Goal: Transaction & Acquisition: Obtain resource

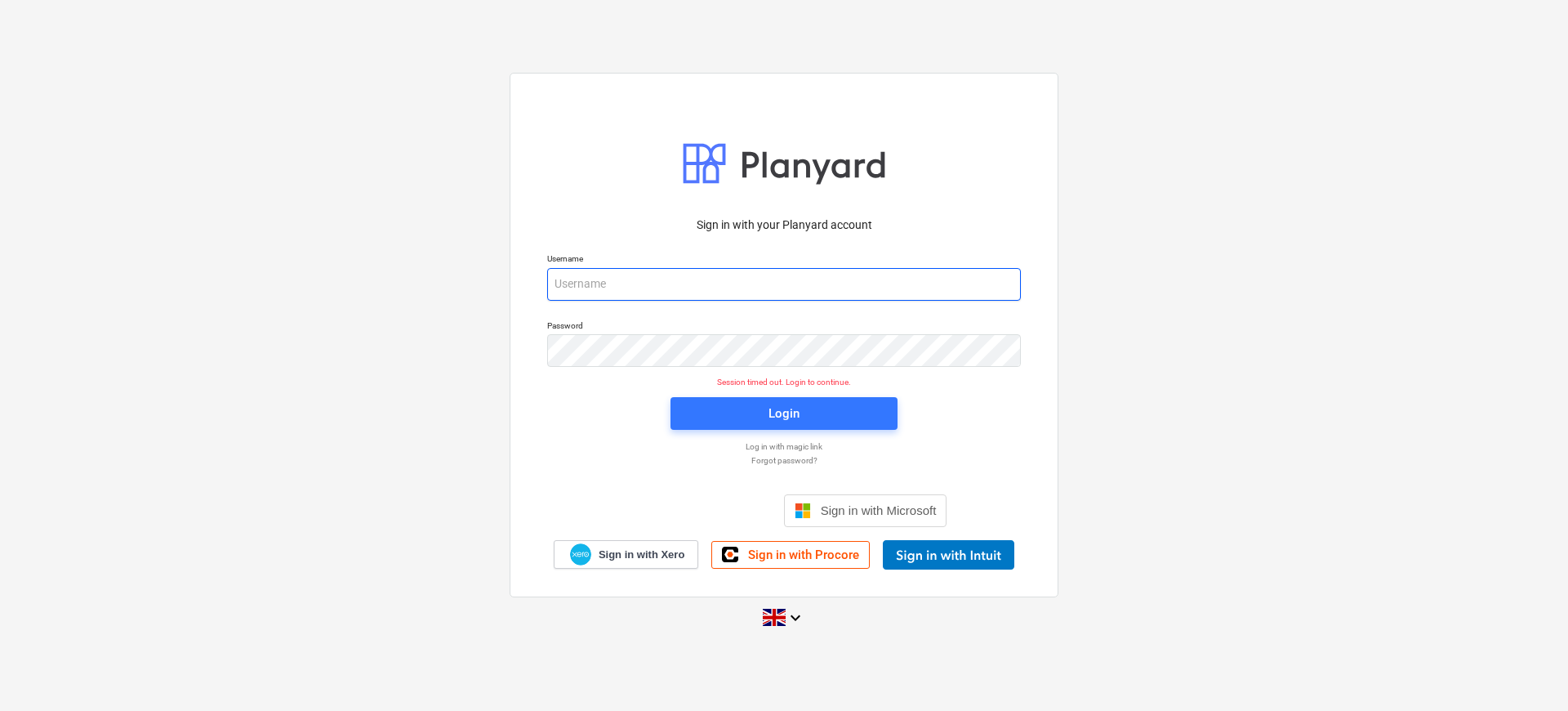
click at [660, 276] on input "email" at bounding box center [784, 285] width 474 height 33
click at [780, 283] on input "email" at bounding box center [784, 285] width 474 height 33
paste input "[EMAIL_ADDRESS][DOMAIN_NAME]"
type input "[EMAIL_ADDRESS][DOMAIN_NAME]"
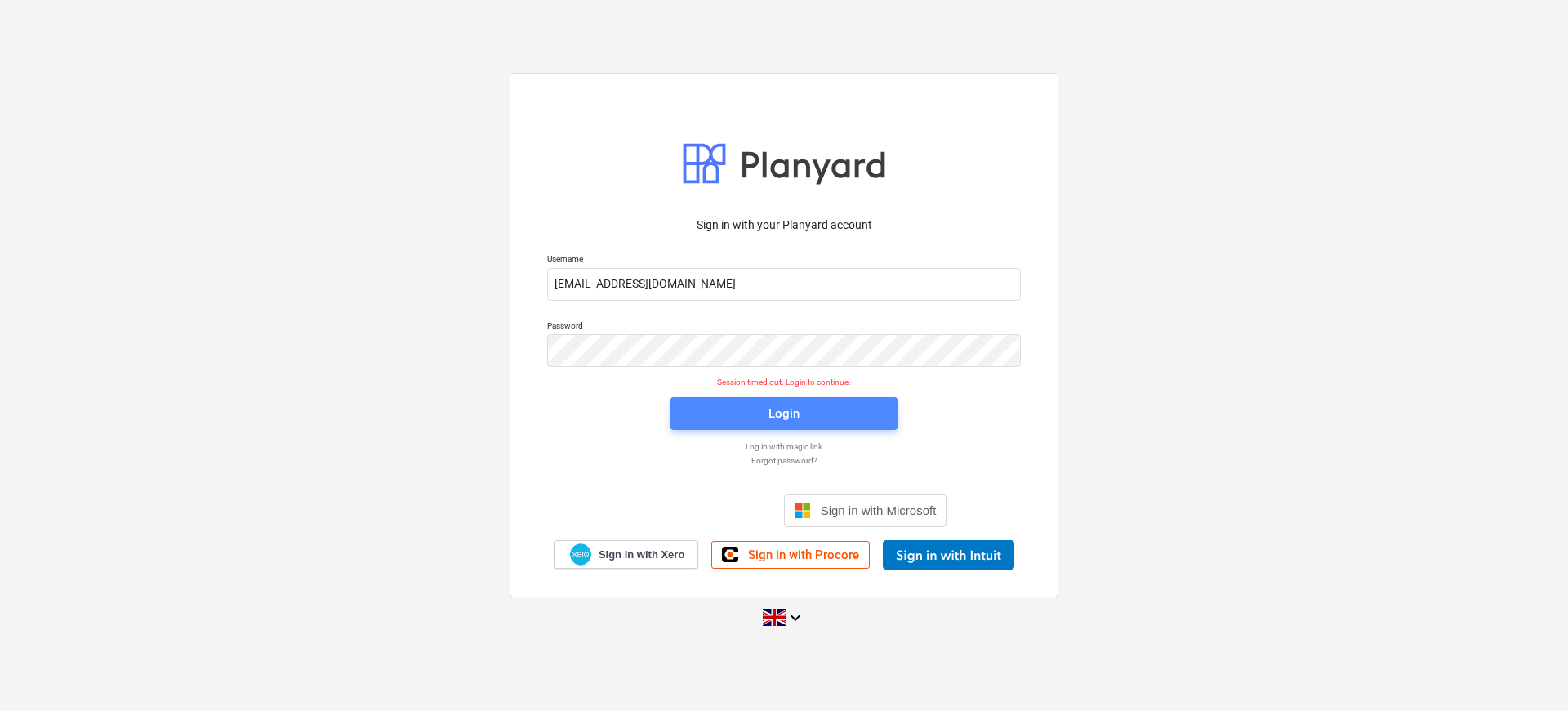
click at [808, 412] on span "Login" at bounding box center [784, 412] width 188 height 21
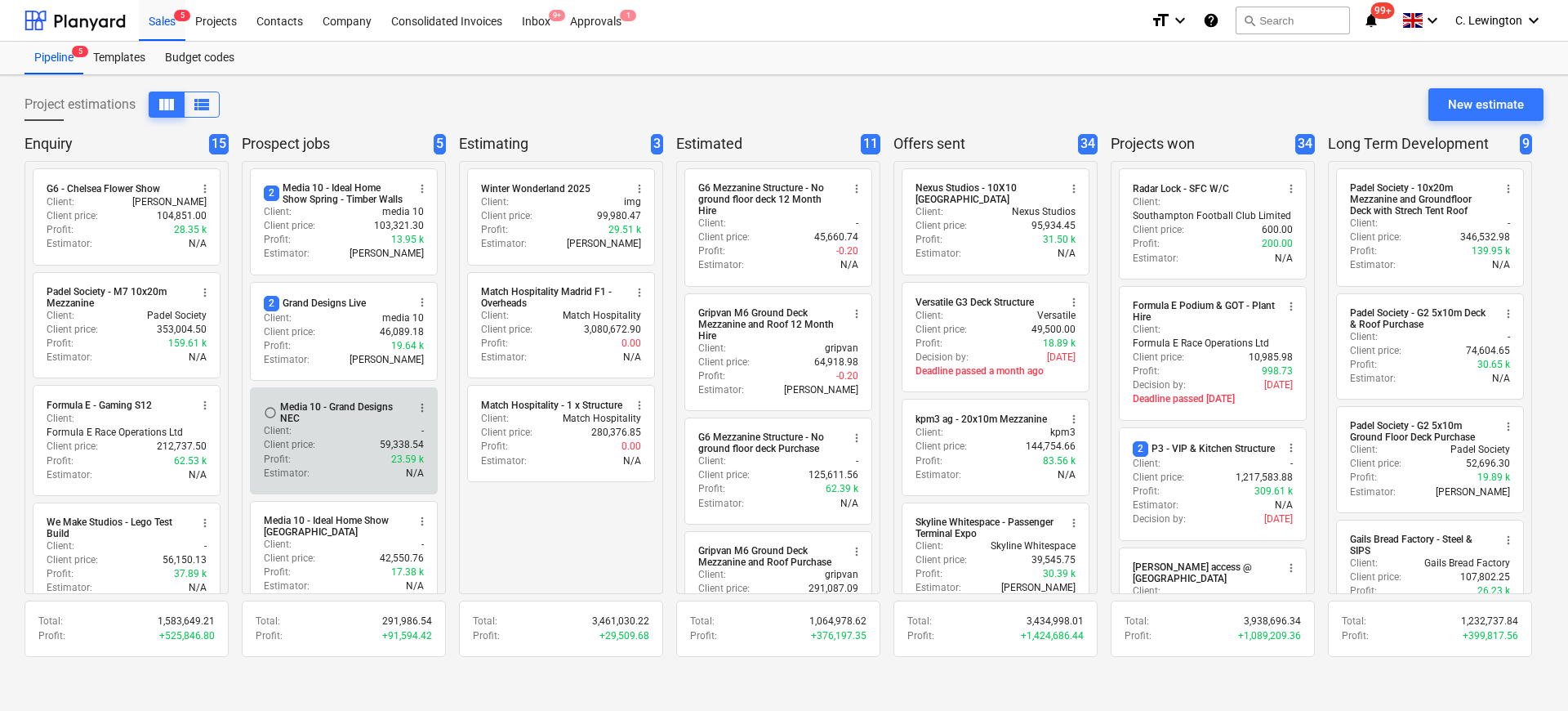
click at [359, 423] on div "Media 10 - Grand Designs NEC" at bounding box center [343, 412] width 126 height 23
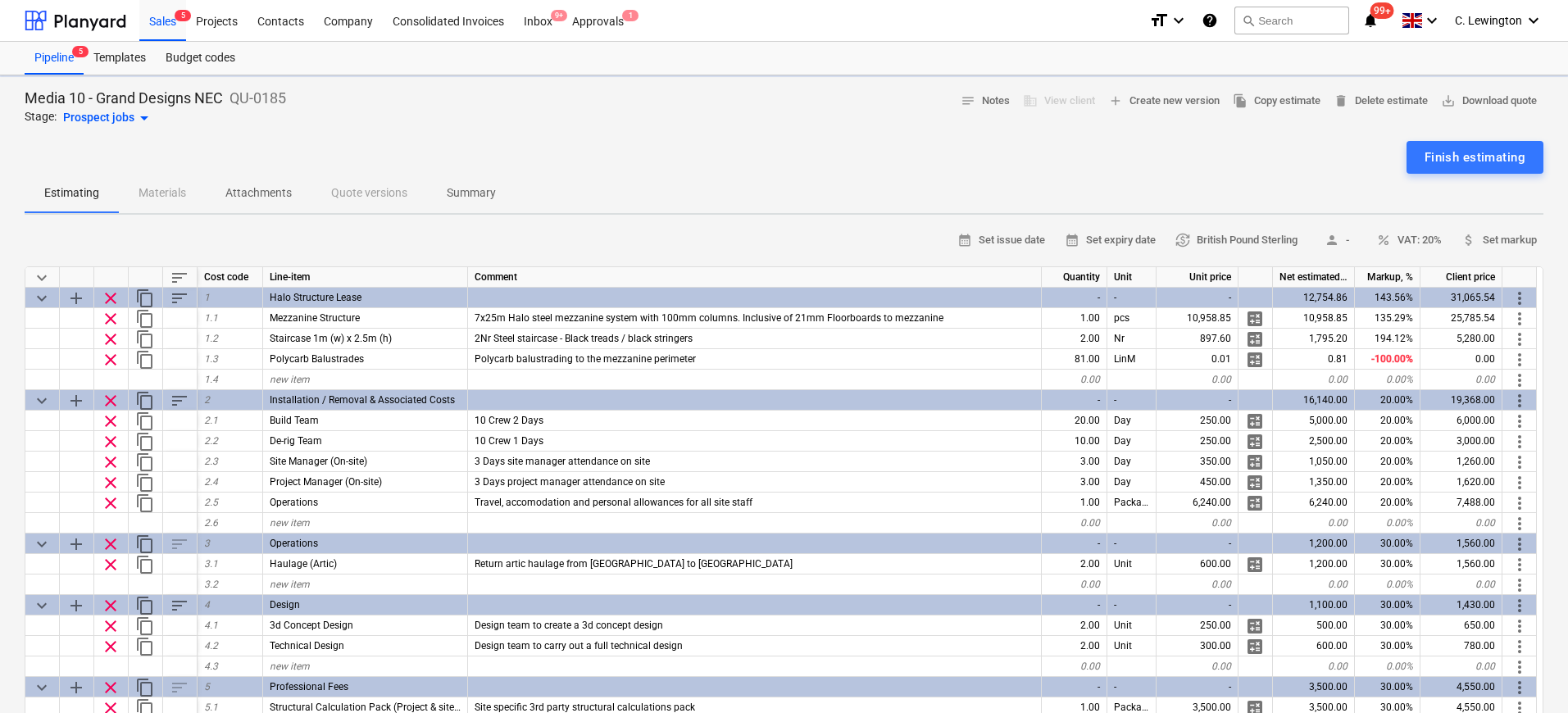
type textarea "x"
click at [468, 194] on p "Summary" at bounding box center [471, 193] width 49 height 18
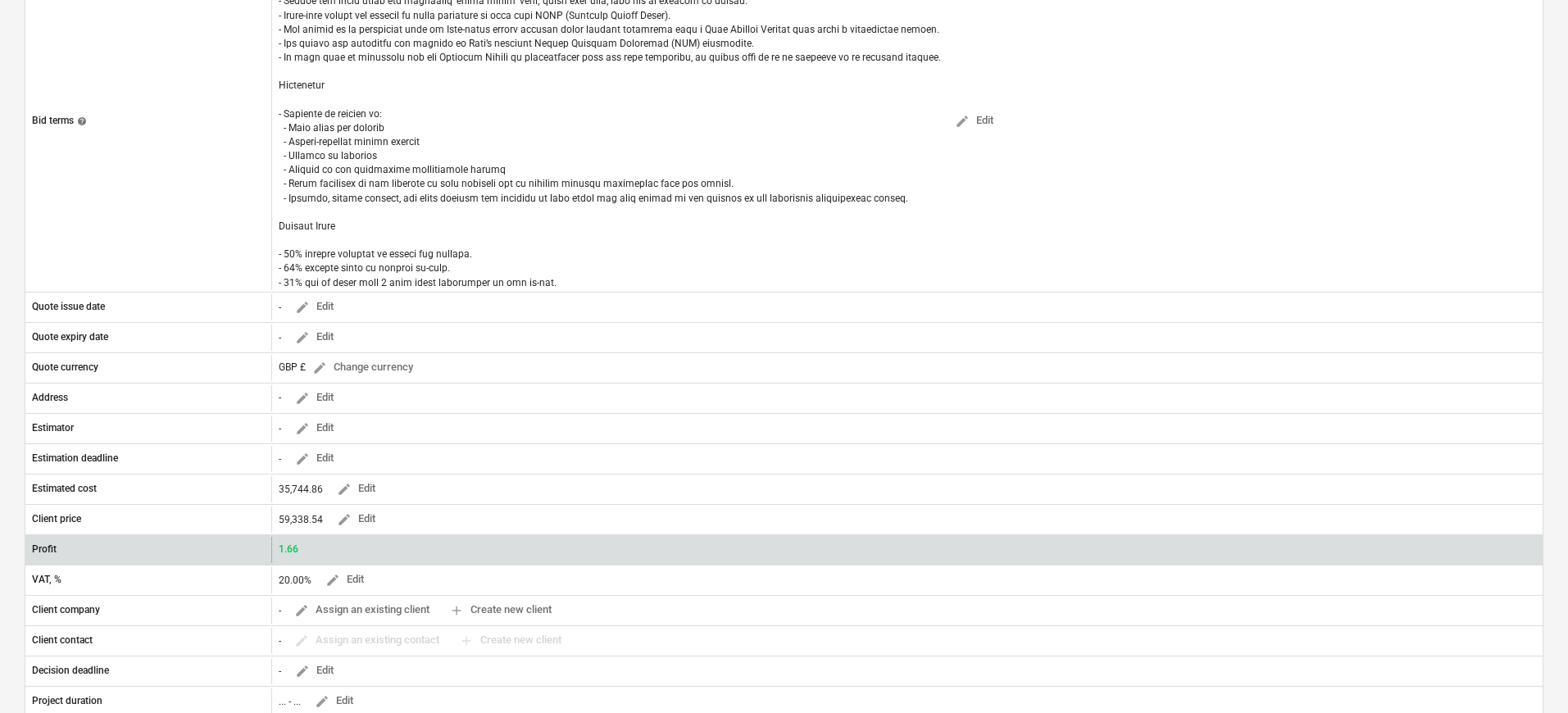
scroll to position [485, 0]
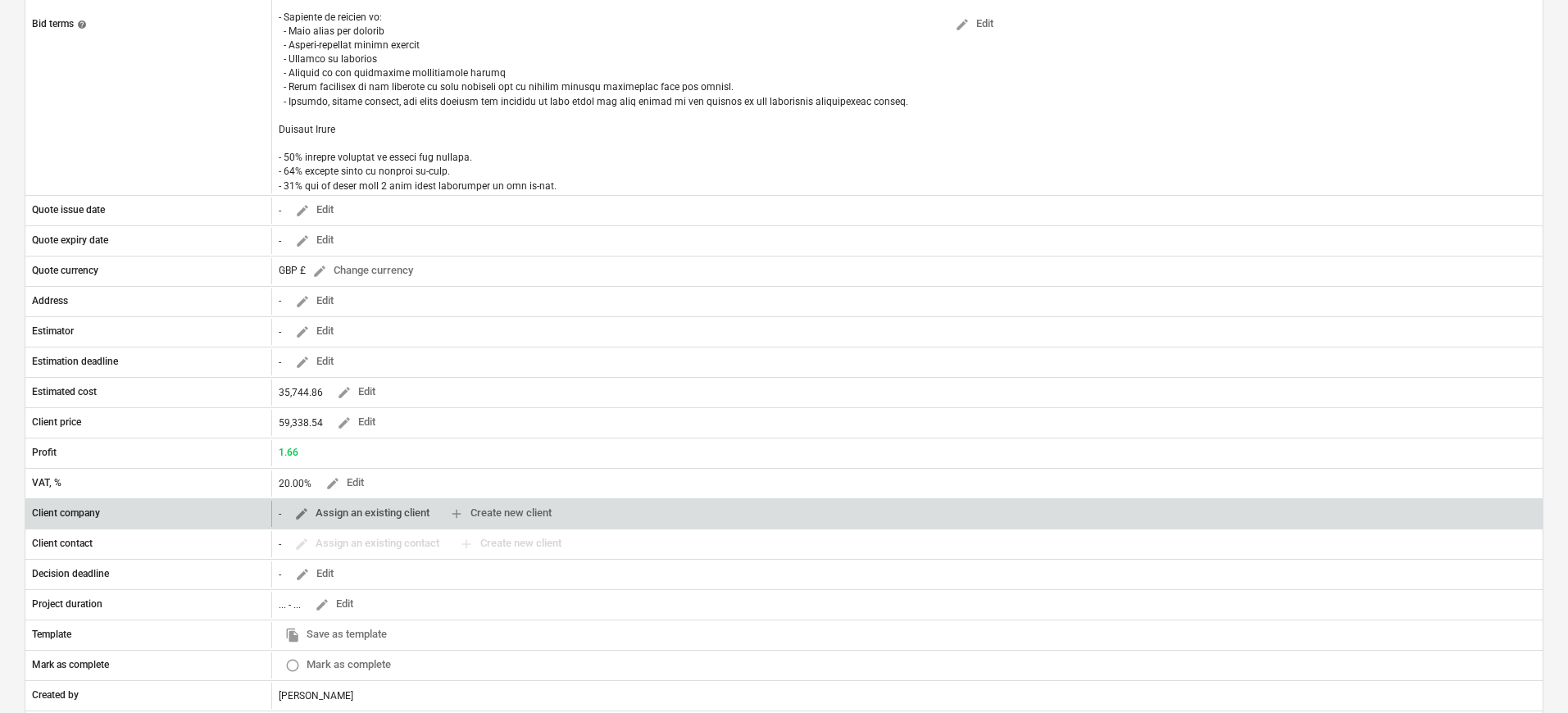
click at [366, 512] on span "edit Assign an existing client" at bounding box center [361, 513] width 136 height 18
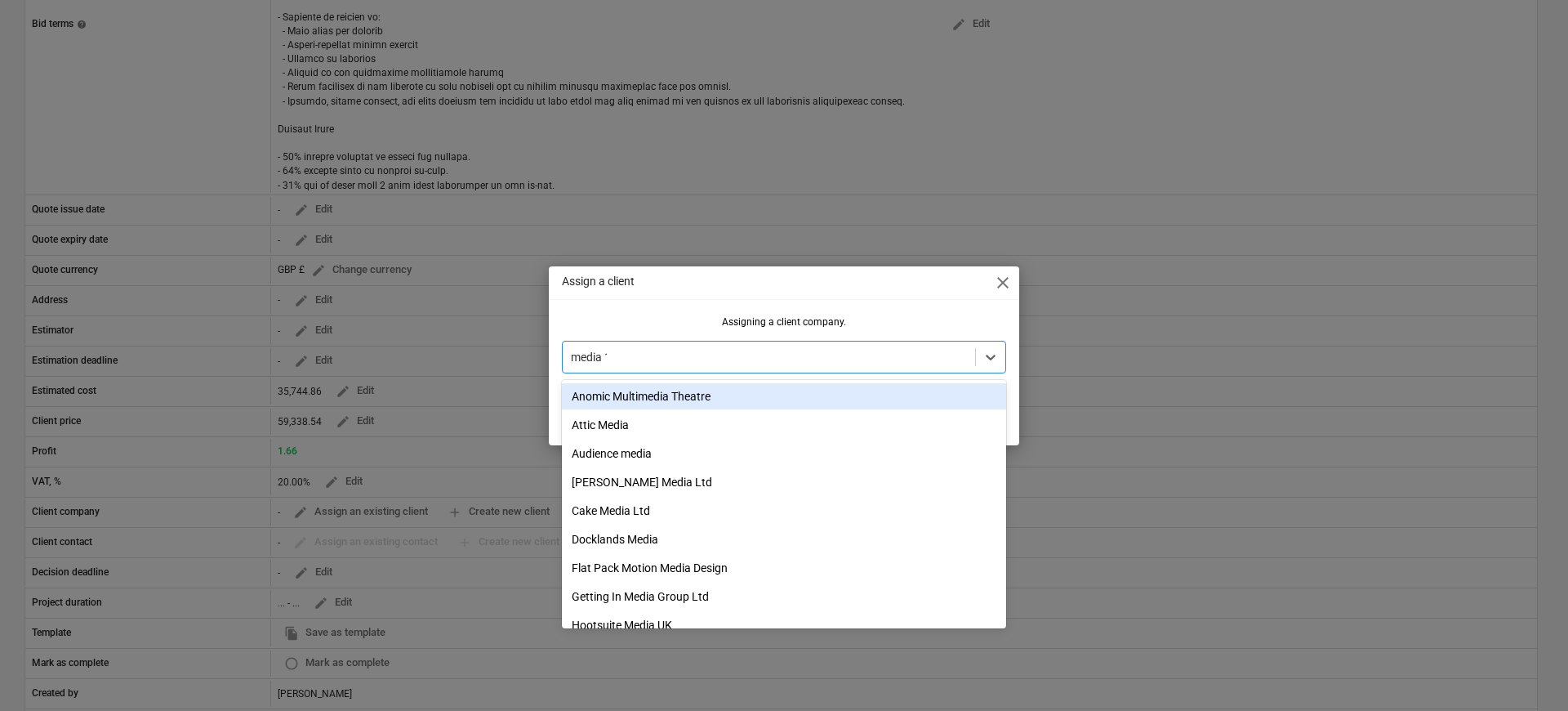
type input "media 10"
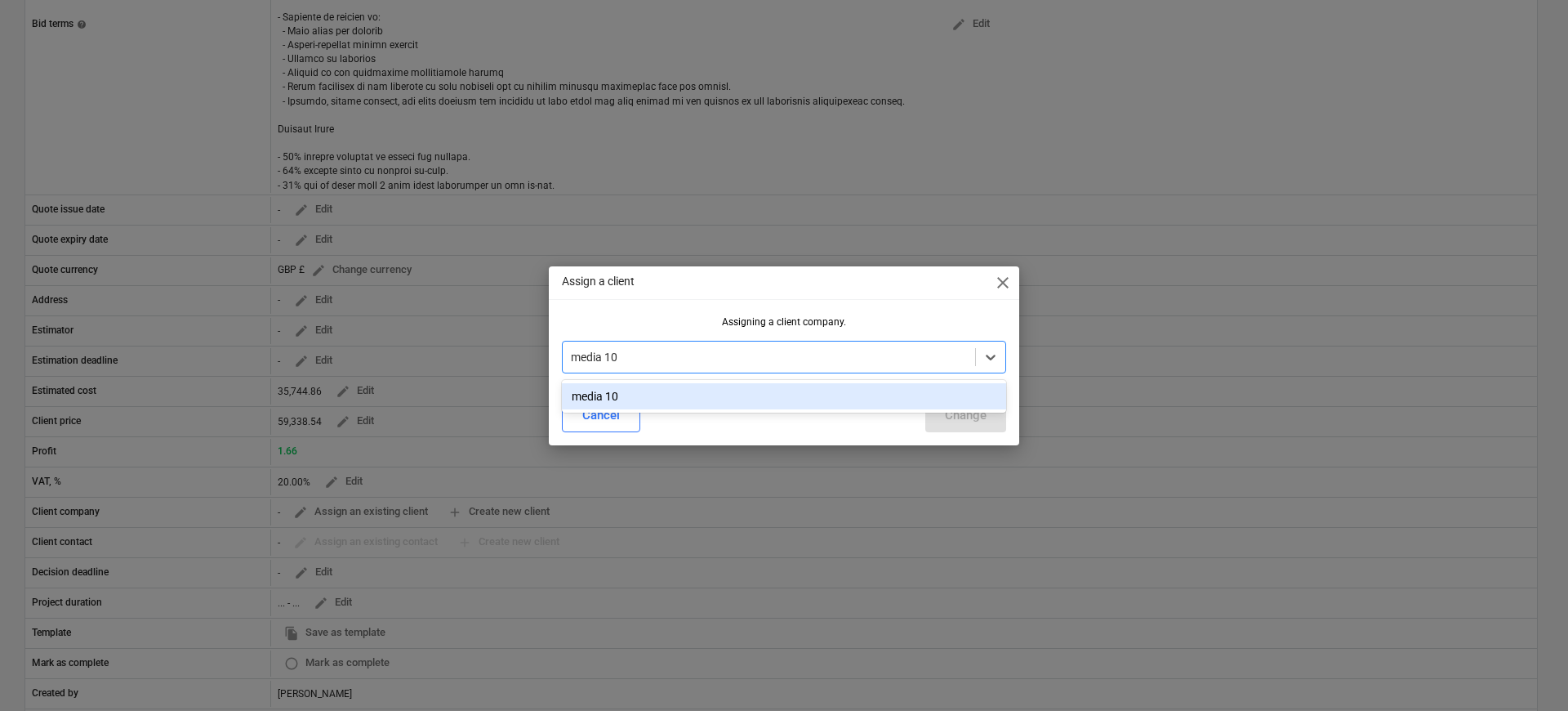
click at [641, 388] on div "media 10" at bounding box center [784, 396] width 445 height 26
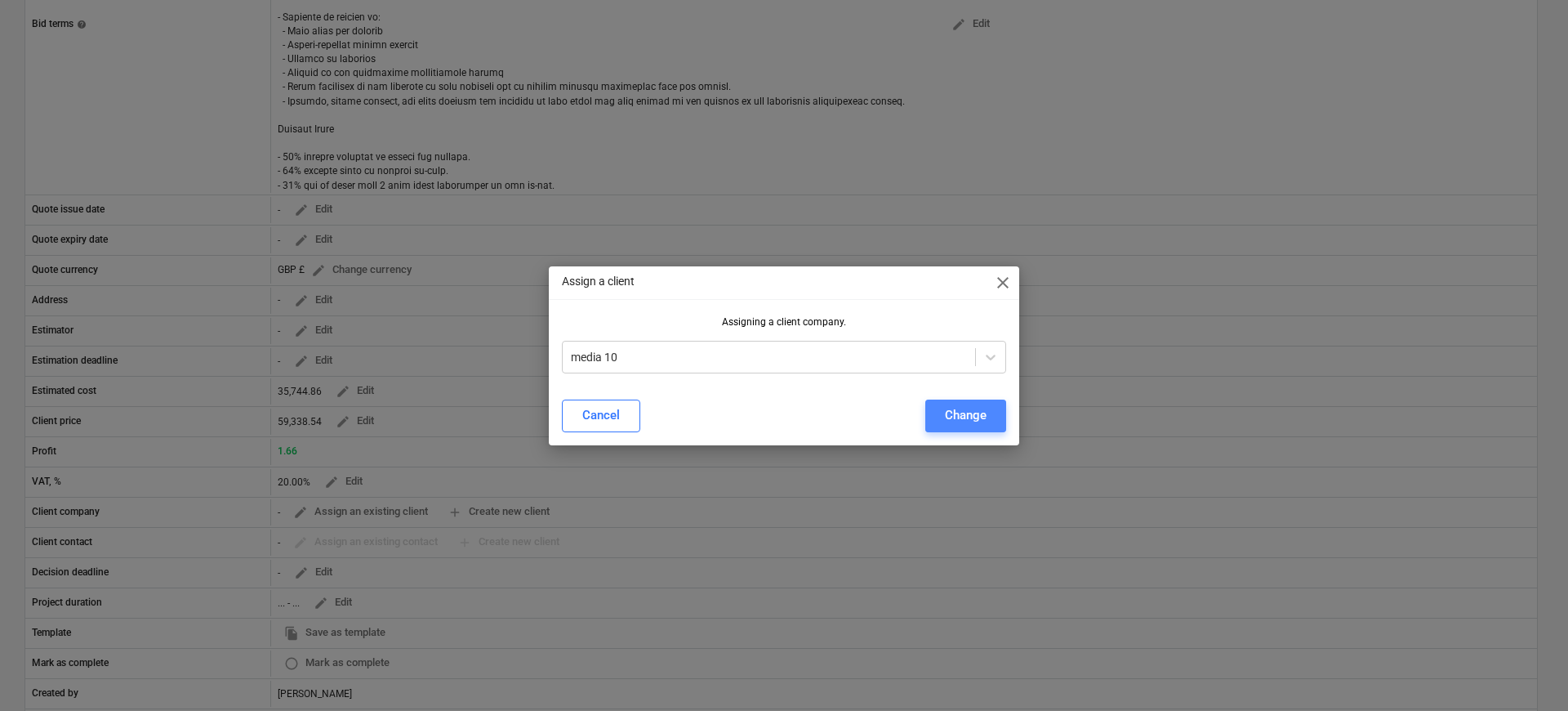
click at [964, 407] on div "Change" at bounding box center [965, 414] width 41 height 21
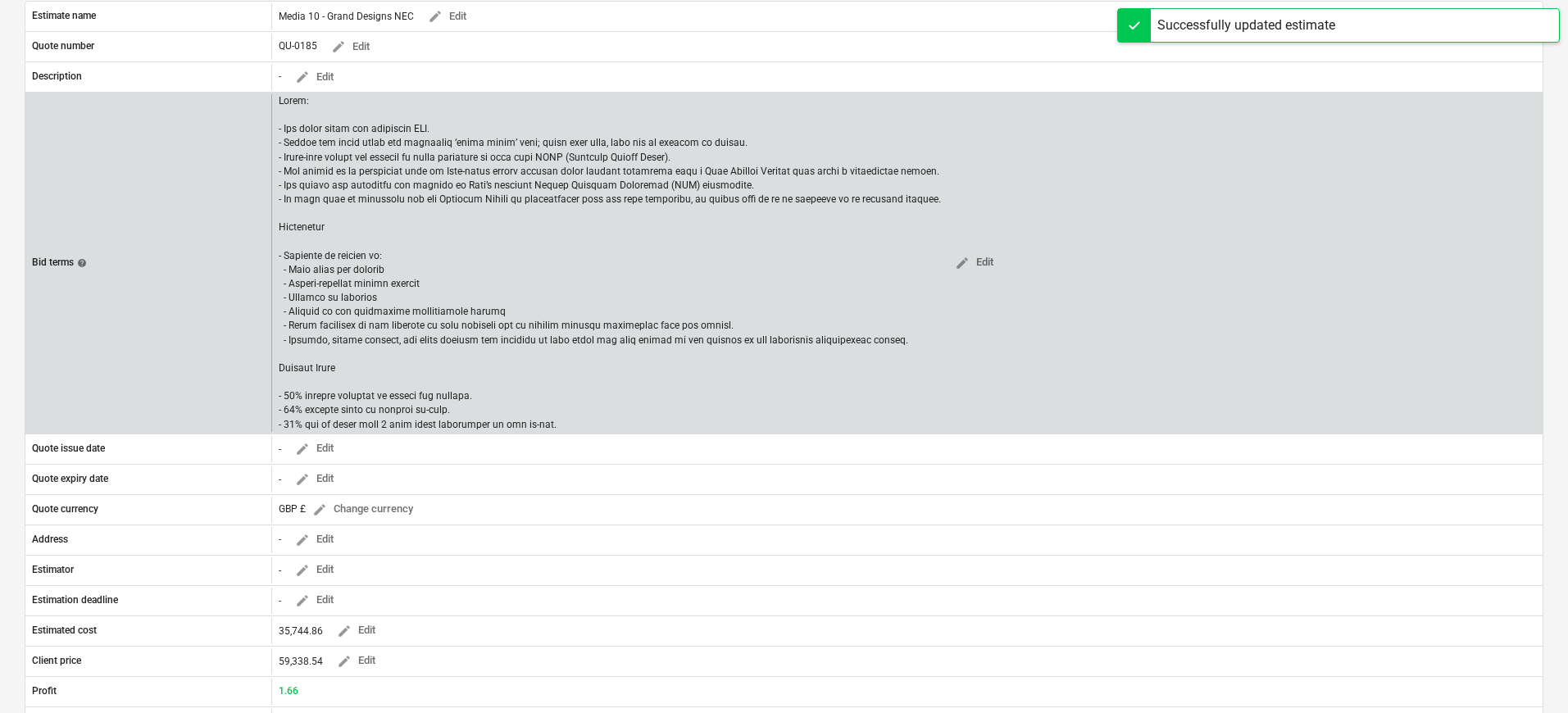
scroll to position [0, 0]
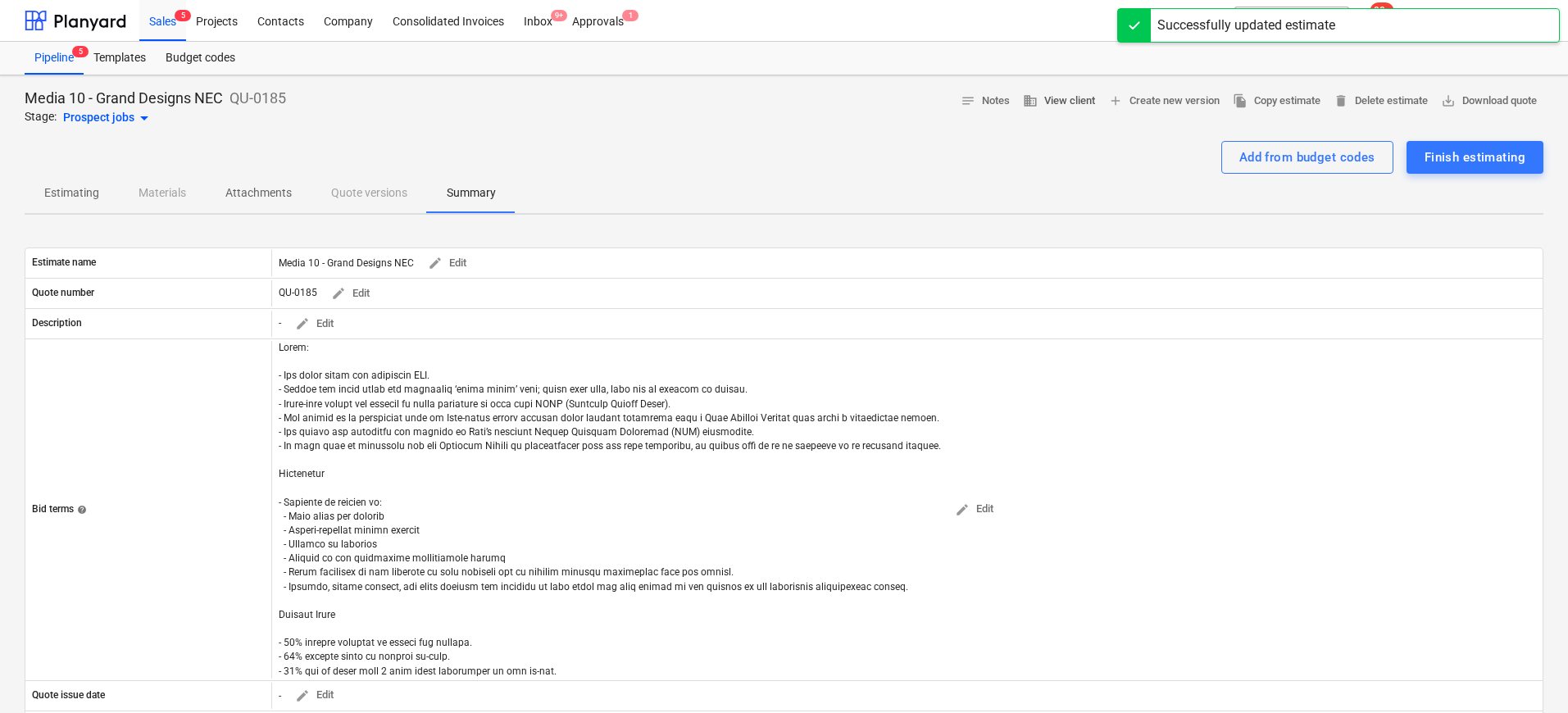
click at [1045, 99] on span "business View client" at bounding box center [1059, 101] width 72 height 18
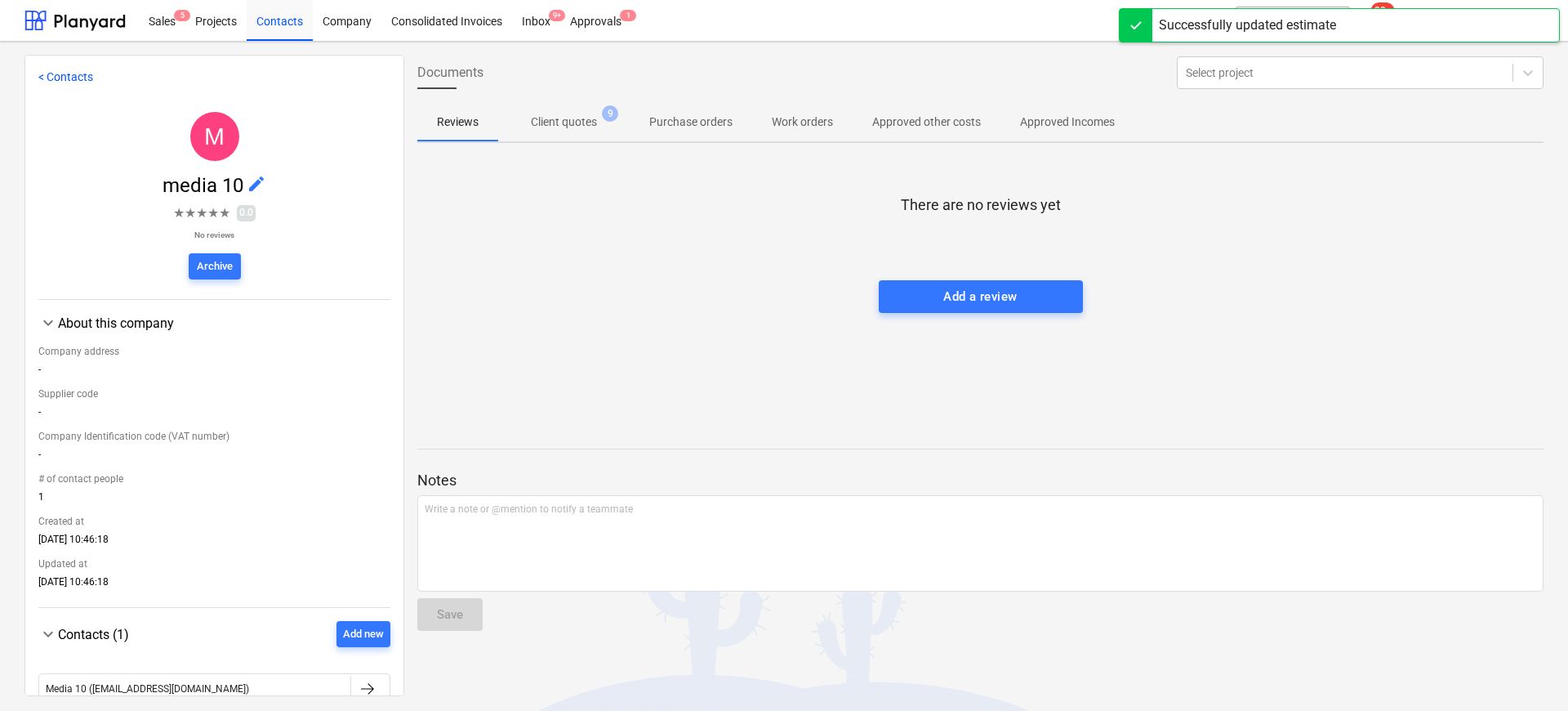
click at [562, 121] on p "Client quotes" at bounding box center [564, 122] width 66 height 17
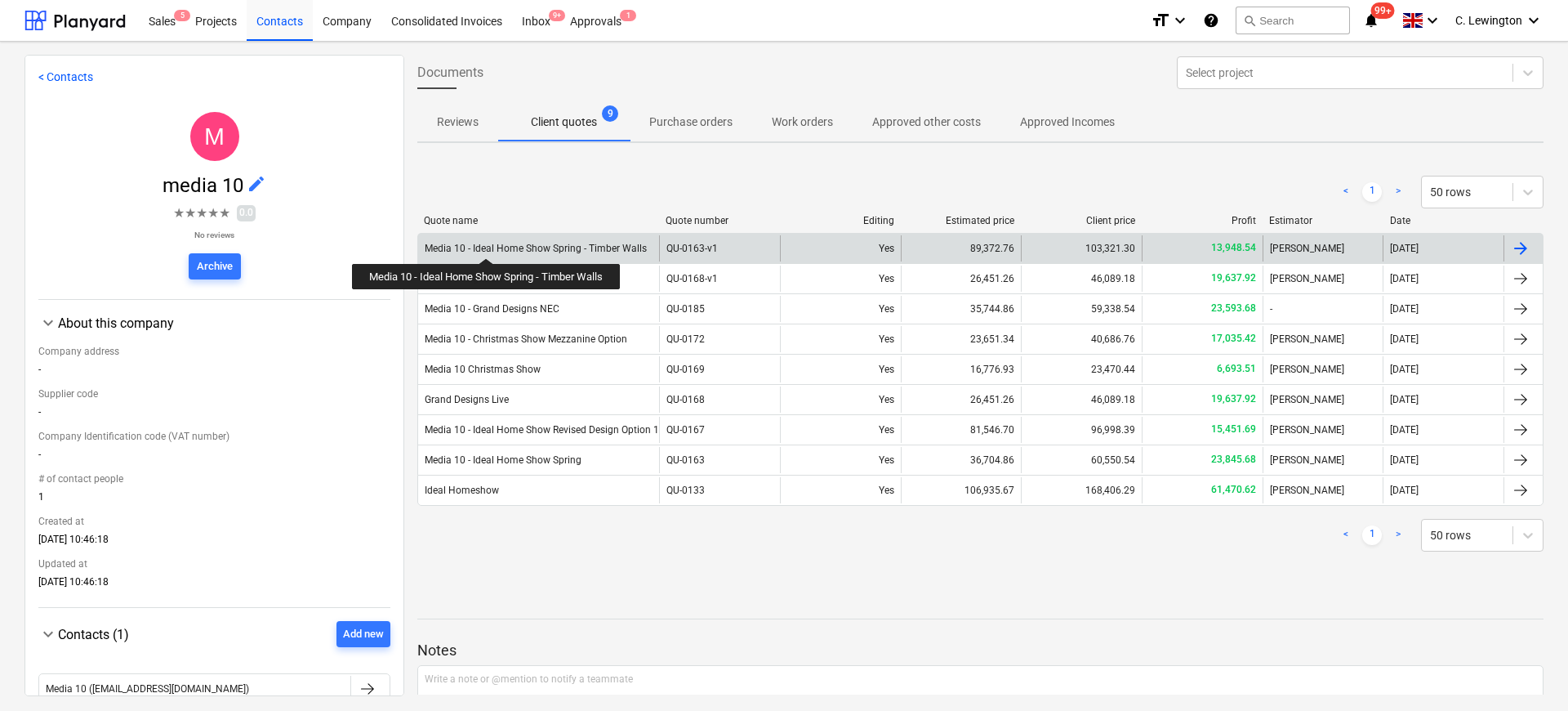
click at [488, 243] on div "Media 10 - Ideal Home Show Spring - Timber Walls" at bounding box center [536, 248] width 222 height 11
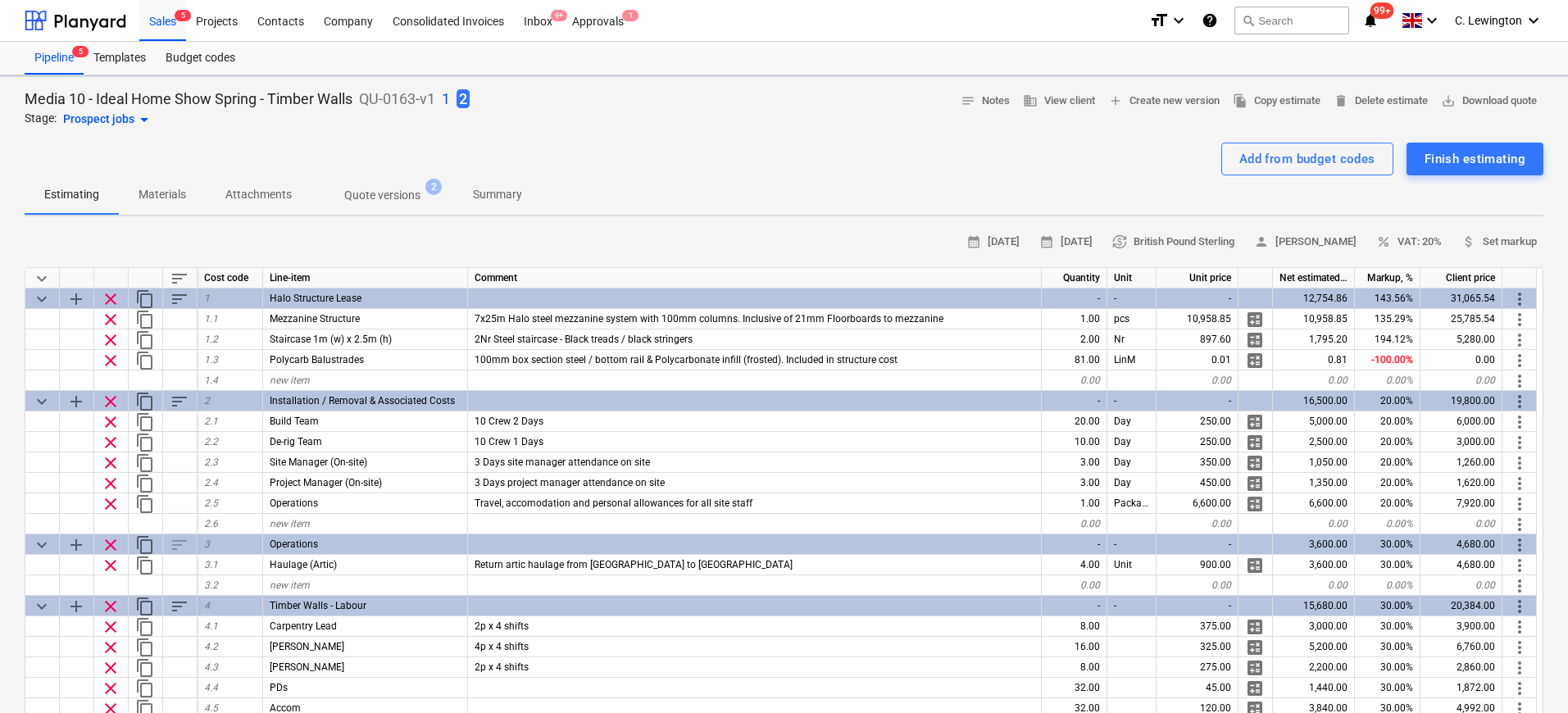
type textarea "x"
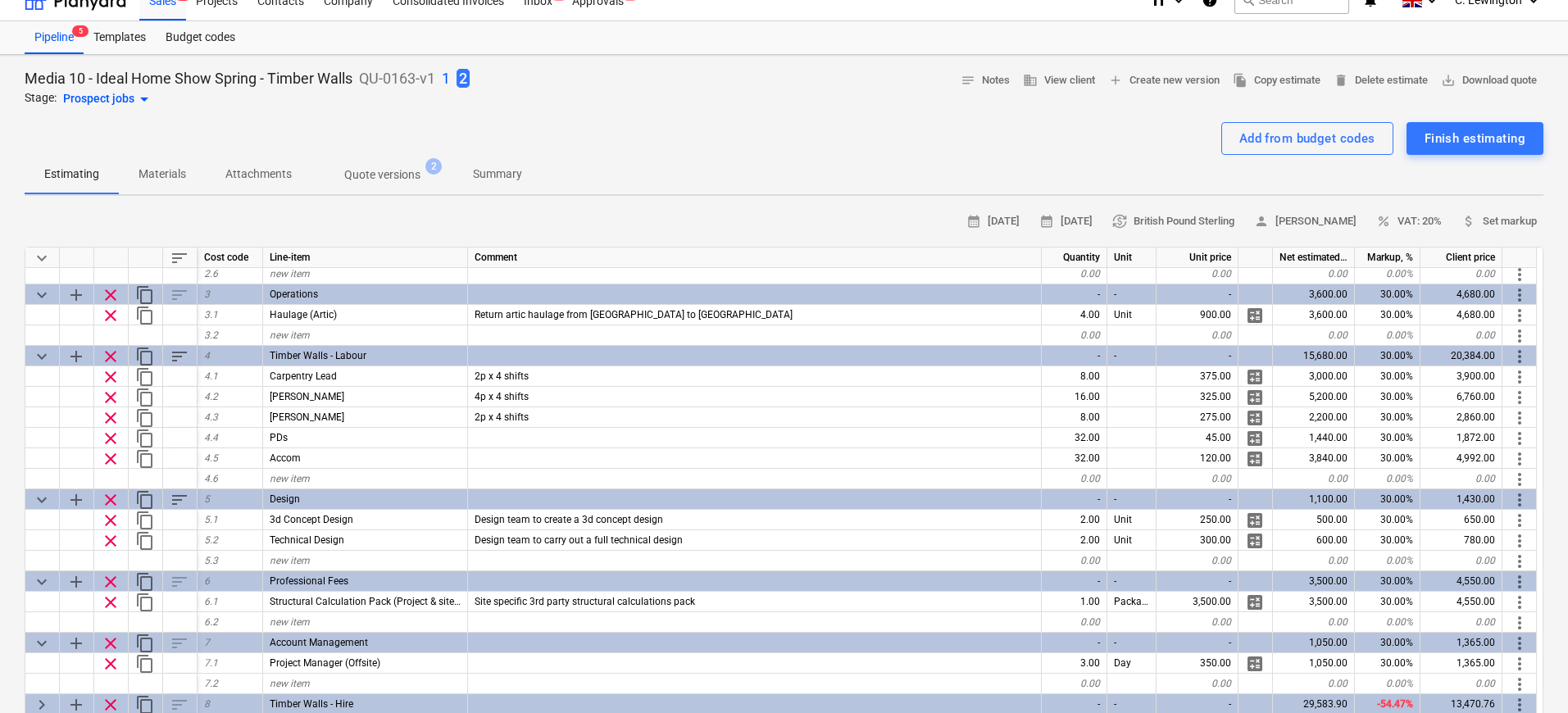
scroll to position [209, 0]
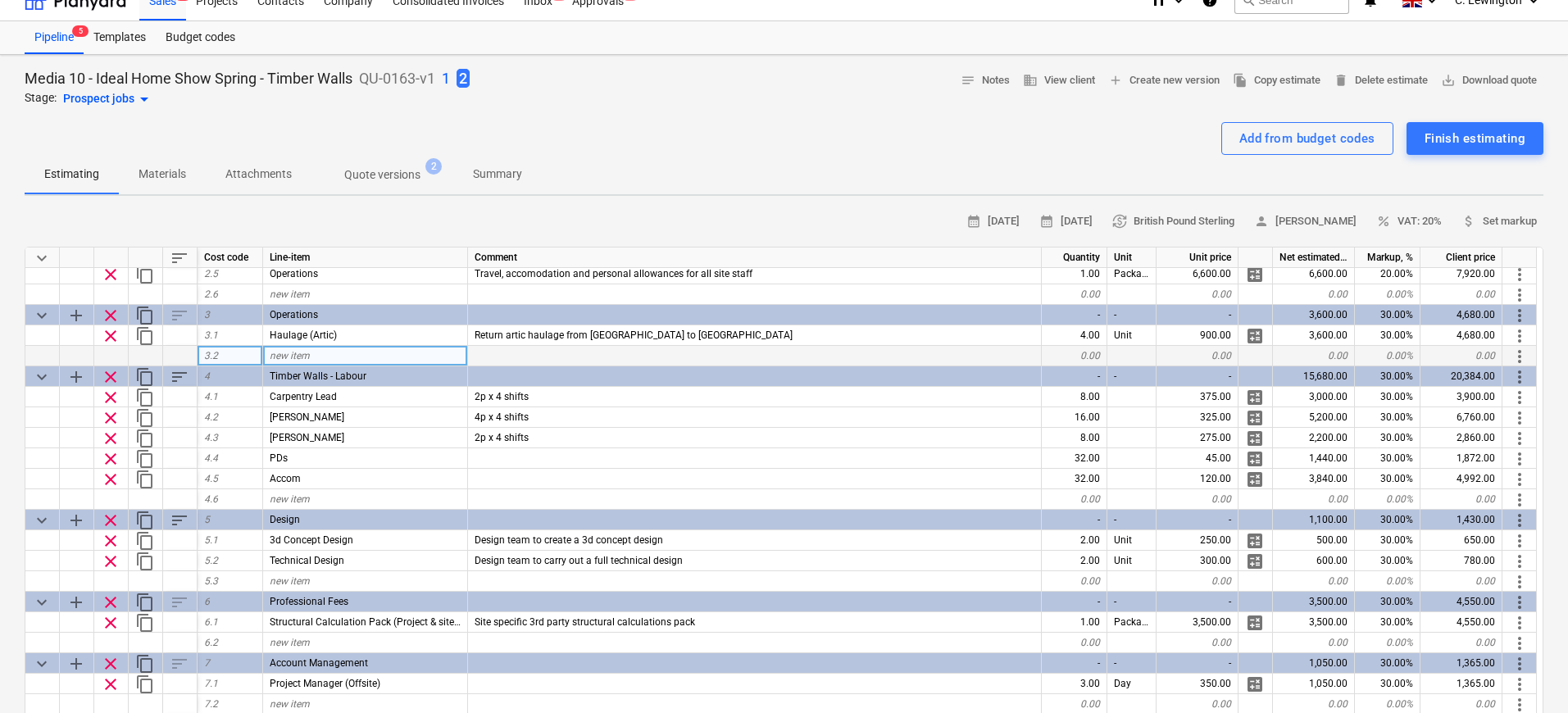
click at [332, 356] on div "new item" at bounding box center [365, 356] width 205 height 20
type input "Contingency"
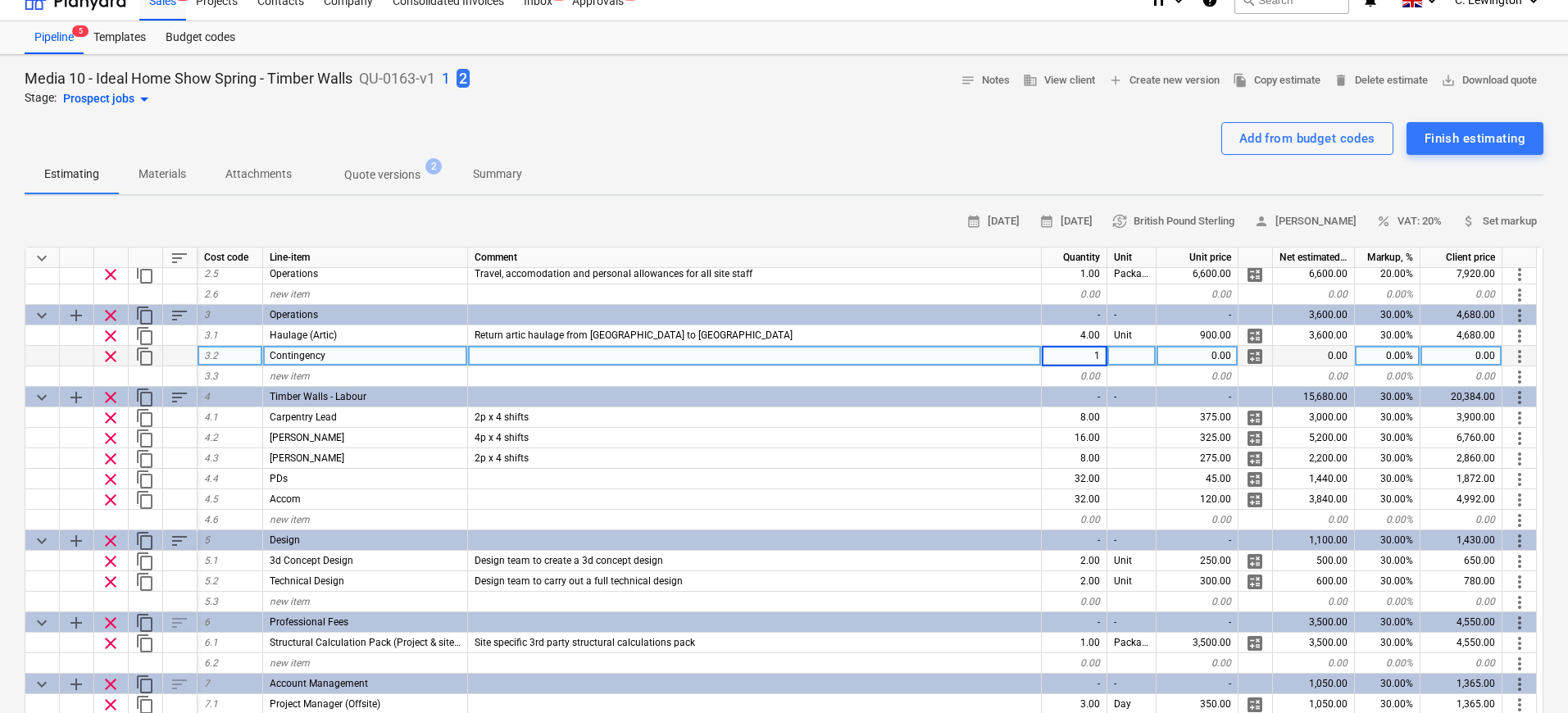
type textarea "x"
type input "2000"
type textarea "x"
type input "1500"
type textarea "x"
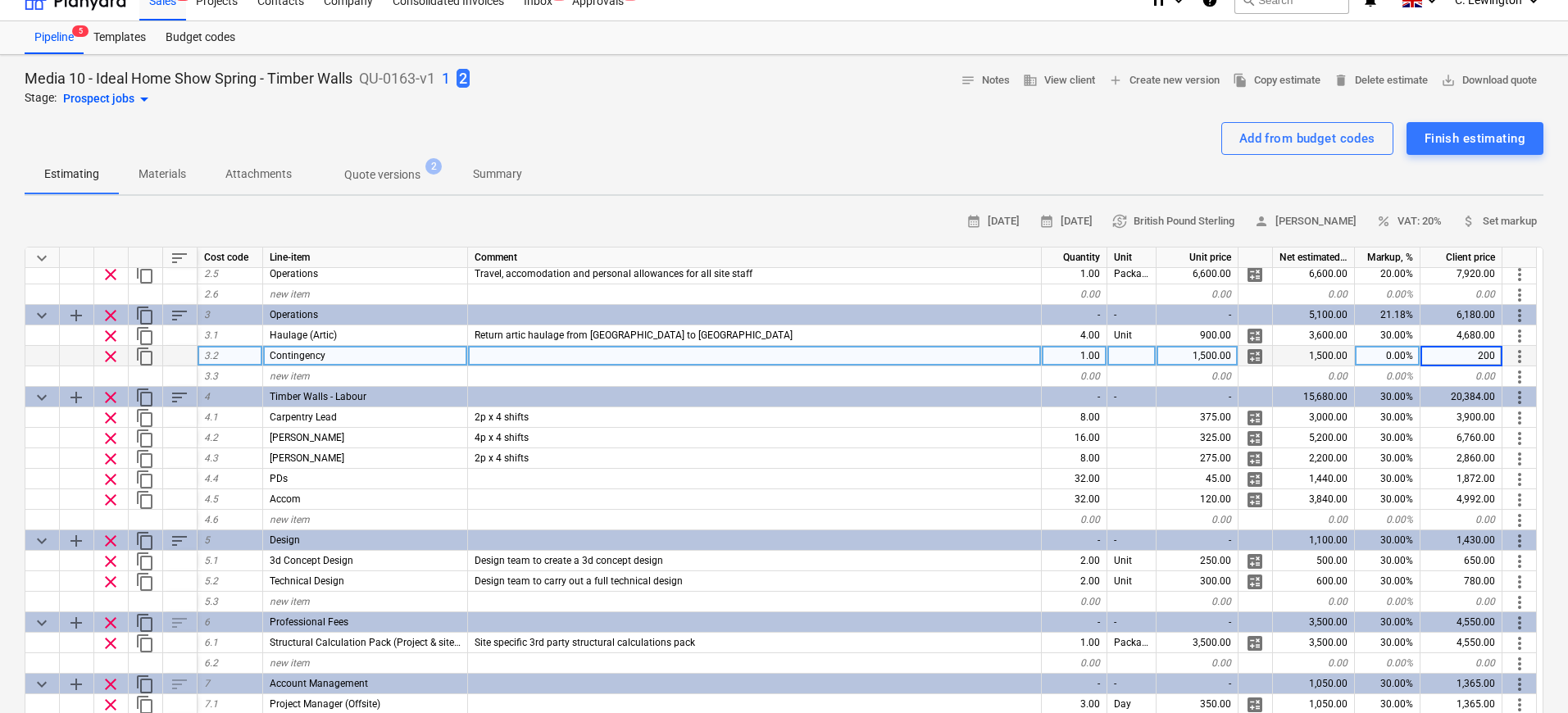
type input "2000"
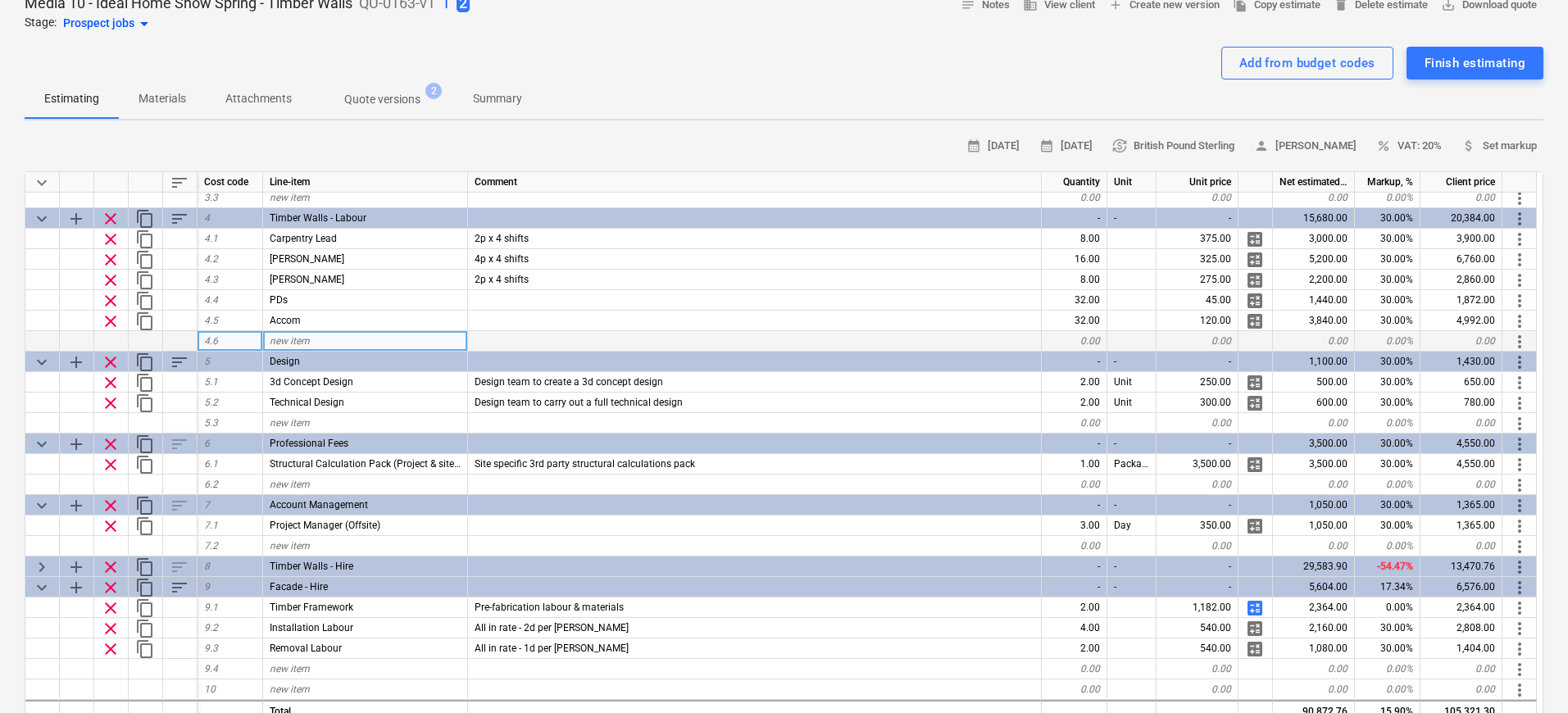
scroll to position [160, 0]
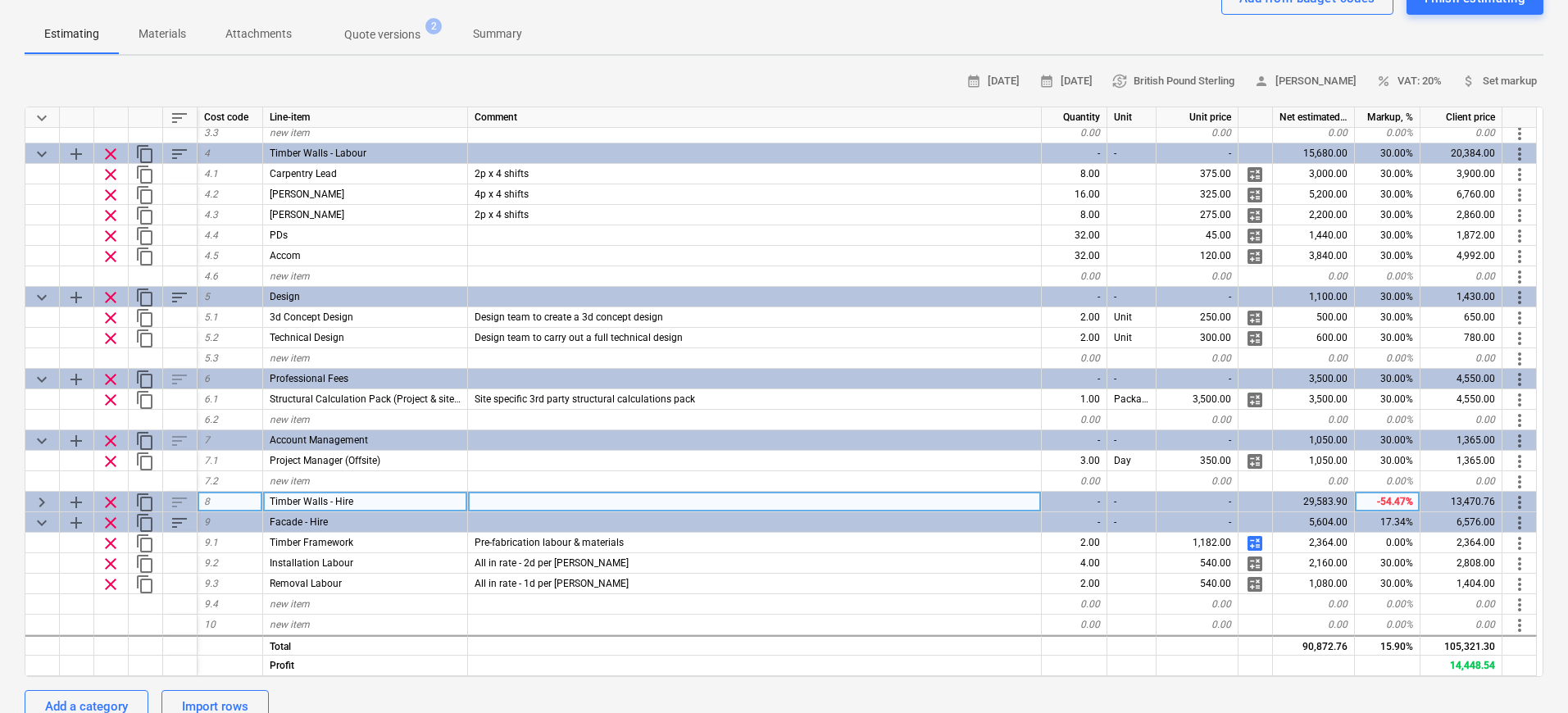
click at [44, 500] on span "keyboard_arrow_right" at bounding box center [41, 501] width 19 height 19
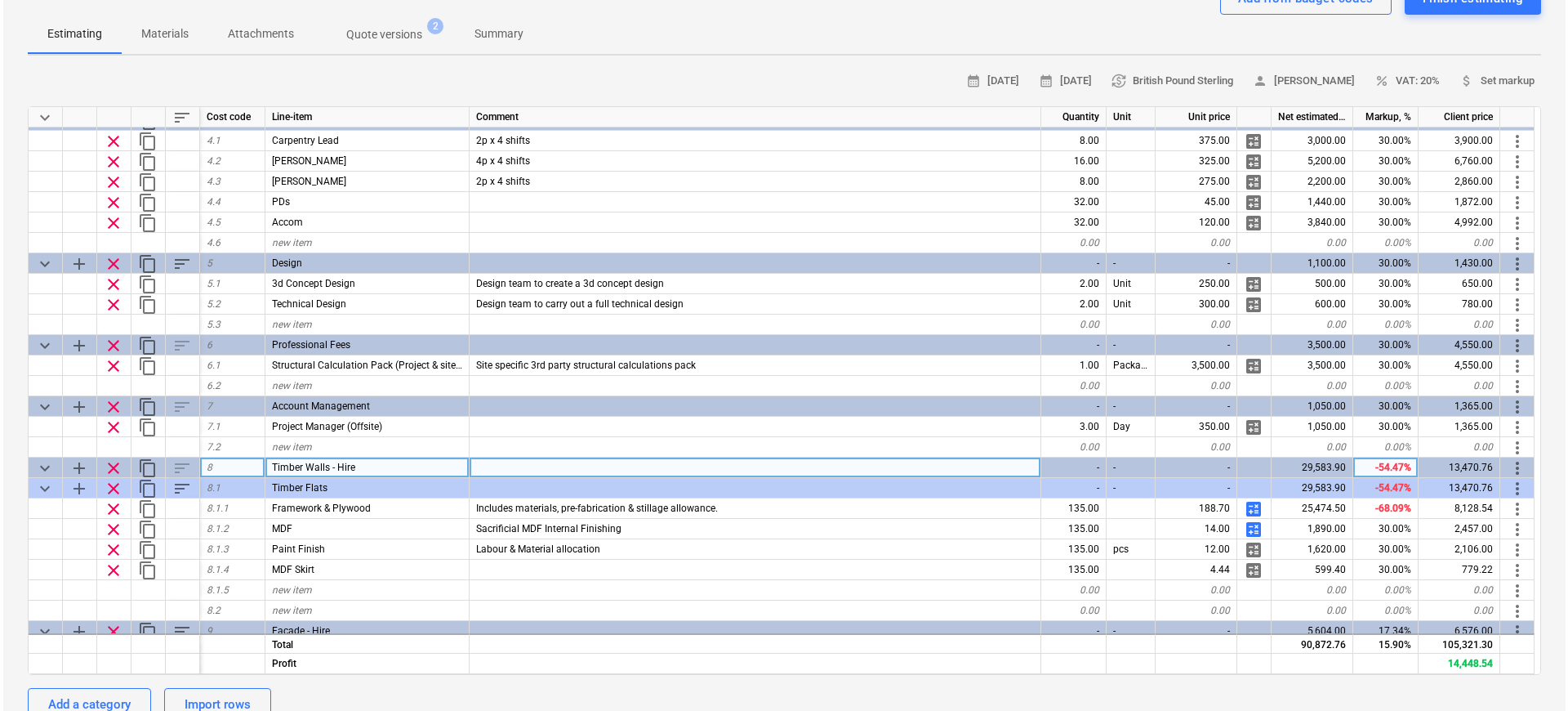
scroll to position [322, 0]
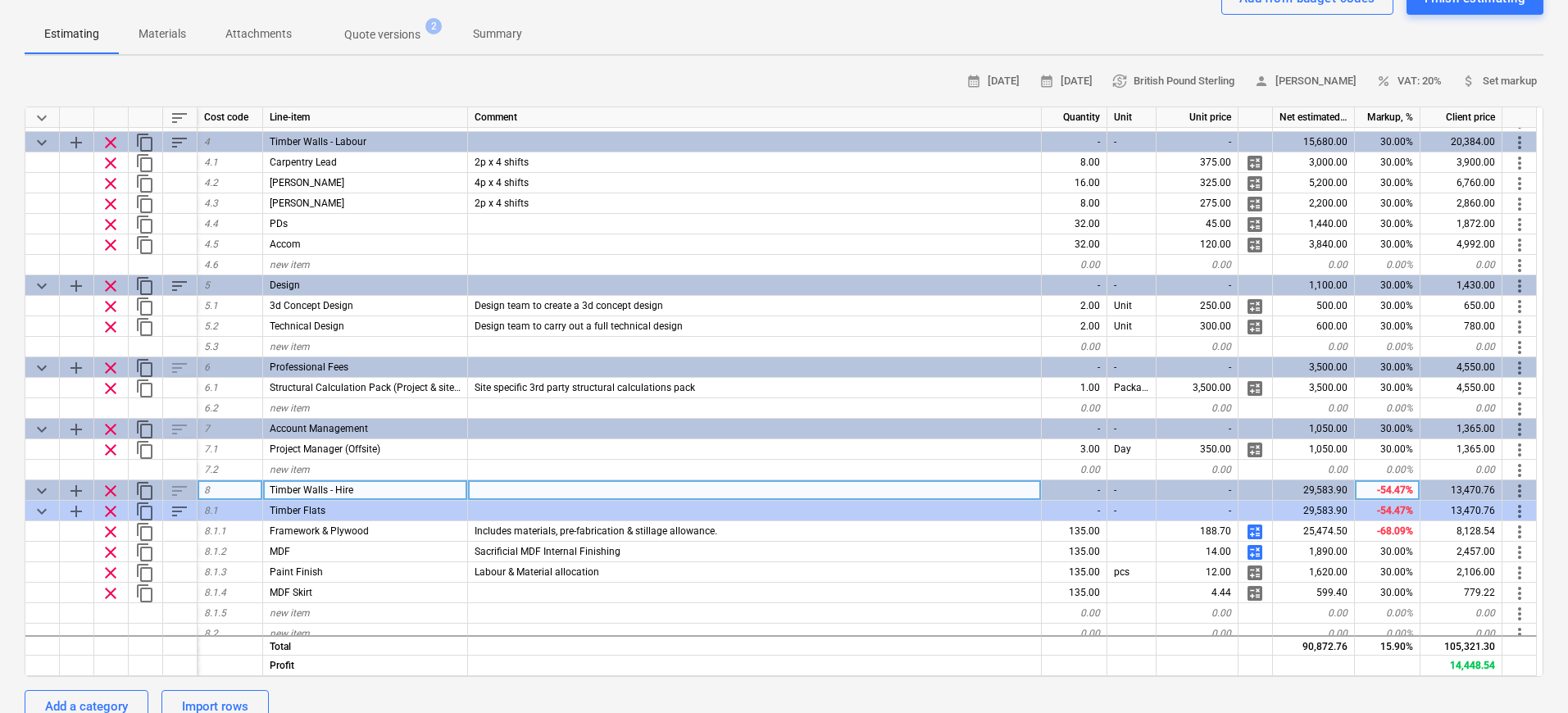
click at [180, 113] on span "sort" at bounding box center [179, 117] width 19 height 19
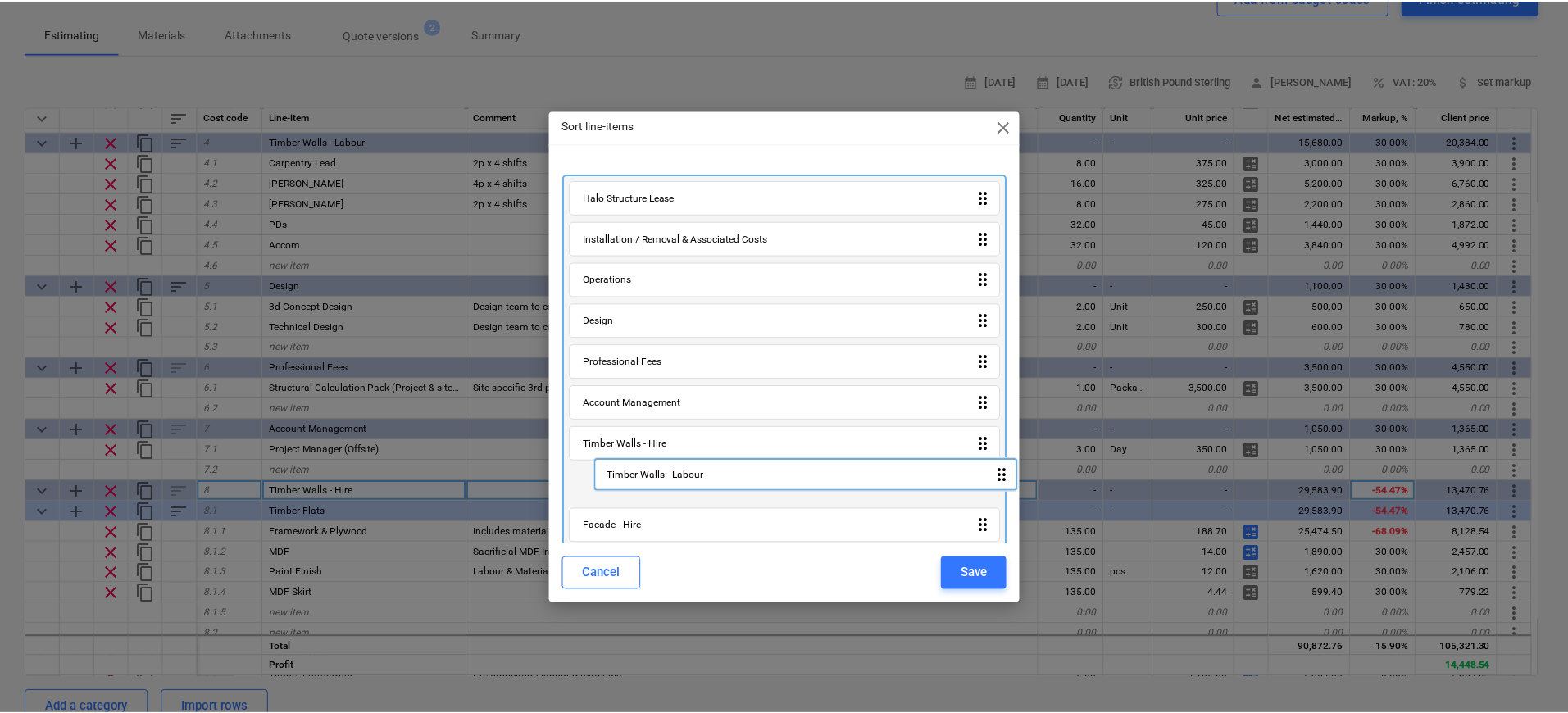
scroll to position [12, 0]
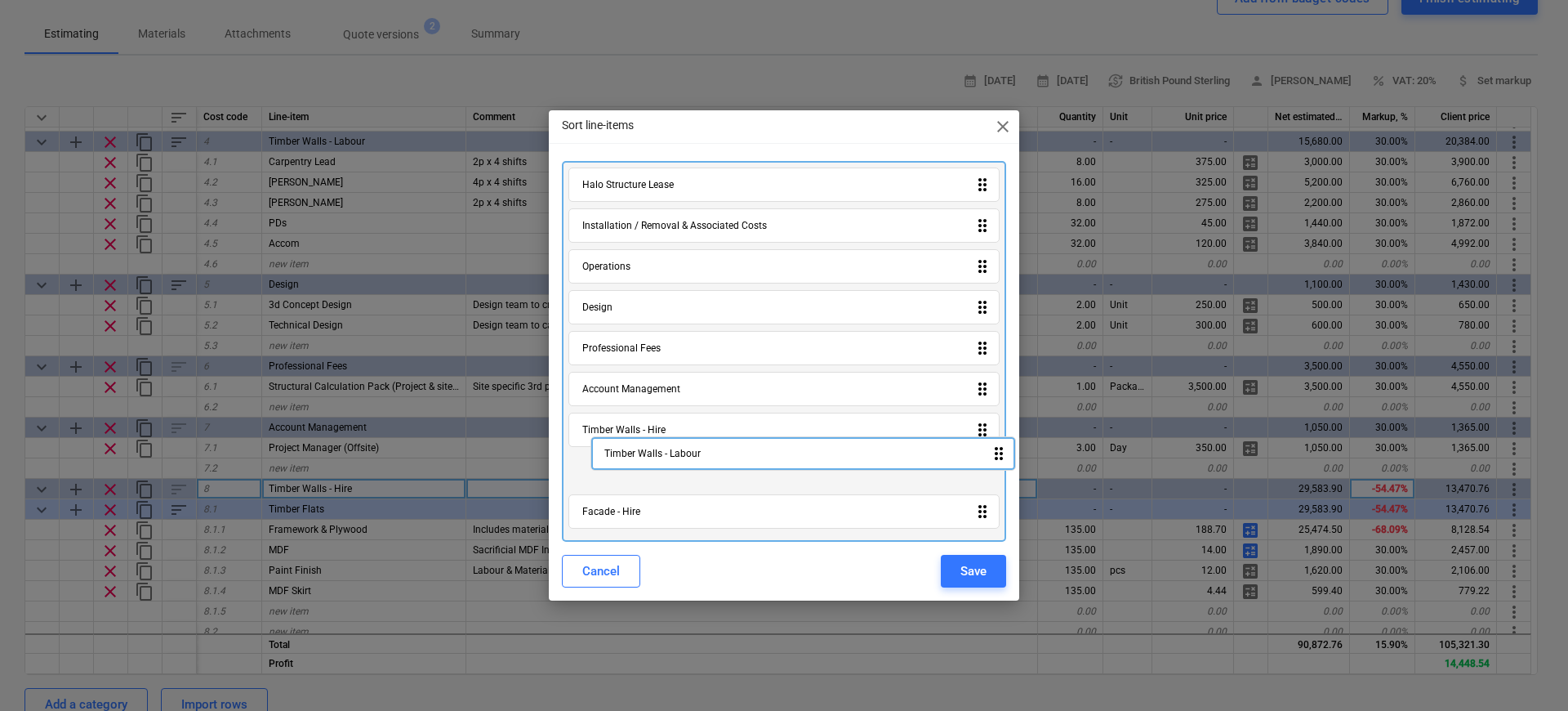
drag, startPoint x: 636, startPoint y: 326, endPoint x: 660, endPoint y: 470, distance: 146.0
click at [660, 470] on div "Halo Structure Lease drag_indicator Installation / Removal & Associated Costs d…" at bounding box center [784, 351] width 445 height 380
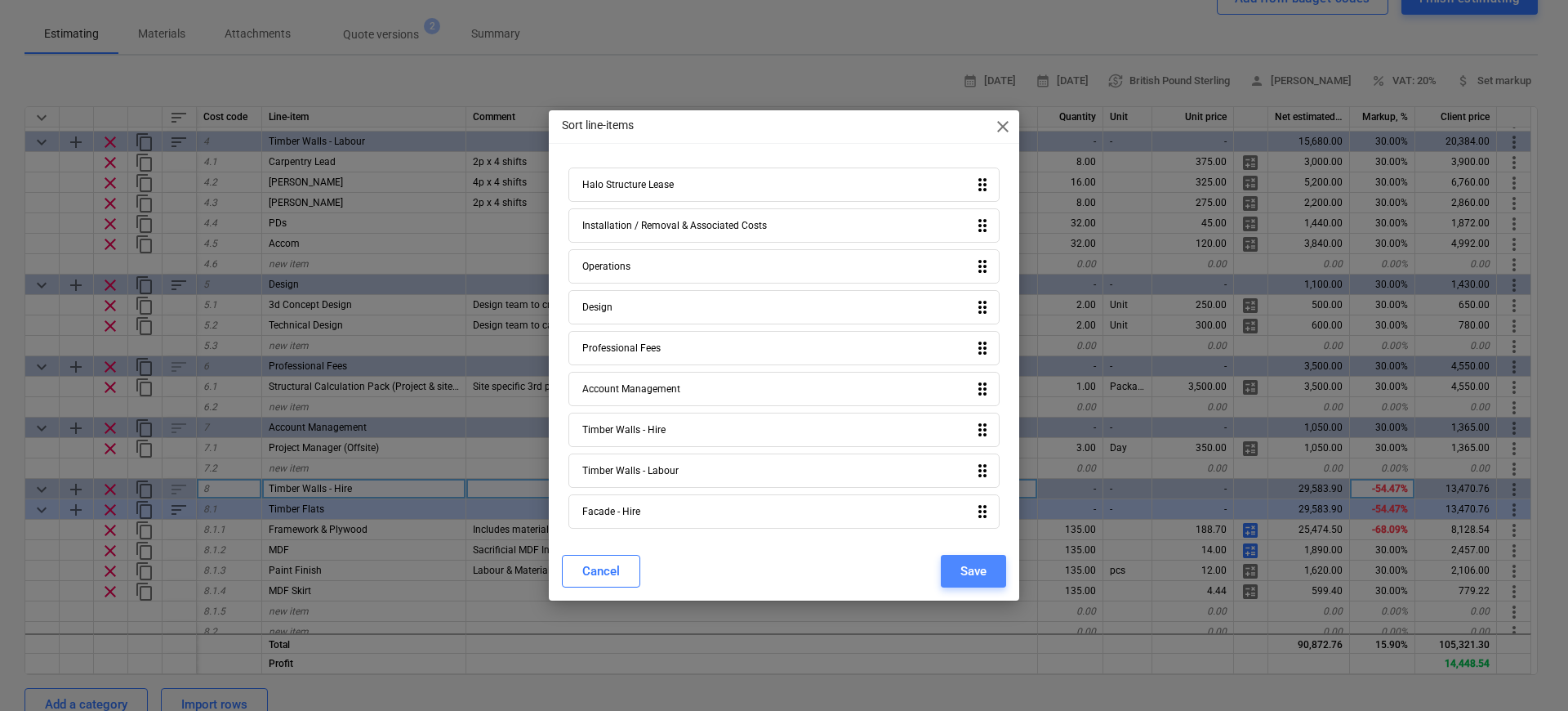
click at [964, 571] on div "Save" at bounding box center [974, 570] width 26 height 21
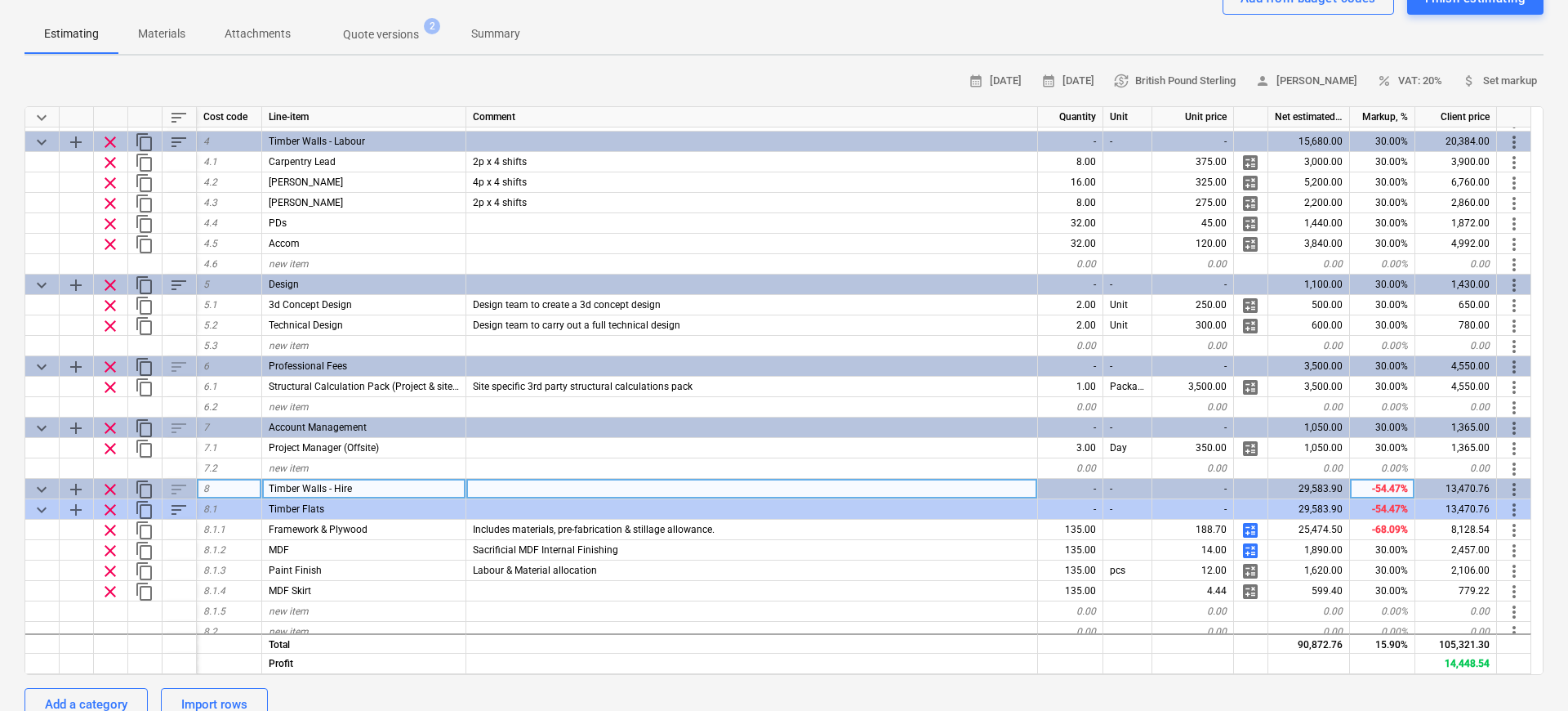
type textarea "x"
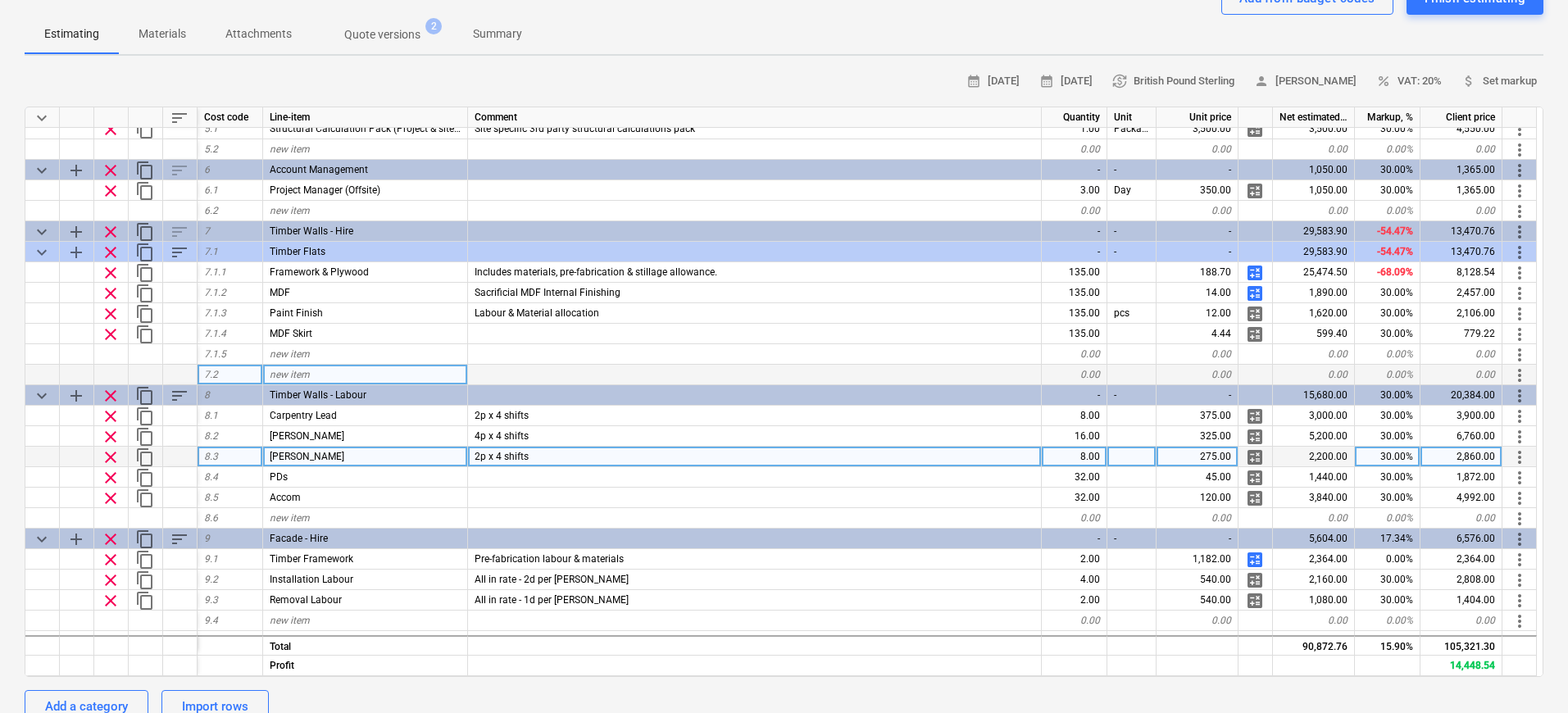
scroll to position [450, 0]
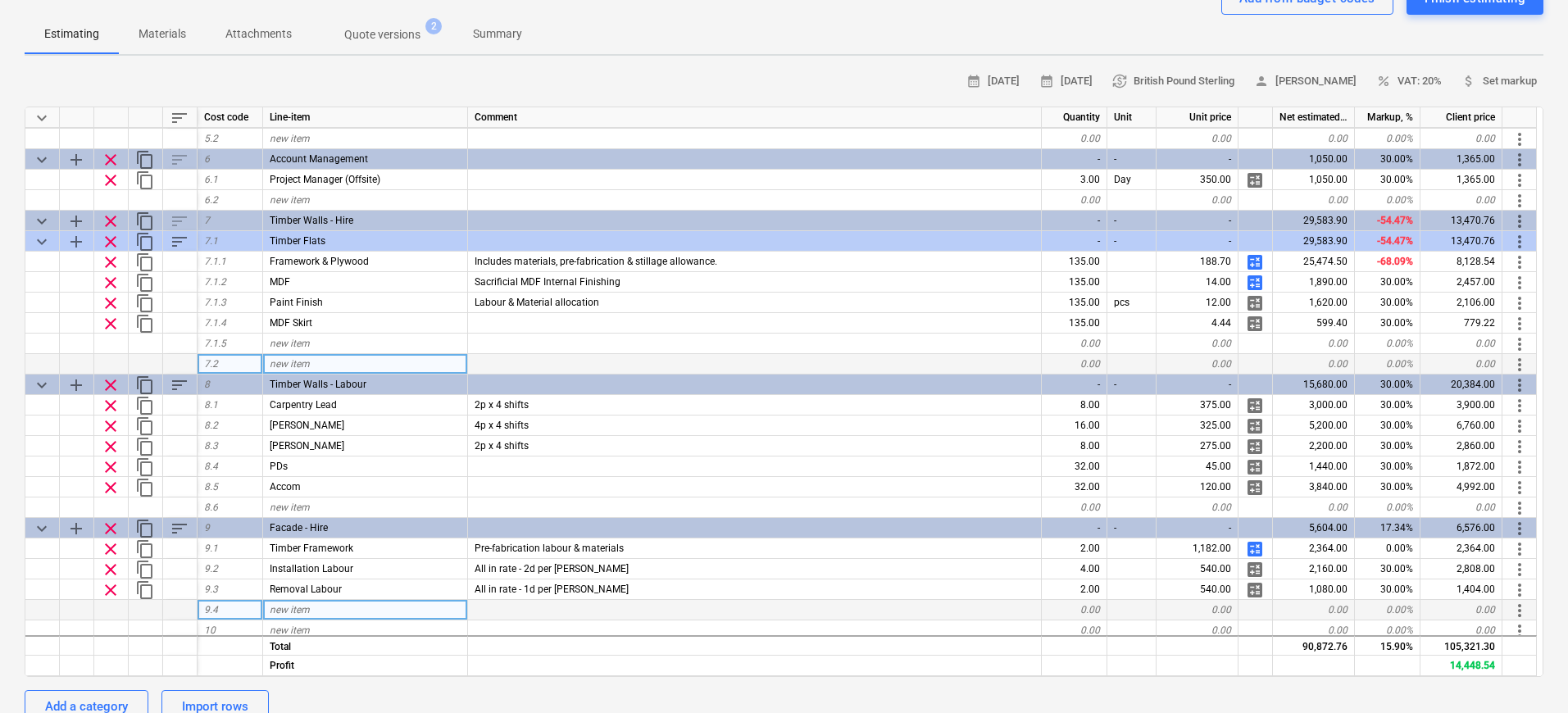
click at [364, 608] on div "new item" at bounding box center [365, 610] width 205 height 20
type input "Manual Adjustment"
type textarea "x"
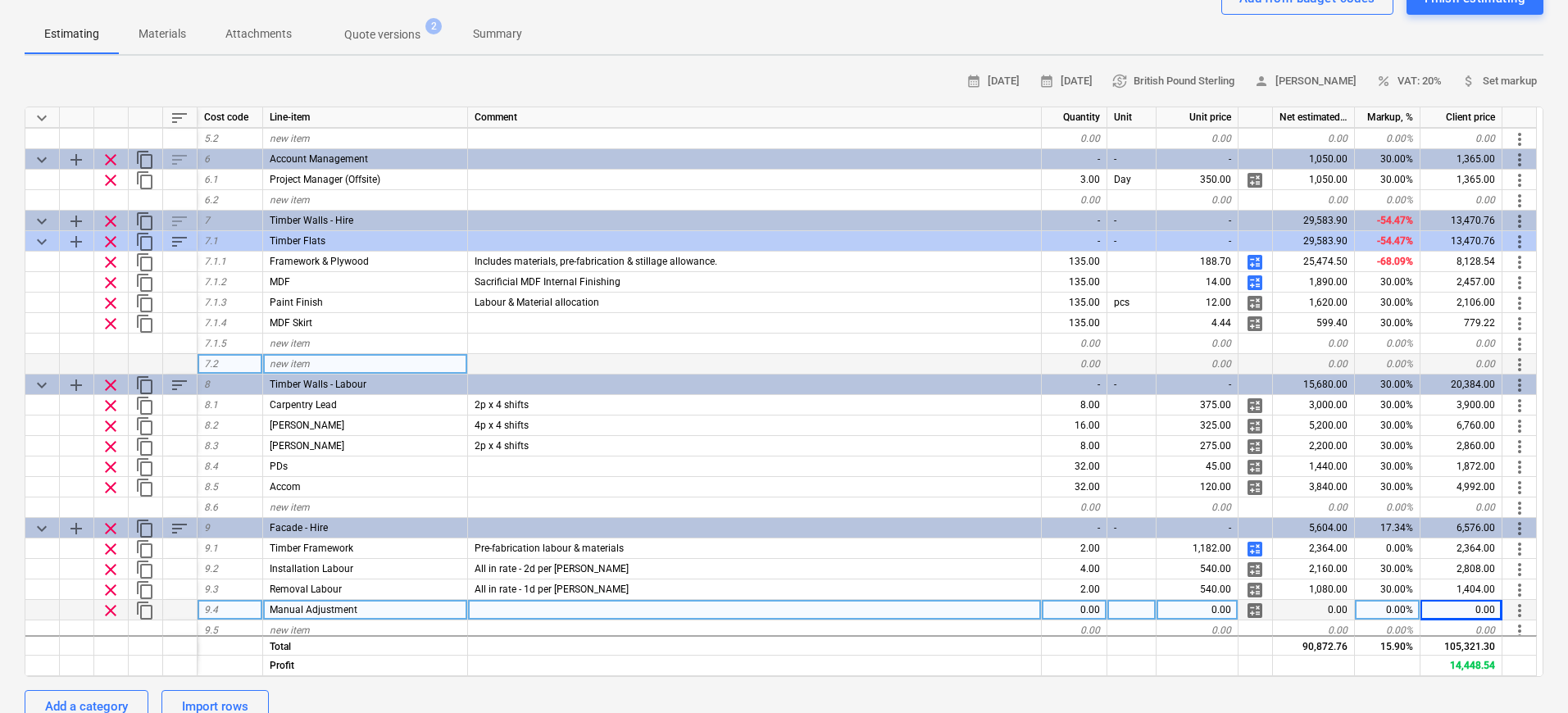
click at [1462, 610] on div "0.00" at bounding box center [1461, 610] width 82 height 20
type input "-788"
type textarea "x"
click at [1174, 605] on div "-788.00" at bounding box center [1197, 610] width 82 height 20
type input "0.01"
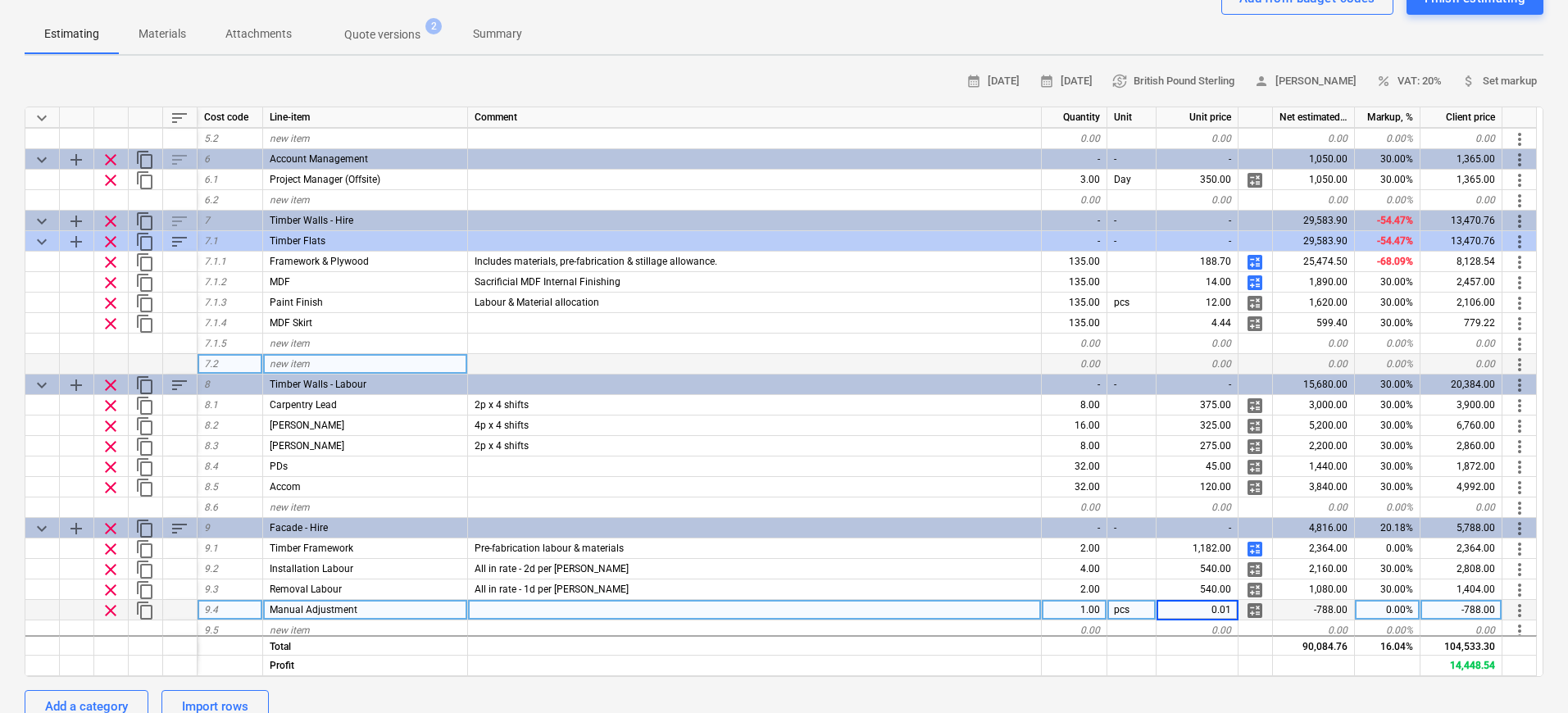
type textarea "x"
type input "/788"
type input "-788"
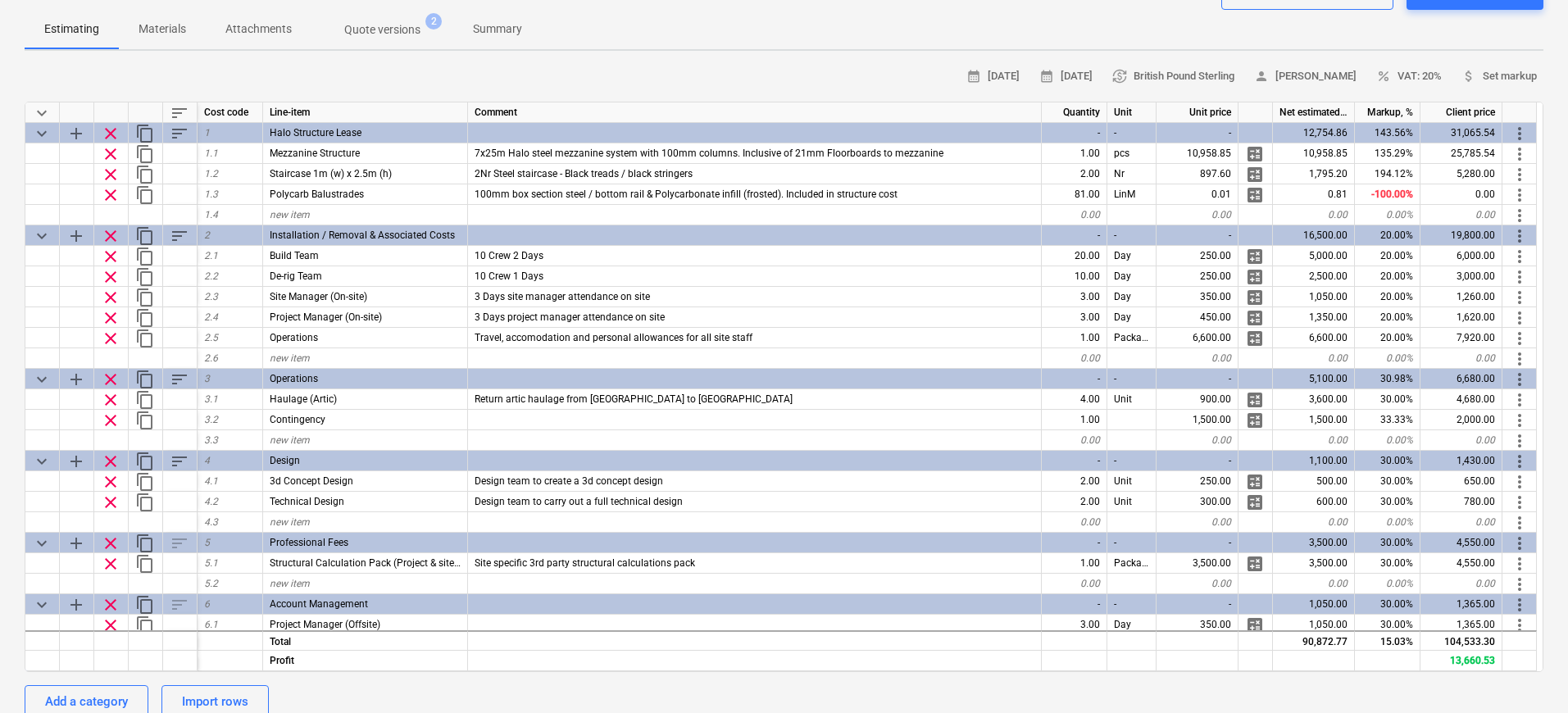
scroll to position [0, 0]
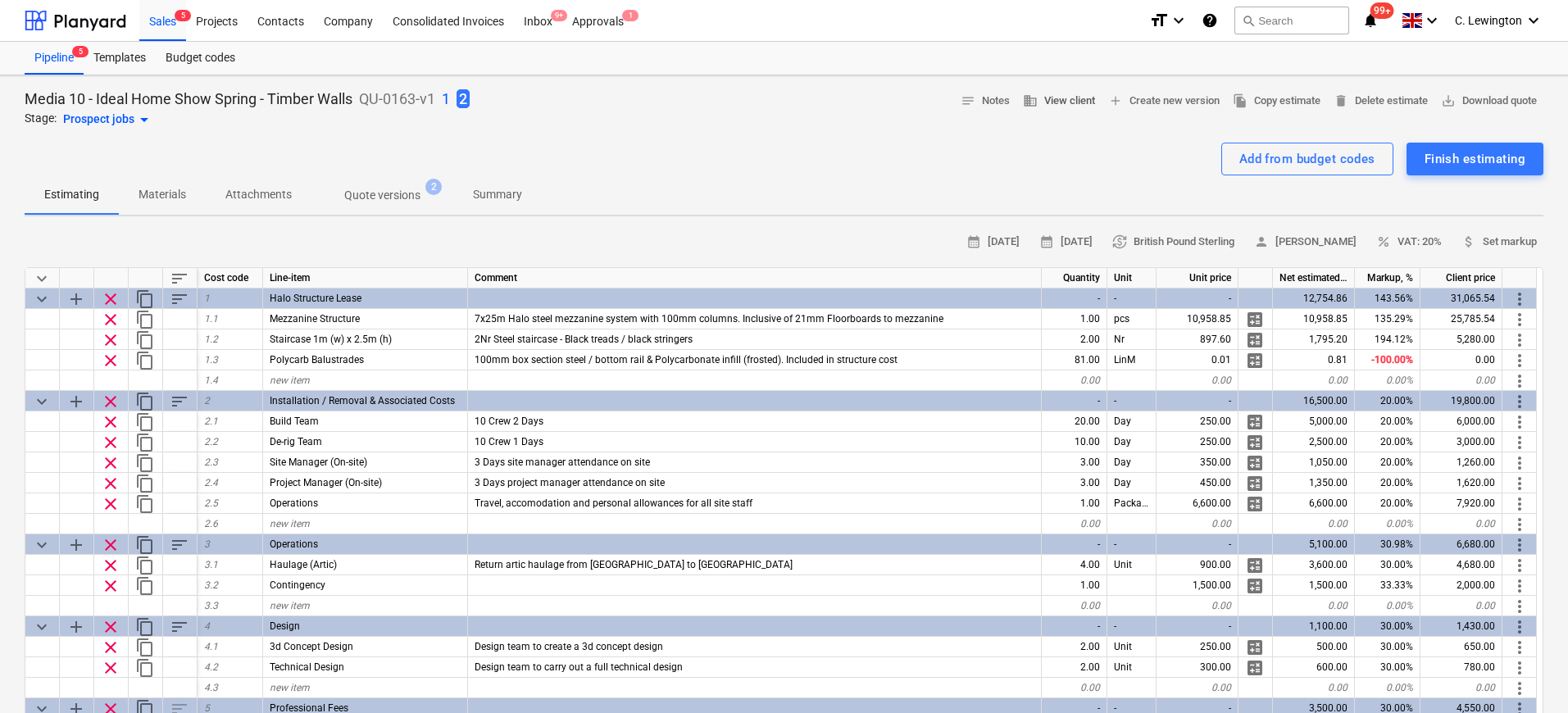
click at [1062, 102] on span "business View client" at bounding box center [1059, 101] width 72 height 18
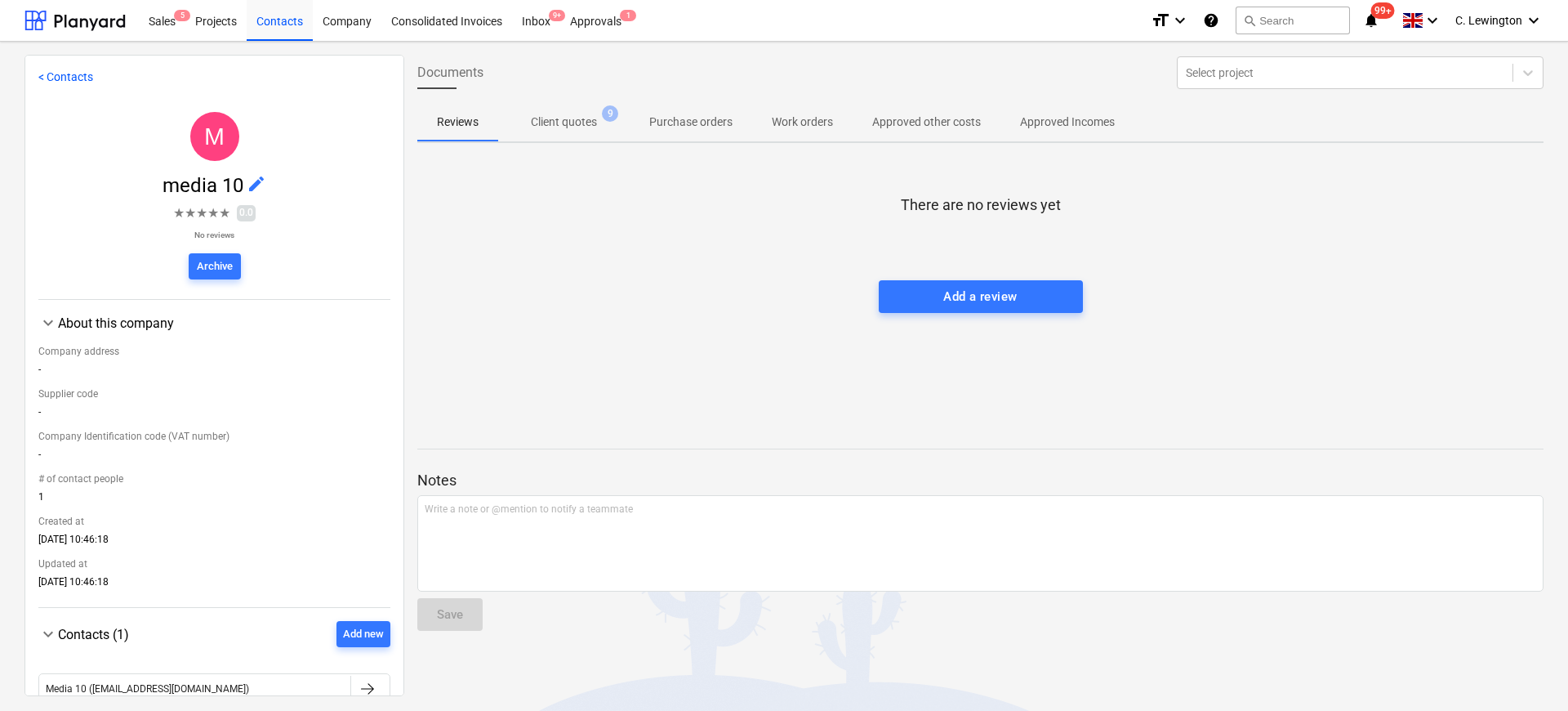
click at [576, 126] on p "Client quotes" at bounding box center [564, 122] width 66 height 17
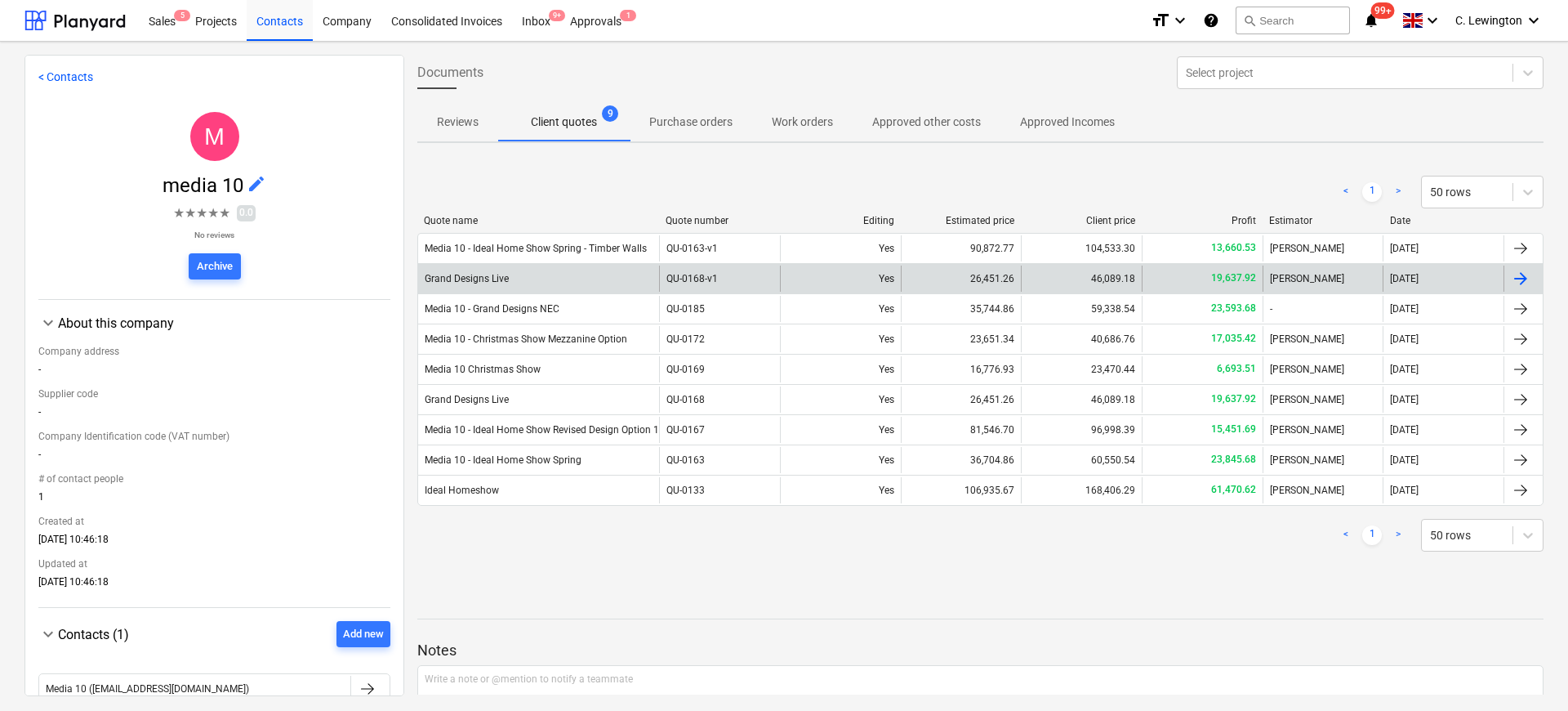
click at [597, 274] on div "Grand Designs Live" at bounding box center [538, 278] width 241 height 26
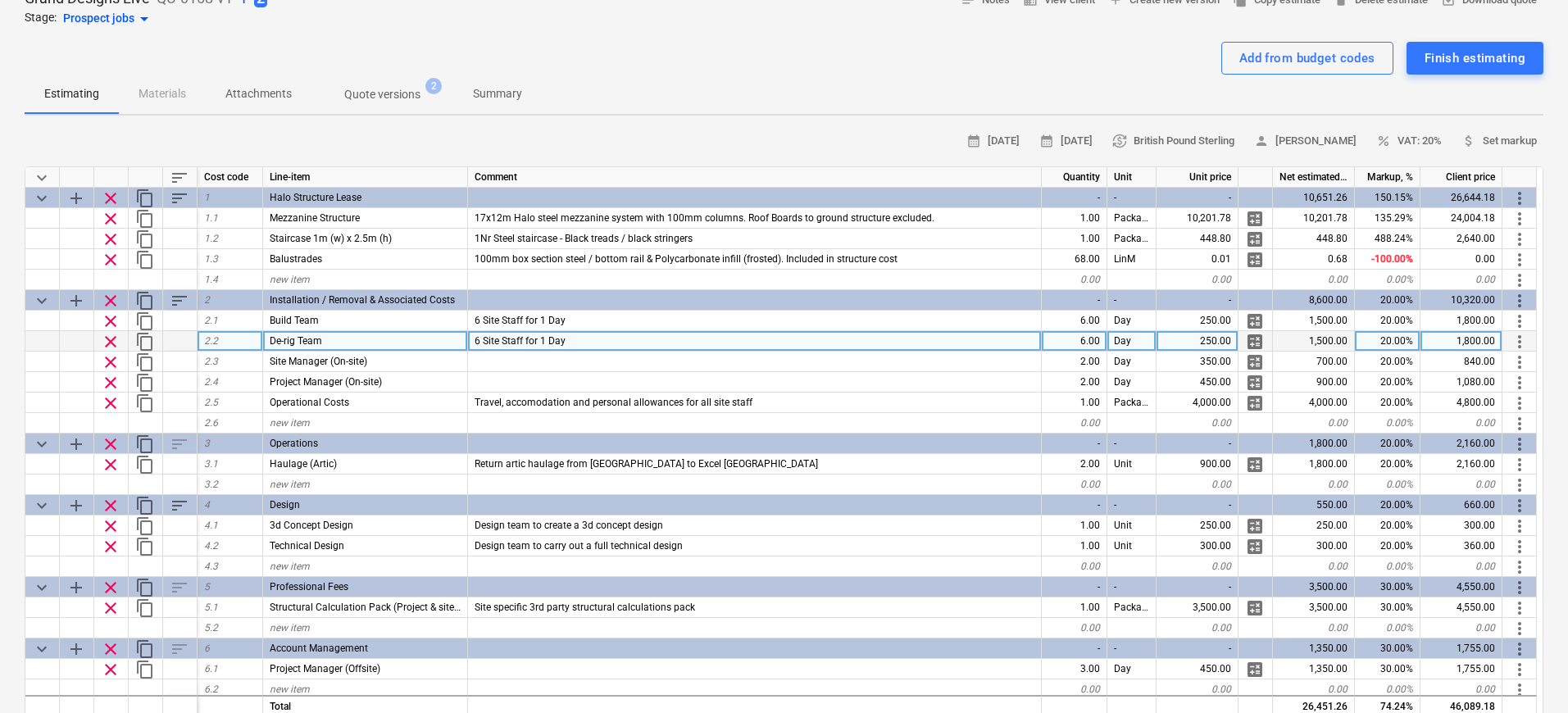
scroll to position [79, 0]
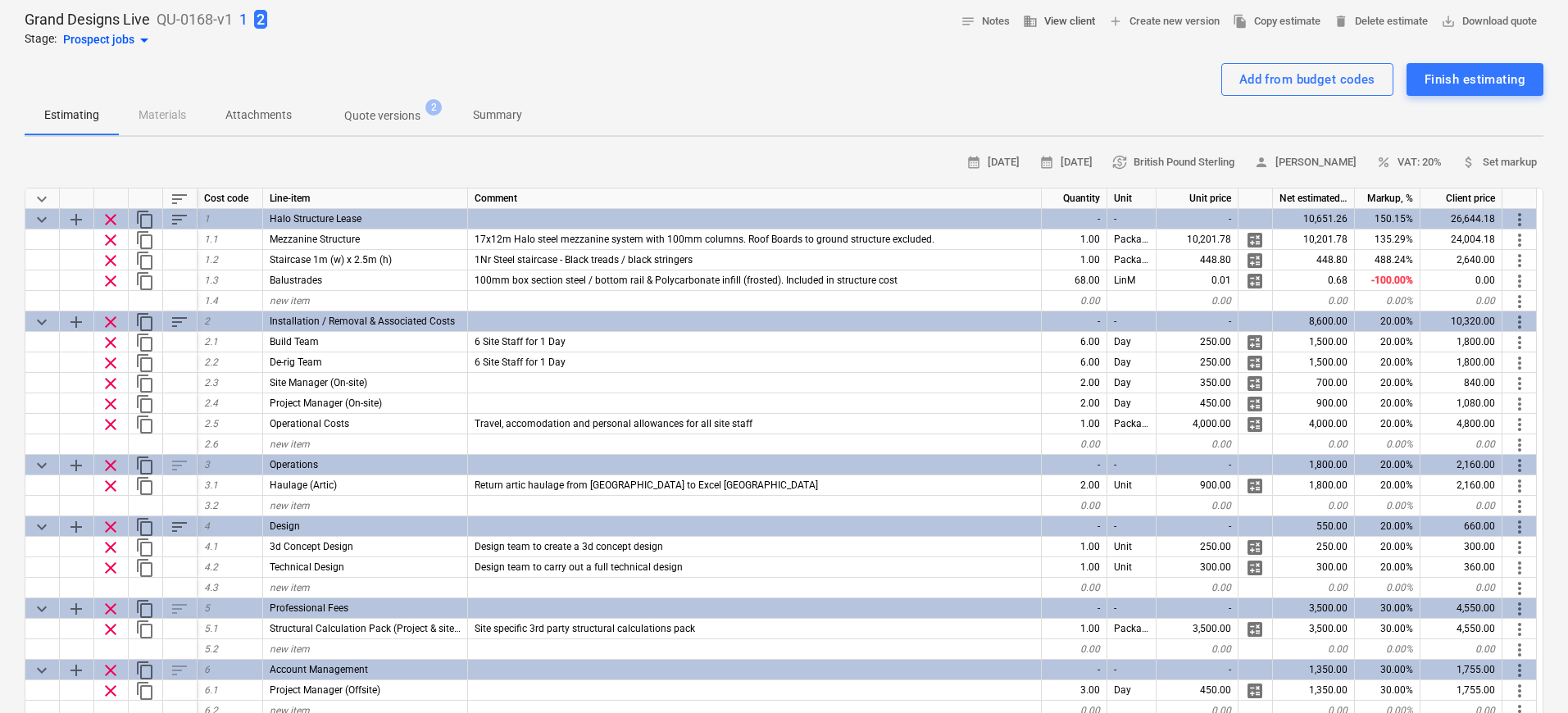
click at [1069, 26] on span "business View client" at bounding box center [1059, 21] width 72 height 18
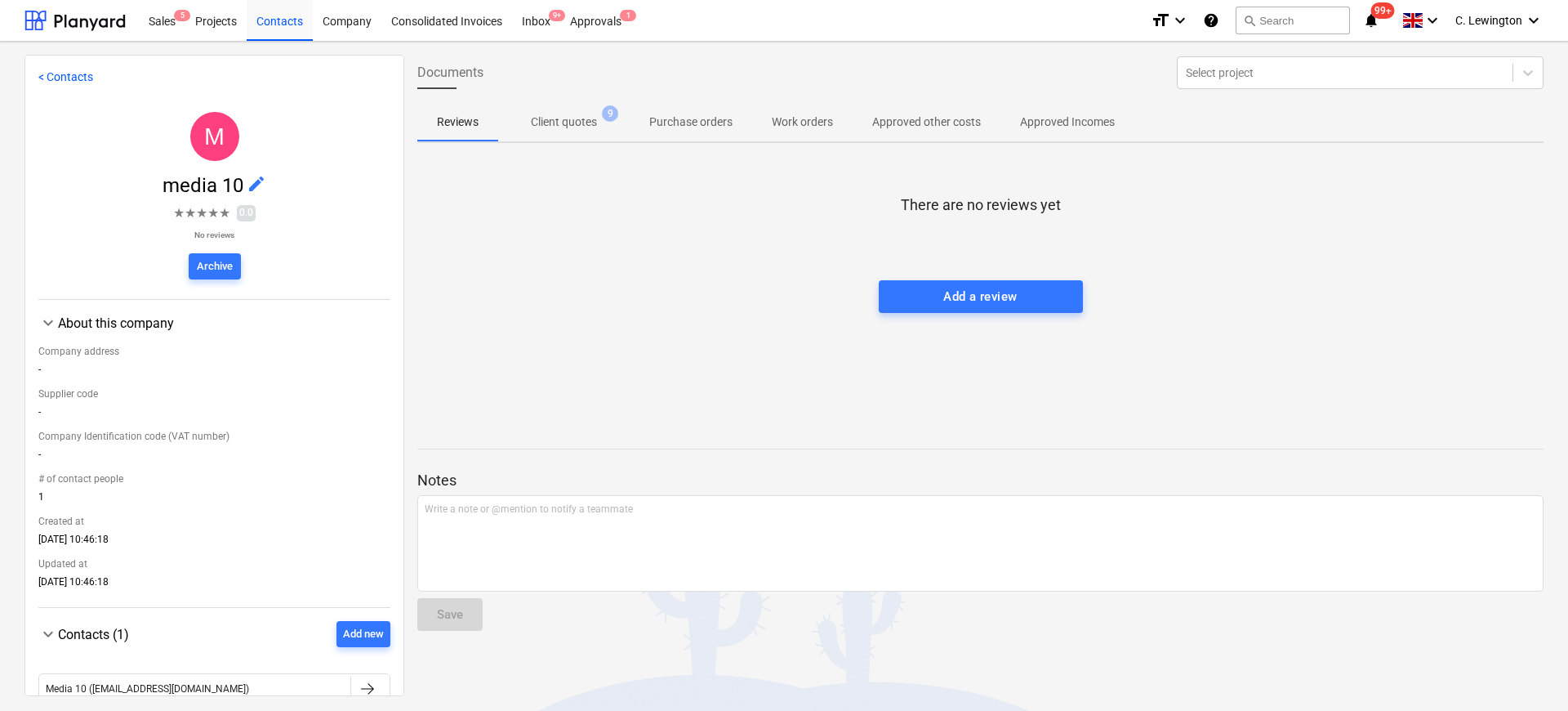
click at [561, 123] on p "Client quotes" at bounding box center [564, 122] width 66 height 17
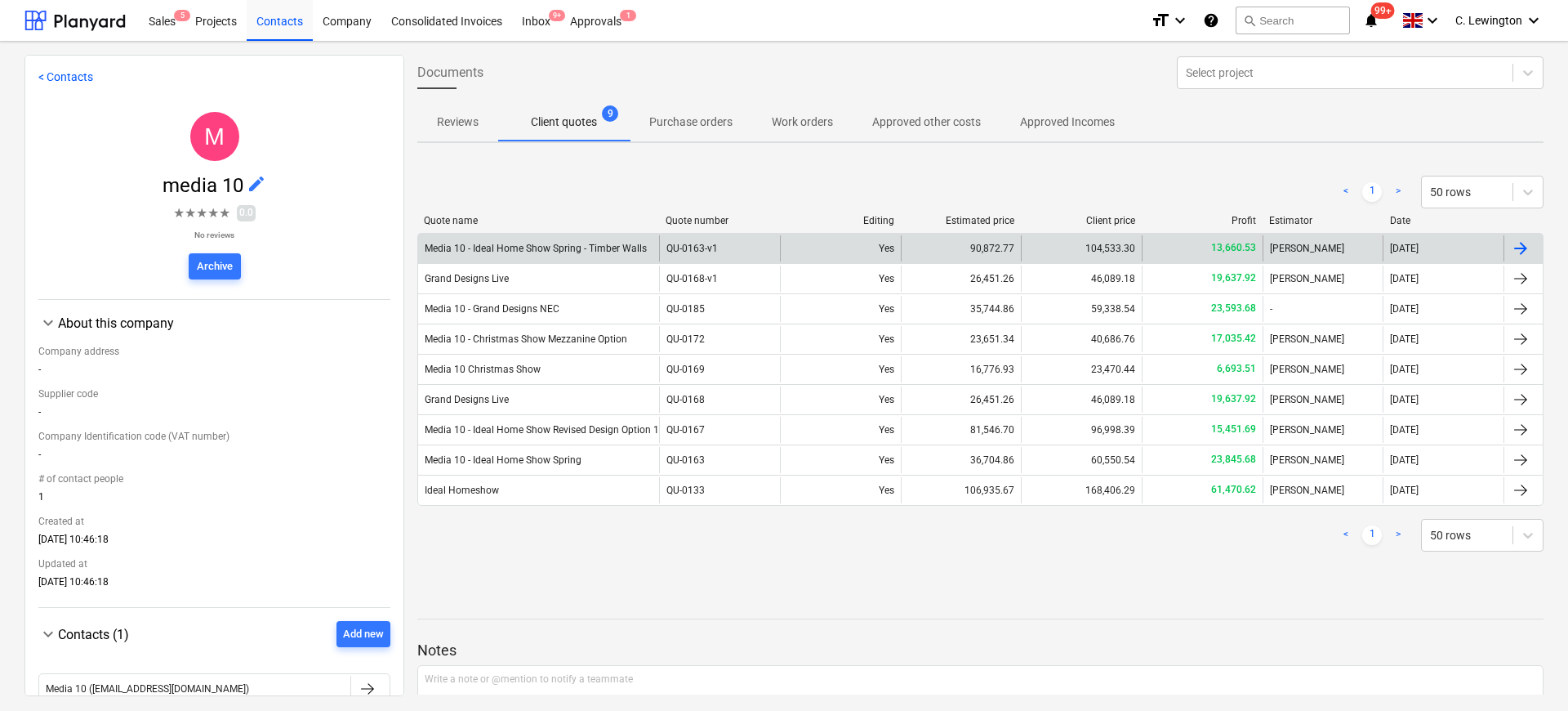
click at [584, 241] on div "Media 10 - Ideal Home Show Spring - Timber Walls" at bounding box center [538, 248] width 241 height 26
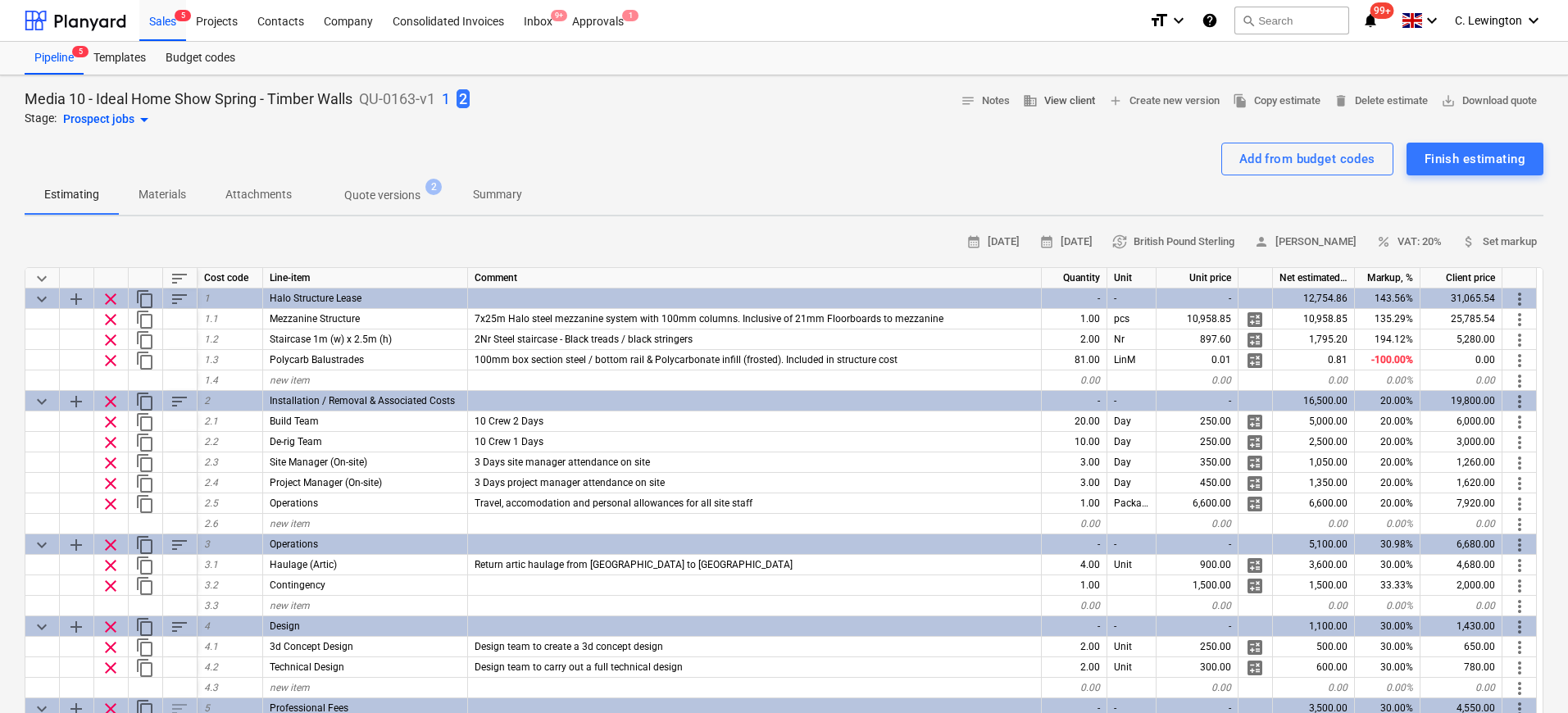
click at [1031, 99] on span "business View client" at bounding box center [1059, 101] width 72 height 18
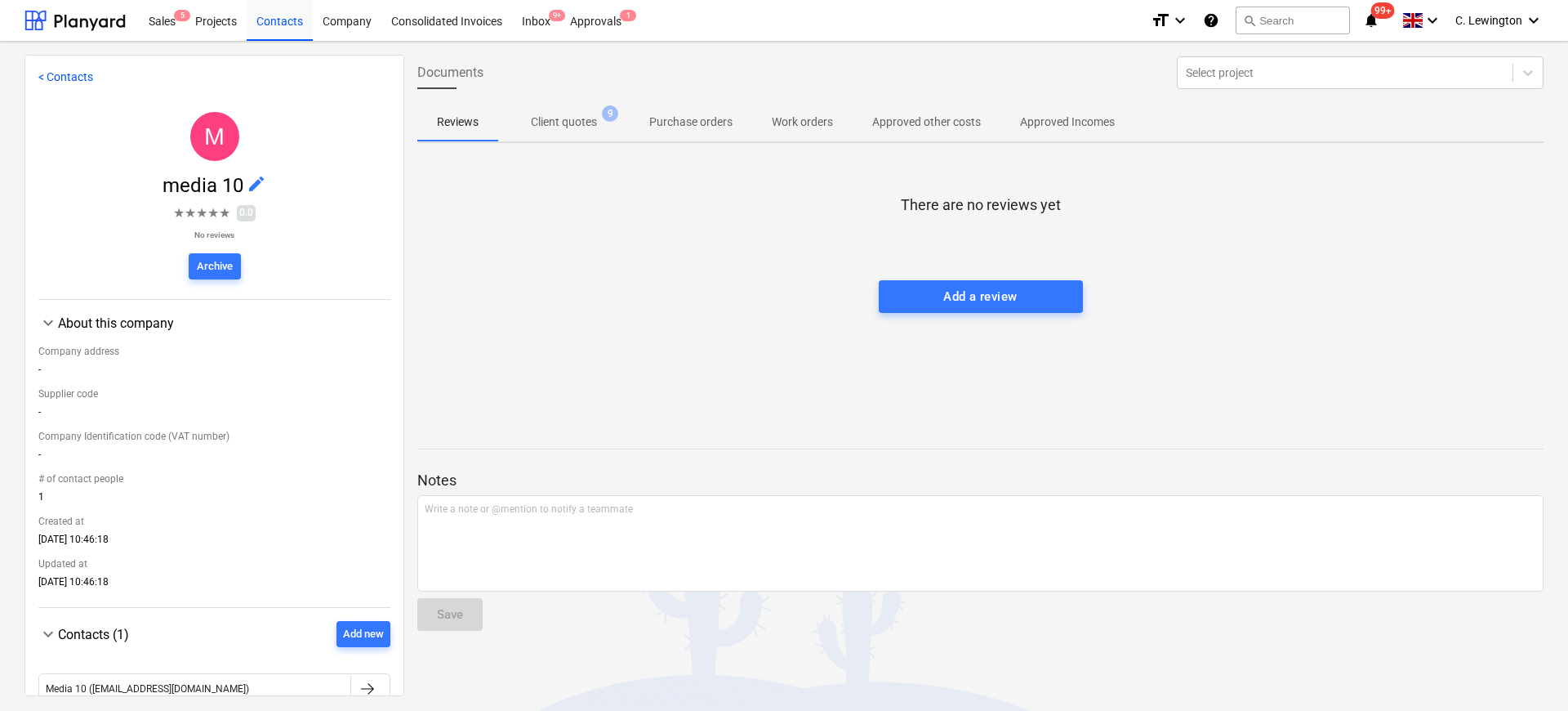
click at [586, 129] on p "Client quotes" at bounding box center [564, 122] width 66 height 17
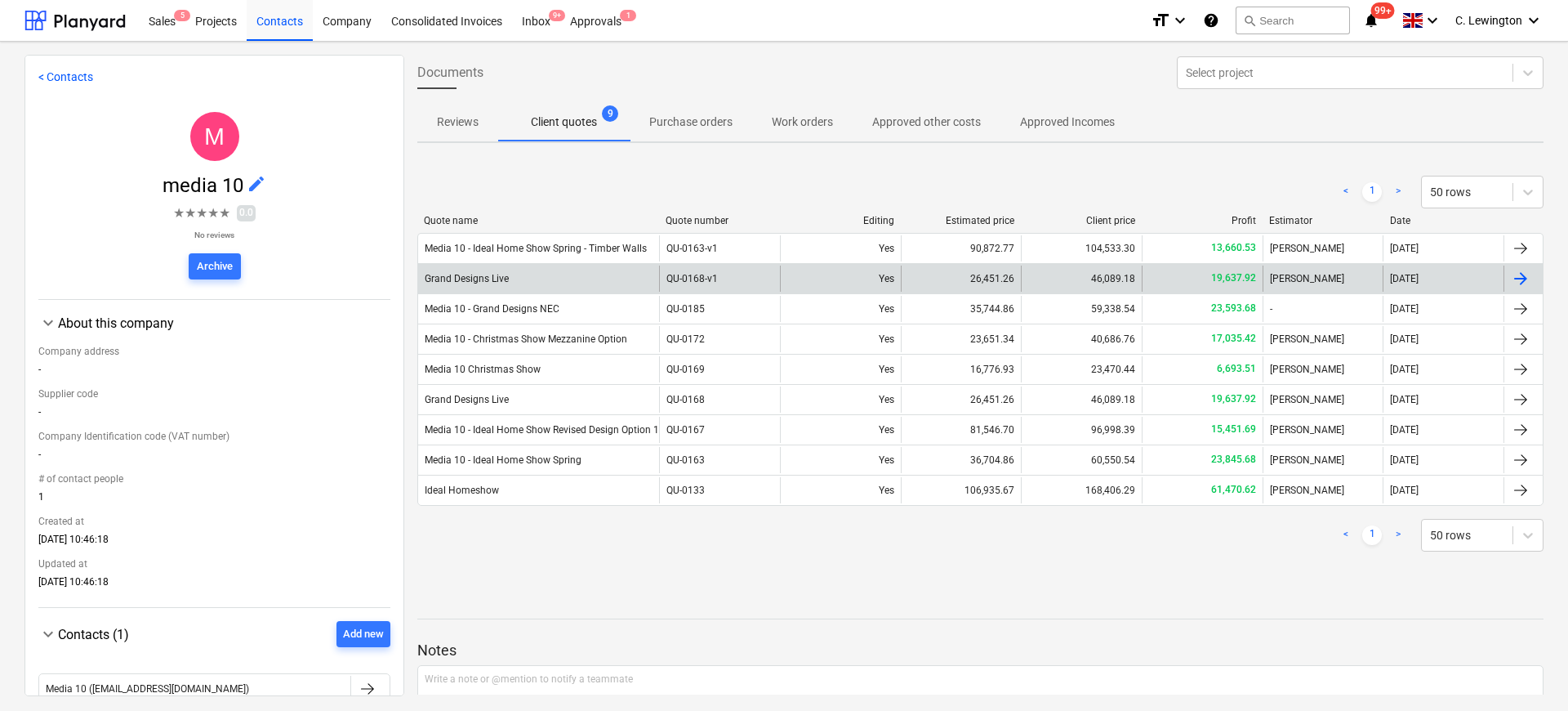
click at [567, 274] on div "Grand Designs Live" at bounding box center [538, 278] width 241 height 26
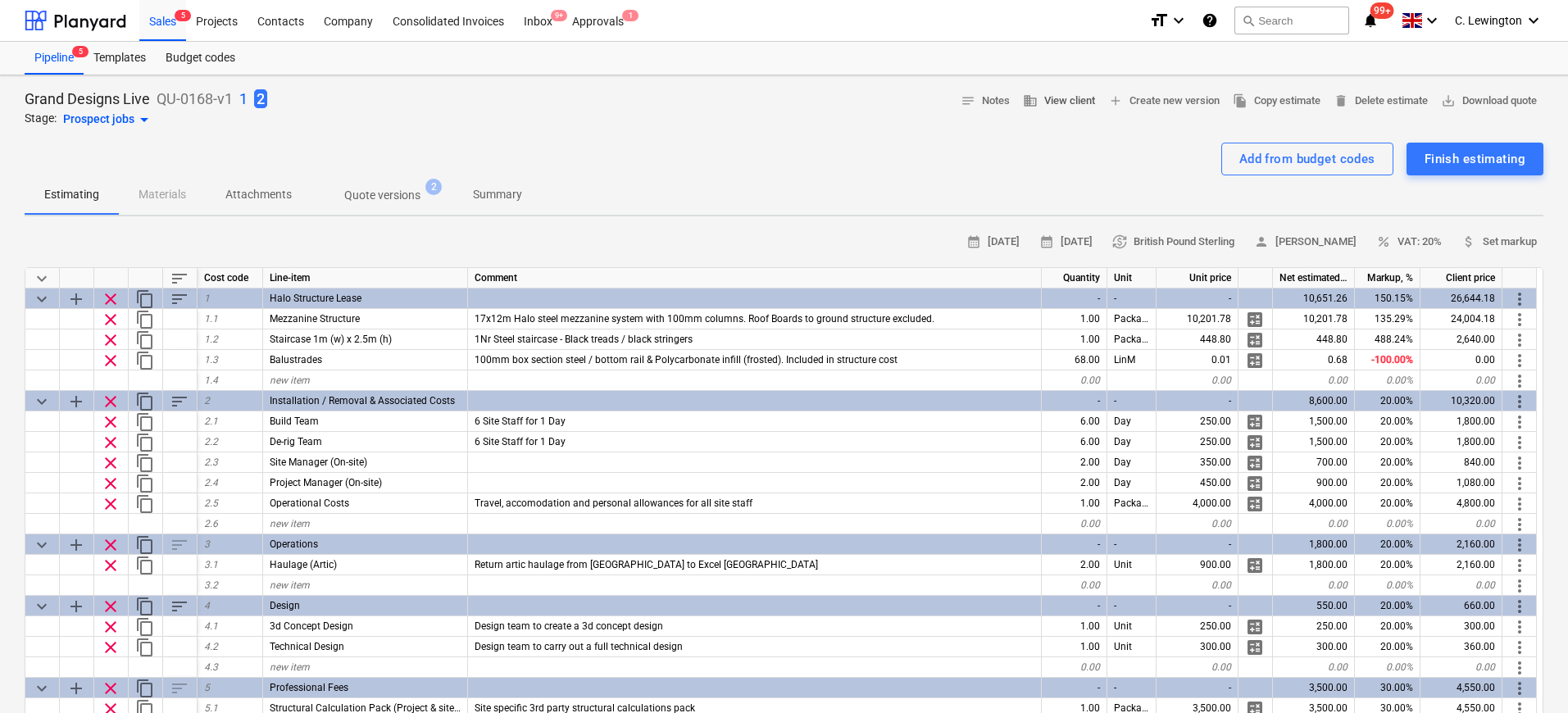
click at [1065, 102] on span "business View client" at bounding box center [1059, 101] width 72 height 18
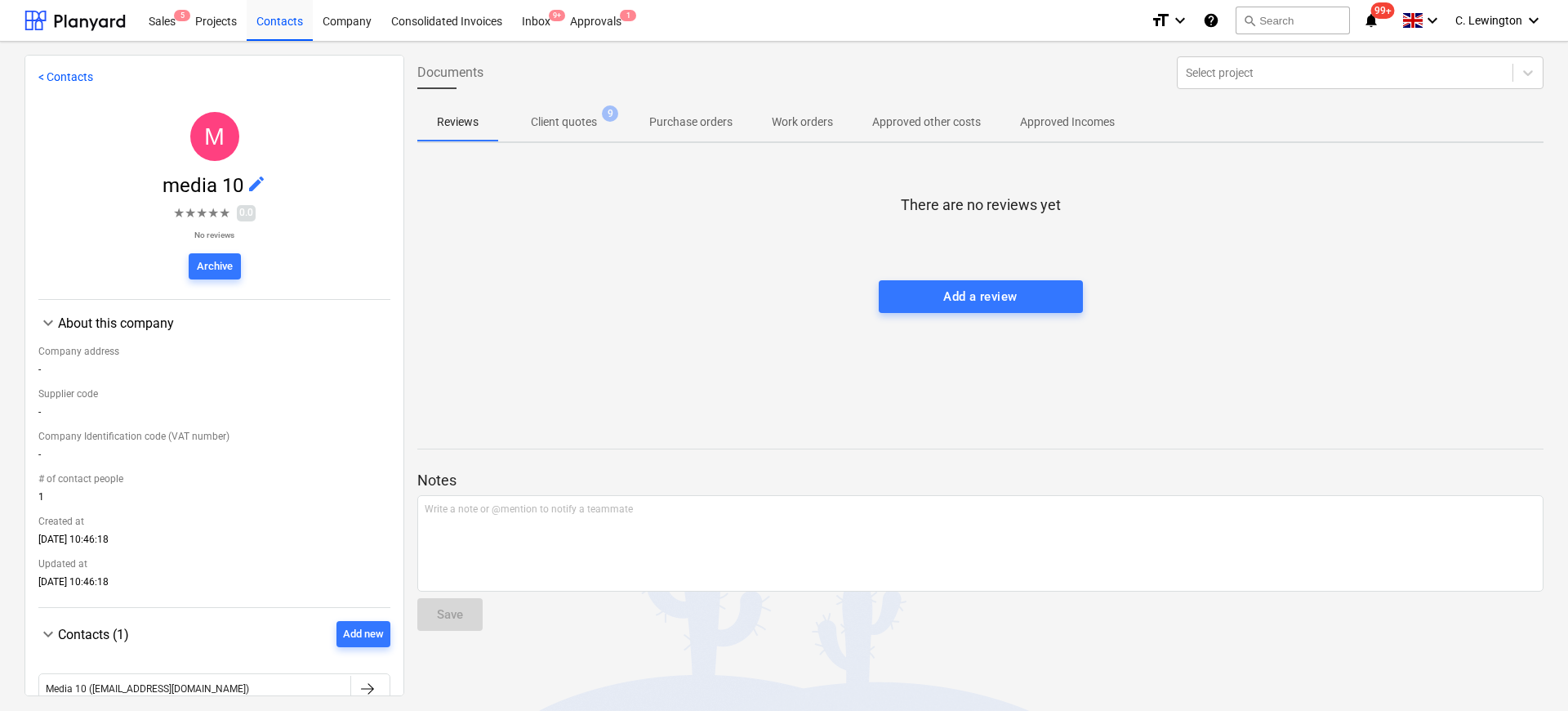
click at [560, 117] on p "Client quotes" at bounding box center [564, 122] width 66 height 17
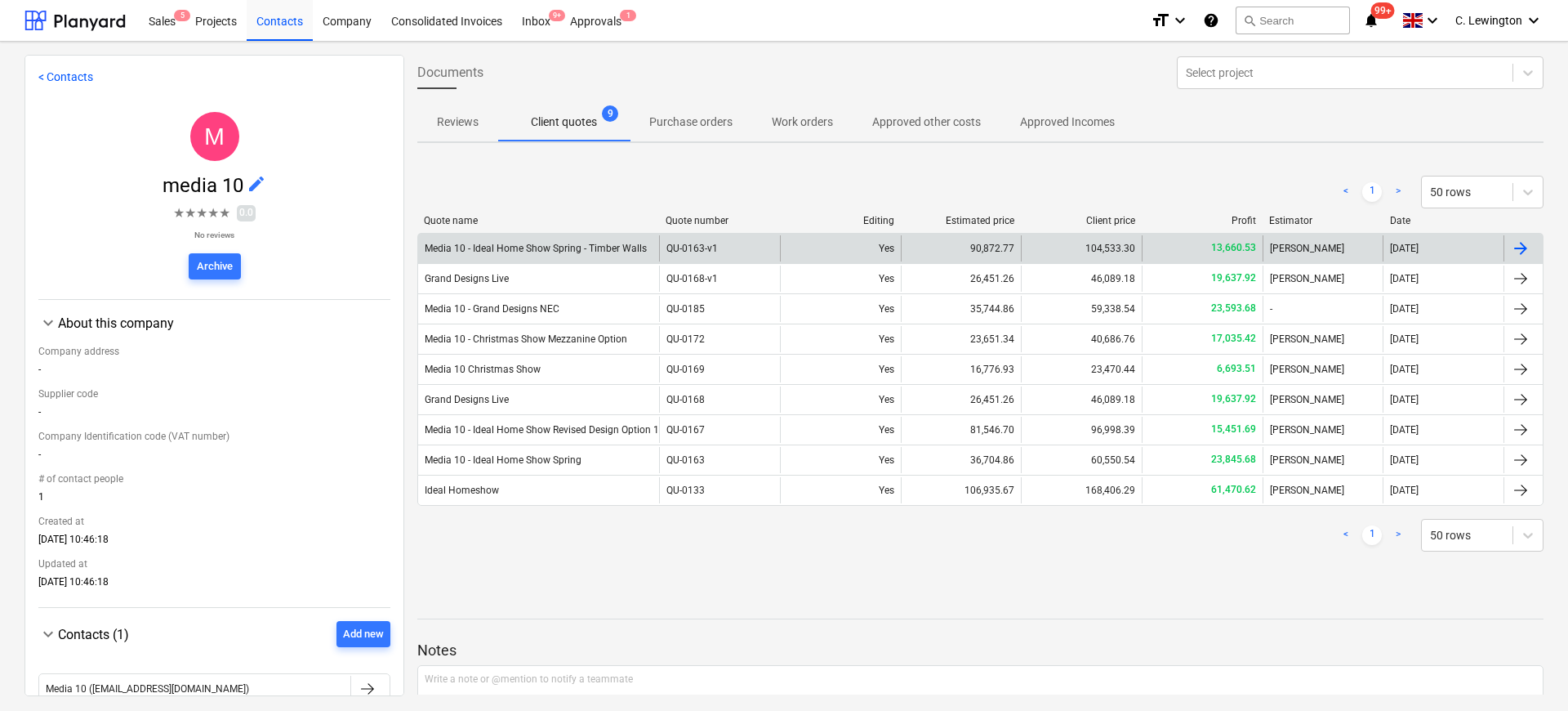
click at [569, 239] on div "Media 10 - Ideal Home Show Spring - Timber Walls" at bounding box center [538, 248] width 241 height 26
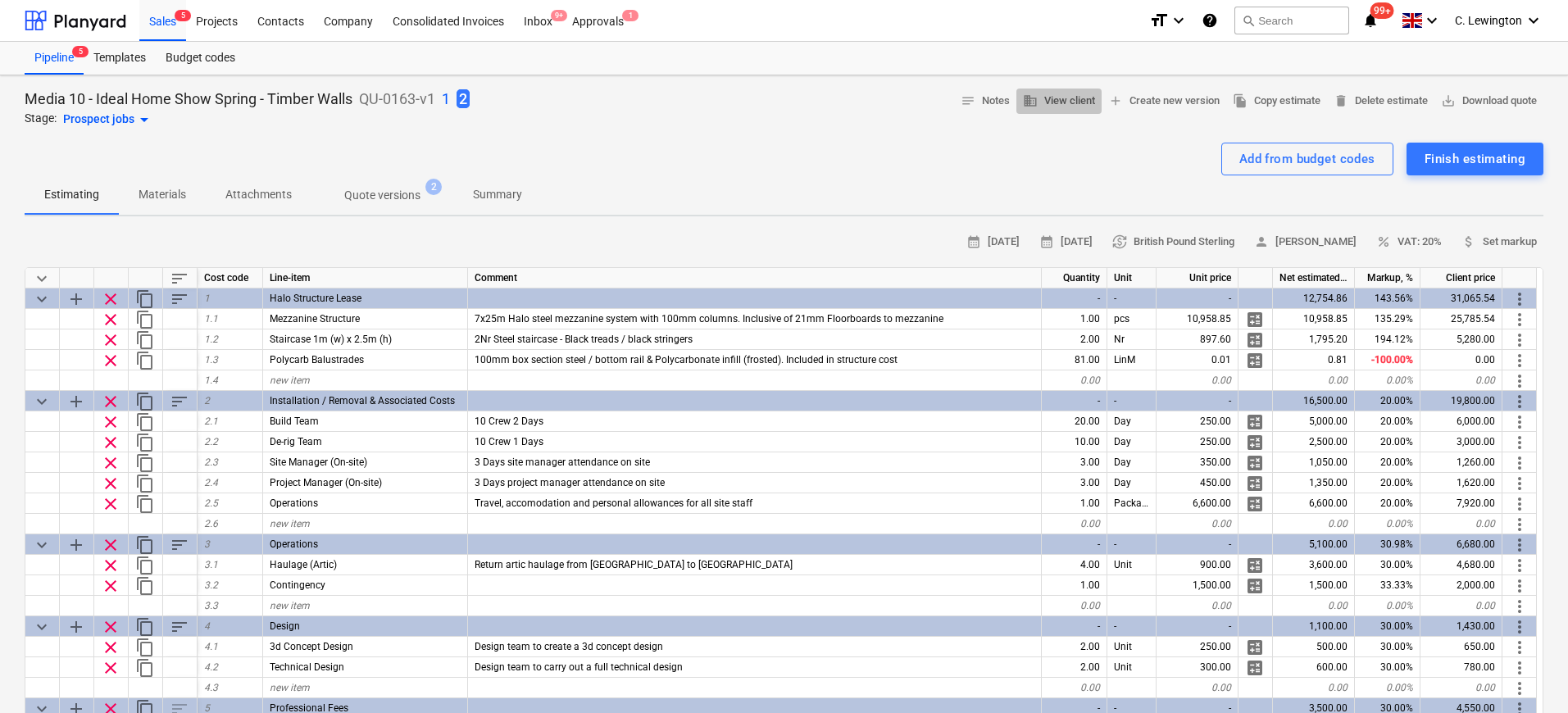
click at [1041, 99] on span "business View client" at bounding box center [1059, 101] width 72 height 18
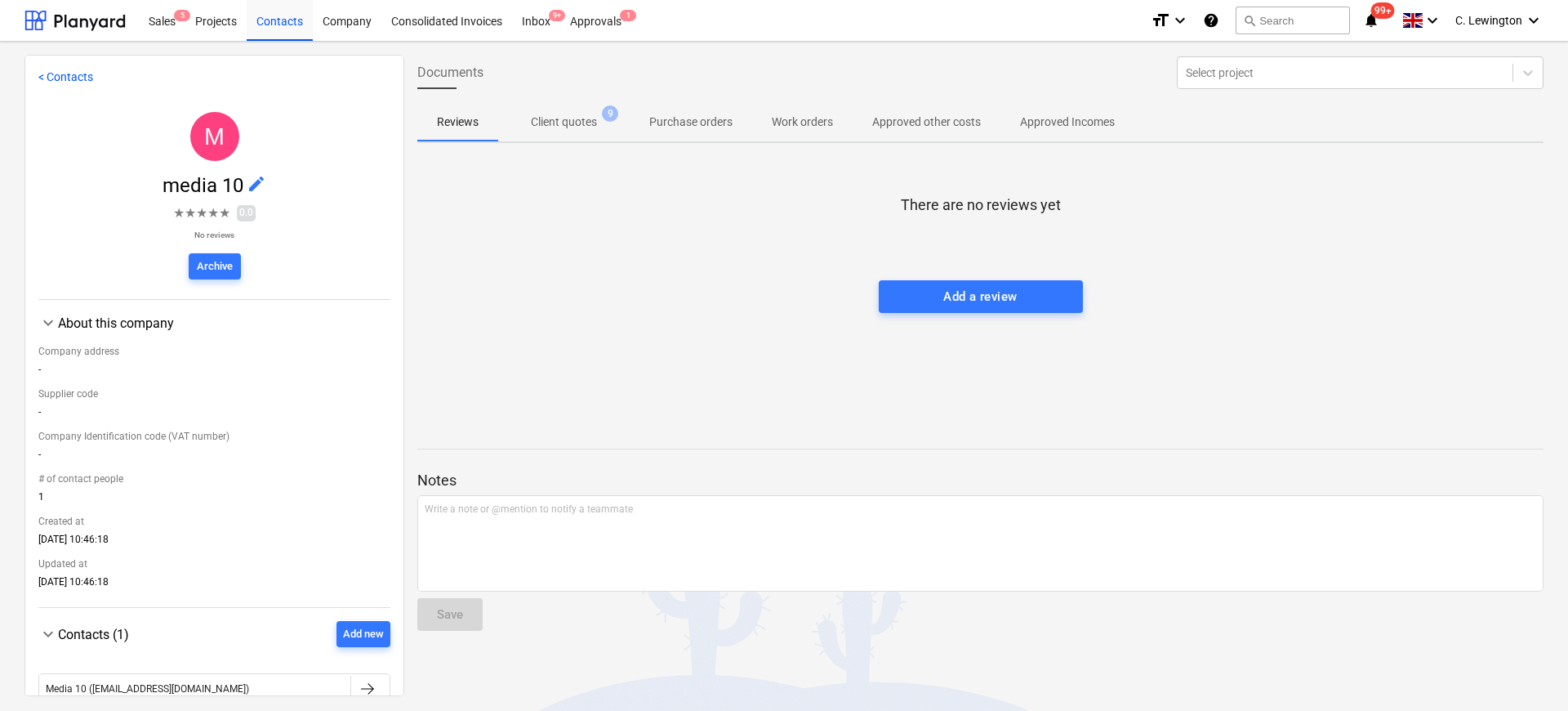
click at [535, 148] on div "Documents Select project Reviews Client quotes 9 Purchase orders Work orders Ap…" at bounding box center [980, 375] width 1153 height 639
click at [550, 129] on p "Client quotes" at bounding box center [564, 122] width 66 height 17
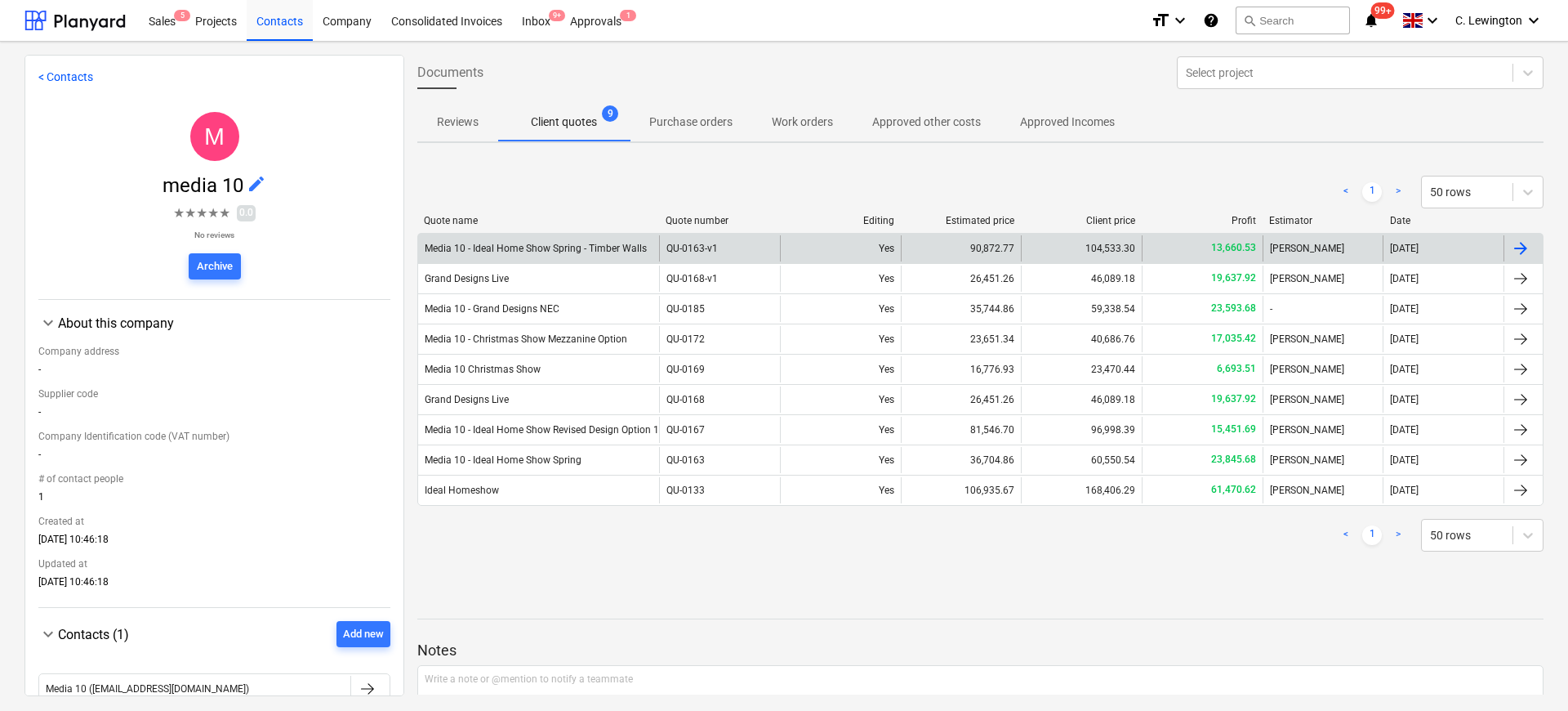
click at [565, 259] on div "Media 10 - Ideal Home Show Spring - Timber Walls" at bounding box center [538, 248] width 241 height 26
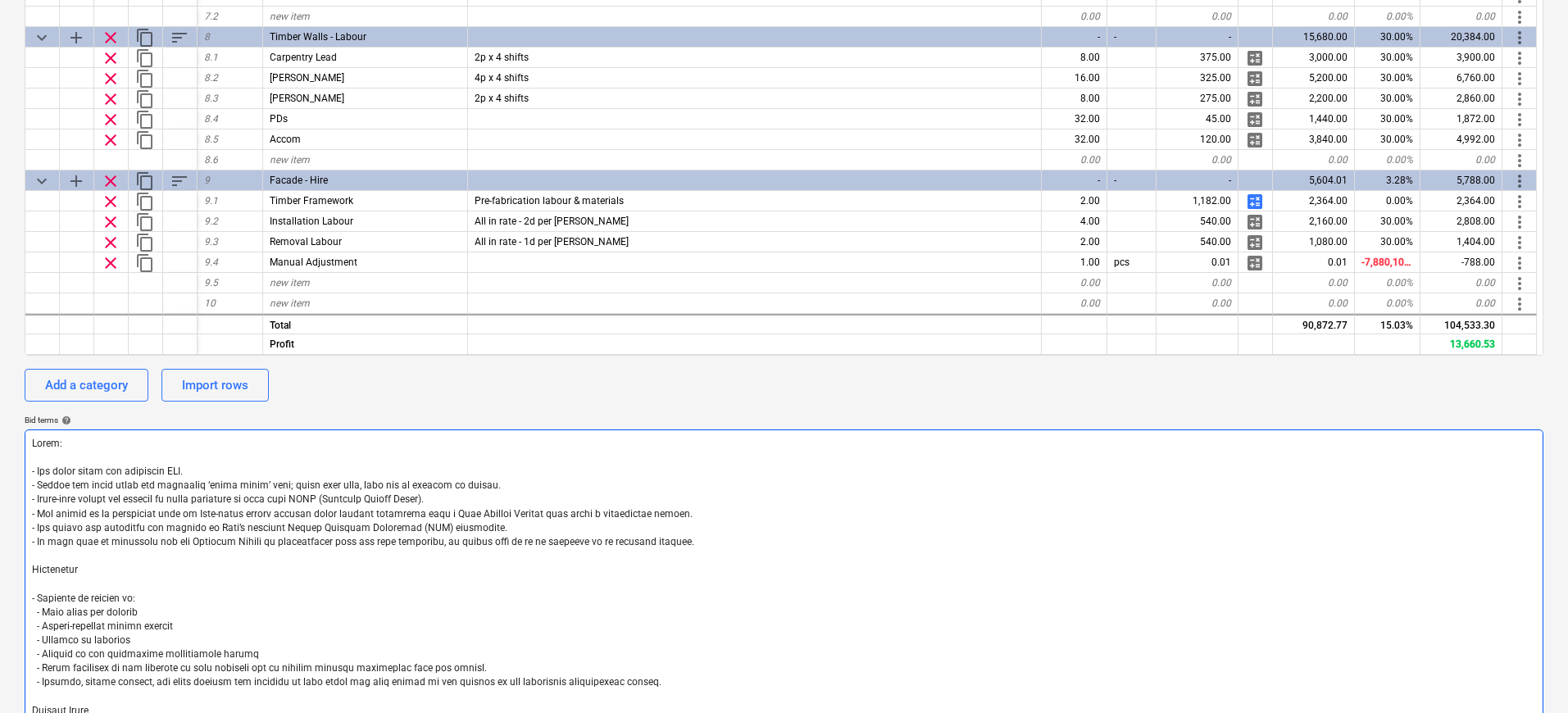
scroll to position [536, 0]
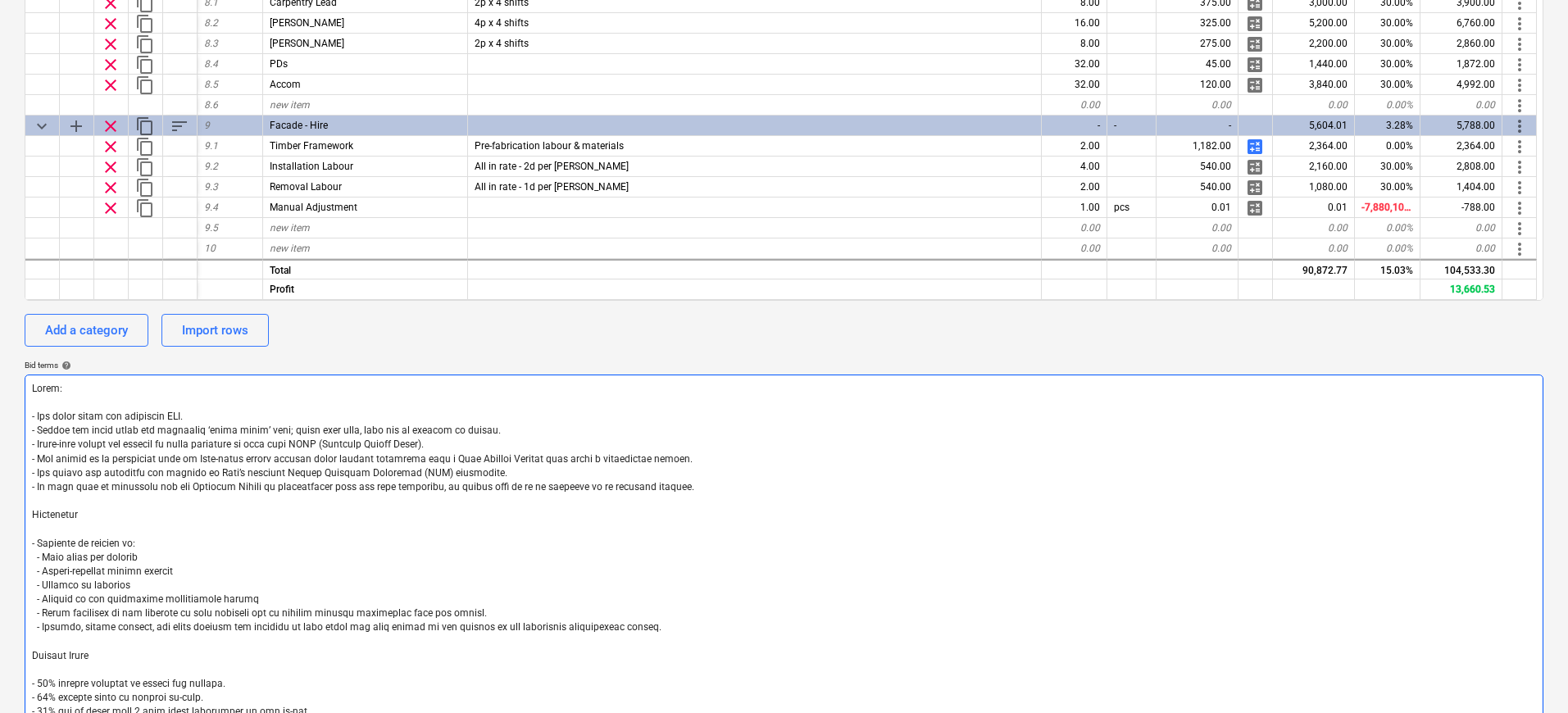
click at [298, 596] on textarea at bounding box center [784, 550] width 1519 height 352
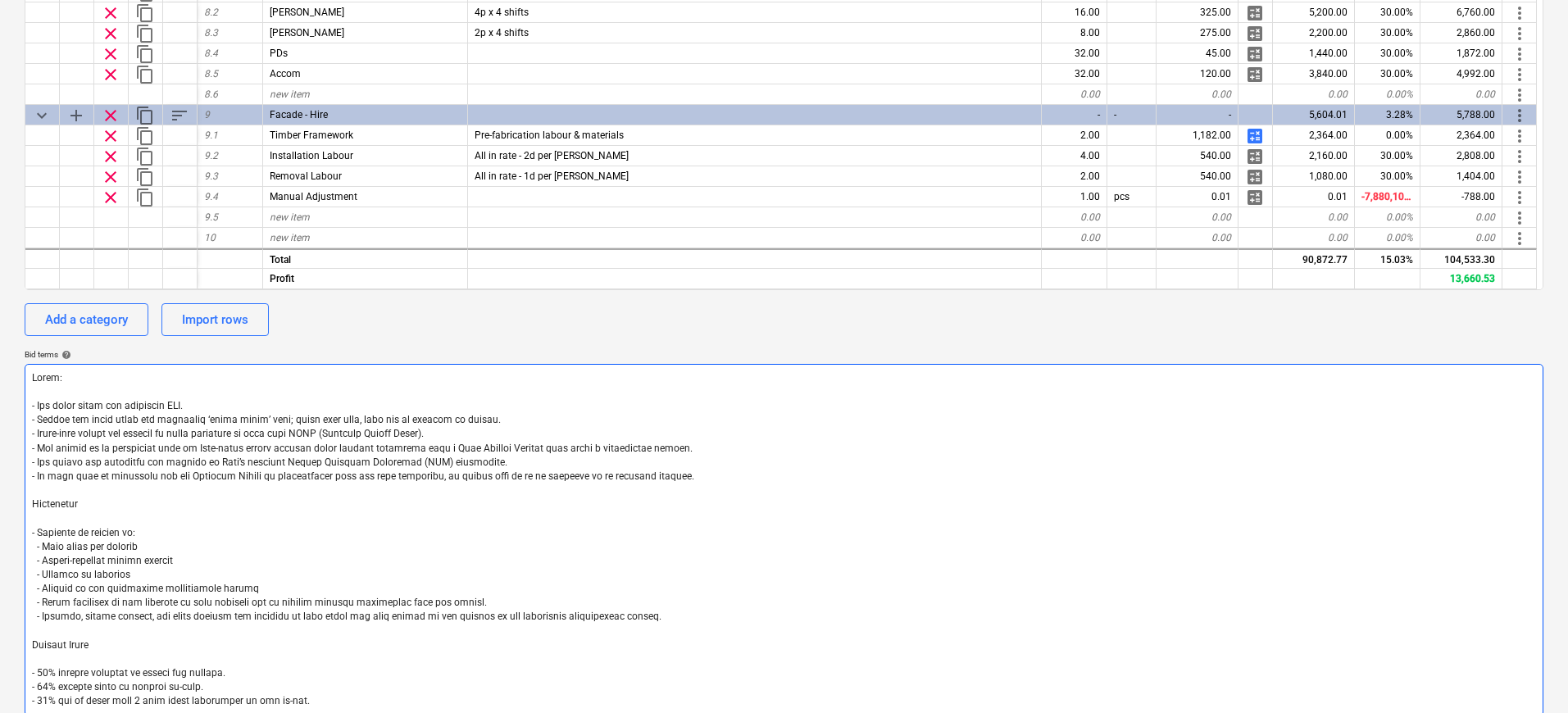
click at [239, 592] on textarea at bounding box center [784, 540] width 1519 height 352
click at [928, 523] on textarea at bounding box center [784, 540] width 1519 height 352
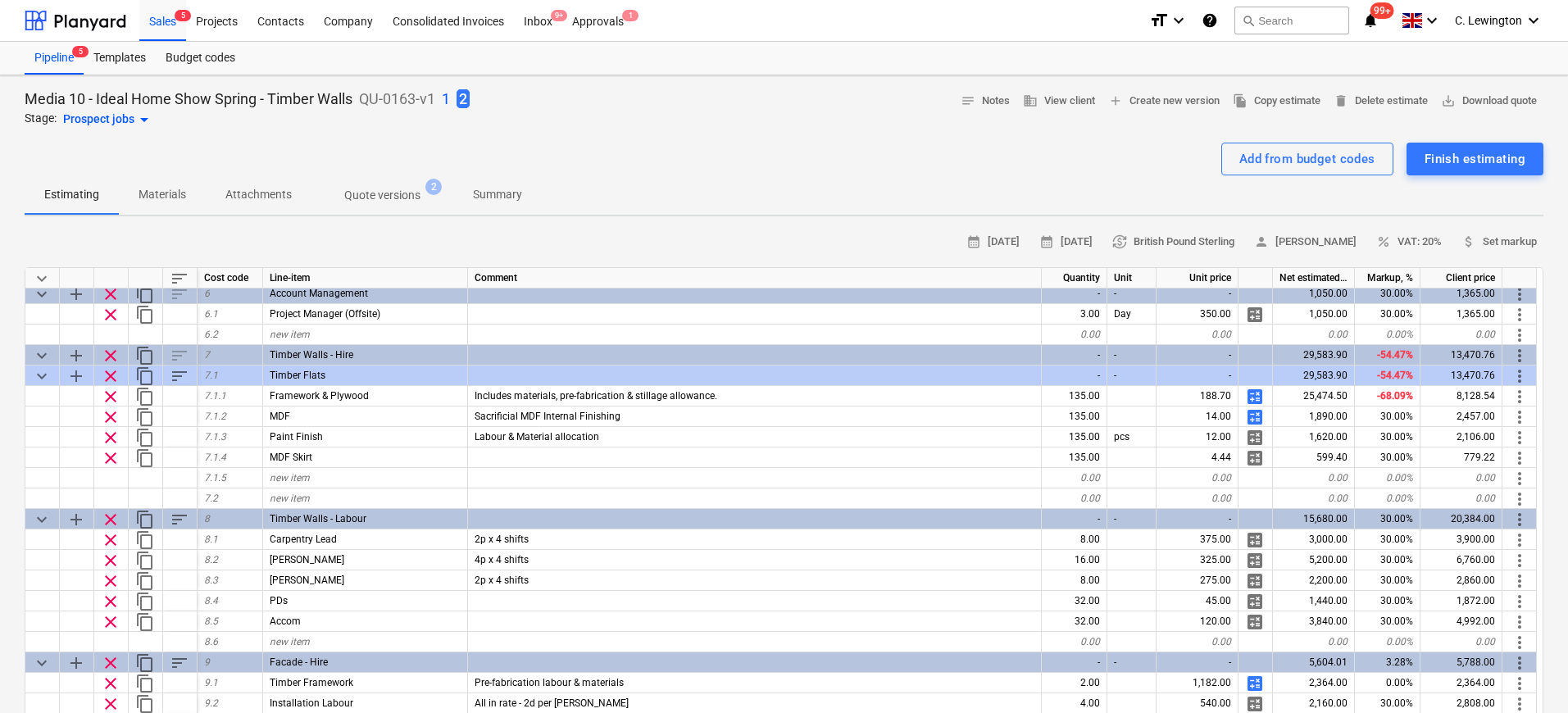
scroll to position [223, 0]
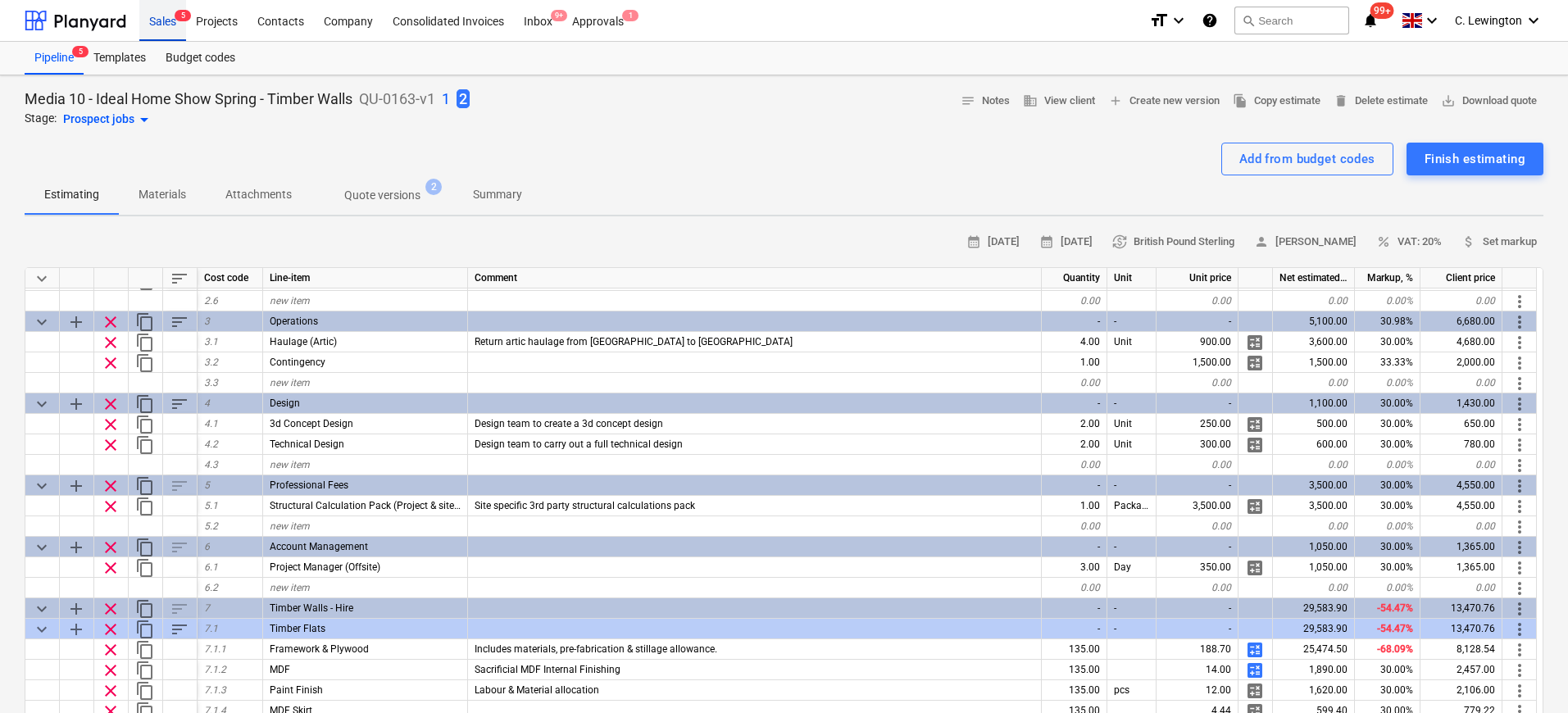
click at [162, 16] on div "Sales 5" at bounding box center [162, 19] width 47 height 41
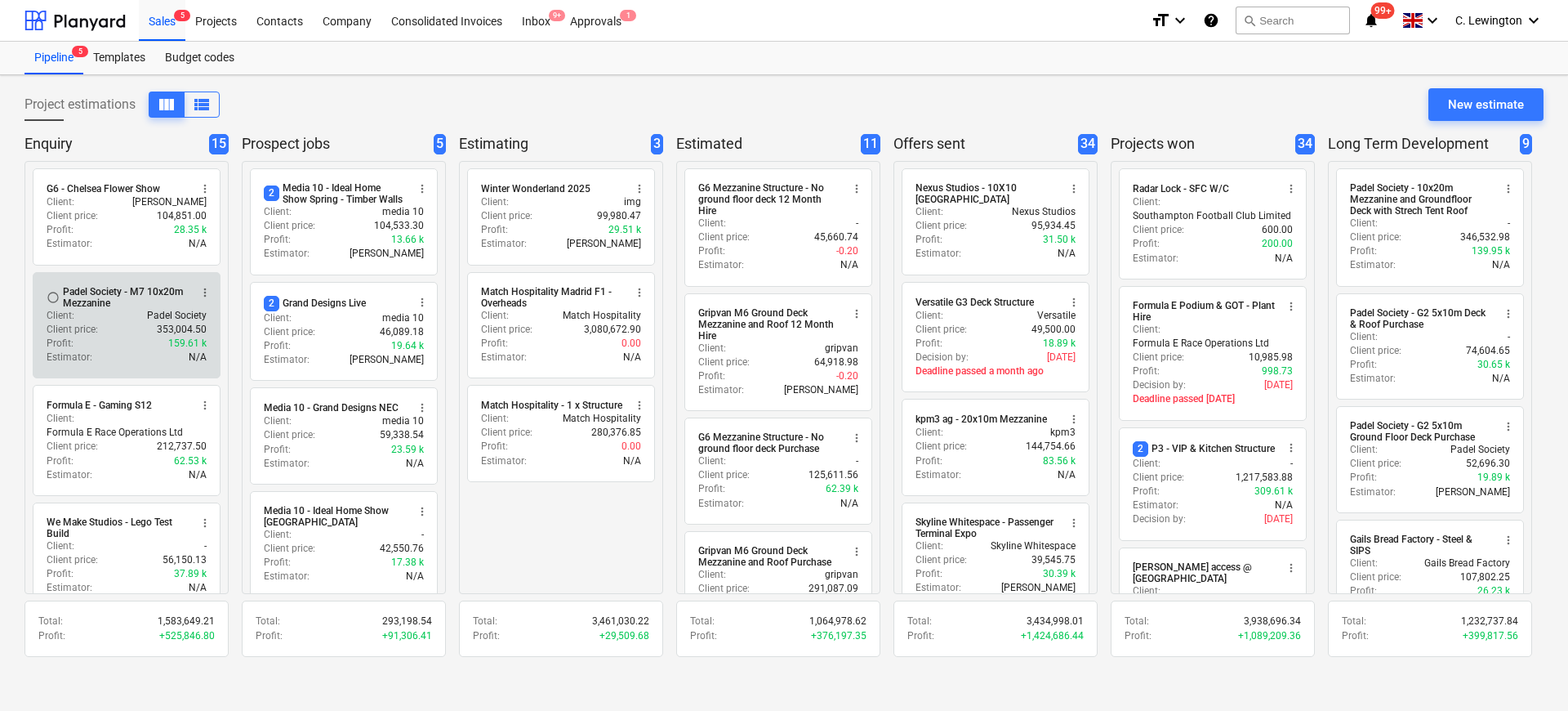
click at [102, 318] on div "Client : Padel Society" at bounding box center [127, 315] width 160 height 14
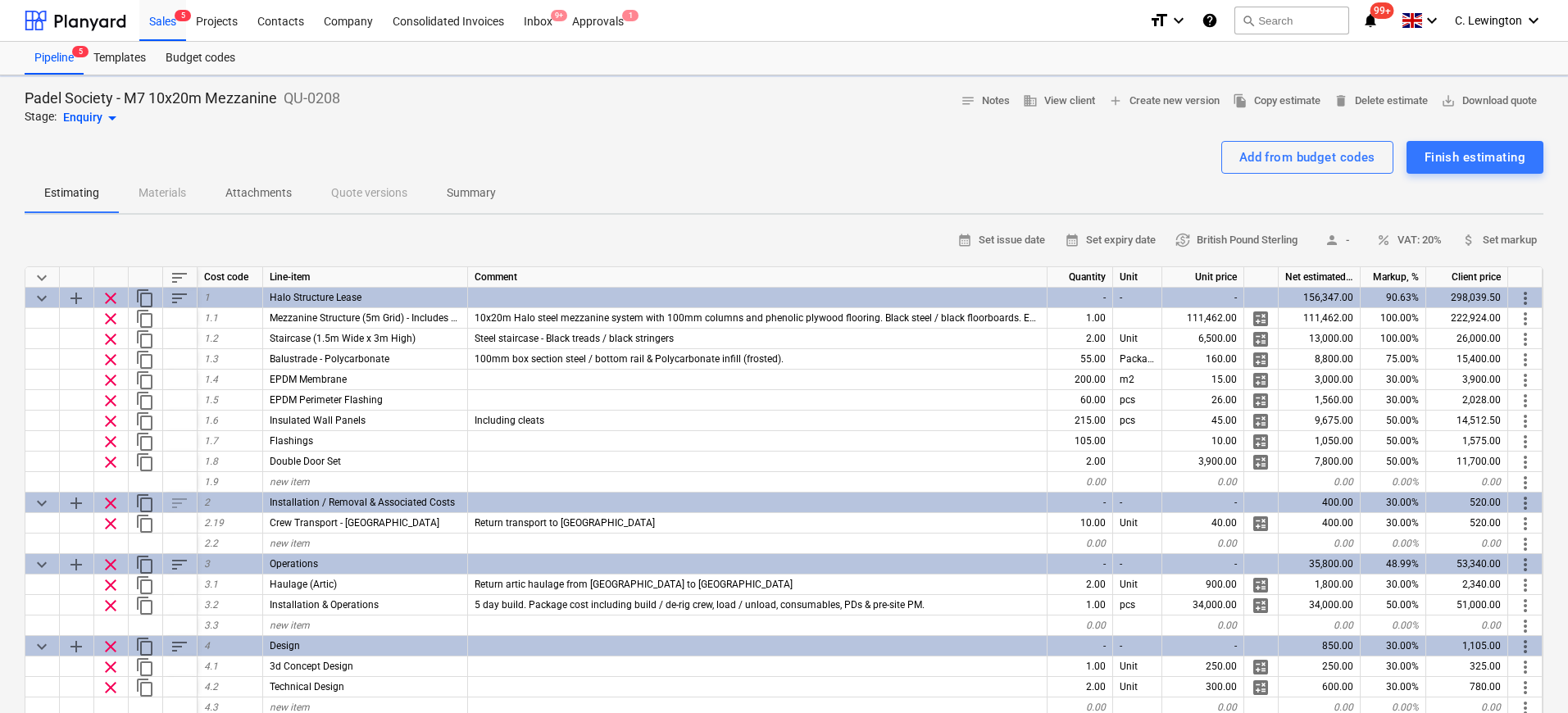
type textarea "x"
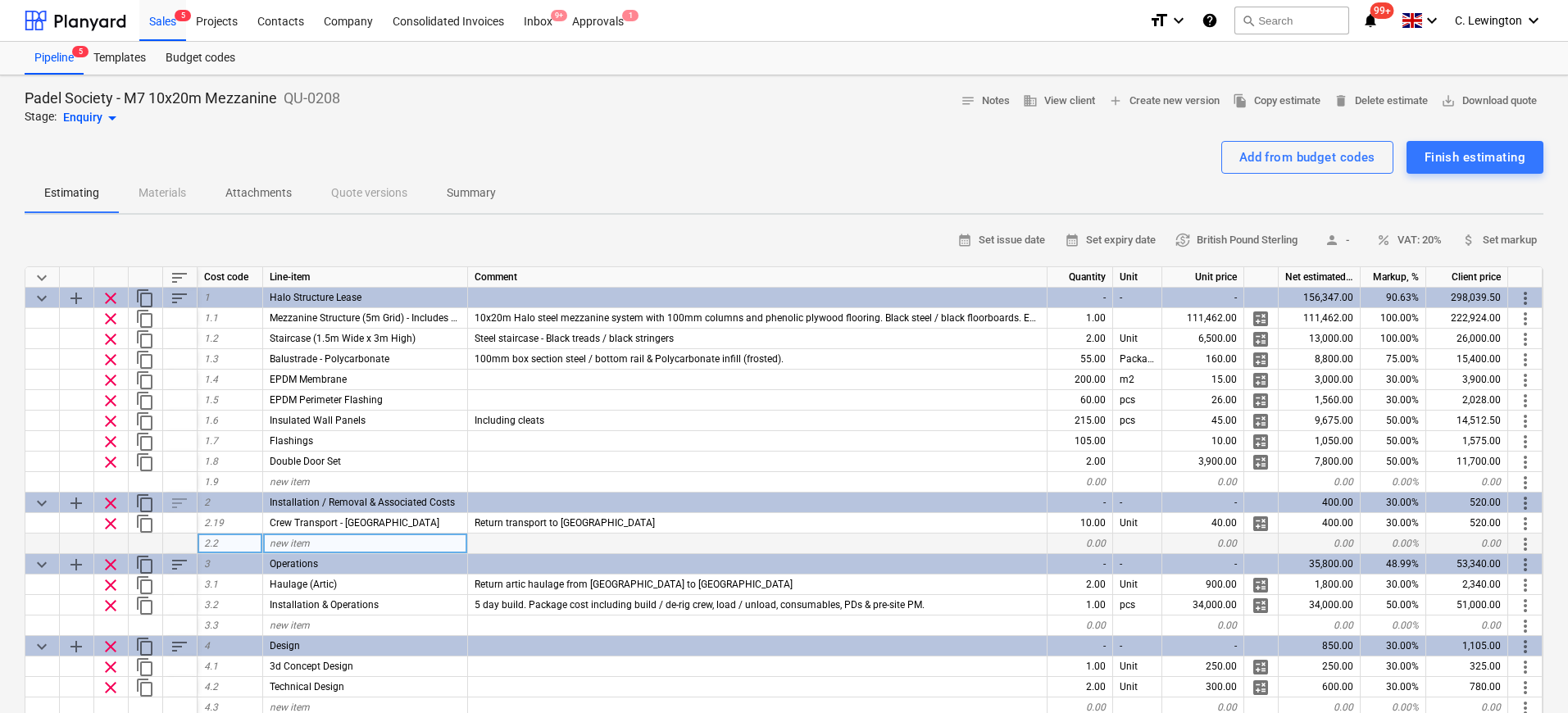
click at [367, 544] on div "new item" at bounding box center [365, 544] width 205 height 20
type input "B"
type input "Site Manager"
type textarea "x"
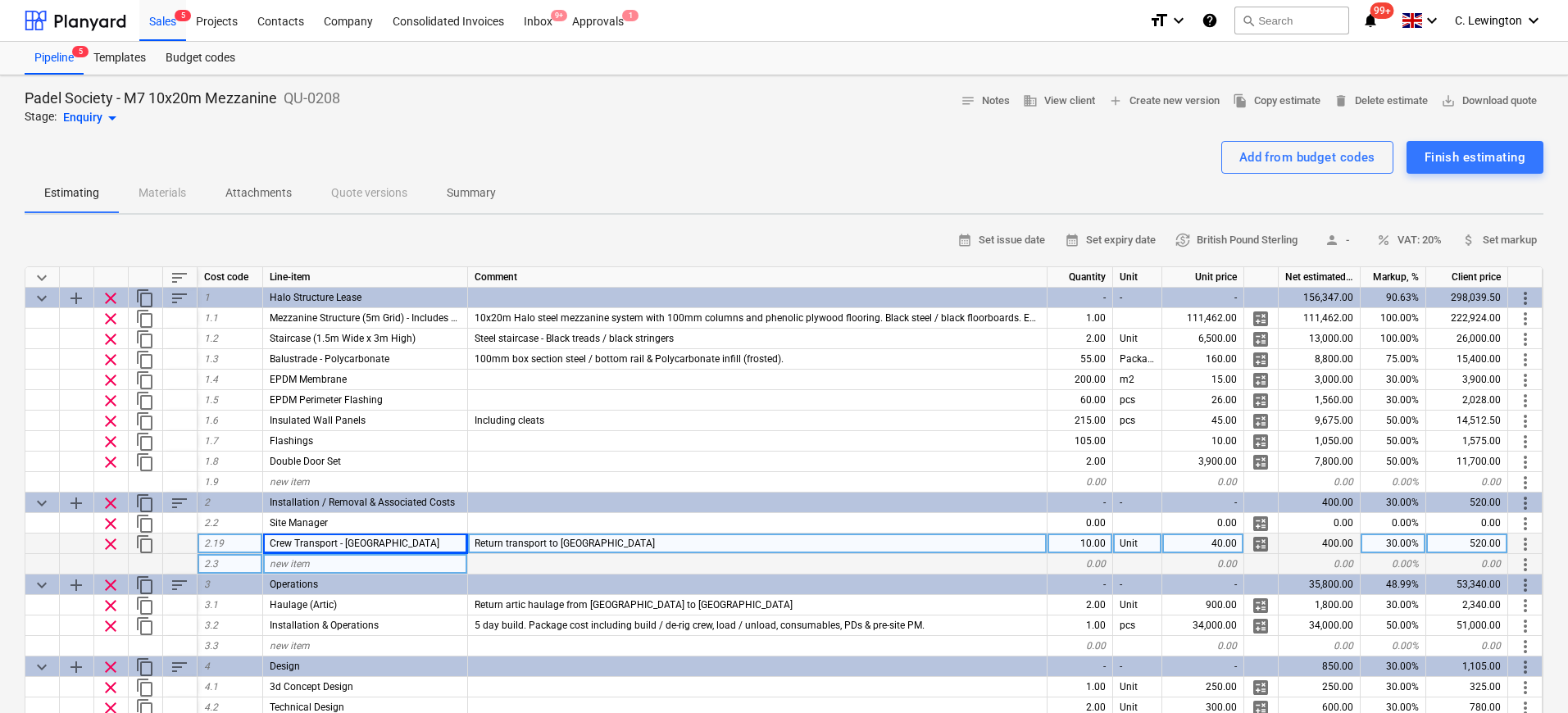
click at [307, 567] on span "new item" at bounding box center [290, 564] width 41 height 11
type input "Build Crew"
type textarea "x"
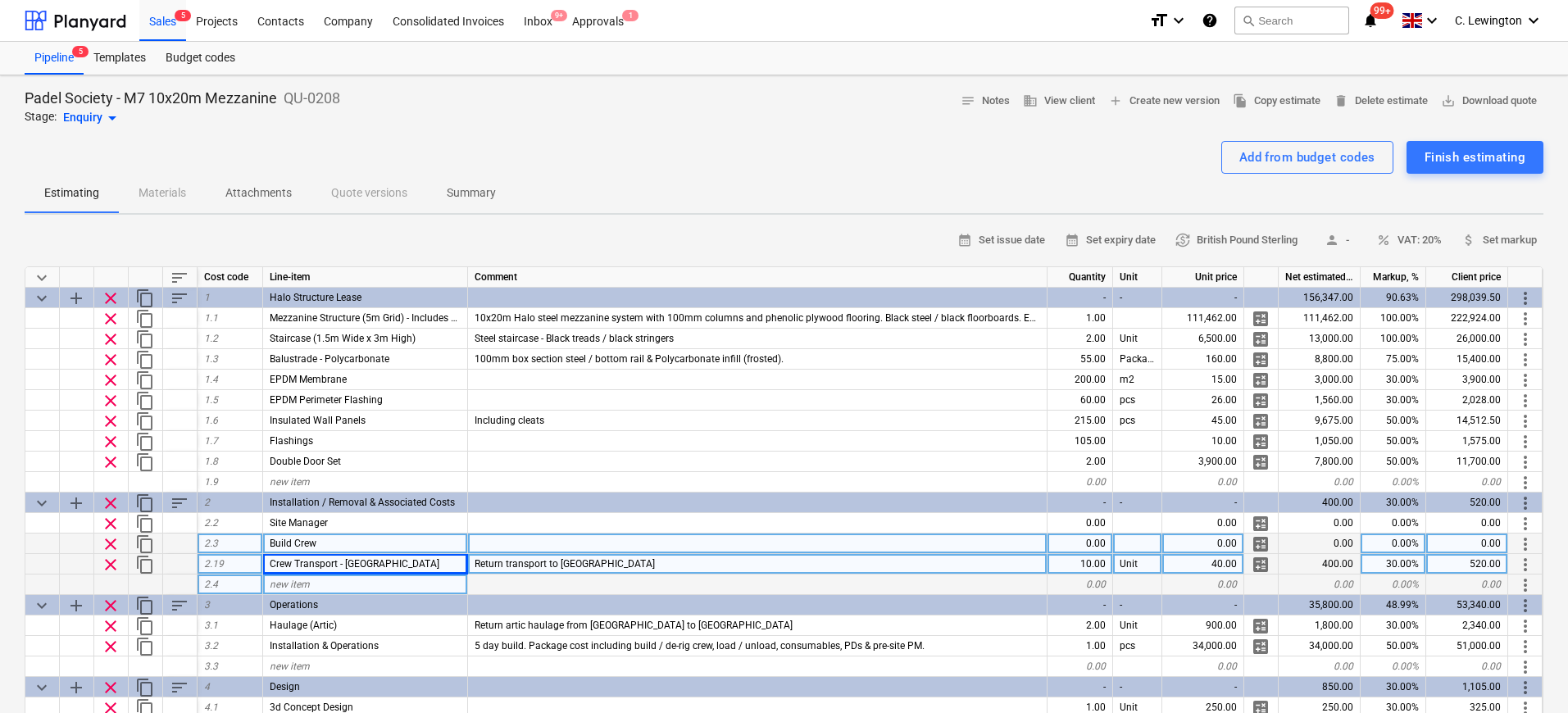
click at [301, 579] on span "new item" at bounding box center [290, 584] width 41 height 11
type input "P"
type textarea "x"
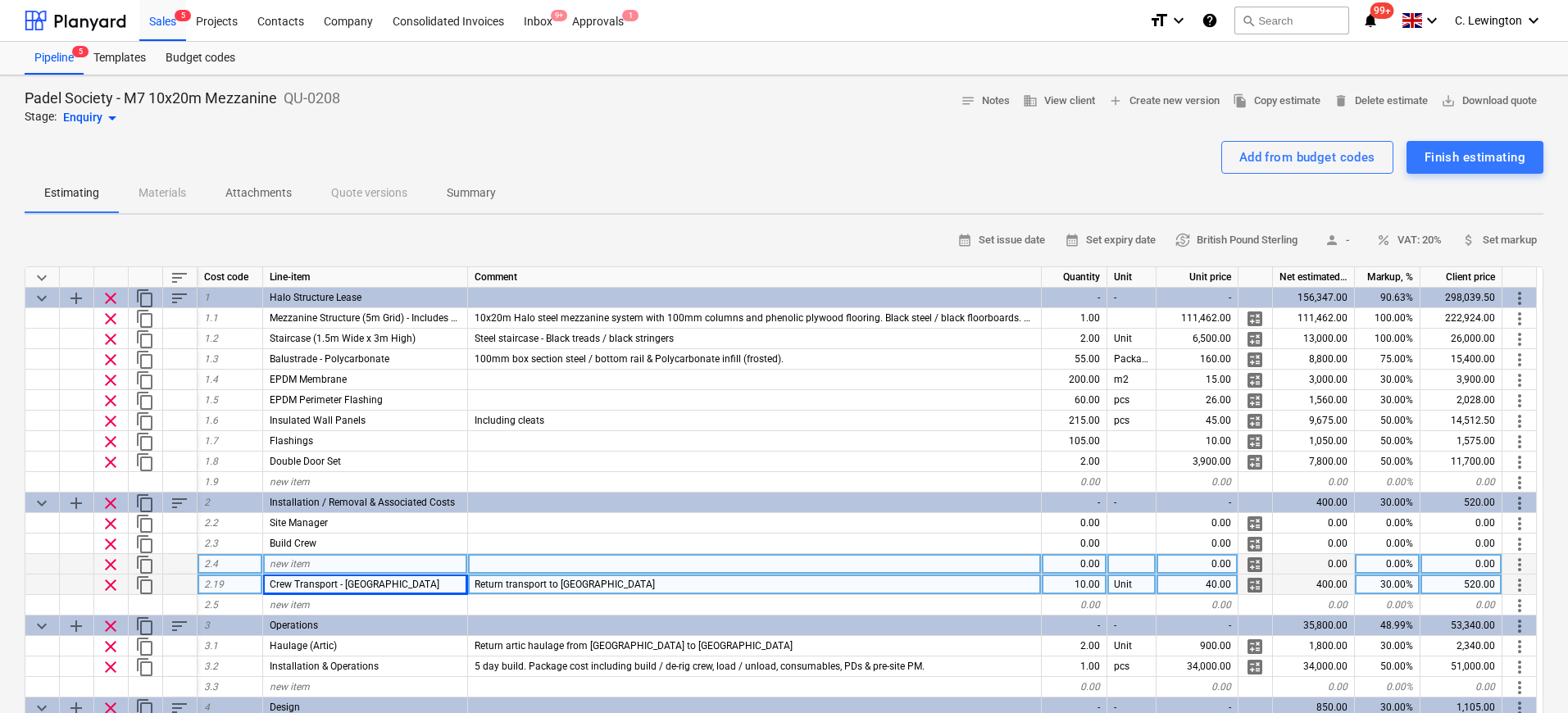
click at [348, 570] on div "new item" at bounding box center [365, 564] width 205 height 20
type input "P"
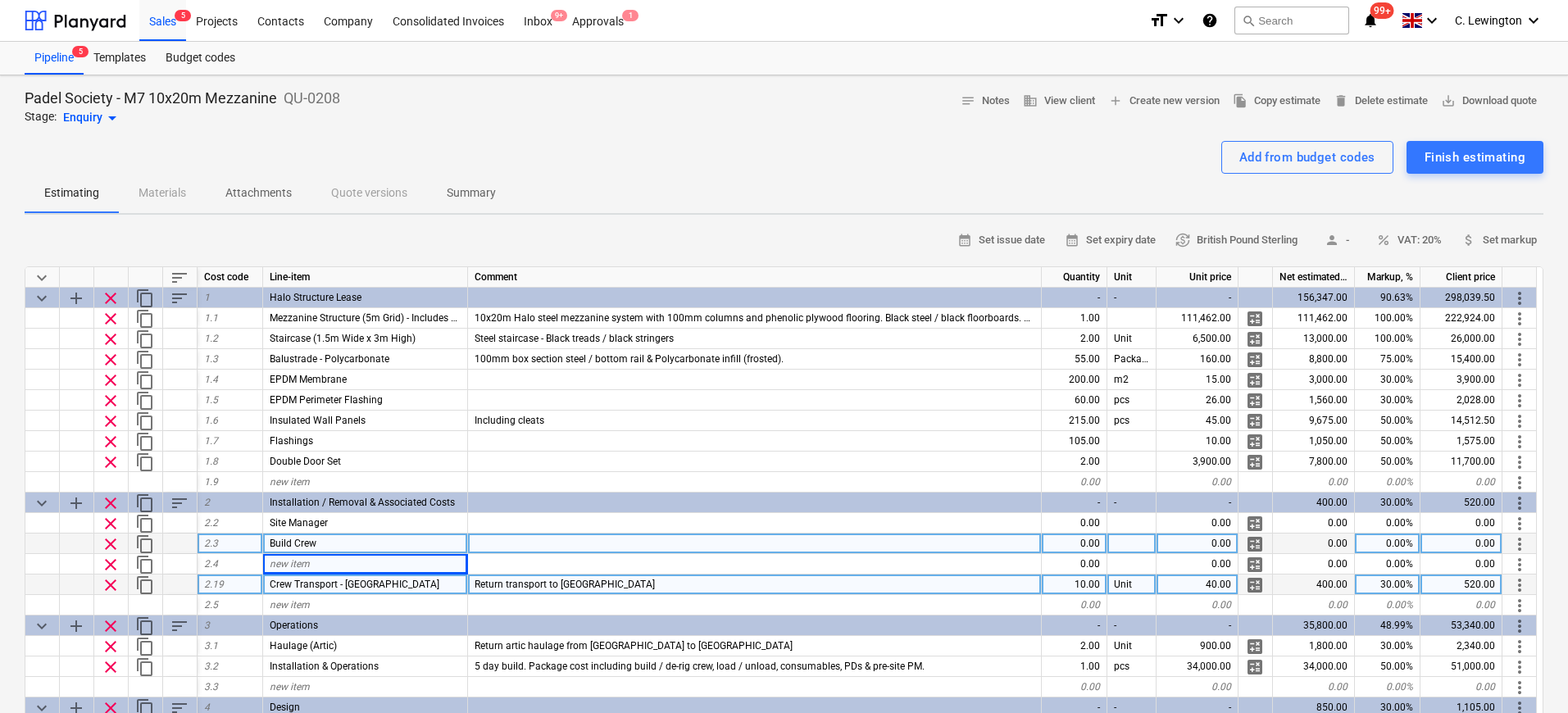
click at [968, 548] on div at bounding box center [755, 544] width 573 height 20
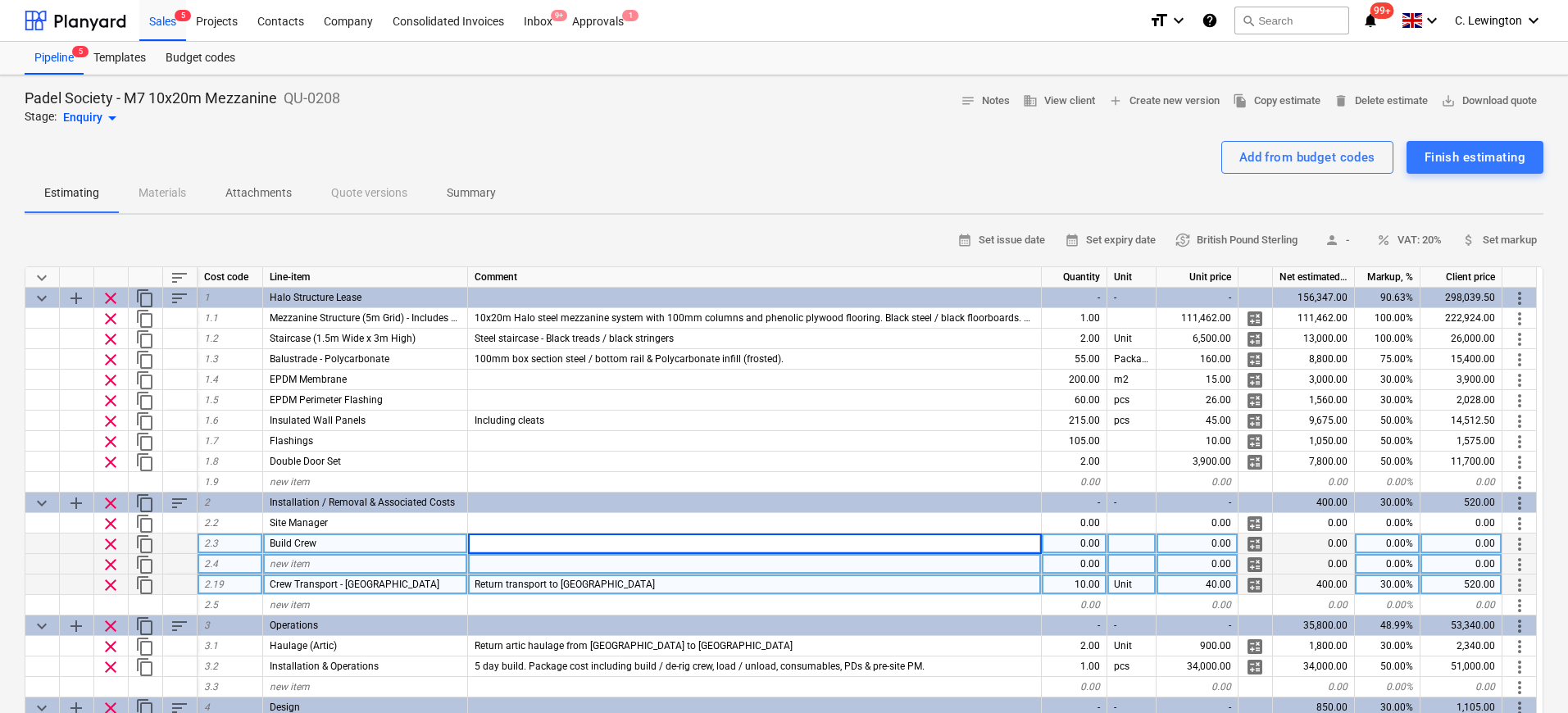
click at [654, 566] on div at bounding box center [755, 564] width 573 height 20
click at [114, 561] on span "clear" at bounding box center [110, 564] width 19 height 19
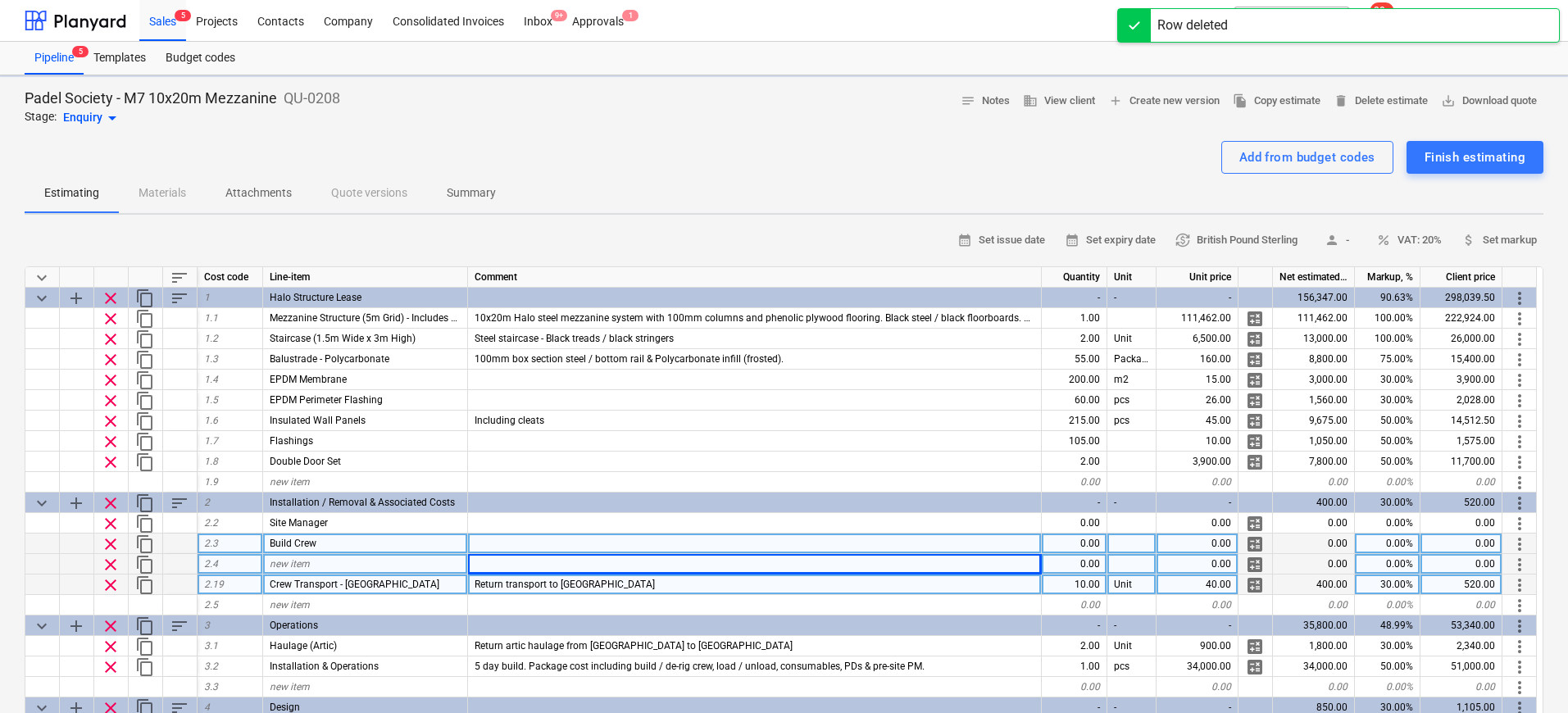
type textarea "x"
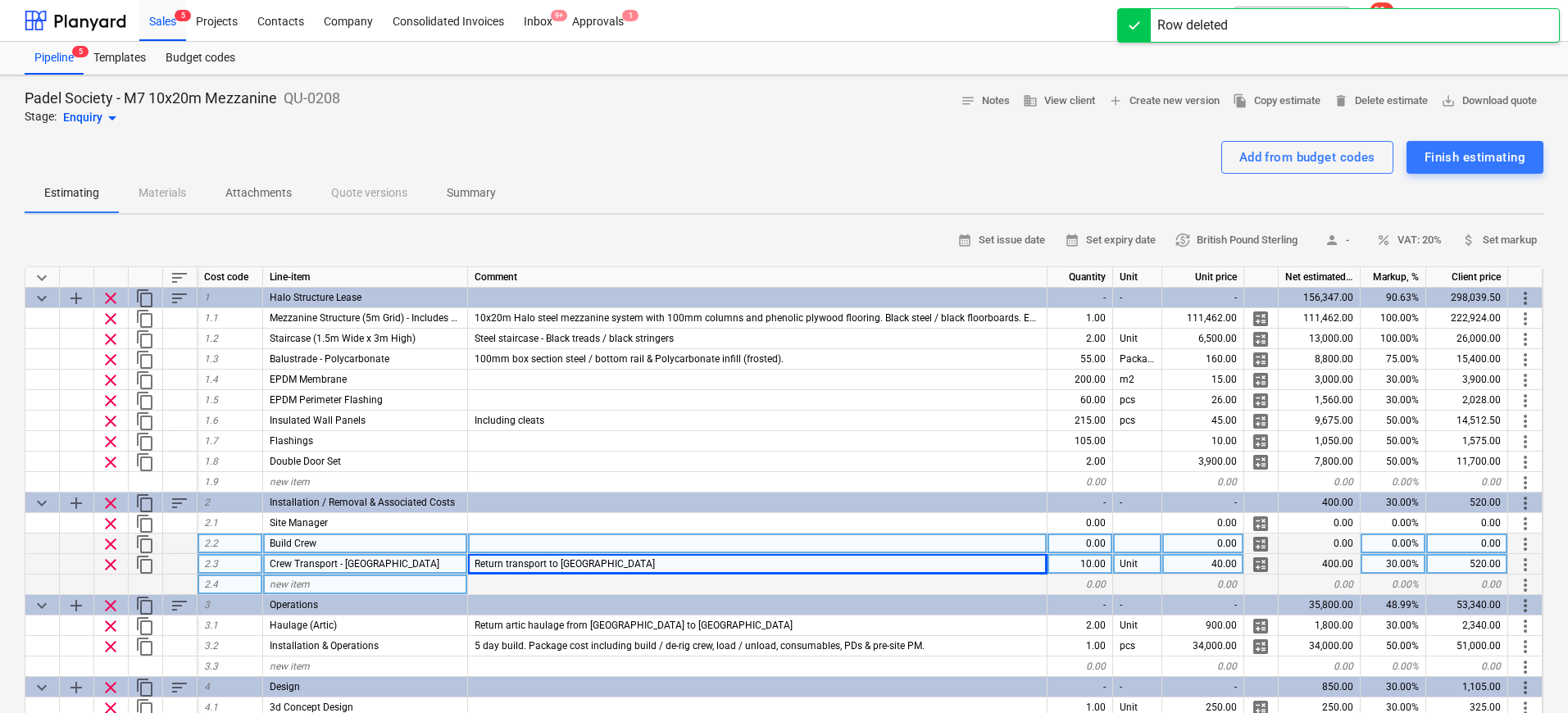
click at [288, 581] on span "new item" at bounding box center [290, 584] width 41 height 11
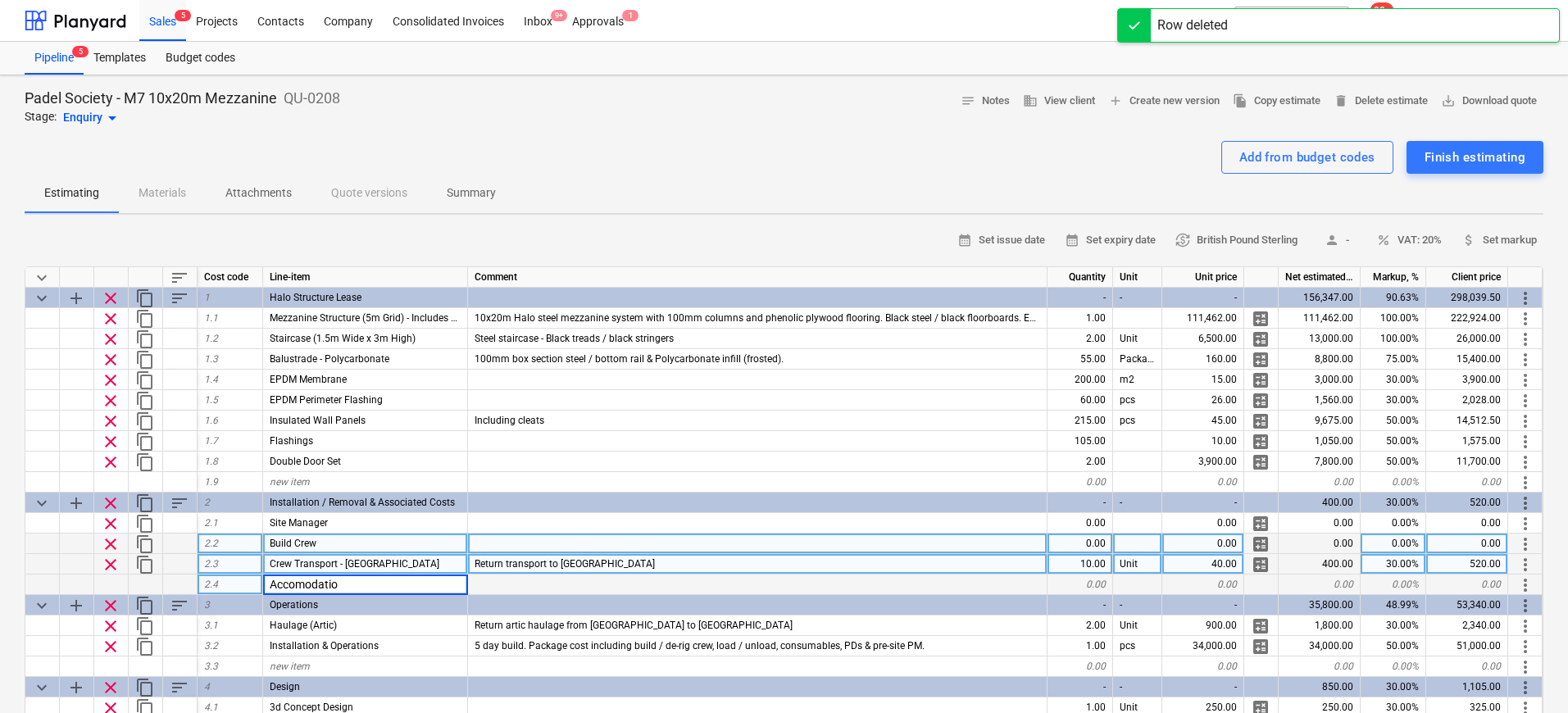
type input "Accomodation"
type textarea "x"
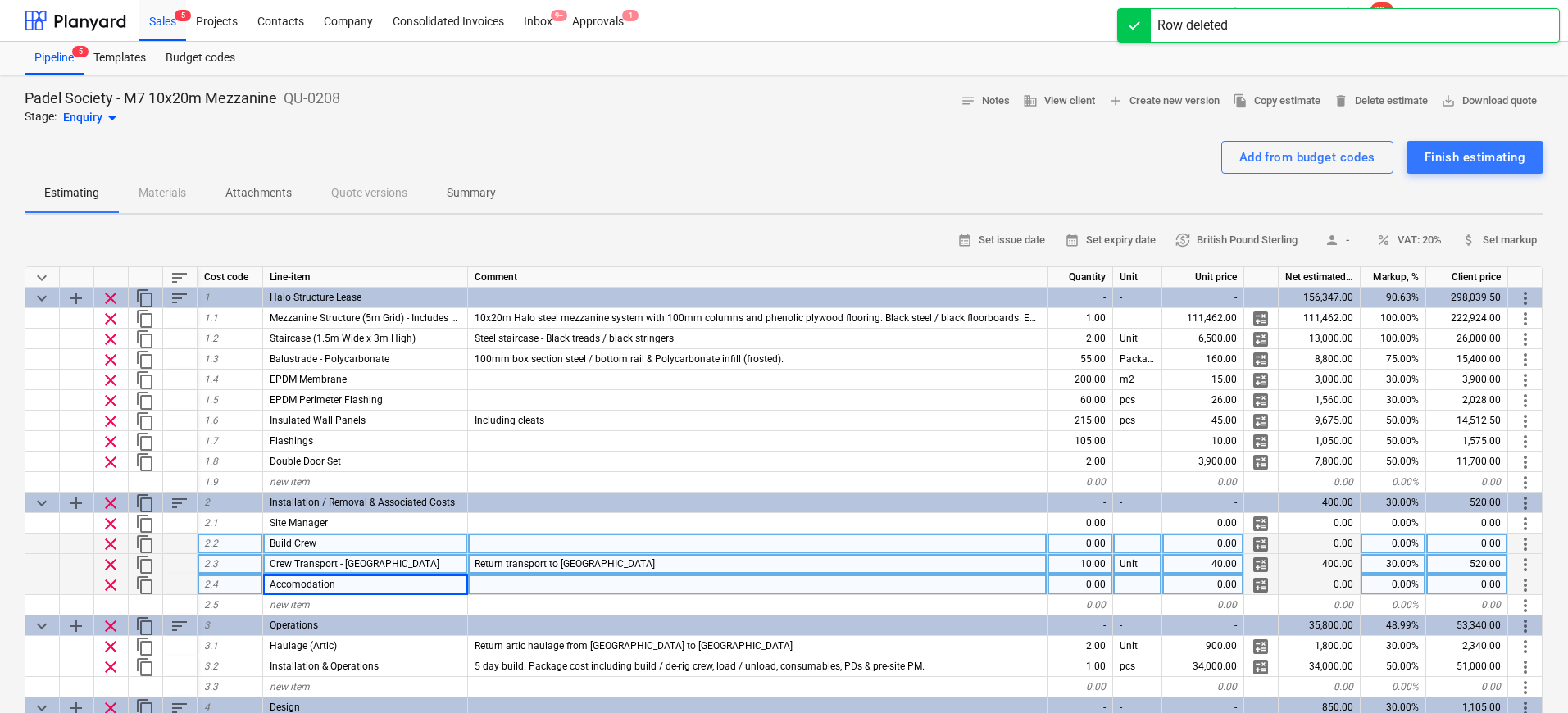
click at [492, 580] on div at bounding box center [758, 584] width 580 height 20
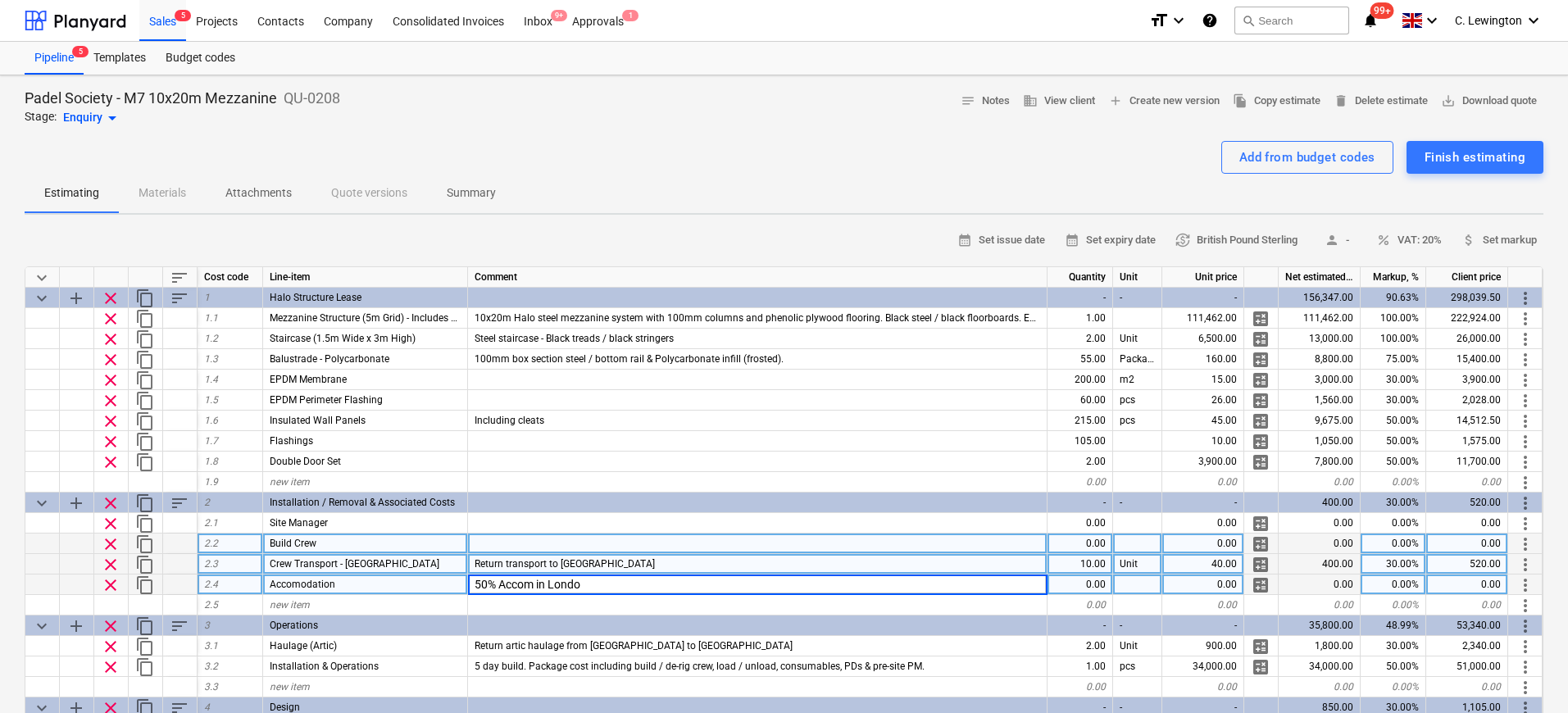
type input "50% Accom in [GEOGRAPHIC_DATA]"
type textarea "x"
type input "120"
type textarea "x"
type input "275"
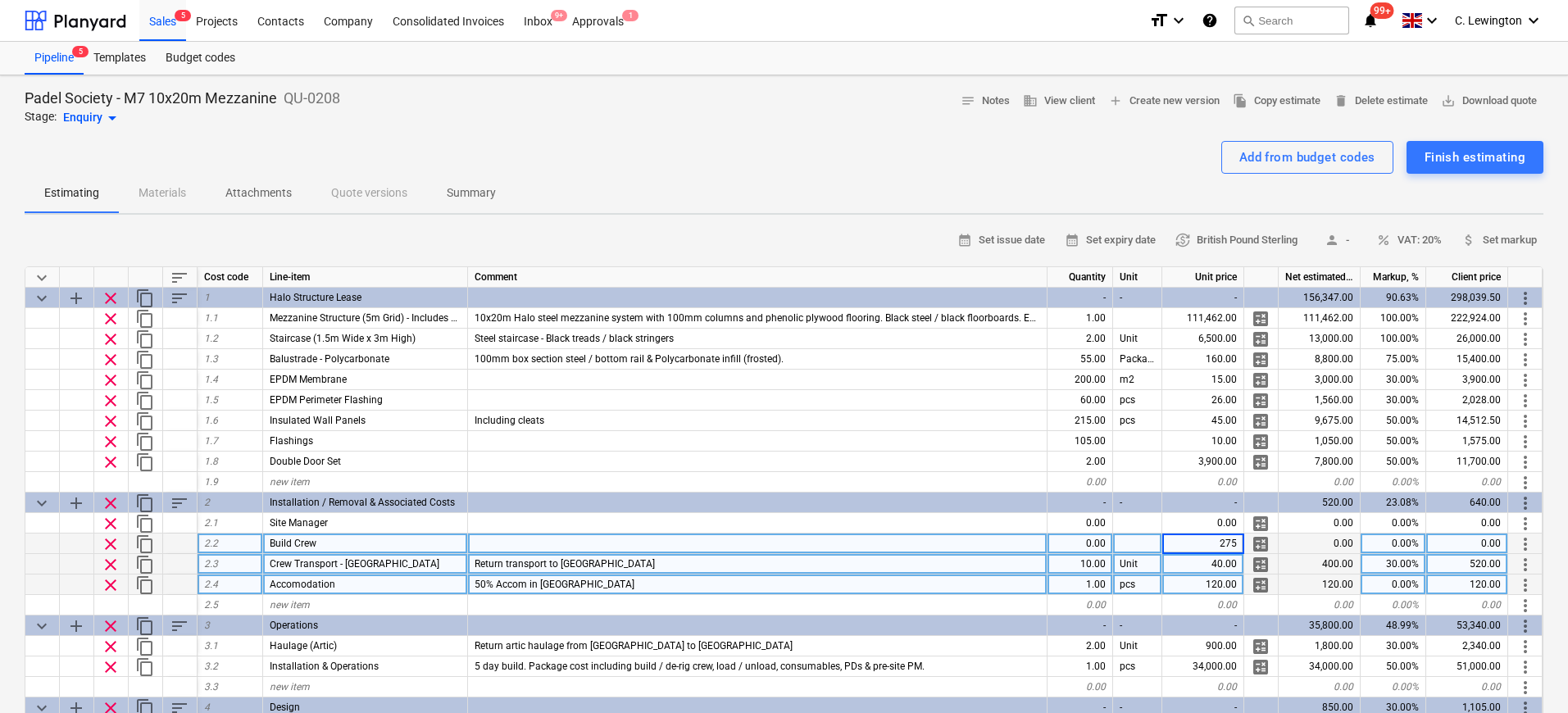
type textarea "x"
type input "350"
type textarea "x"
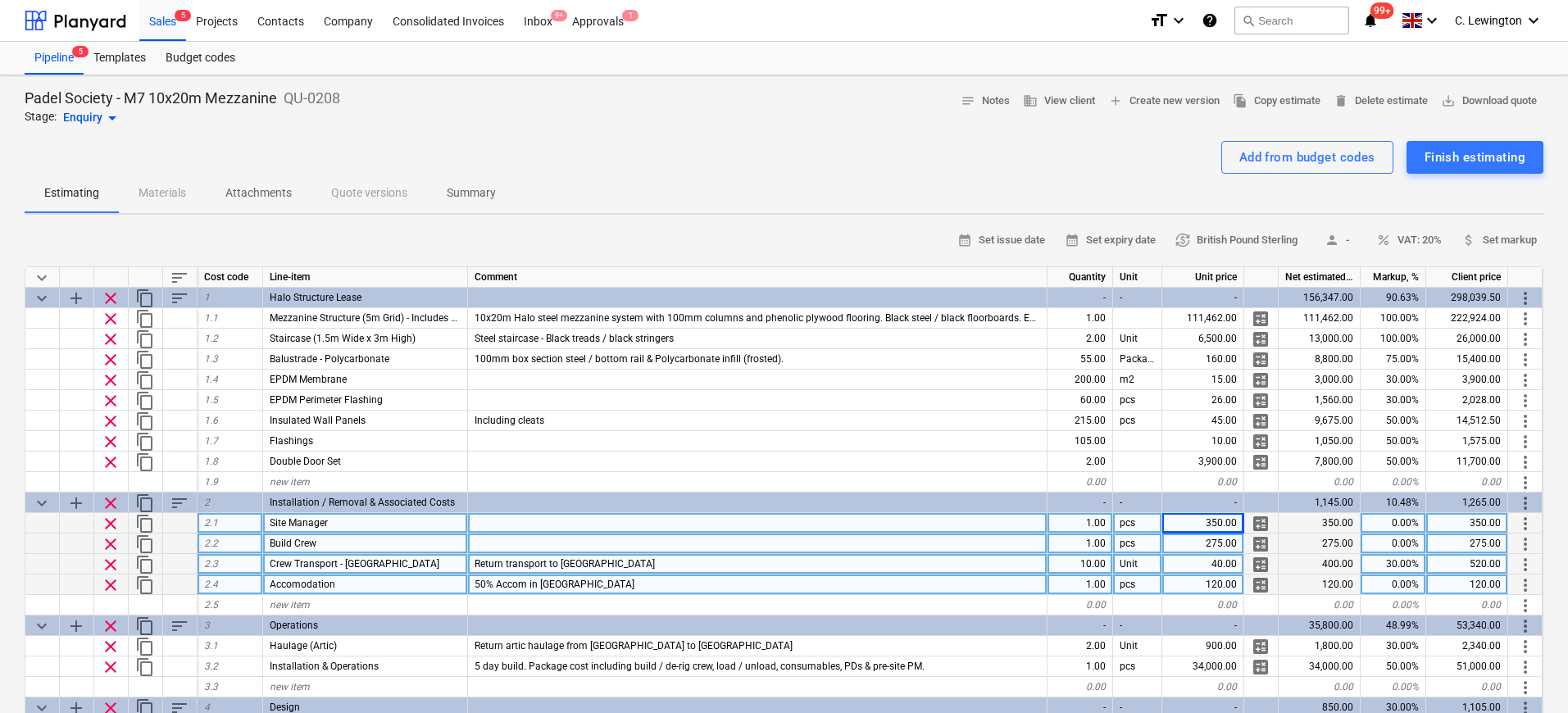
click at [1079, 523] on div "1.00" at bounding box center [1079, 523] width 65 height 20
type input "40"
type textarea "x"
click at [1102, 586] on div "1.00" at bounding box center [1079, 584] width 65 height 20
click at [1106, 547] on div "5.00" at bounding box center [1079, 544] width 65 height 20
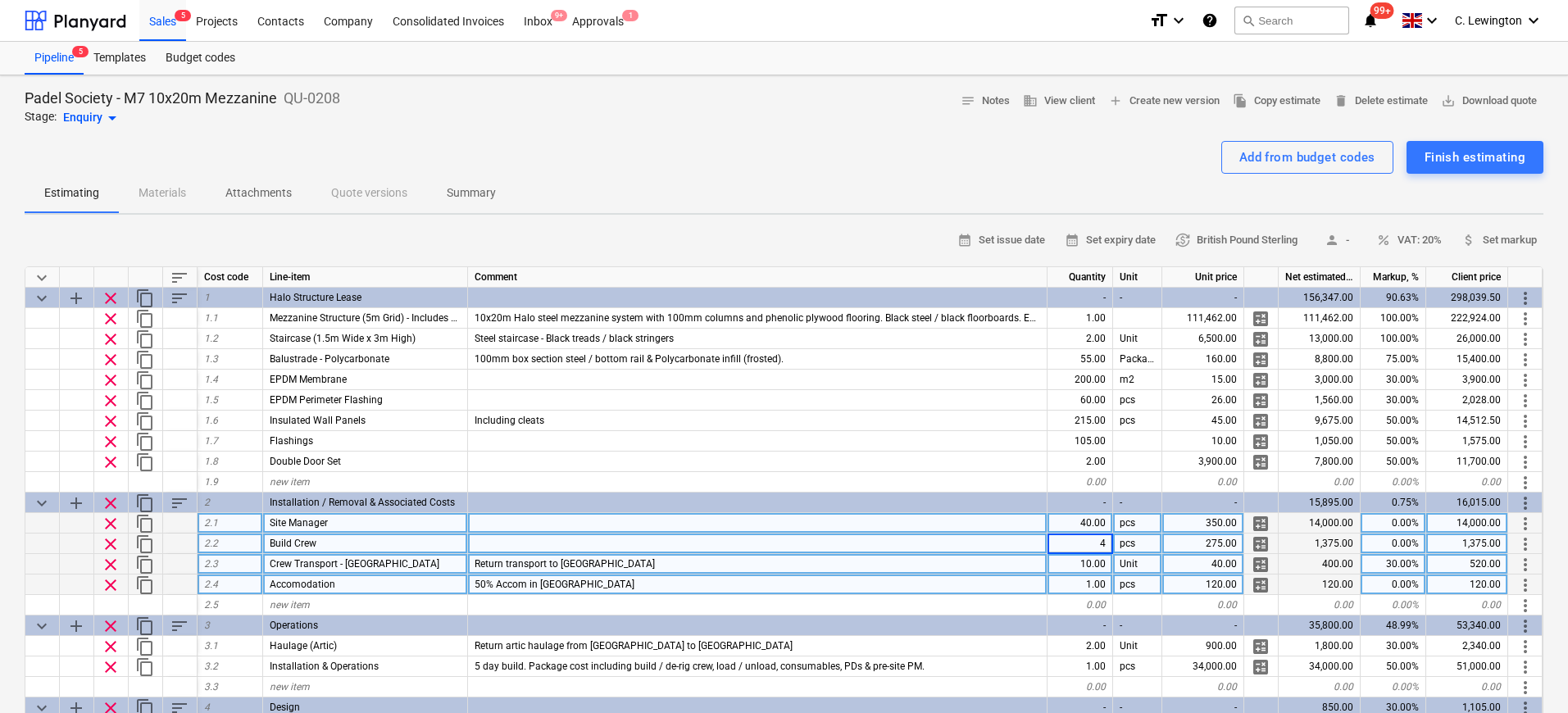
type input "40"
type textarea "x"
click at [381, 604] on div "new item" at bounding box center [365, 605] width 205 height 20
type input "Project Manager"
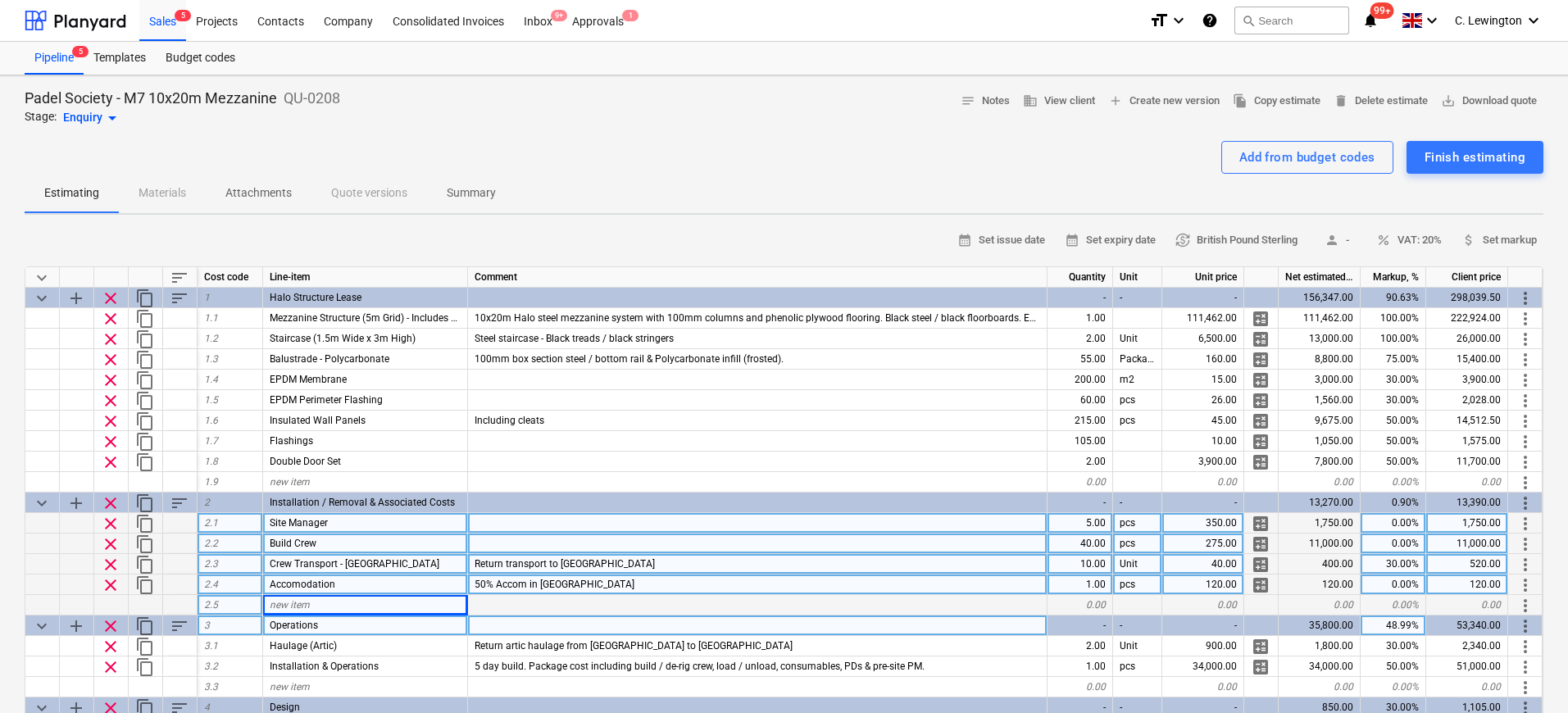
type textarea "x"
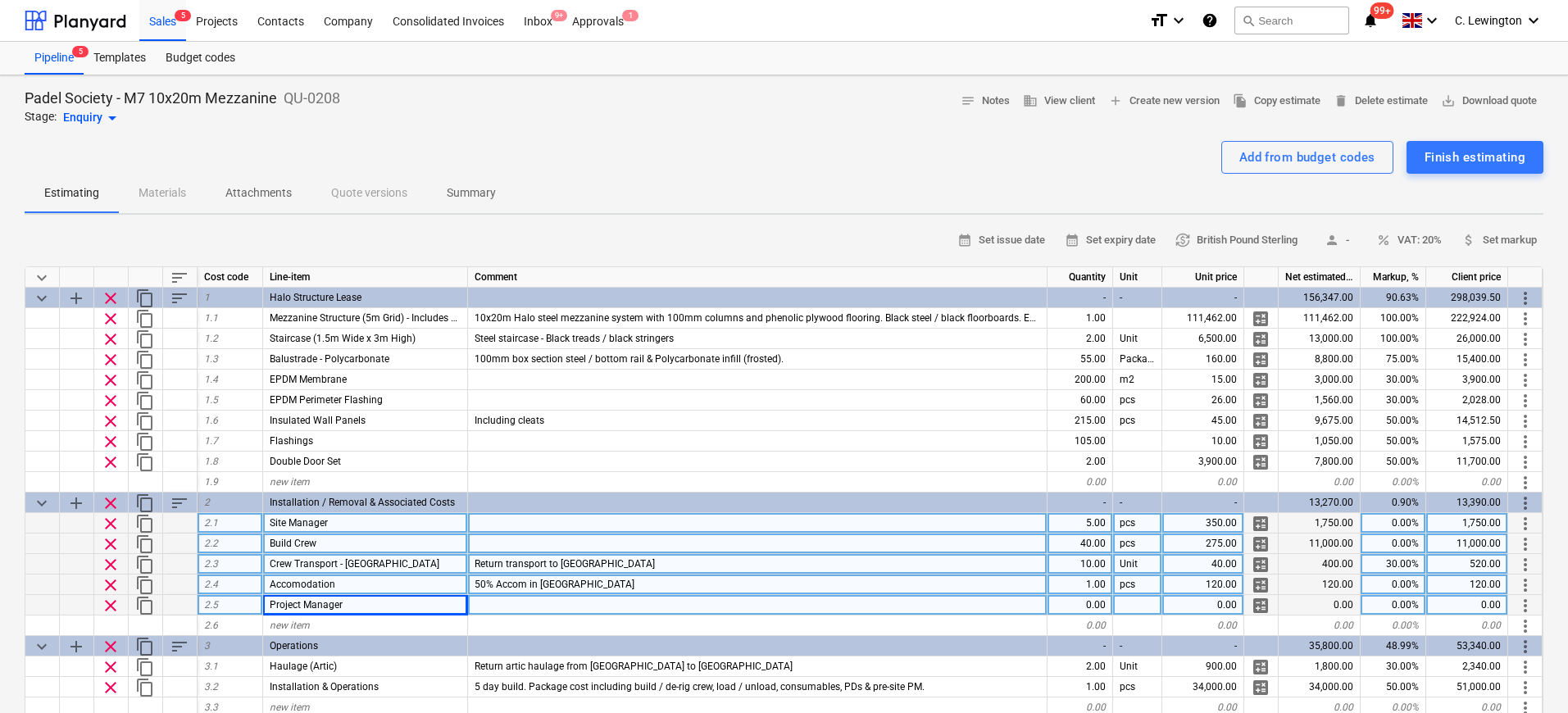
click at [1104, 602] on div "0.00" at bounding box center [1079, 605] width 65 height 20
type input "5"
type textarea "x"
type input "400"
type textarea "x"
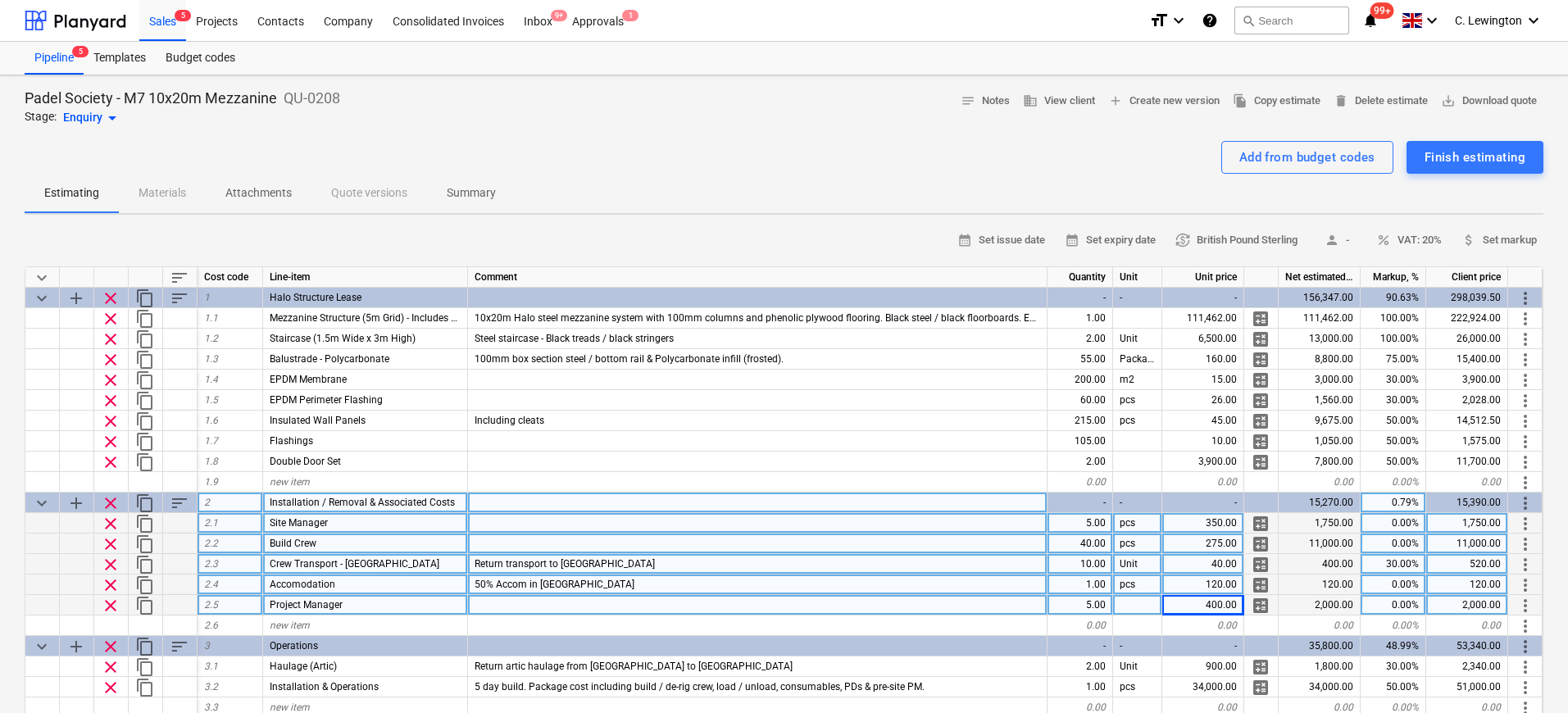
click at [1409, 504] on div "0.79%" at bounding box center [1393, 502] width 65 height 20
type input "30"
click at [1264, 607] on span "calculate" at bounding box center [1260, 604] width 19 height 19
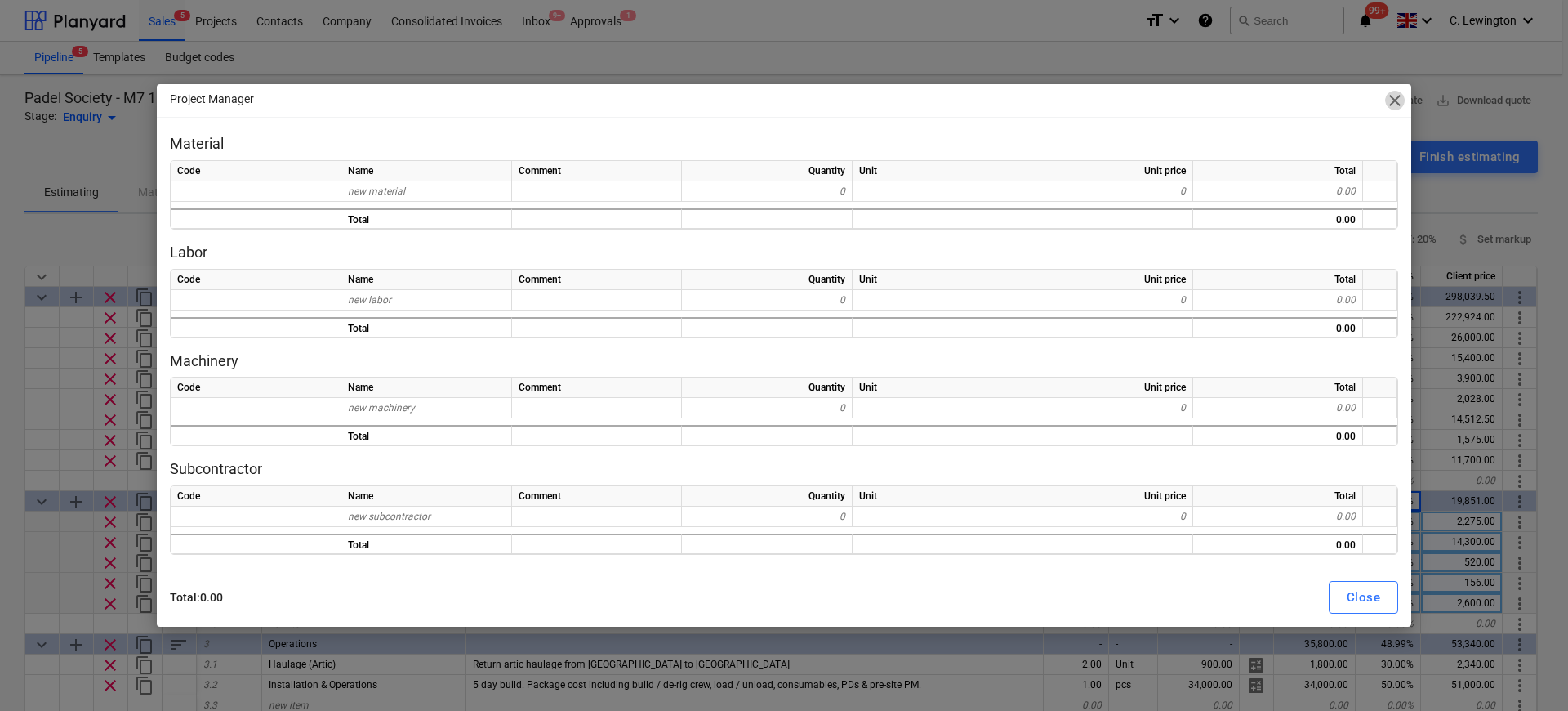
click at [1403, 101] on span "close" at bounding box center [1394, 100] width 19 height 19
type textarea "x"
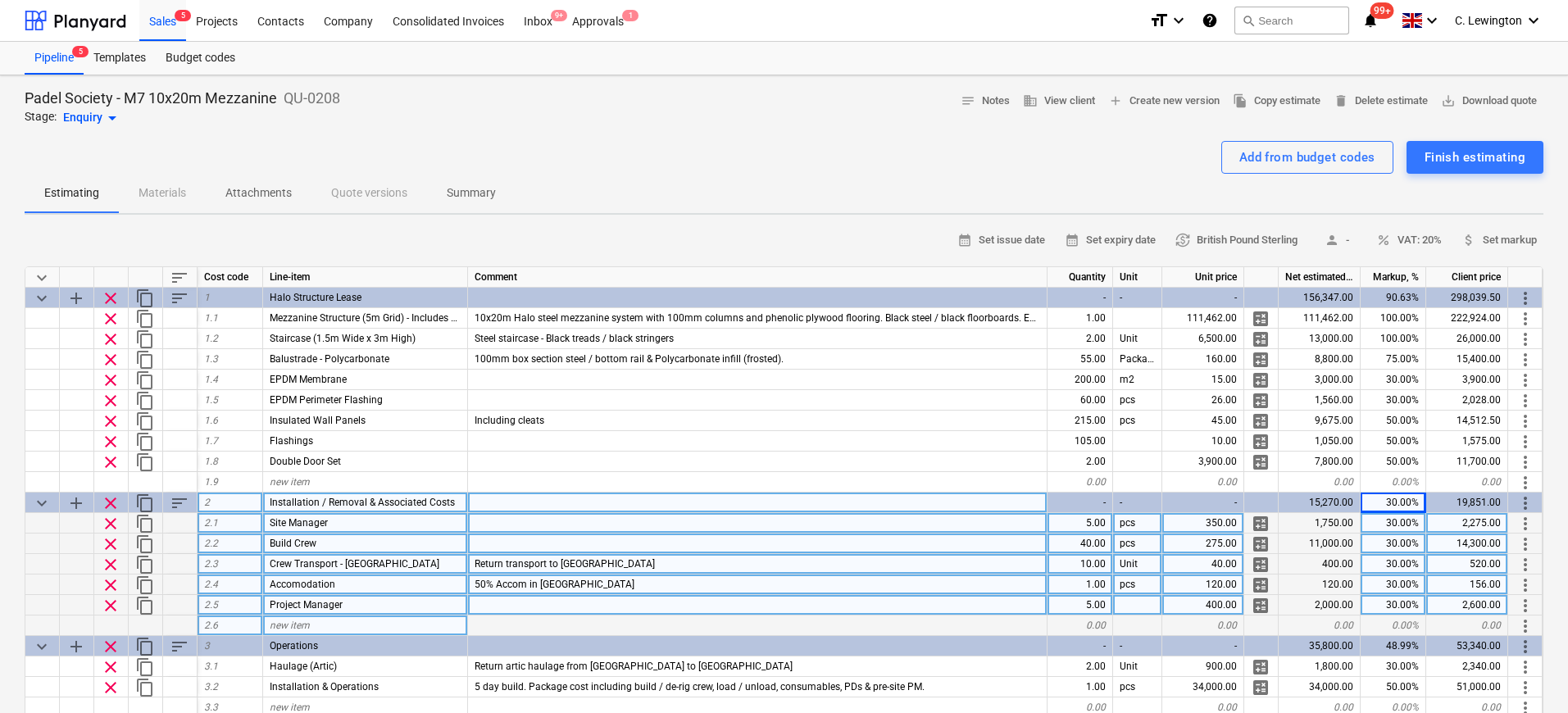
click at [321, 620] on div "new item" at bounding box center [365, 625] width 205 height 20
type input "PDs"
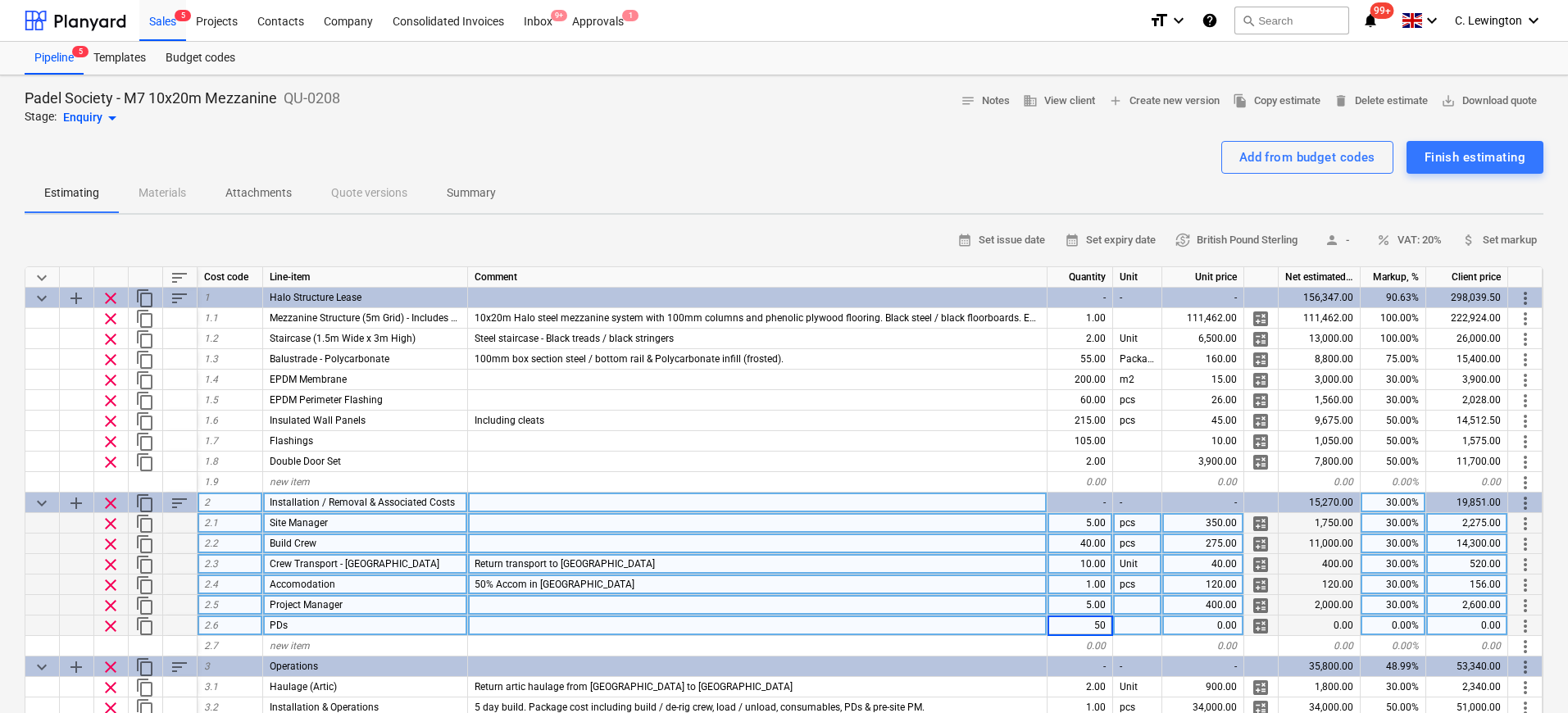
type textarea "x"
type input "45"
type textarea "x"
click at [1397, 625] on div "0.00%" at bounding box center [1393, 625] width 65 height 20
type input "30"
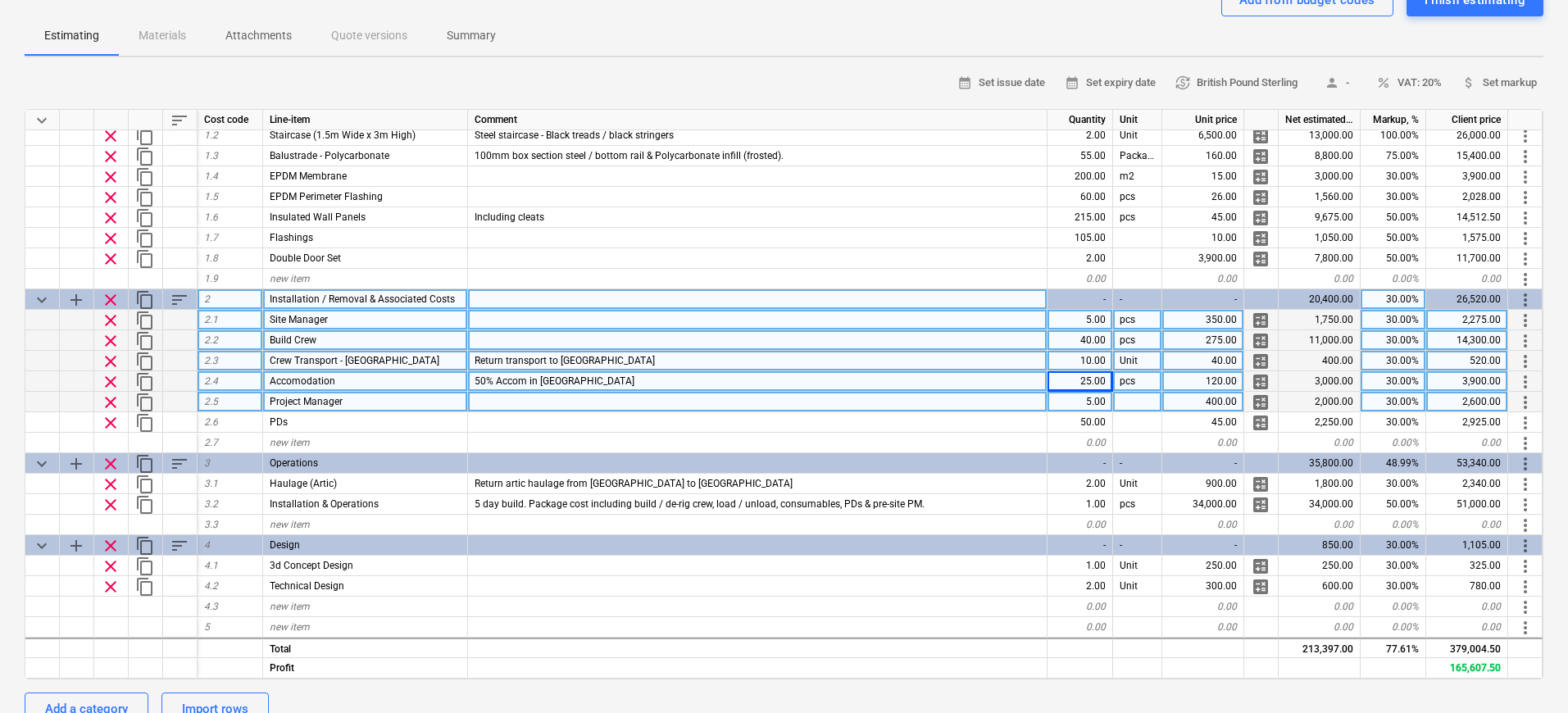
scroll to position [179, 0]
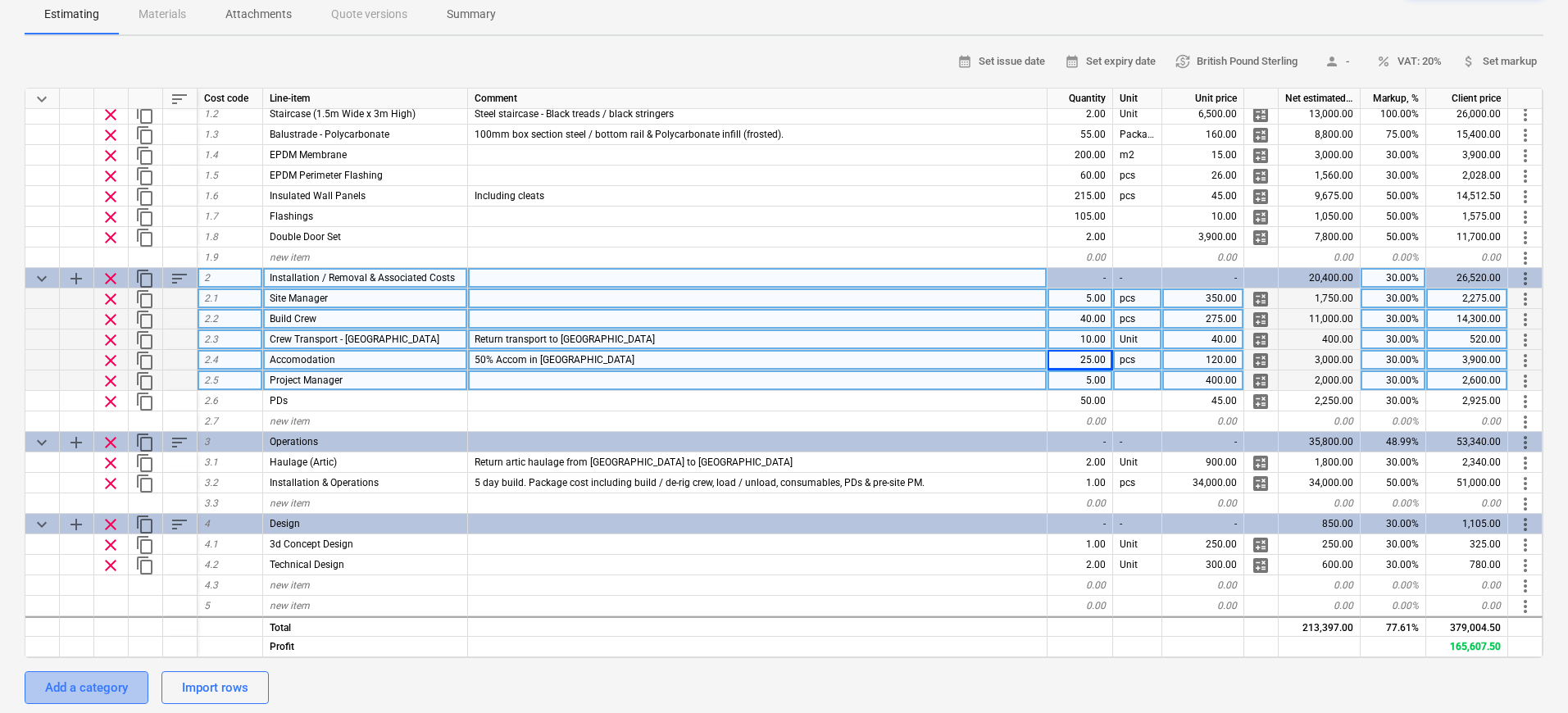
click at [118, 680] on div "Add a category" at bounding box center [87, 687] width 83 height 21
type textarea "x"
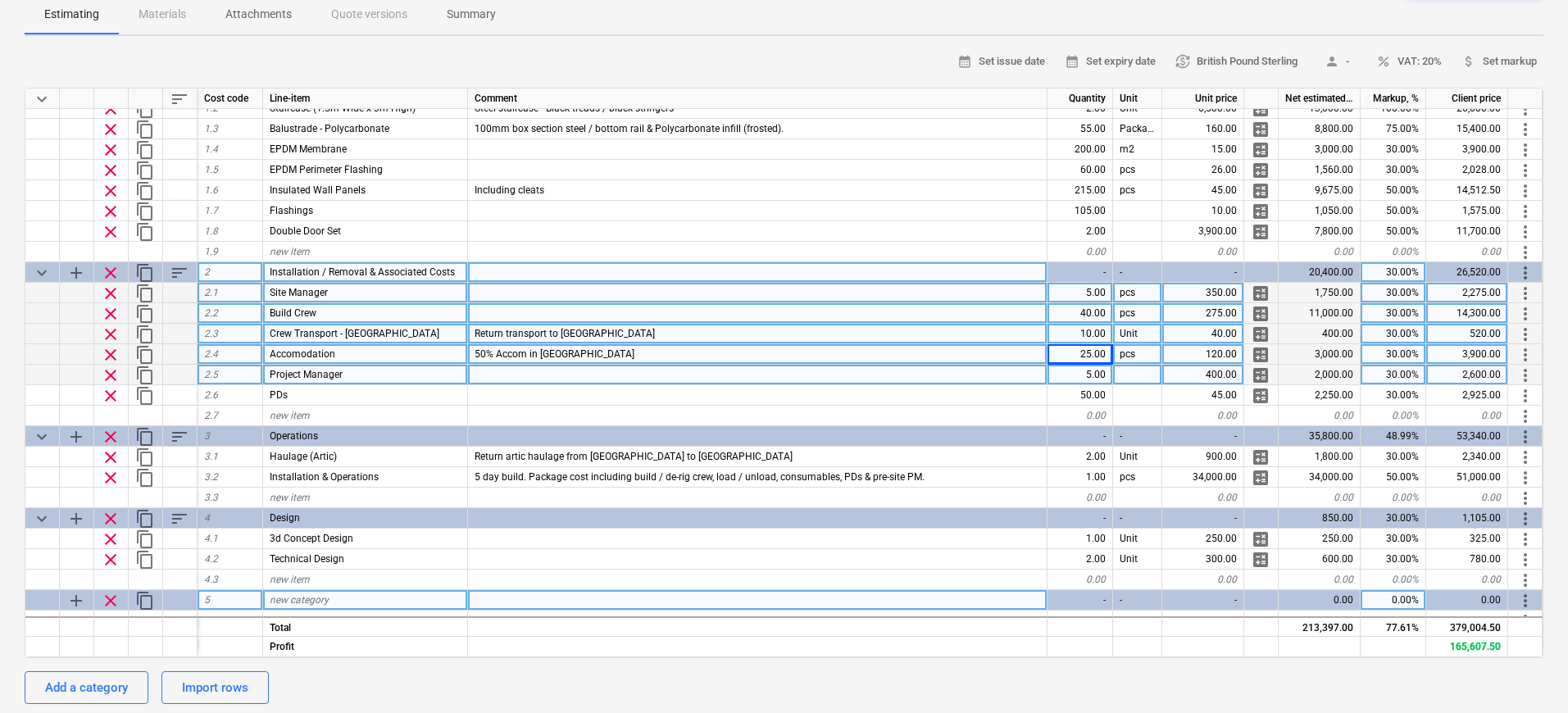
click at [306, 600] on span "new category" at bounding box center [300, 600] width 59 height 11
type input "Account Management"
type textarea "x"
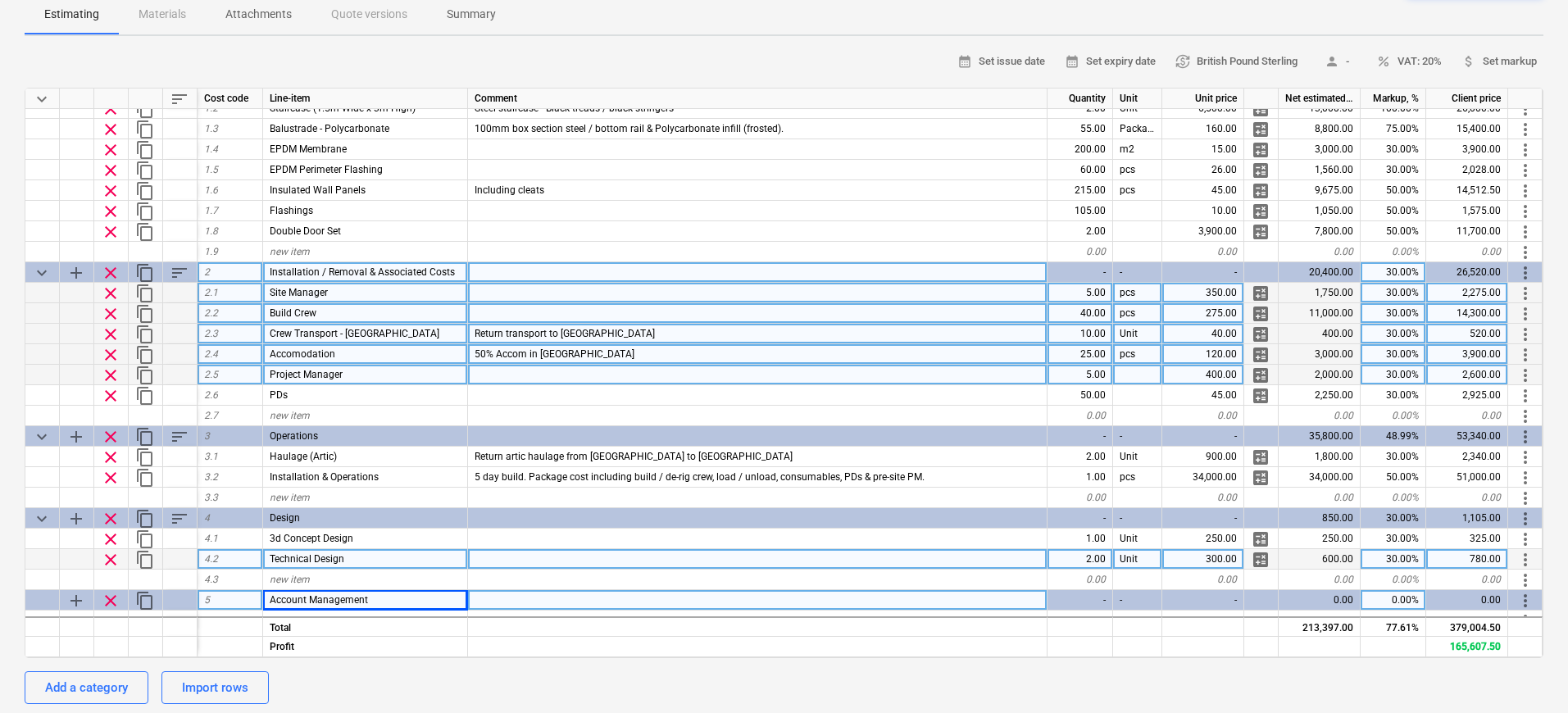
scroll to position [92, 0]
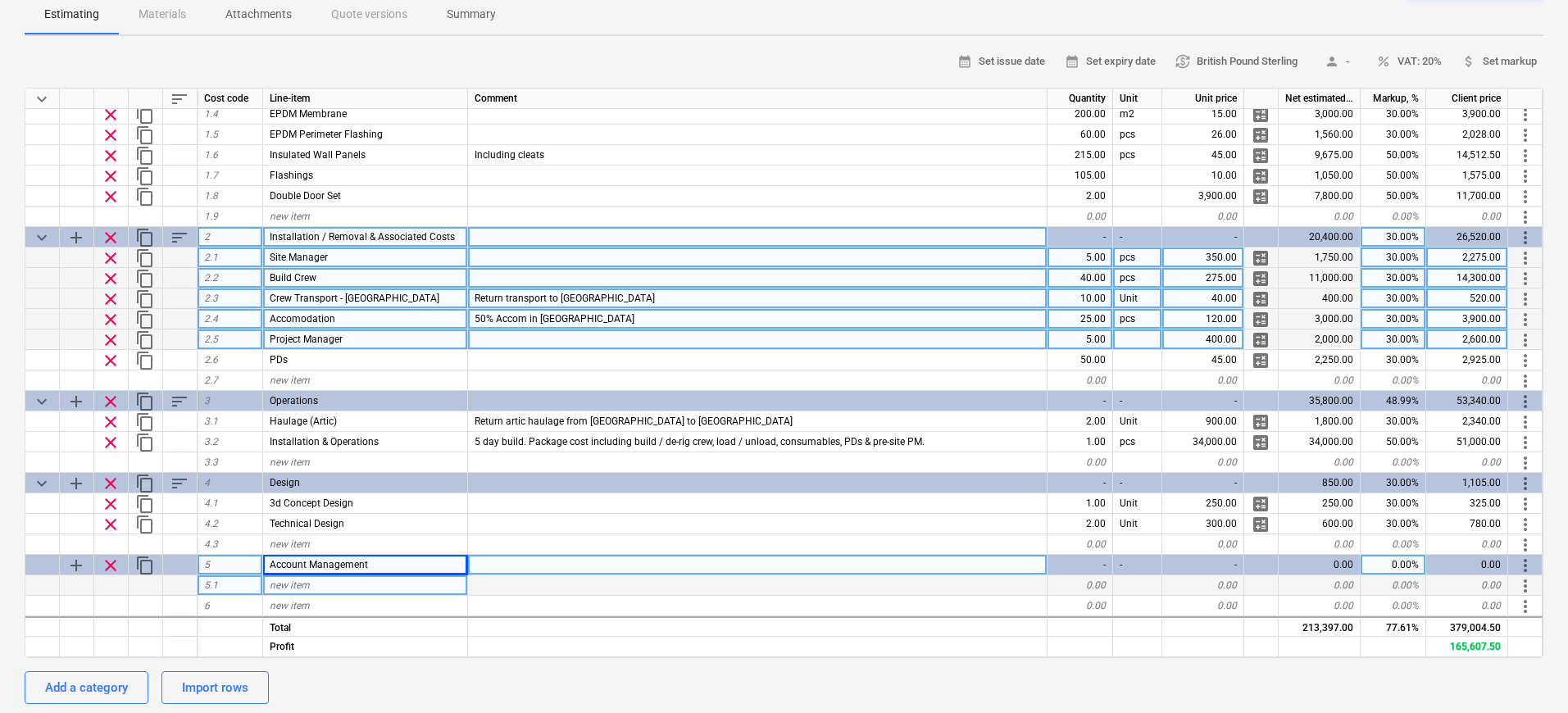
click at [340, 578] on div "new item" at bounding box center [365, 585] width 205 height 20
type input "Project Management"
type textarea "x"
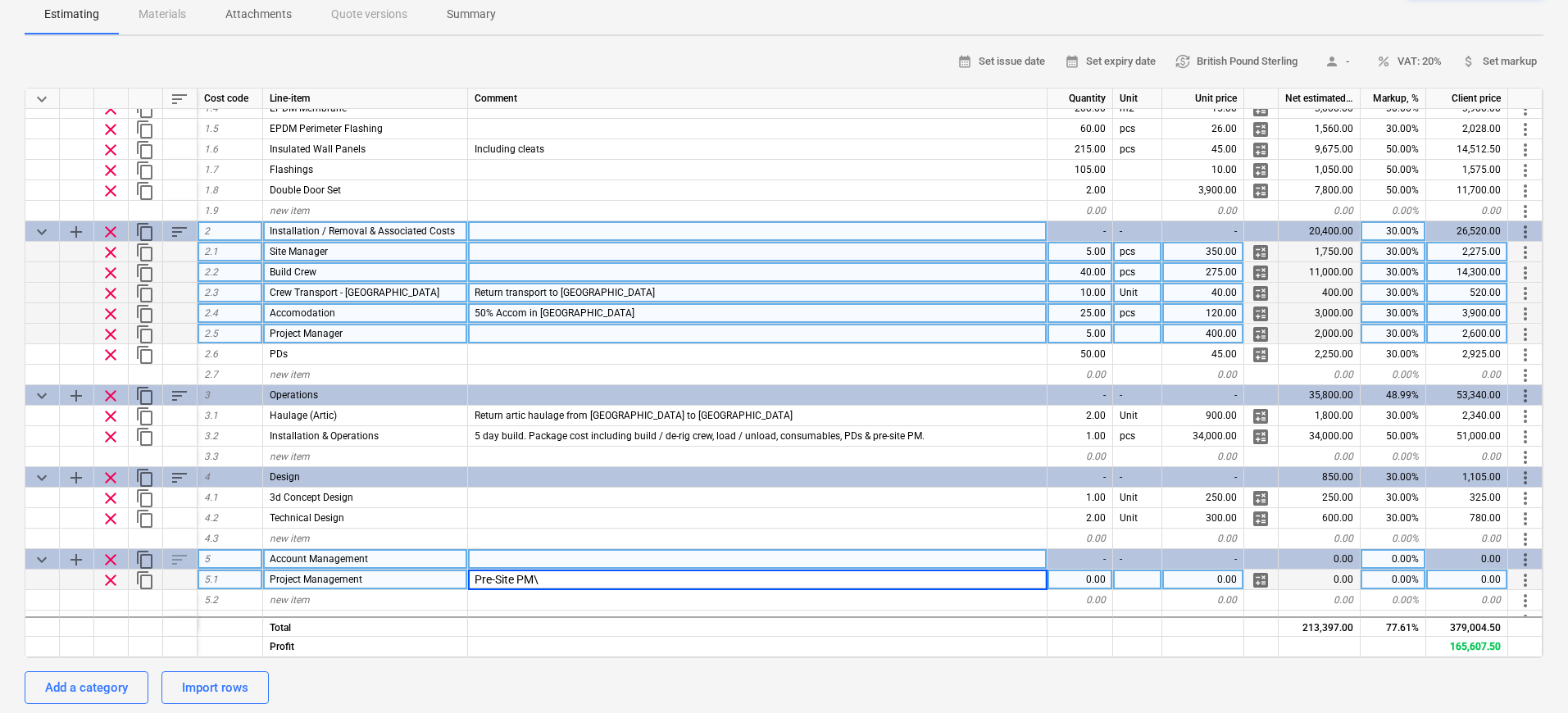
type input "Pre-Site PM"
type textarea "x"
type input "10"
type textarea "x"
type input "400"
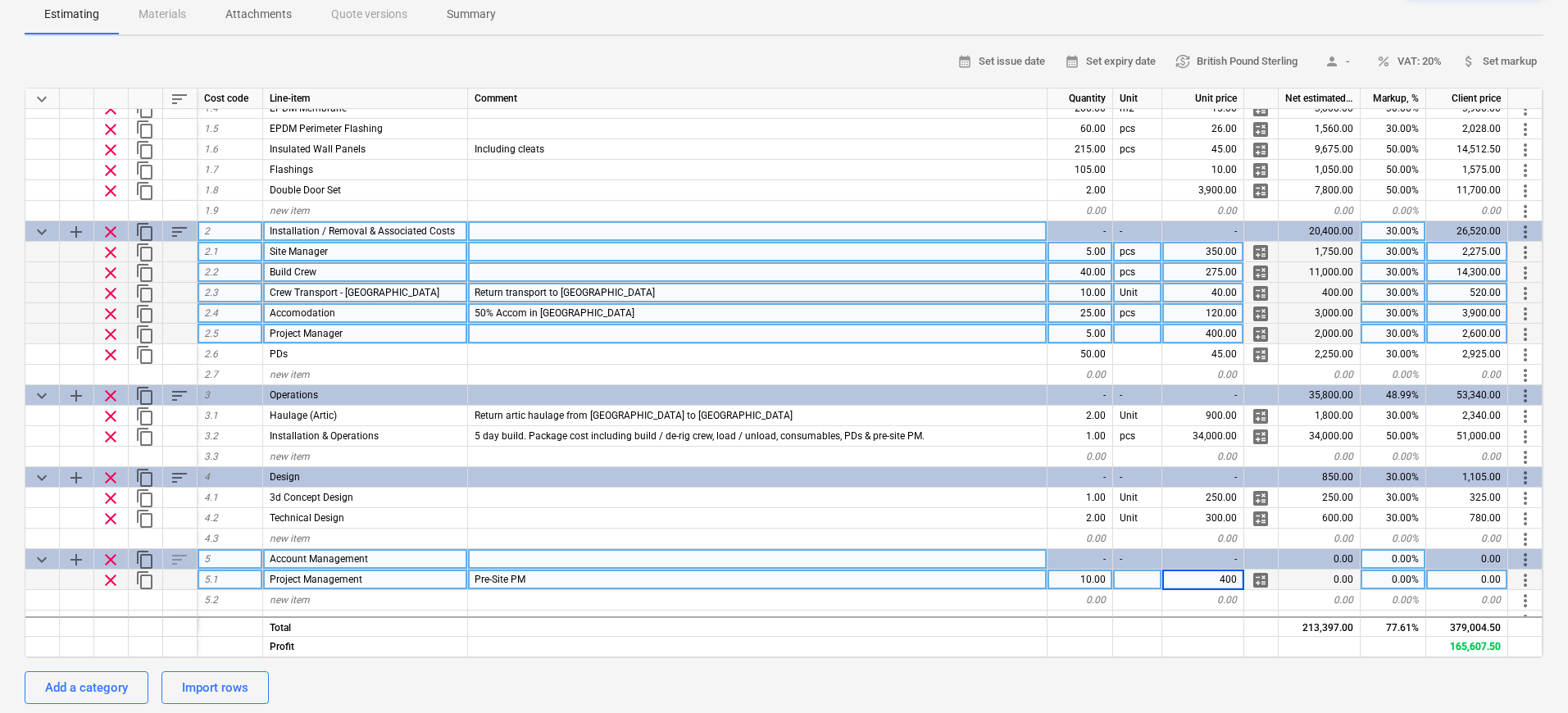
type textarea "x"
type input "50"
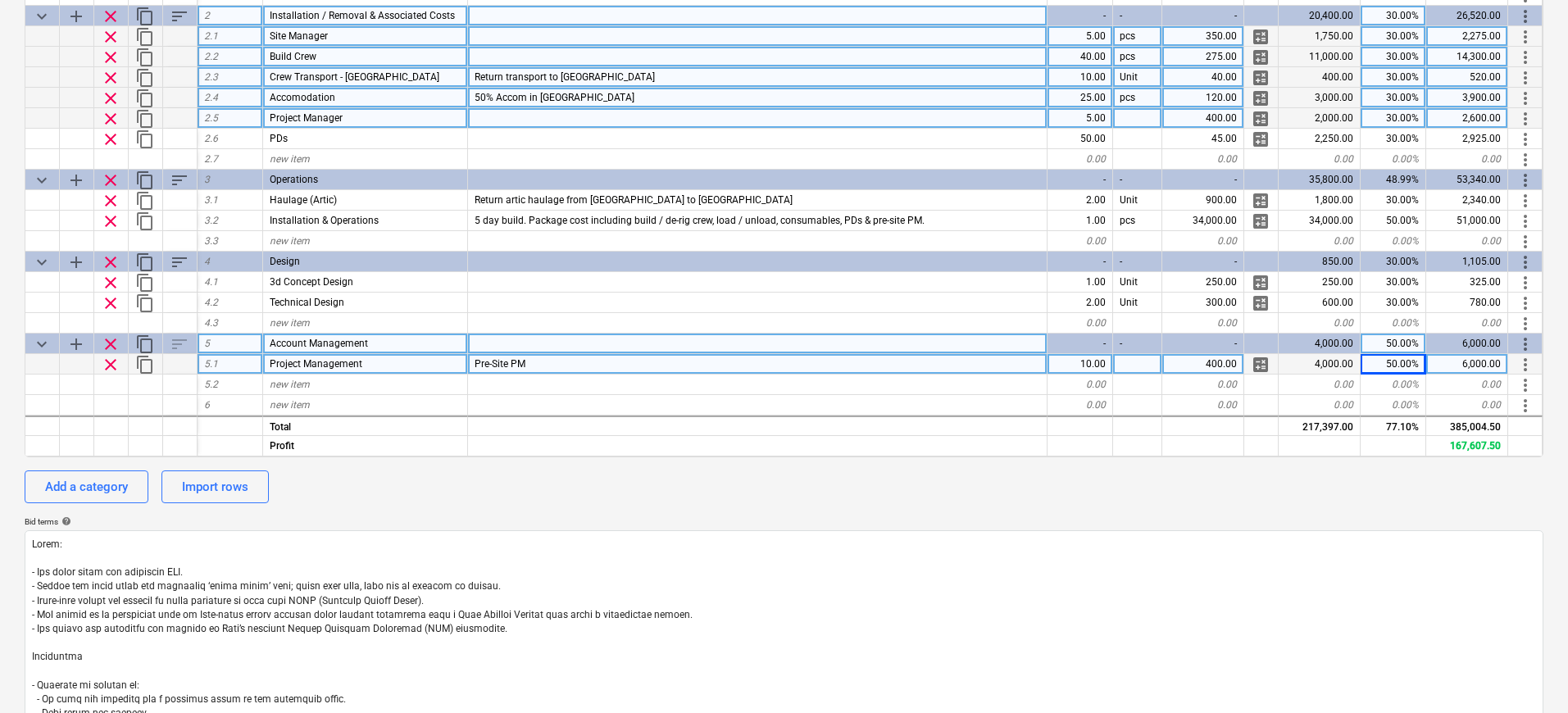
scroll to position [415, 0]
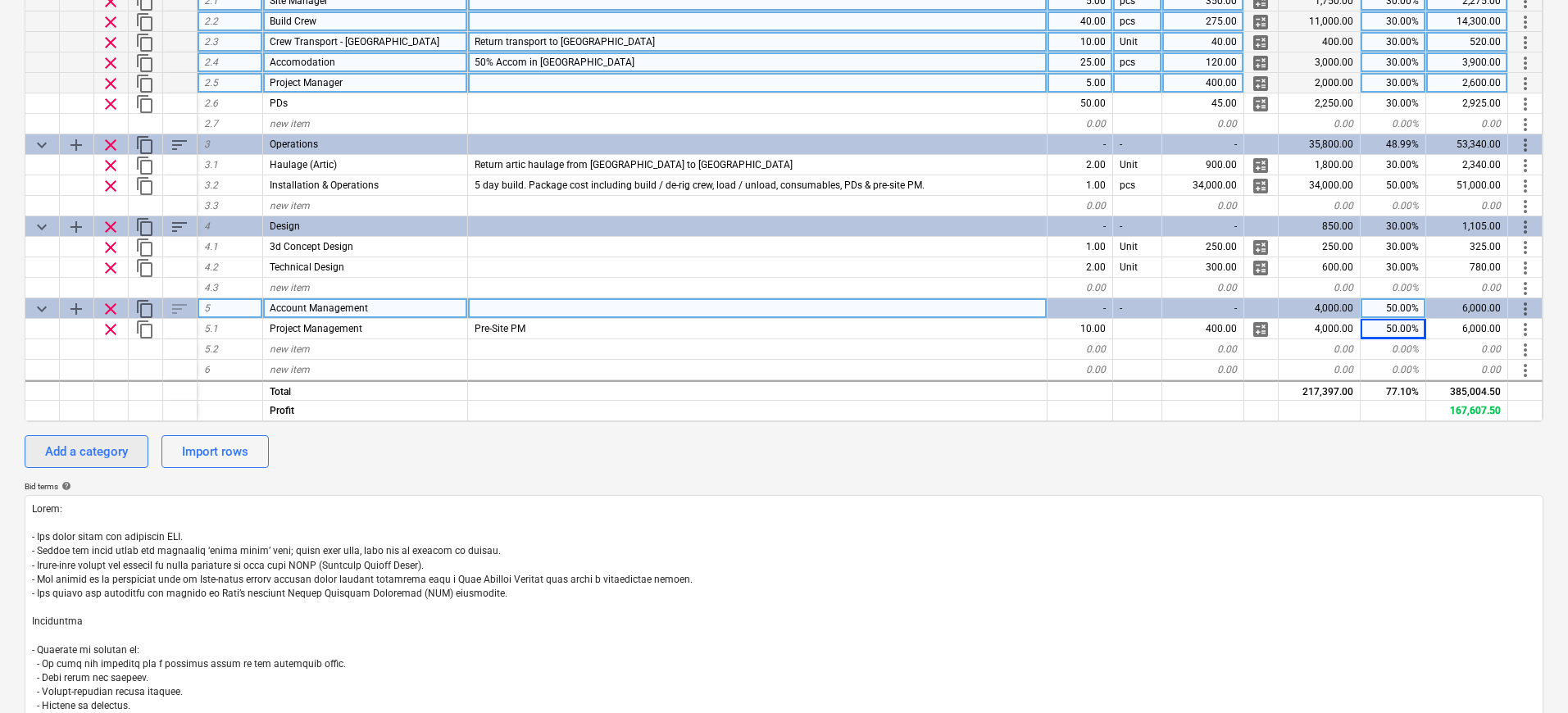
click at [107, 449] on div "Add a category" at bounding box center [87, 450] width 83 height 21
type textarea "x"
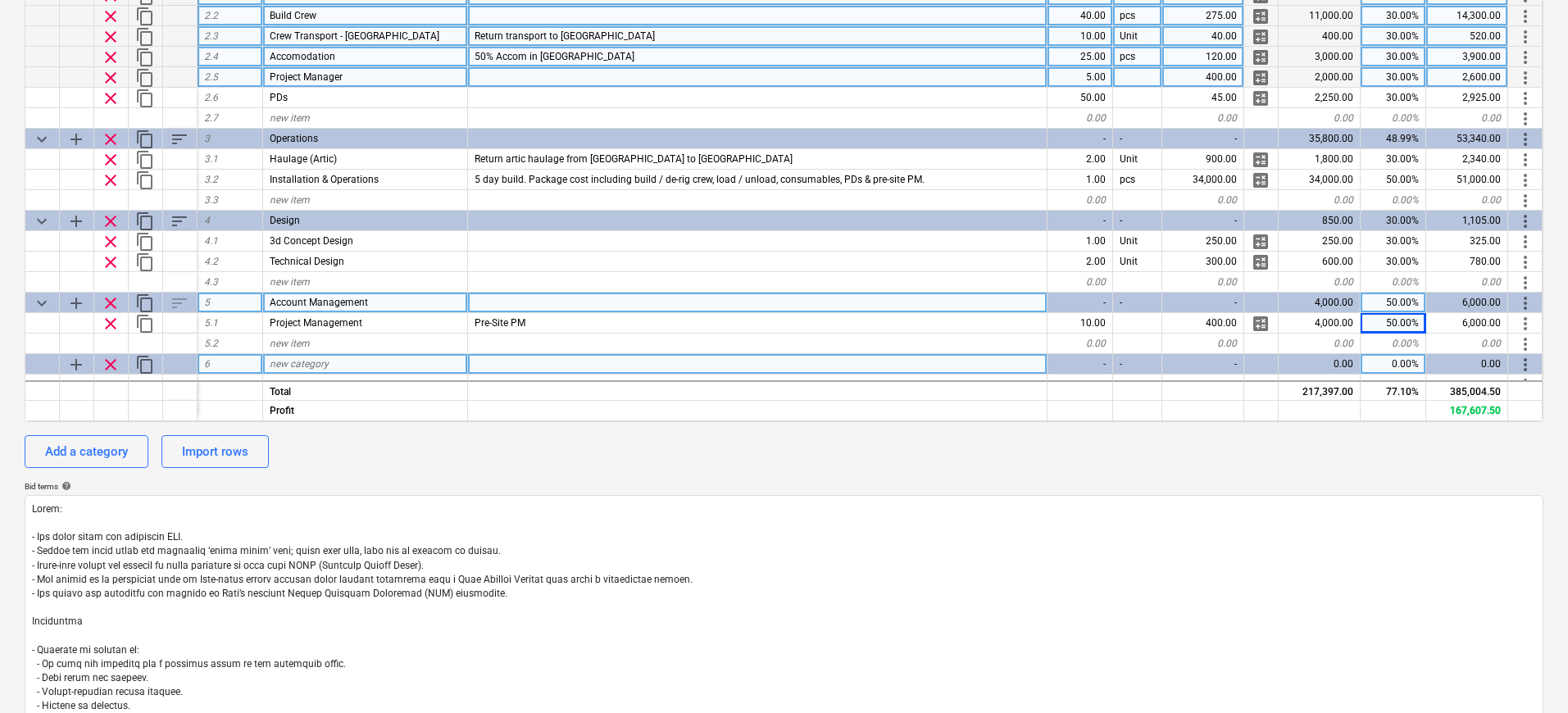
click at [300, 364] on span "new category" at bounding box center [300, 364] width 59 height 11
type input "Insulated Wall Panels"
type textarea "x"
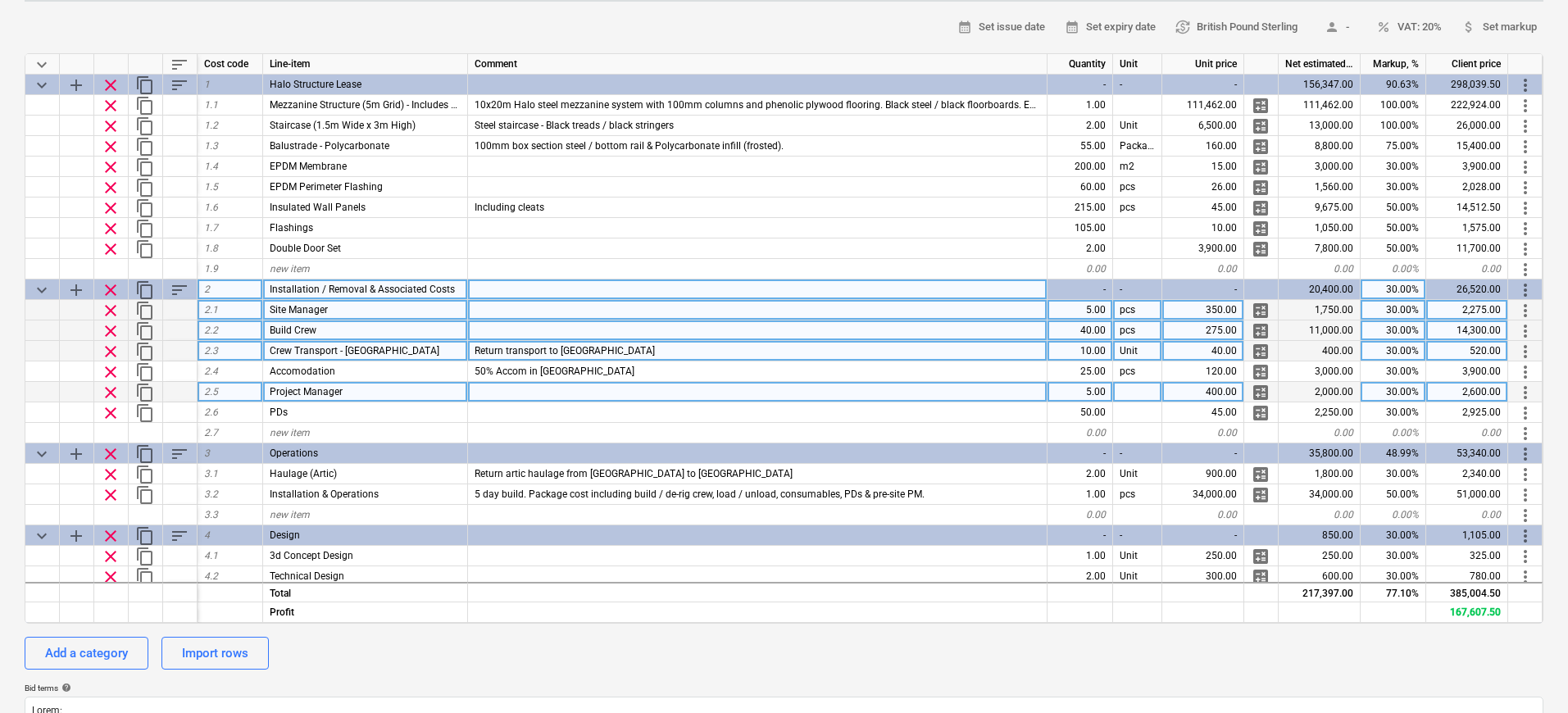
scroll to position [192, 0]
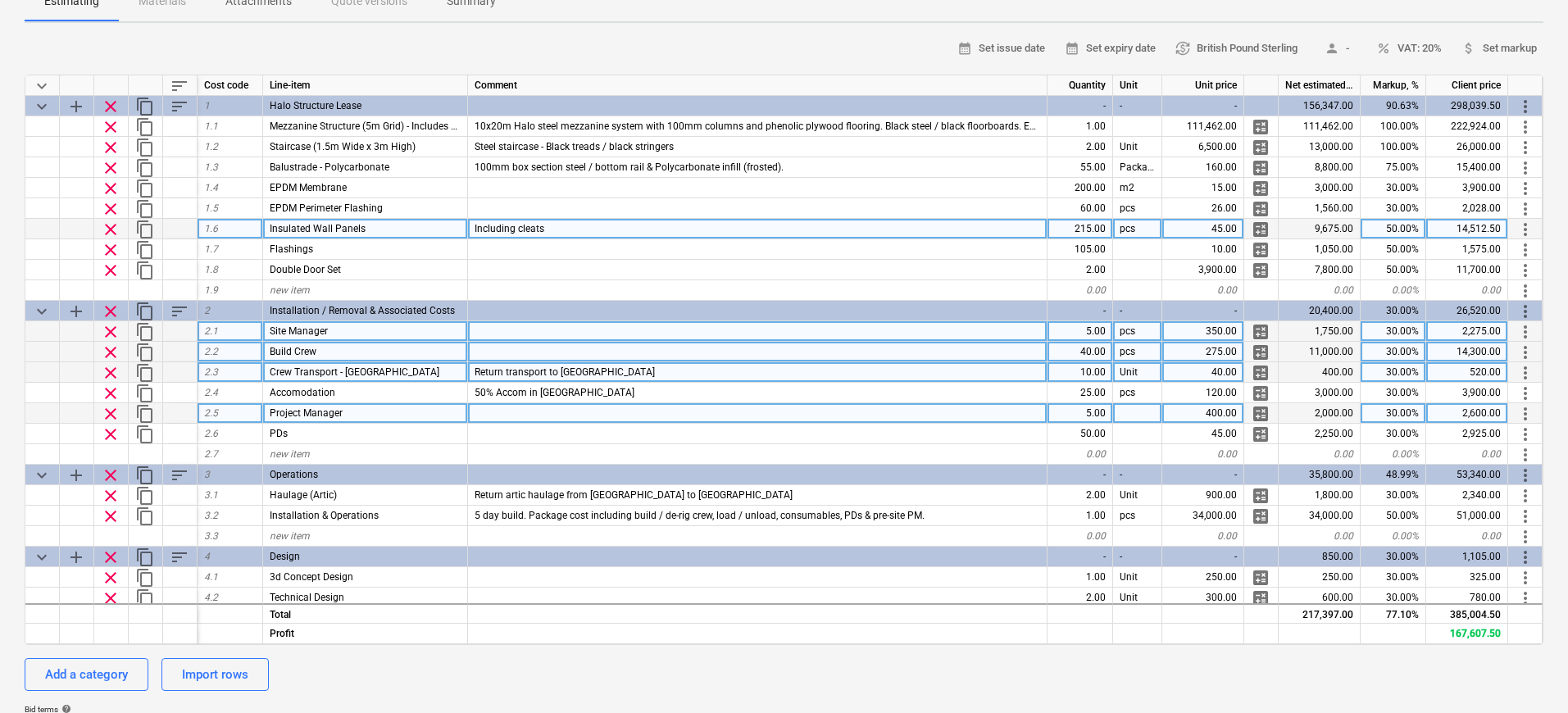
click at [1528, 226] on span "more_vert" at bounding box center [1525, 228] width 19 height 19
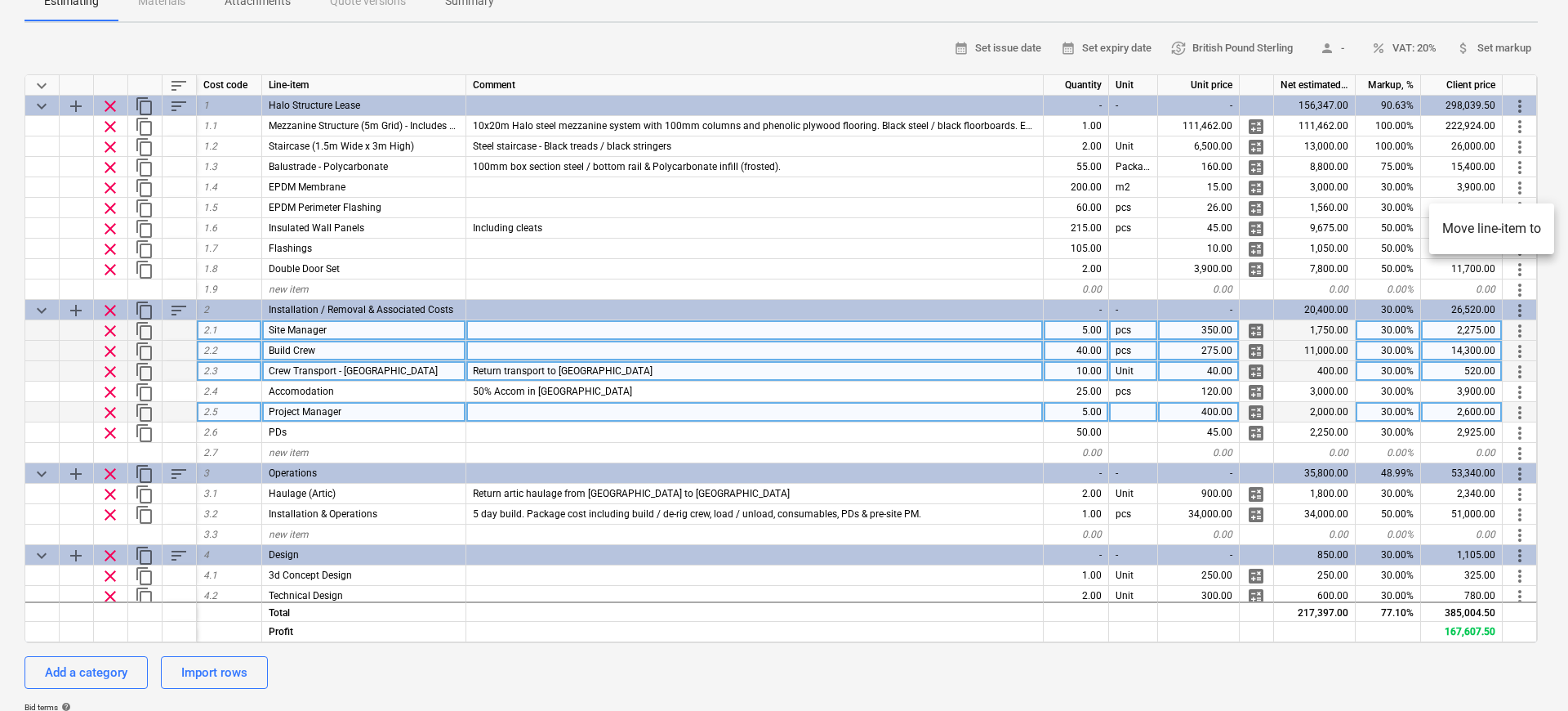
click at [1455, 231] on li "Move line-item to" at bounding box center [1492, 229] width 125 height 38
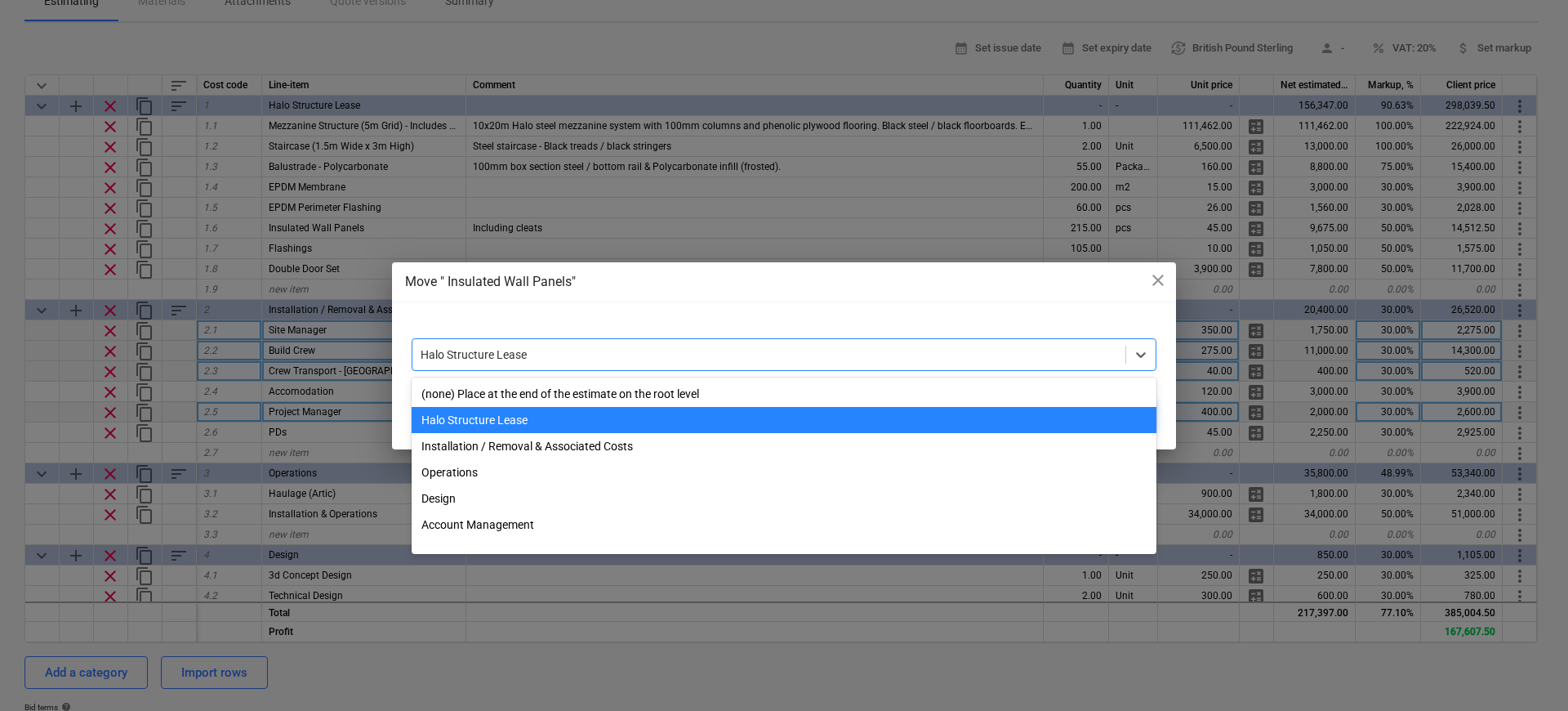
click at [687, 338] on div "option Halo Structure Lease selected, 2 of 7. 7 results available. Use Up and D…" at bounding box center [784, 355] width 745 height 33
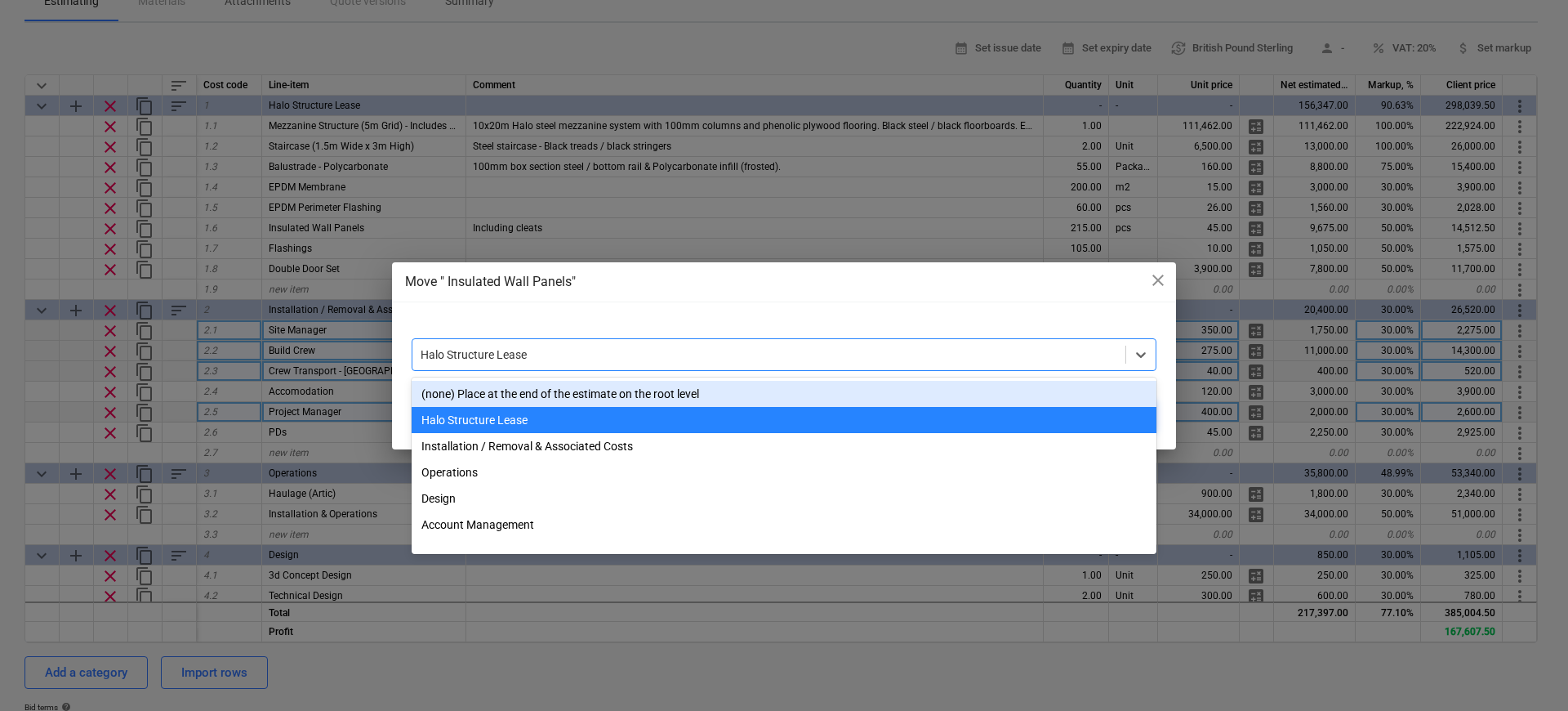
click at [812, 292] on div "Move " Insulated Wall Panels" close option (none) Place at the end of the estim…" at bounding box center [784, 356] width 784 height 187
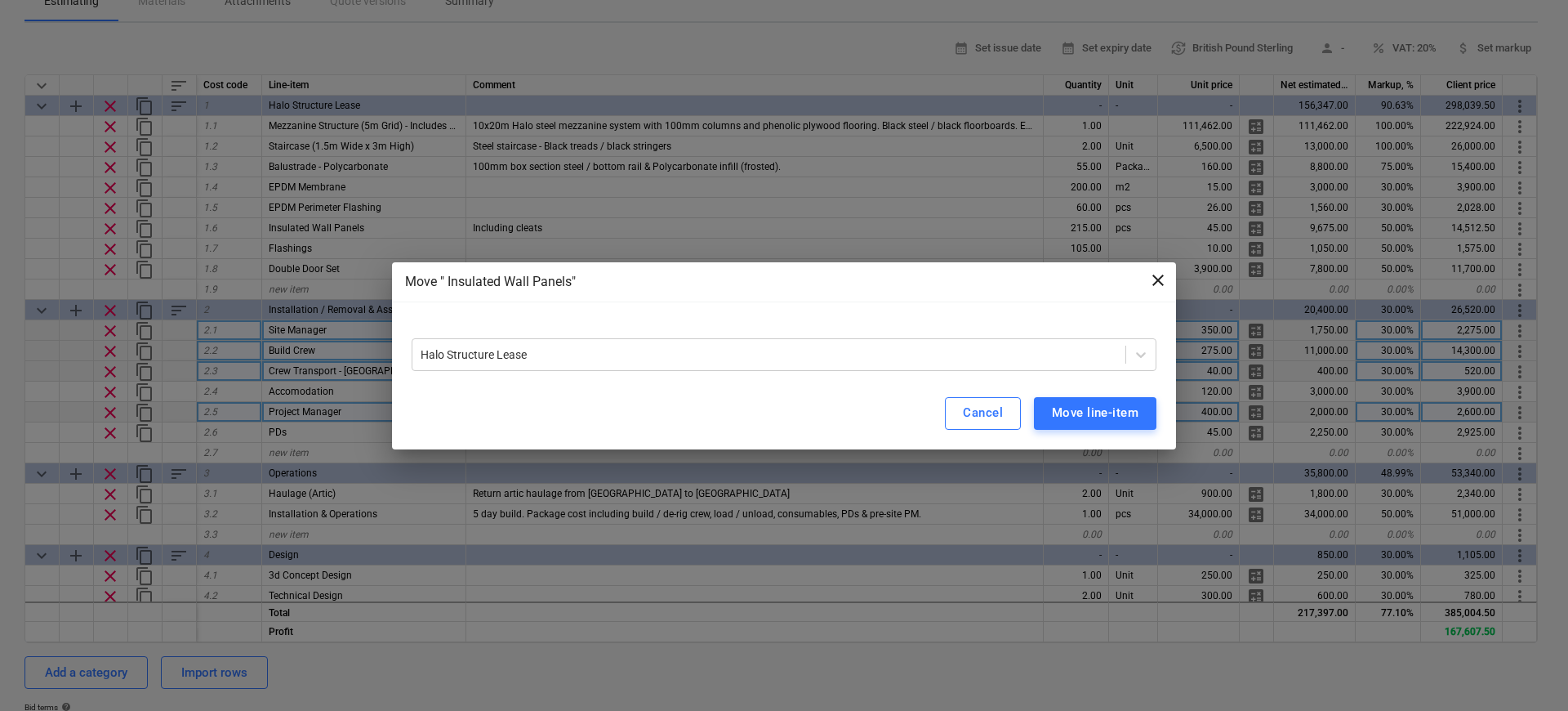
click at [1157, 288] on span "close" at bounding box center [1157, 279] width 19 height 19
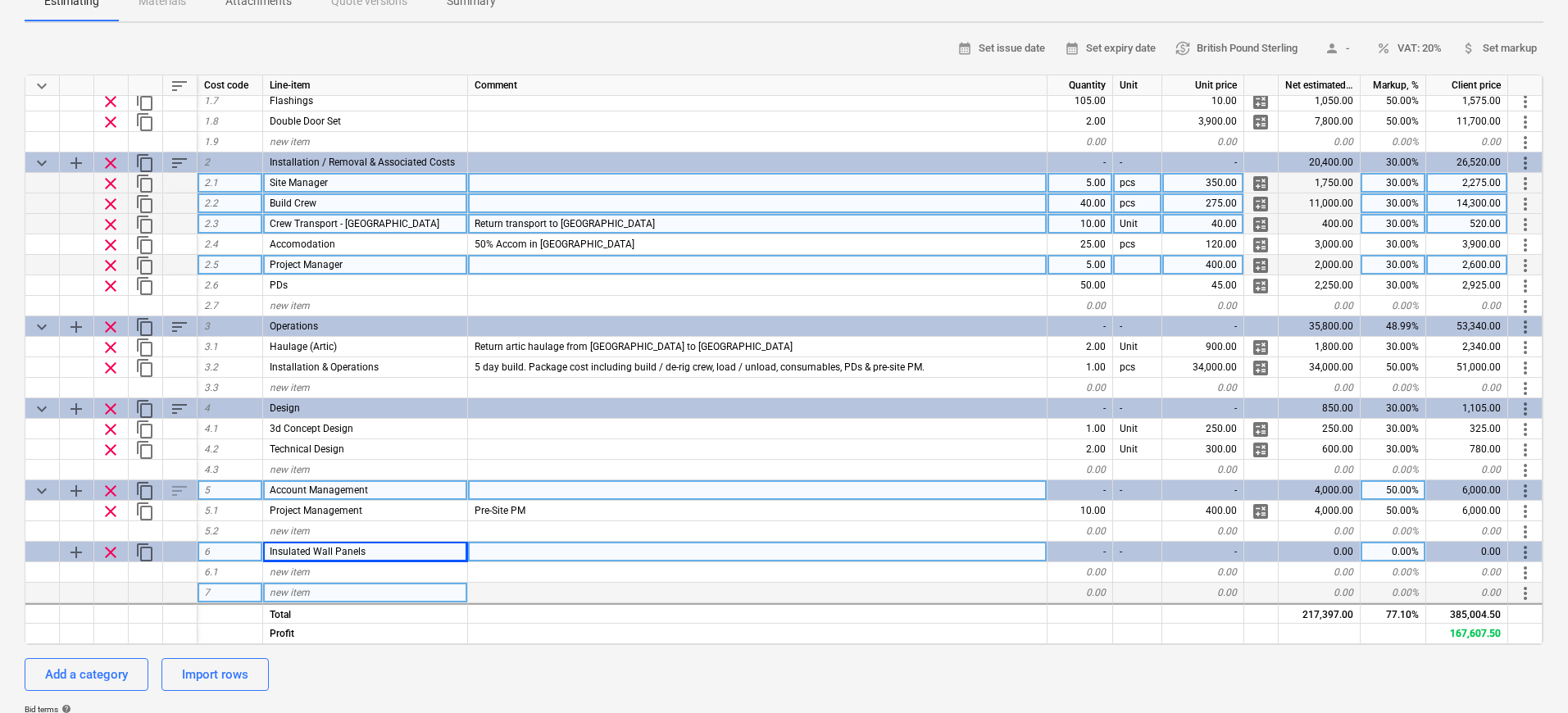
scroll to position [266, 0]
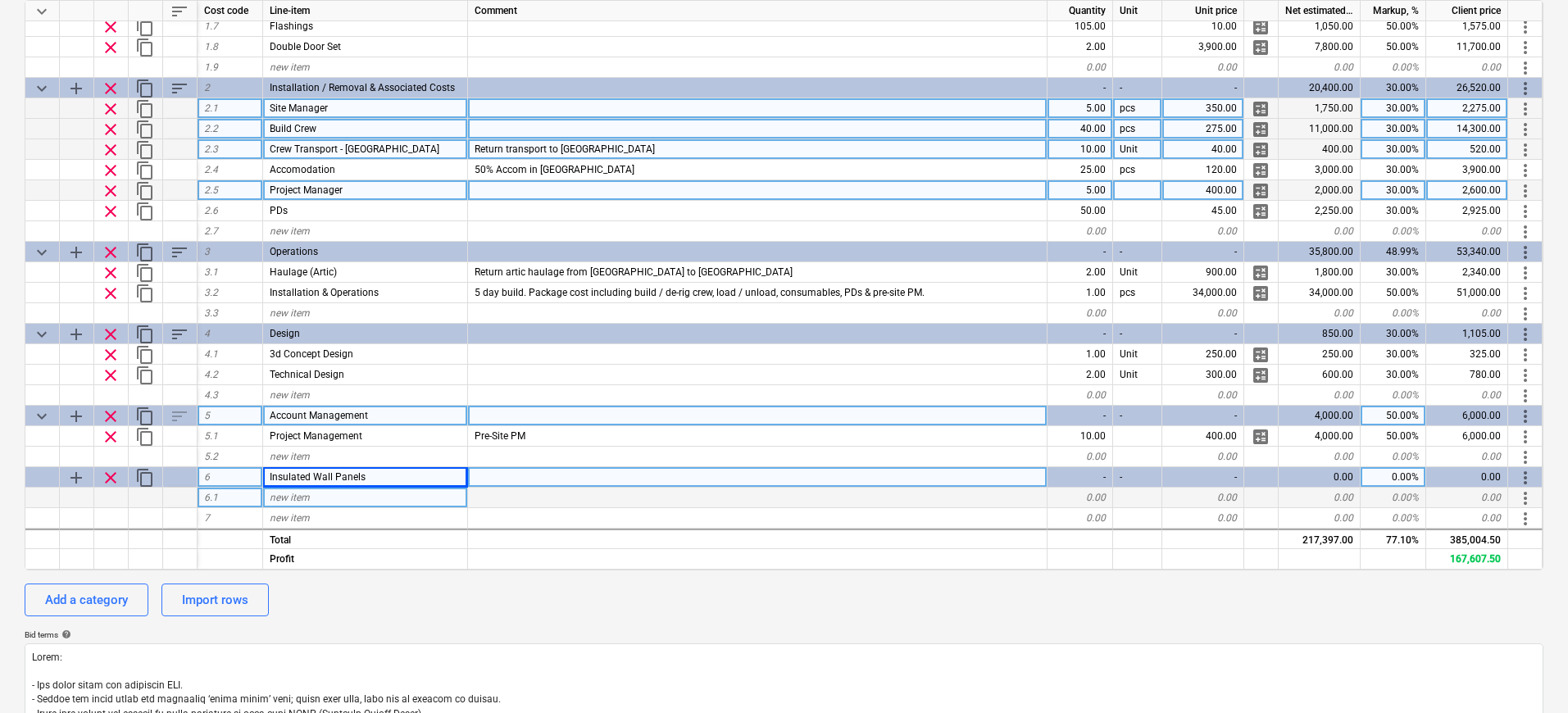
click at [338, 495] on div "new item" at bounding box center [365, 497] width 205 height 20
type input "Test"
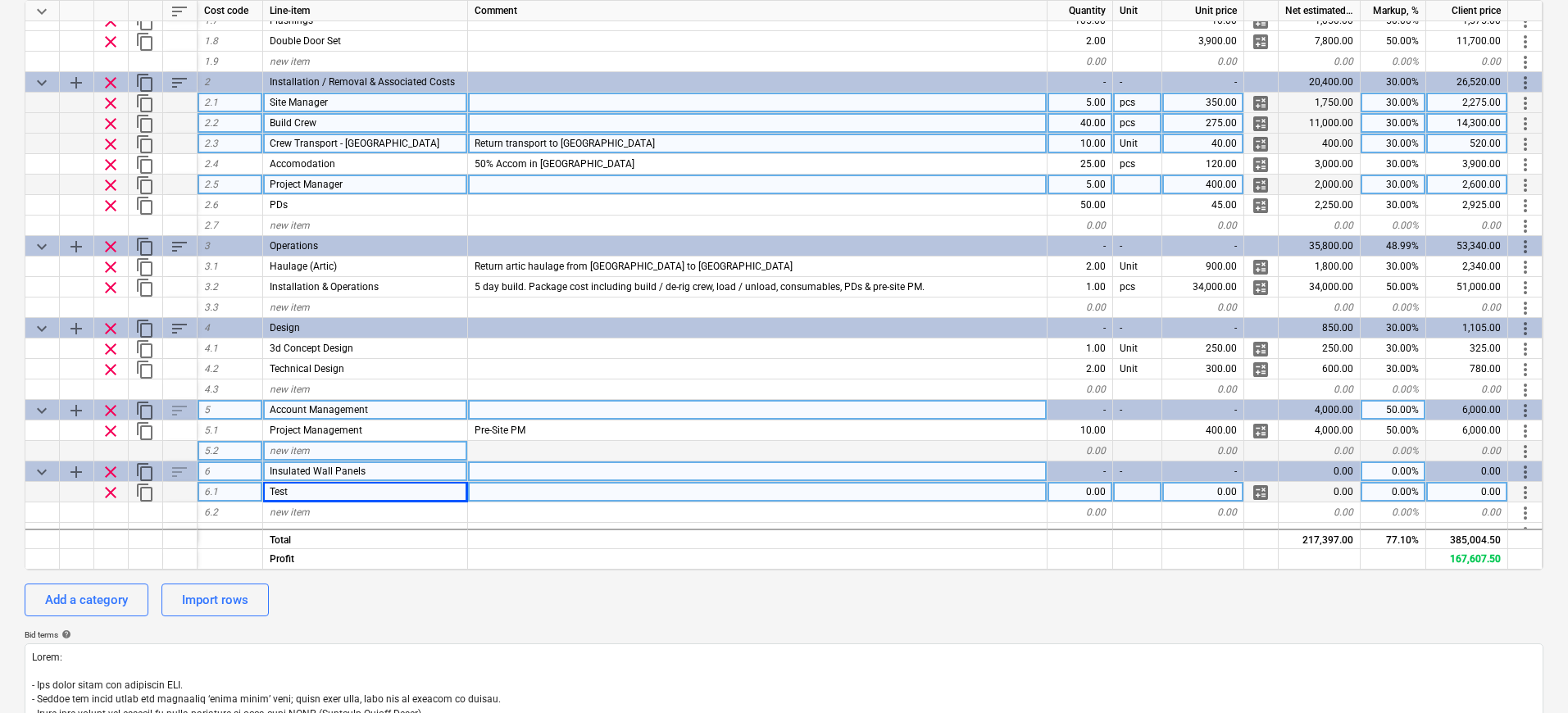
scroll to position [0, 0]
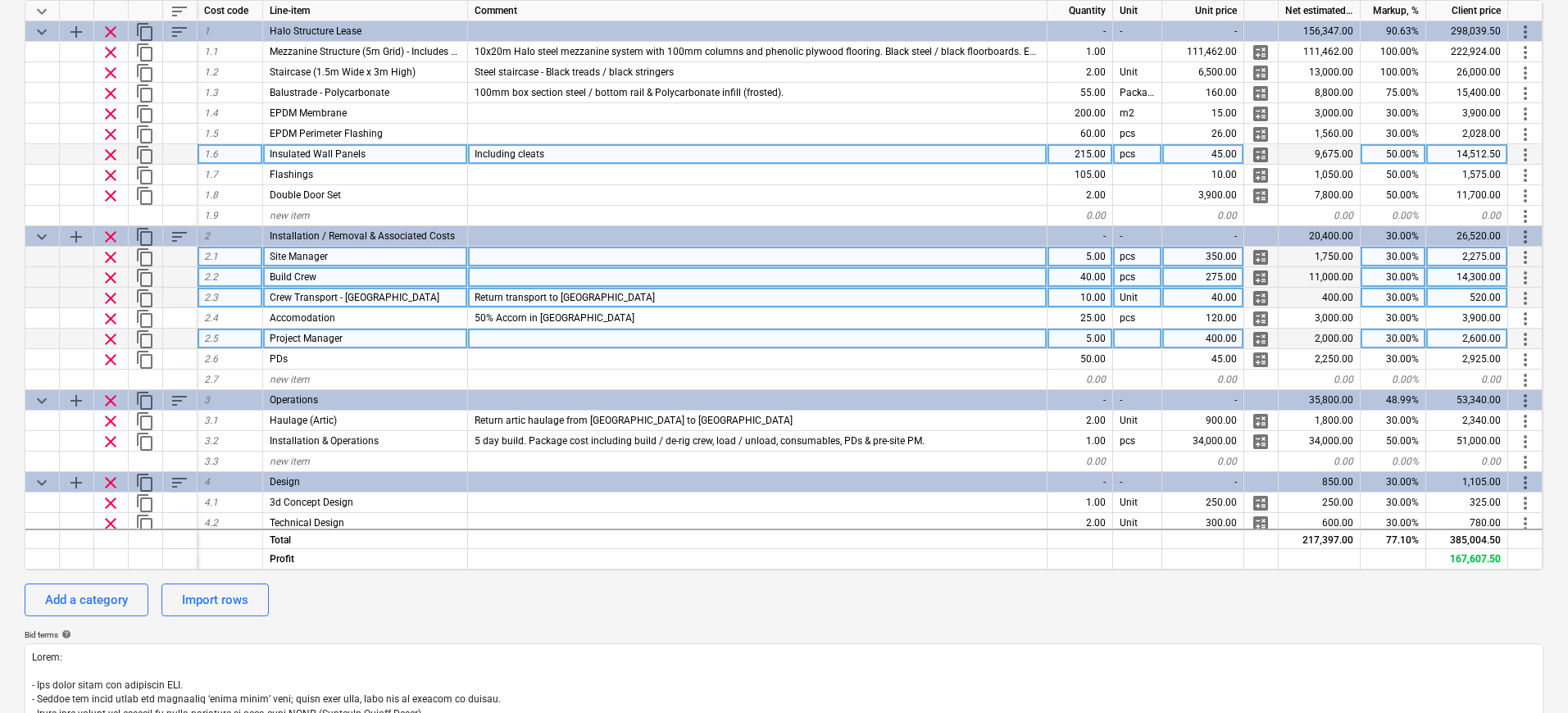
click at [1532, 157] on span "more_vert" at bounding box center [1525, 154] width 19 height 19
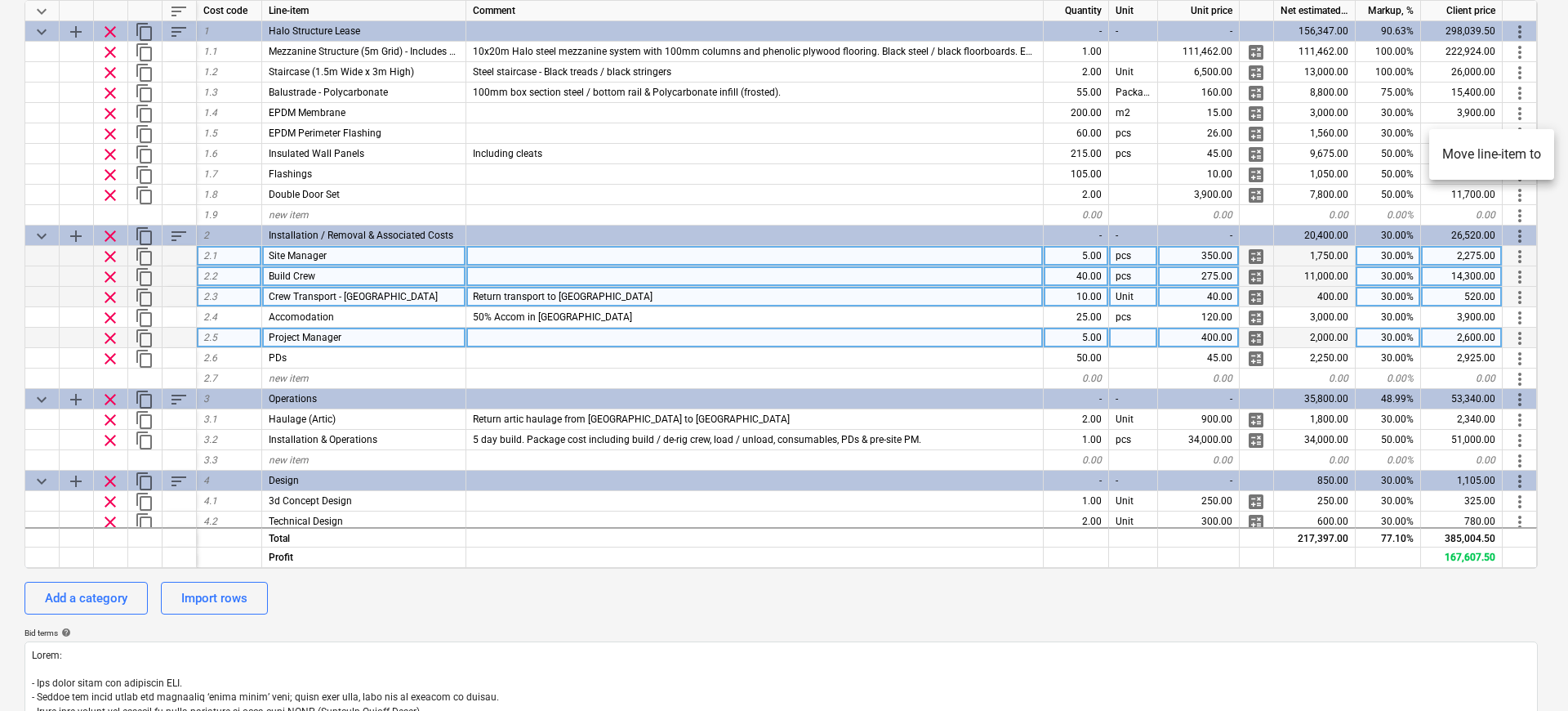
click at [1466, 164] on li "Move line-item to" at bounding box center [1492, 154] width 125 height 38
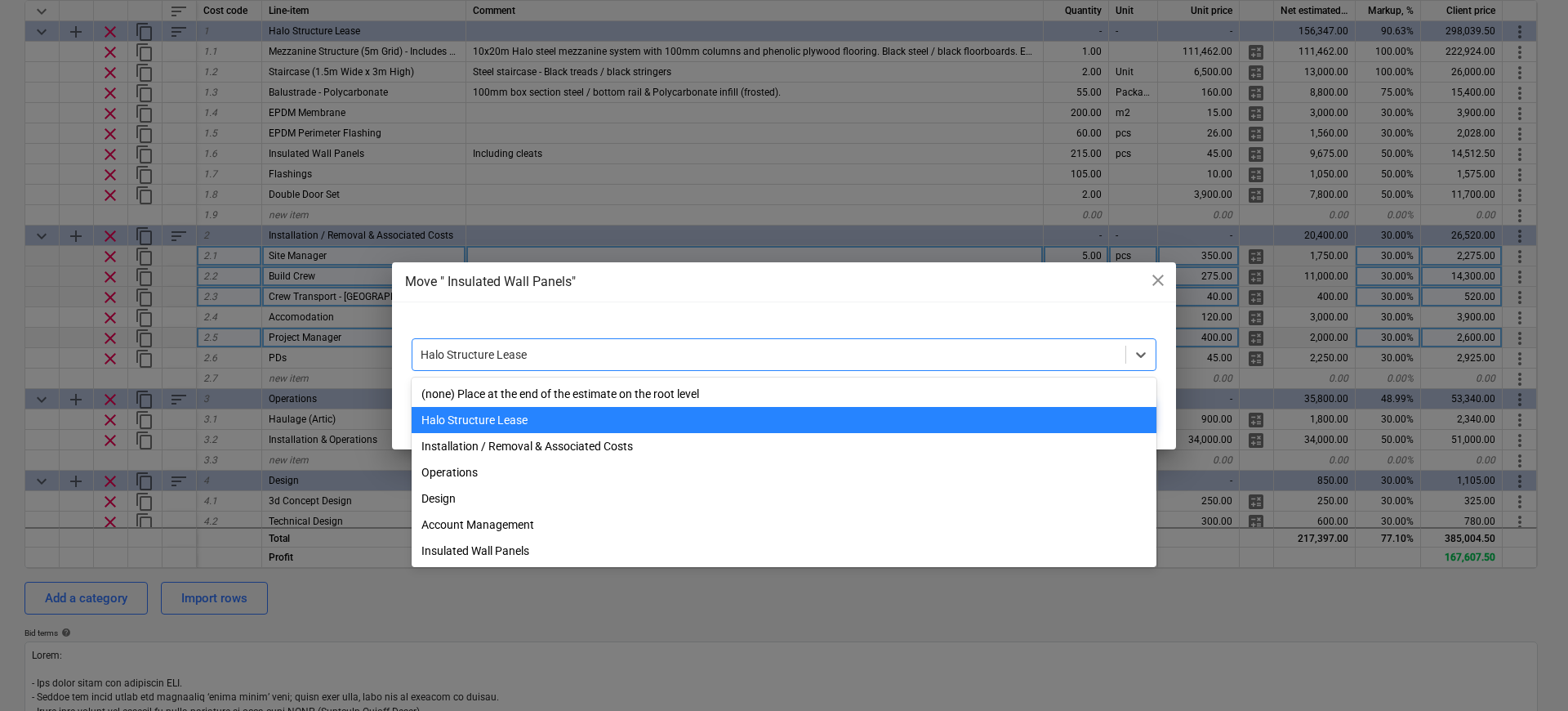
click at [706, 357] on div at bounding box center [769, 355] width 697 height 17
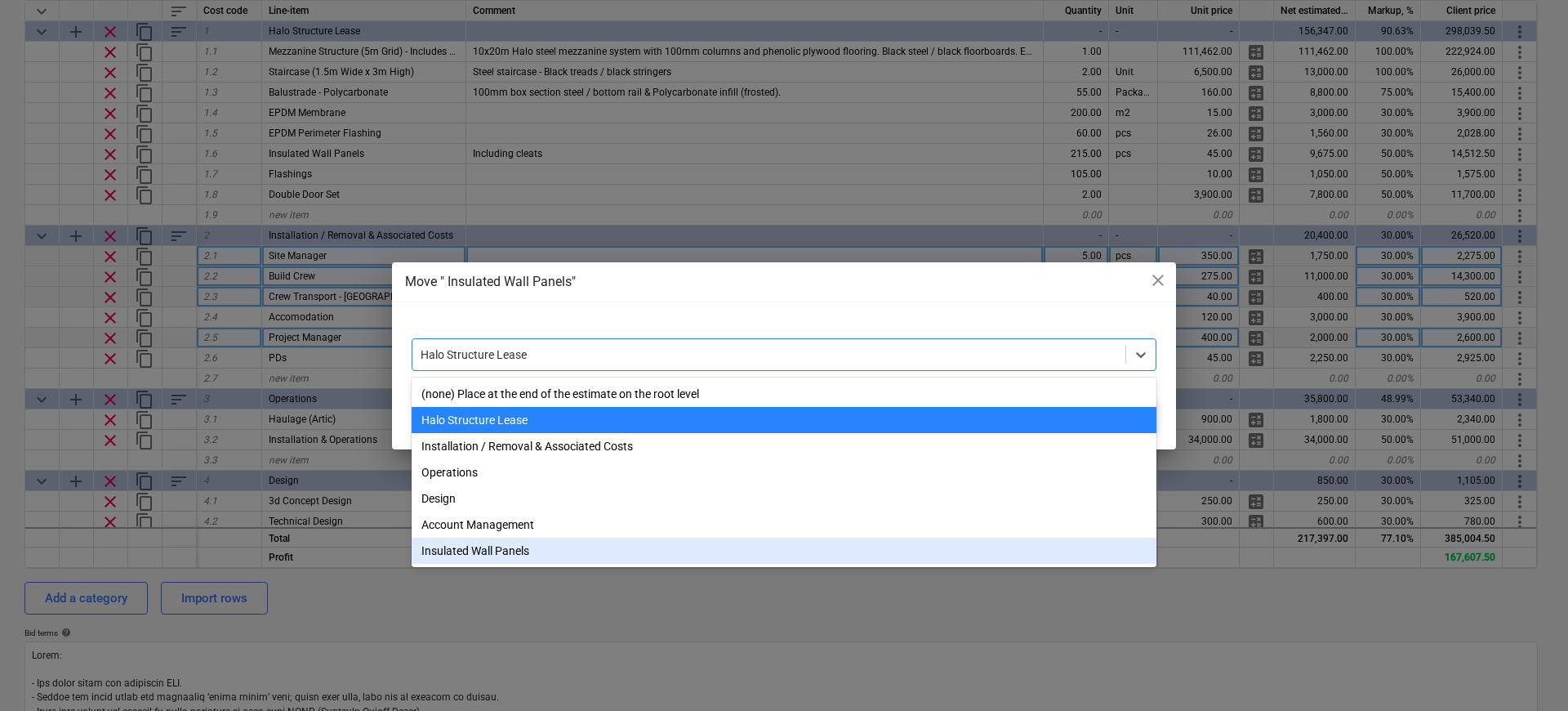
click at [513, 542] on div "Insulated Wall Panels" at bounding box center [784, 550] width 745 height 26
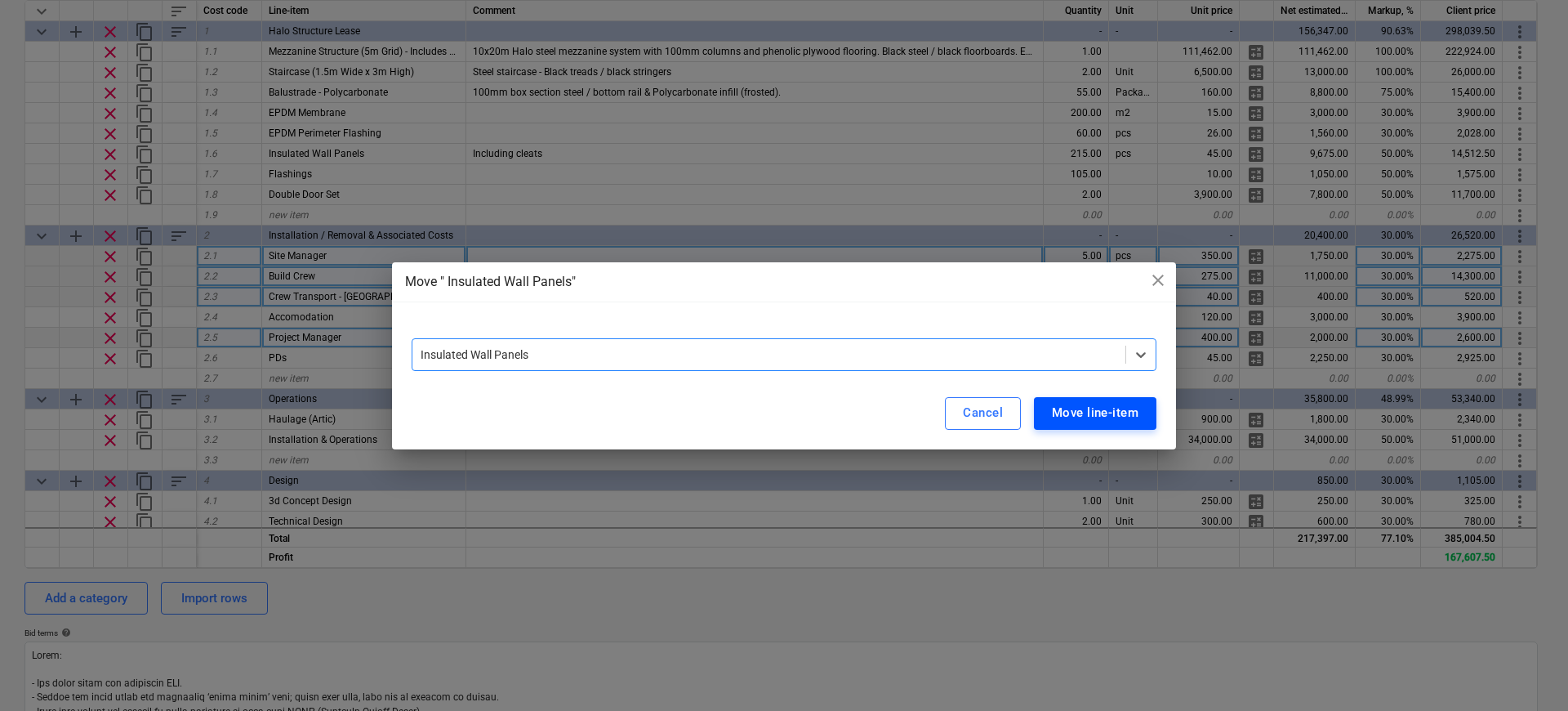
click at [1077, 405] on div "Move line-item" at bounding box center [1095, 412] width 86 height 21
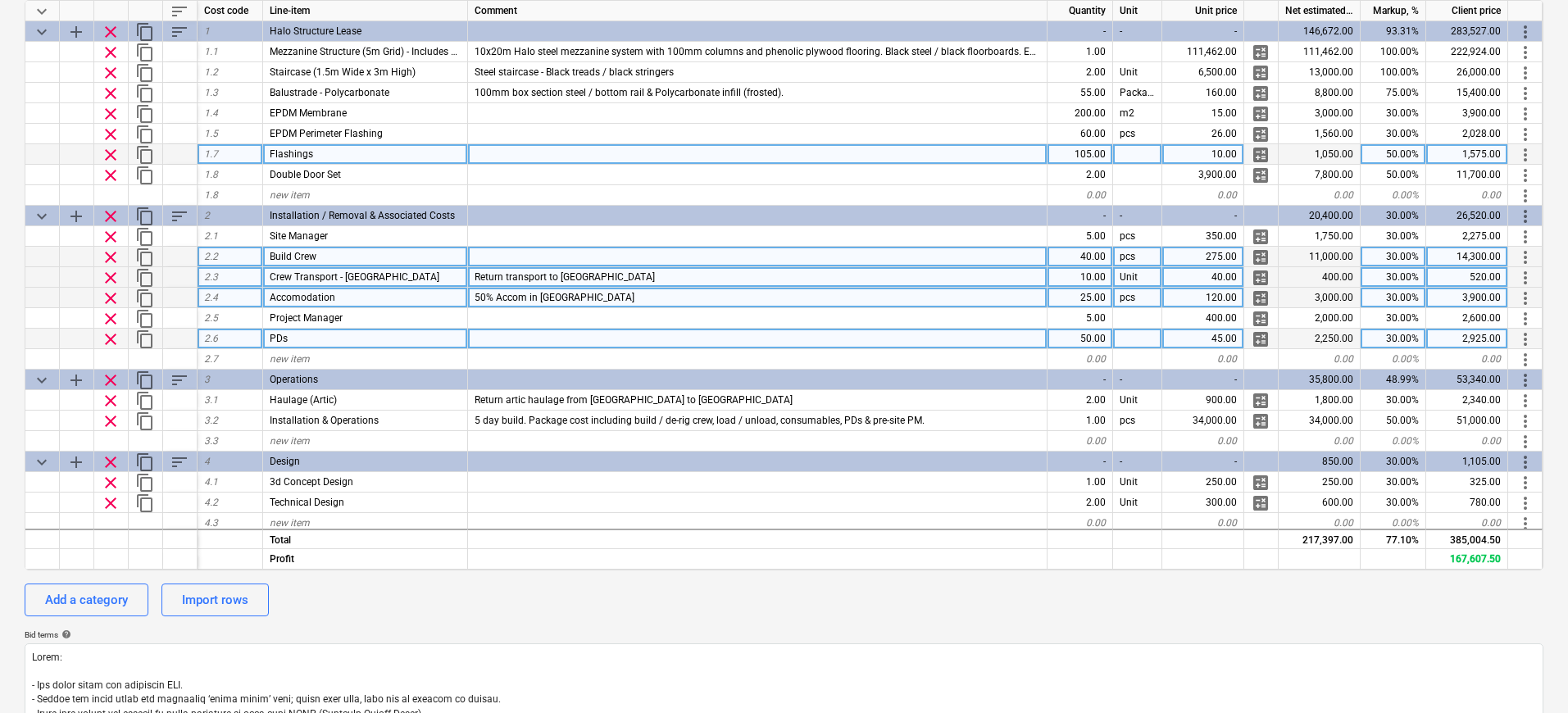
click at [1528, 152] on span "more_vert" at bounding box center [1525, 154] width 19 height 19
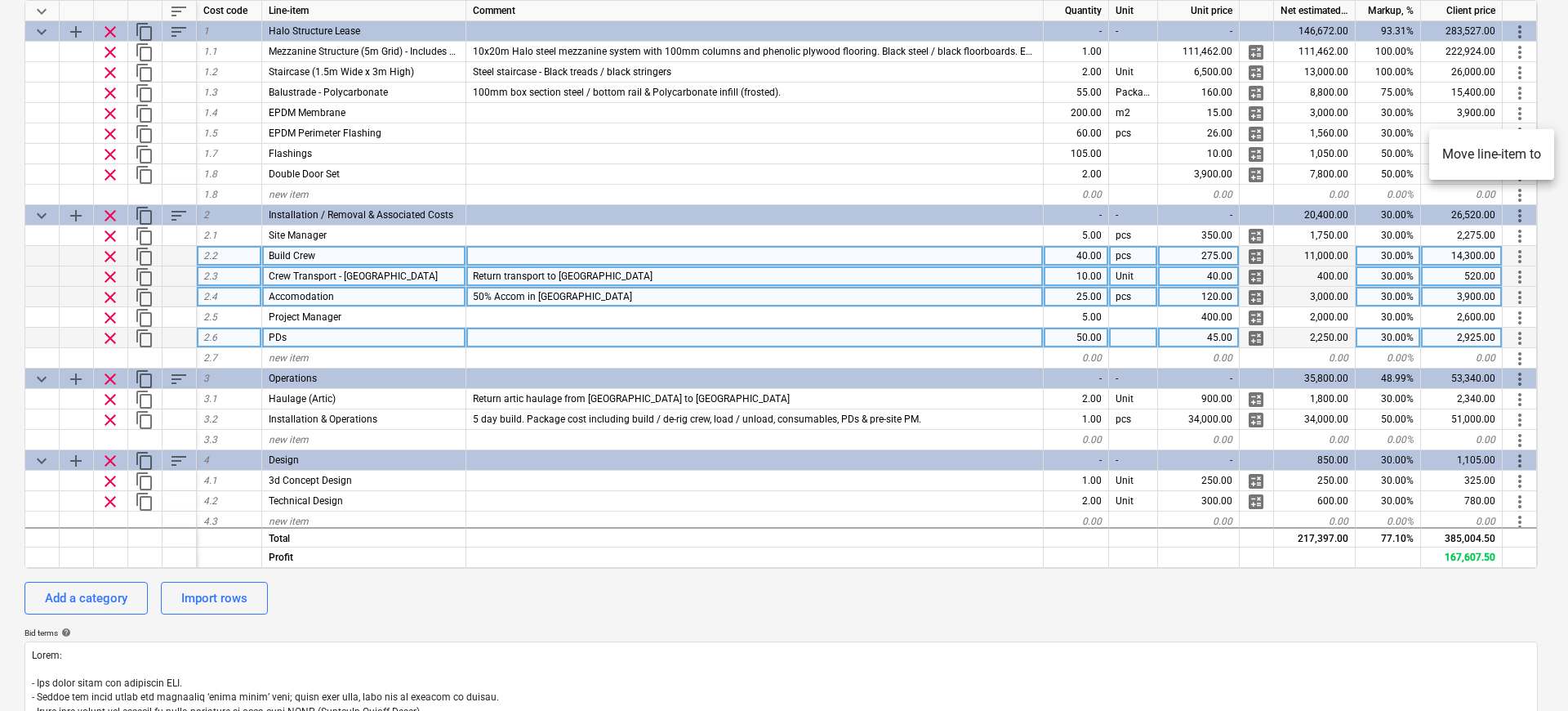
click at [1462, 160] on li "Move line-item to" at bounding box center [1492, 154] width 125 height 38
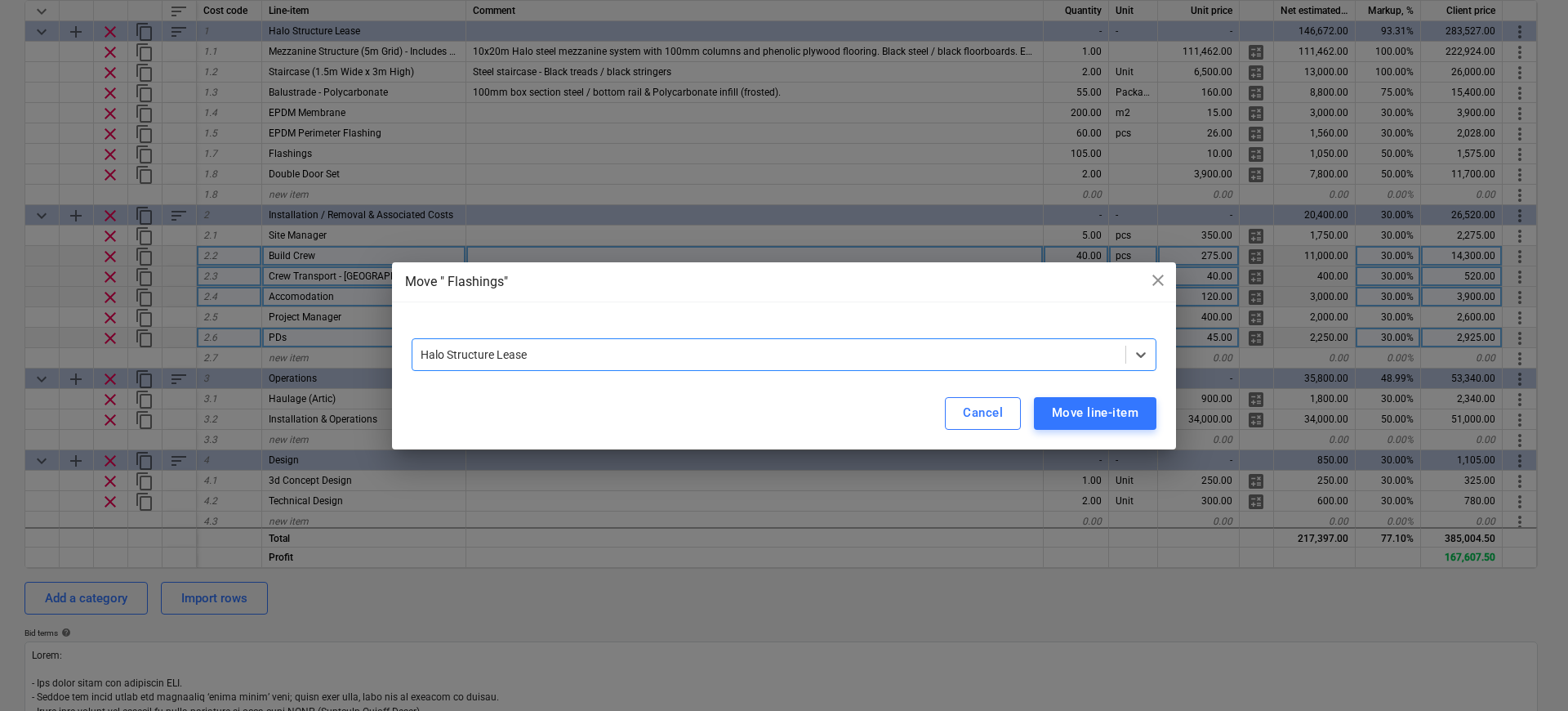
click at [761, 346] on div at bounding box center [769, 355] width 697 height 17
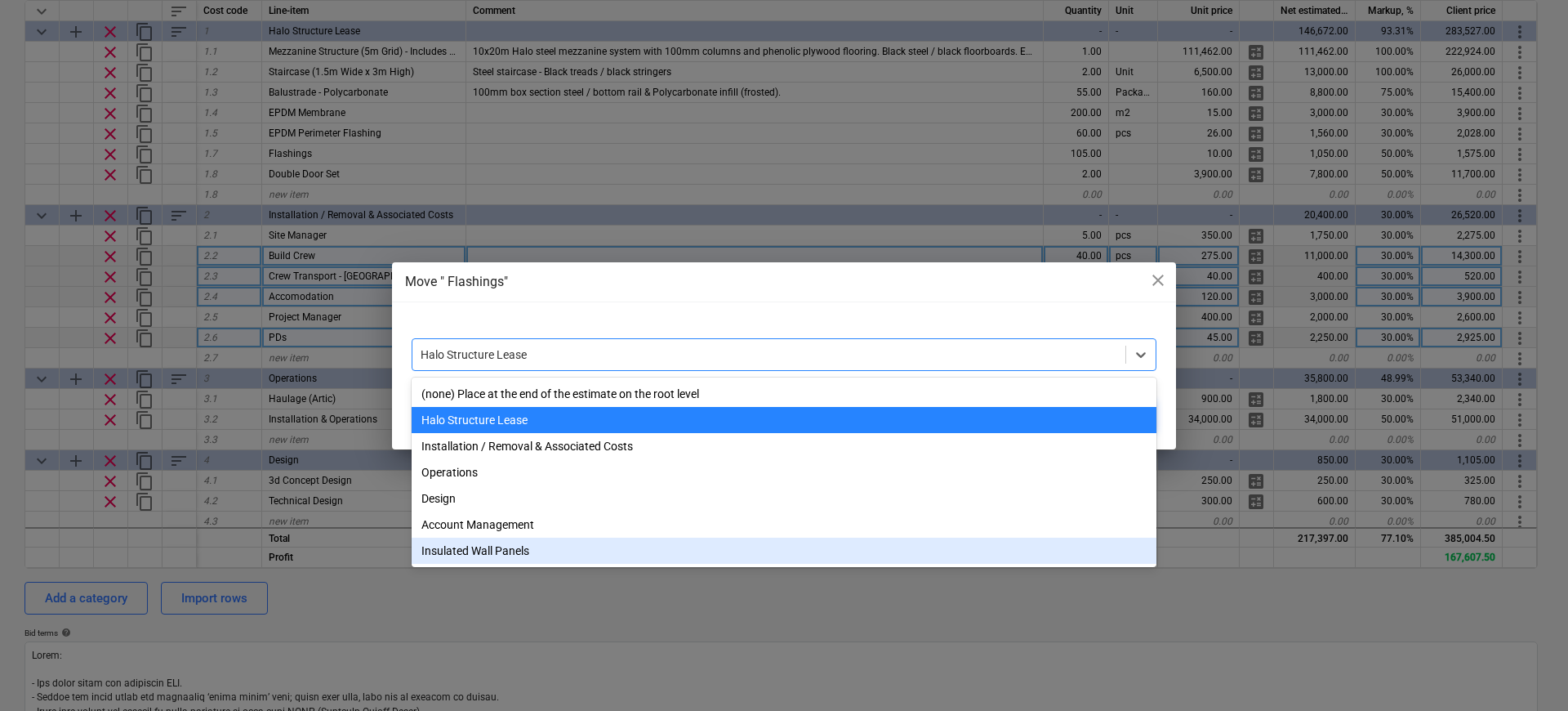
click at [483, 558] on div "Insulated Wall Panels" at bounding box center [784, 550] width 745 height 26
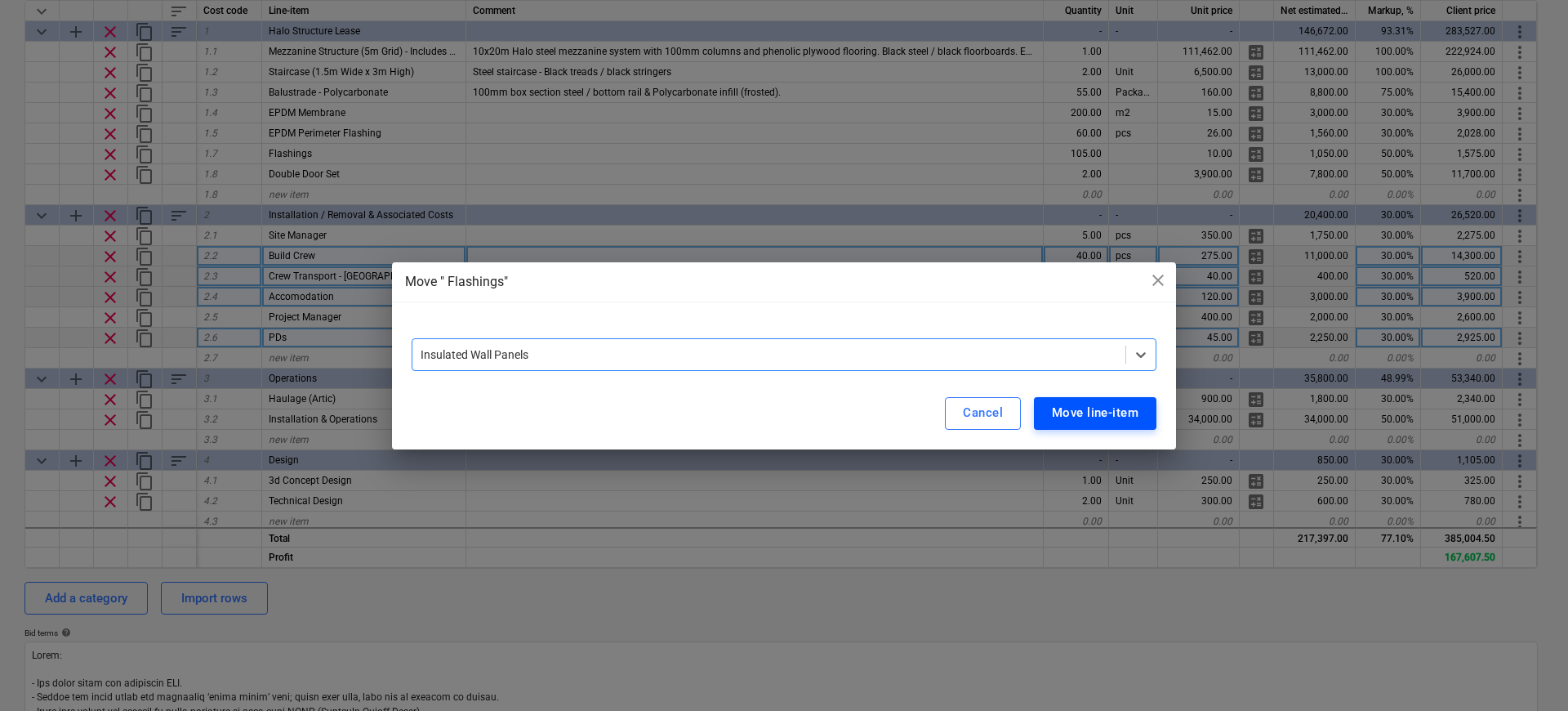
click at [1076, 410] on div "Move line-item" at bounding box center [1095, 412] width 86 height 21
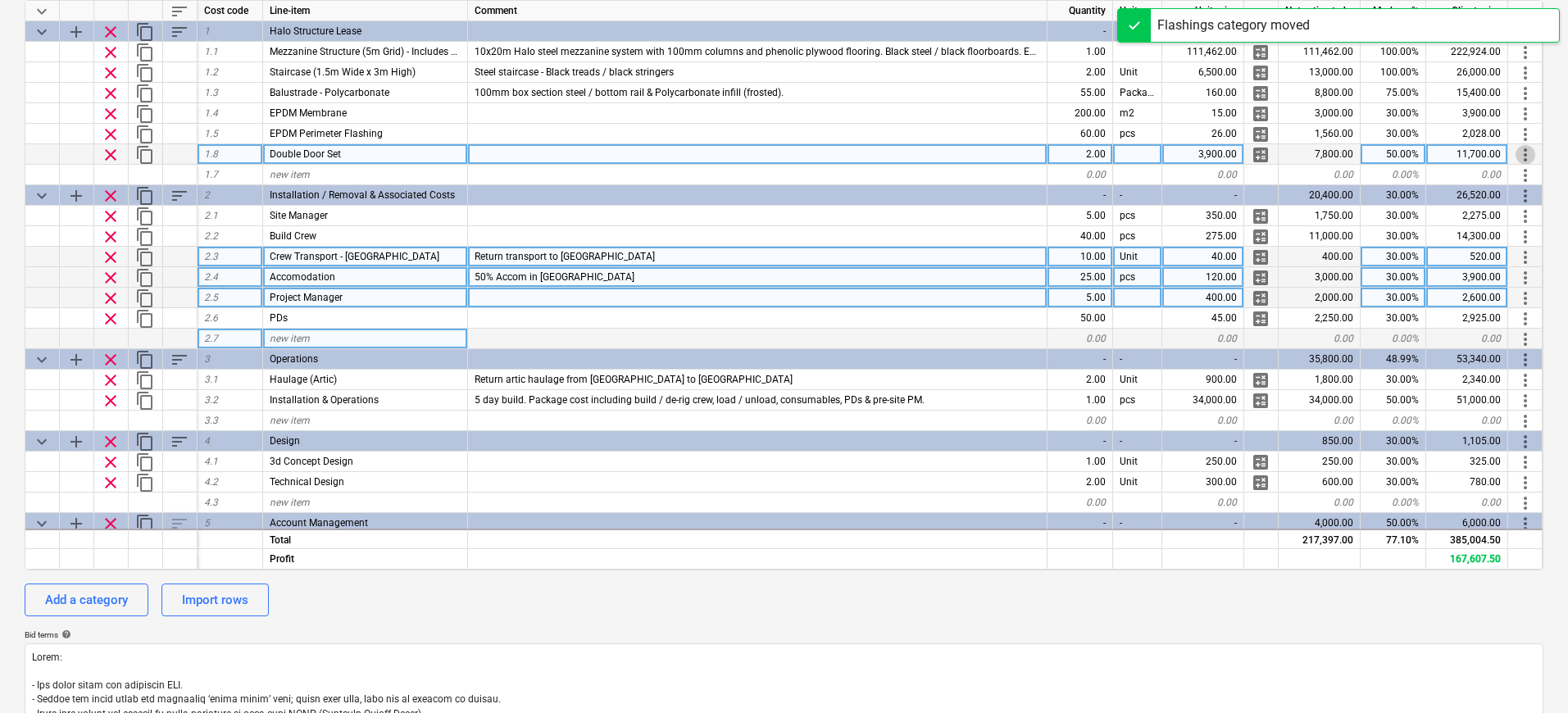
click at [1518, 152] on span "more_vert" at bounding box center [1525, 154] width 19 height 19
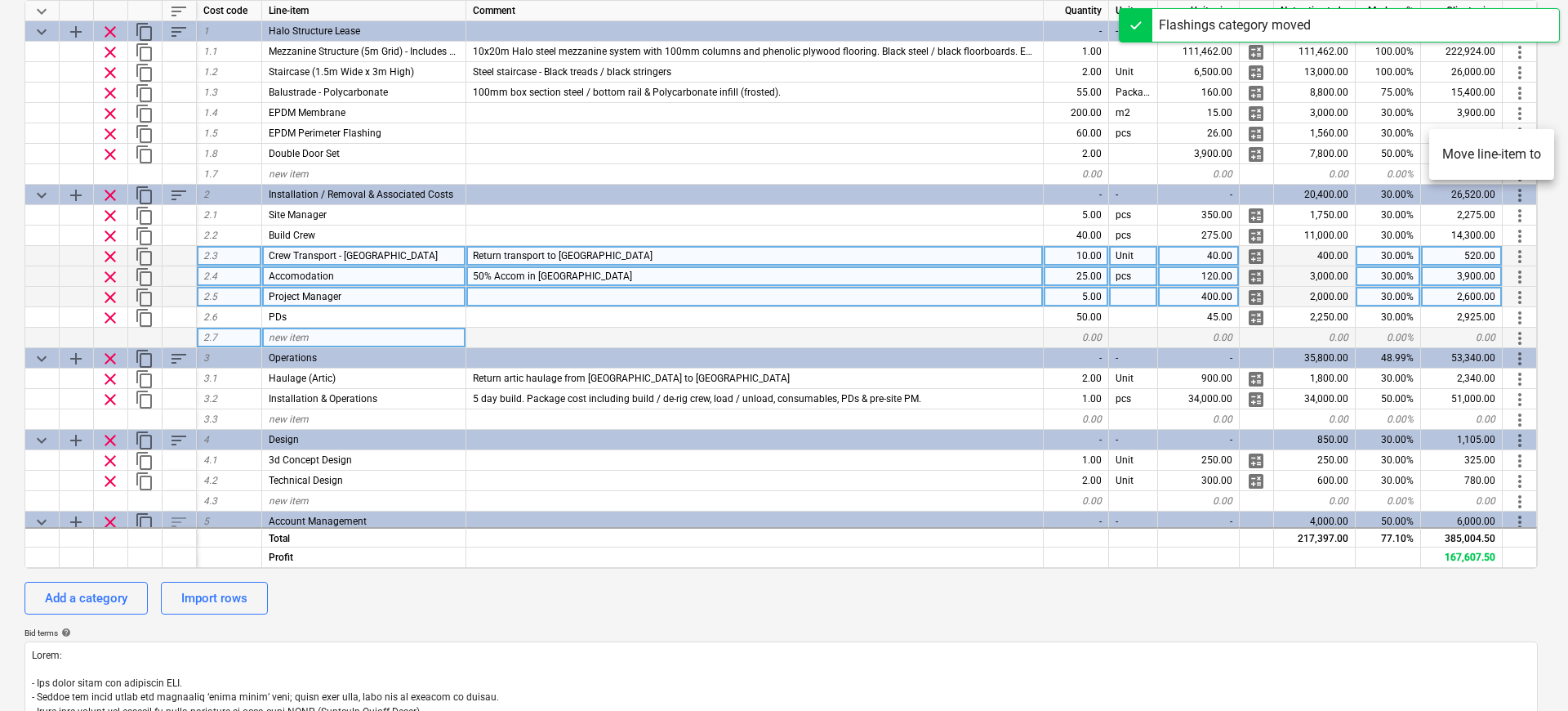
click at [1493, 144] on li "Move line-item to" at bounding box center [1492, 154] width 125 height 38
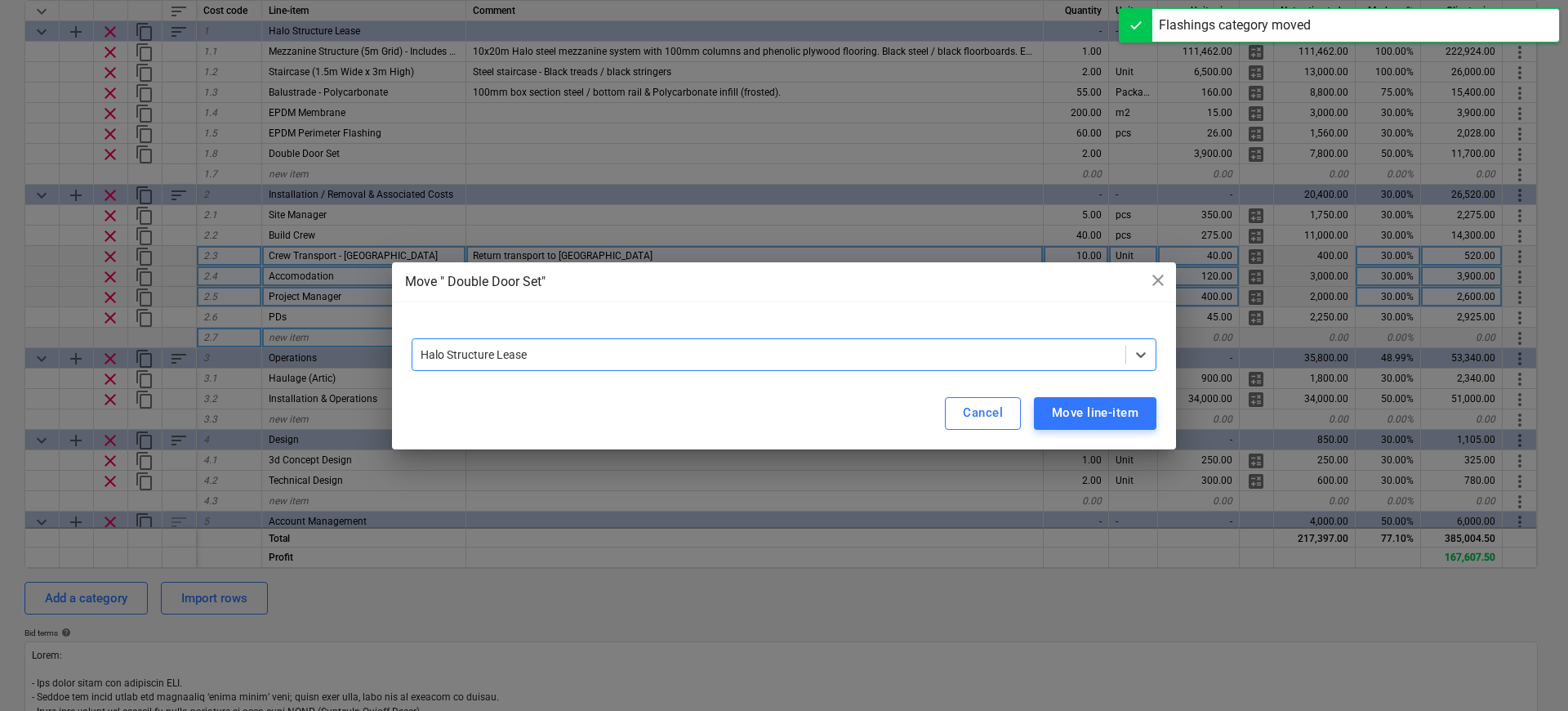
click at [1066, 351] on div at bounding box center [769, 355] width 697 height 17
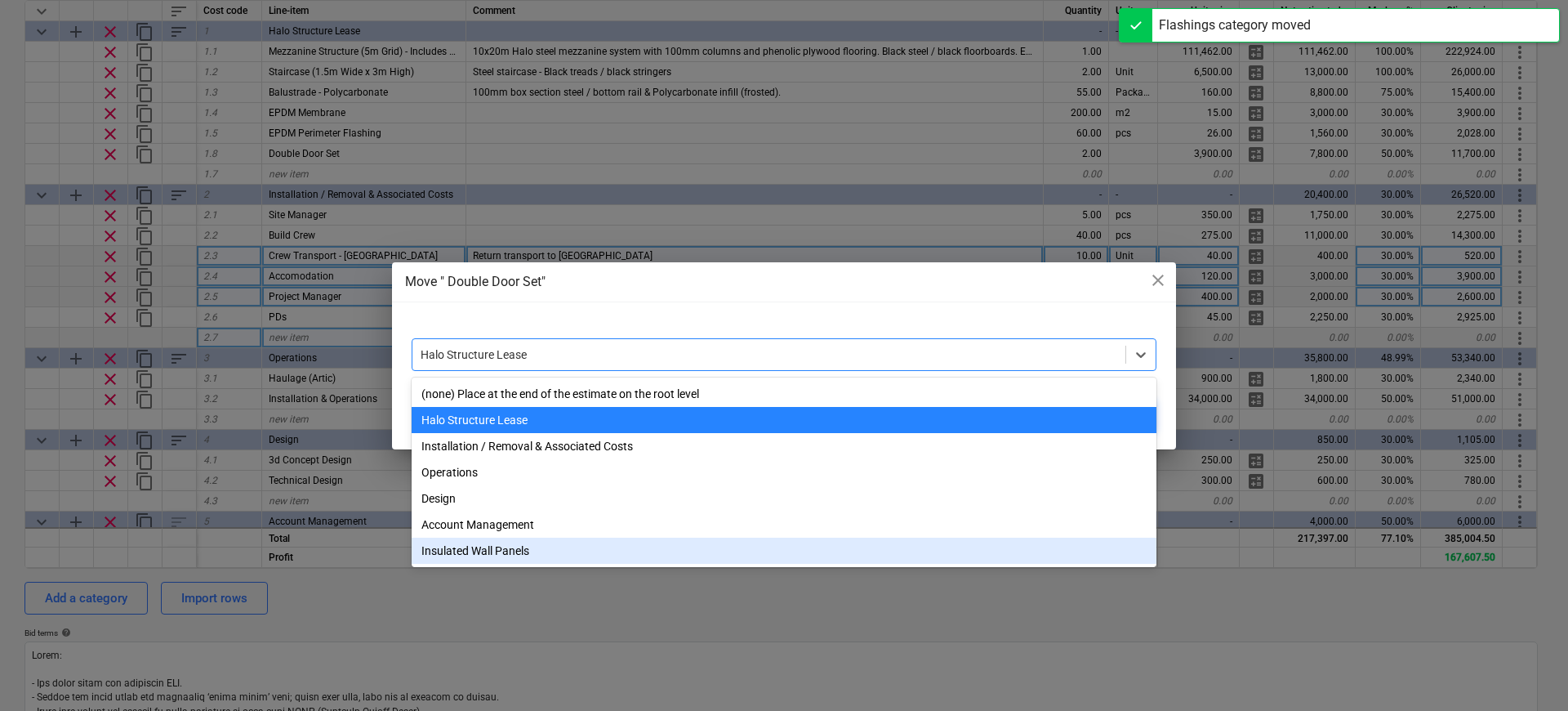
click at [749, 564] on div "(none) Place at the end of the estimate on the root level Halo Structure Lease …" at bounding box center [784, 472] width 745 height 189
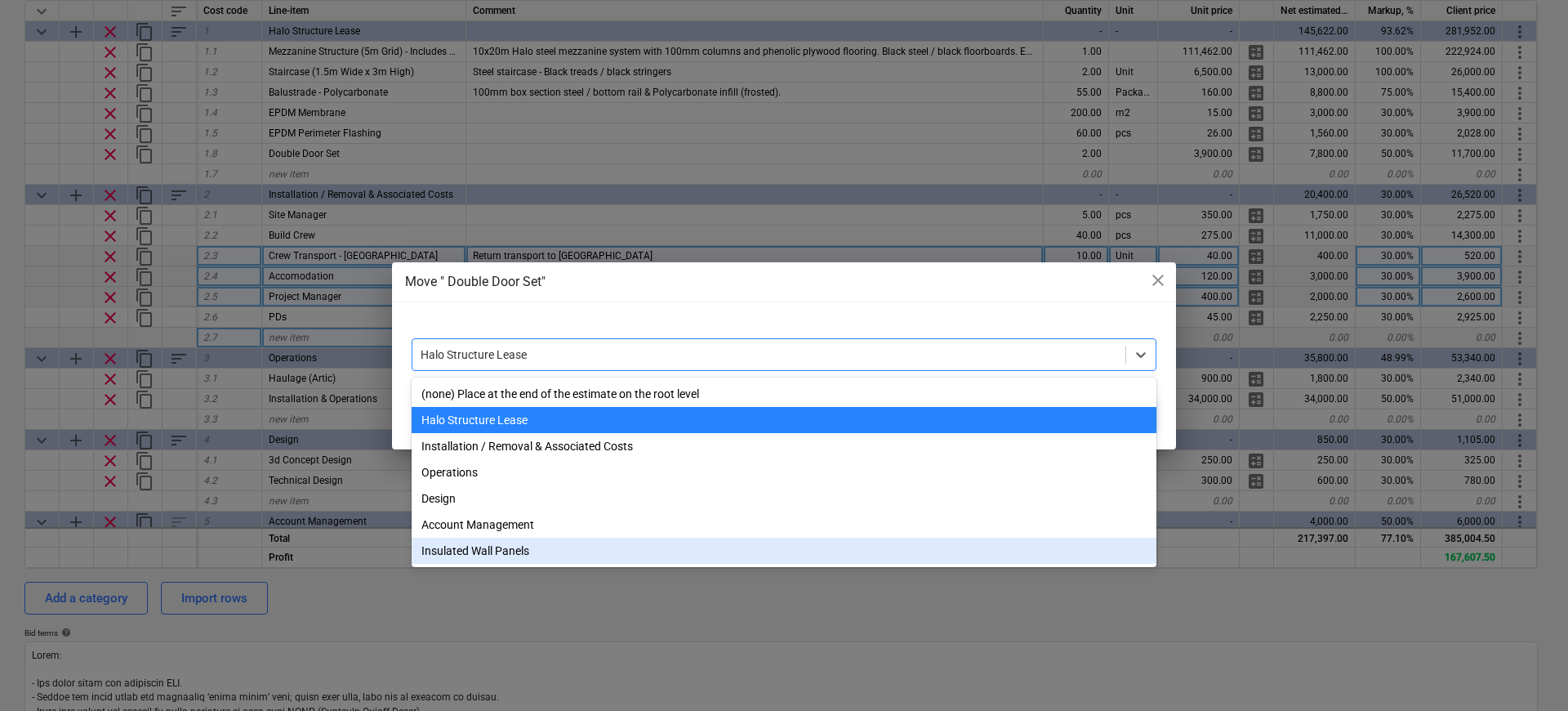
click at [815, 543] on div "Insulated Wall Panels" at bounding box center [784, 550] width 745 height 26
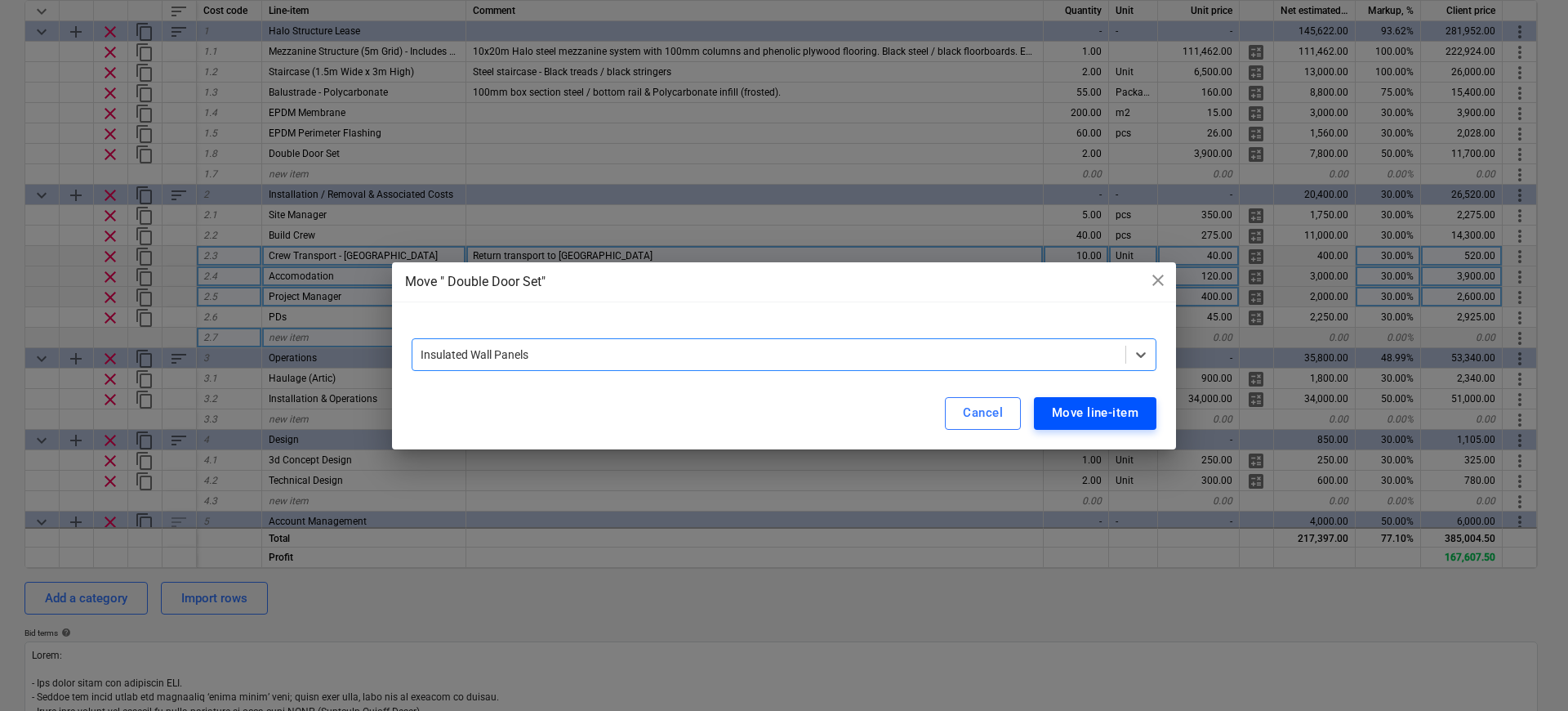
click at [1051, 421] on button "Move line-item" at bounding box center [1095, 413] width 122 height 33
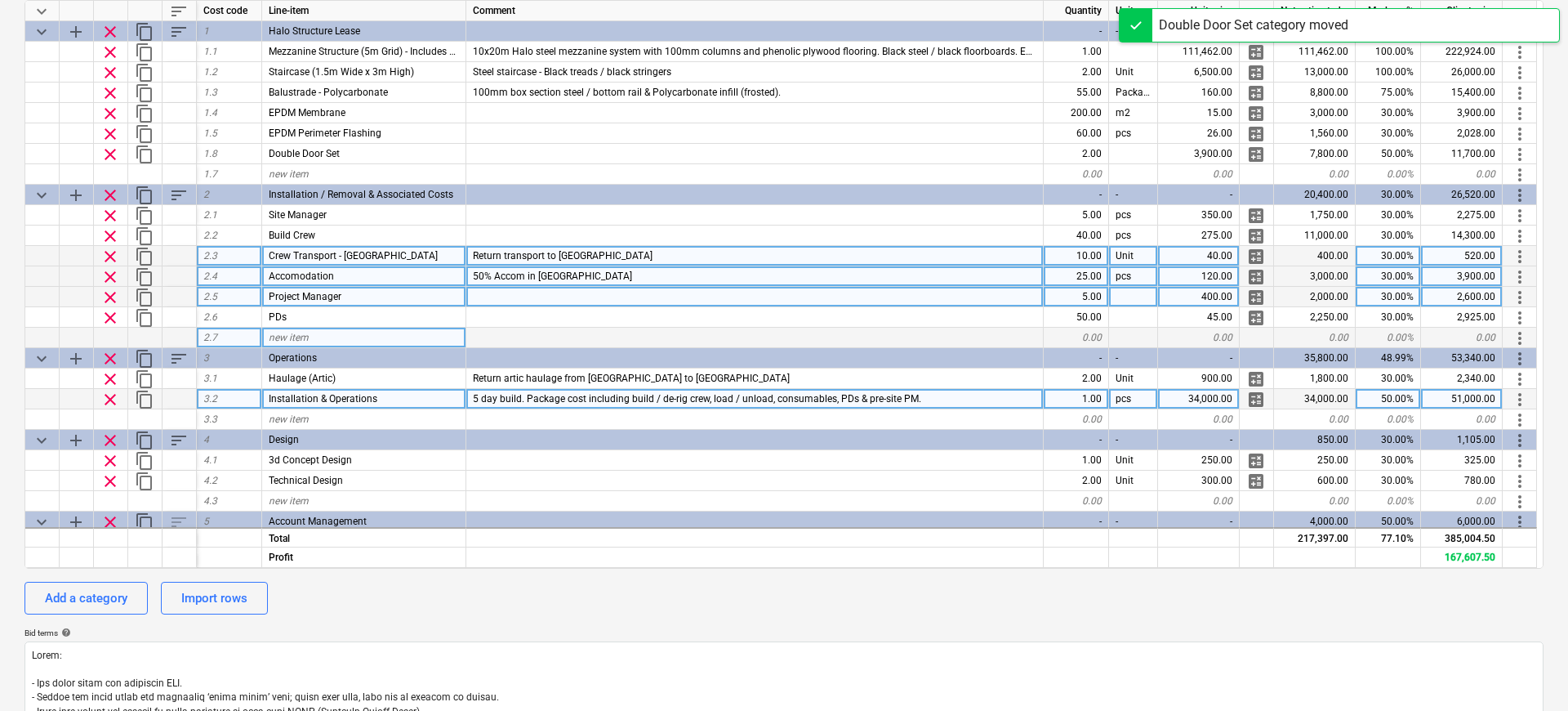
type textarea "x"
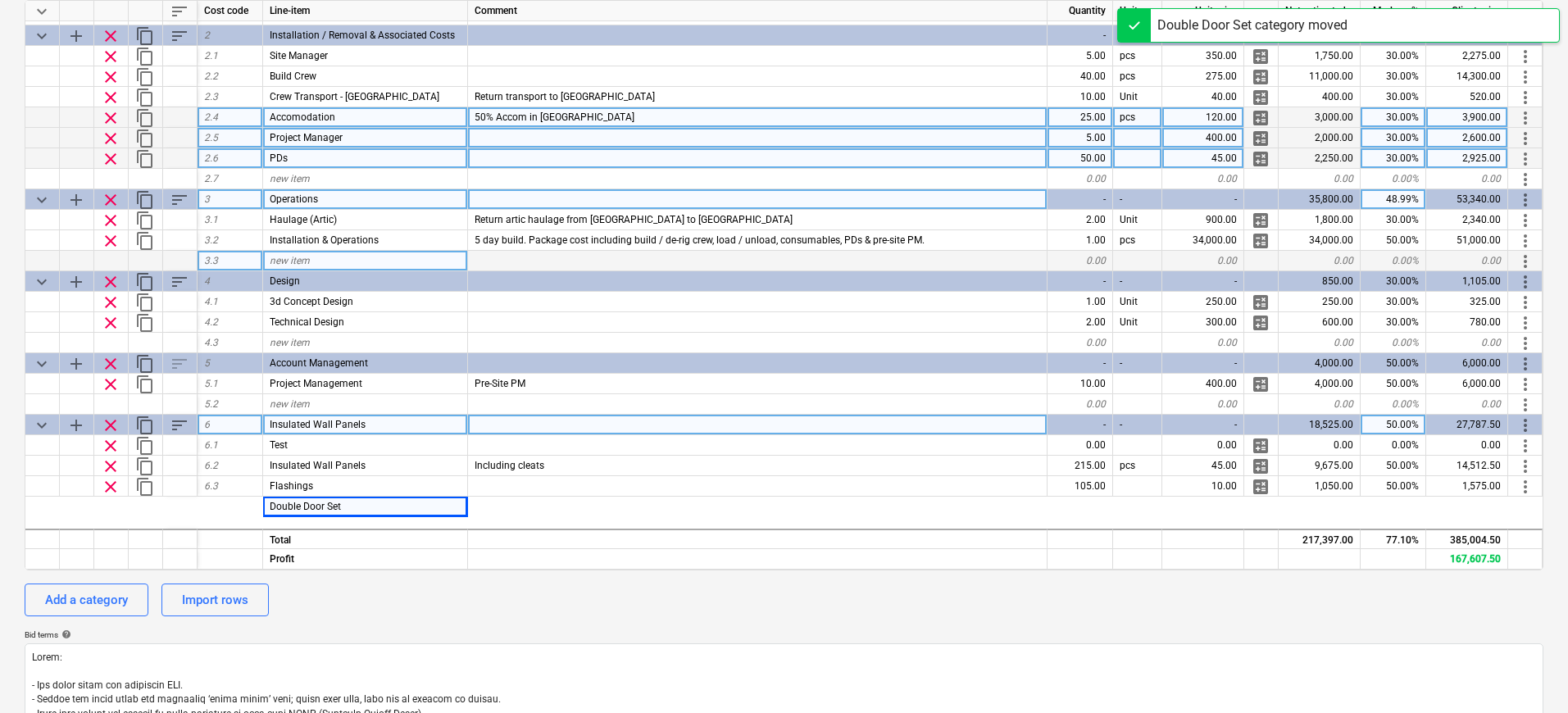
scroll to position [174, 0]
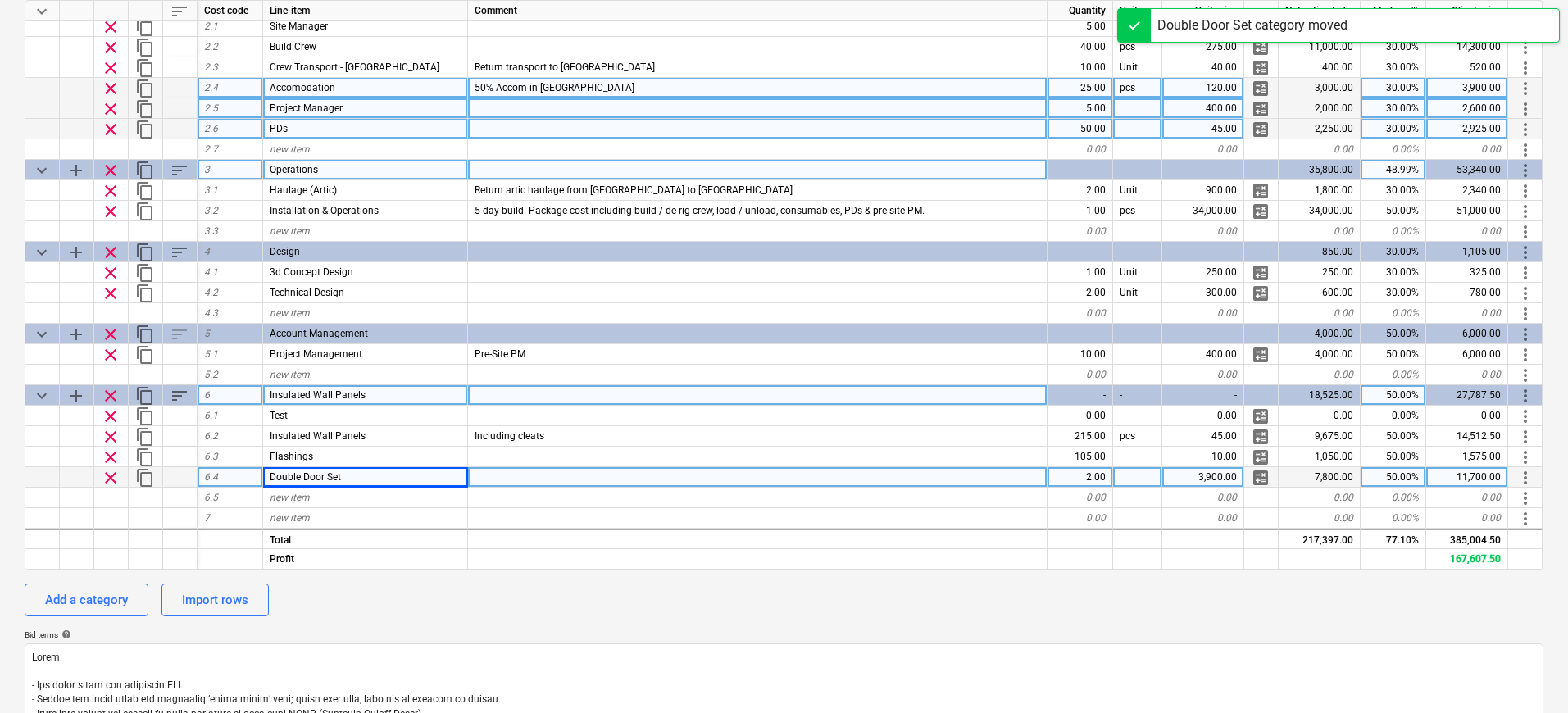
click at [537, 385] on div at bounding box center [758, 395] width 580 height 20
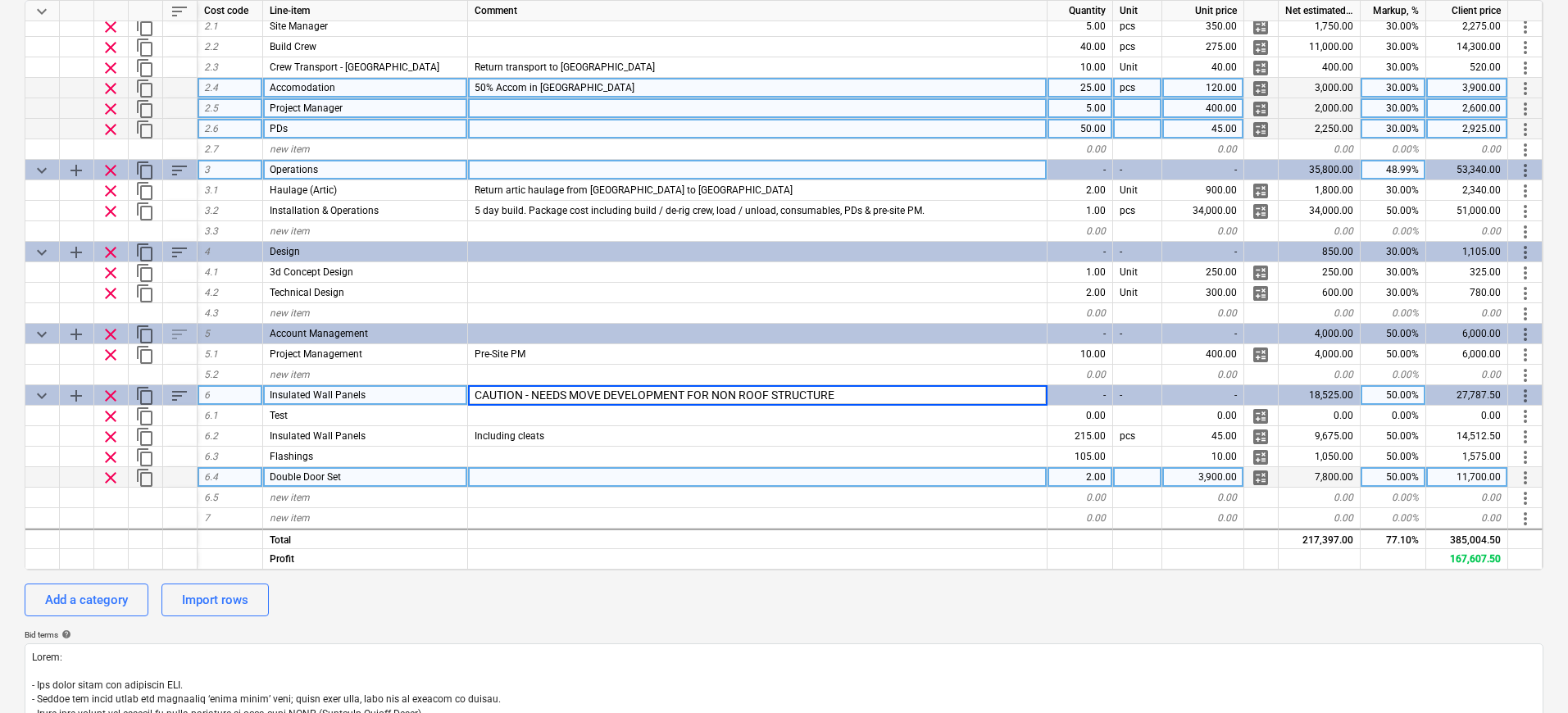
type input "CAUTION - NEEDS MOVE DEVELOPMENT FOR NON ROOF STRUCTURES"
type textarea "x"
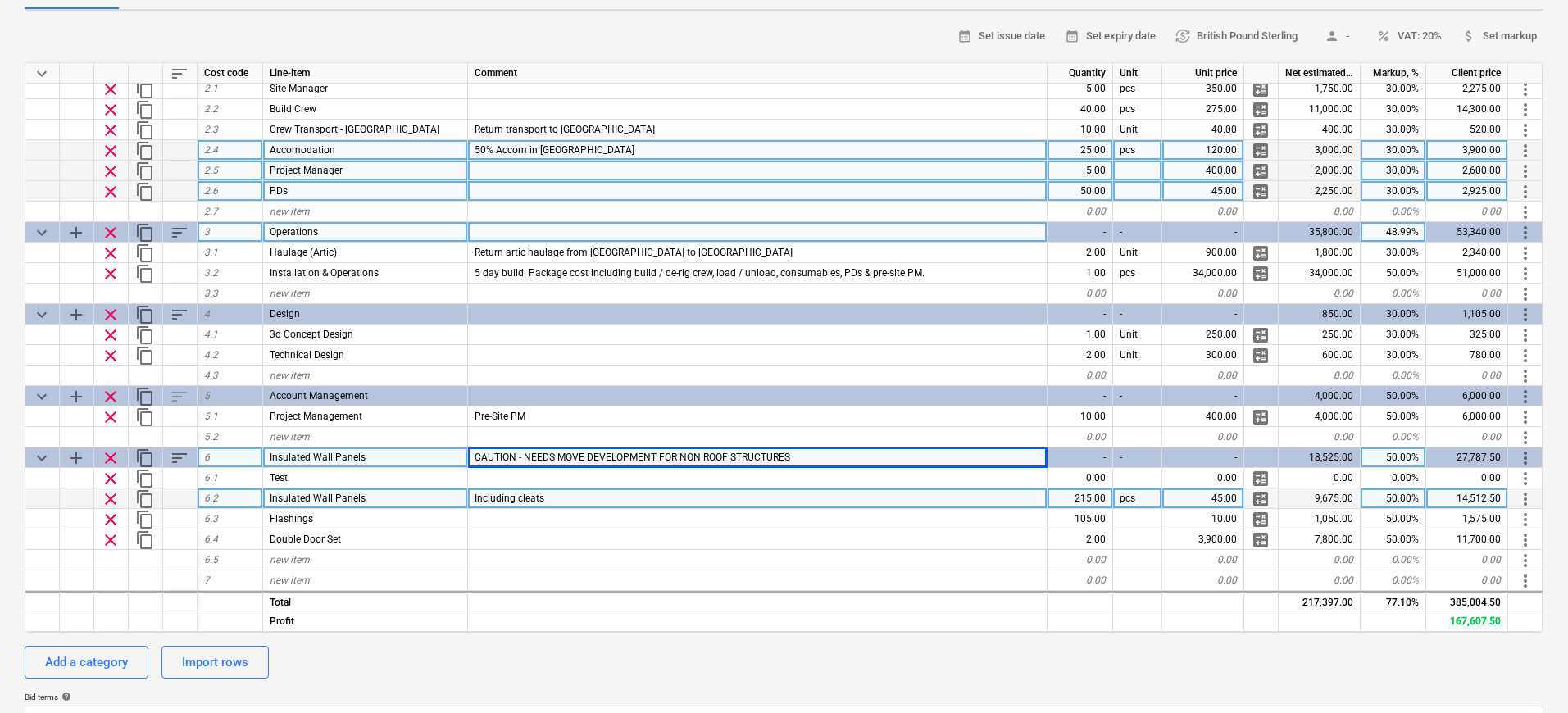
scroll to position [259, 0]
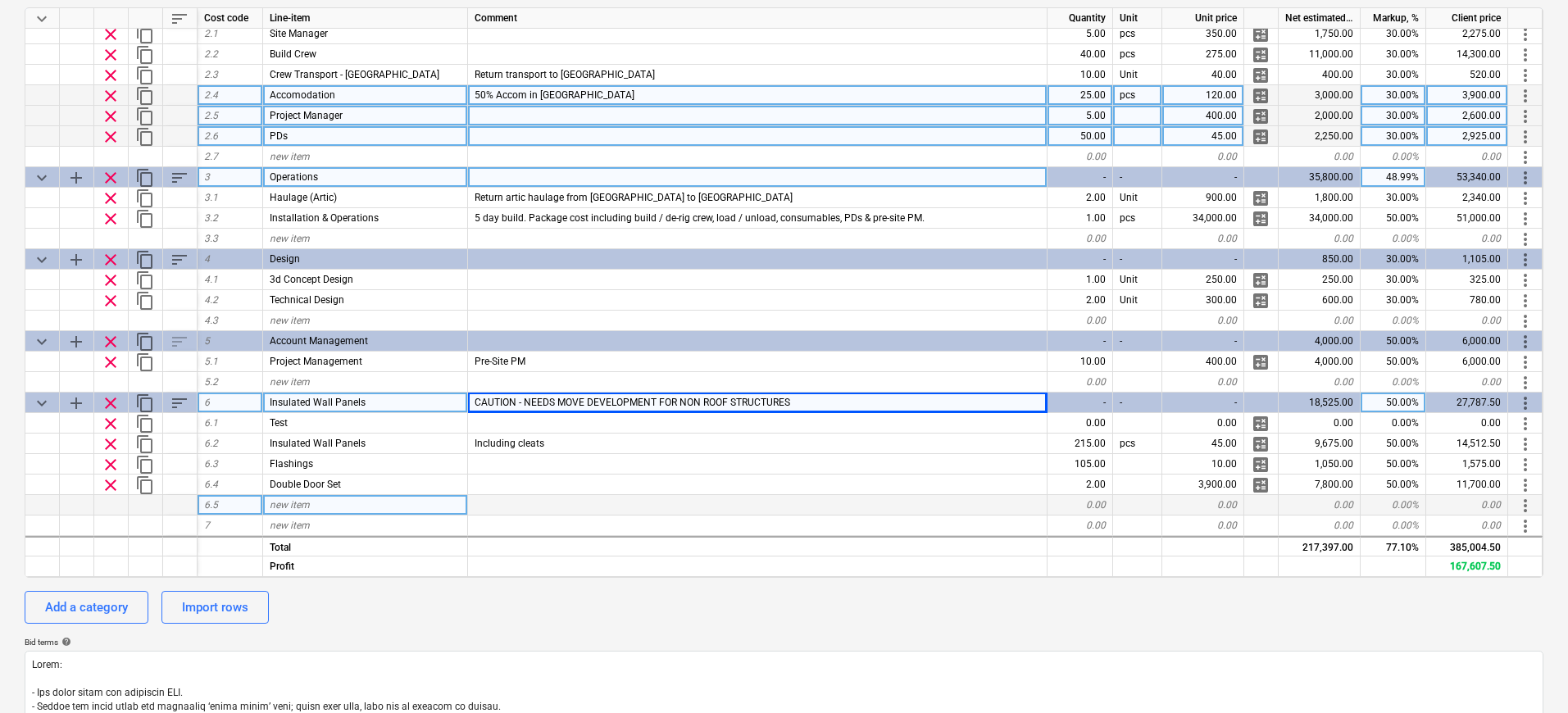
click at [368, 499] on div "new item" at bounding box center [365, 505] width 205 height 20
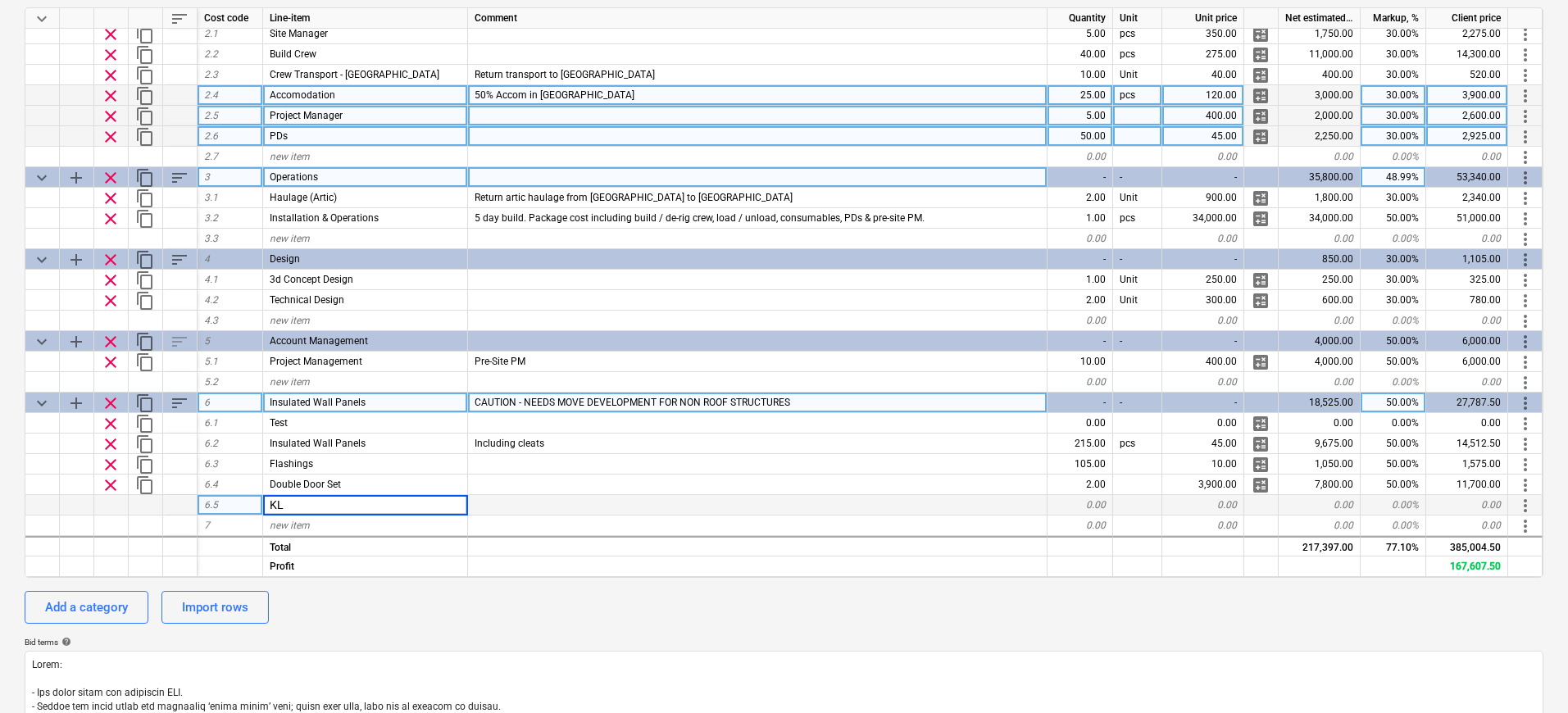
type input "K"
type input "Labour"
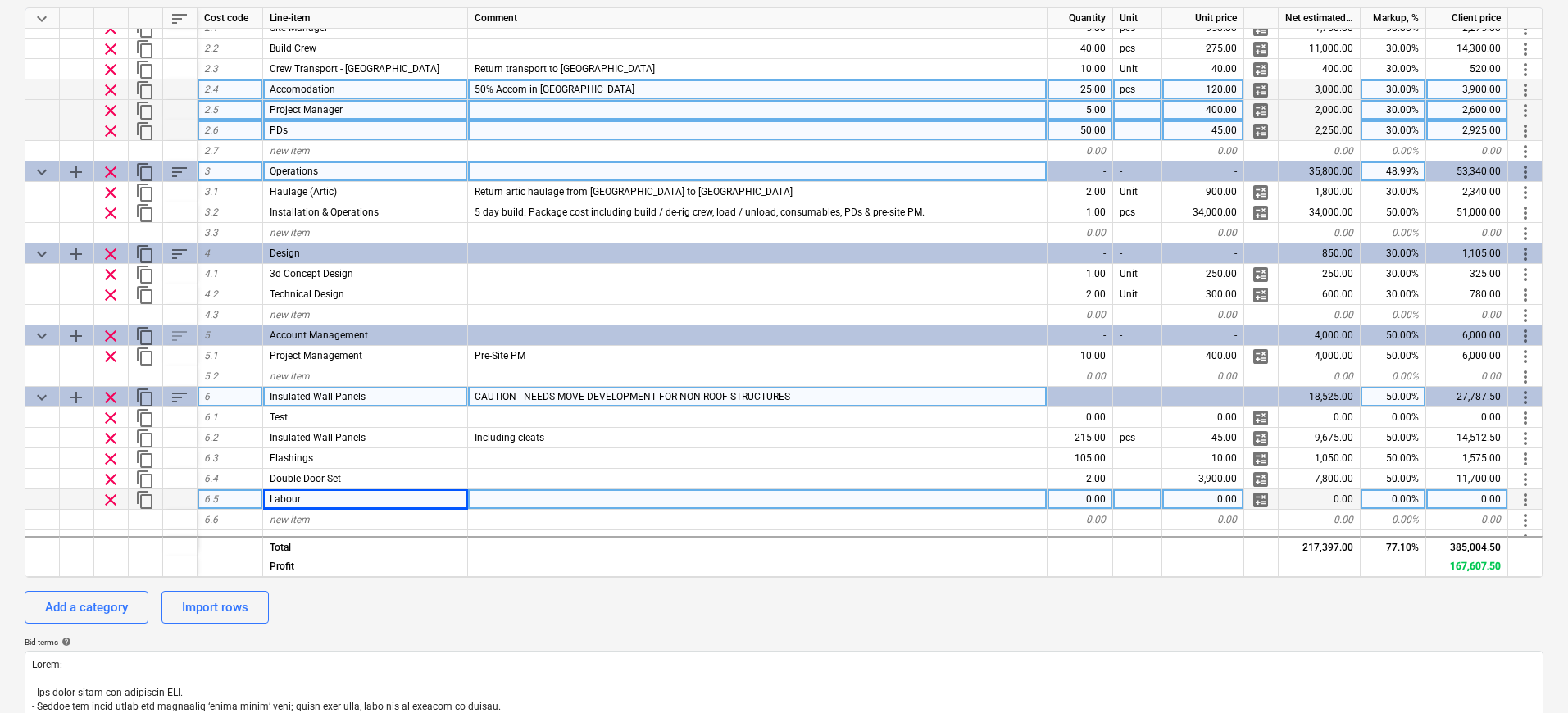
click at [1254, 499] on span "calculate" at bounding box center [1260, 499] width 19 height 19
type textarea "x"
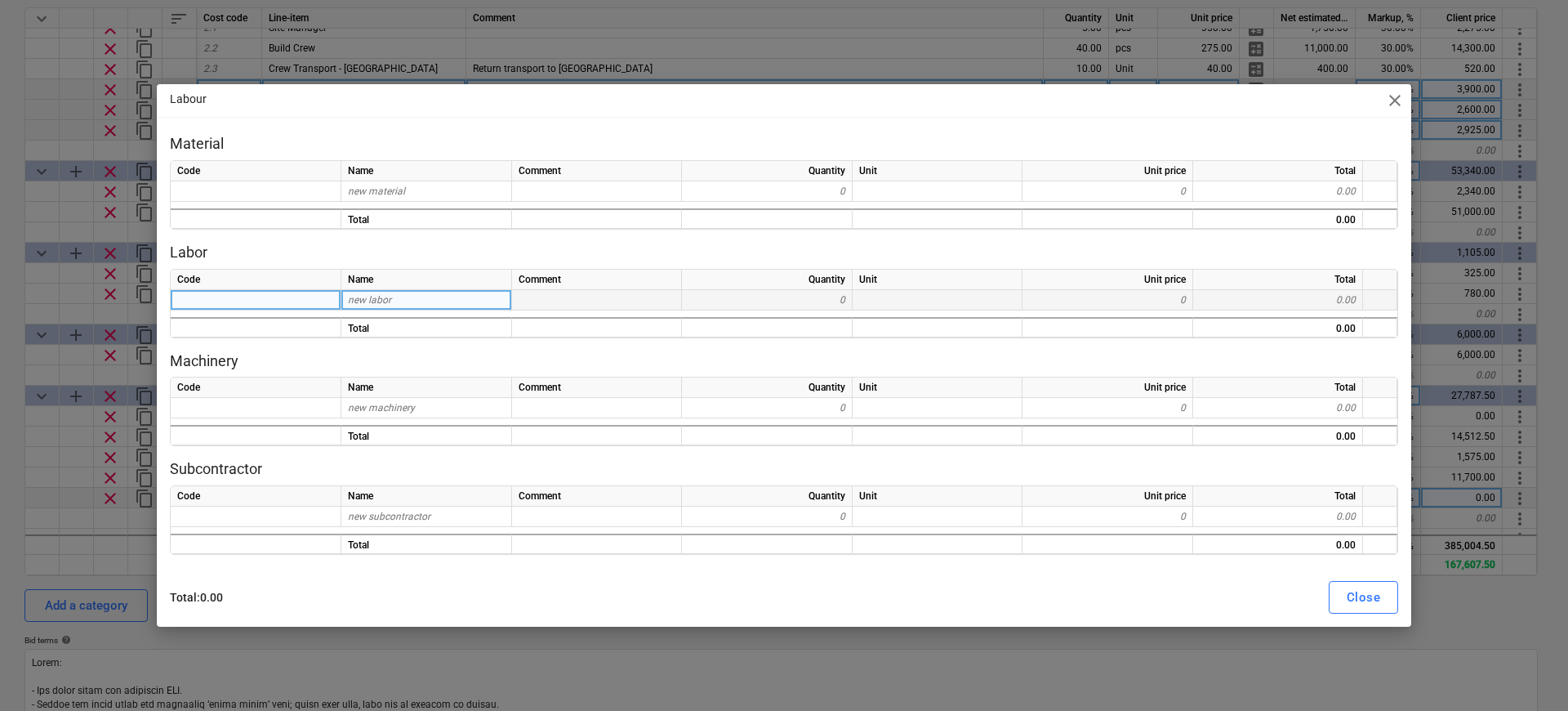
click at [416, 297] on div "new labor" at bounding box center [427, 300] width 171 height 20
type input "Crew"
type textarea "x"
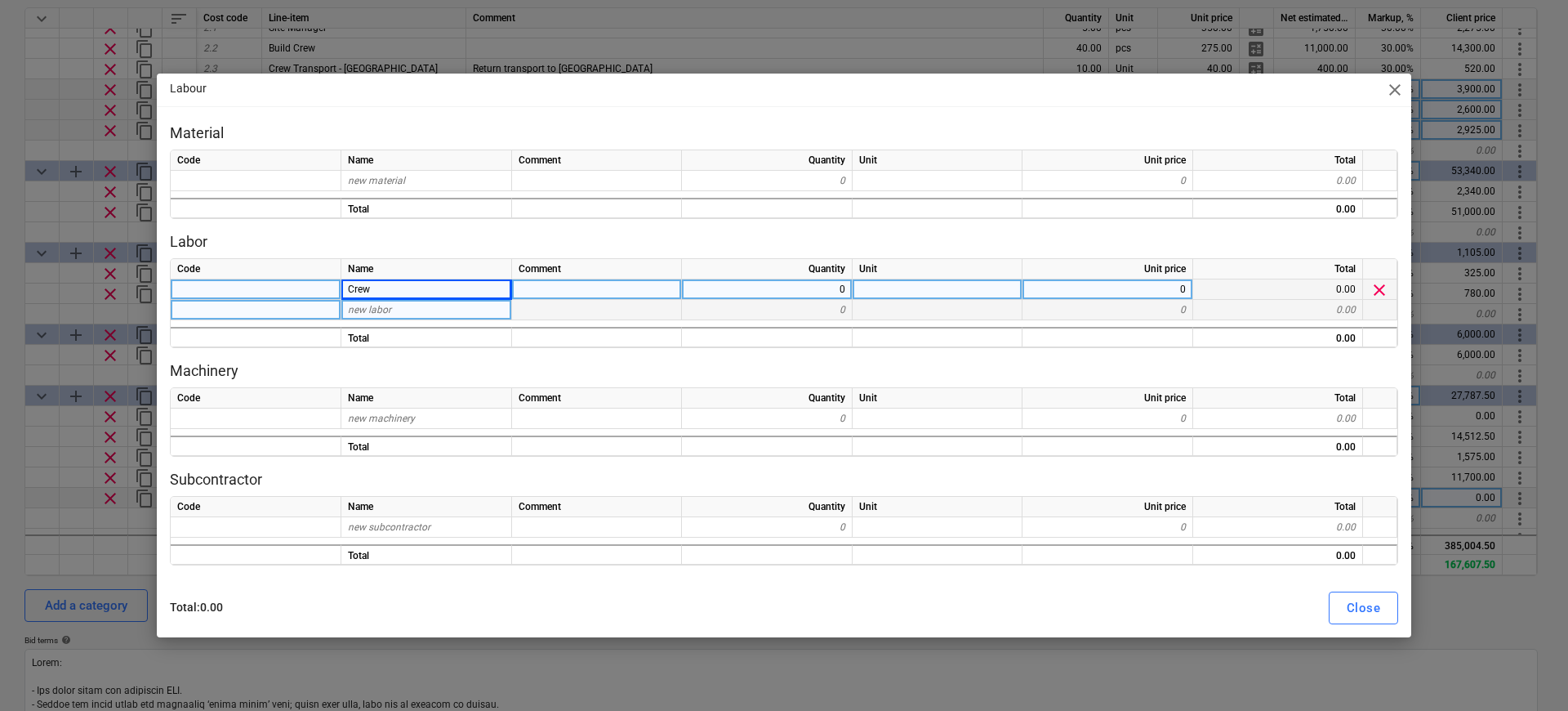
click at [364, 304] on span "new labor" at bounding box center [369, 310] width 43 height 11
type input "PD"
type textarea "x"
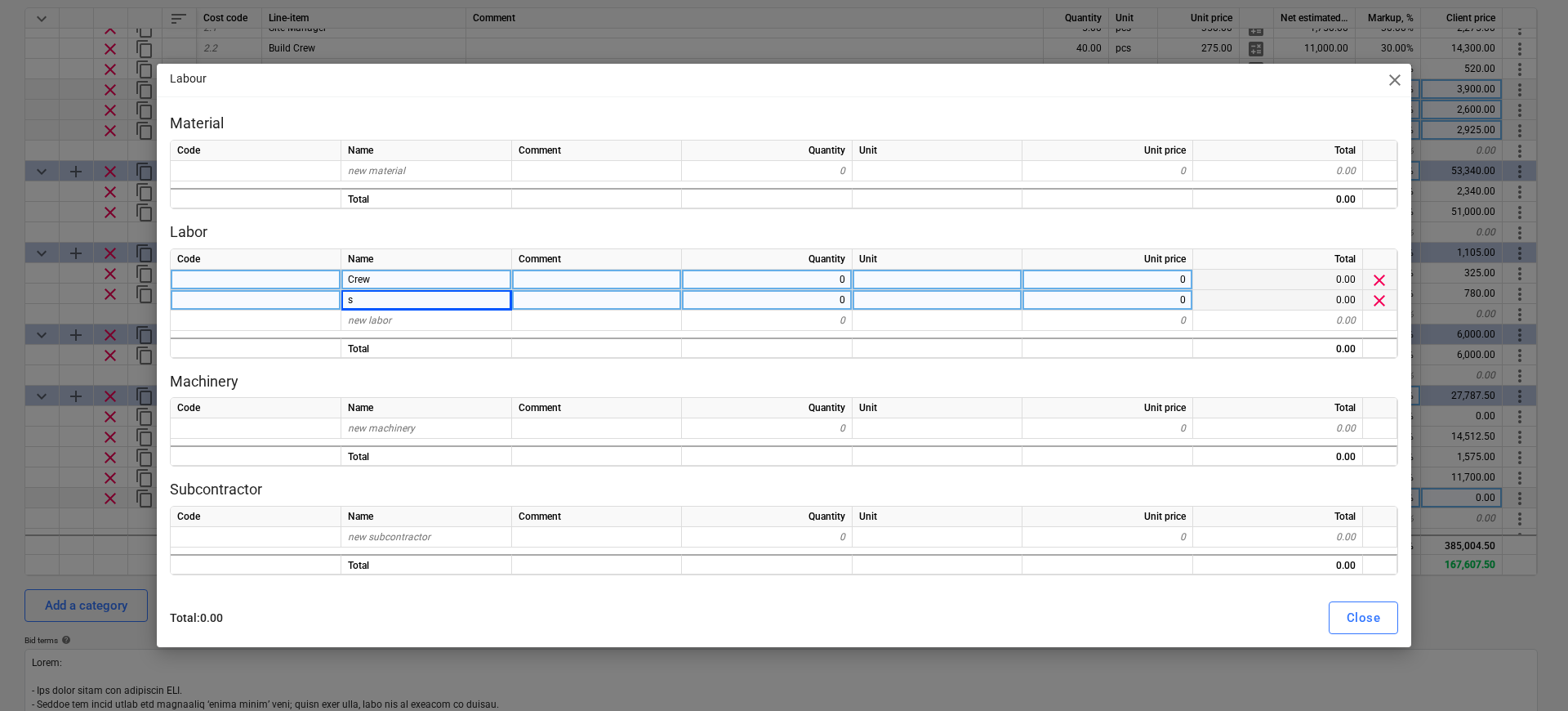
click at [378, 299] on div "s" at bounding box center [427, 300] width 171 height 20
click at [378, 299] on input "s" at bounding box center [426, 299] width 170 height 19
type input "PDs"
type textarea "x"
click at [375, 315] on span "new labor" at bounding box center [369, 320] width 43 height 11
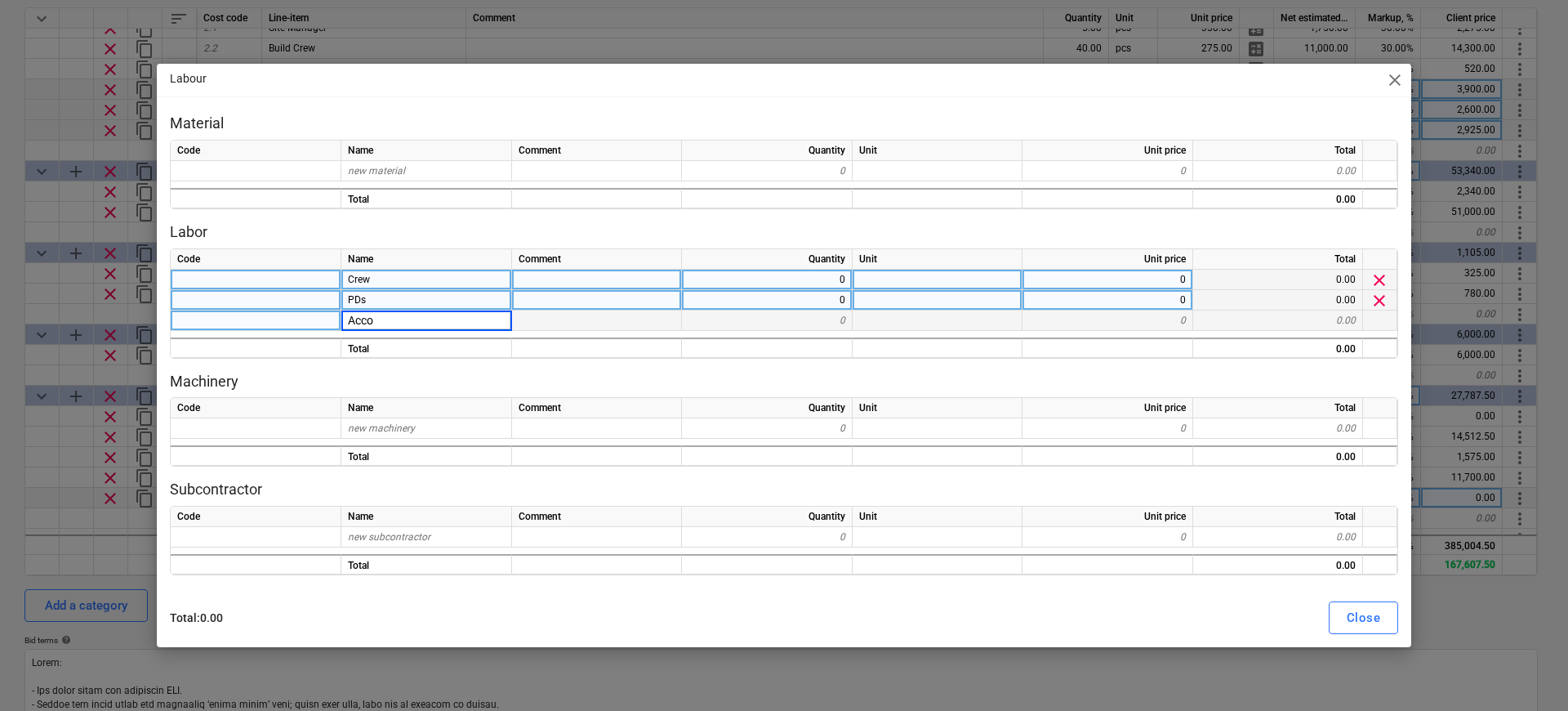
type input "Accom"
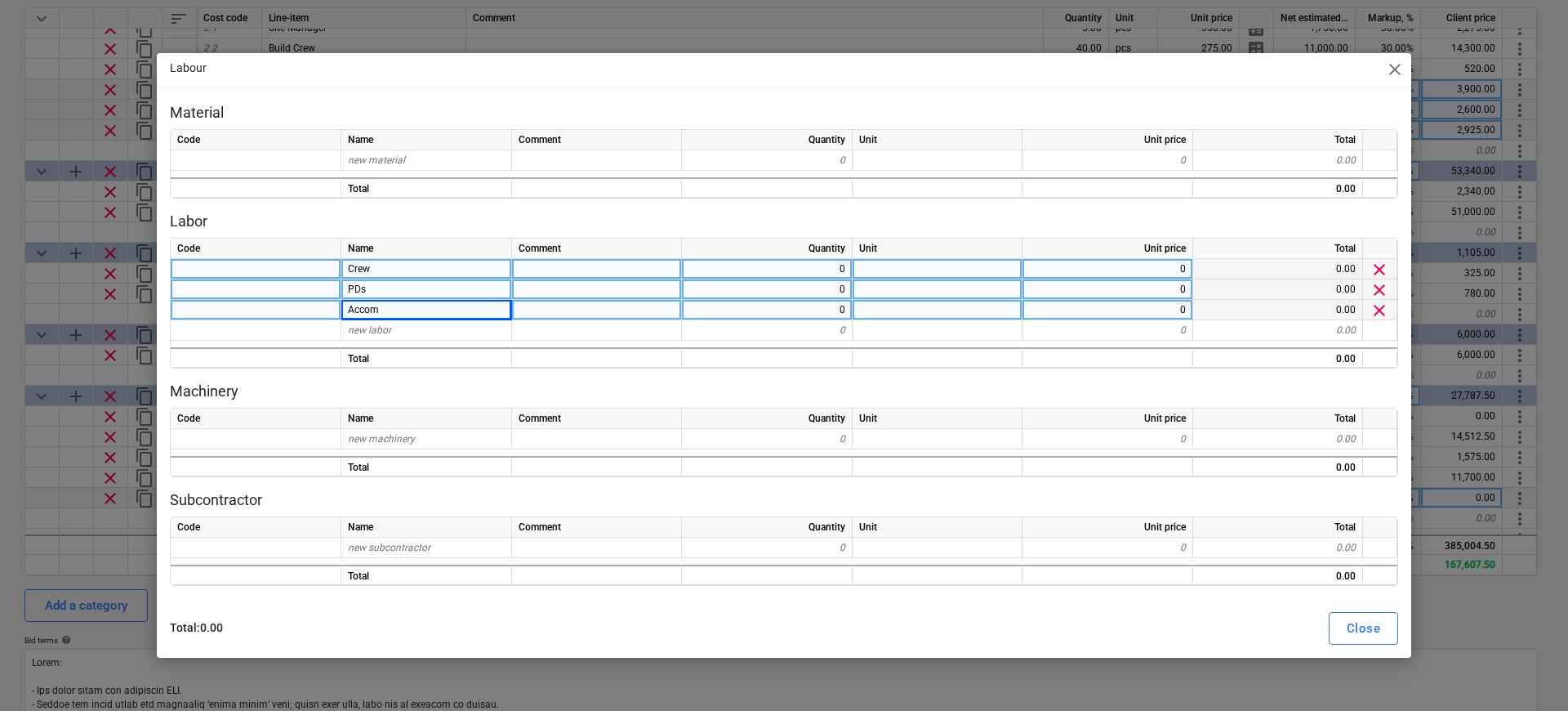
click at [821, 266] on div "0" at bounding box center [768, 269] width 171 height 20
click at [824, 284] on div "0" at bounding box center [768, 289] width 171 height 20
click at [827, 313] on div "0" at bounding box center [768, 310] width 171 height 20
click at [1147, 262] on div "0" at bounding box center [1108, 269] width 171 height 20
type textarea "x"
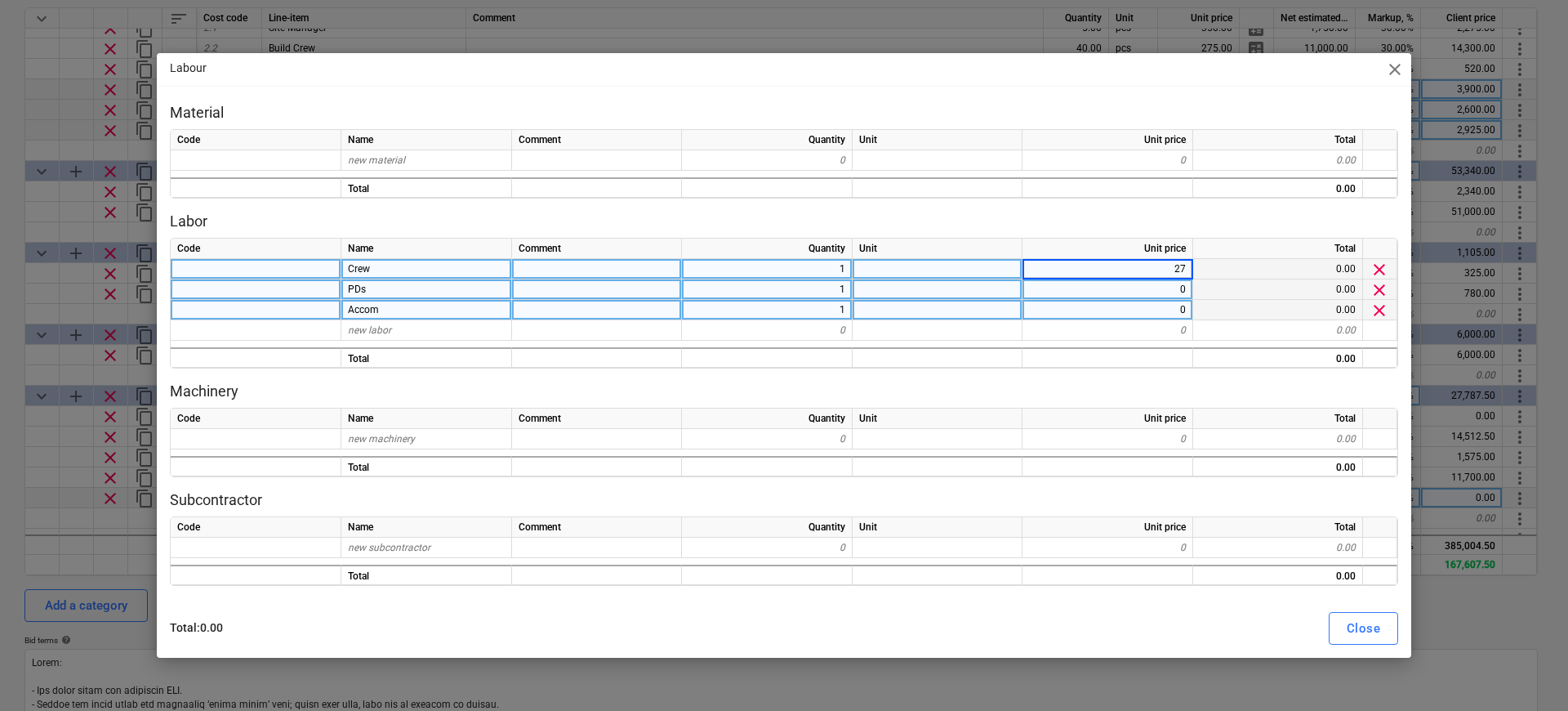
type input "275"
type textarea "x"
type input "60"
type textarea "x"
click at [612, 297] on div at bounding box center [597, 289] width 170 height 20
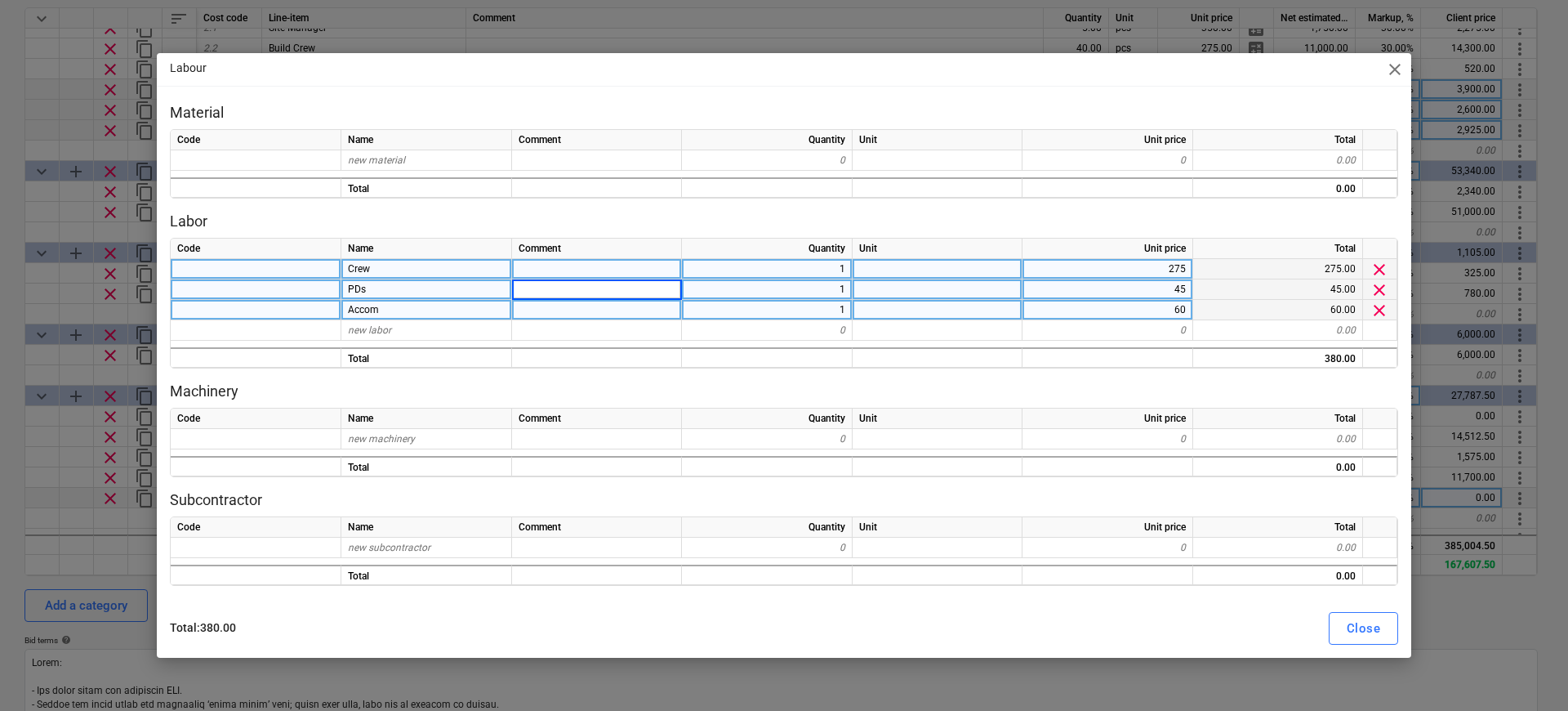
click at [608, 303] on div at bounding box center [597, 310] width 170 height 20
type input "50% in [GEOGRAPHIC_DATA]"
click at [1375, 623] on div "Close" at bounding box center [1363, 627] width 33 height 21
type textarea "x"
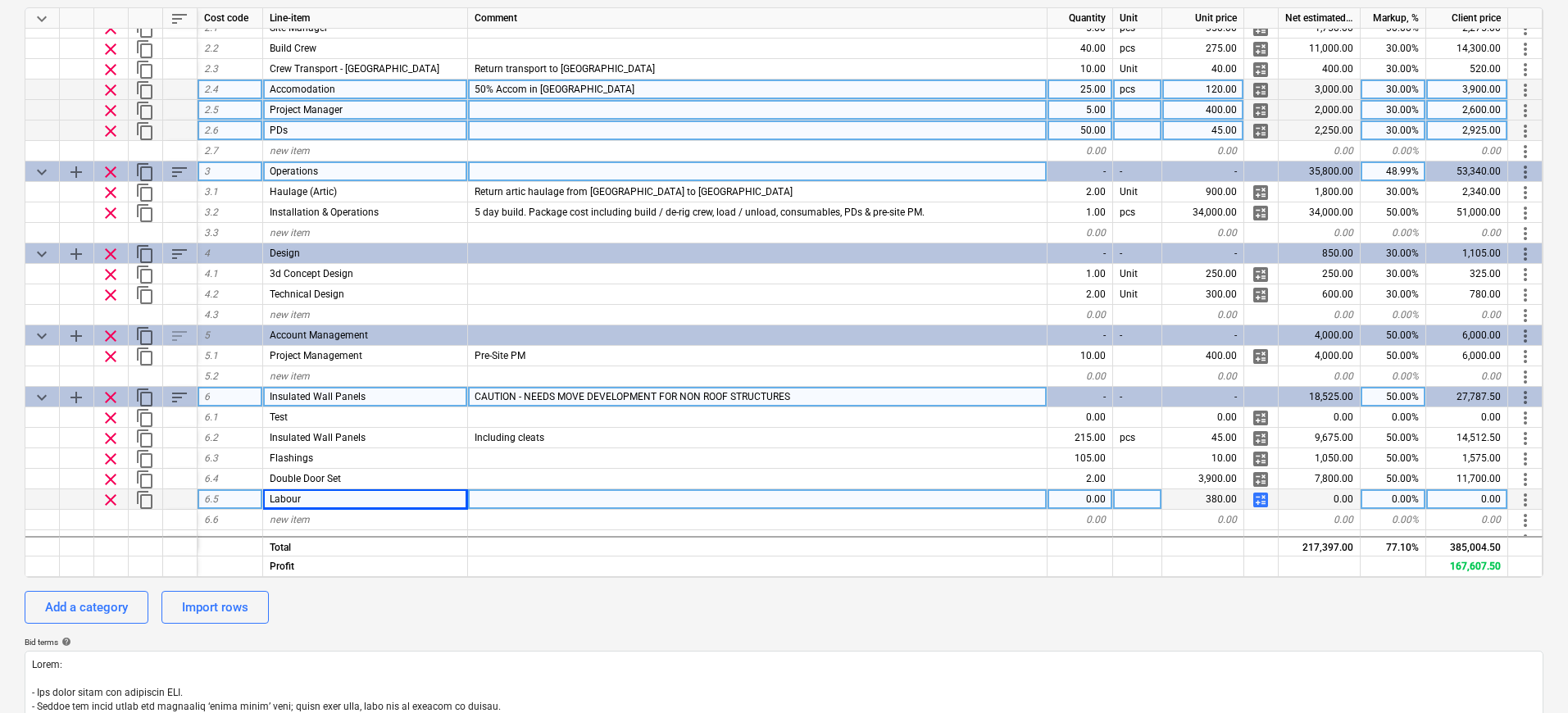
click at [1077, 498] on div "0.00" at bounding box center [1079, 499] width 65 height 20
type input "16"
type textarea "x"
click at [1400, 495] on div "0.00%" at bounding box center [1393, 499] width 65 height 20
type input "30"
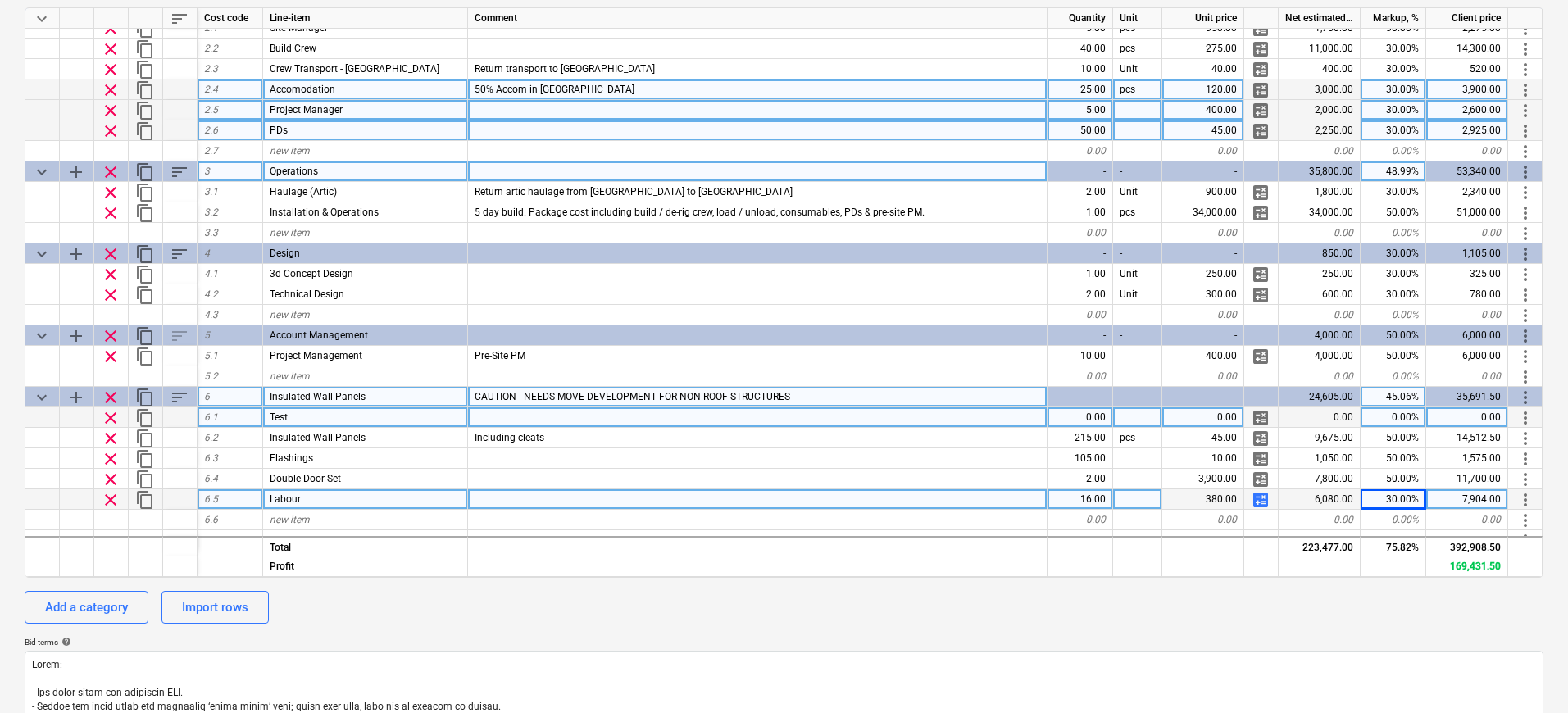
click at [108, 415] on span "clear" at bounding box center [110, 417] width 19 height 19
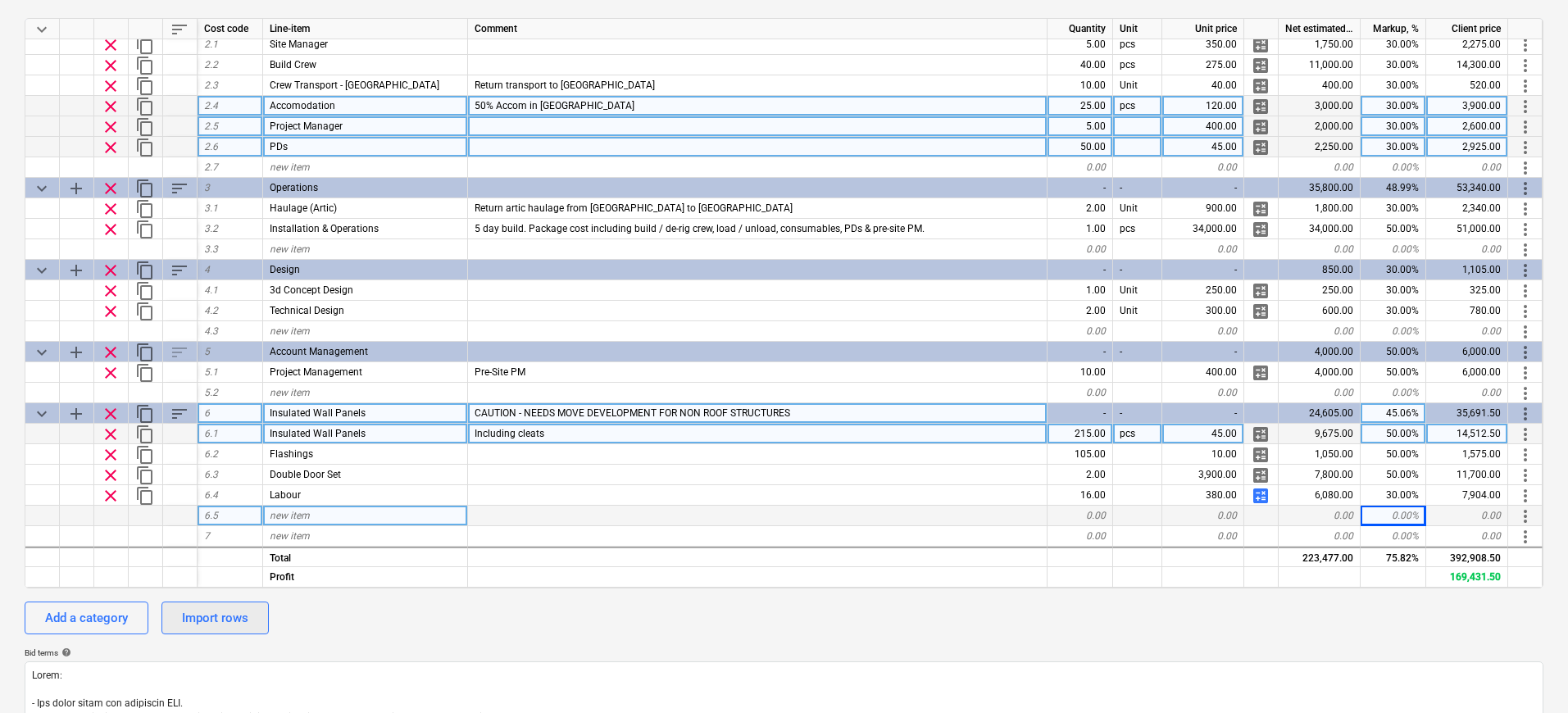
scroll to position [259, 0]
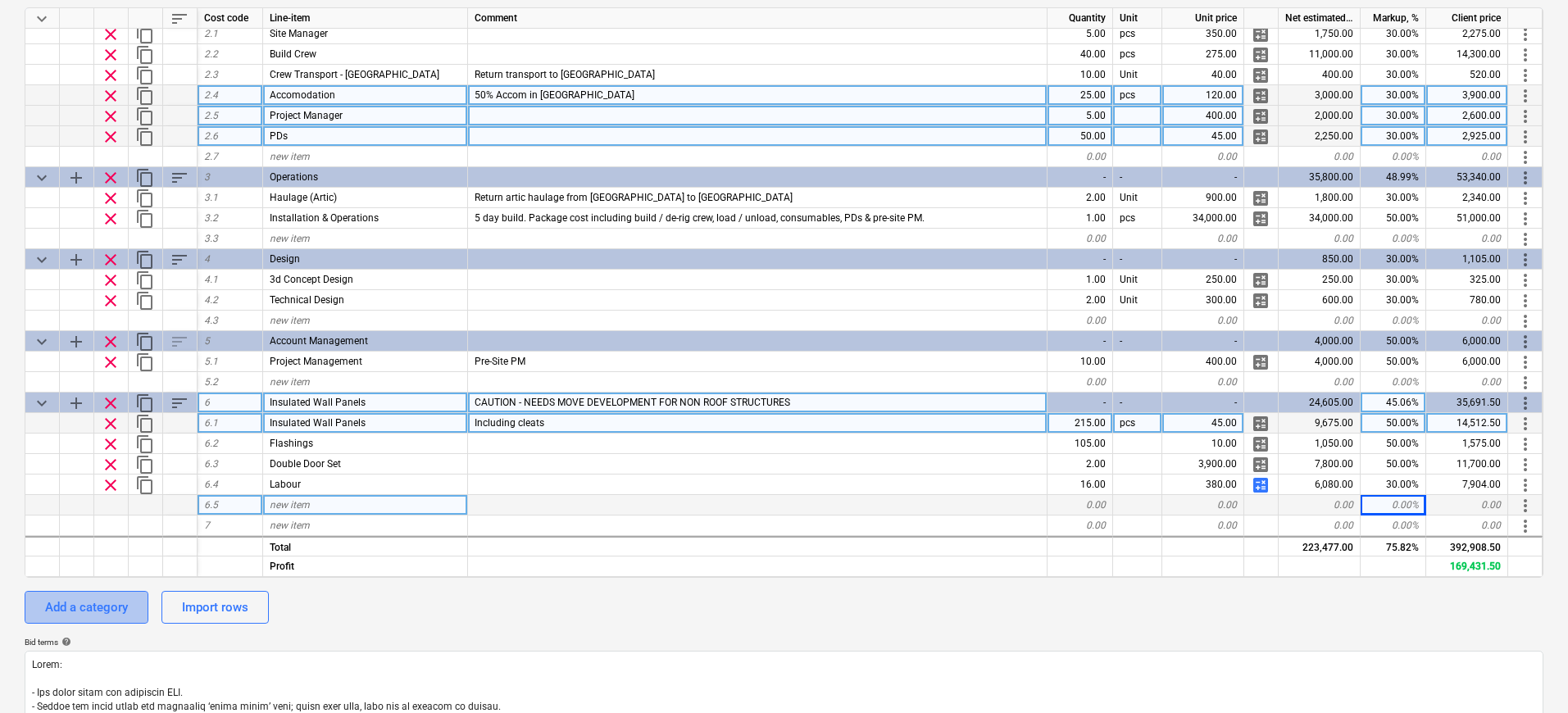
click at [68, 609] on div "Add a category" at bounding box center [87, 606] width 83 height 21
type textarea "x"
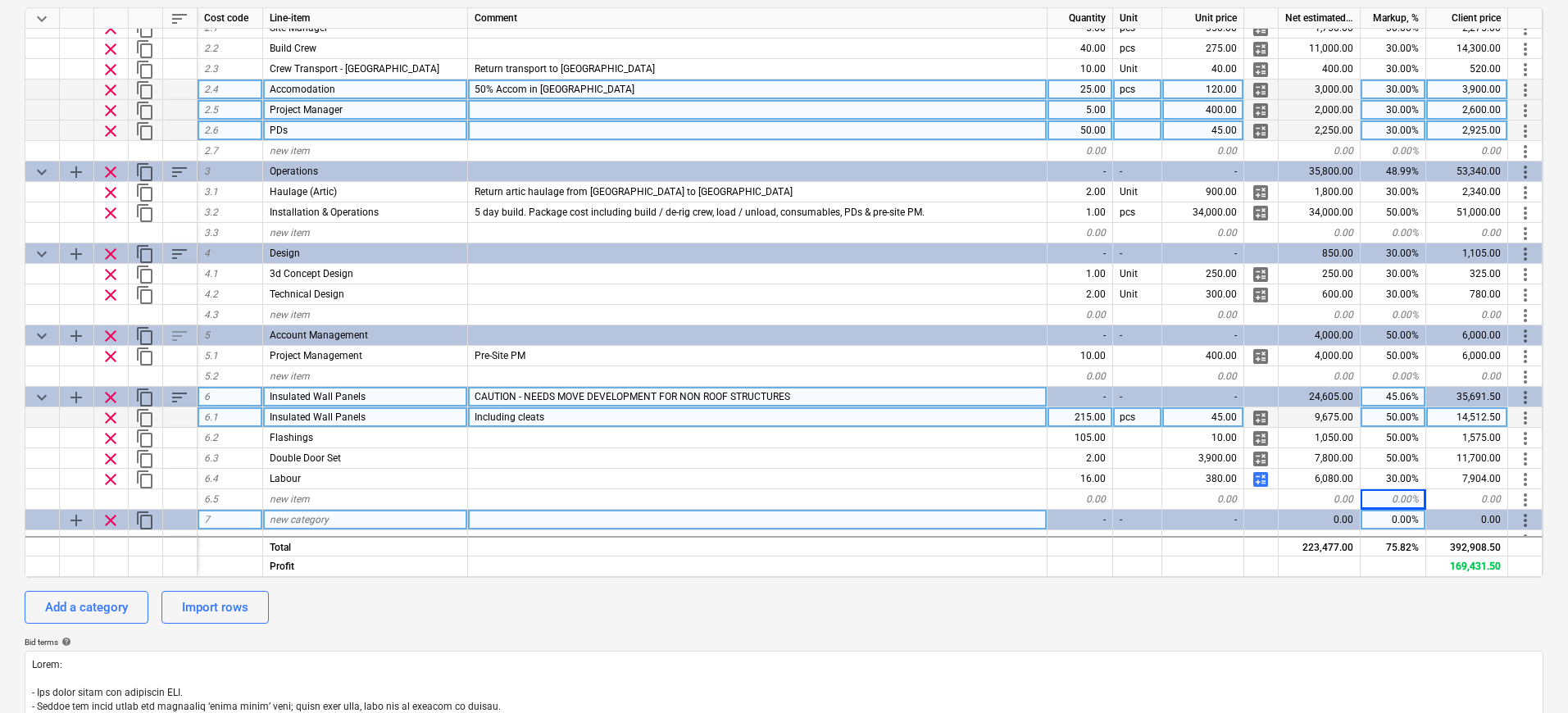
scroll to position [216, 0]
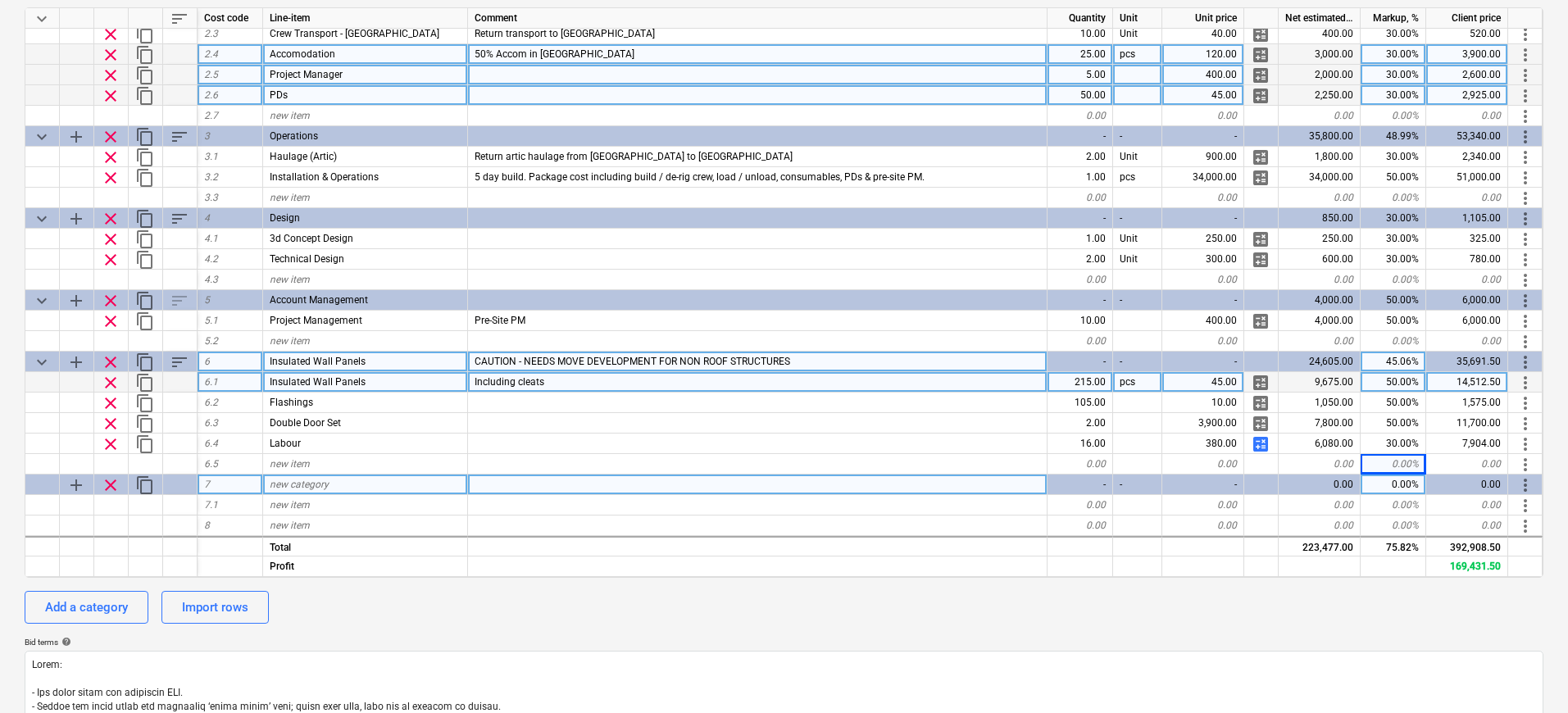
click at [371, 485] on div "new category" at bounding box center [365, 485] width 205 height 20
type input "Contingency"
type textarea "x"
type input "Contingency"
type textarea "x"
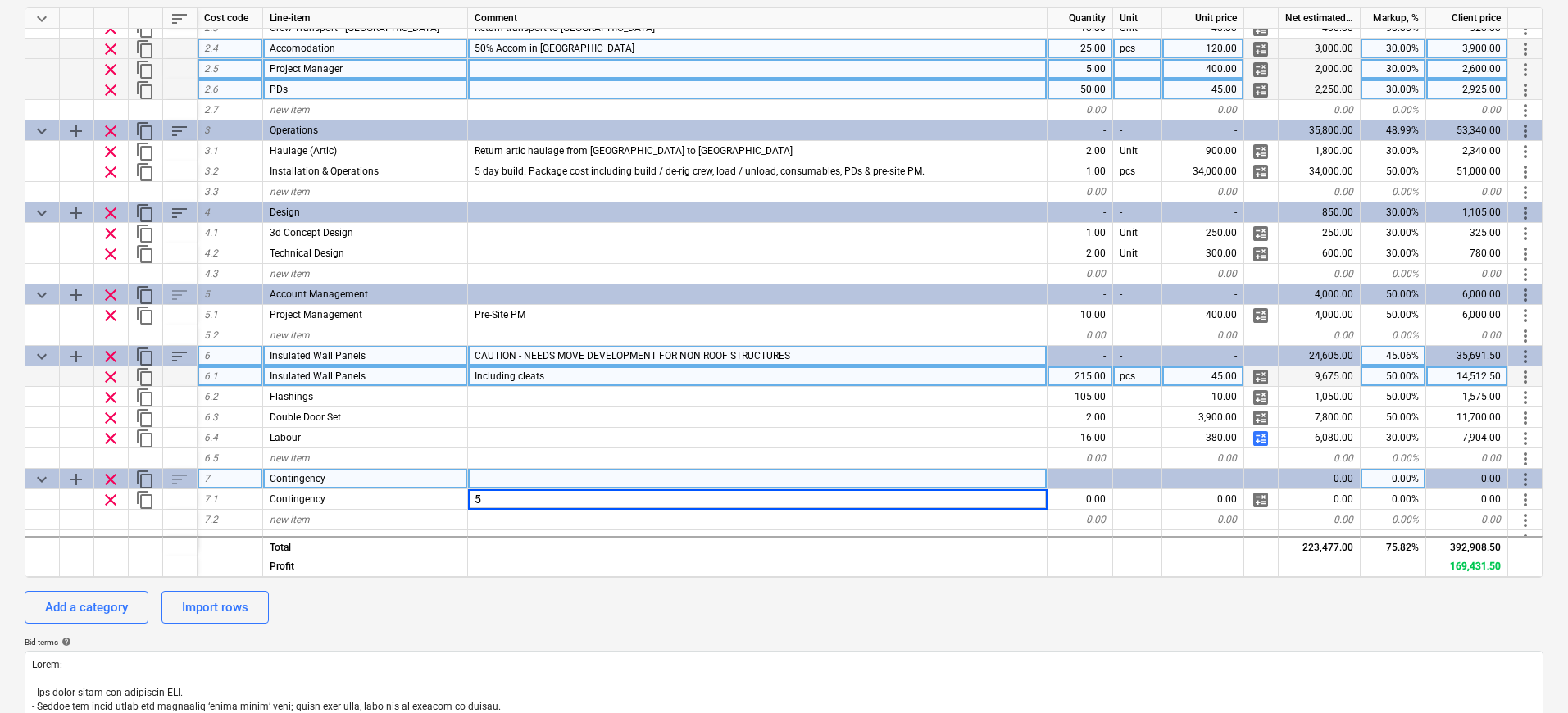
type input "5%"
type textarea "x"
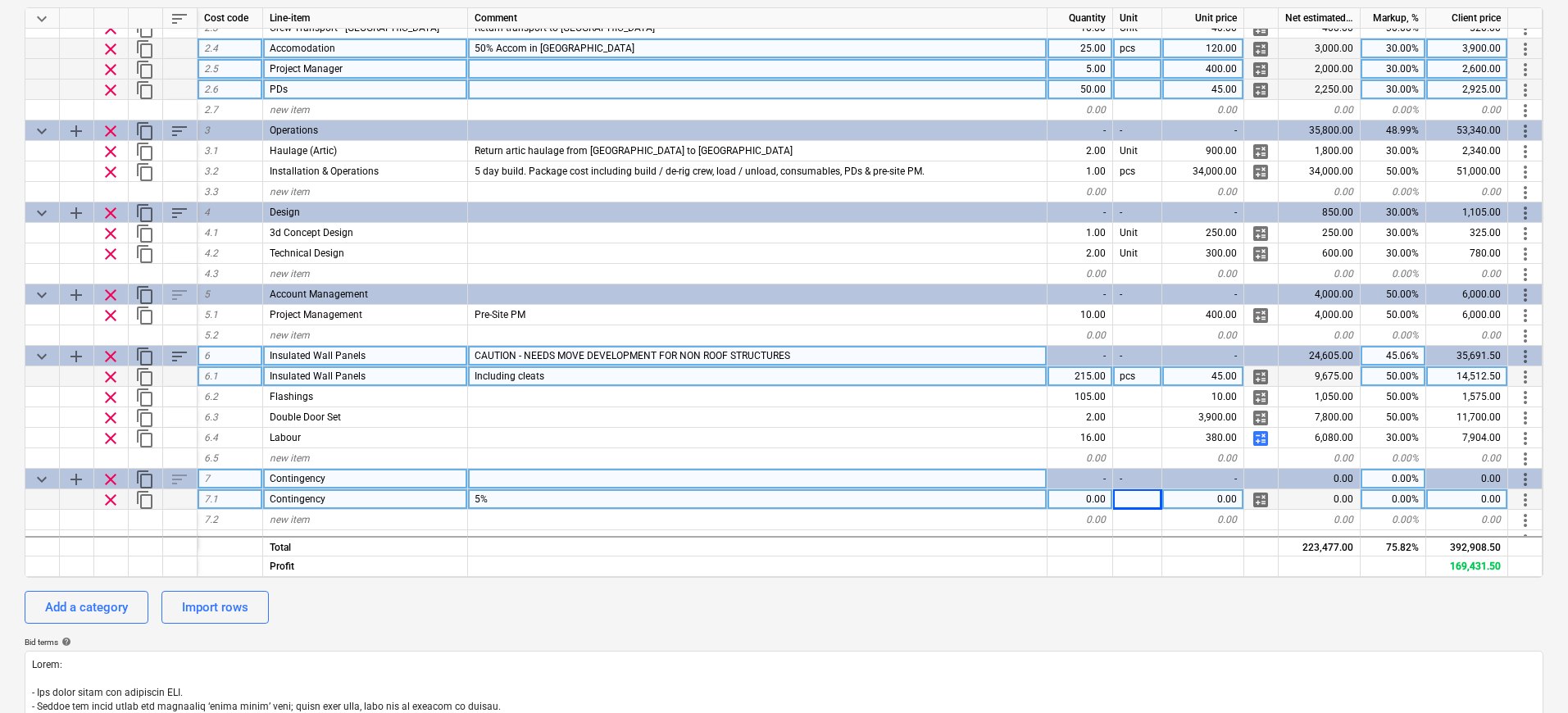
click at [1081, 501] on div "0.00" at bounding box center [1079, 499] width 65 height 20
type input "1"
type textarea "x"
click at [1214, 499] on div "0.00" at bounding box center [1203, 499] width 82 height 20
type input "10000"
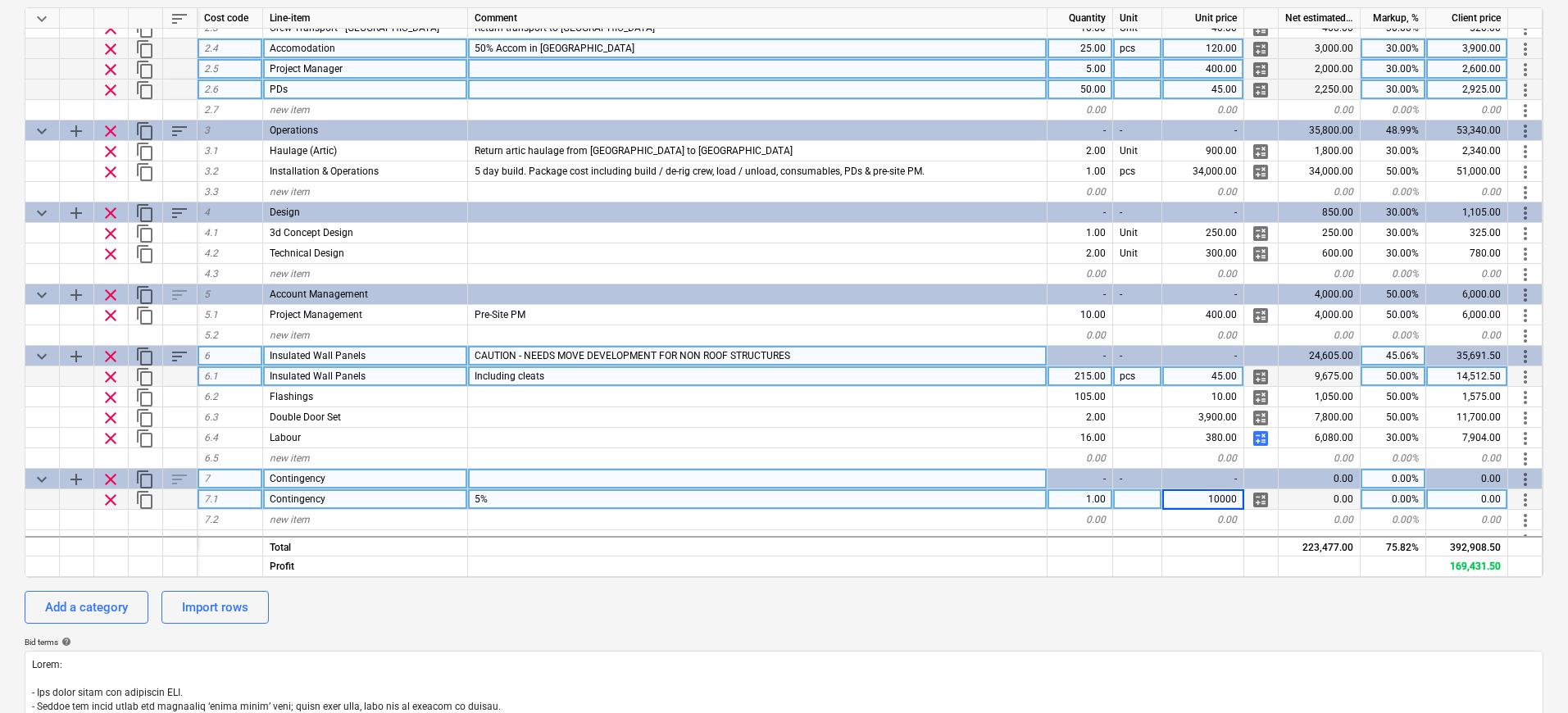
type textarea "x"
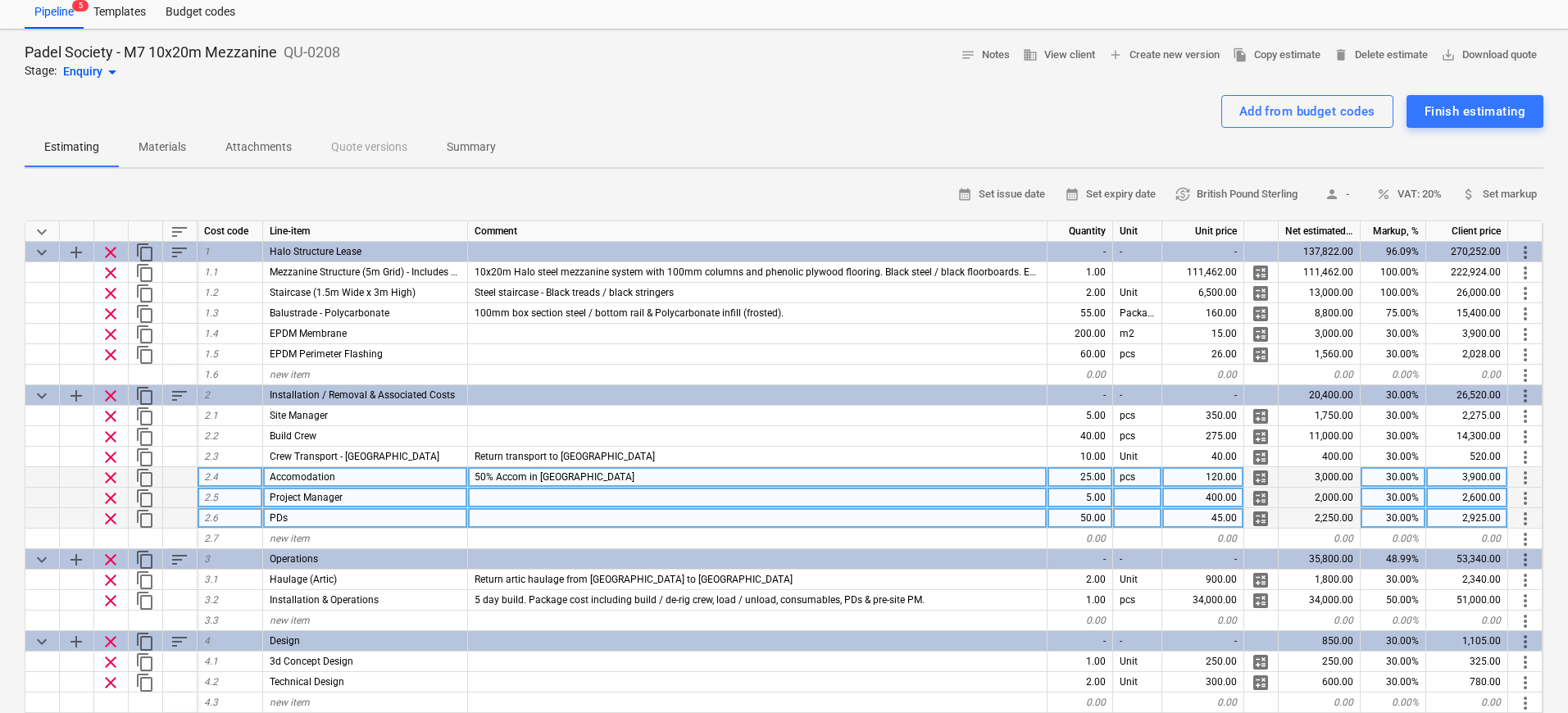
scroll to position [0, 0]
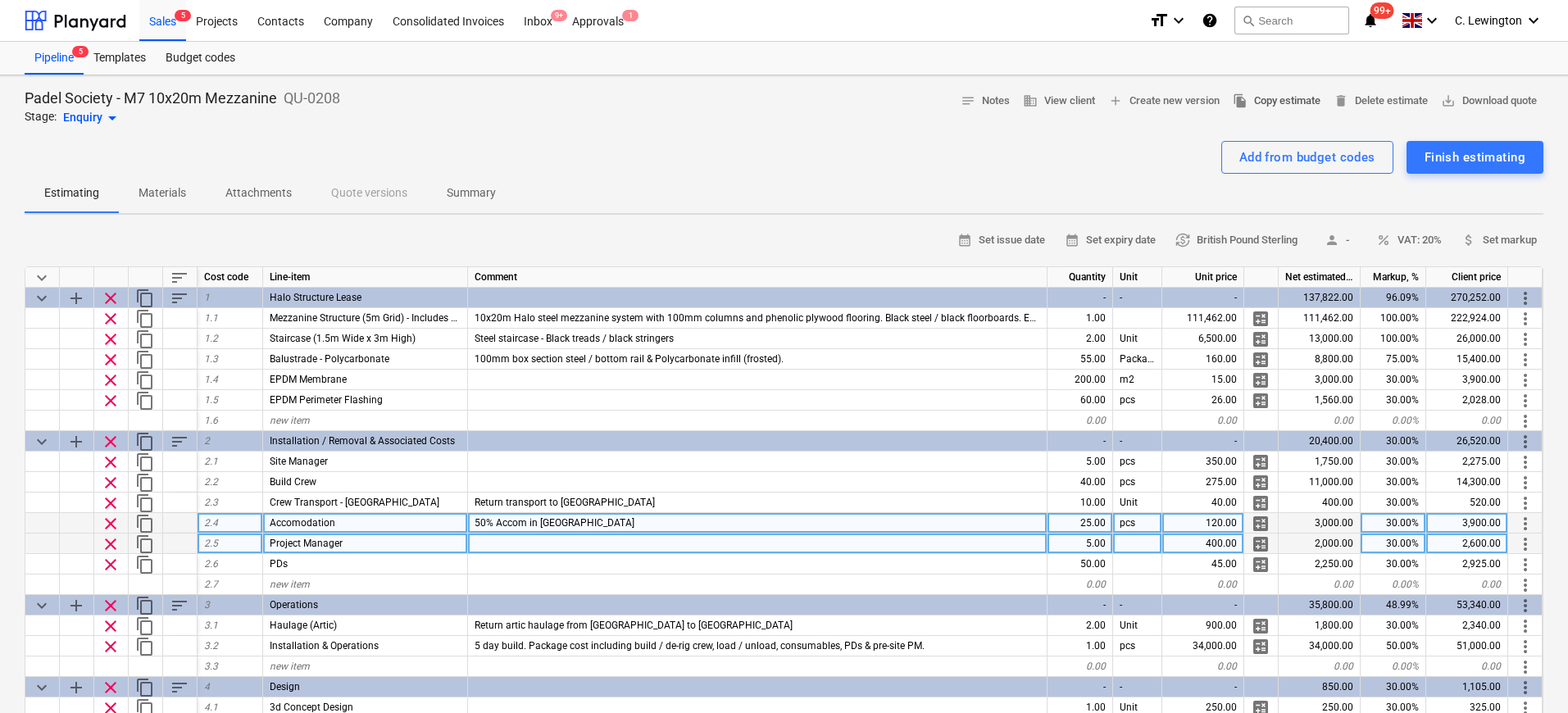
click at [1293, 102] on span "file_copy Copy estimate" at bounding box center [1276, 101] width 88 height 18
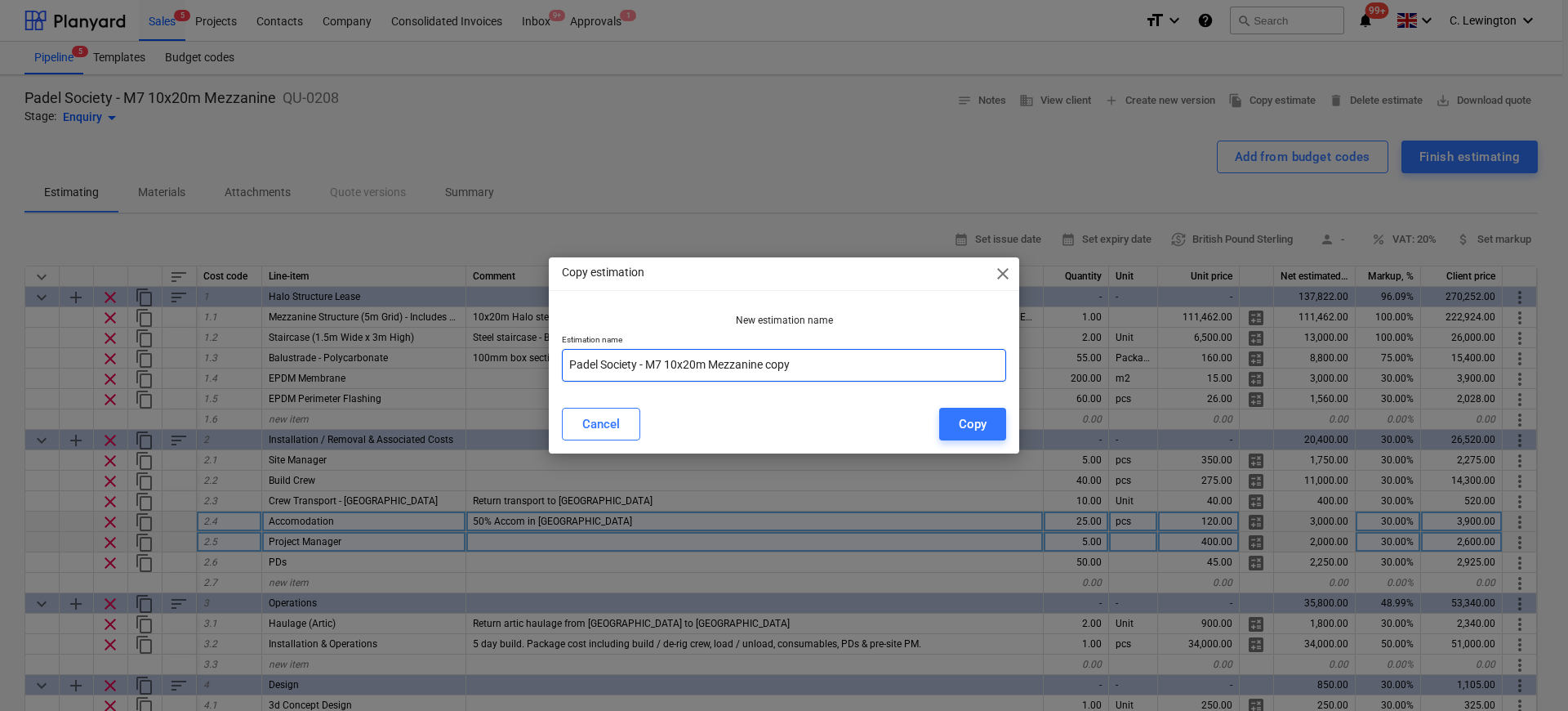
click at [863, 369] on input "Padel Society - M7 10x20m Mezzanine copy" at bounding box center [784, 366] width 445 height 33
drag, startPoint x: 823, startPoint y: 366, endPoint x: 771, endPoint y: 362, distance: 52.2
click at [771, 362] on input "Padel Society - M7 10x20m Mezzanine copy" at bounding box center [784, 366] width 445 height 33
click at [799, 363] on input "Padel Society - M7 10x20m Mezzanine with Roof" at bounding box center [784, 366] width 445 height 33
type input "Padel Society - M7 10x20m Mezzanine with roof"
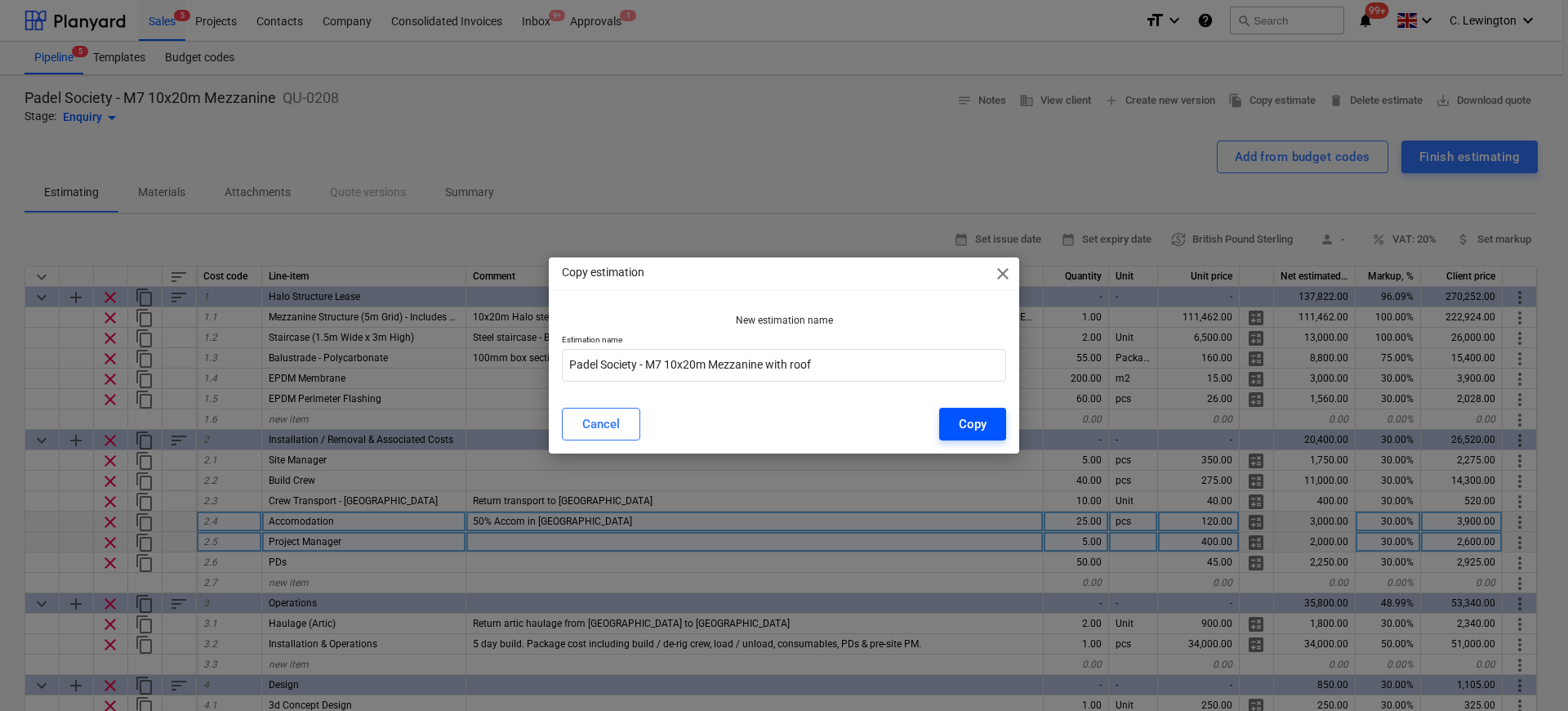
click at [954, 422] on button "Copy" at bounding box center [973, 424] width 67 height 33
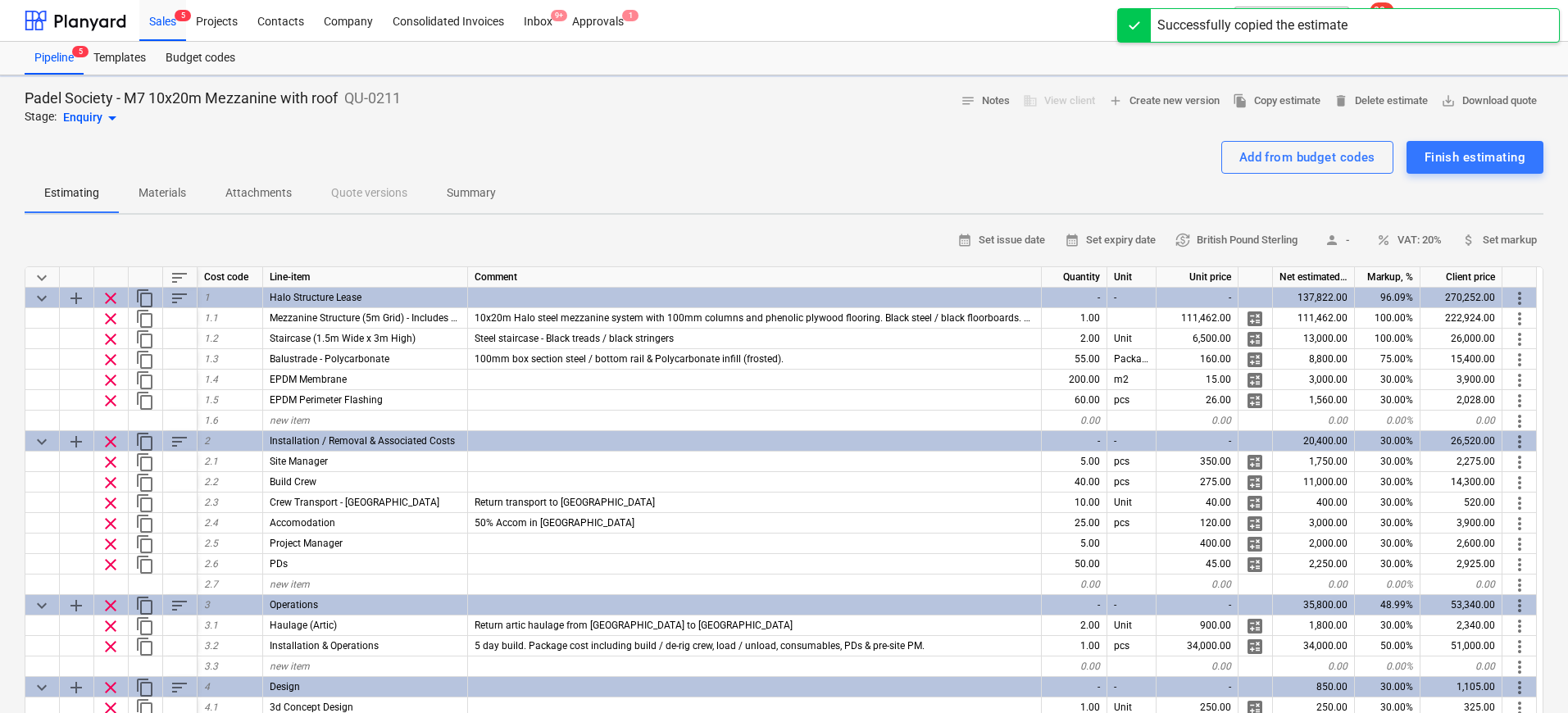
type textarea "x"
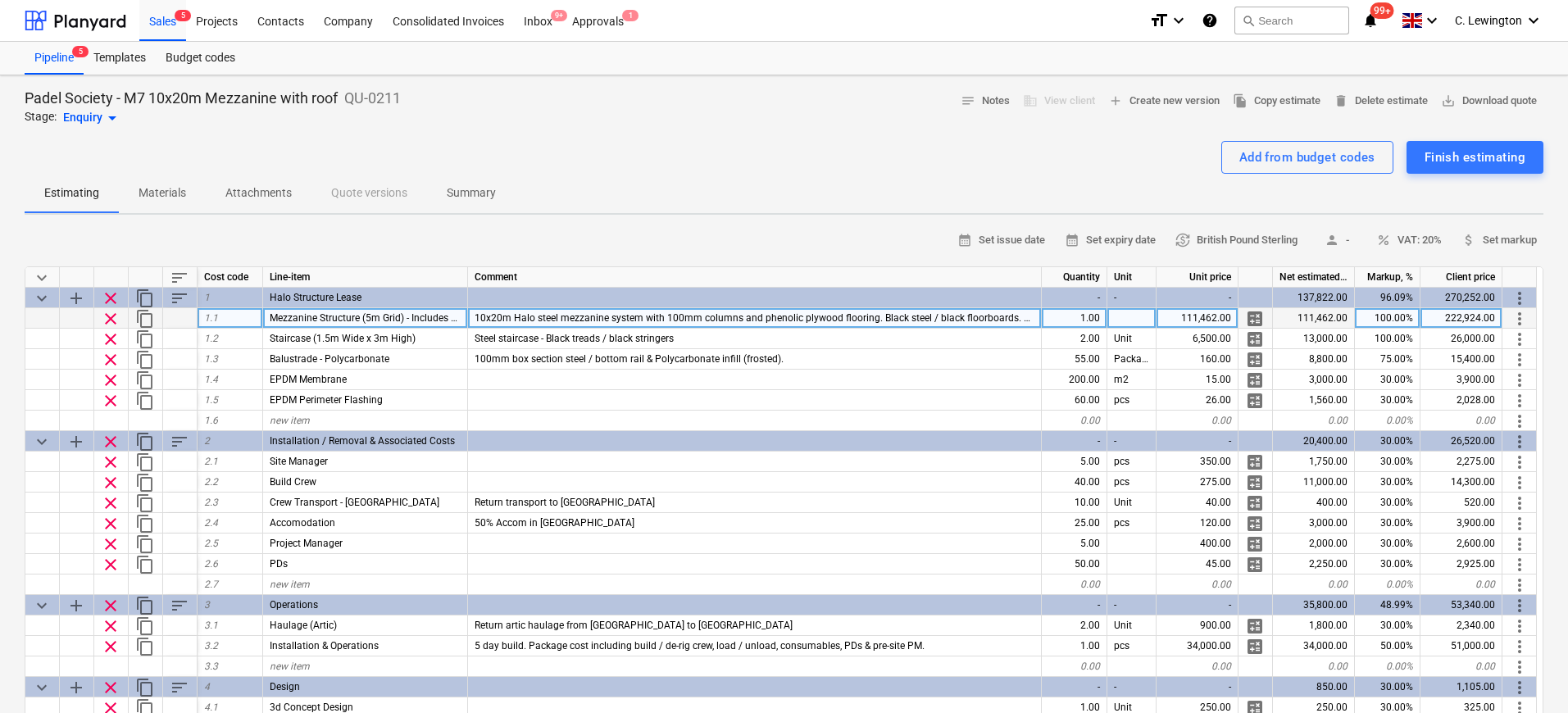
click at [1203, 317] on div "111,462.00" at bounding box center [1197, 318] width 82 height 20
type input "116000"
type textarea "x"
click at [526, 321] on span "10x20m Halo steel mezzanine system with 100mm columns and phenolic plywood floo…" at bounding box center [839, 318] width 728 height 11
click at [618, 318] on input "10x20m Halo steel mezzanine system with 100mm columns and phenolic plywood floo…" at bounding box center [755, 317] width 573 height 19
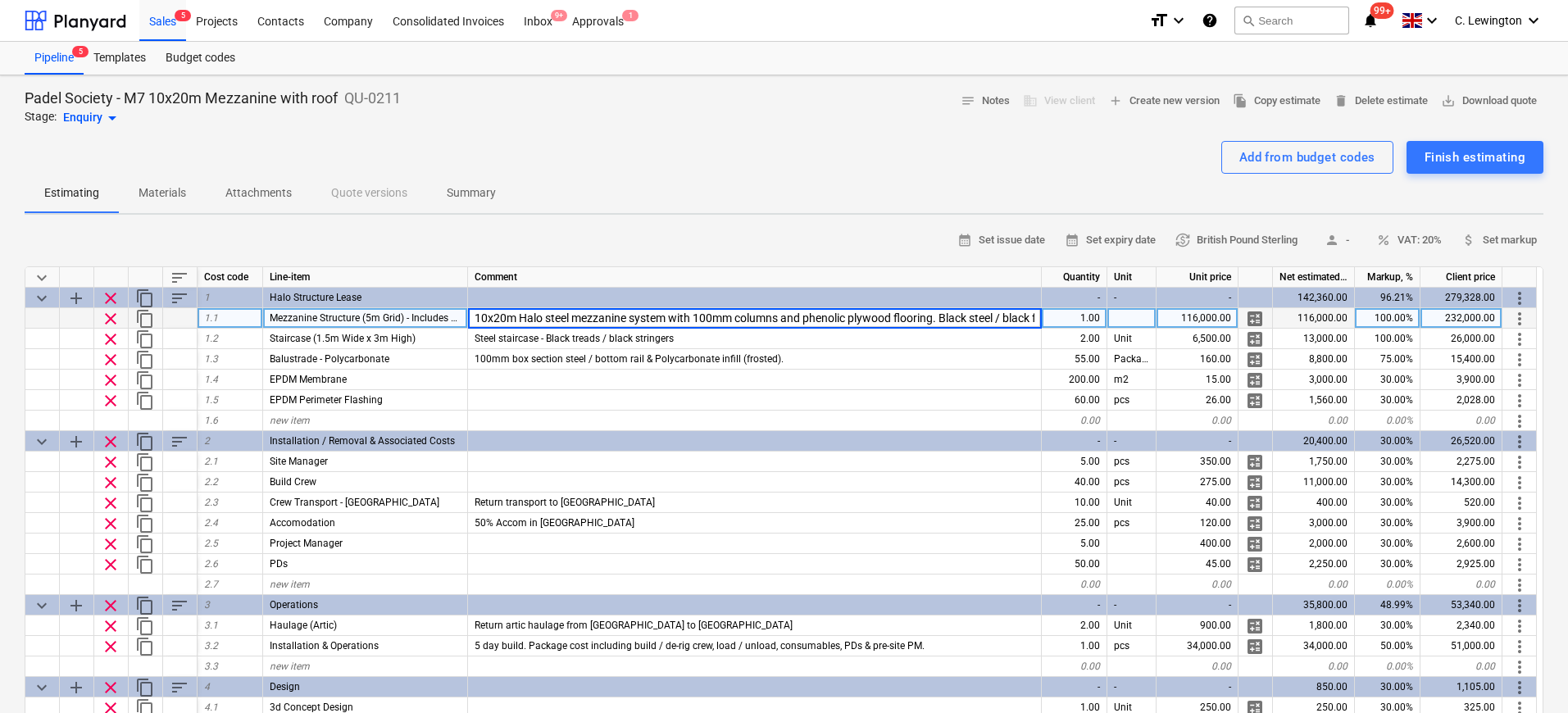
scroll to position [0, 276]
drag, startPoint x: 776, startPoint y: 321, endPoint x: 812, endPoint y: 321, distance: 36.0
click at [811, 321] on input "10x20m Halo steel mezzanine system with 100mm columns and phenolic plywood floo…" at bounding box center [755, 317] width 573 height 19
click at [862, 314] on input "10x20m Halo steel mezzanine system with 100mm columns and phenolic plywood floo…" at bounding box center [755, 317] width 573 height 19
click at [1016, 318] on input "10x20m Halo steel mezzanine system with 100mm columns and phenolic plywood floo…" at bounding box center [755, 317] width 573 height 19
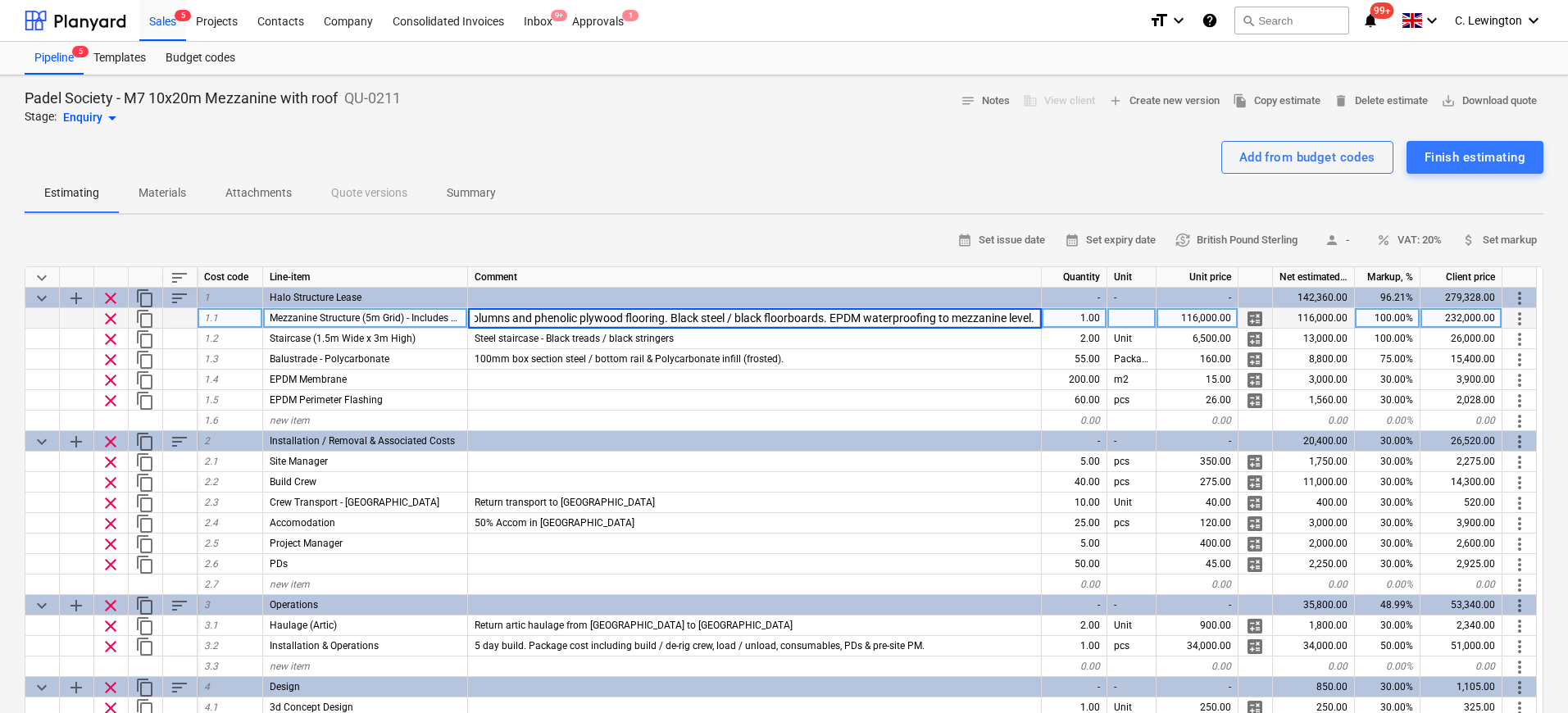
click at [1036, 320] on input "10x20m Halo steel mezzanine system with 100mm columns and phenolic plywood floo…" at bounding box center [755, 317] width 573 height 19
type input "10x20m Halo steel mezzanine system with 100mm columns and phenolic plywood floo…"
type textarea "x"
click at [371, 419] on div "new item" at bounding box center [365, 421] width 205 height 20
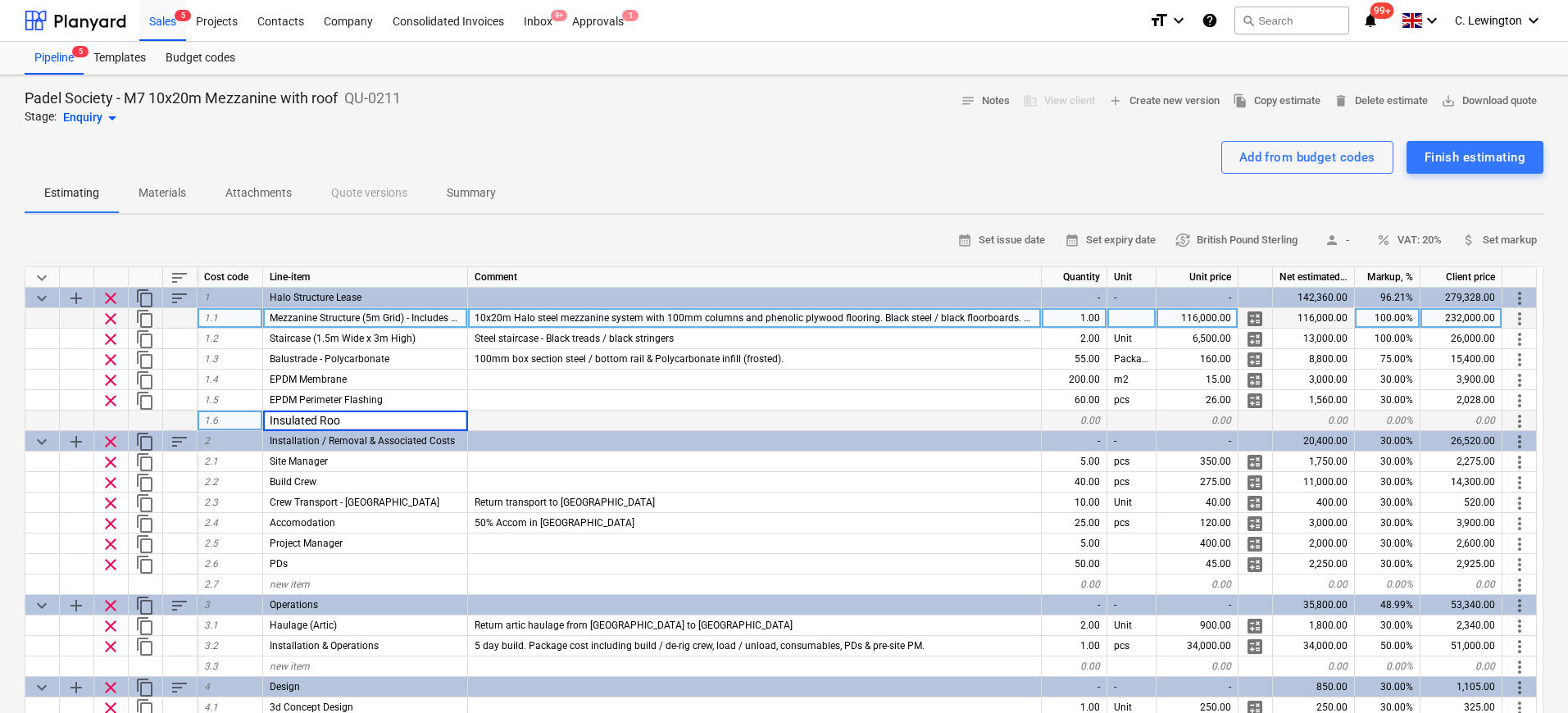
type input "Insulated Roof"
type textarea "x"
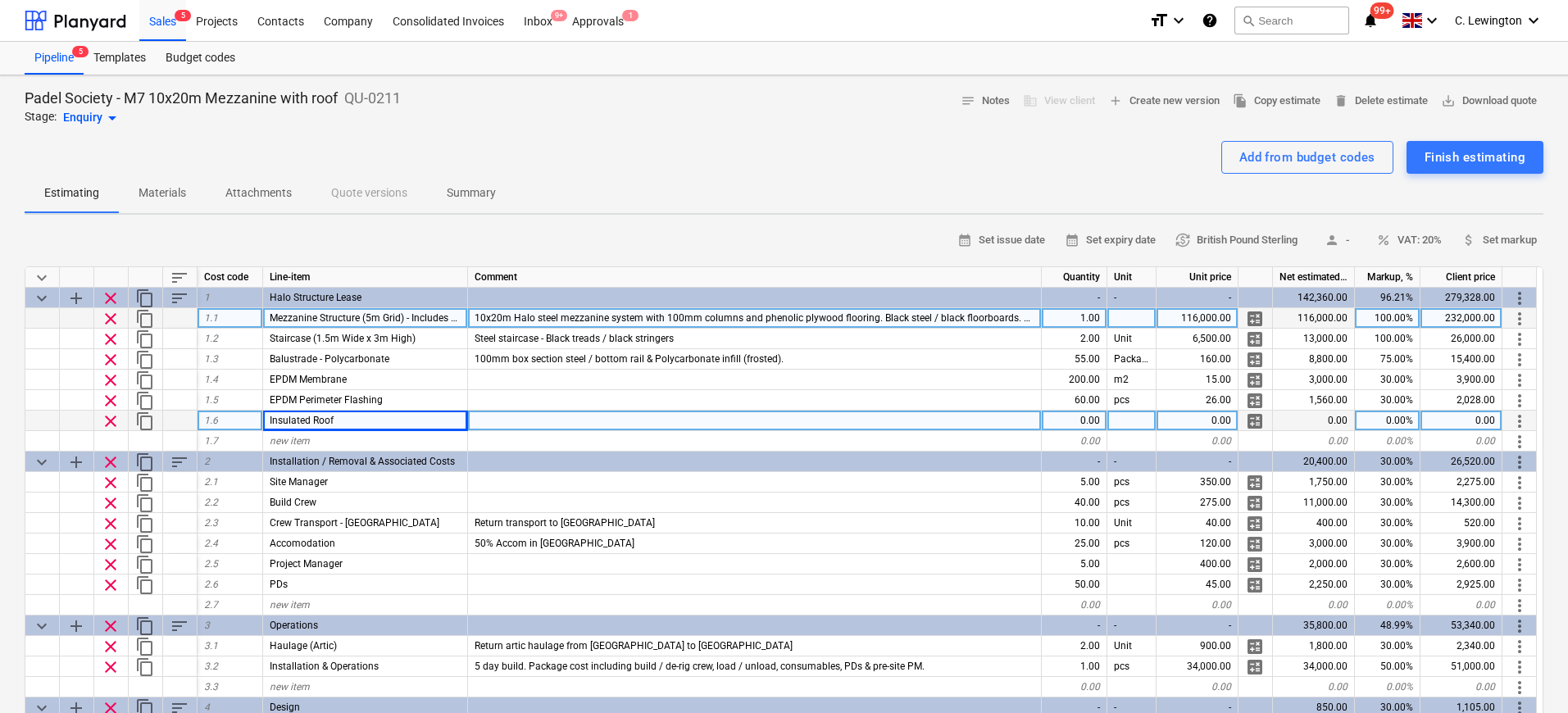
click at [1071, 416] on div "0.00" at bounding box center [1074, 421] width 65 height 20
type input "200"
type textarea "x"
click at [1401, 423] on div "0.00%" at bounding box center [1387, 421] width 65 height 20
type input "1"
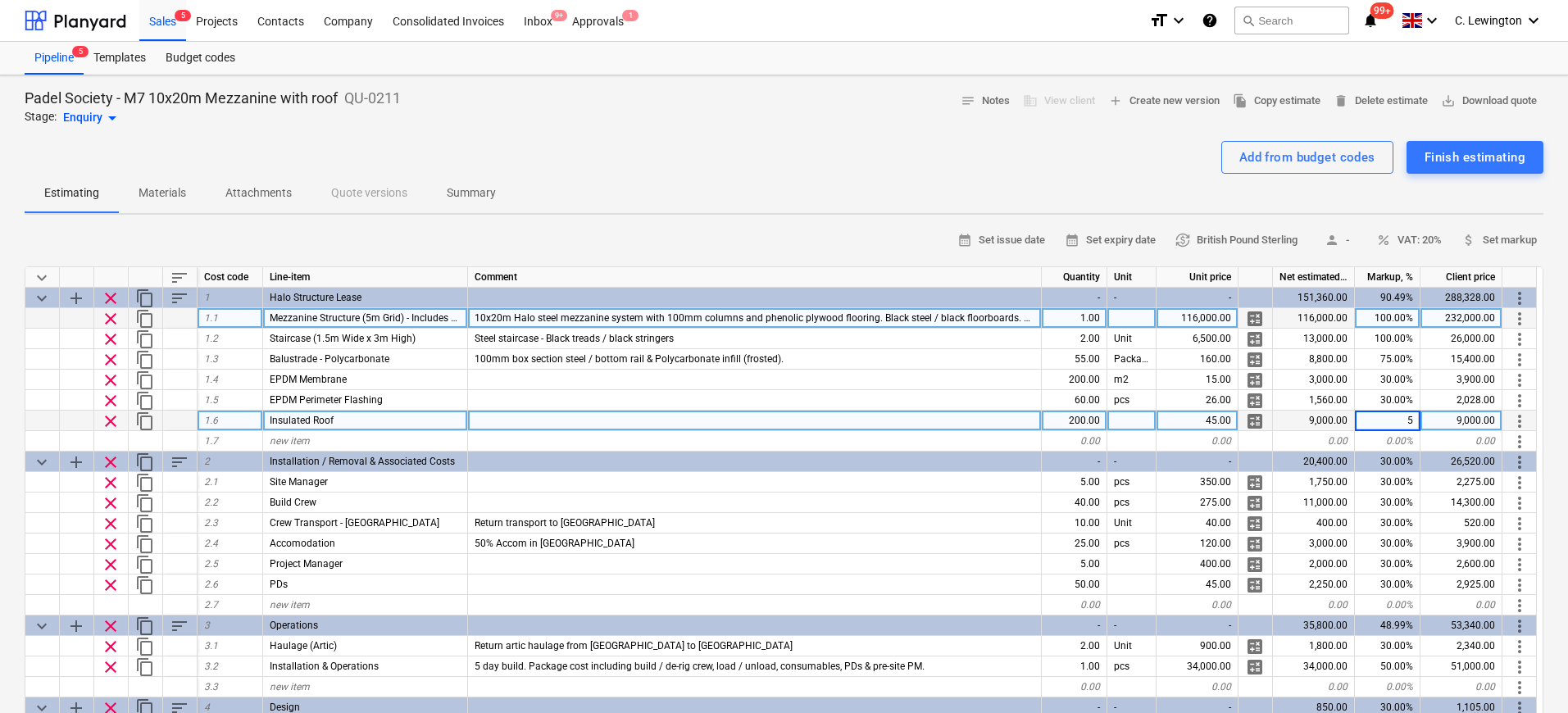
type input "50"
type textarea "x"
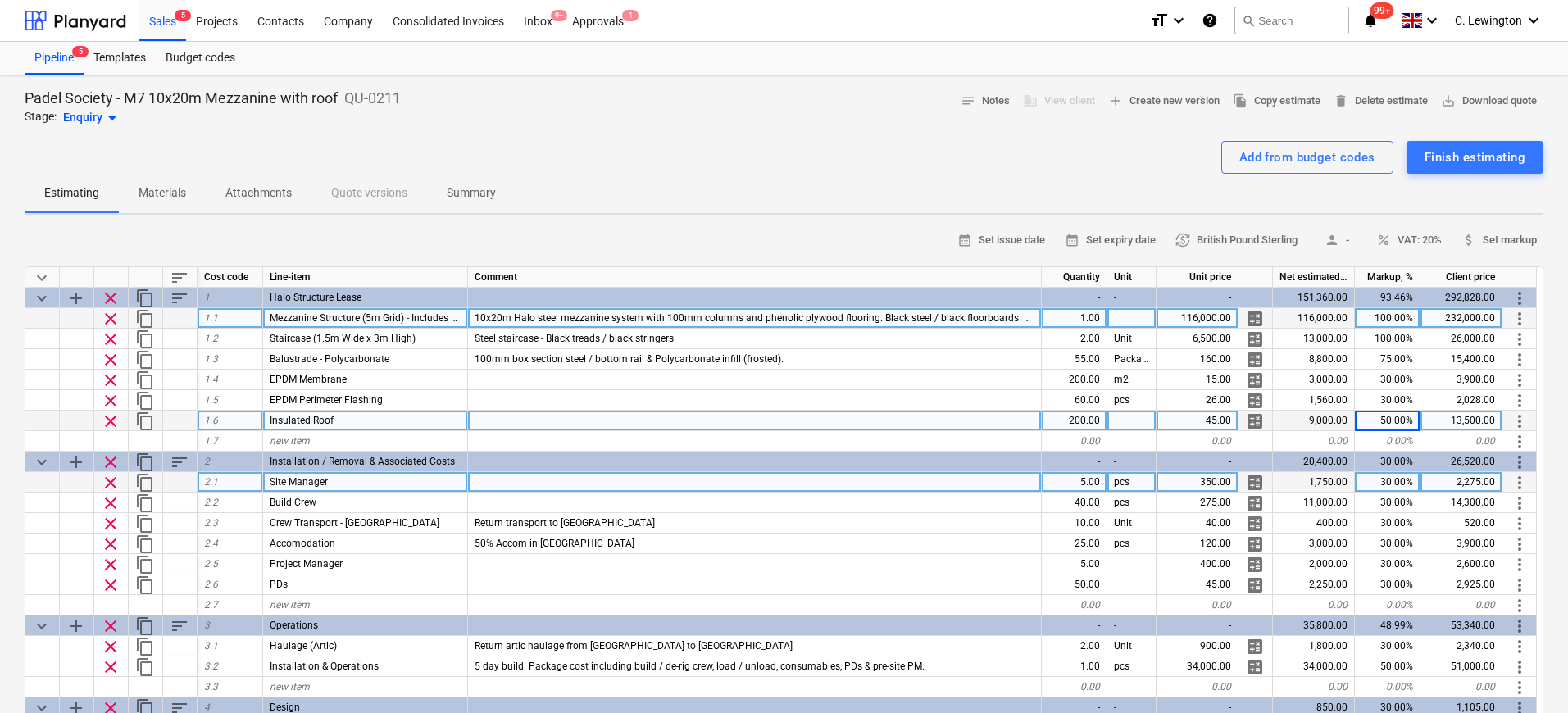
click at [1090, 484] on div "5.00" at bounding box center [1074, 482] width 65 height 20
type input "7"
type textarea "x"
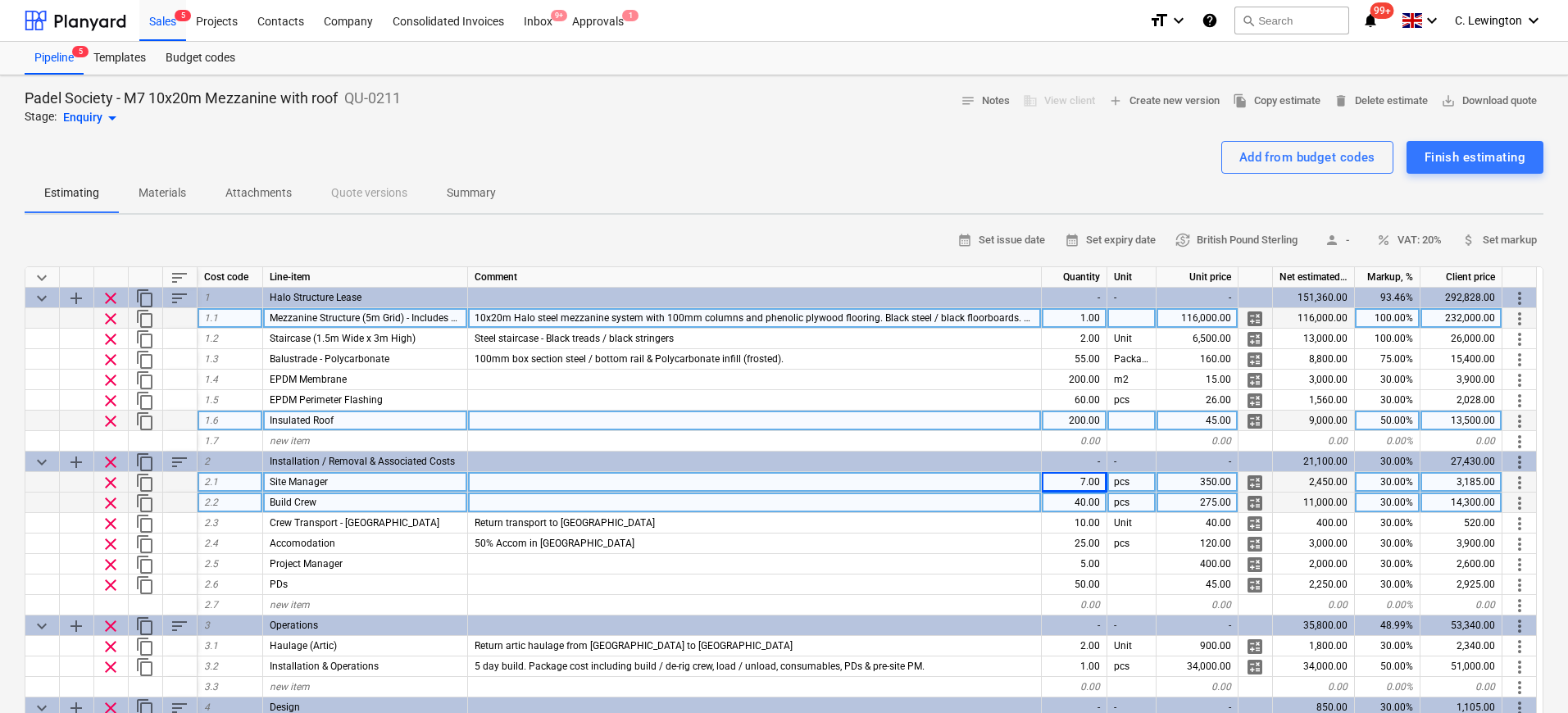
click at [1083, 502] on div "40.00" at bounding box center [1074, 502] width 65 height 20
type input "56"
type textarea "x"
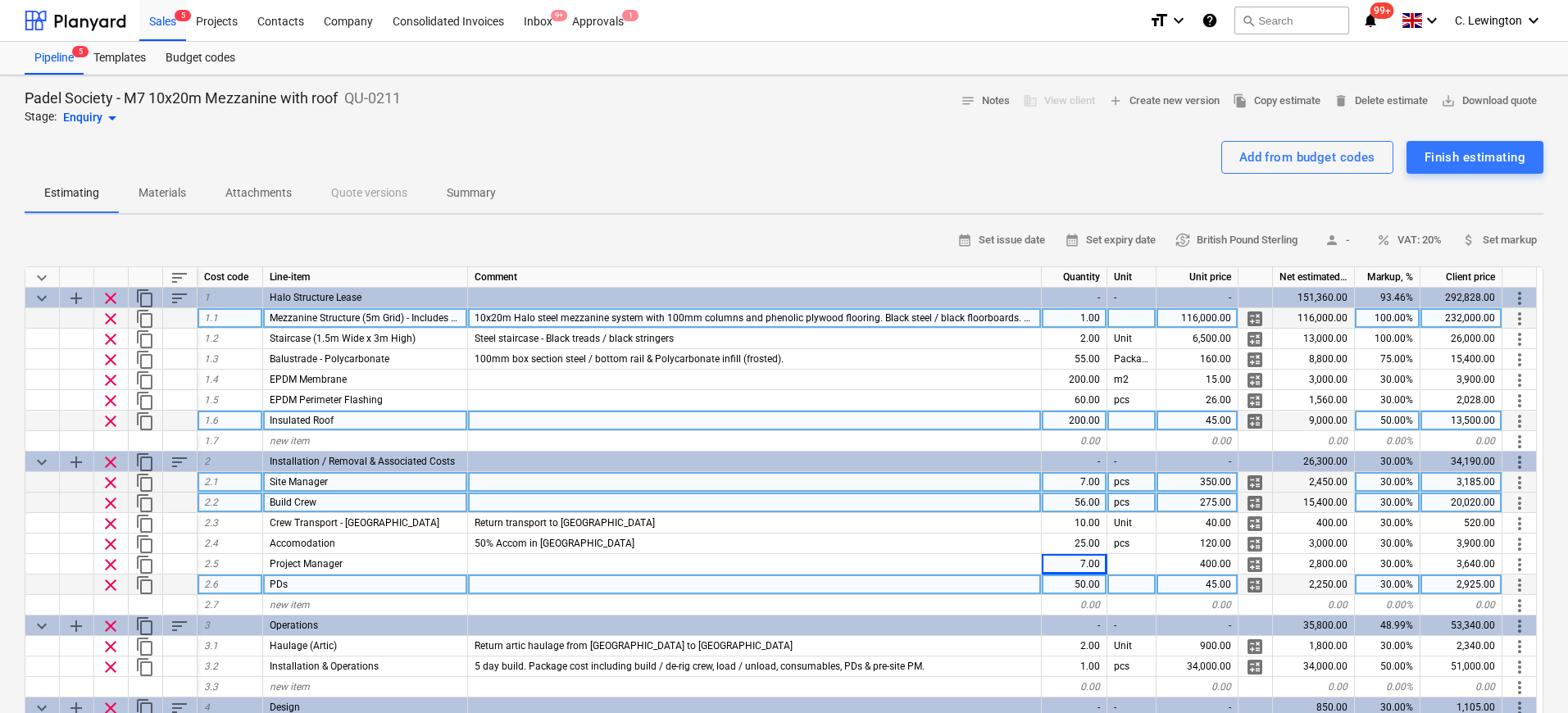
click at [1089, 583] on div "50.00" at bounding box center [1074, 584] width 65 height 20
type input "63"
type textarea "x"
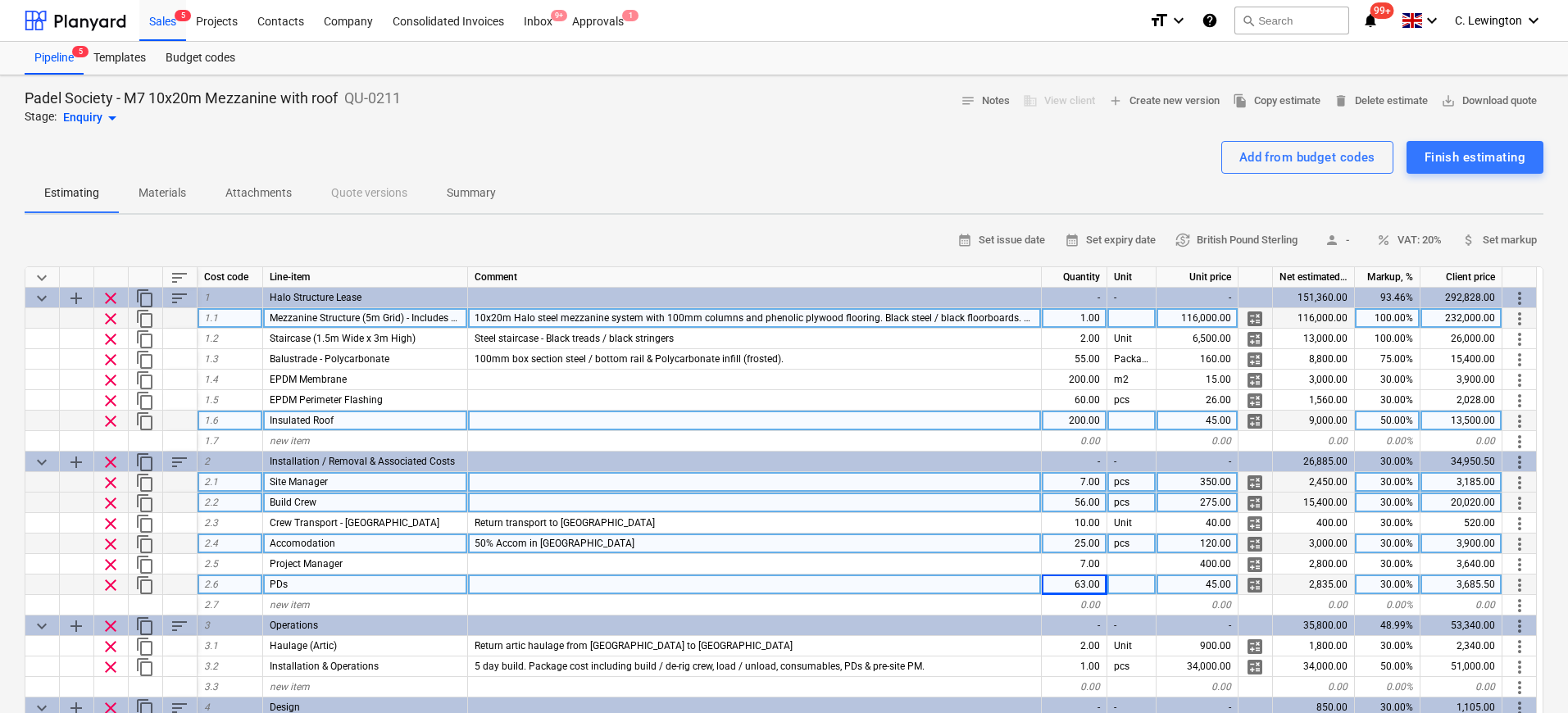
click at [1087, 544] on div "25.00" at bounding box center [1074, 544] width 65 height 20
type input "32"
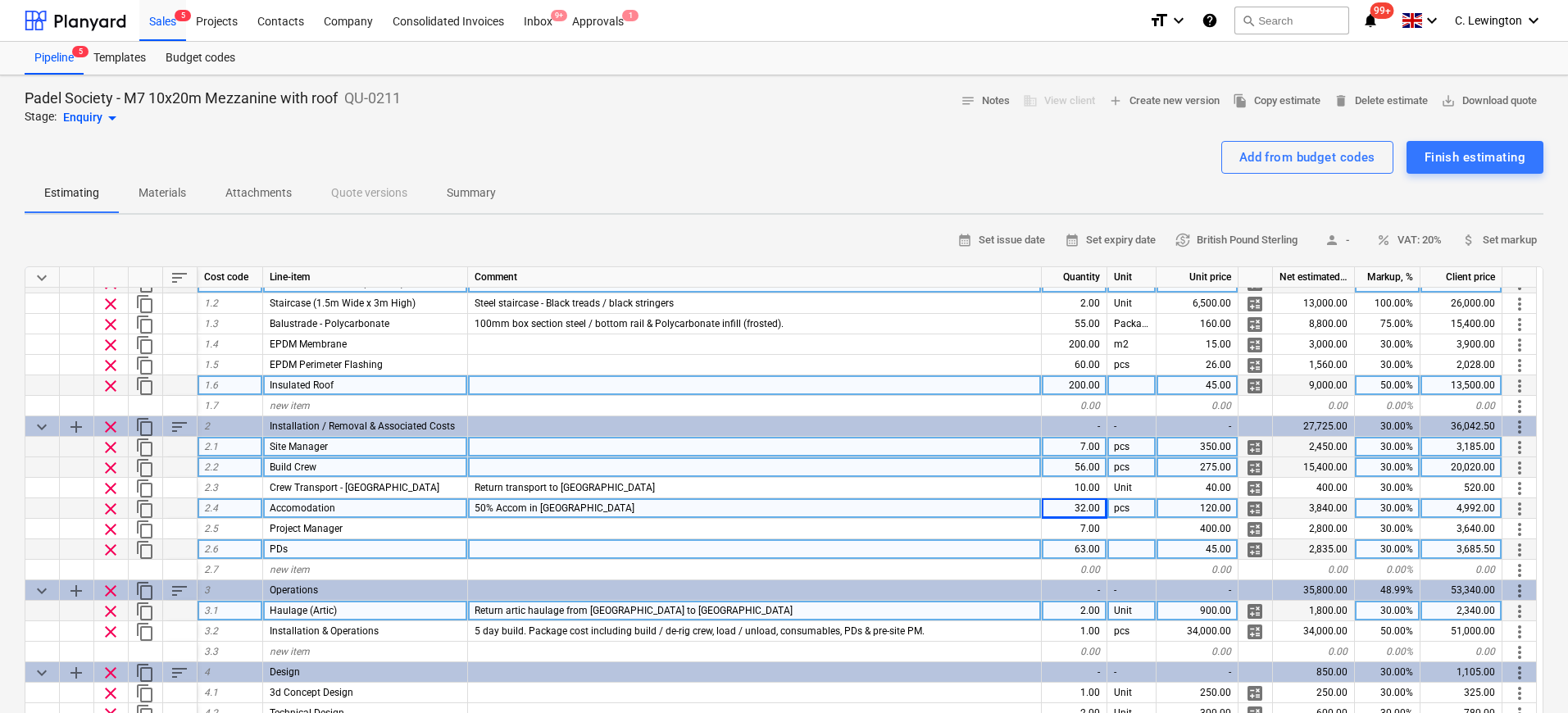
scroll to position [76, 0]
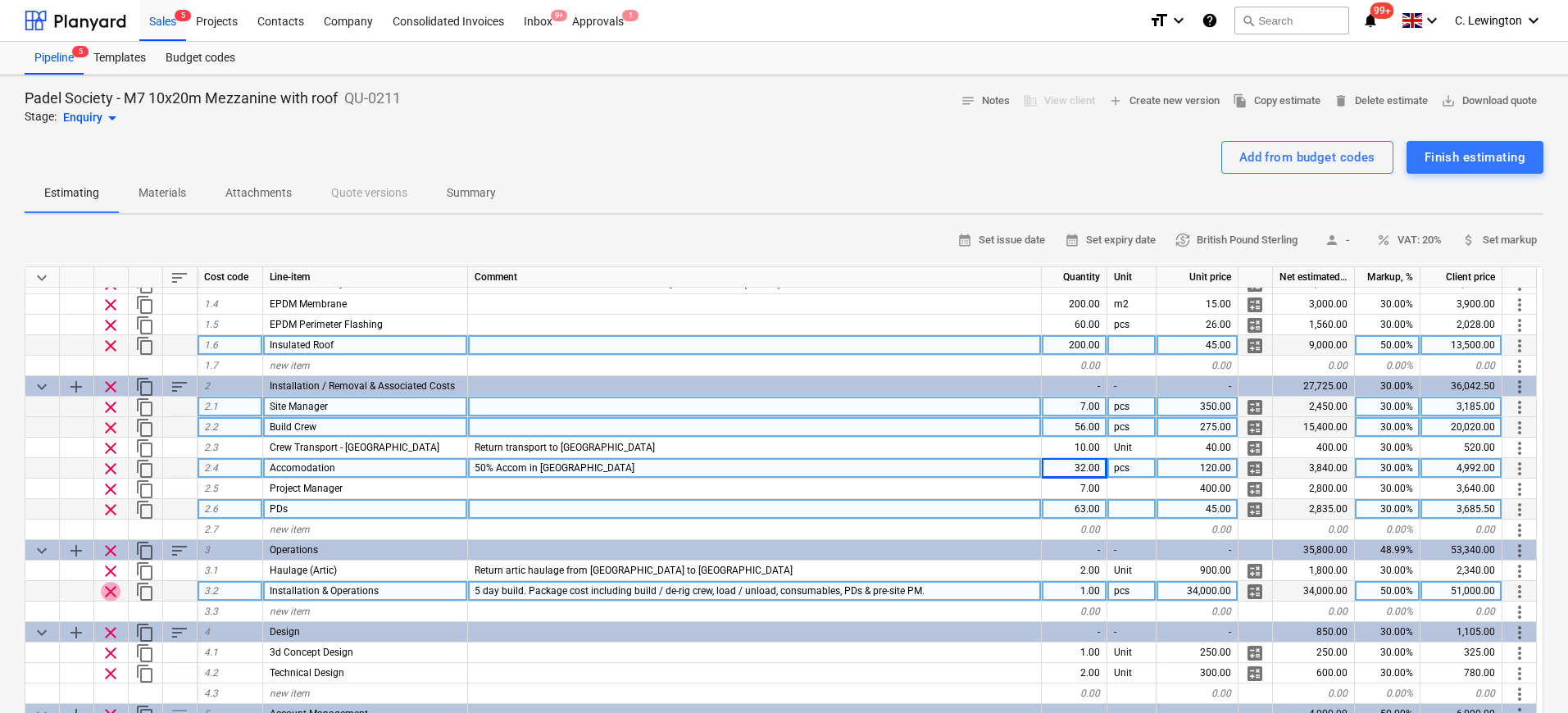
click at [110, 590] on span "clear" at bounding box center [110, 590] width 19 height 19
type textarea "x"
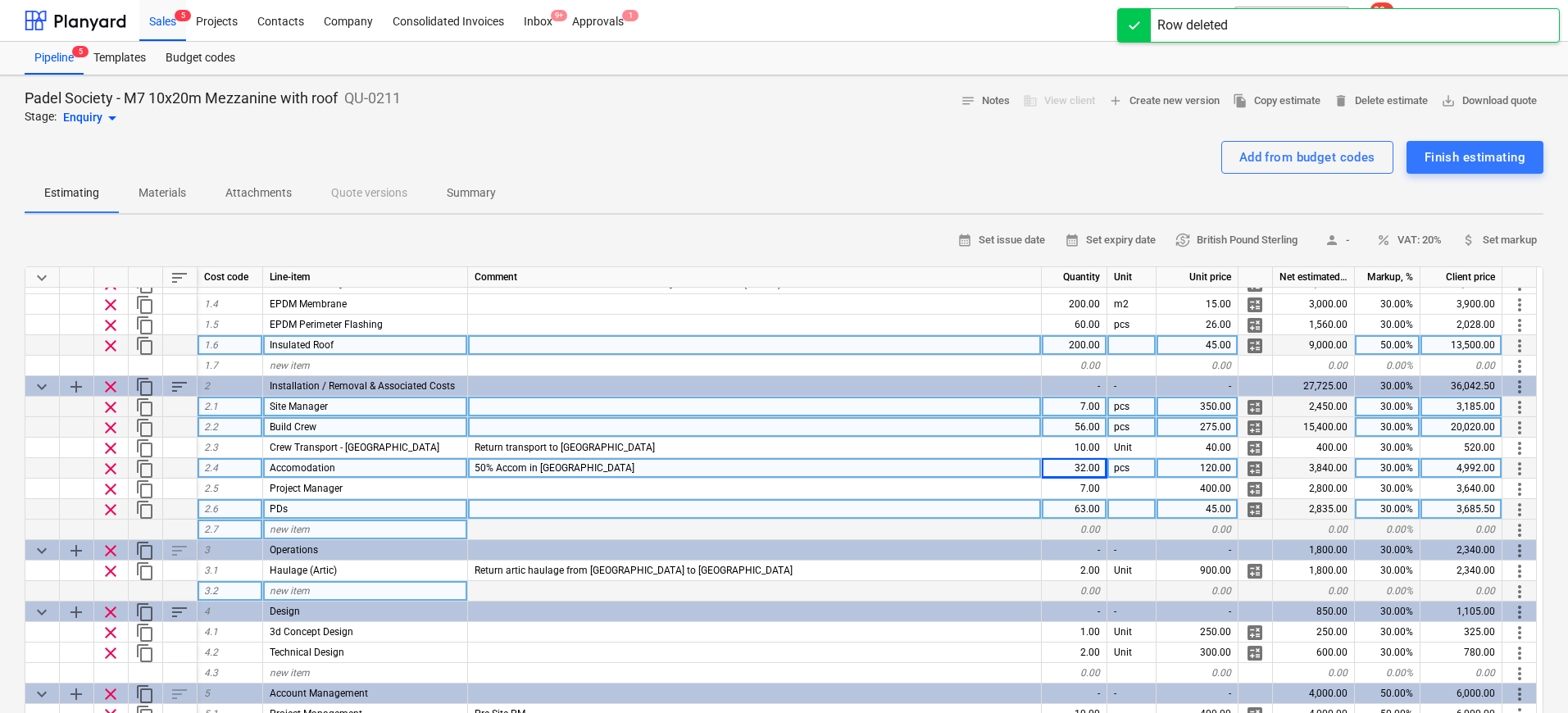
scroll to position [0, 0]
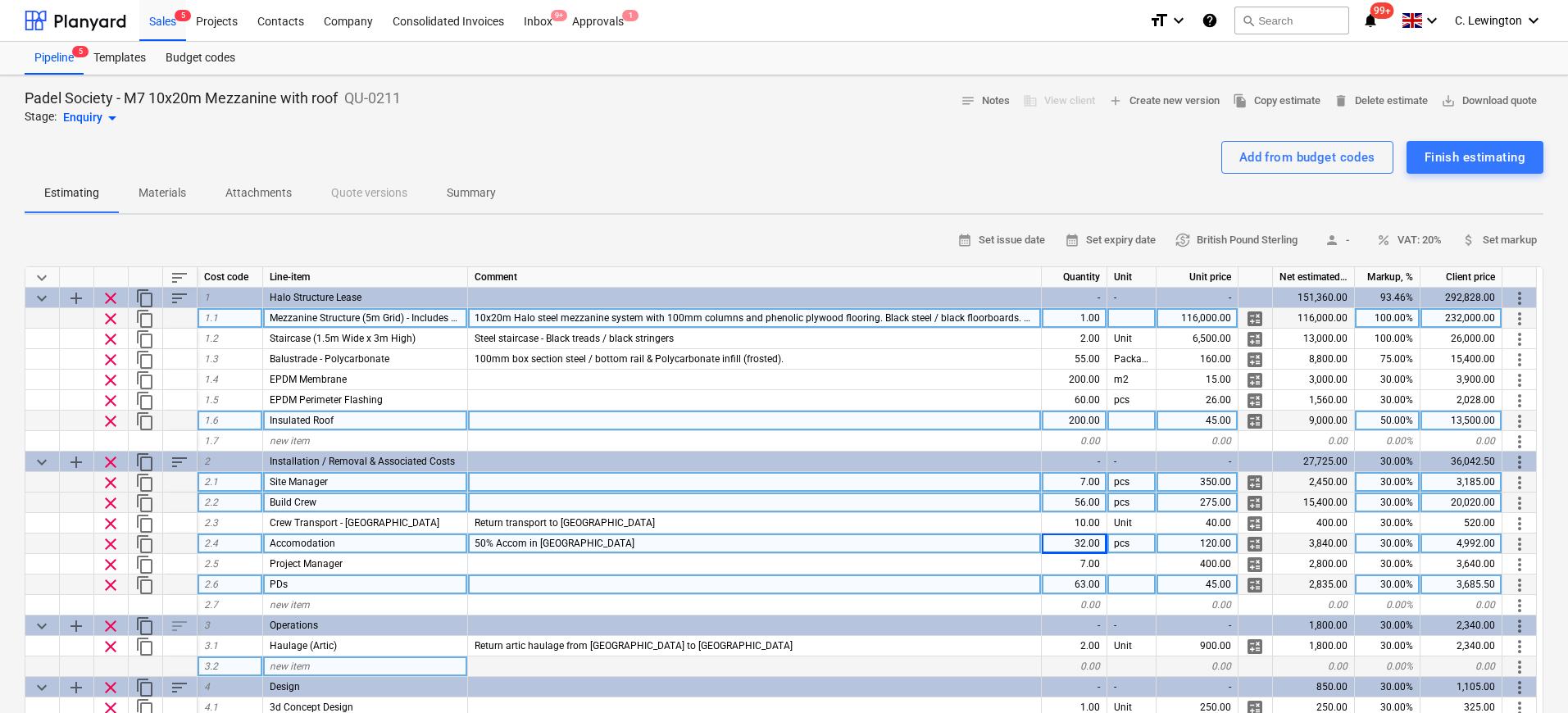
click at [477, 193] on p "Summary" at bounding box center [471, 193] width 49 height 18
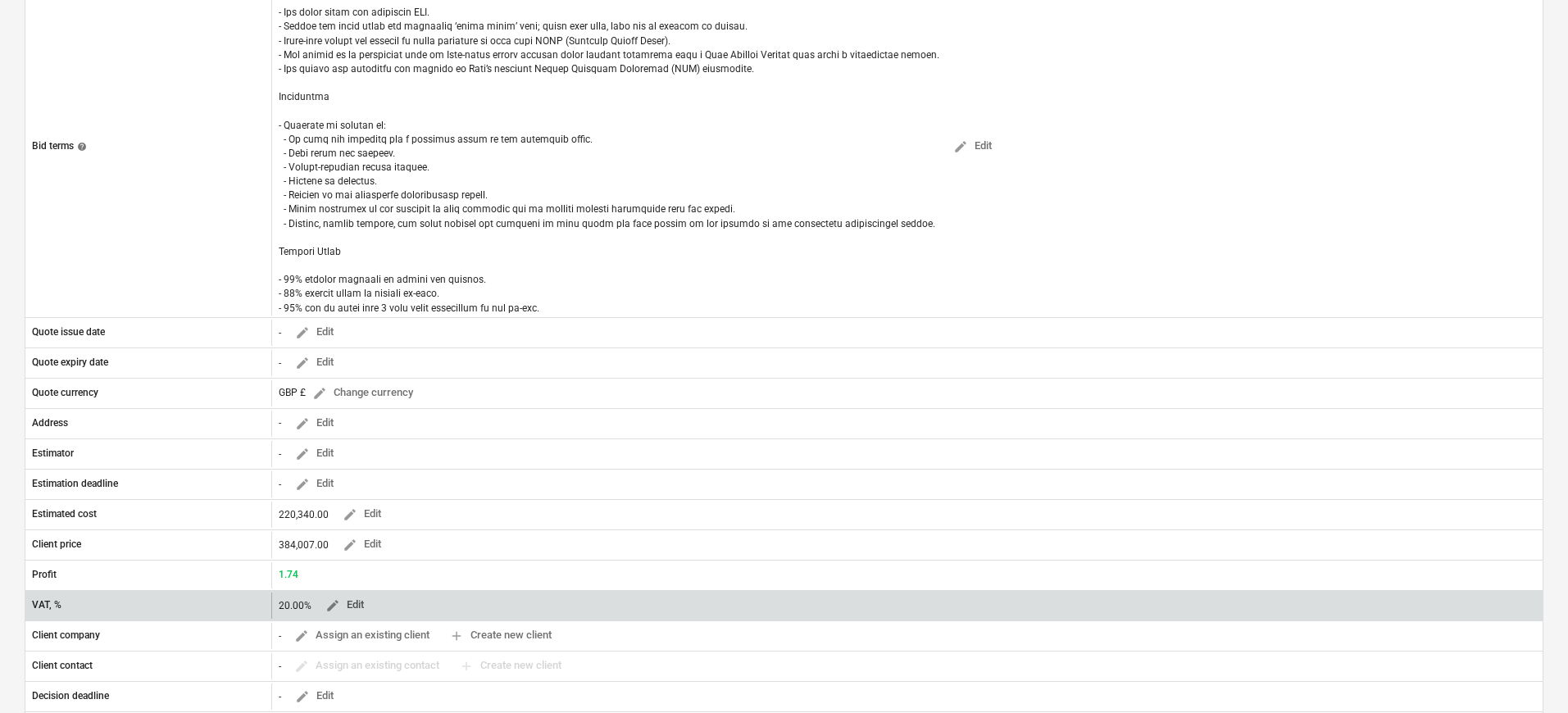
scroll to position [454, 0]
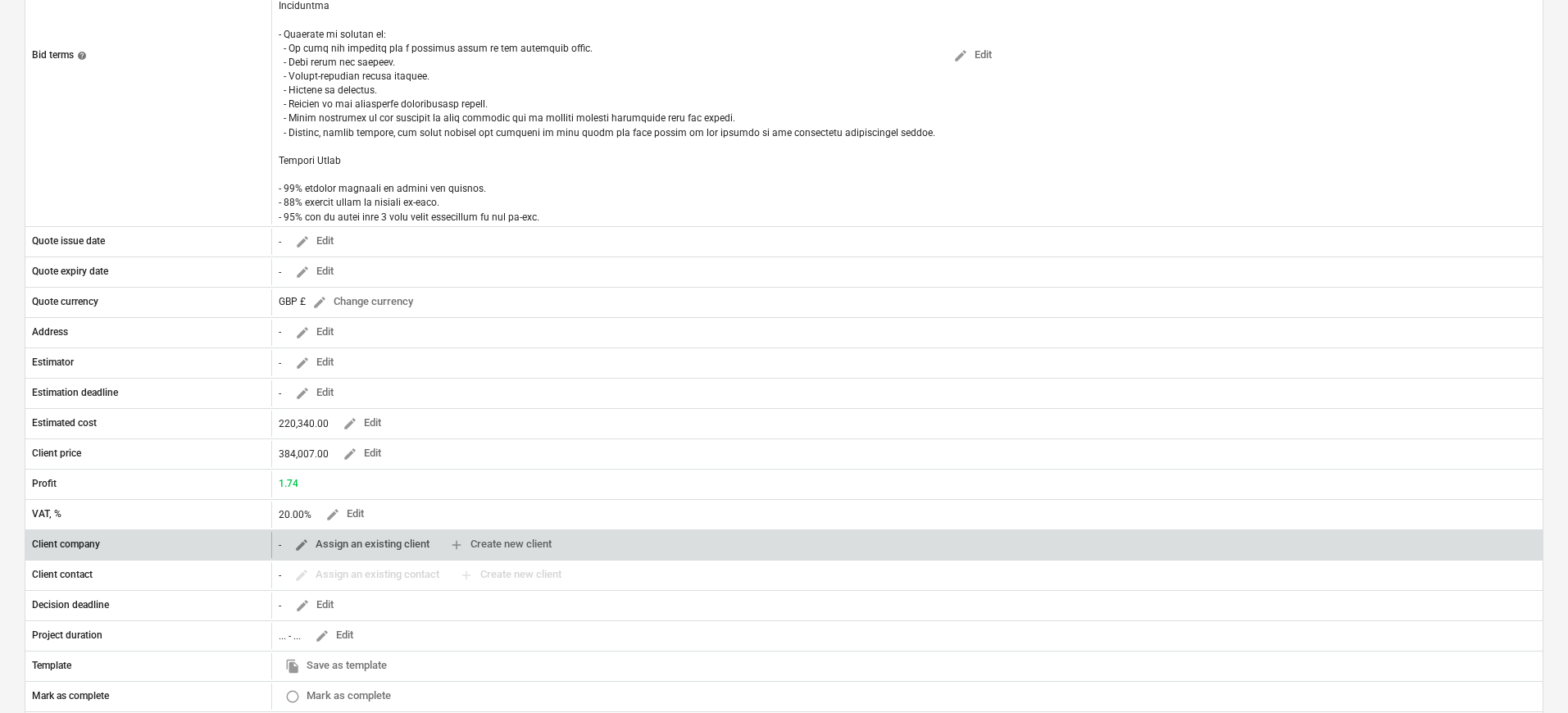
click at [351, 544] on span "edit Assign an existing client" at bounding box center [361, 544] width 136 height 18
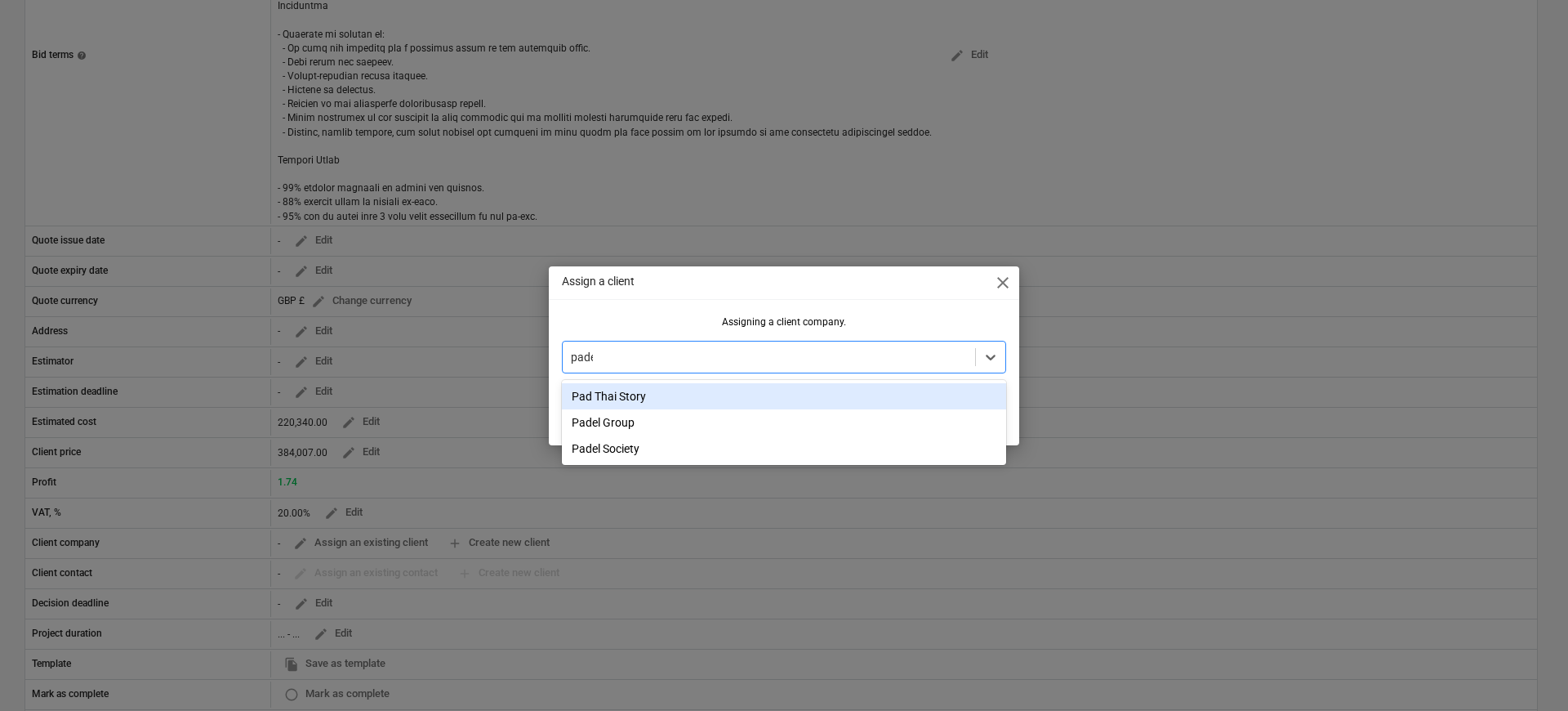
type input "padel"
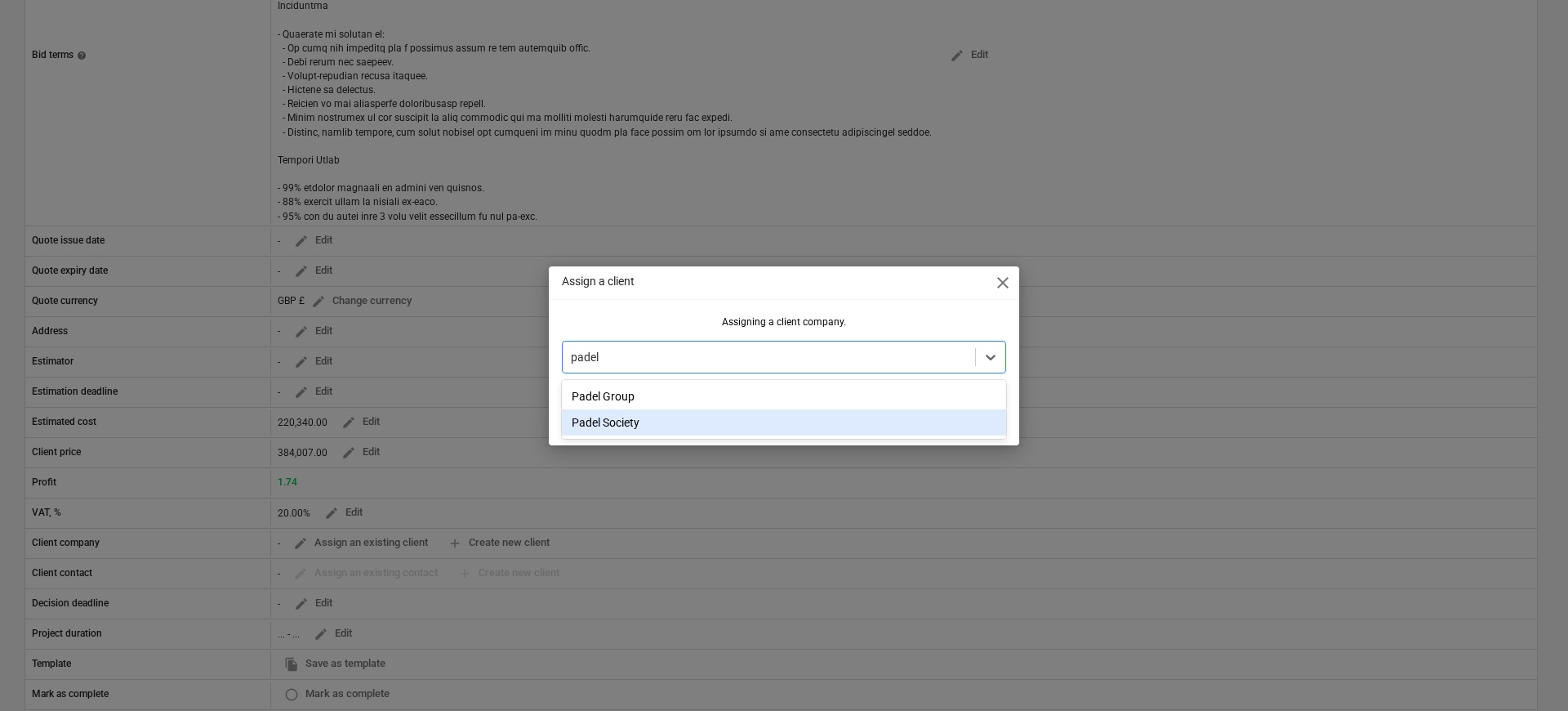
click at [690, 421] on div "Padel Society" at bounding box center [784, 423] width 445 height 26
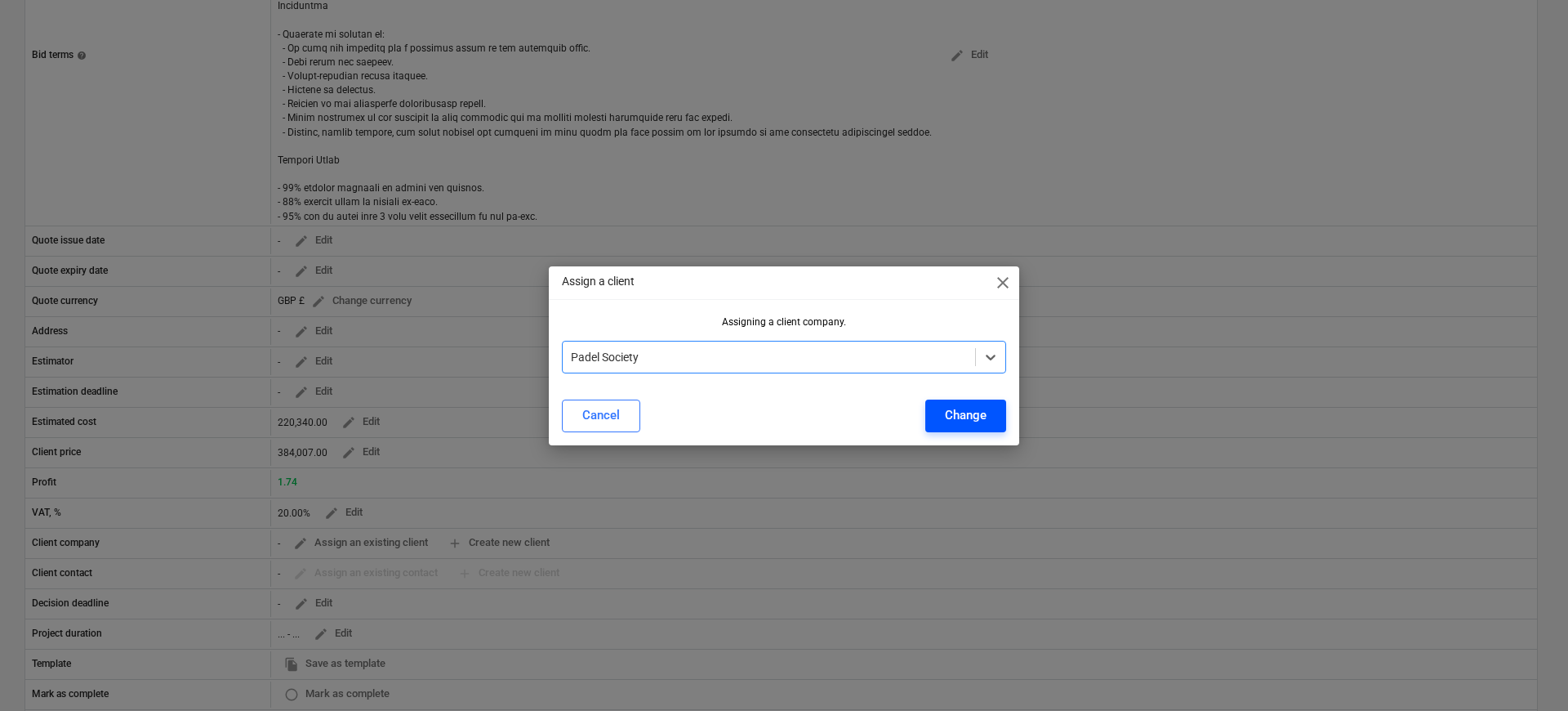
click at [975, 410] on div "Change" at bounding box center [965, 414] width 41 height 21
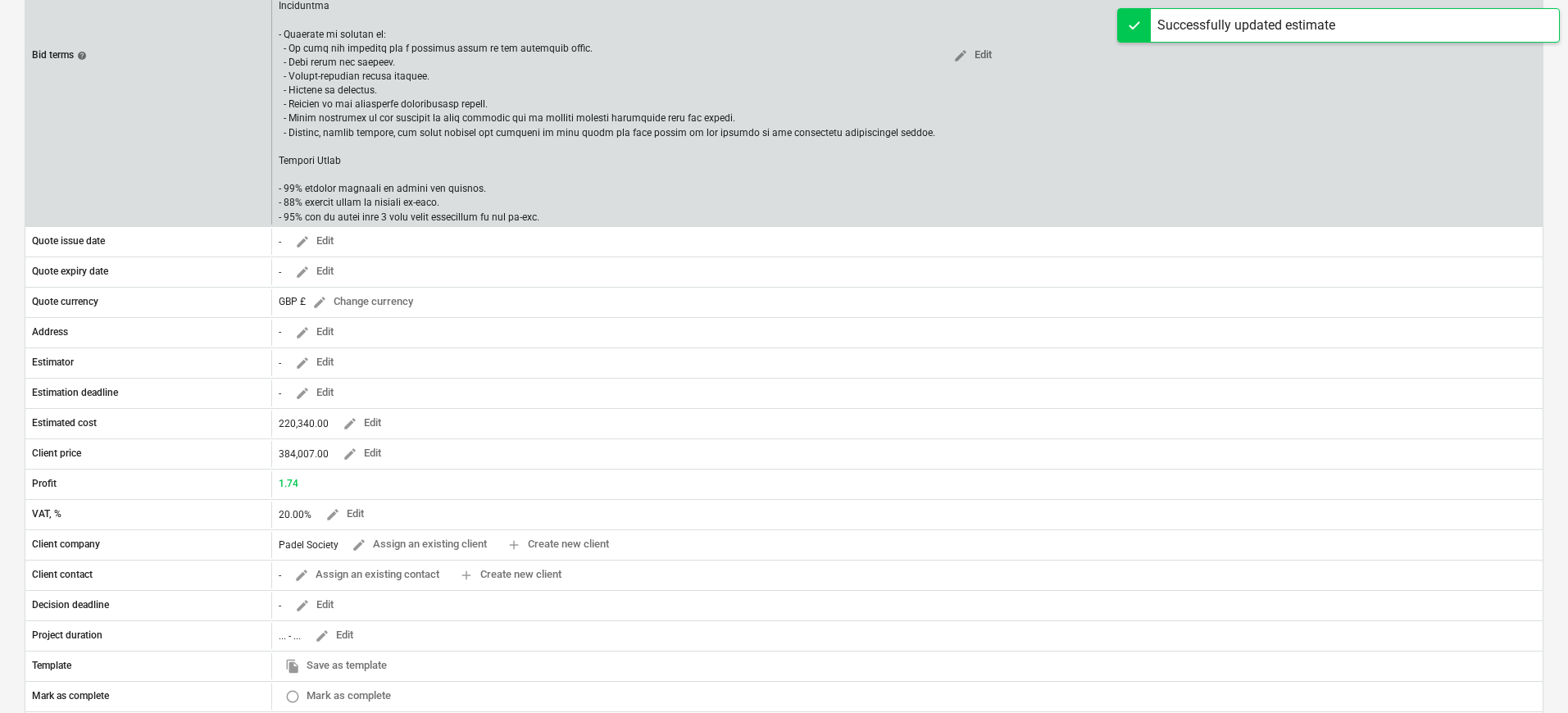
scroll to position [0, 0]
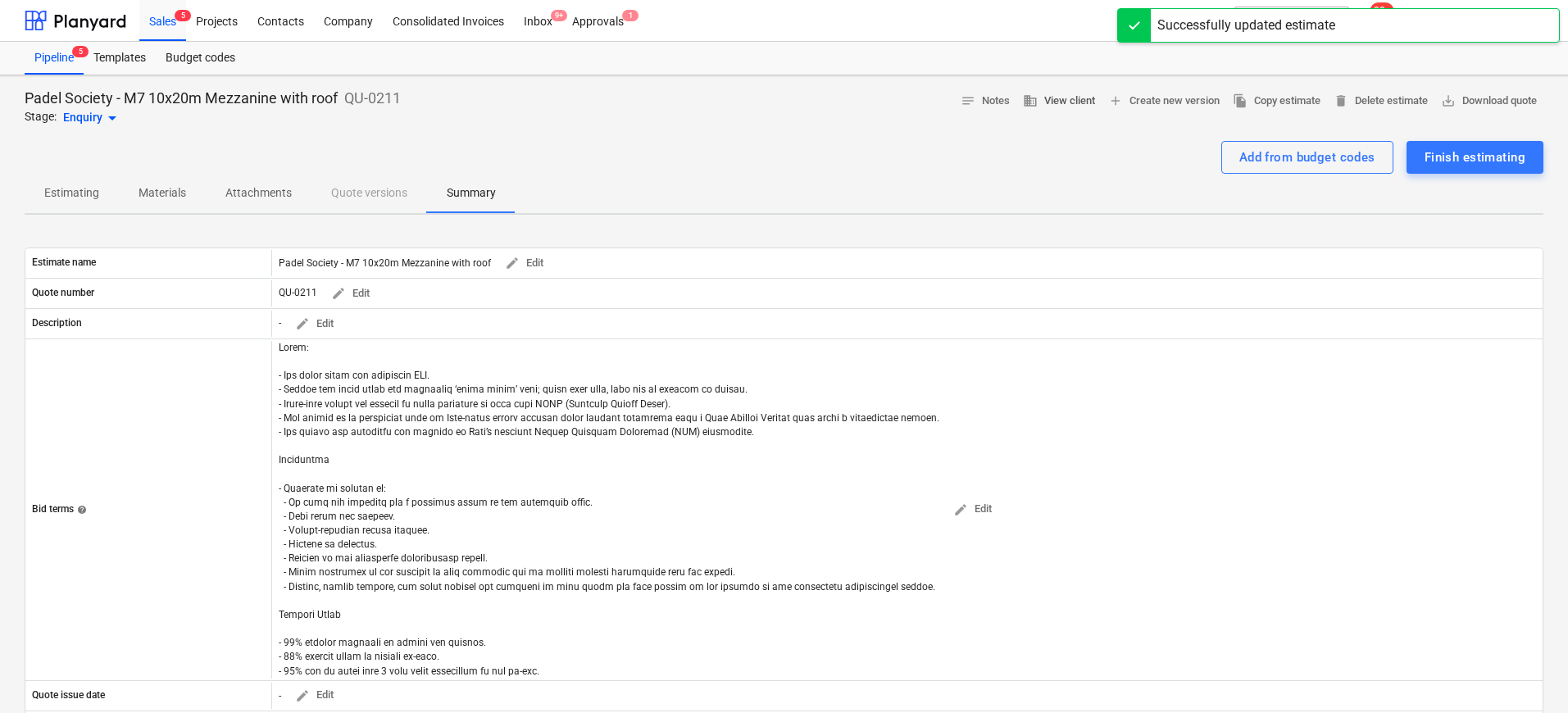
click at [1038, 95] on span "business View client" at bounding box center [1059, 101] width 72 height 18
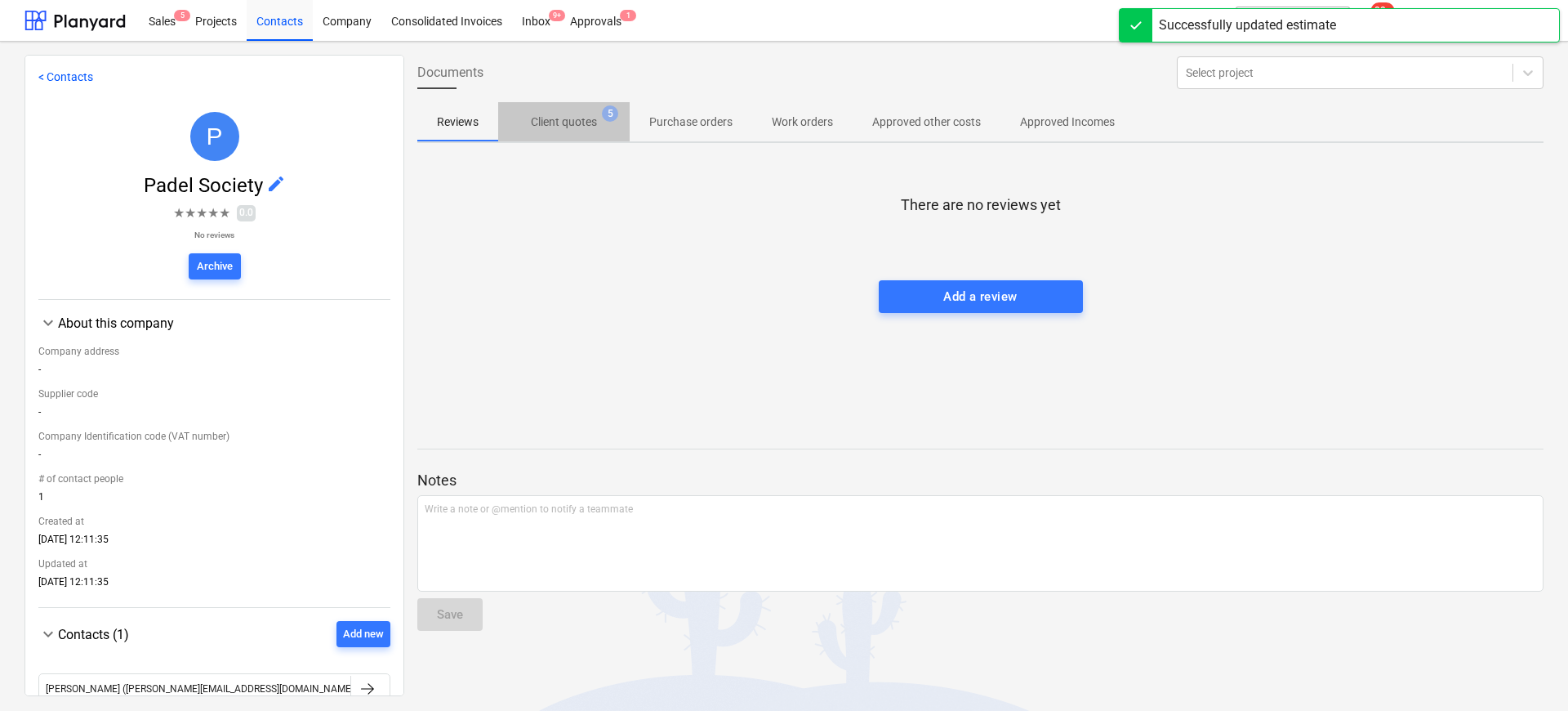
click at [549, 113] on span "Client quotes 5" at bounding box center [563, 121] width 131 height 29
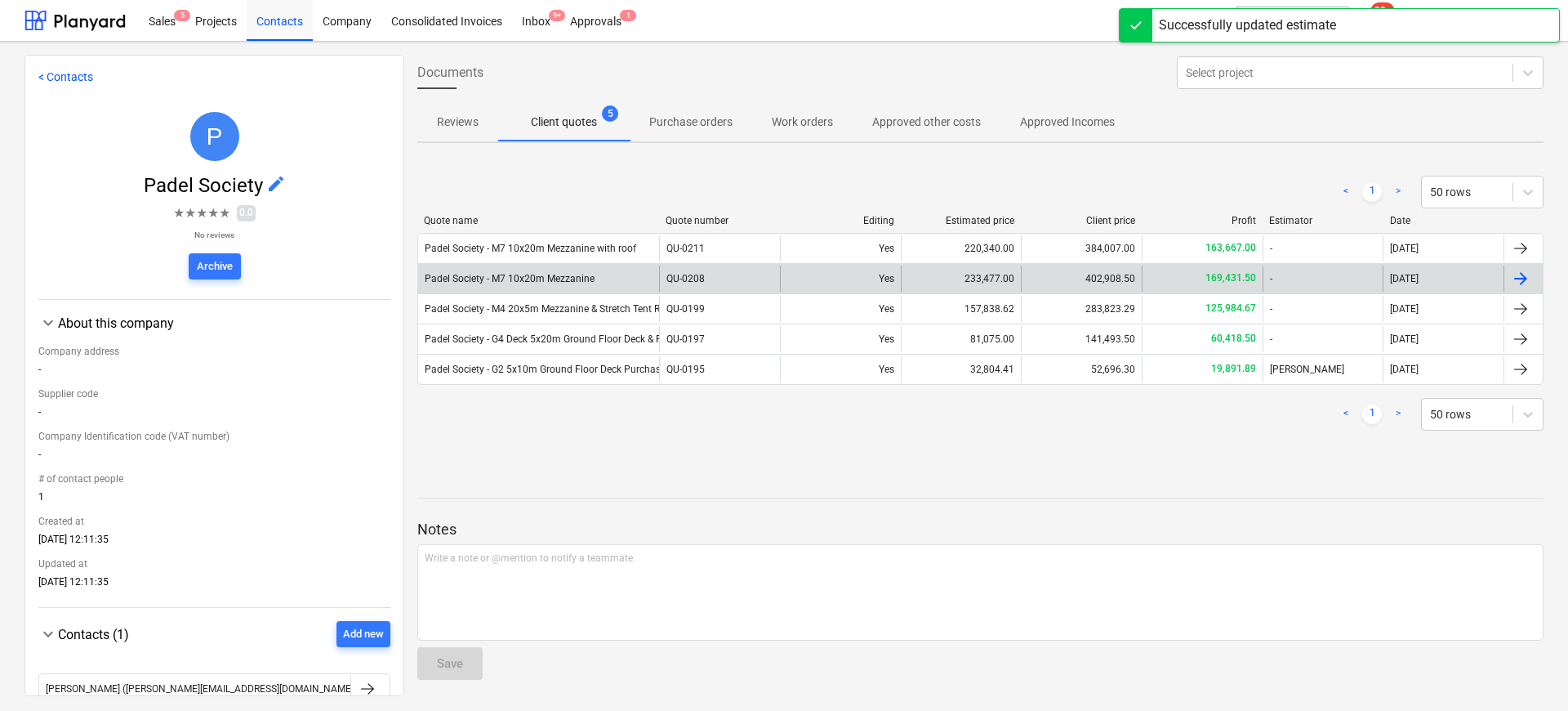
click at [593, 276] on div "Padel Society - M7 10x20m Mezzanine" at bounding box center [538, 278] width 241 height 26
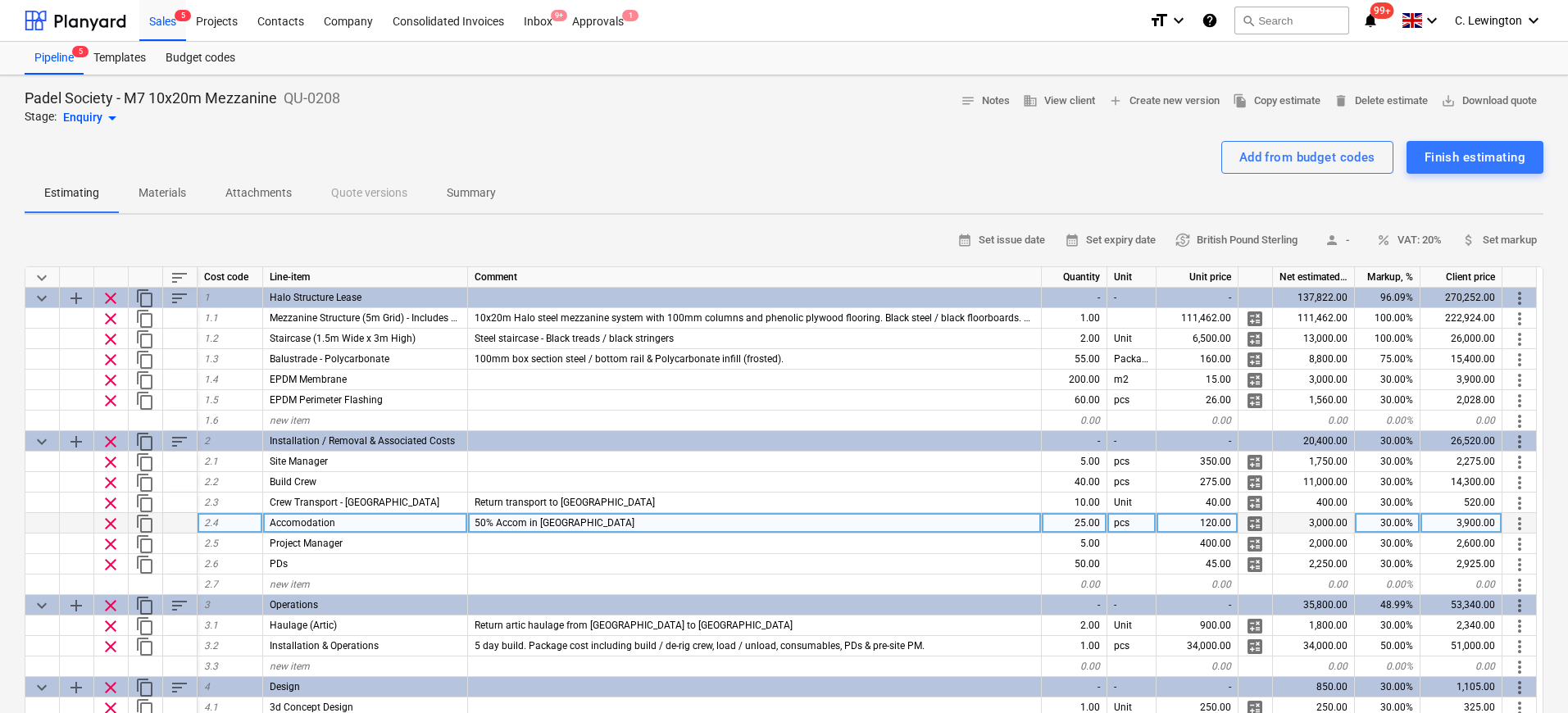
scroll to position [163, 0]
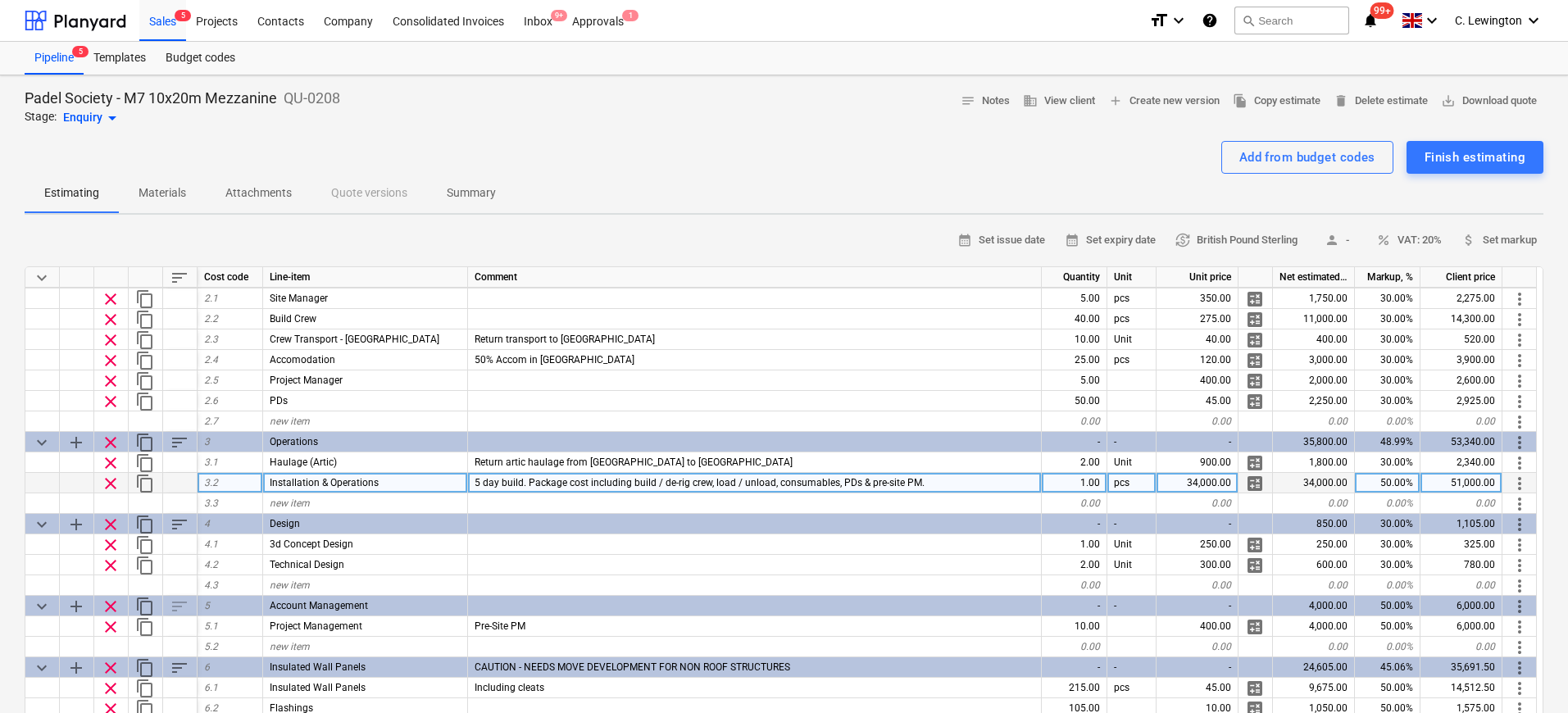
click at [104, 482] on span "clear" at bounding box center [110, 483] width 19 height 19
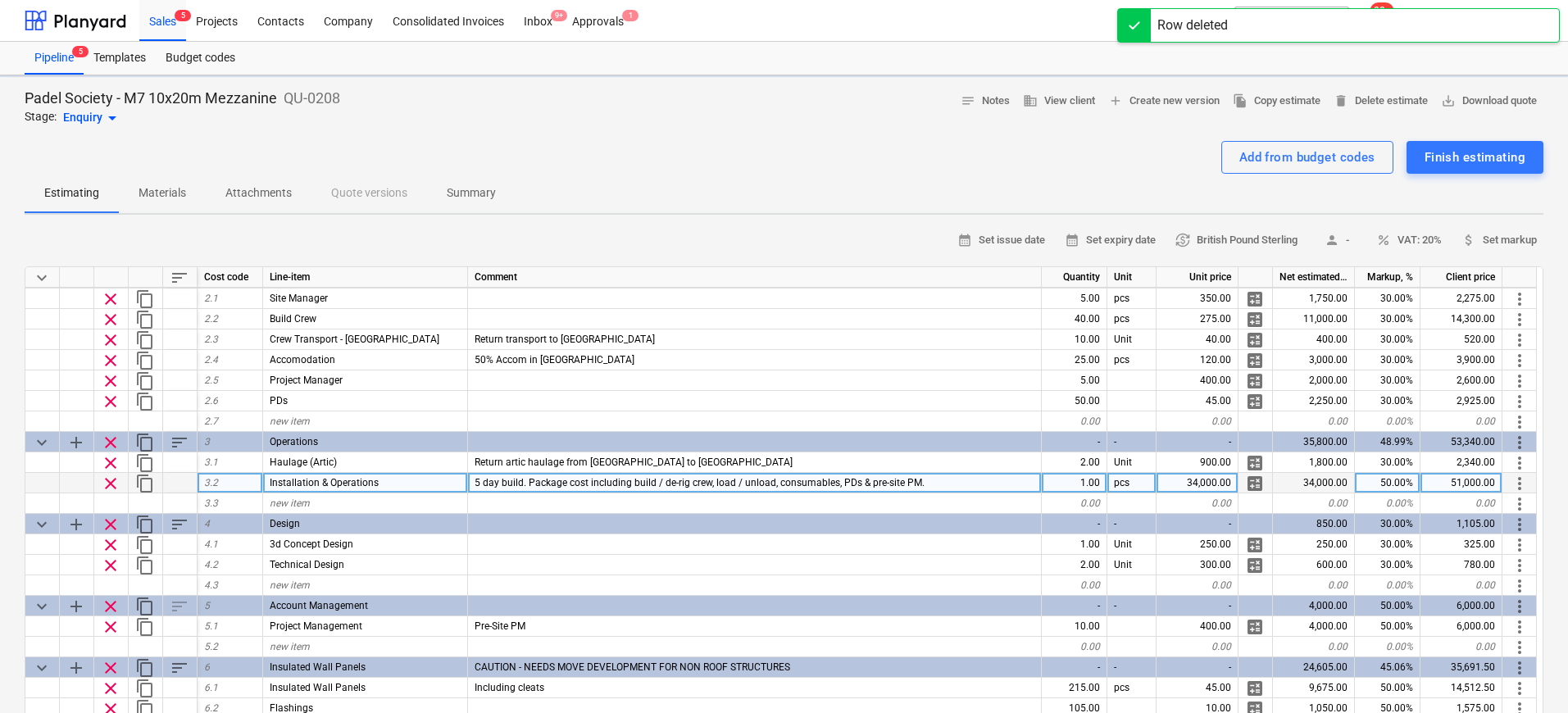
type textarea "x"
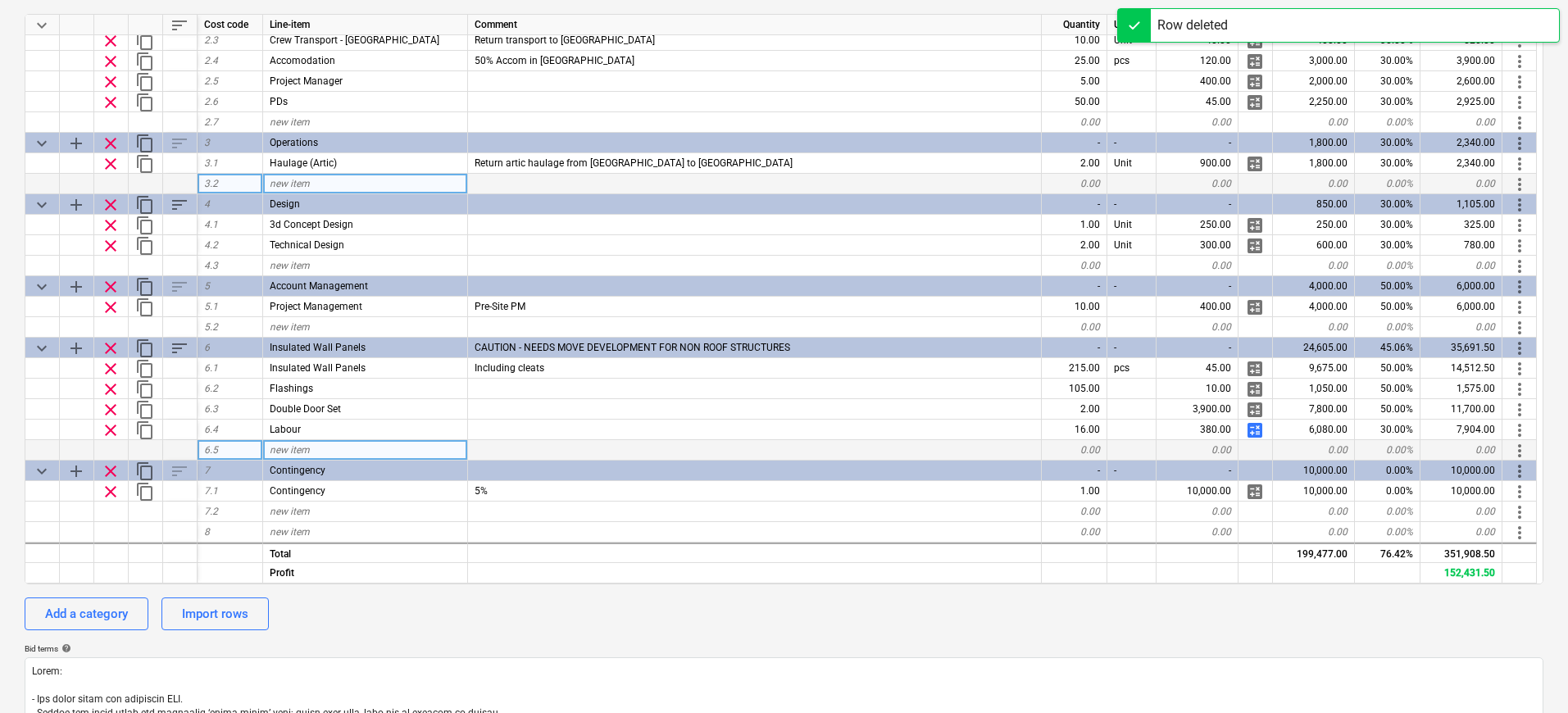
scroll to position [119, 0]
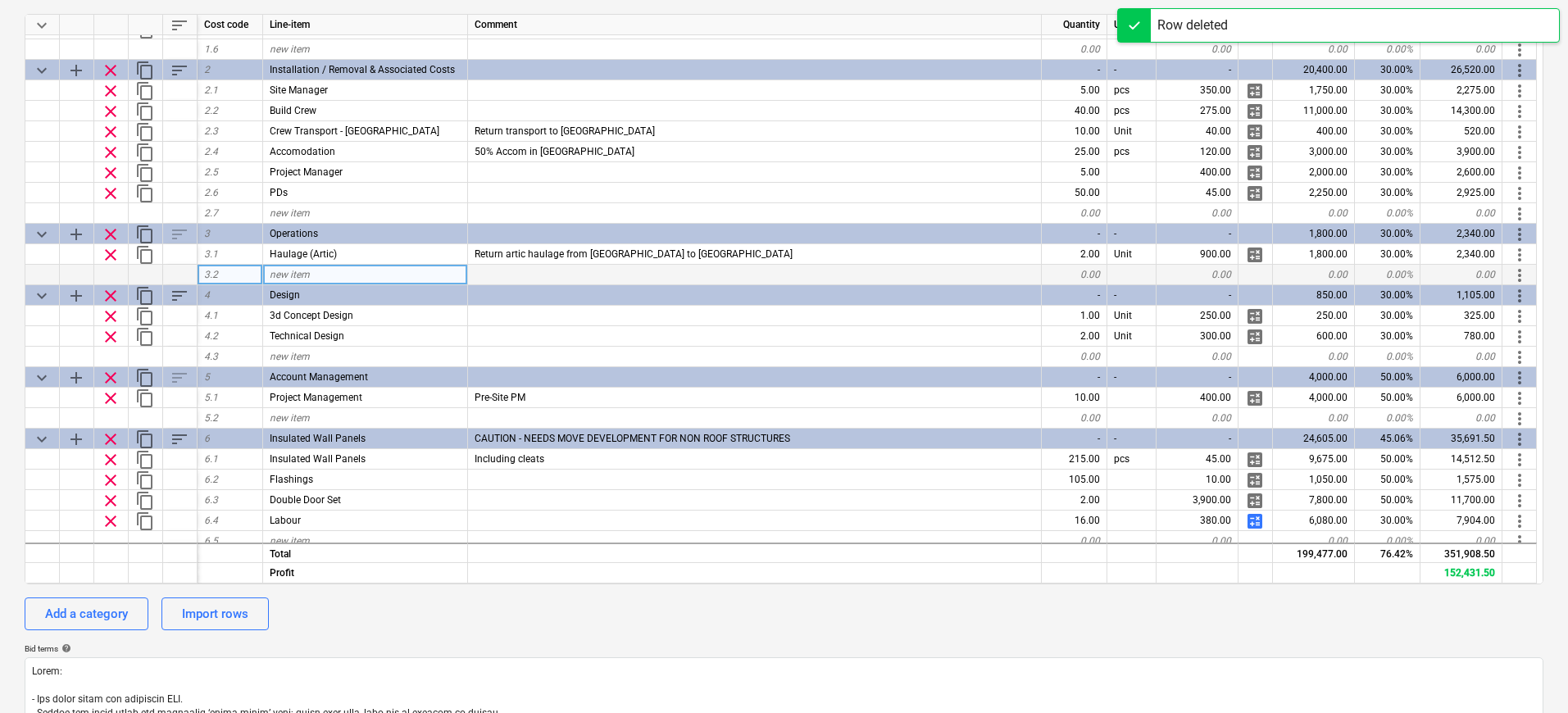
click at [337, 276] on div "new item" at bounding box center [365, 275] width 205 height 20
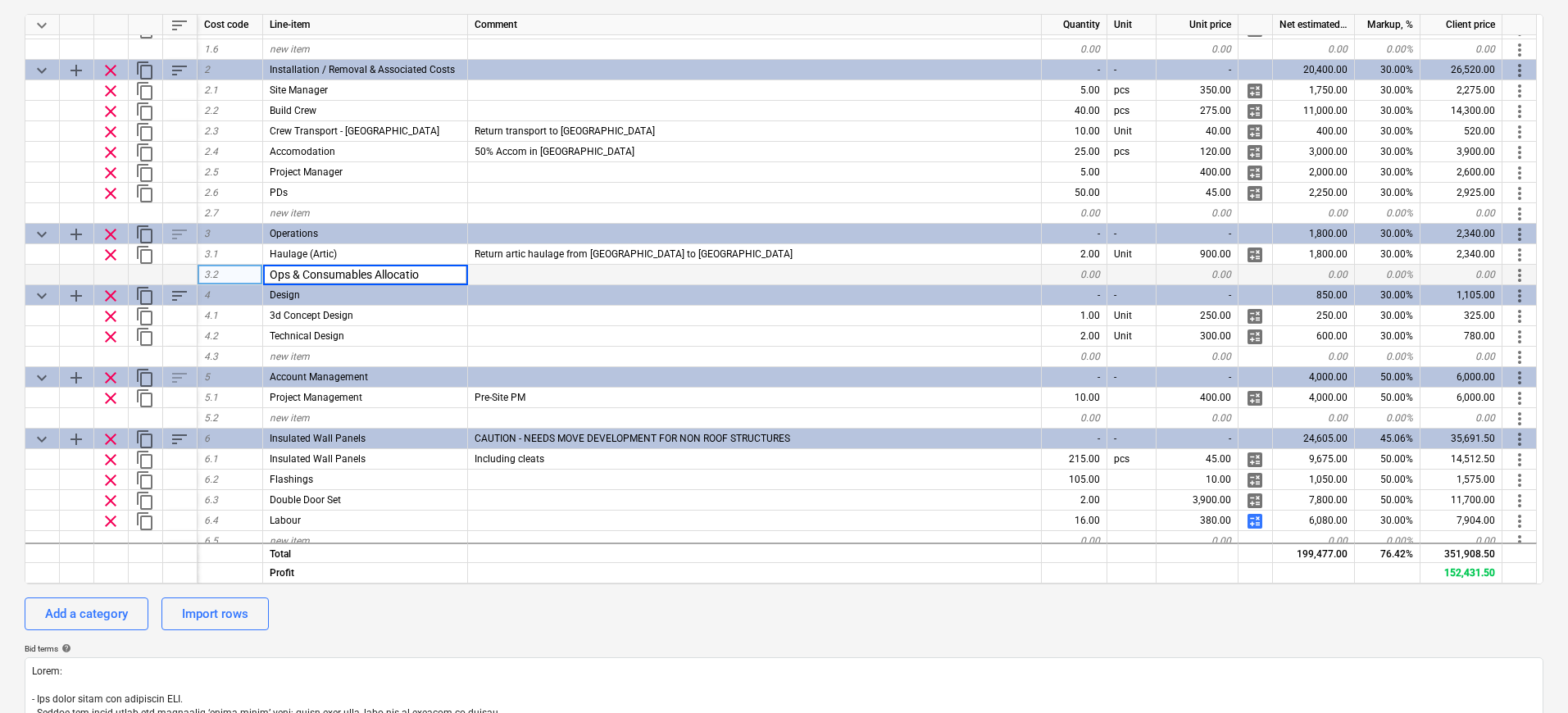
type input "Ops & Consumables Allocation"
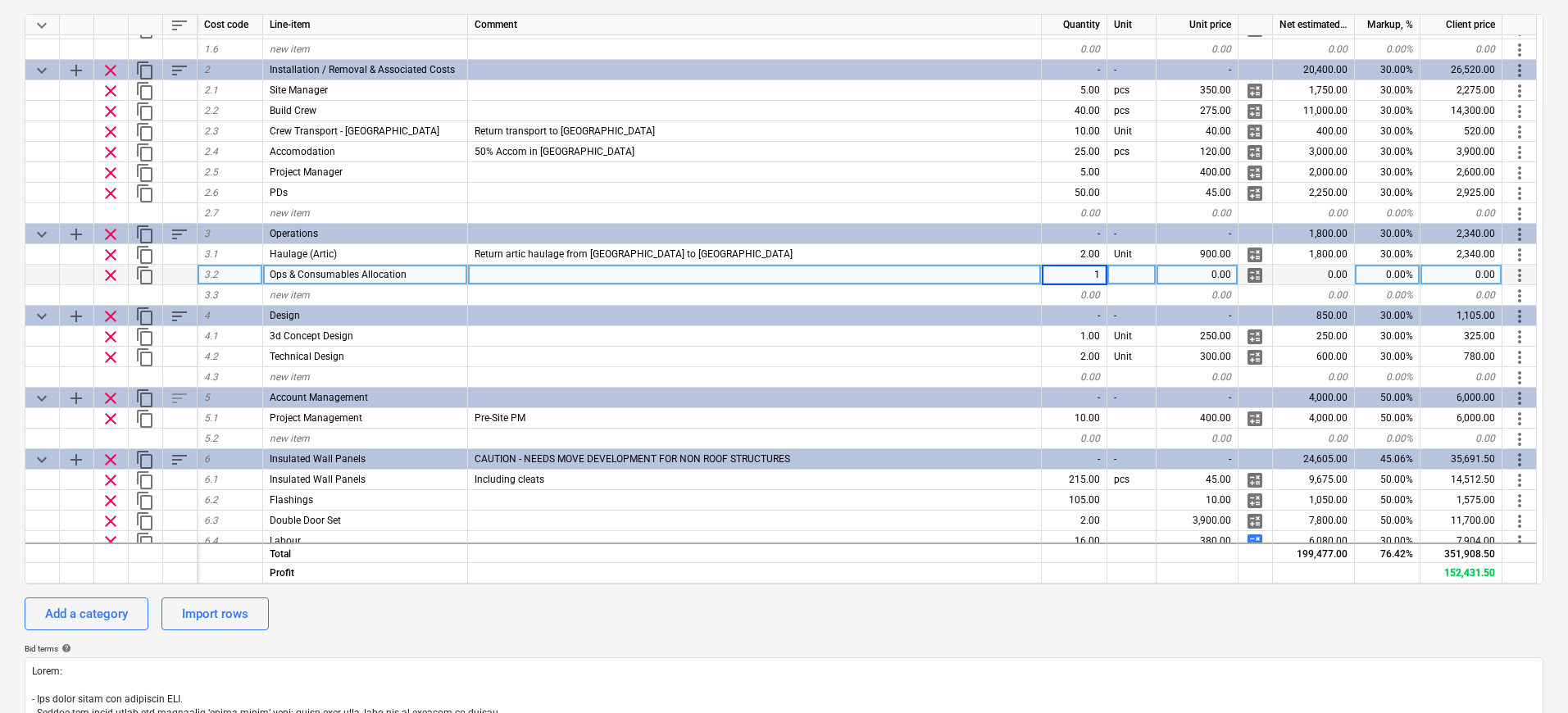
type textarea "x"
type input "2000"
type textarea "x"
type input "2"
type input "30"
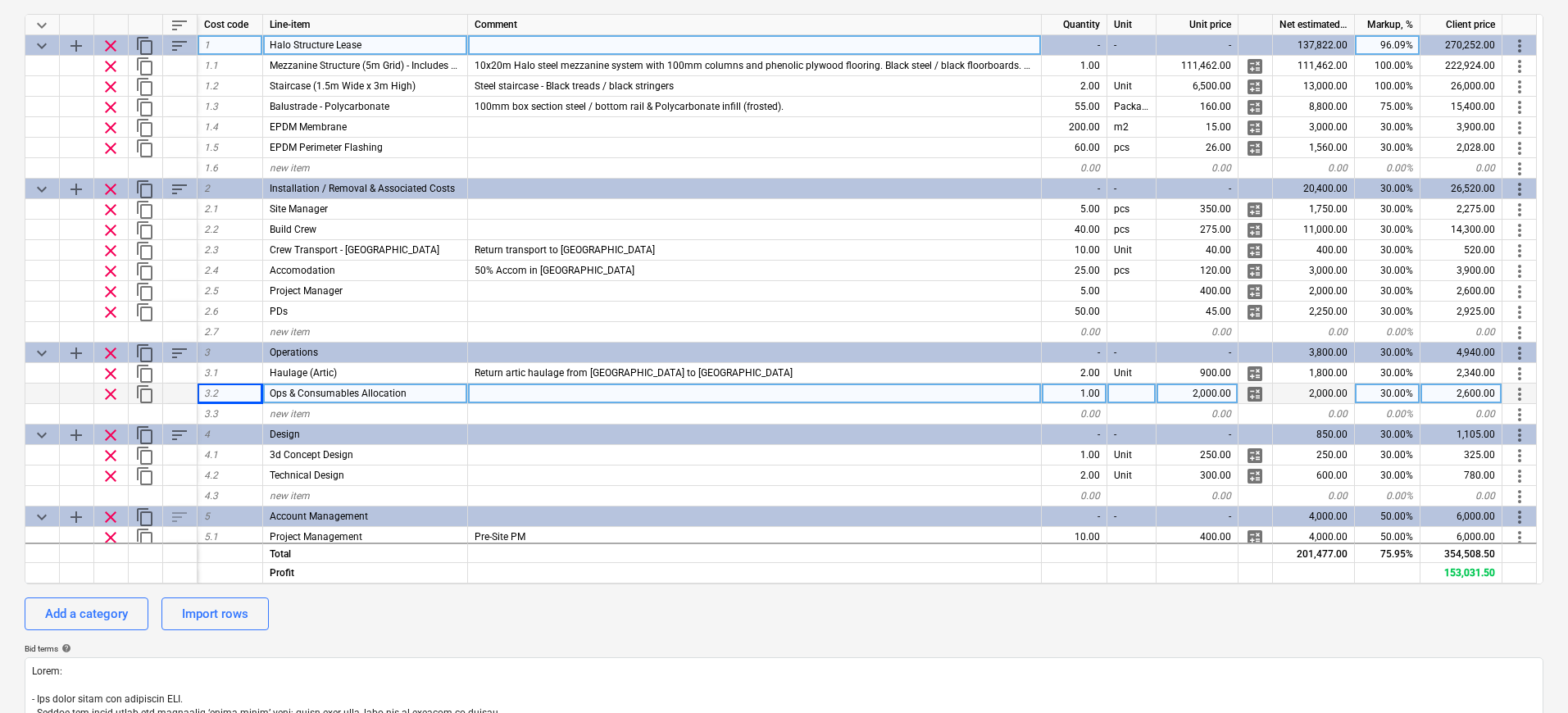
scroll to position [0, 0]
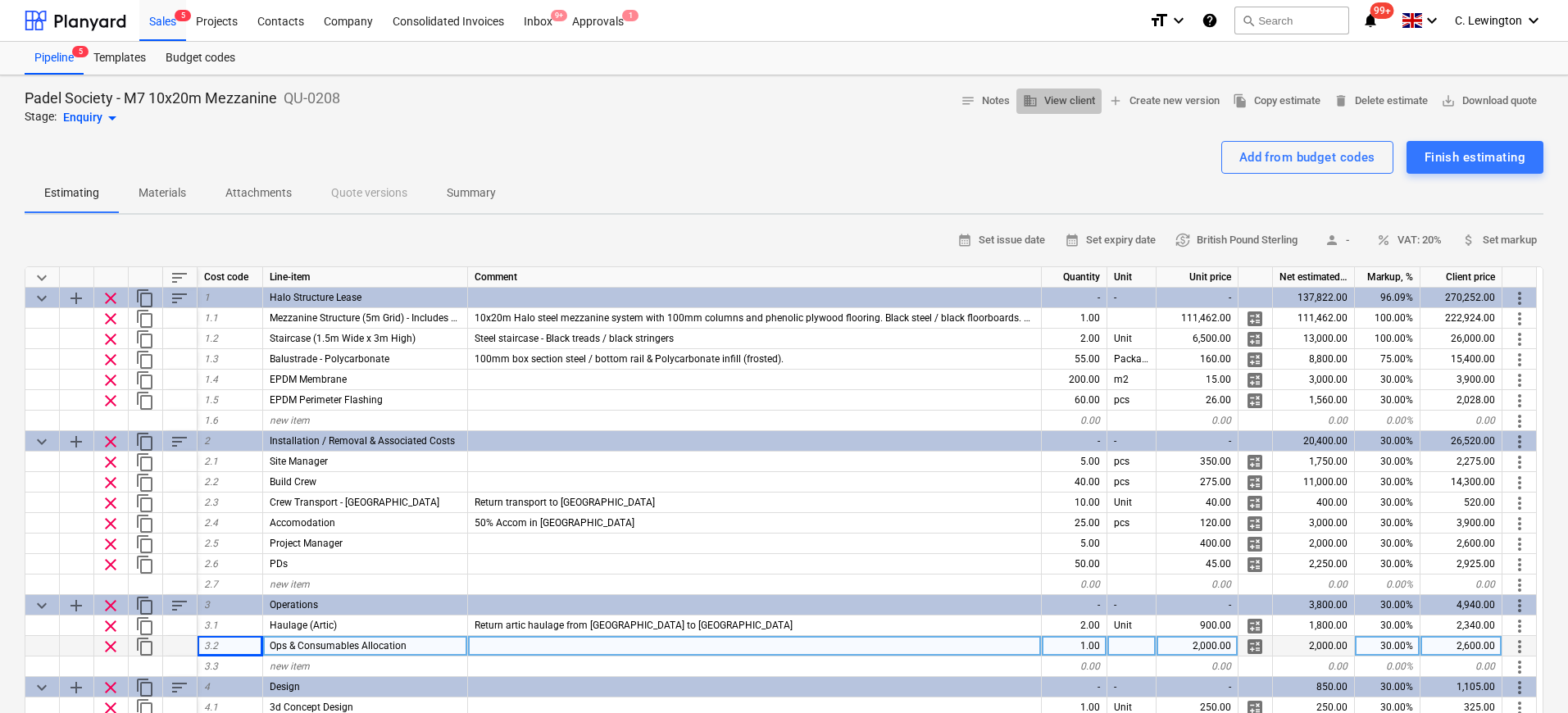
click at [1076, 104] on span "business View client" at bounding box center [1059, 101] width 72 height 18
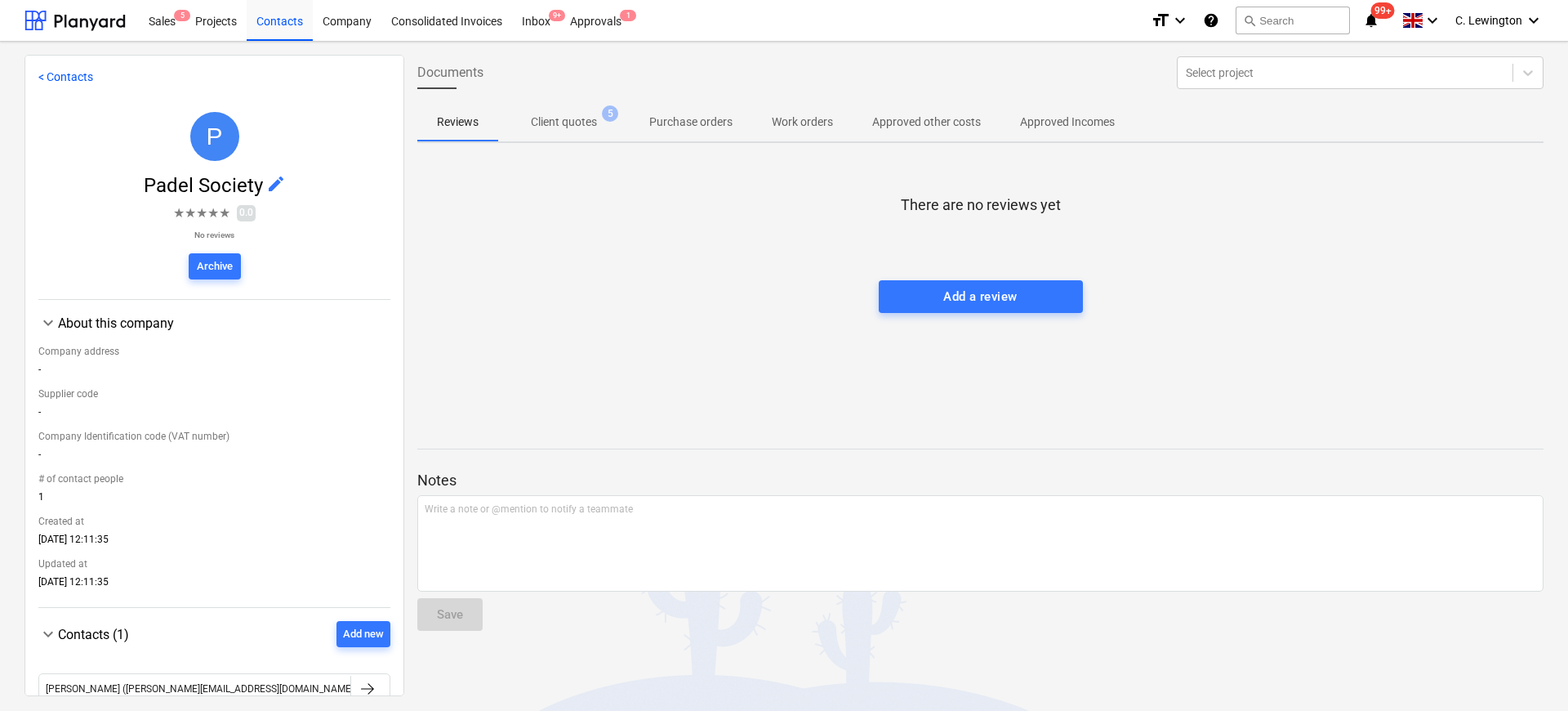
click at [591, 115] on p "Client quotes" at bounding box center [564, 122] width 66 height 17
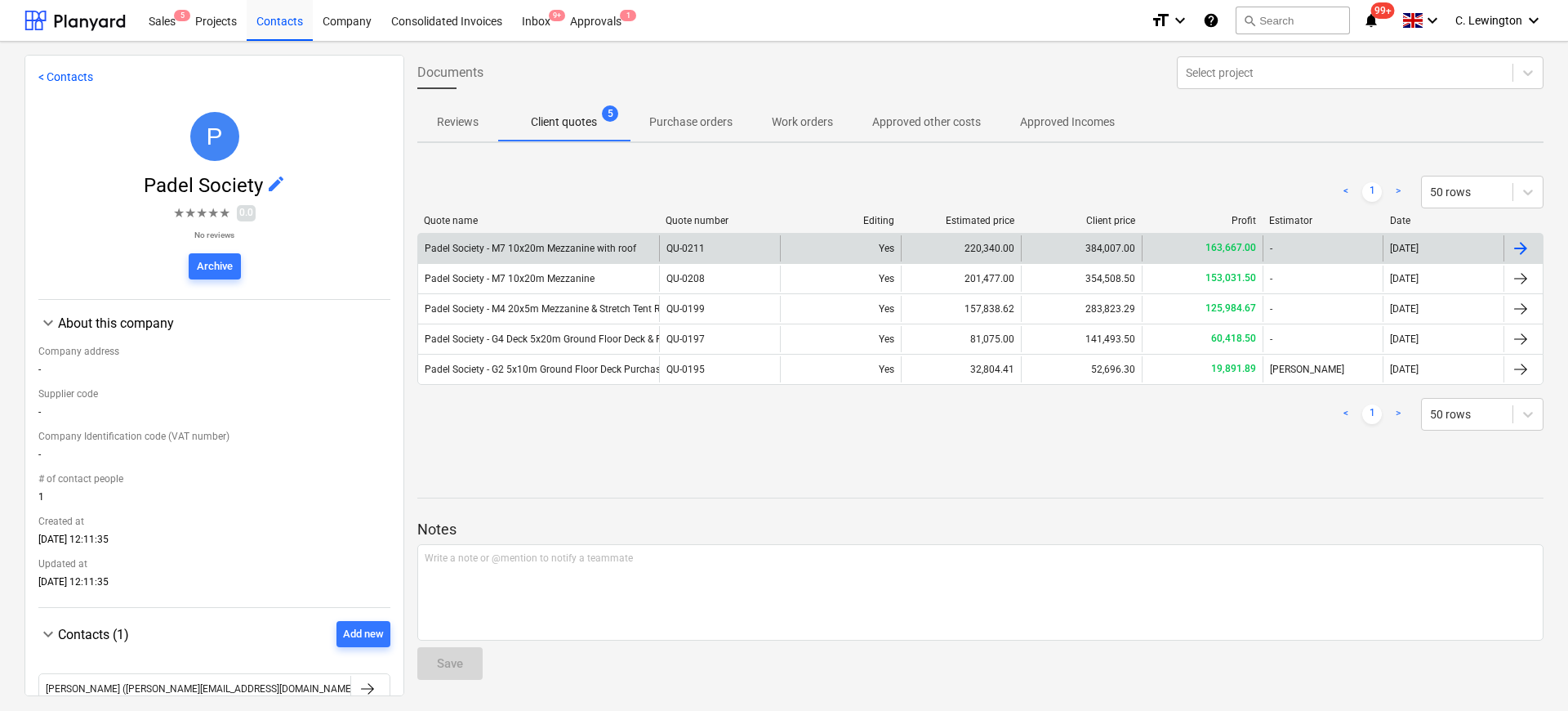
click at [562, 250] on div "Padel Society - M7 10x20m Mezzanine with roof" at bounding box center [530, 248] width 211 height 11
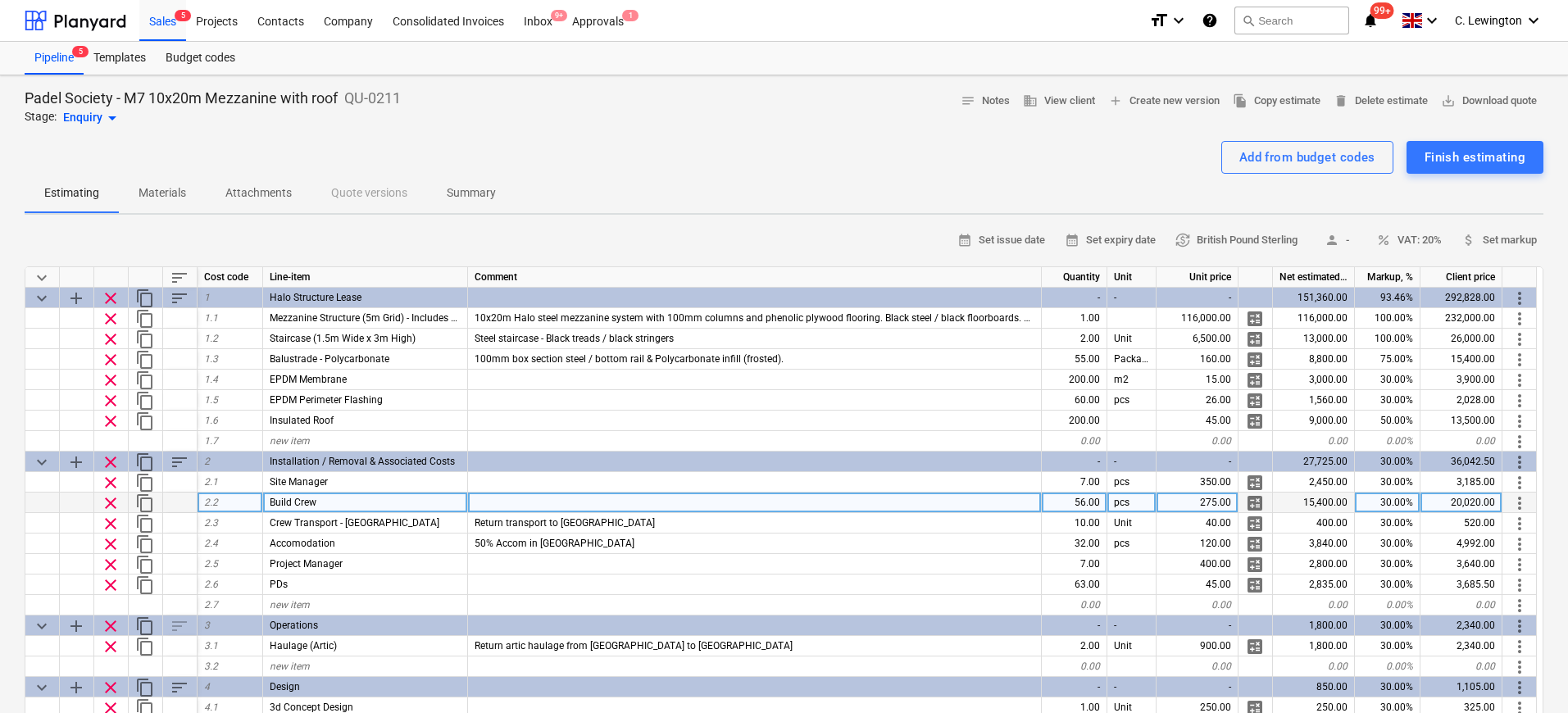
type textarea "x"
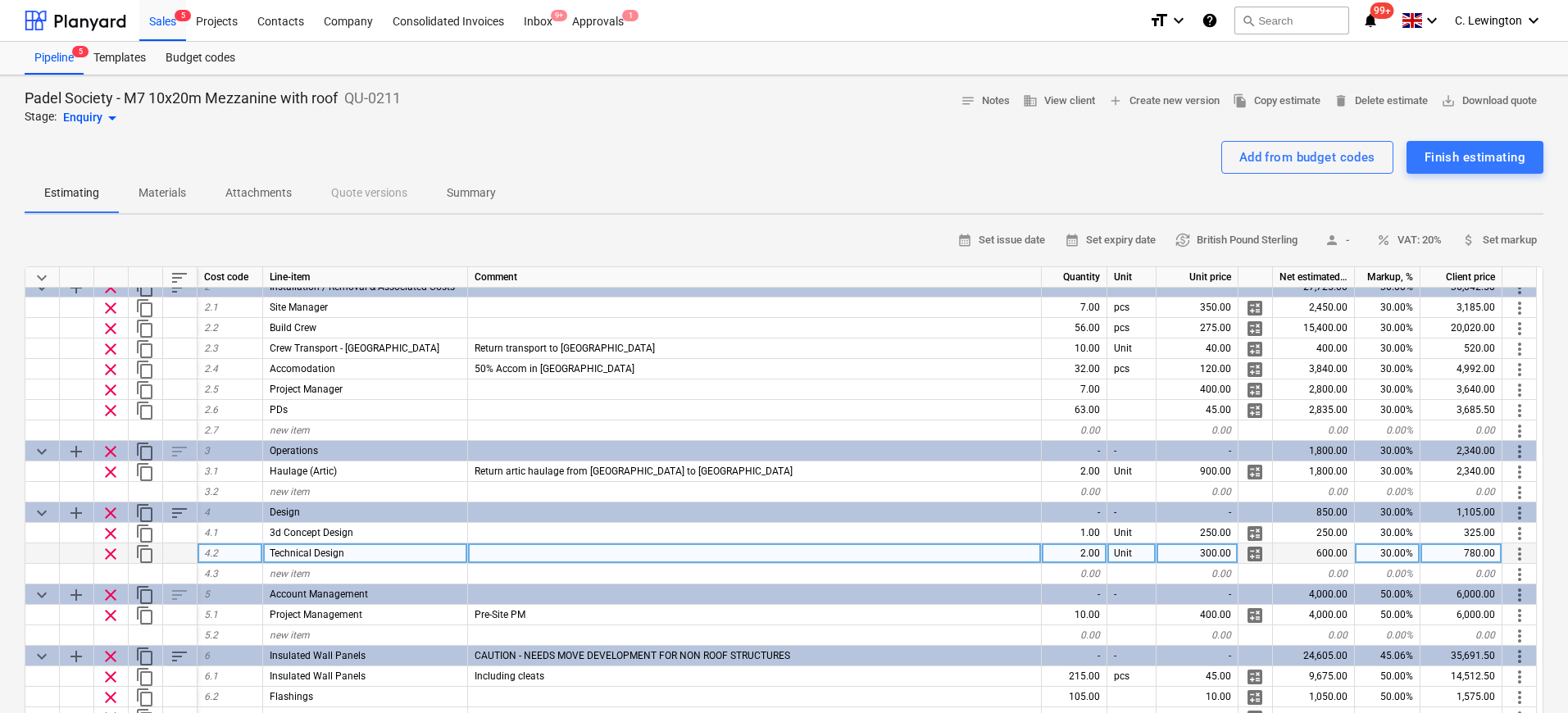
scroll to position [230, 0]
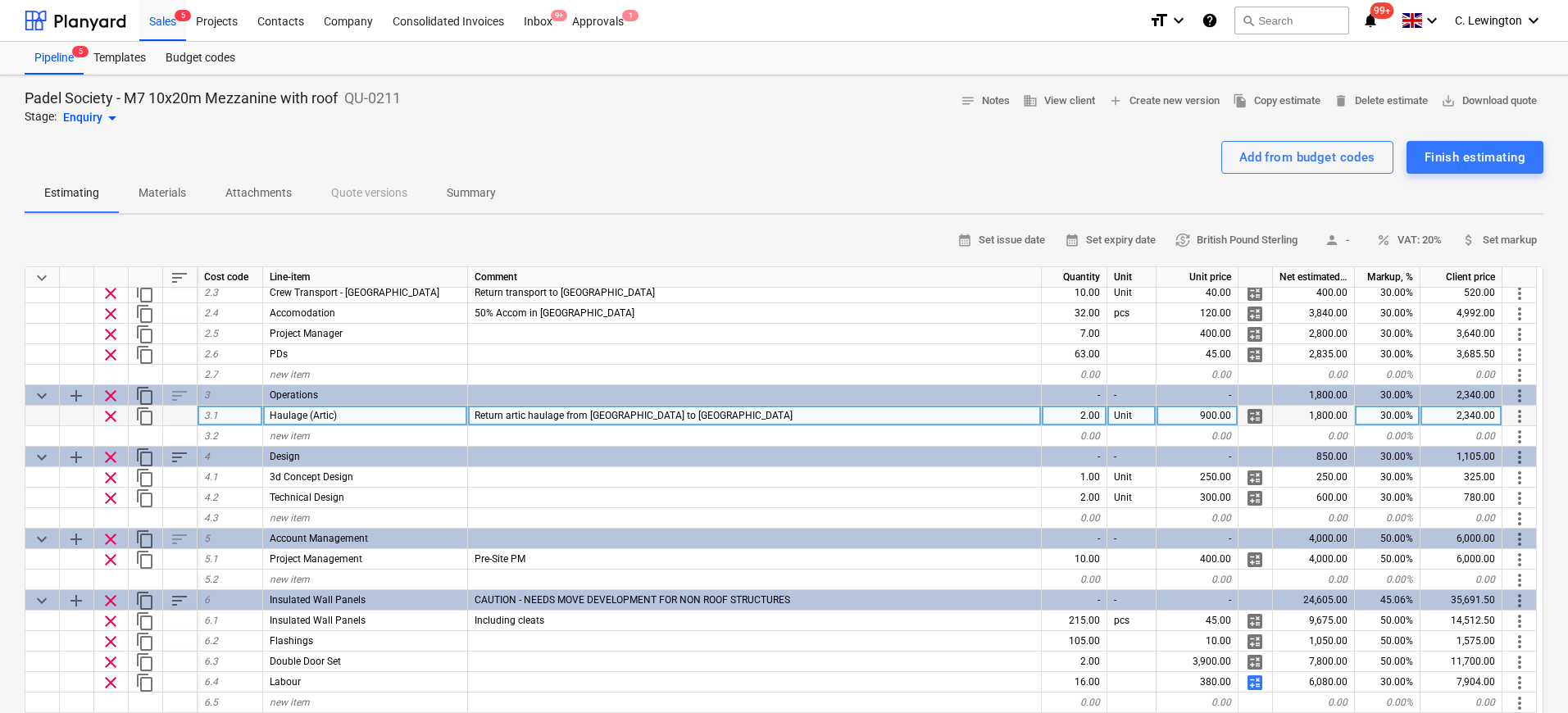
click at [390, 420] on div "Haulage (Artic)" at bounding box center [365, 415] width 205 height 20
click at [388, 433] on div "new item" at bounding box center [365, 436] width 205 height 20
type input "Ops & Consumables Allocation"
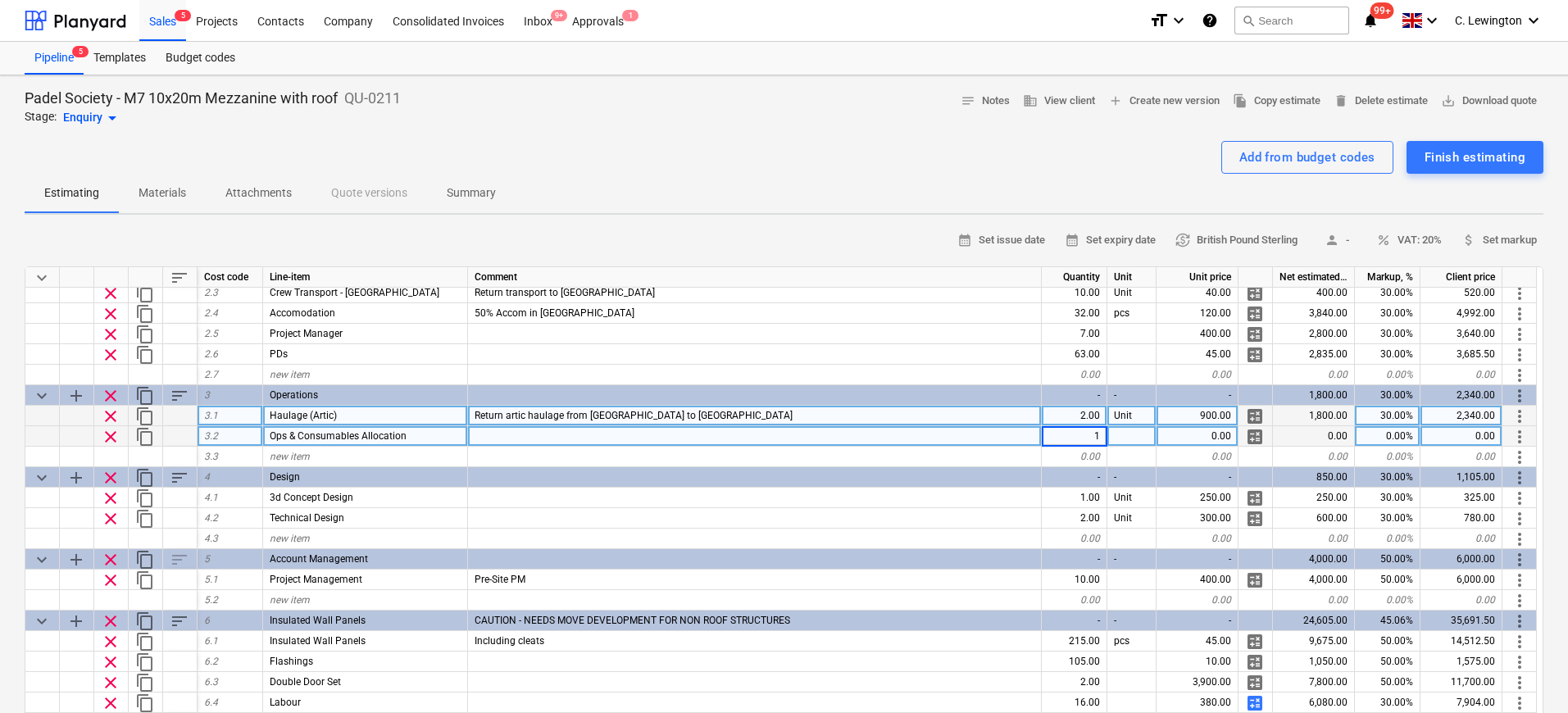
type textarea "x"
type input "2000"
type textarea "x"
click at [1414, 435] on div "0.00%" at bounding box center [1387, 436] width 65 height 20
type input "30"
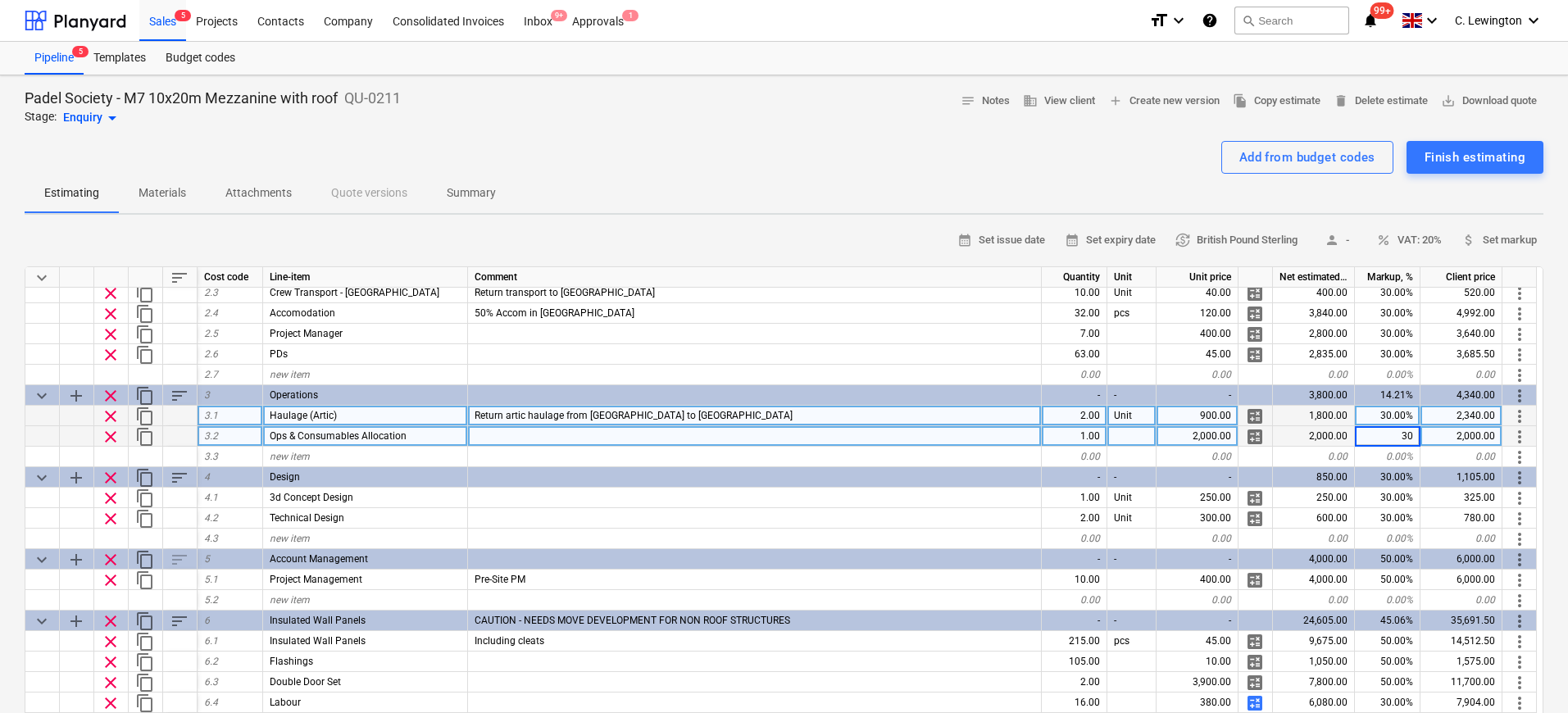
type textarea "x"
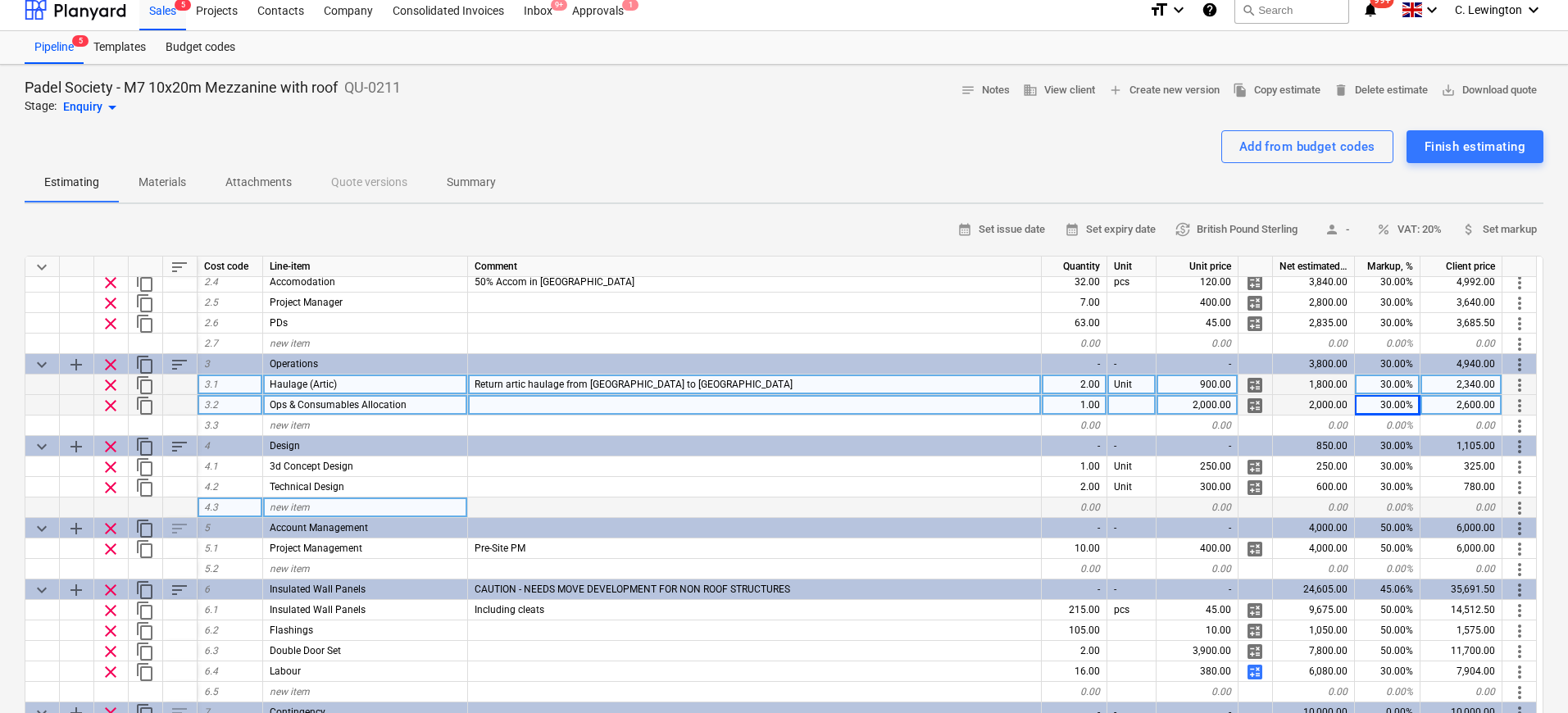
scroll to position [21, 0]
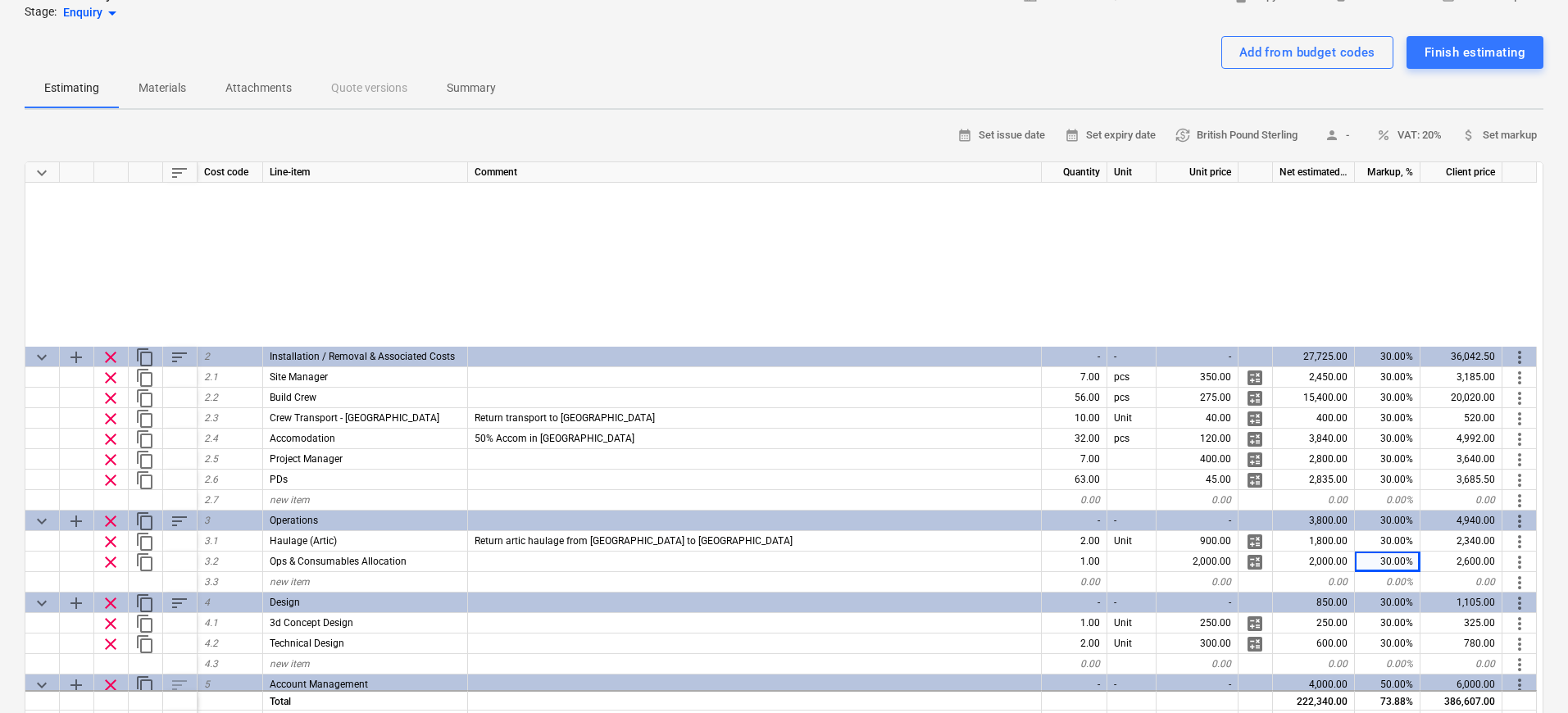
scroll to position [251, 0]
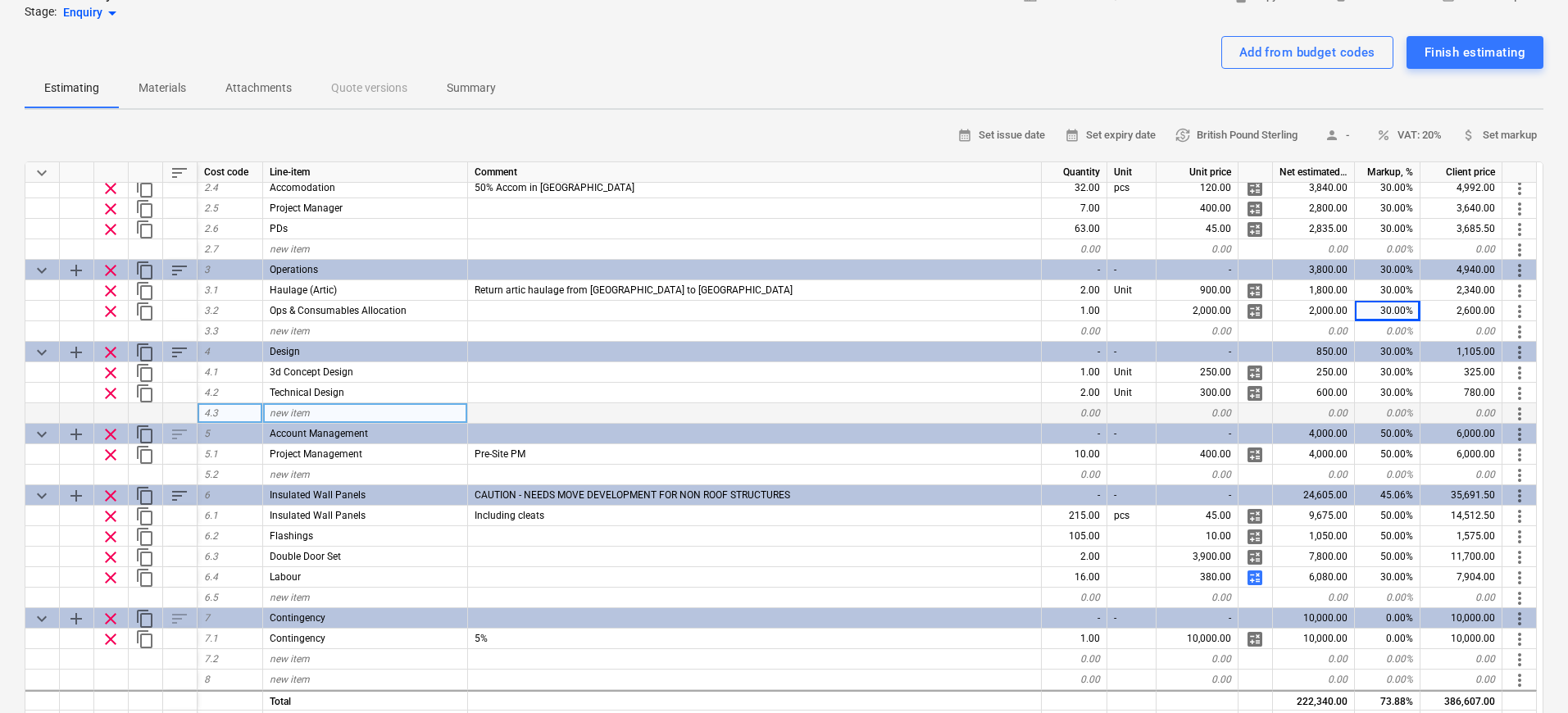
click at [372, 416] on div "new item" at bounding box center [365, 413] width 205 height 20
type input "Structural Calculations Pack"
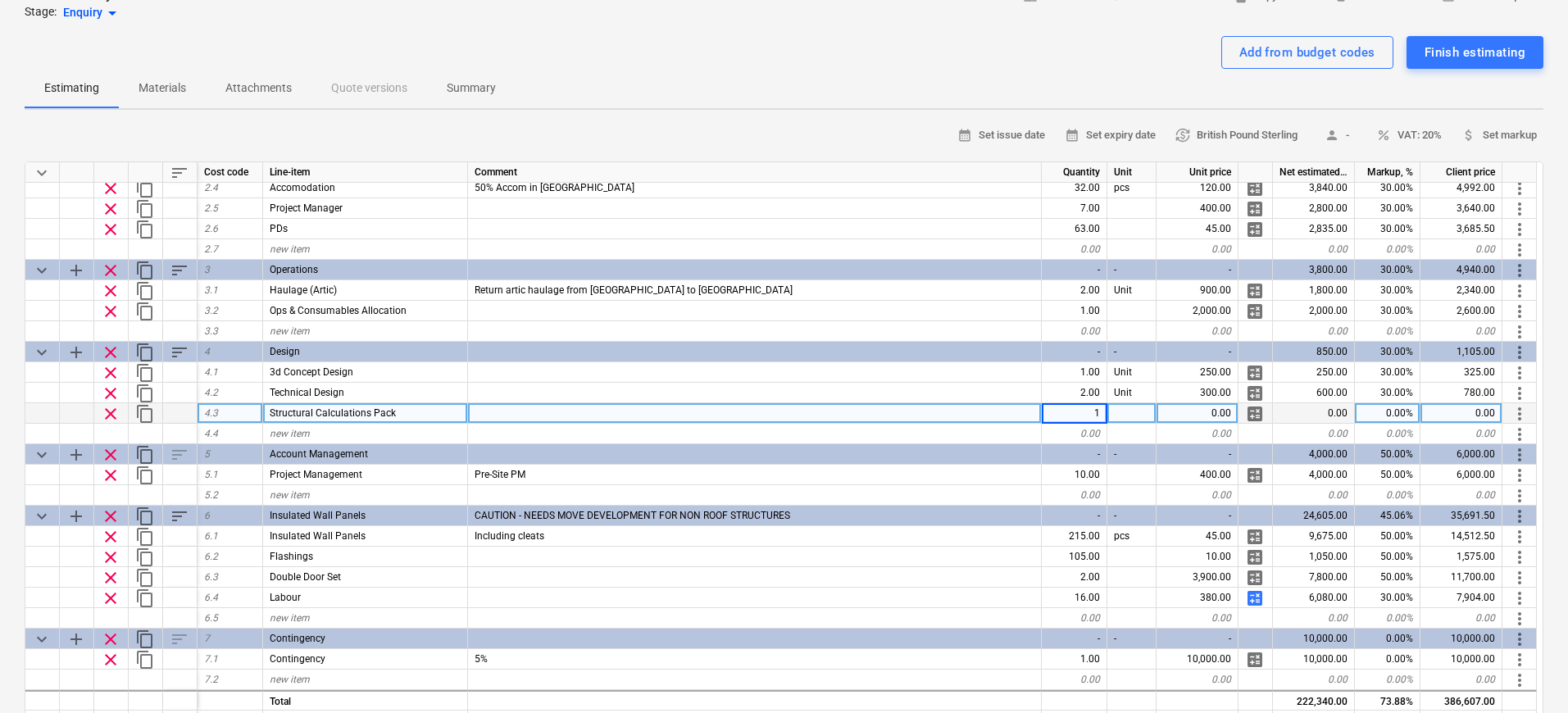
type textarea "x"
type input "2500"
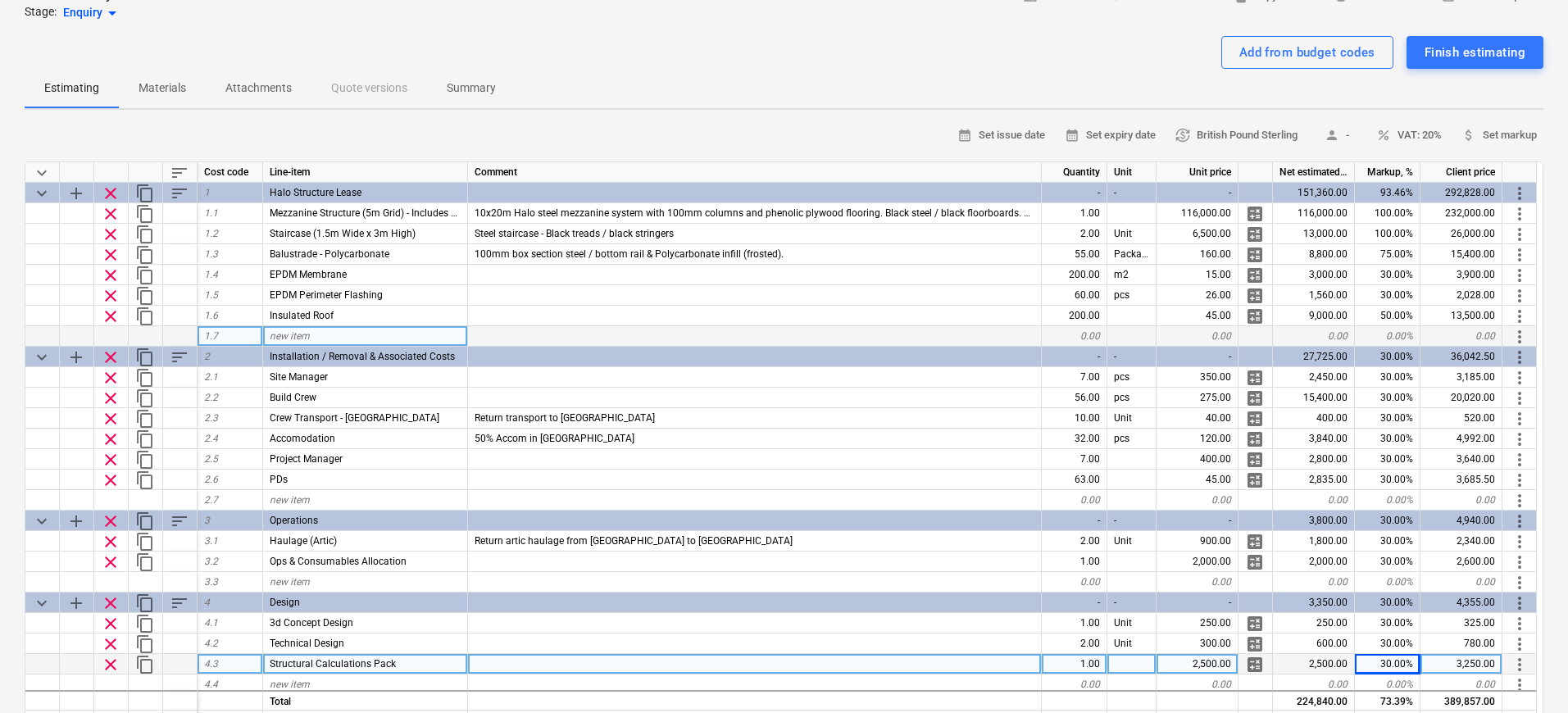
scroll to position [0, 0]
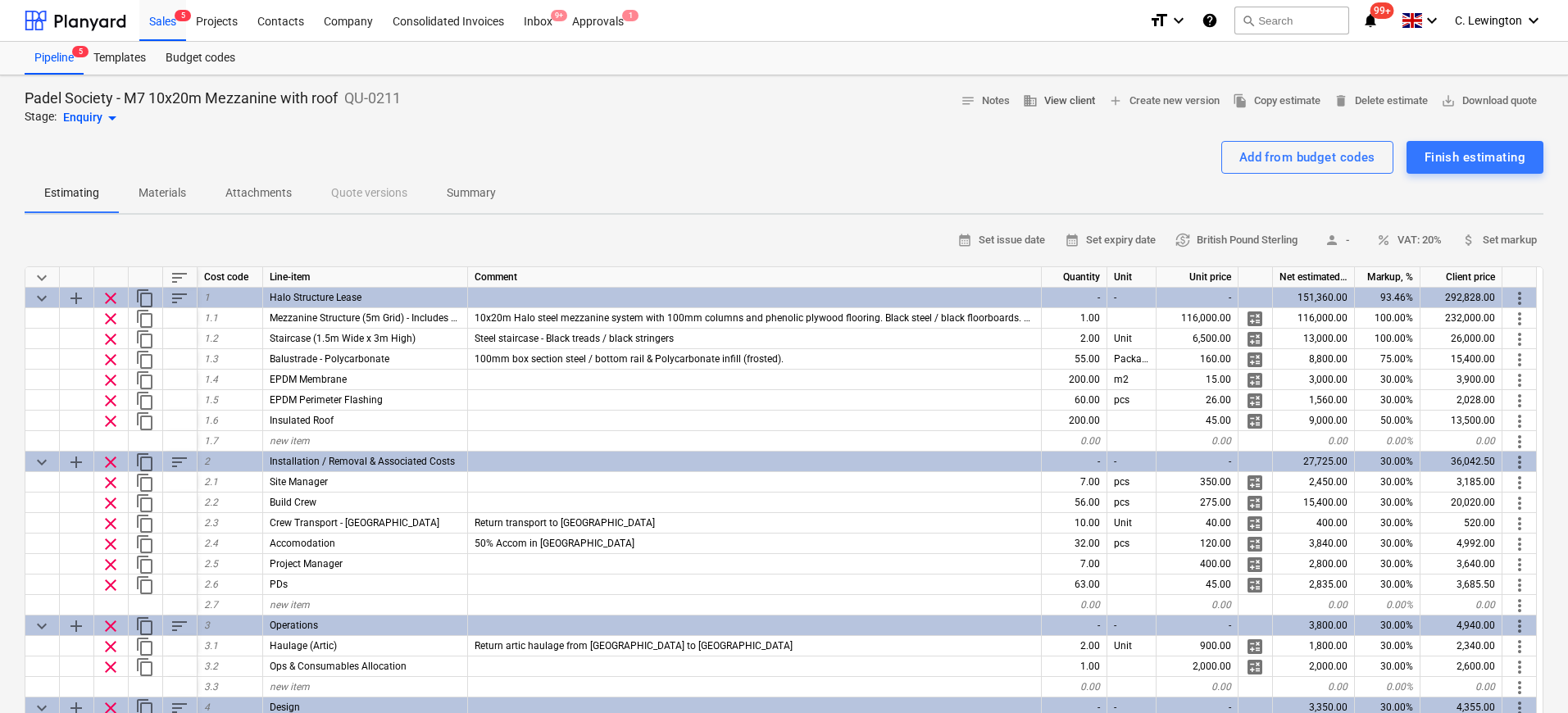
click at [1044, 99] on span "business View client" at bounding box center [1059, 101] width 72 height 18
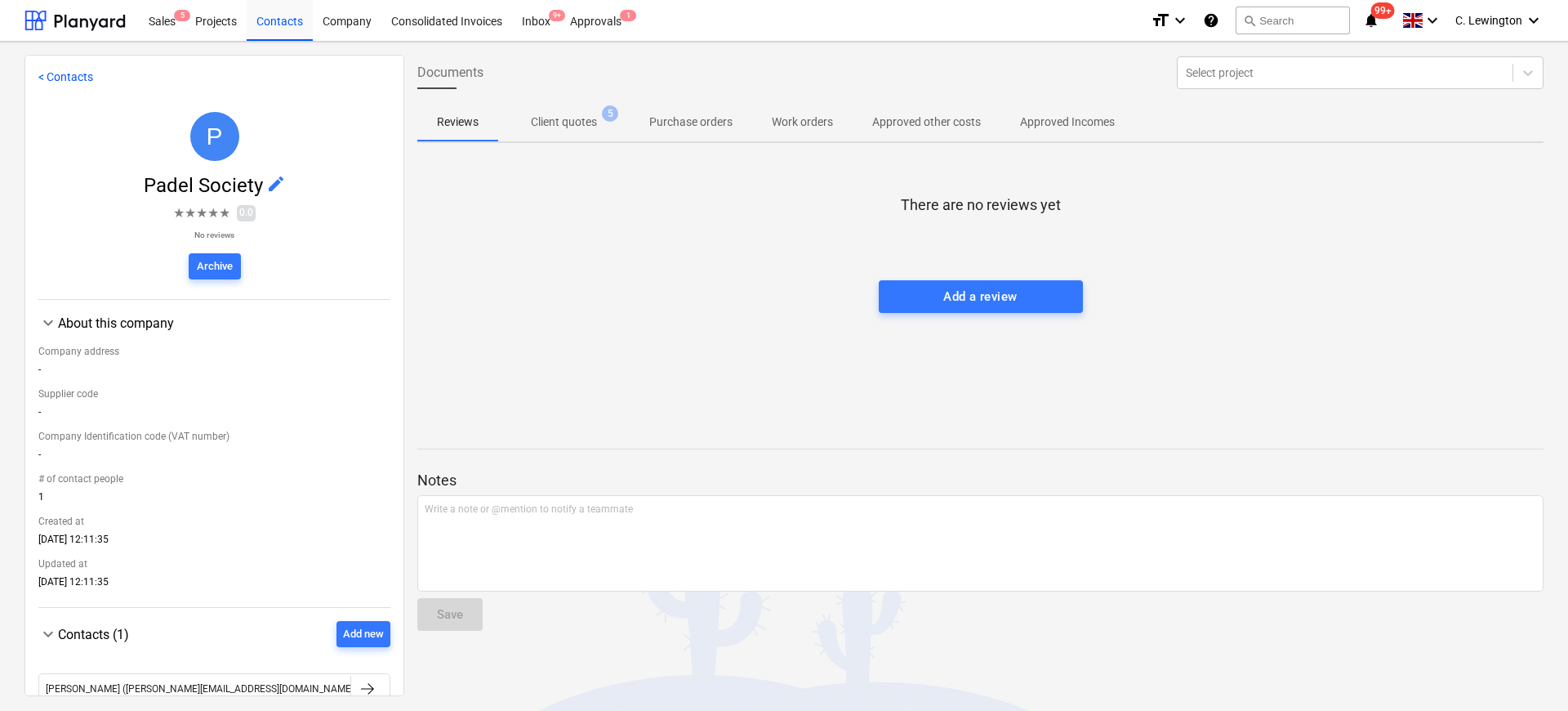
click at [615, 99] on div at bounding box center [980, 96] width 1126 height 13
click at [602, 110] on span "Client quotes 5" at bounding box center [563, 121] width 131 height 29
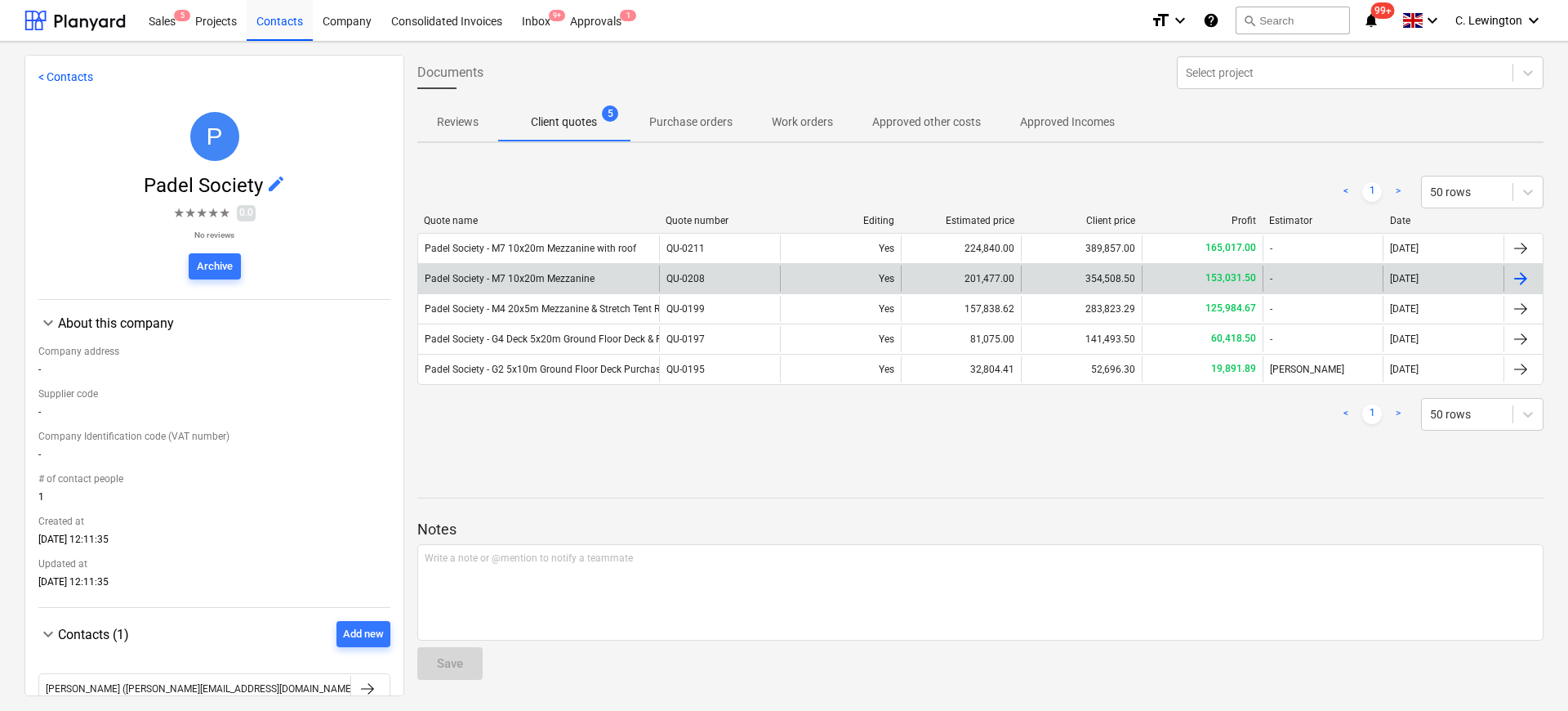
click at [571, 284] on div "Padel Society - M7 10x20m Mezzanine" at bounding box center [538, 278] width 241 height 26
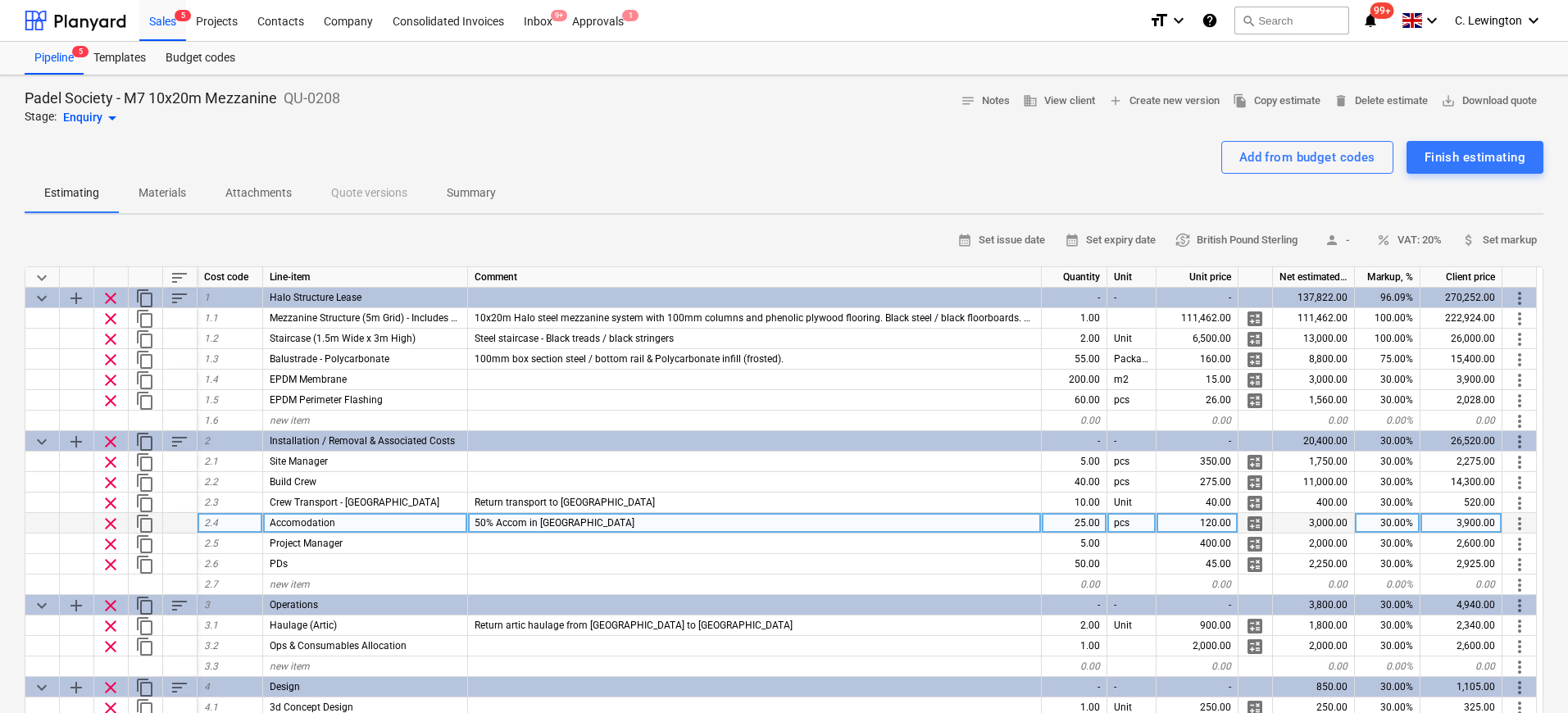
type textarea "x"
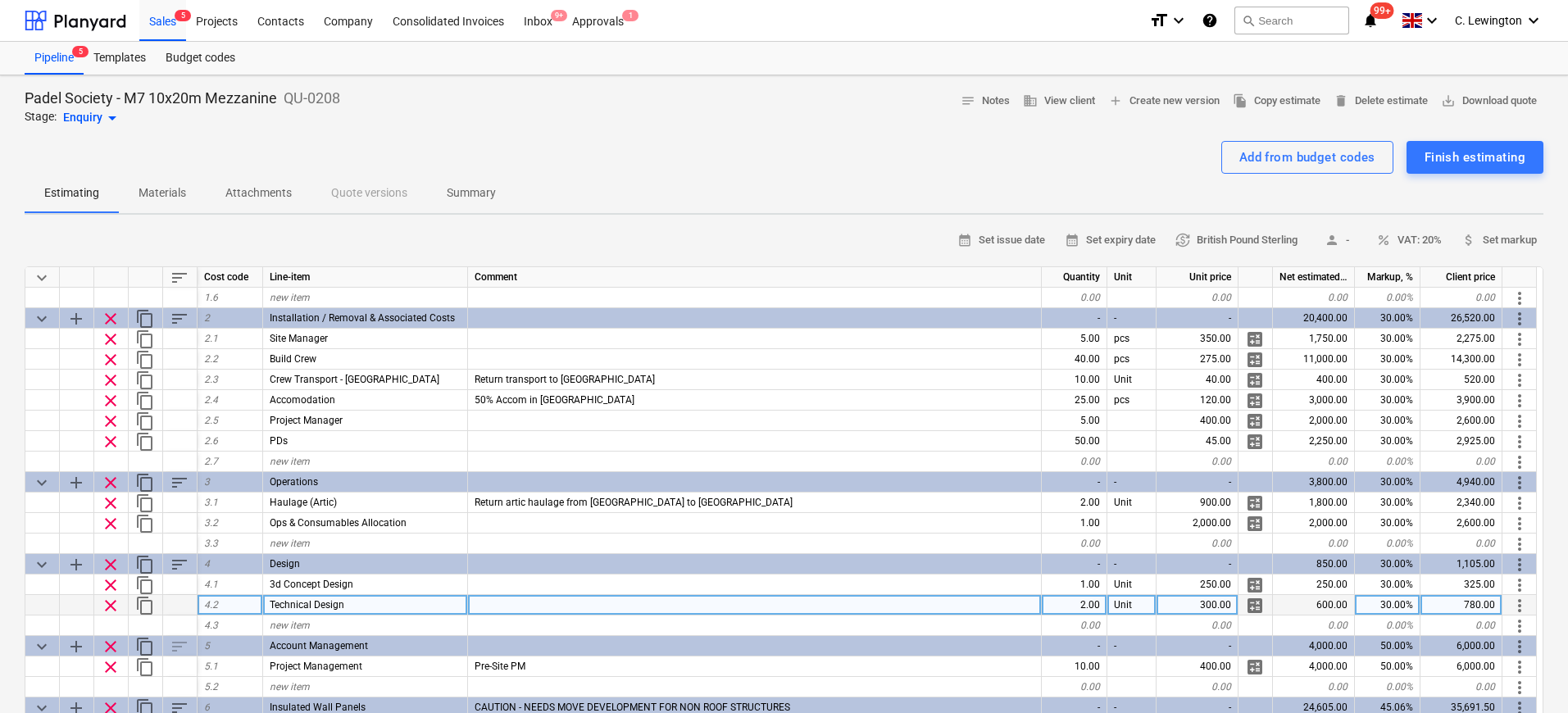
scroll to position [196, 0]
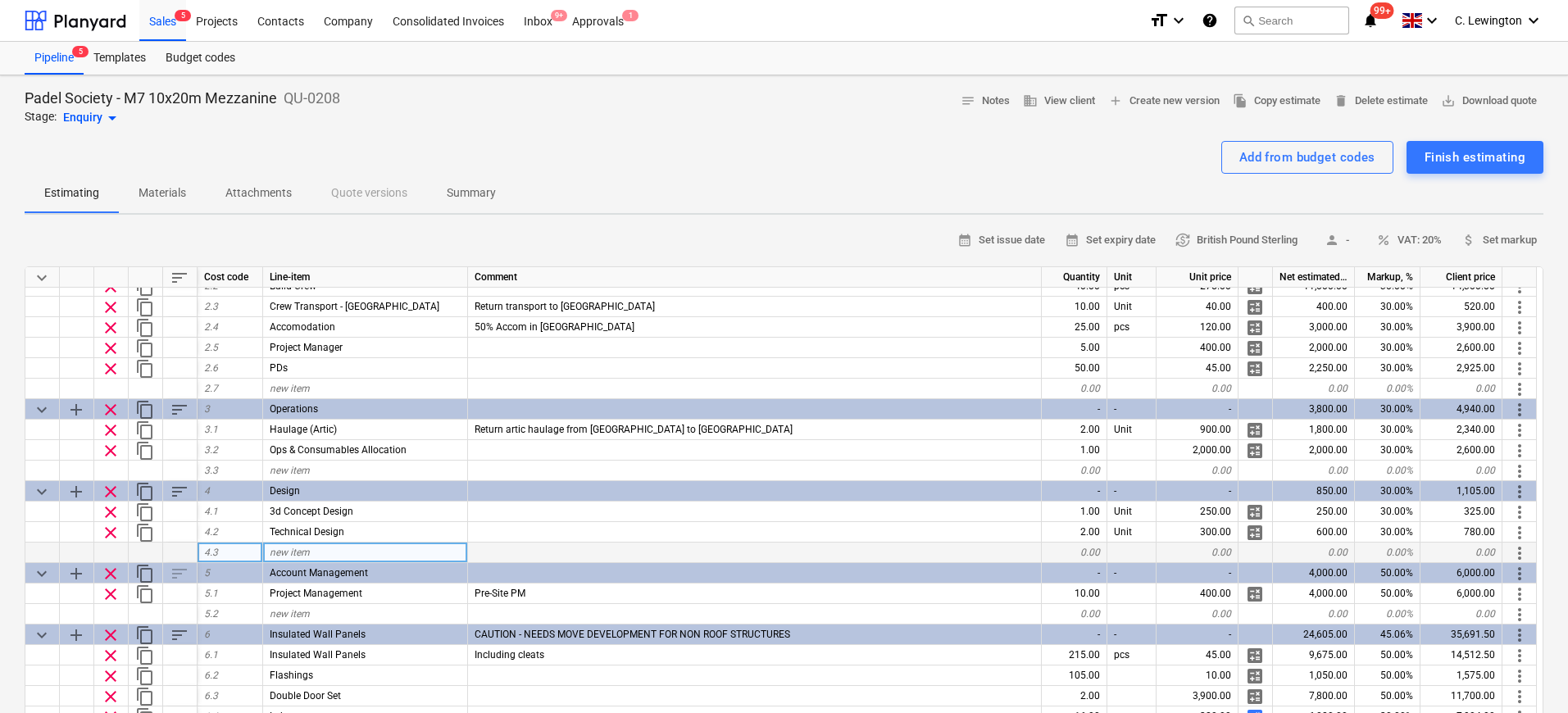
click at [327, 546] on div "new item" at bounding box center [365, 553] width 205 height 20
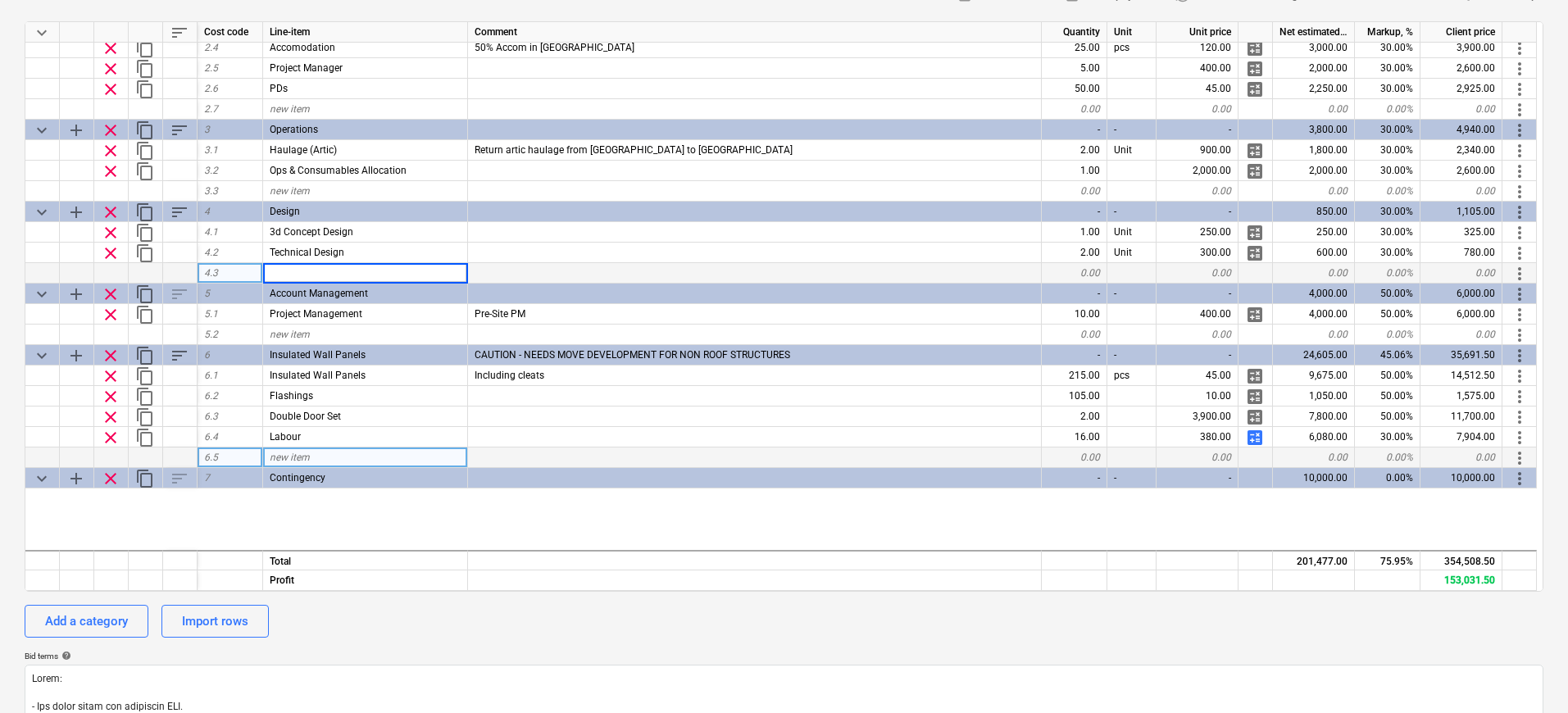
scroll to position [0, 0]
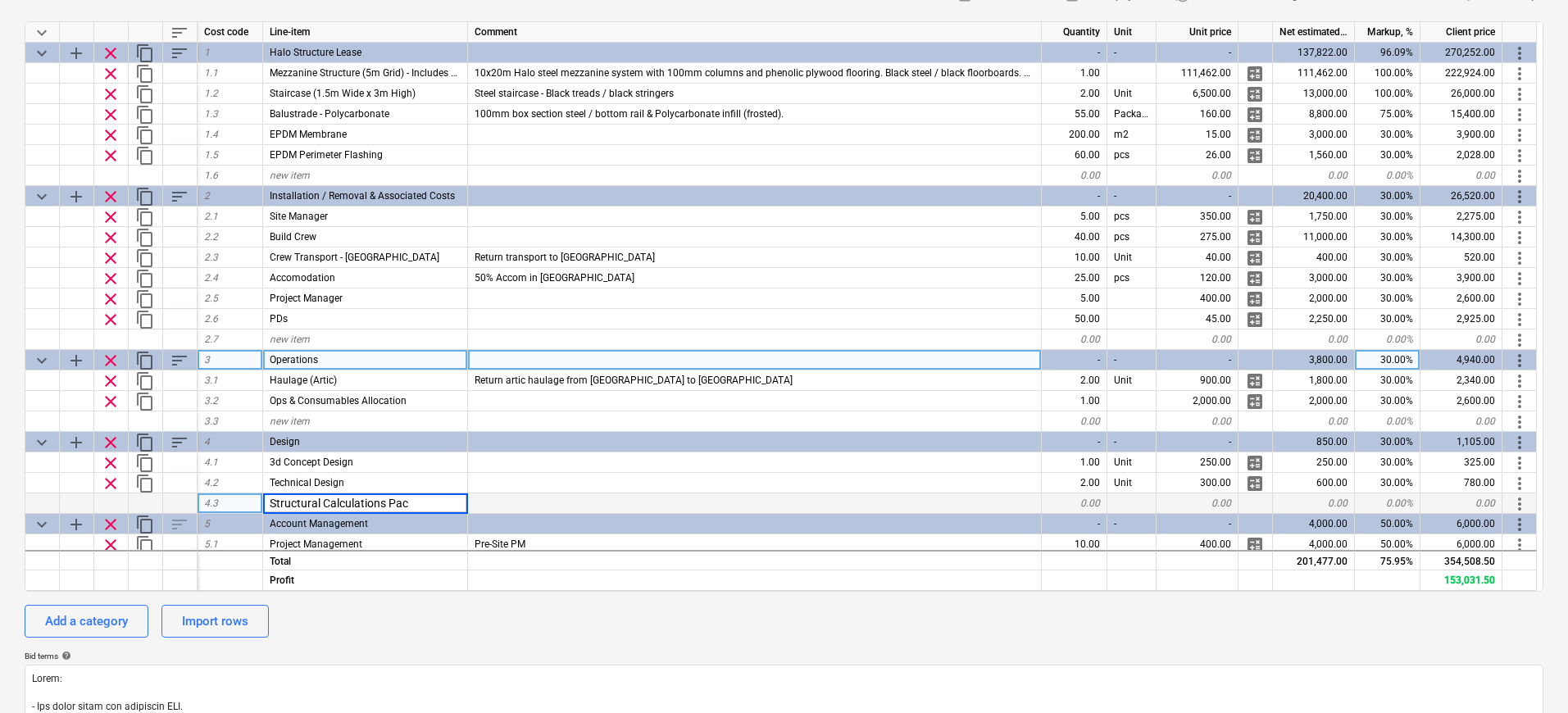
type input "Structural Calculations Pack"
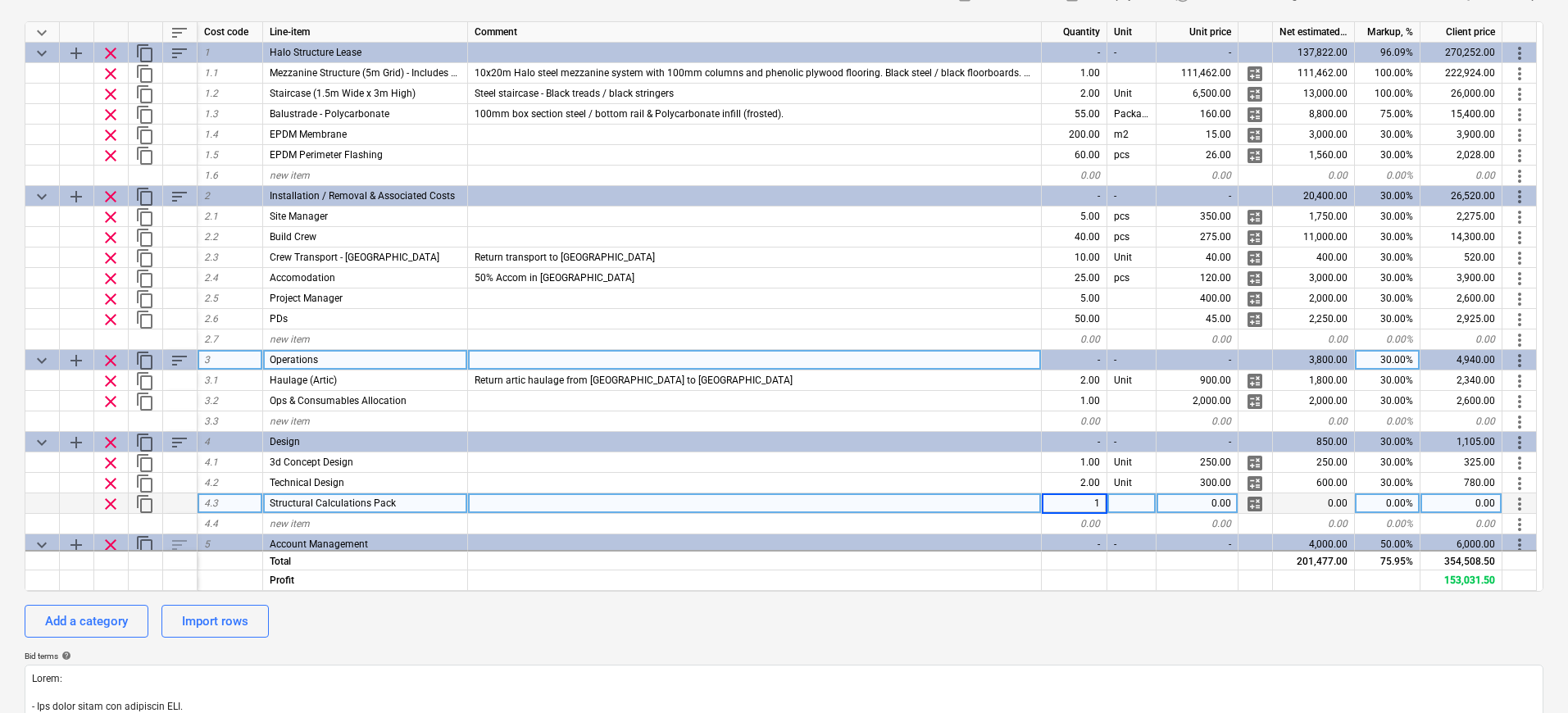
type textarea "x"
type input "2500"
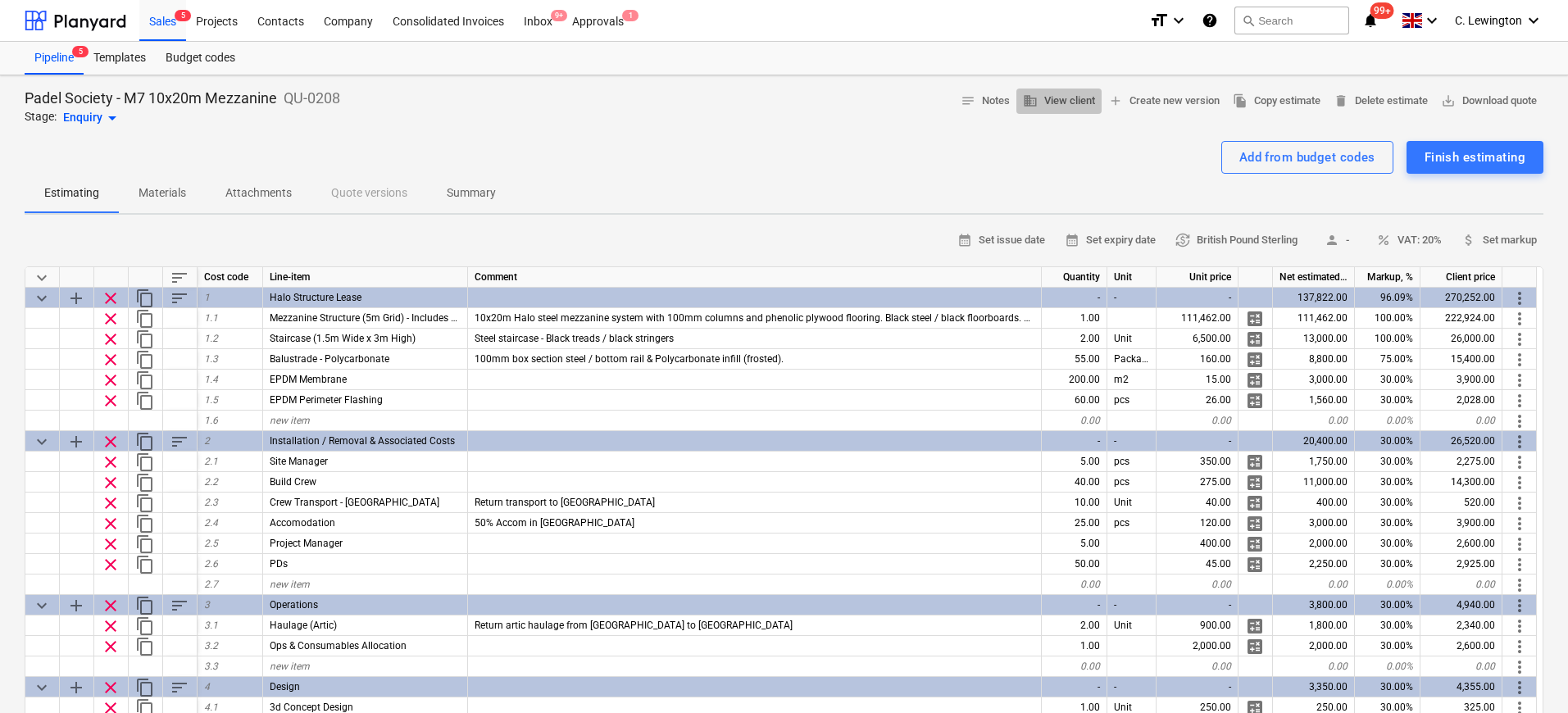
click at [1050, 97] on span "business View client" at bounding box center [1059, 101] width 72 height 18
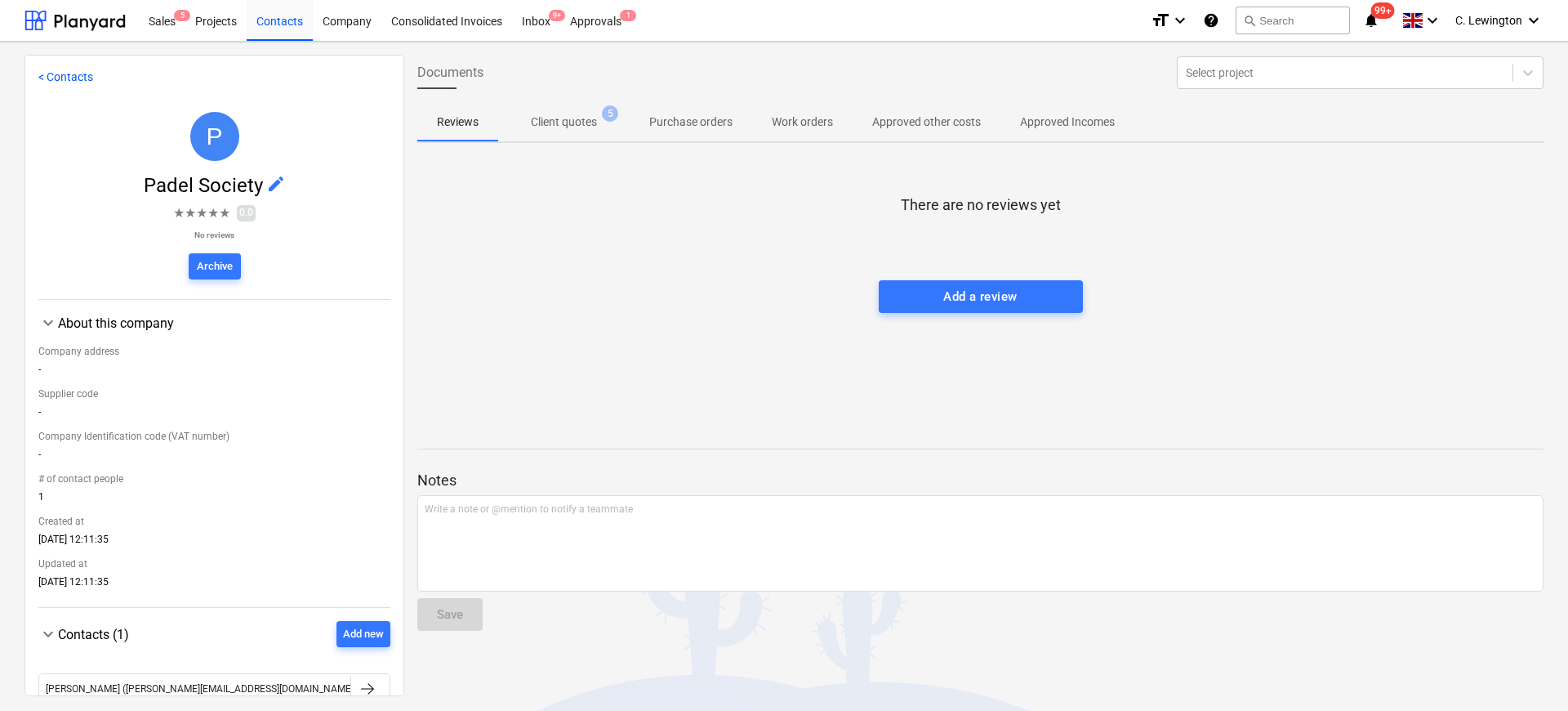
click at [587, 137] on button "Client quotes 5" at bounding box center [563, 121] width 131 height 40
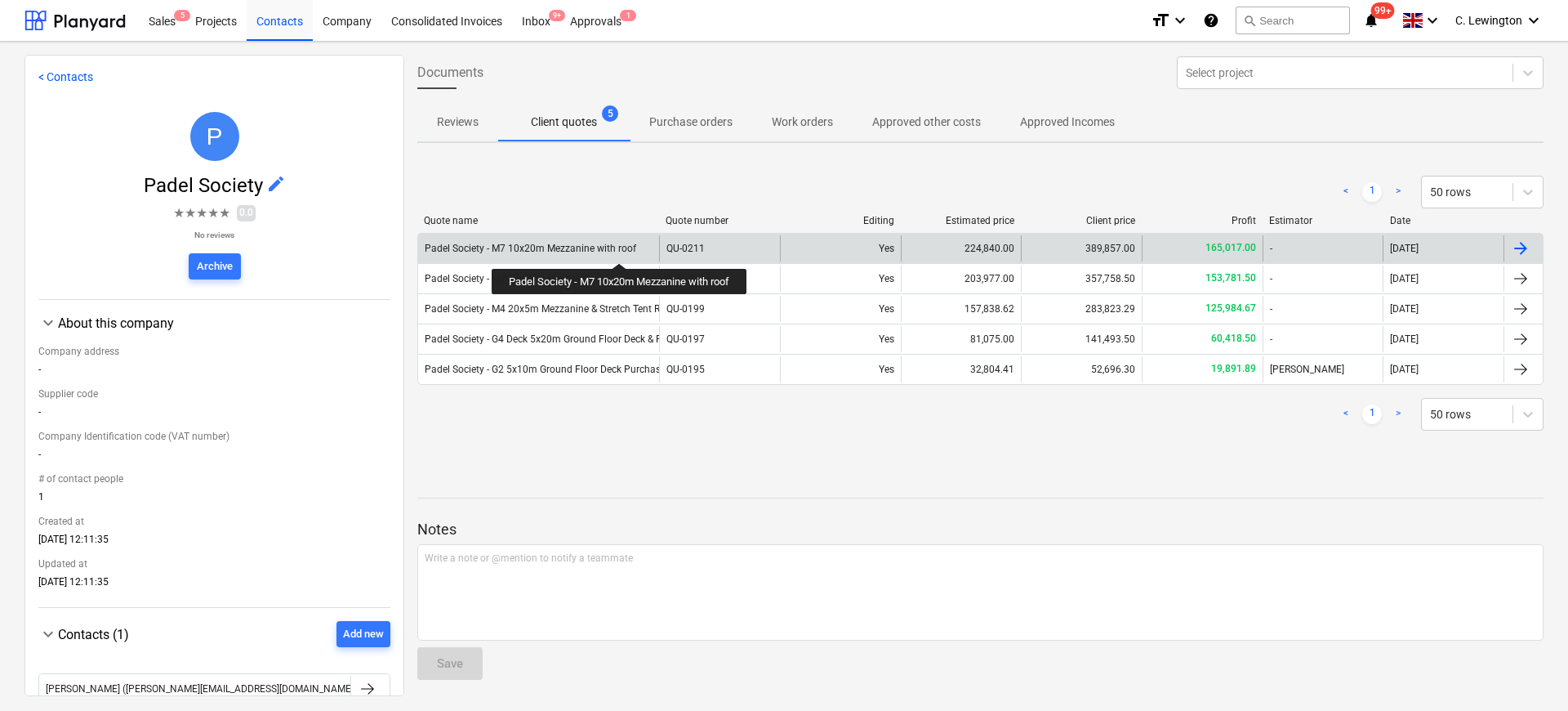
click at [616, 241] on div "Padel Society - M7 10x20m Mezzanine with roof" at bounding box center [538, 248] width 241 height 26
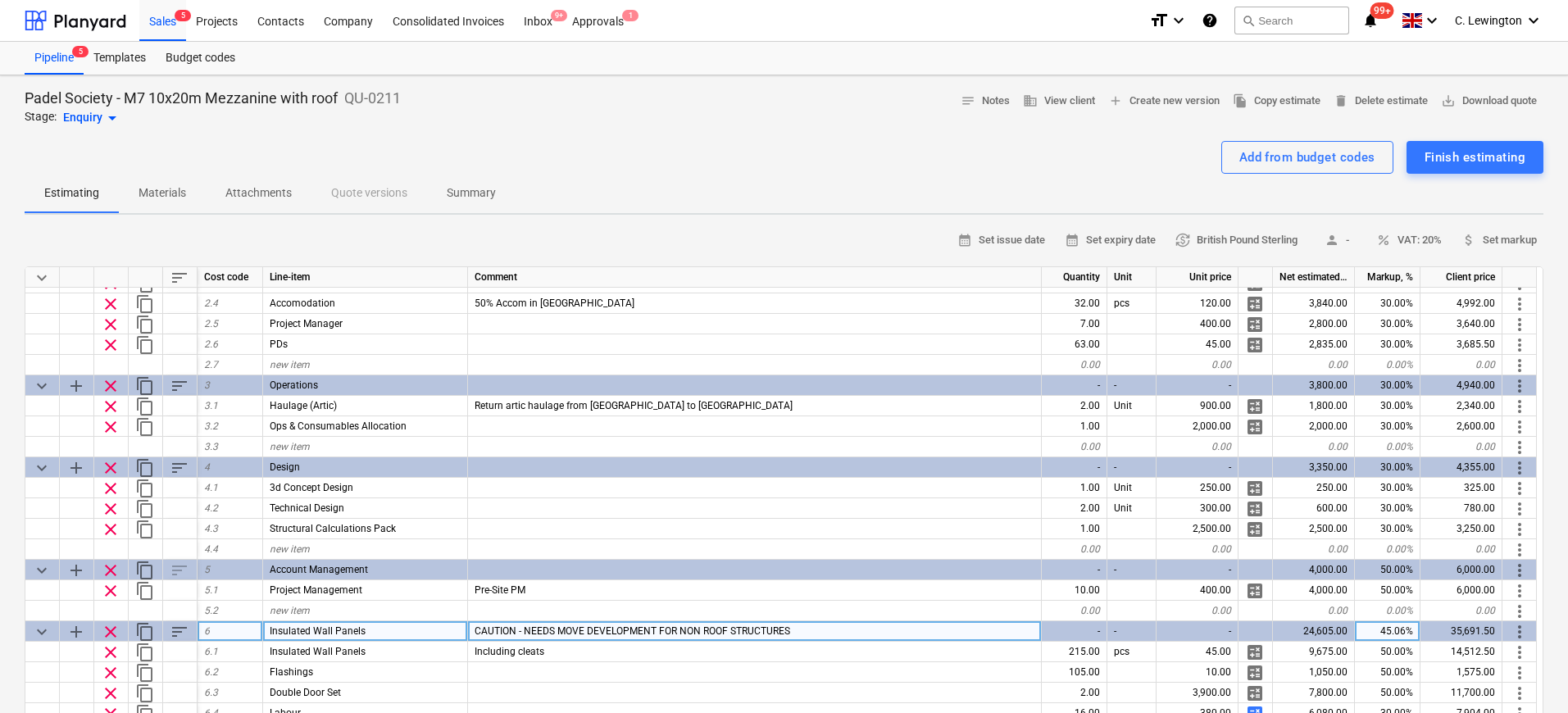
type textarea "x"
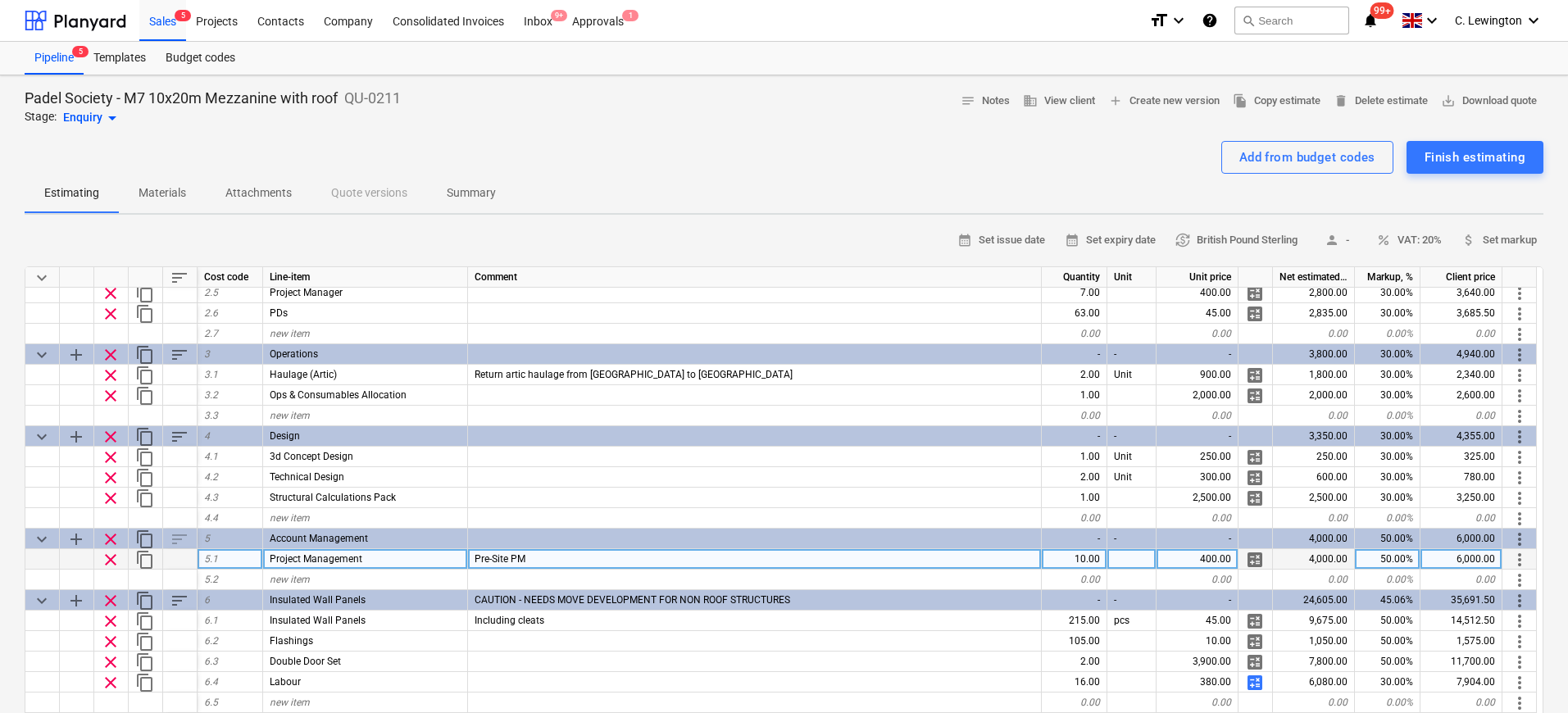
click at [1225, 559] on div "400.00" at bounding box center [1197, 559] width 82 height 20
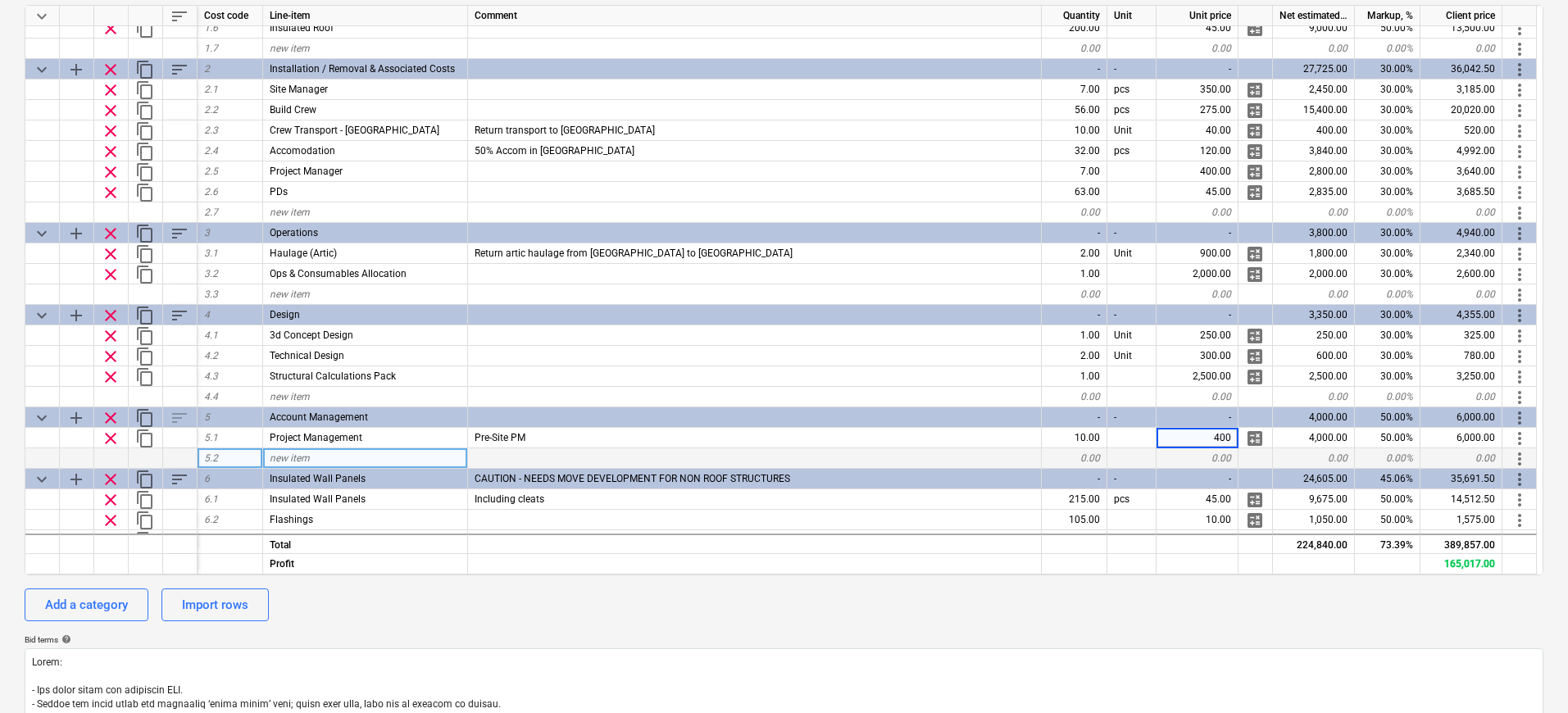
scroll to position [77, 0]
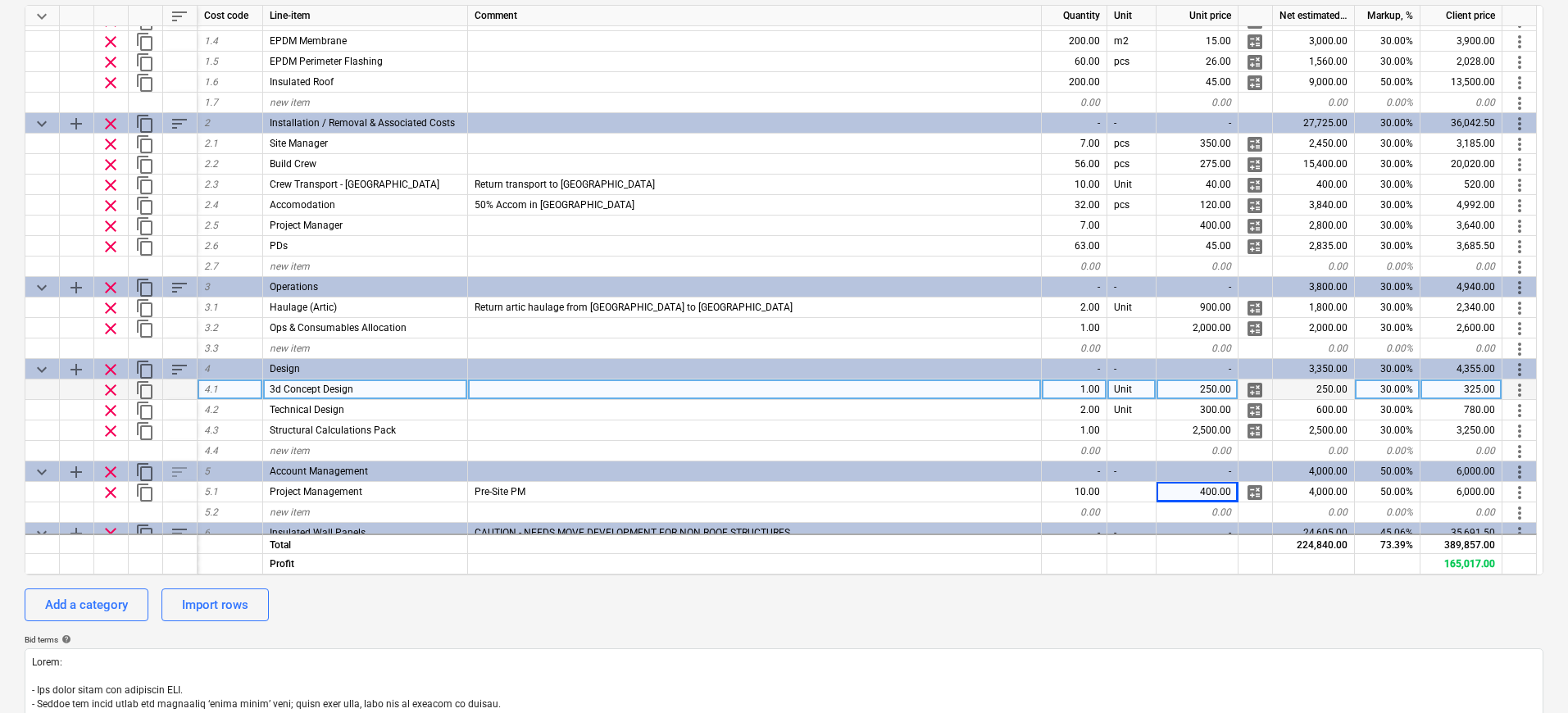
click at [1084, 392] on div "1.00" at bounding box center [1074, 390] width 65 height 20
type input "2"
type textarea "x"
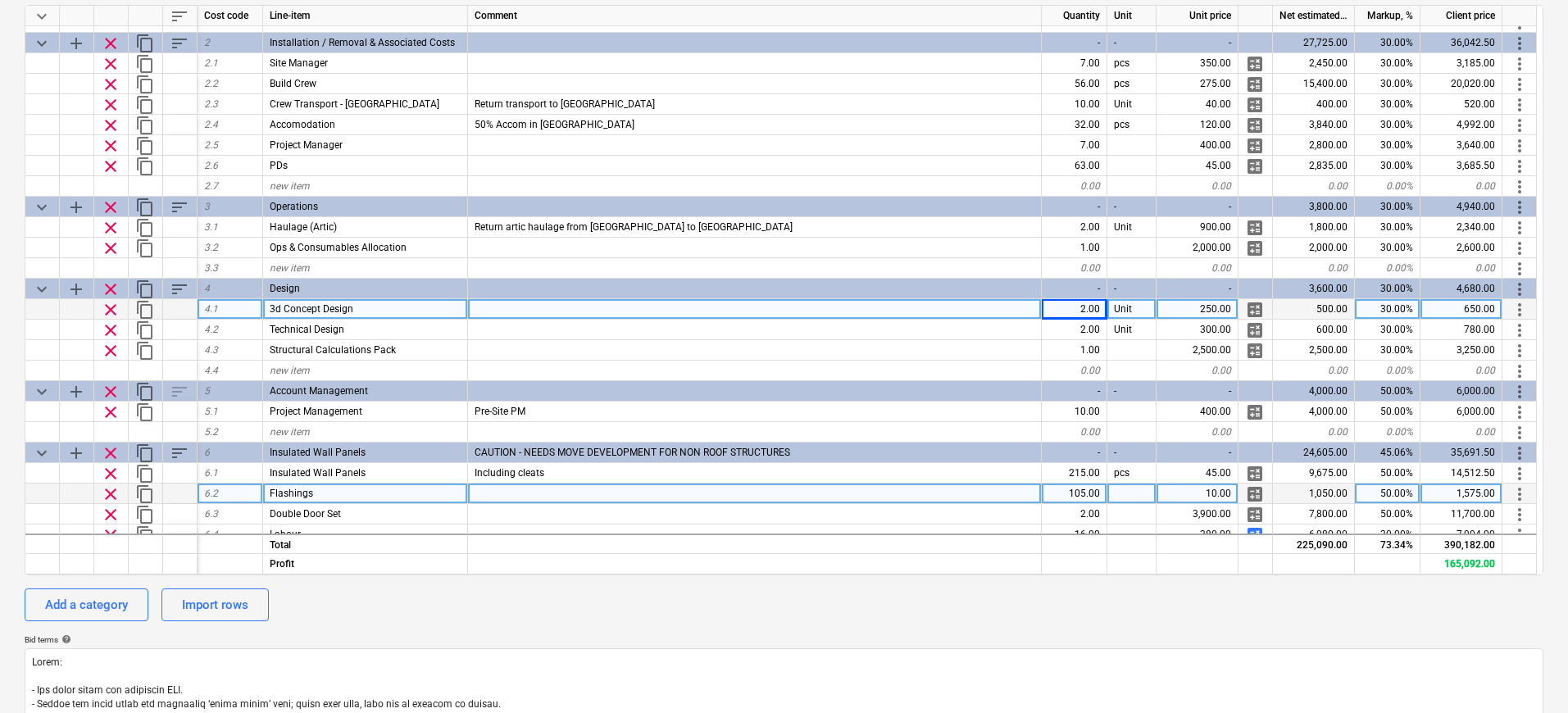
scroll to position [198, 0]
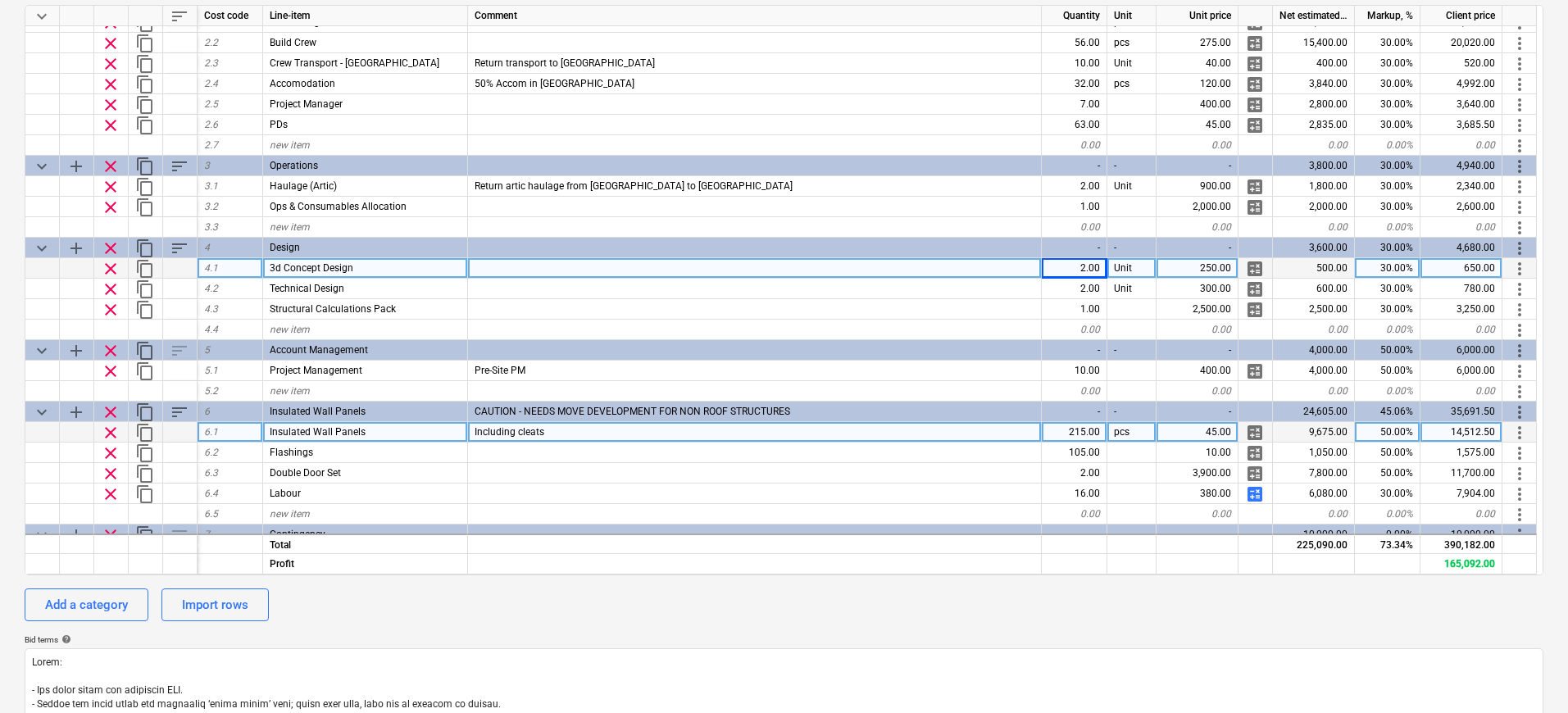
click at [1072, 429] on div "215.00" at bounding box center [1074, 432] width 65 height 20
type input "300"
type textarea "x"
type input "m2"
type textarea "x"
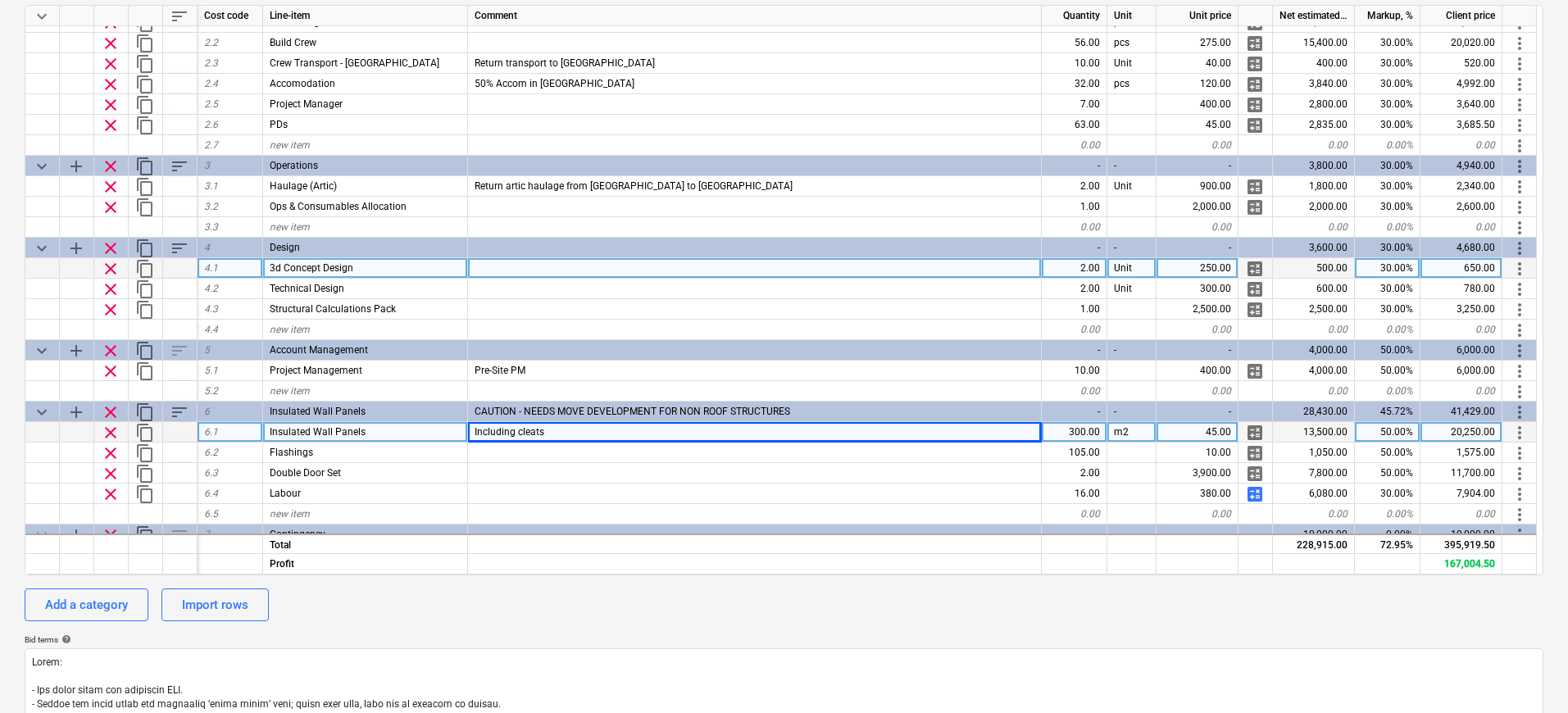
click at [757, 433] on div "Including cleats" at bounding box center [755, 432] width 573 height 20
click at [757, 433] on input "Including cleats" at bounding box center [755, 431] width 573 height 19
click at [760, 431] on input "Including cleats" at bounding box center [755, 431] width 573 height 19
type input "Including cleats // Based on walls on 3 sides"
type textarea "x"
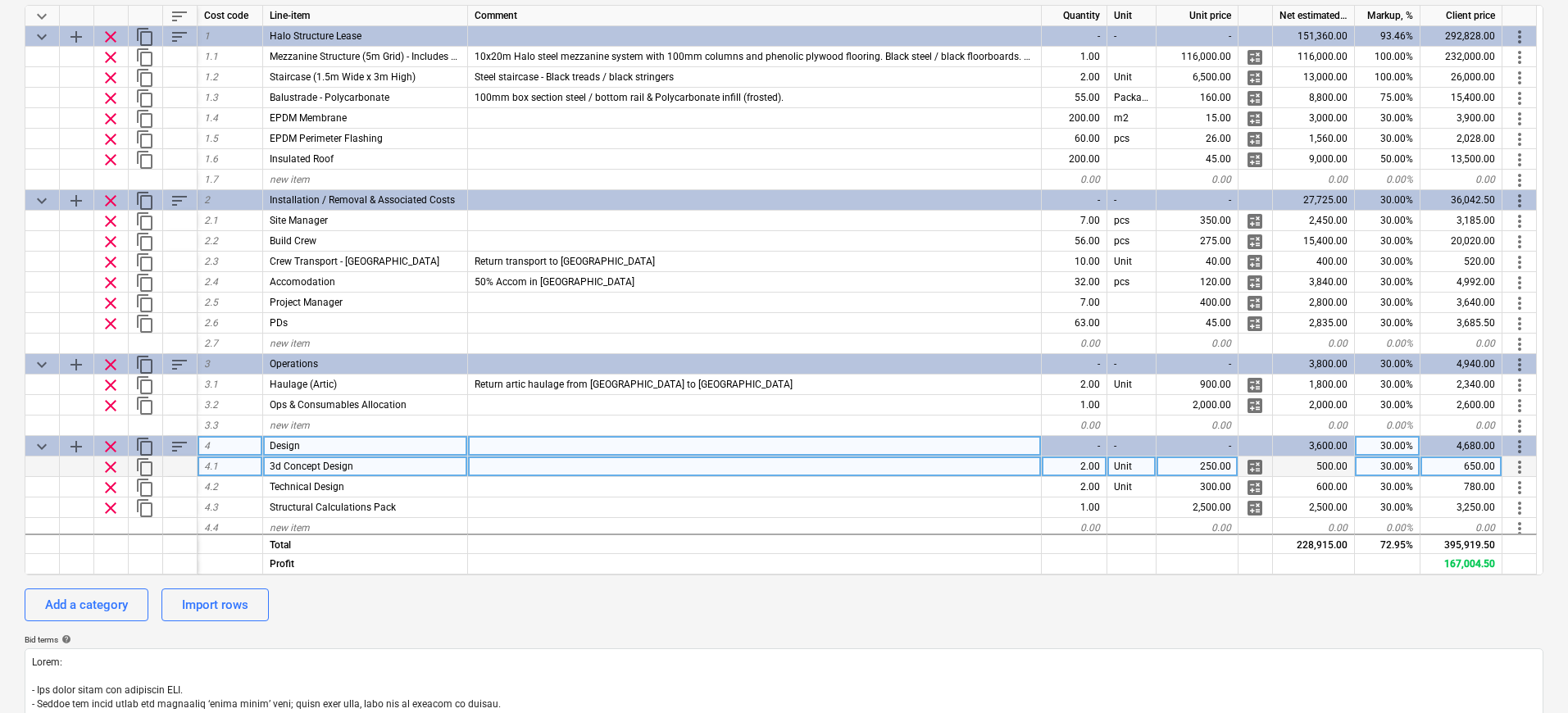
scroll to position [271, 0]
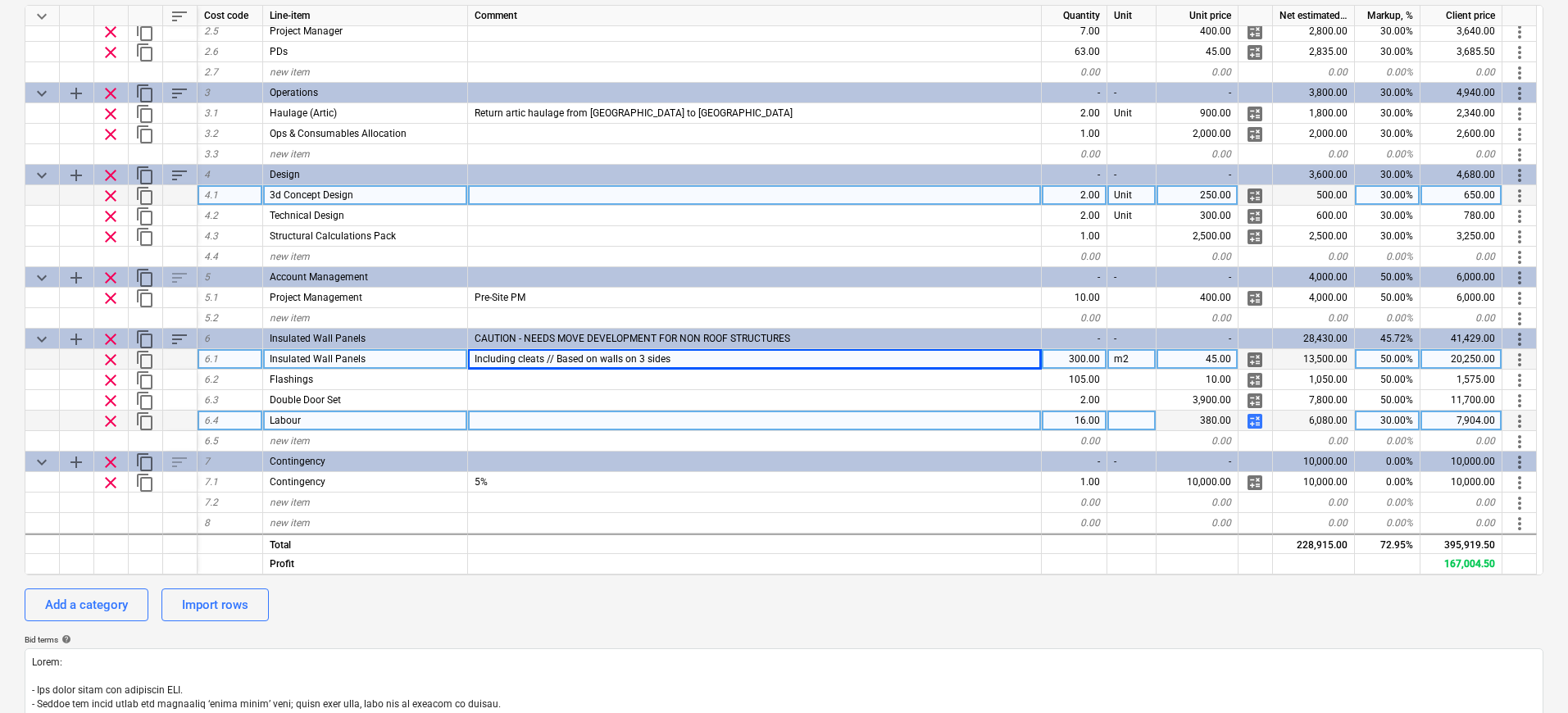
click at [737, 417] on div at bounding box center [755, 421] width 573 height 20
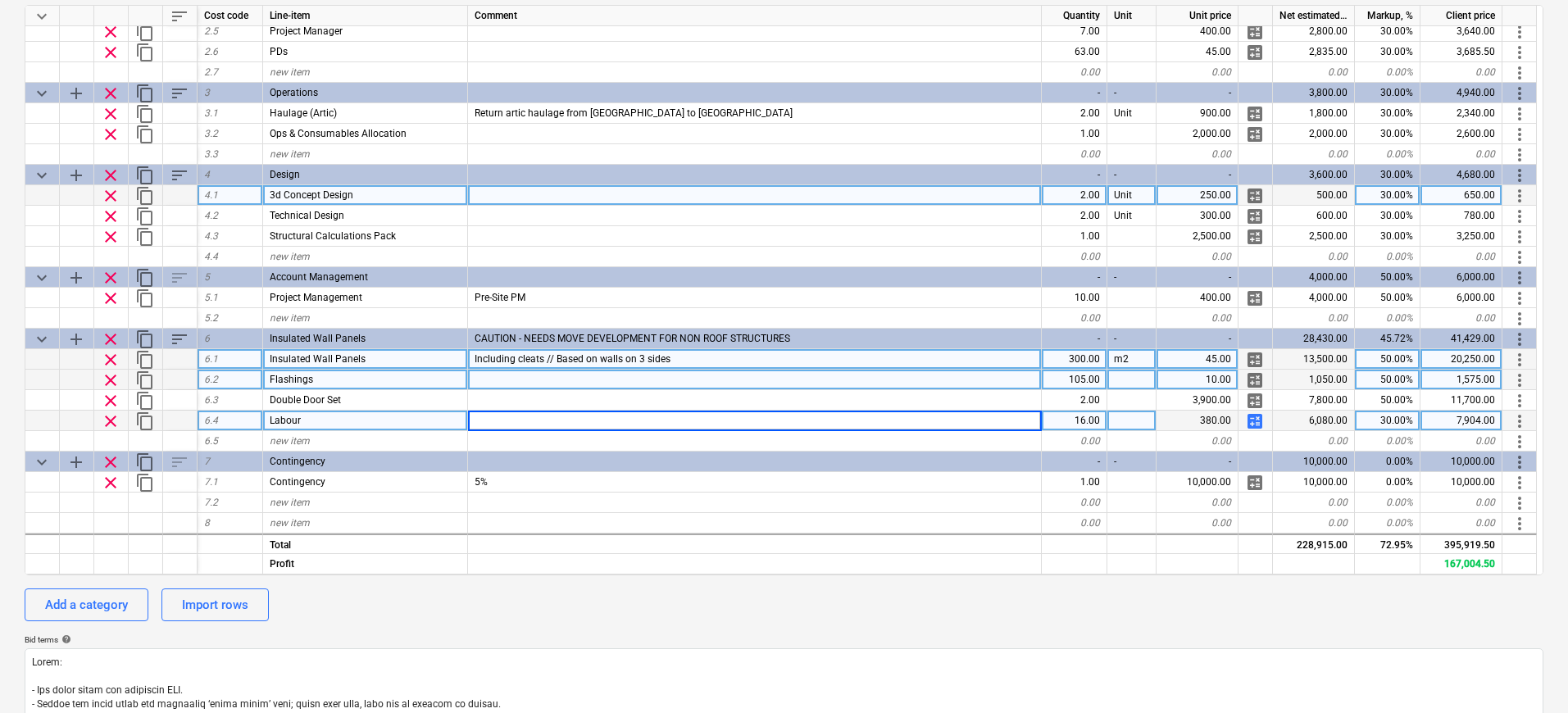
click at [649, 380] on div at bounding box center [755, 380] width 573 height 20
type input "Allocation"
type textarea "x"
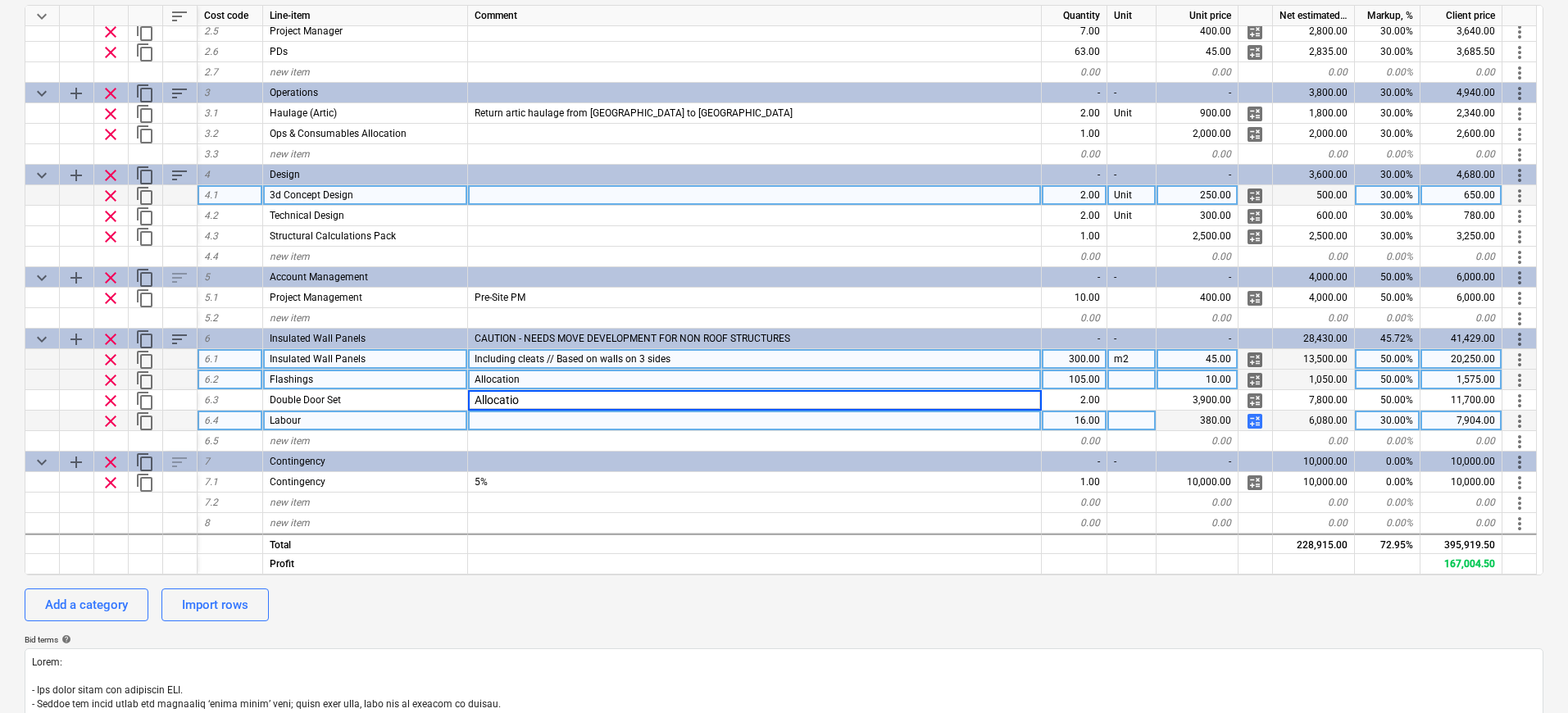
type input "Allocation"
type textarea "x"
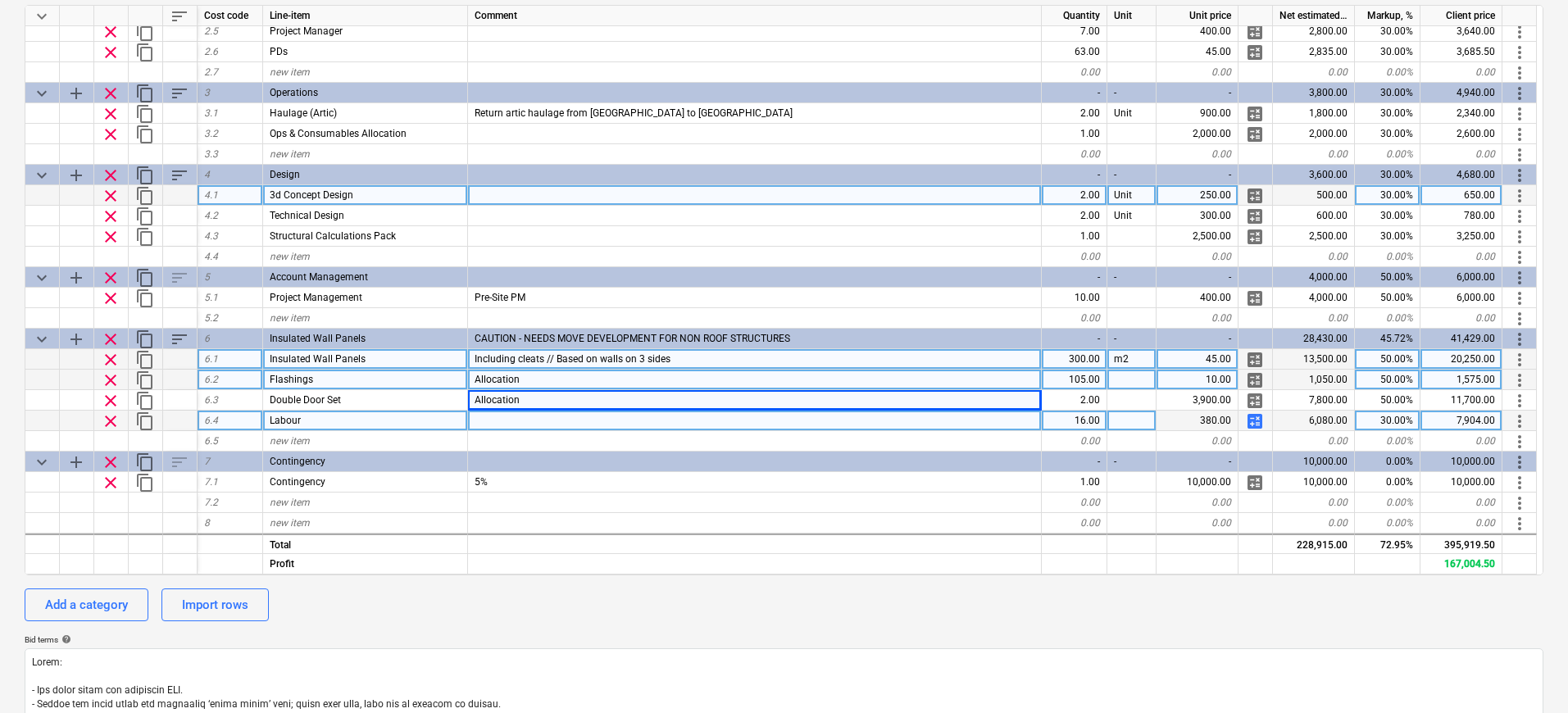
click at [562, 417] on div at bounding box center [755, 421] width 573 height 20
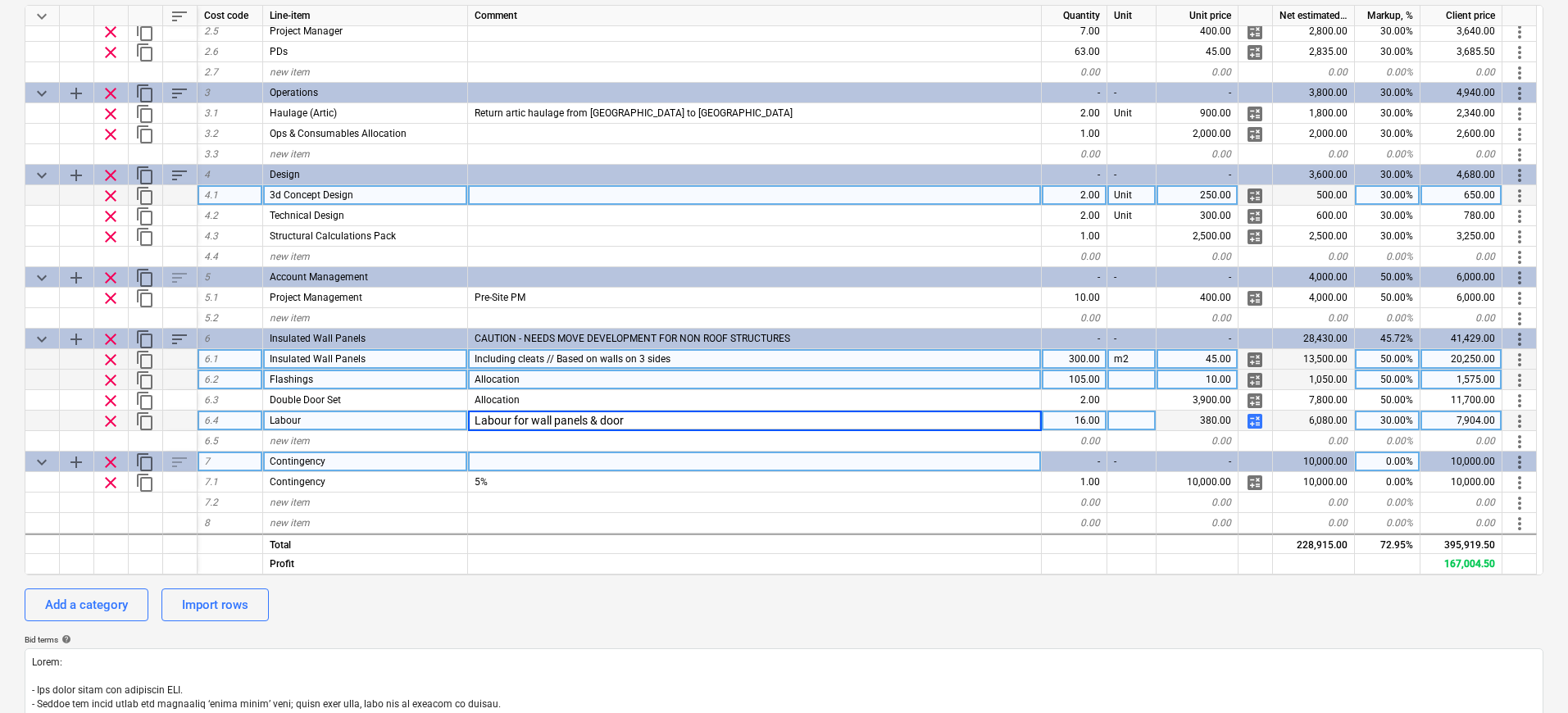
type input "Labour for wall panels & doors"
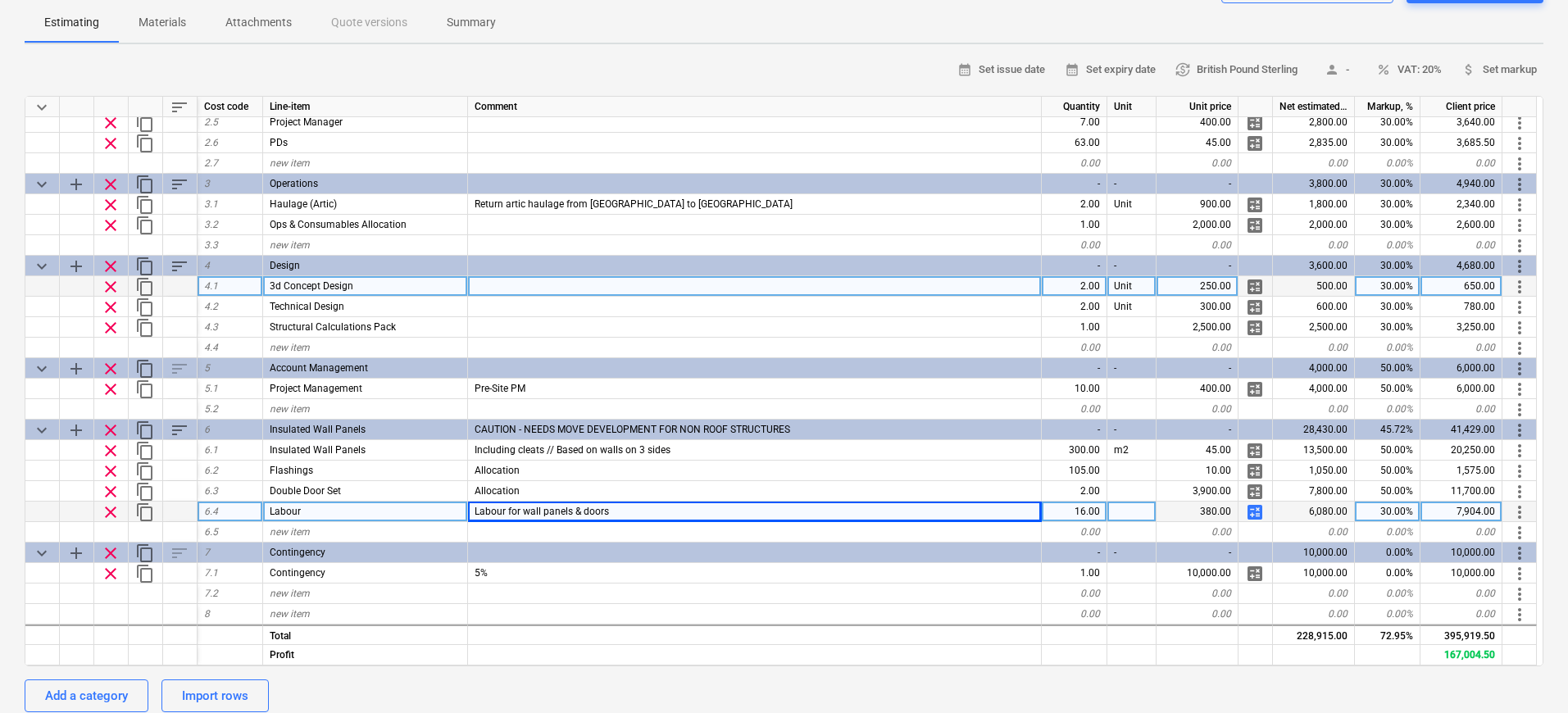
scroll to position [333, 0]
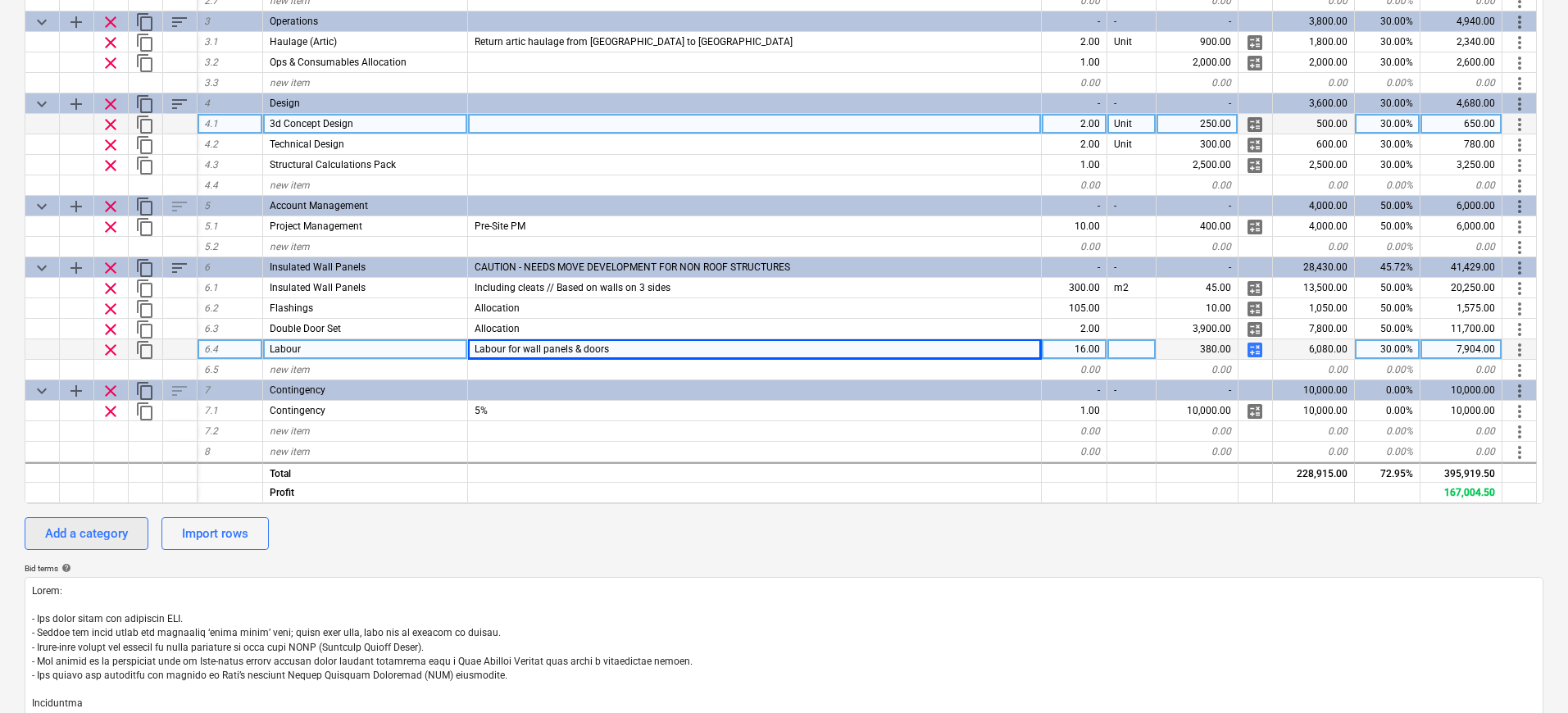
click at [69, 533] on div "Add a category" at bounding box center [87, 532] width 83 height 21
type textarea "x"
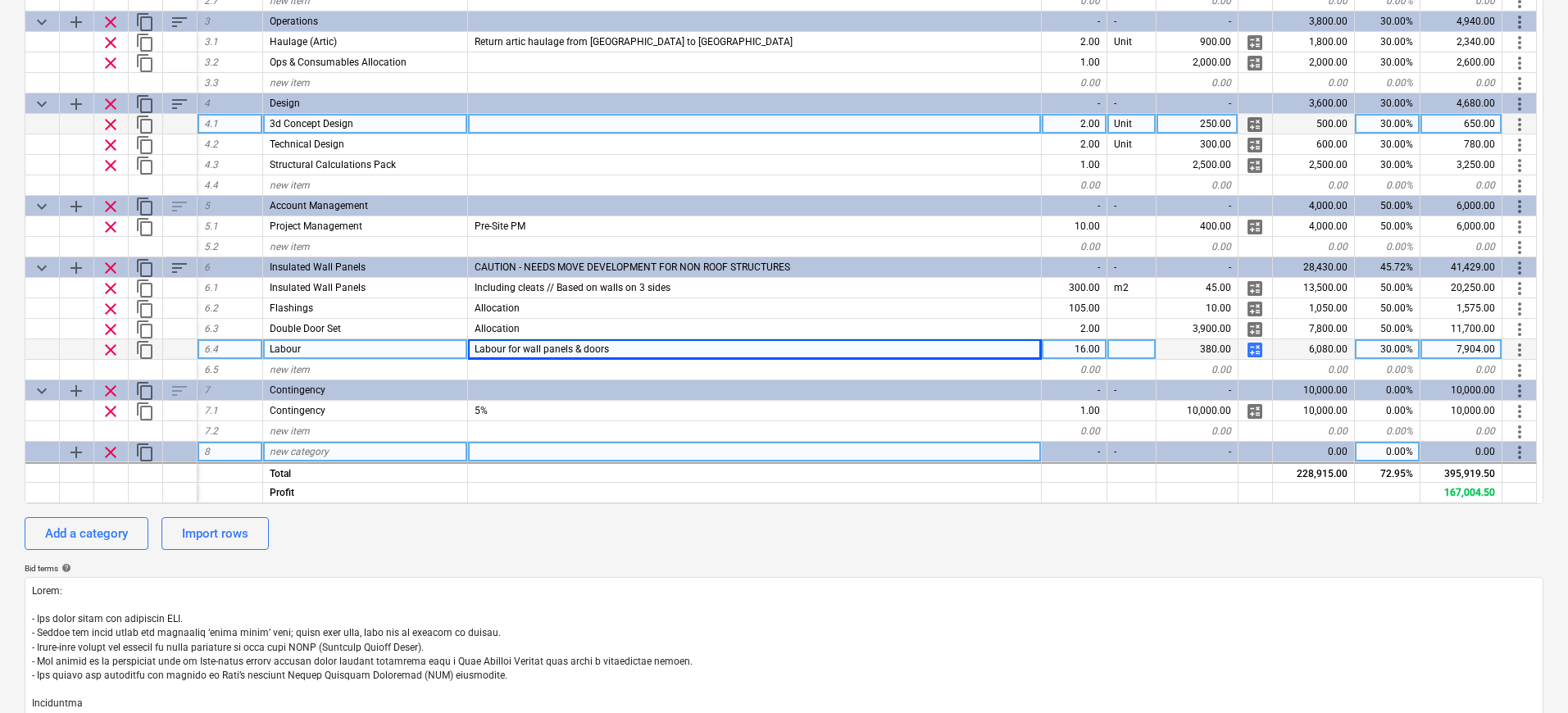
click at [388, 451] on div "new category" at bounding box center [365, 451] width 205 height 20
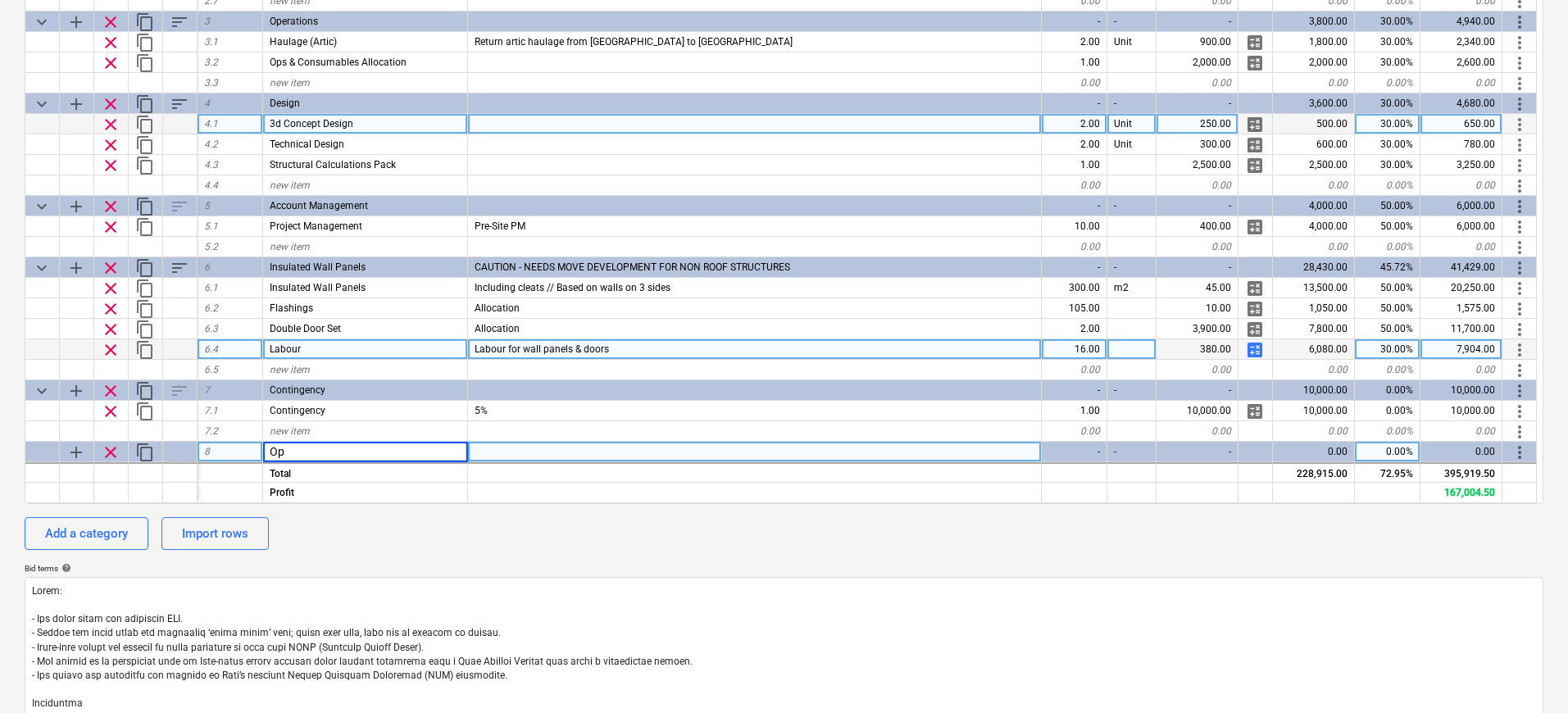
type input "O"
type input "Optional - Composite Decking"
type textarea "x"
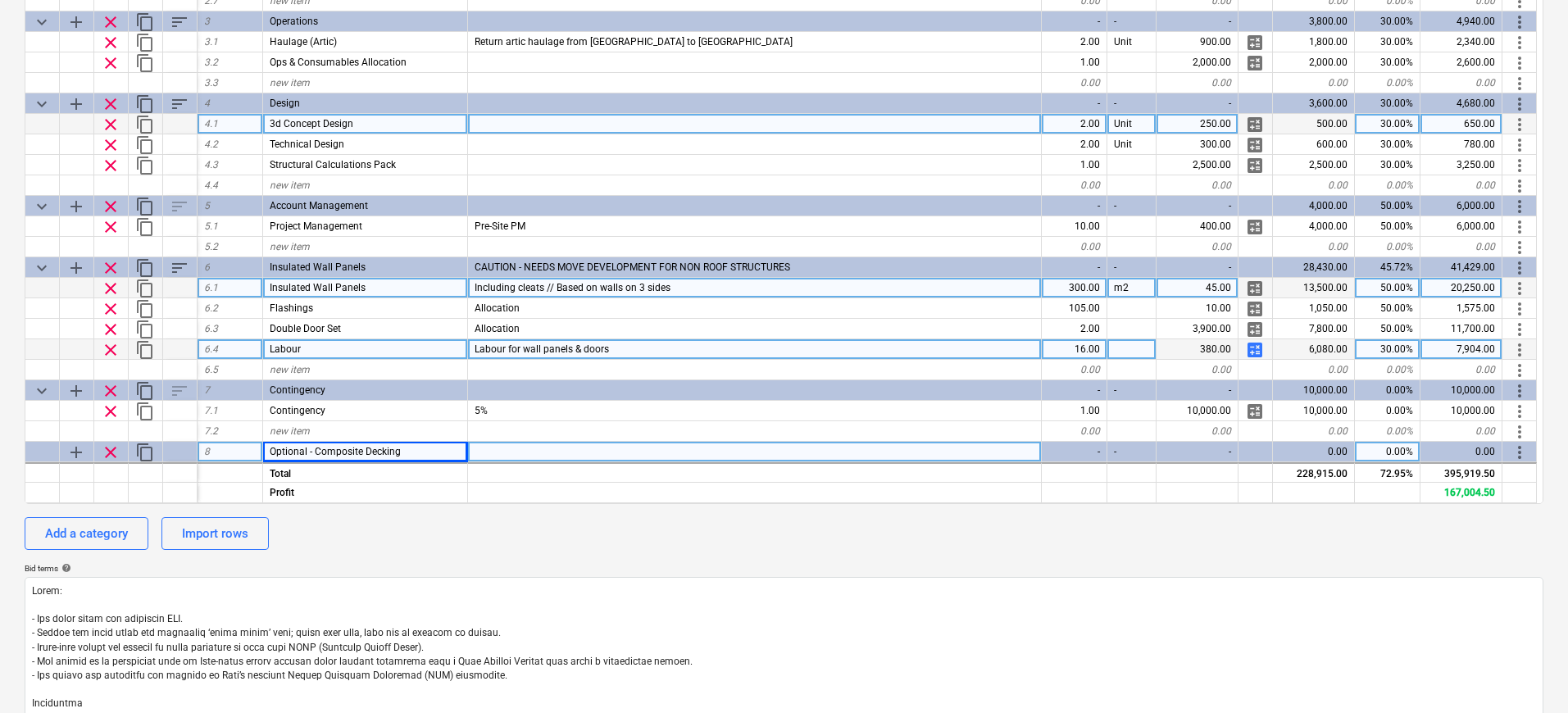
scroll to position [312, 0]
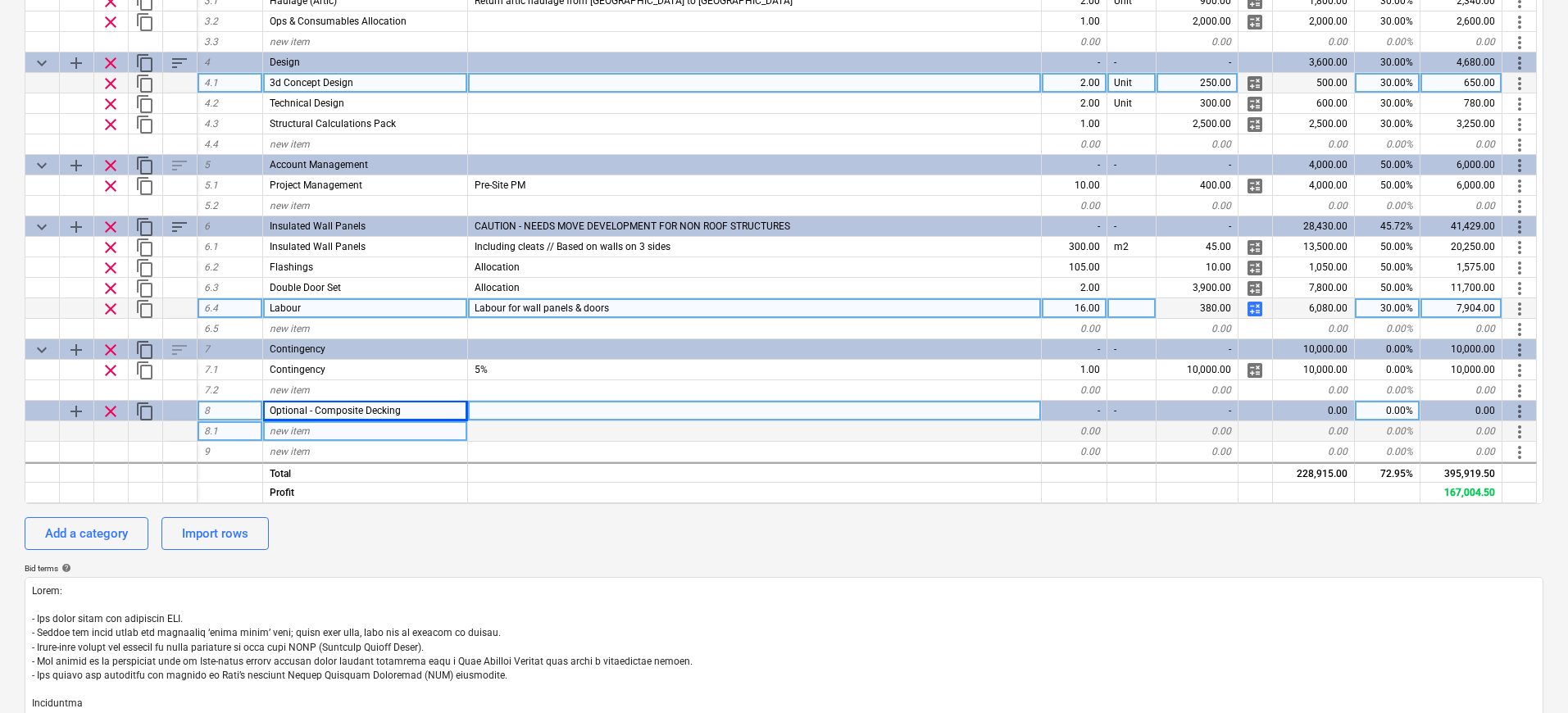
click at [335, 424] on div "new item" at bounding box center [365, 431] width 205 height 20
type input "Composite Decking"
type textarea "x"
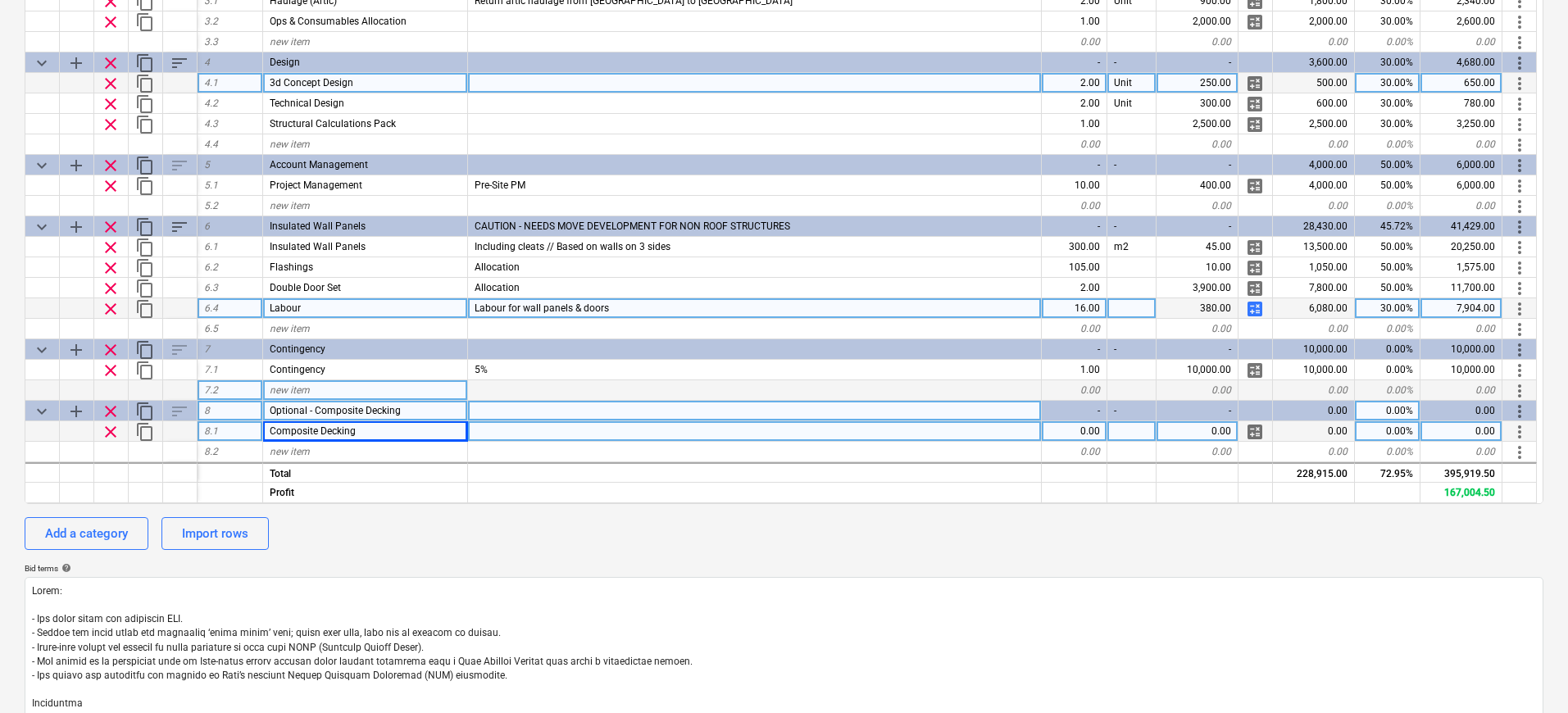
scroll to position [333, 0]
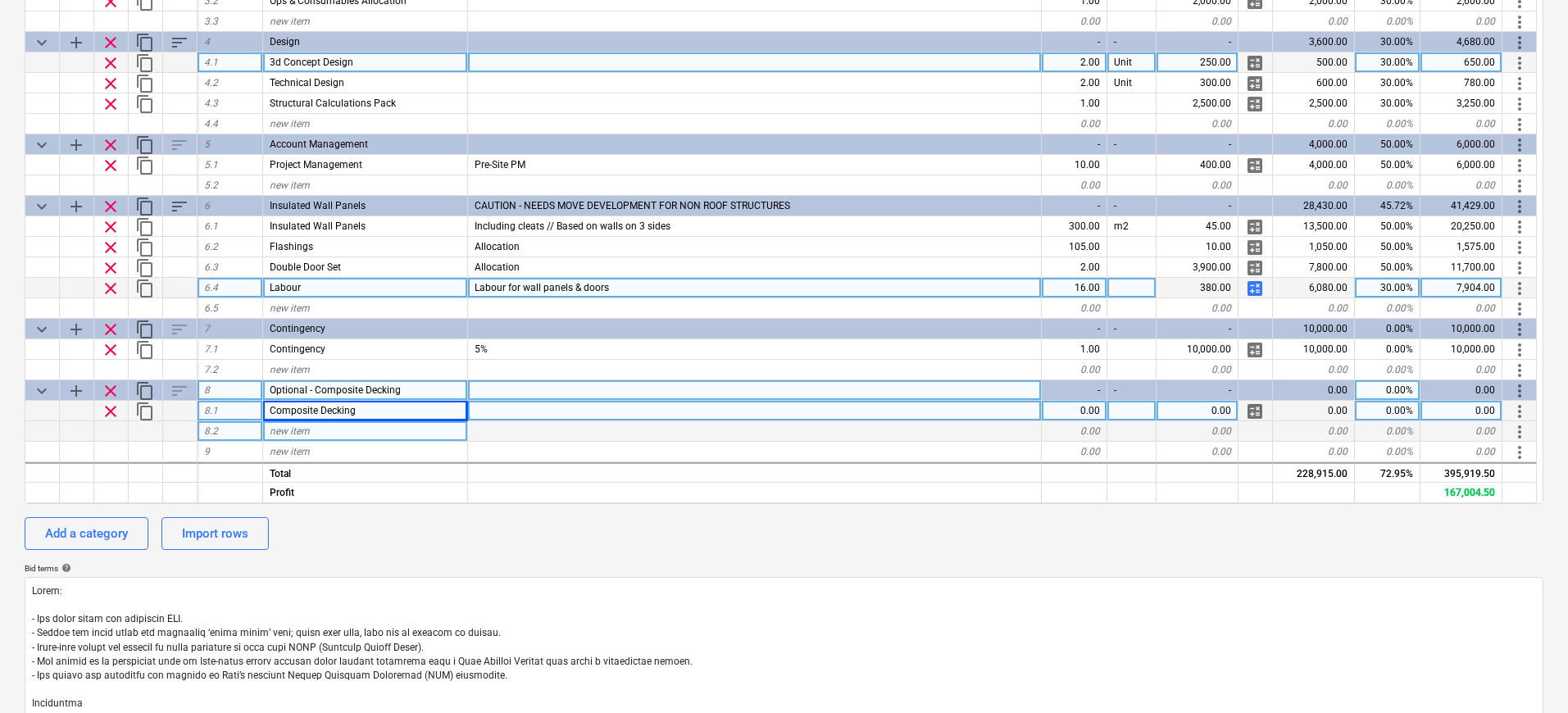
click at [290, 432] on span "new item" at bounding box center [290, 431] width 41 height 11
type input "Composite Decking Baton"
type textarea "x"
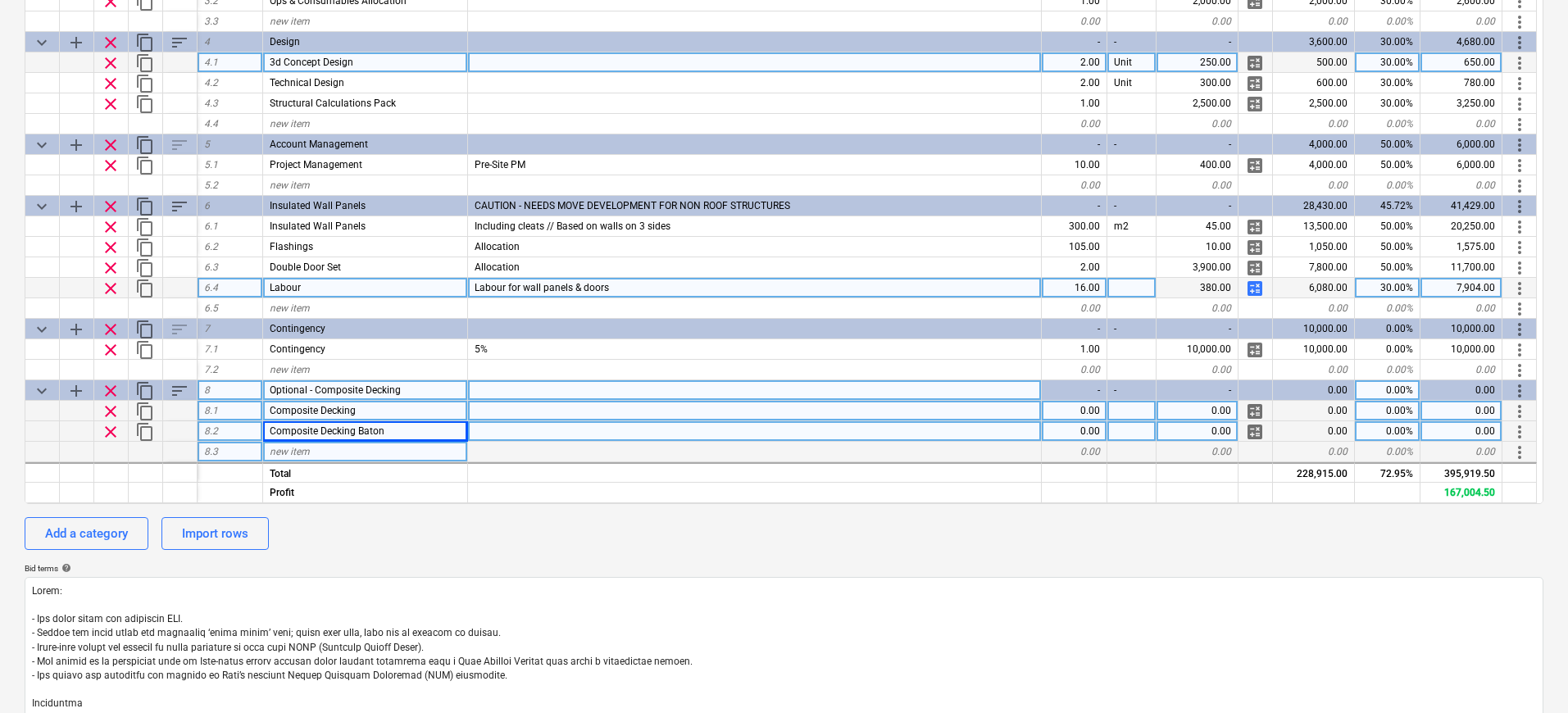
click at [299, 452] on span "new item" at bounding box center [290, 451] width 41 height 11
type input "Labour"
type textarea "x"
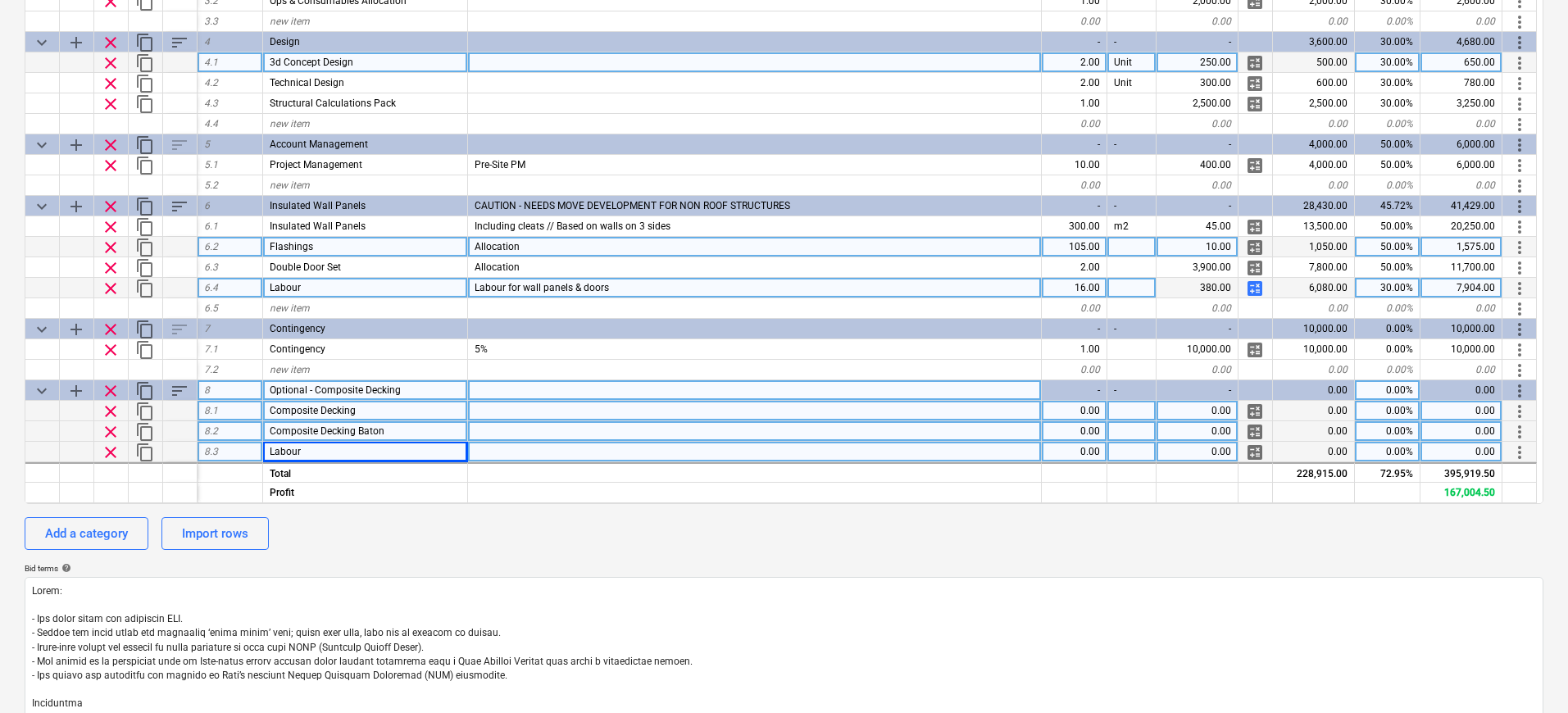
scroll to position [373, 0]
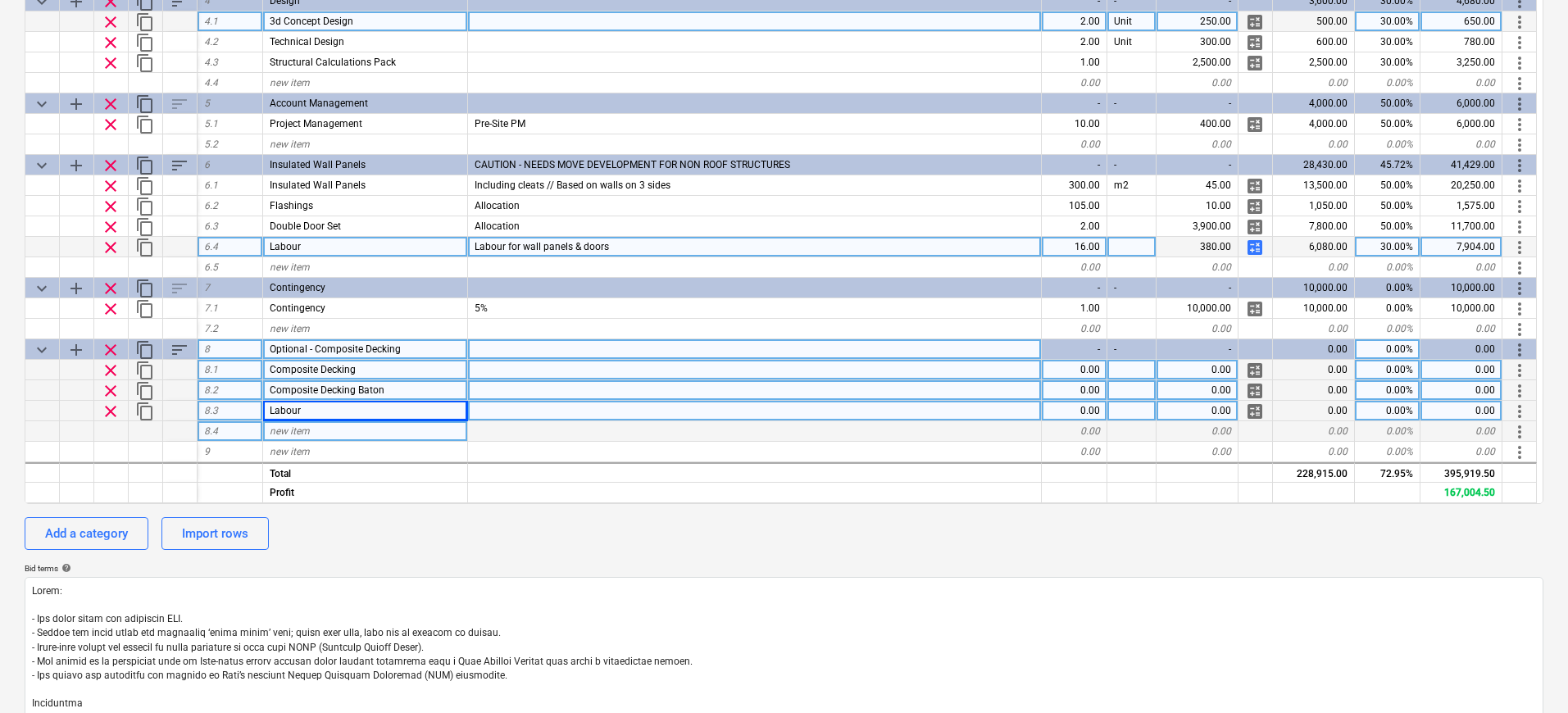
click at [323, 427] on div "new item" at bounding box center [365, 431] width 205 height 20
type input "Haulage / Consumables"
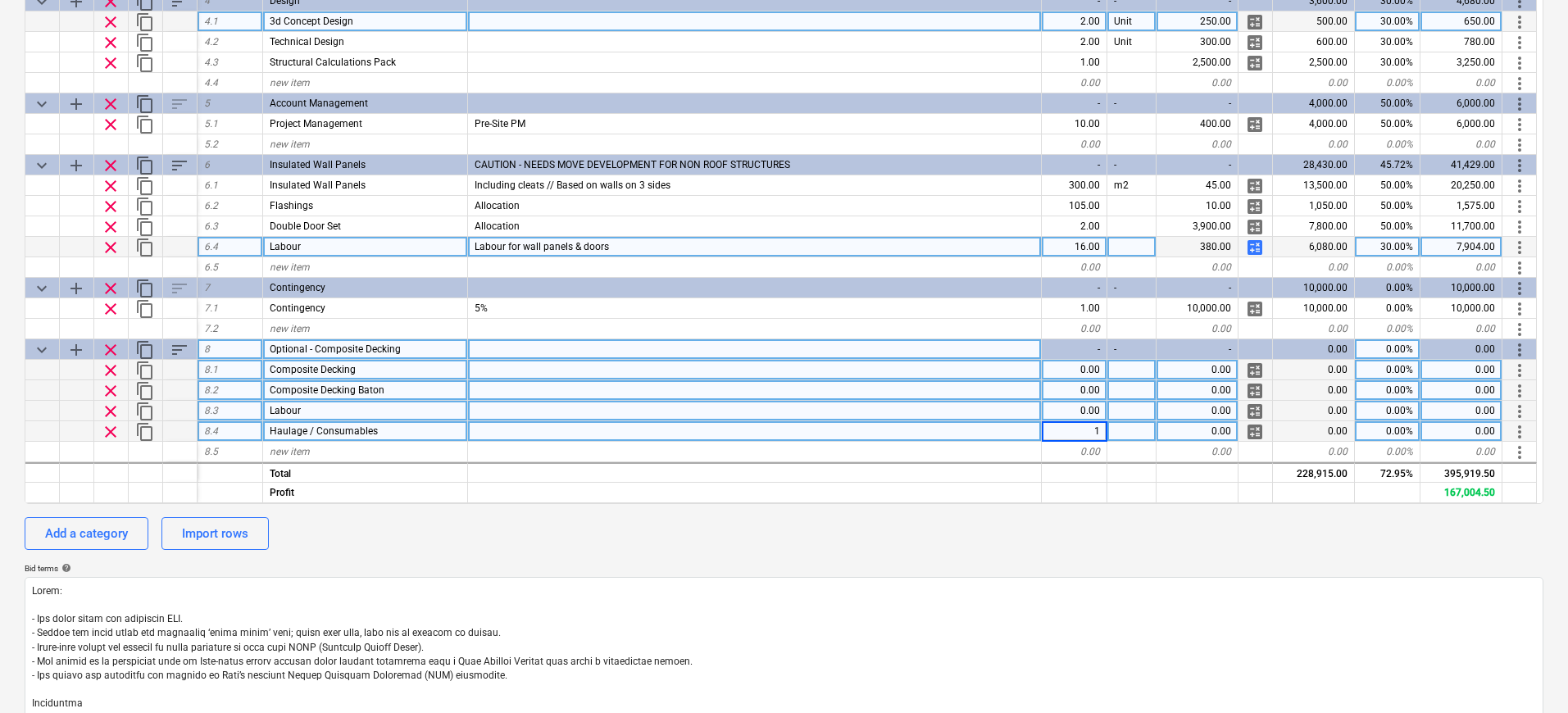
type textarea "x"
type input "1500"
type textarea "x"
type input "30"
type textarea "x"
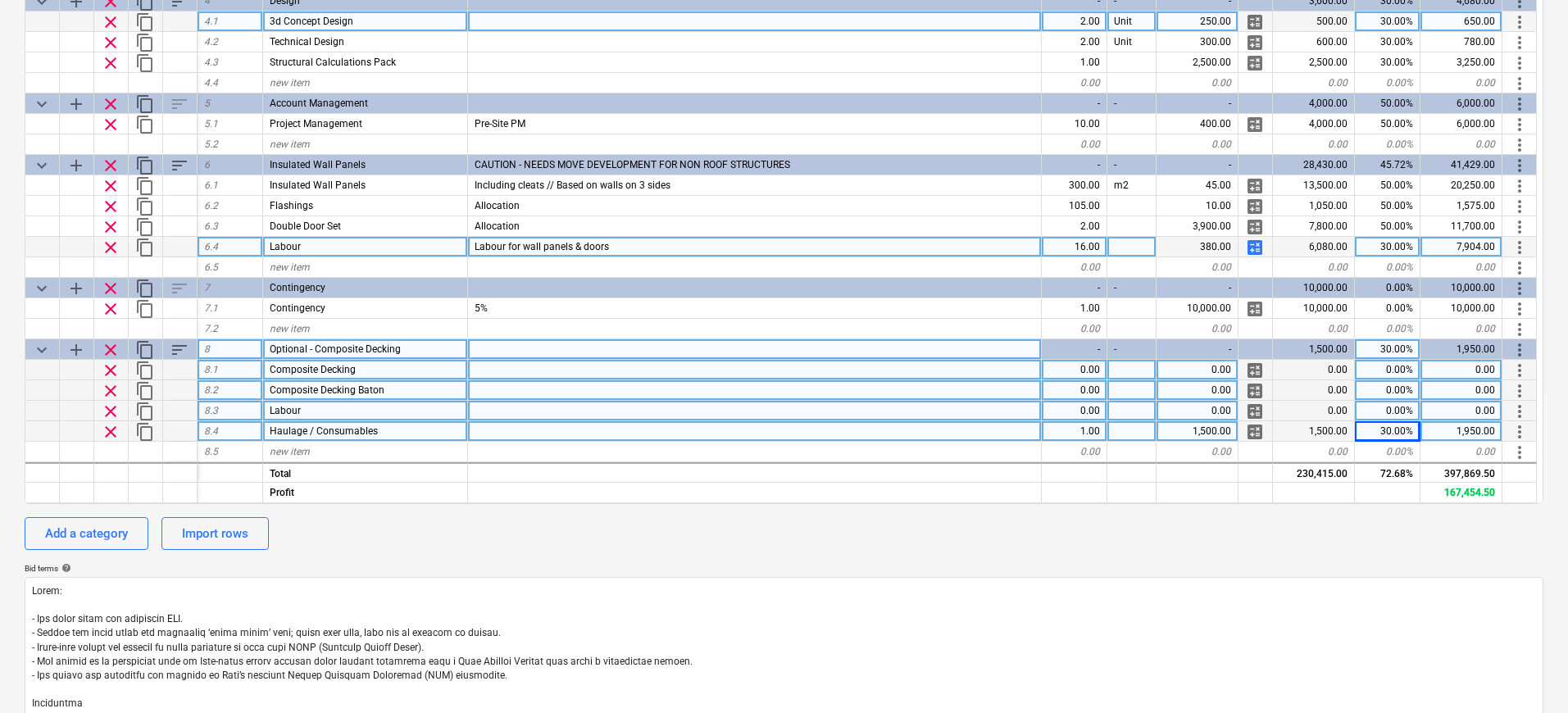
click at [1185, 367] on div "0.00" at bounding box center [1197, 369] width 82 height 20
type input "13333"
type textarea "x"
click at [1396, 359] on div "0.00%" at bounding box center [1387, 369] width 65 height 20
type input "50"
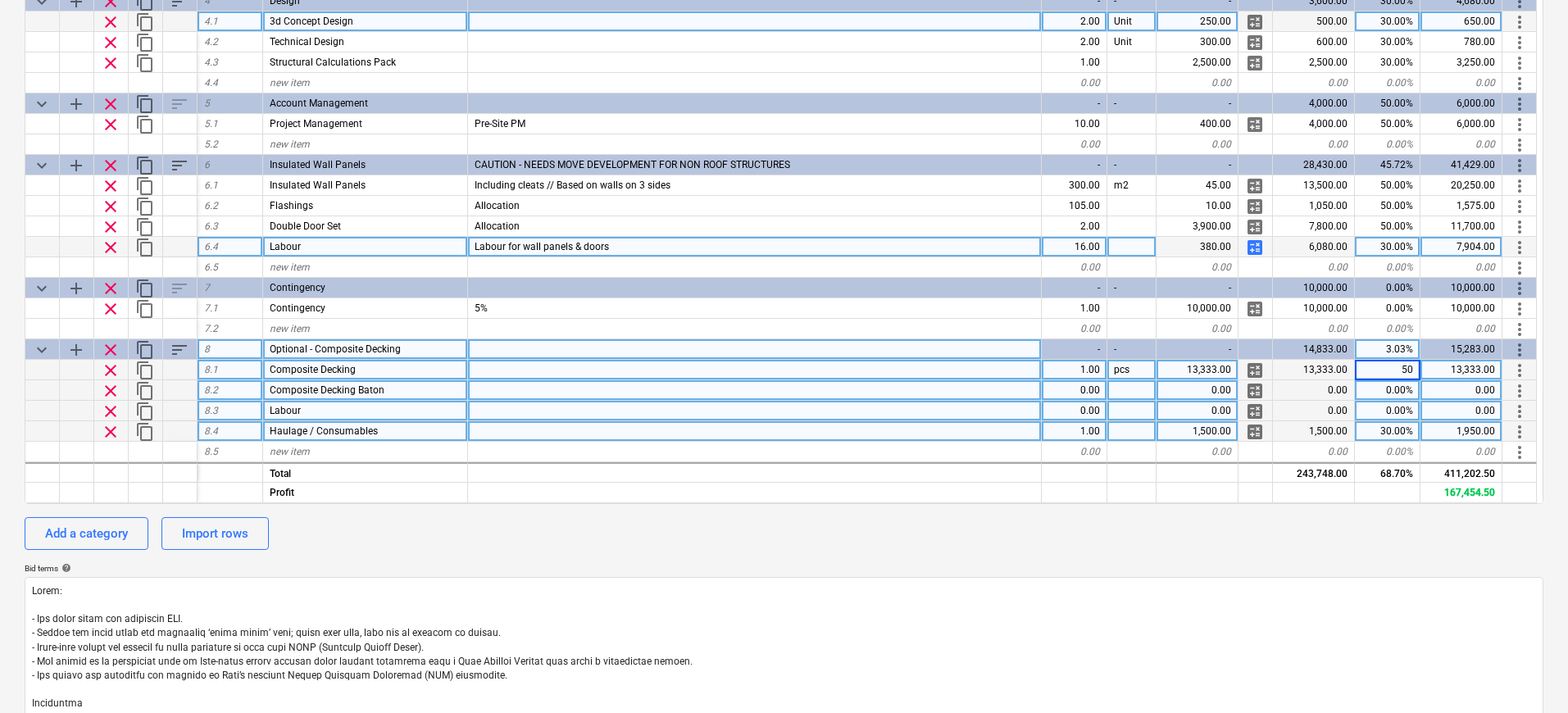
type textarea "x"
click at [962, 368] on div at bounding box center [755, 369] width 573 height 20
type input "Allocation for 200m2"
type textarea "x"
click at [589, 387] on div at bounding box center [755, 391] width 573 height 20
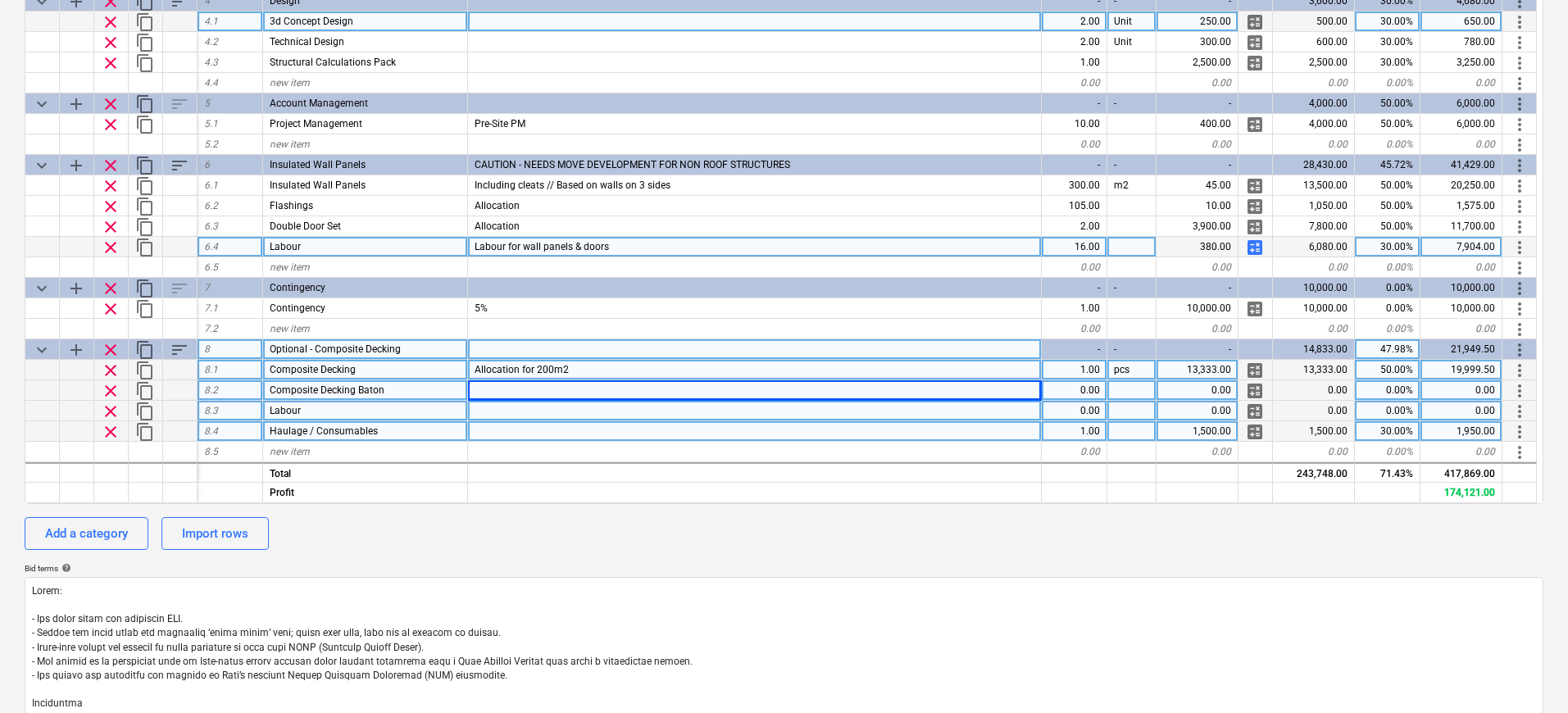
click at [1092, 390] on div "0.00" at bounding box center [1074, 391] width 65 height 20
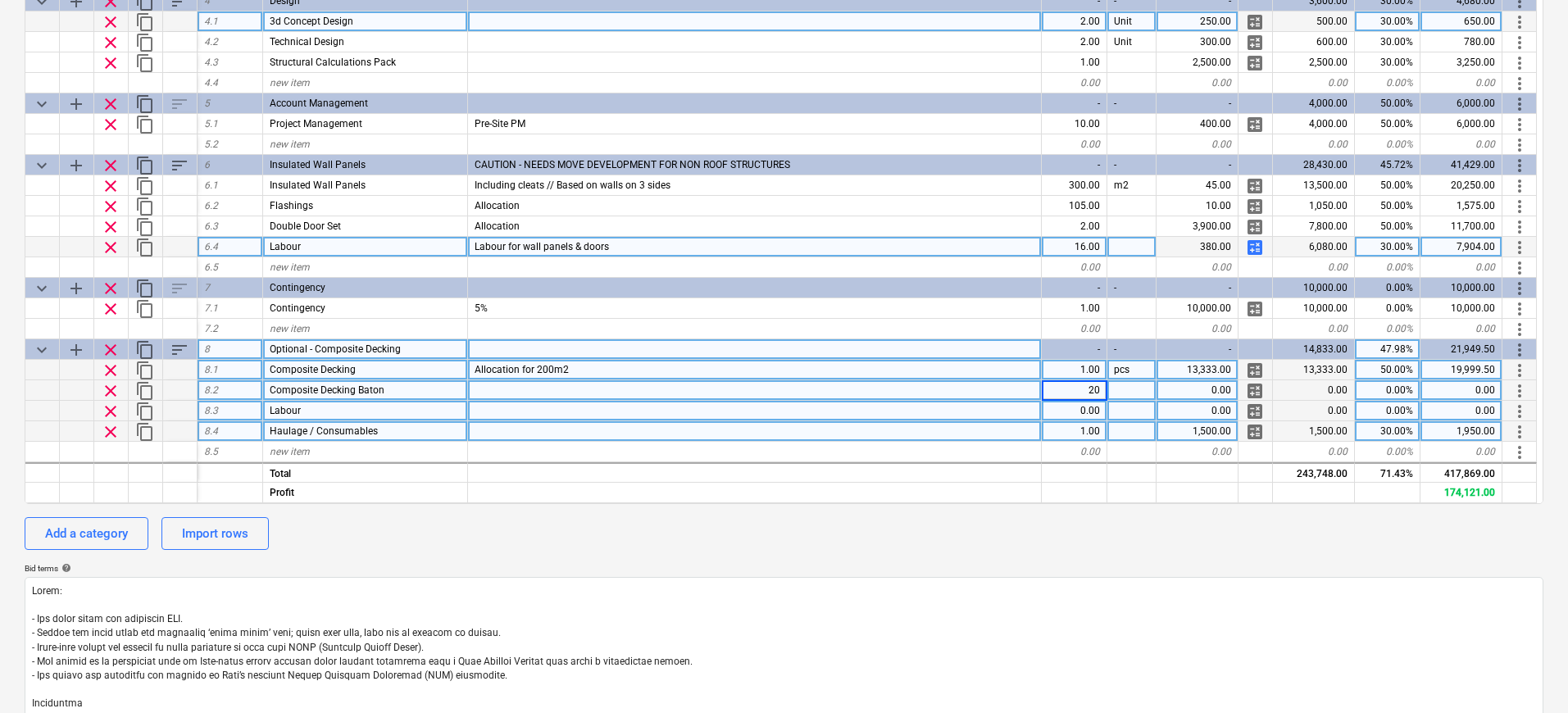
type input "200"
type textarea "x"
type input "50"
click at [1253, 408] on span "calculate" at bounding box center [1255, 411] width 19 height 19
type textarea "x"
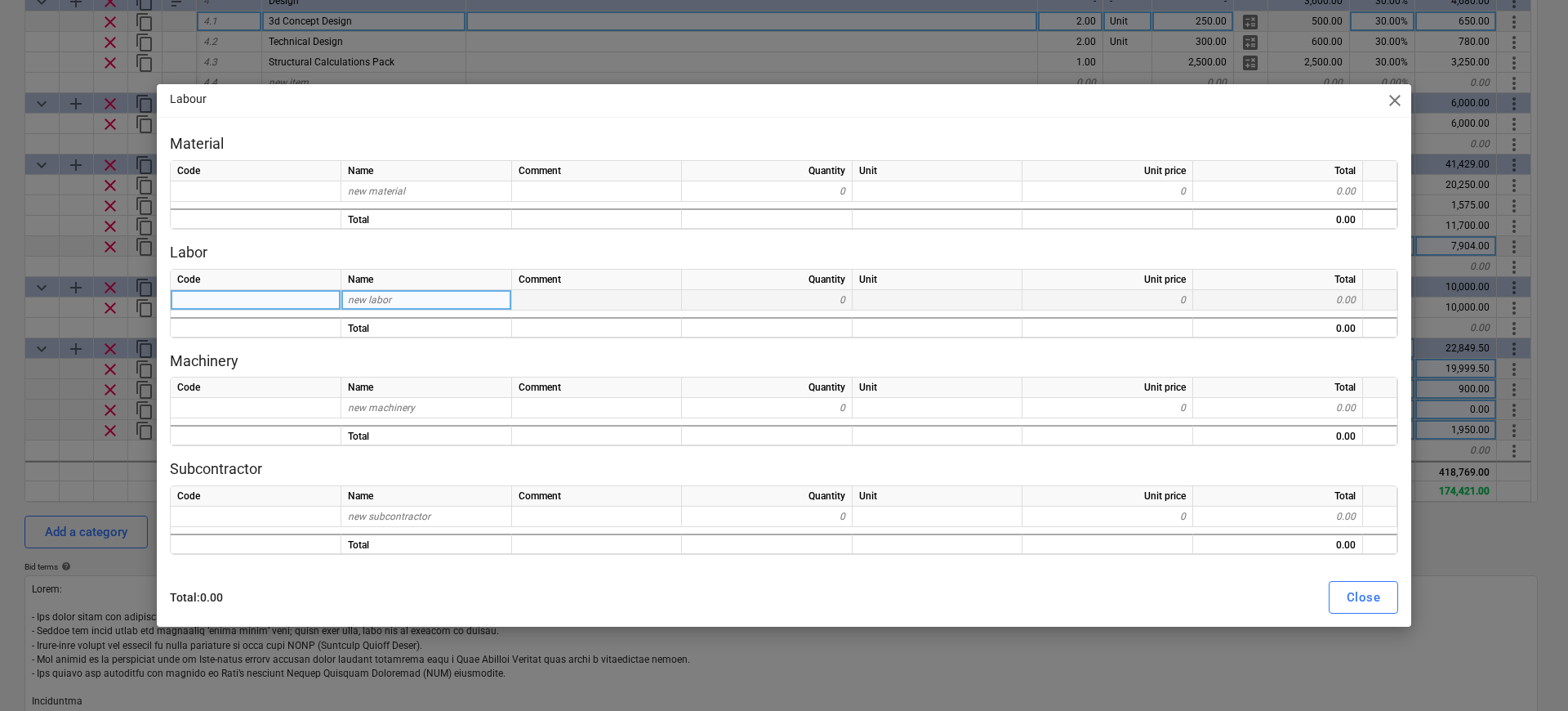
click at [438, 294] on div "new labor" at bounding box center [427, 300] width 171 height 20
click at [445, 296] on div "new labor" at bounding box center [427, 300] width 171 height 20
type input "Carpentry Lead"
type textarea "x"
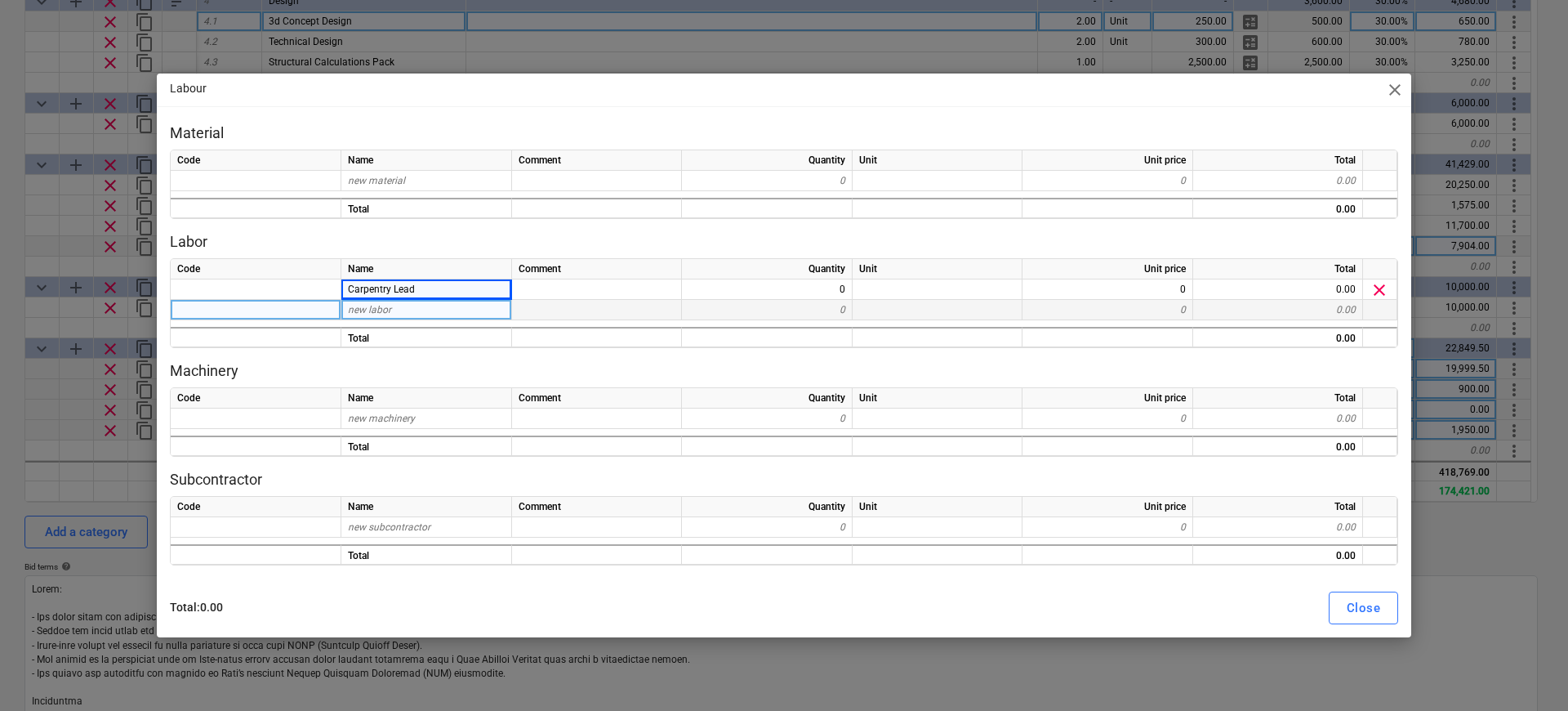
click at [437, 306] on div "new labor" at bounding box center [427, 310] width 171 height 20
type input "[PERSON_NAME]"
type textarea "x"
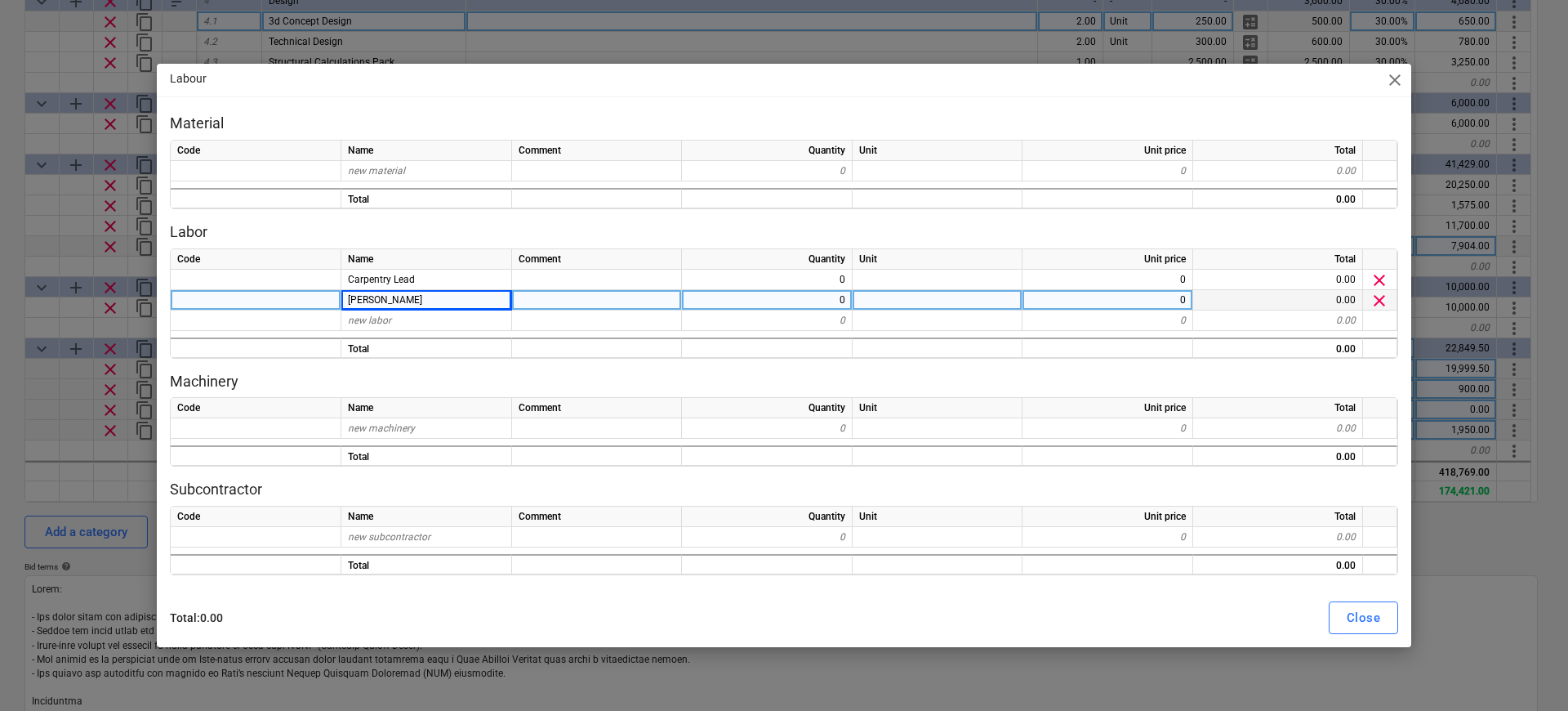
click at [837, 302] on div "0" at bounding box center [768, 300] width 171 height 20
type input "3"
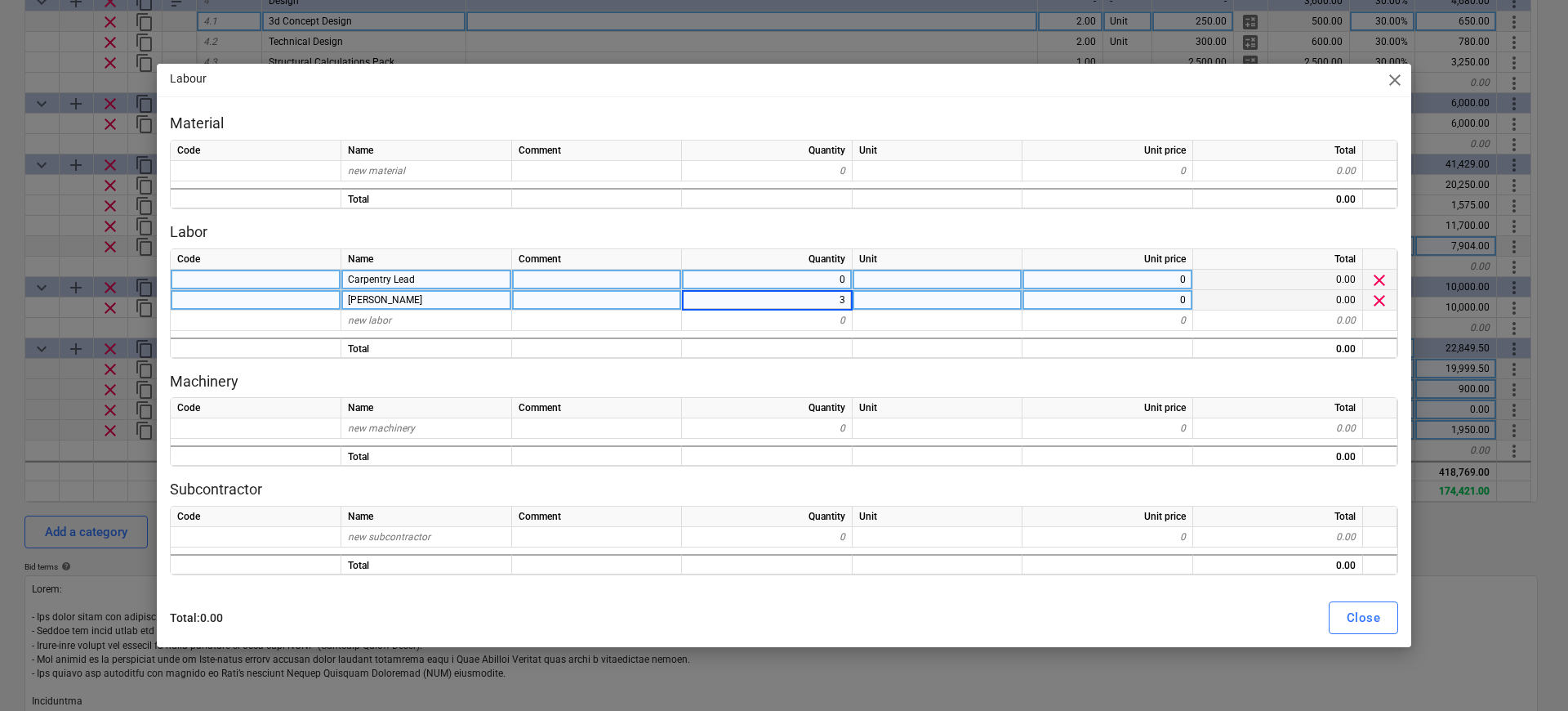
click at [836, 280] on div "0" at bounding box center [768, 279] width 171 height 20
type textarea "x"
type input "1"
click at [878, 282] on div at bounding box center [937, 279] width 170 height 20
type textarea "x"
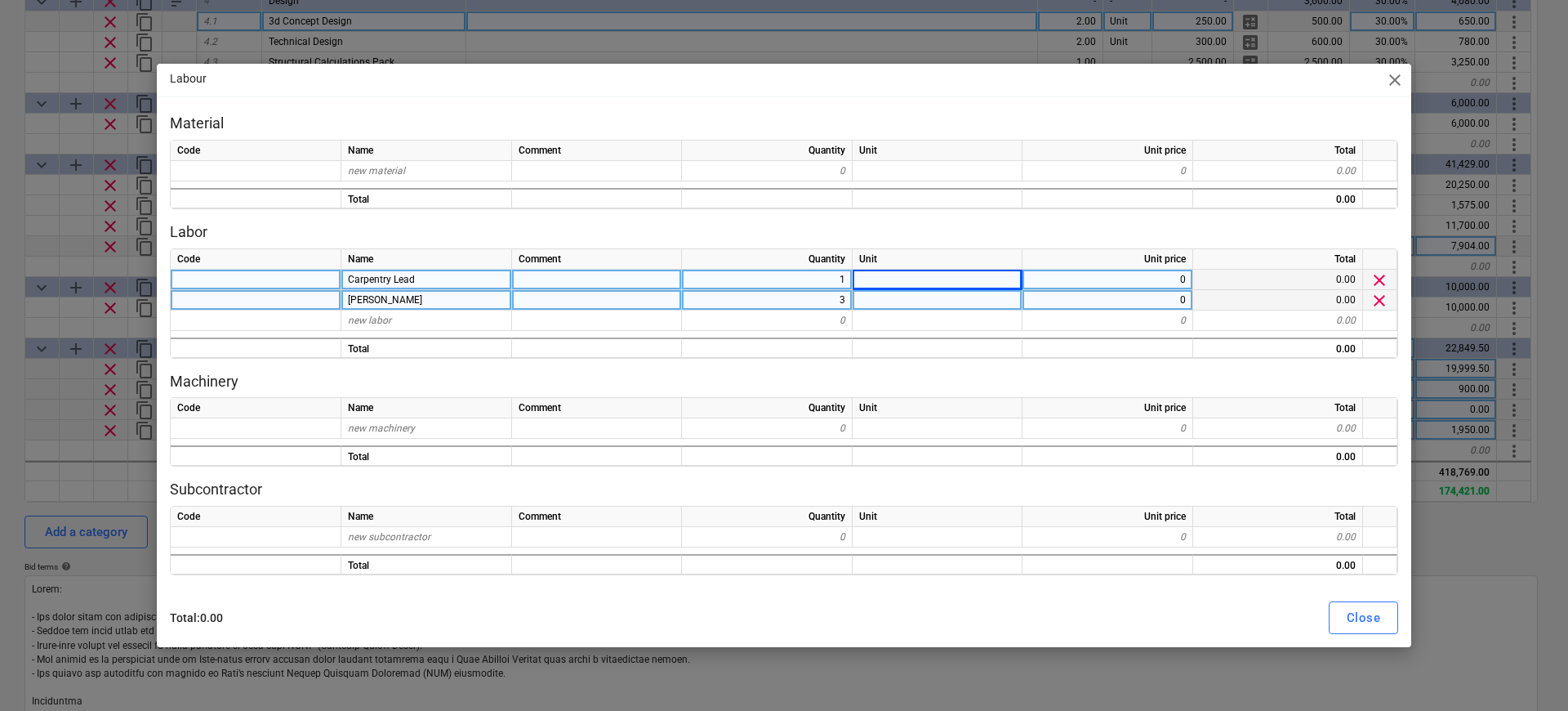
click at [1177, 283] on div "0" at bounding box center [1108, 279] width 171 height 20
type input "375"
type textarea "x"
type input "300"
type textarea "x"
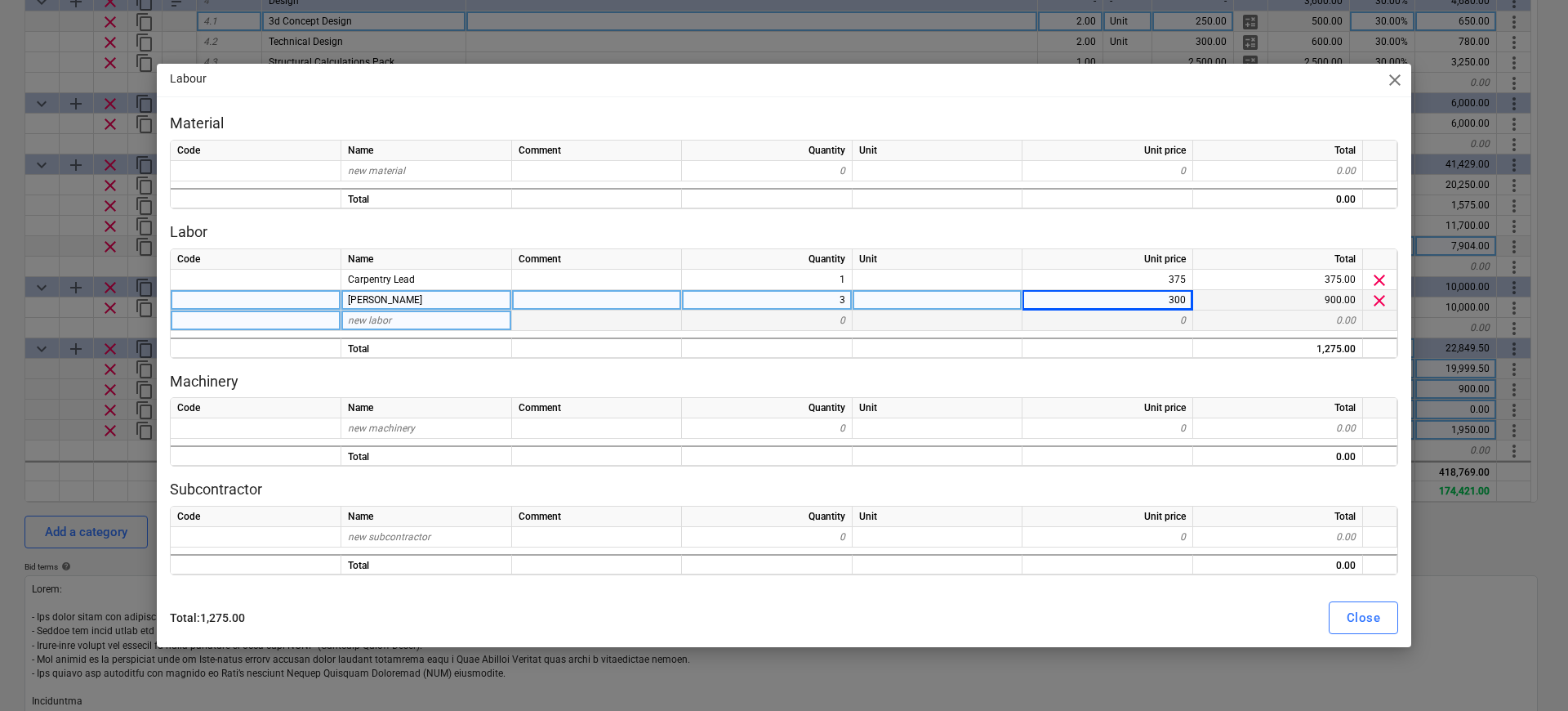
click at [423, 318] on div "new labor" at bounding box center [427, 321] width 171 height 20
type input "PDs"
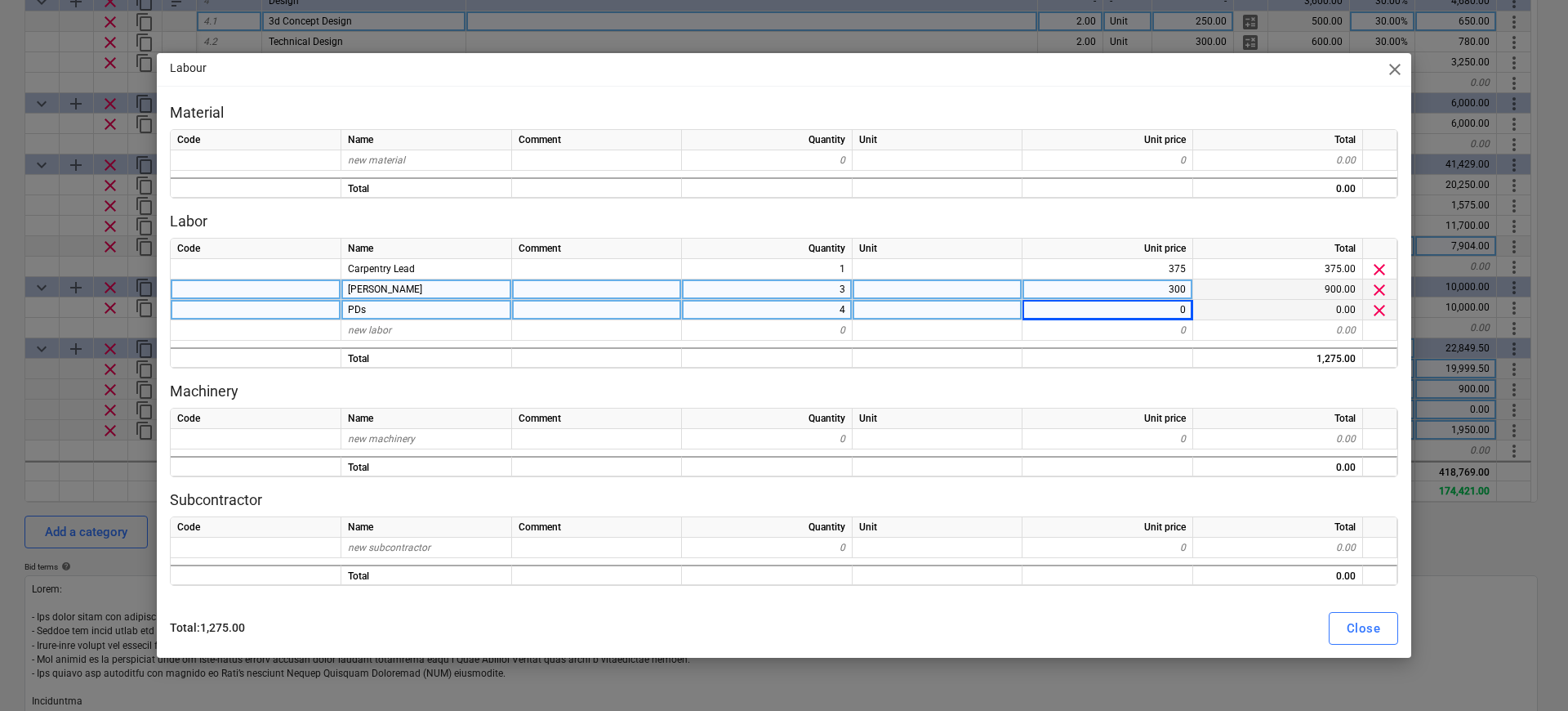
type textarea "x"
type input "Accomodation"
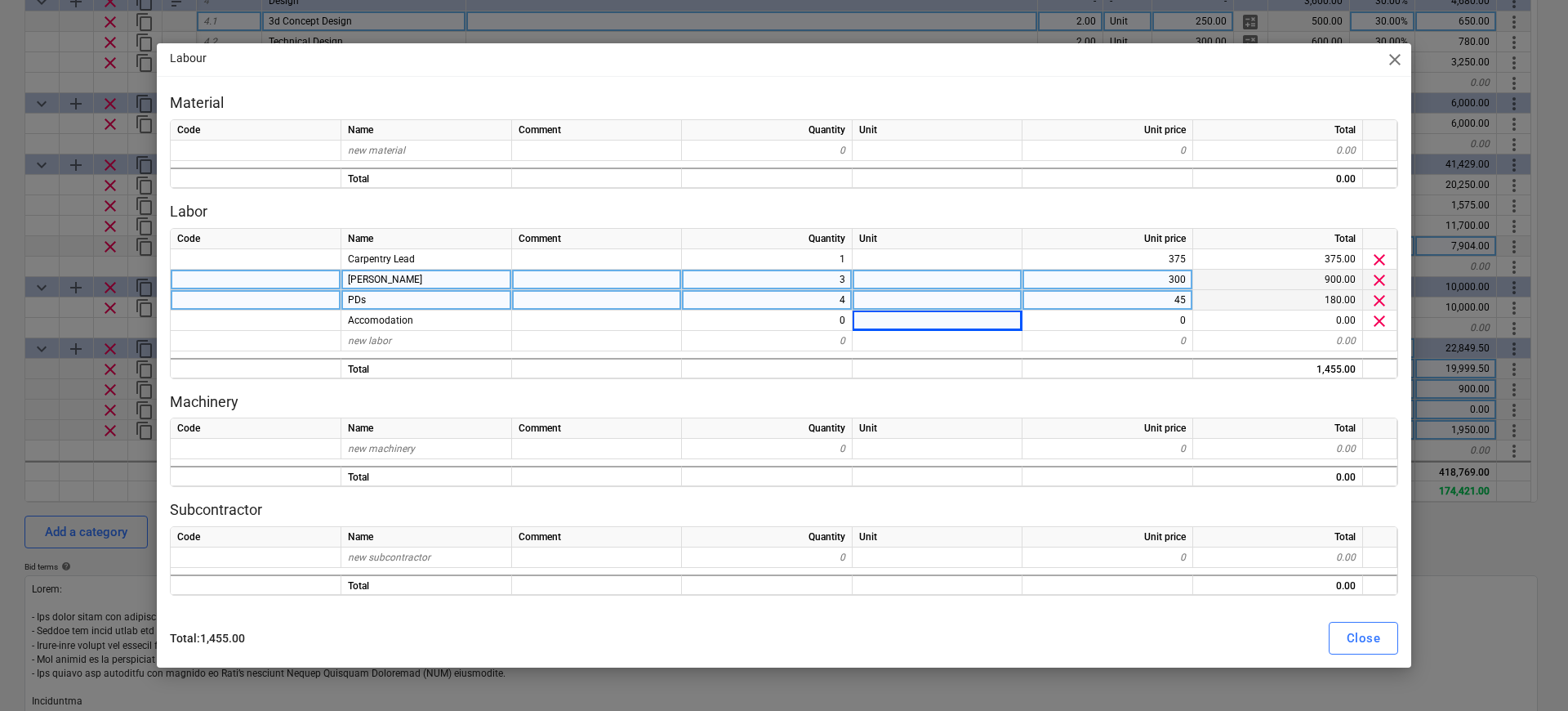
type textarea "x"
type input "120"
type textarea "x"
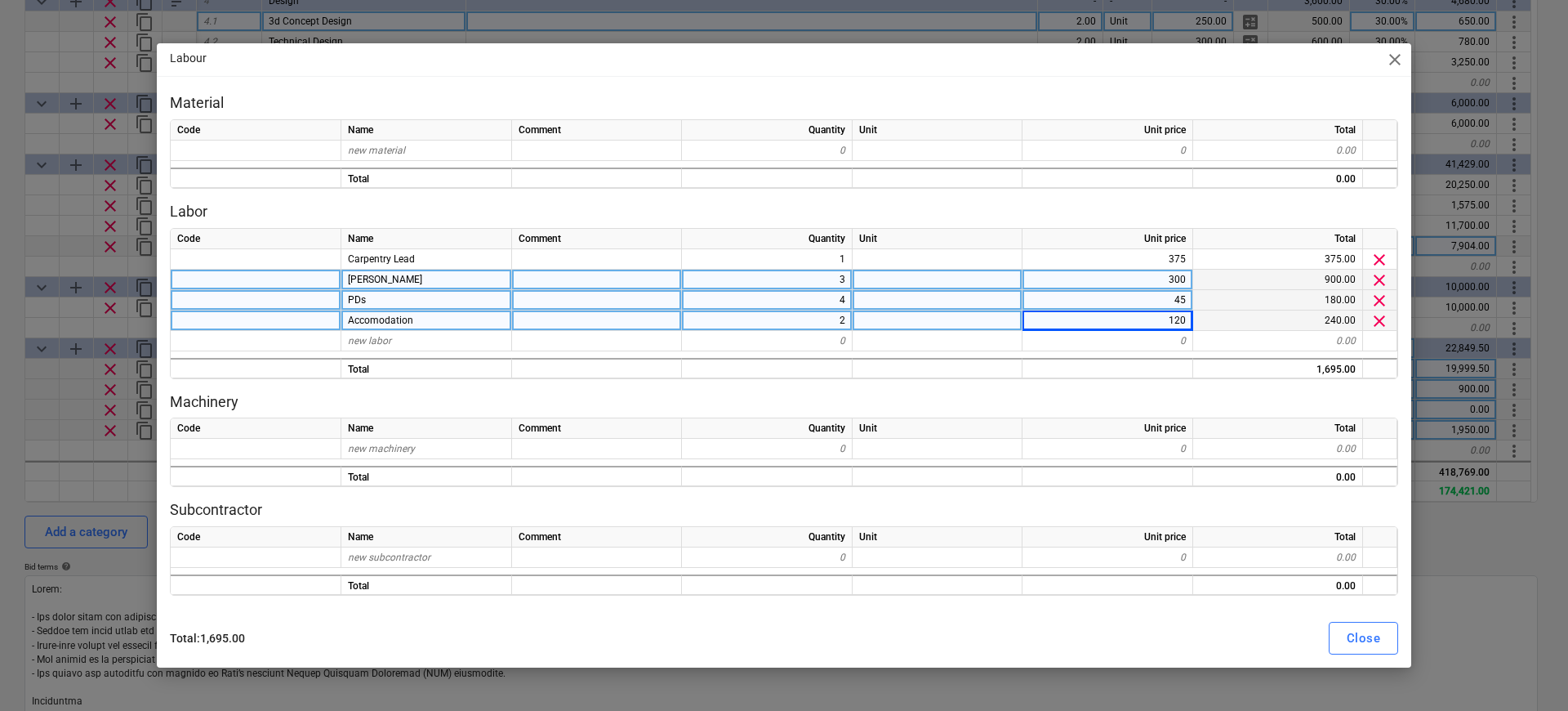
click at [583, 311] on div at bounding box center [597, 321] width 170 height 20
type input "50%"
click at [1374, 631] on div "Close" at bounding box center [1363, 638] width 33 height 21
type textarea "x"
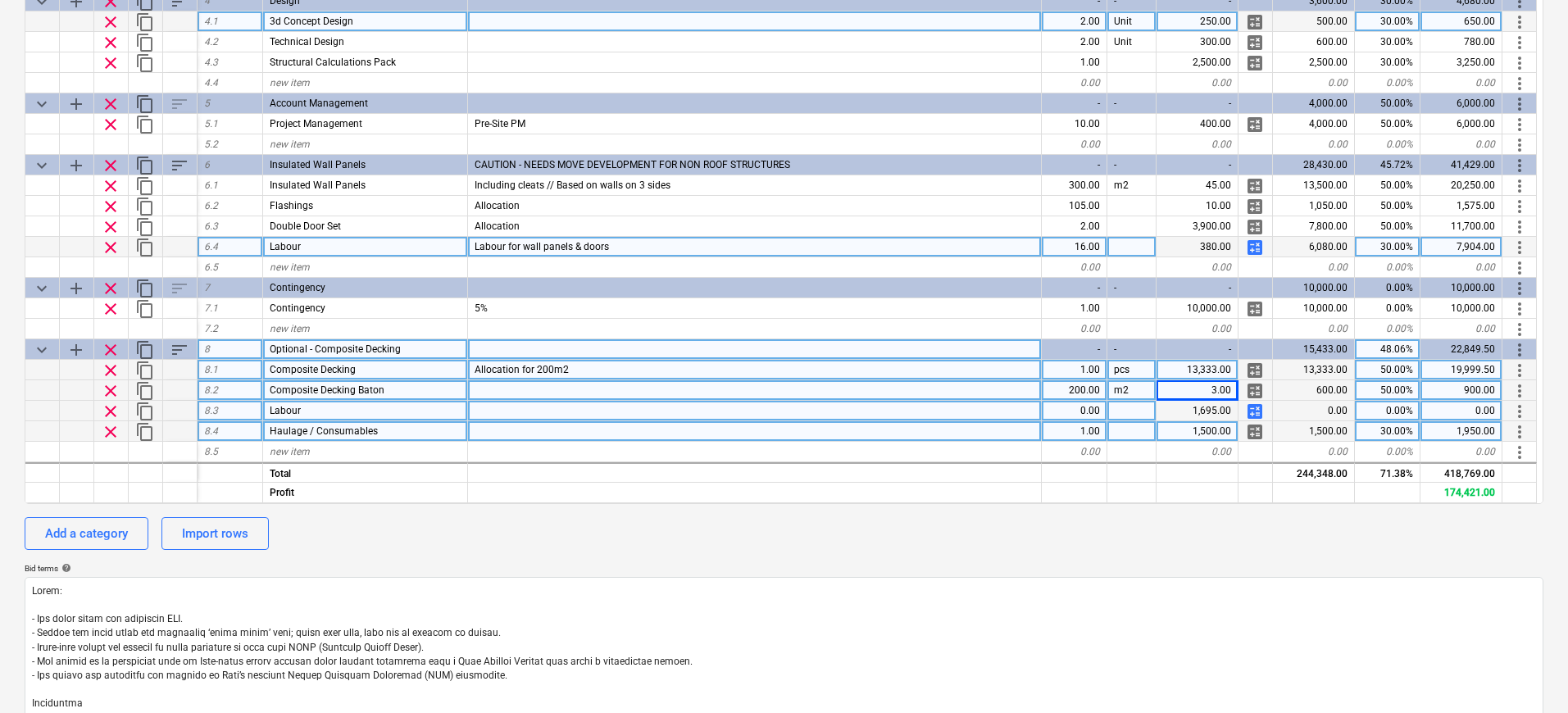
click at [767, 417] on div at bounding box center [755, 411] width 573 height 20
type input "Crew of 4, inc Lead, PDs and 50% accom"
type textarea "x"
type input "Days"
type textarea "x"
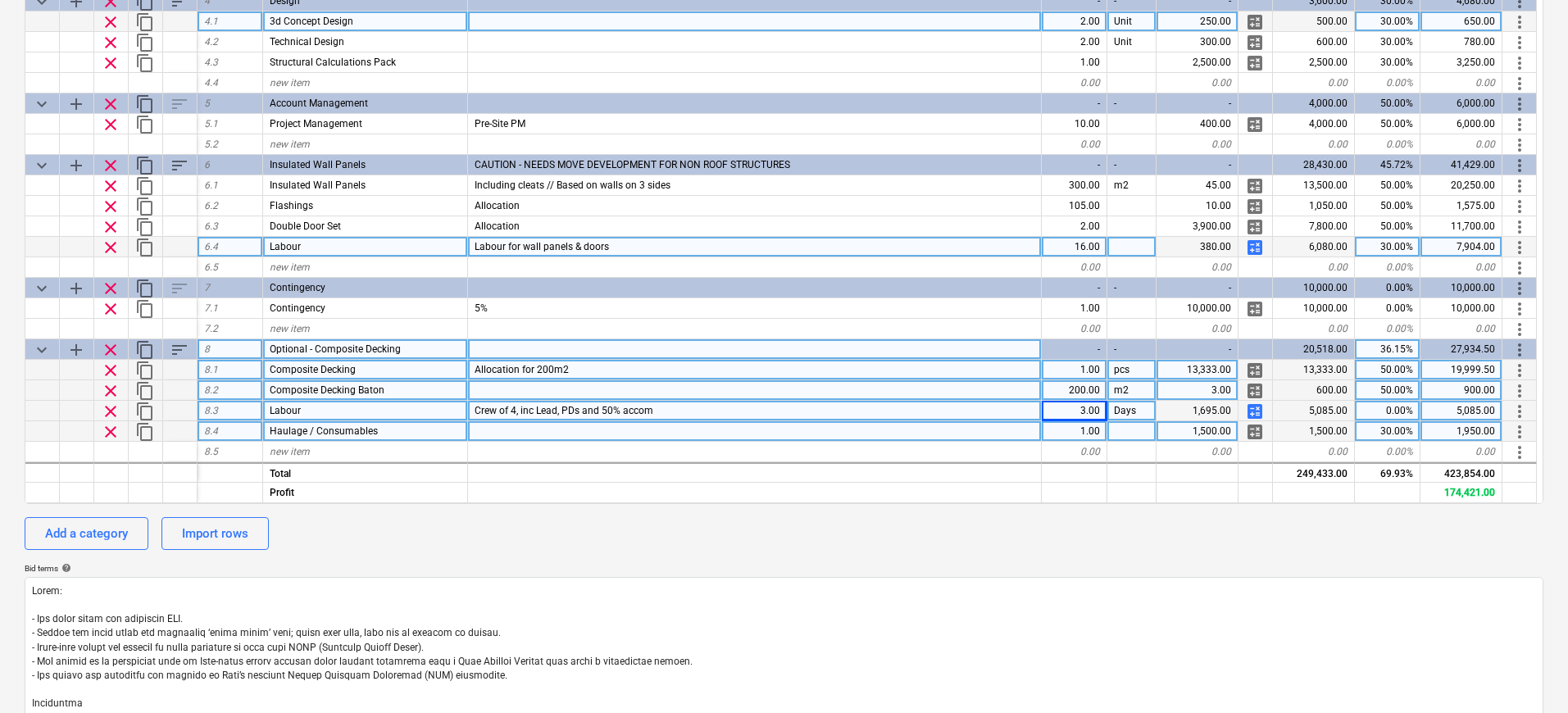
click at [1373, 408] on div "0.00%" at bounding box center [1387, 411] width 65 height 20
type input "50"
type textarea "x"
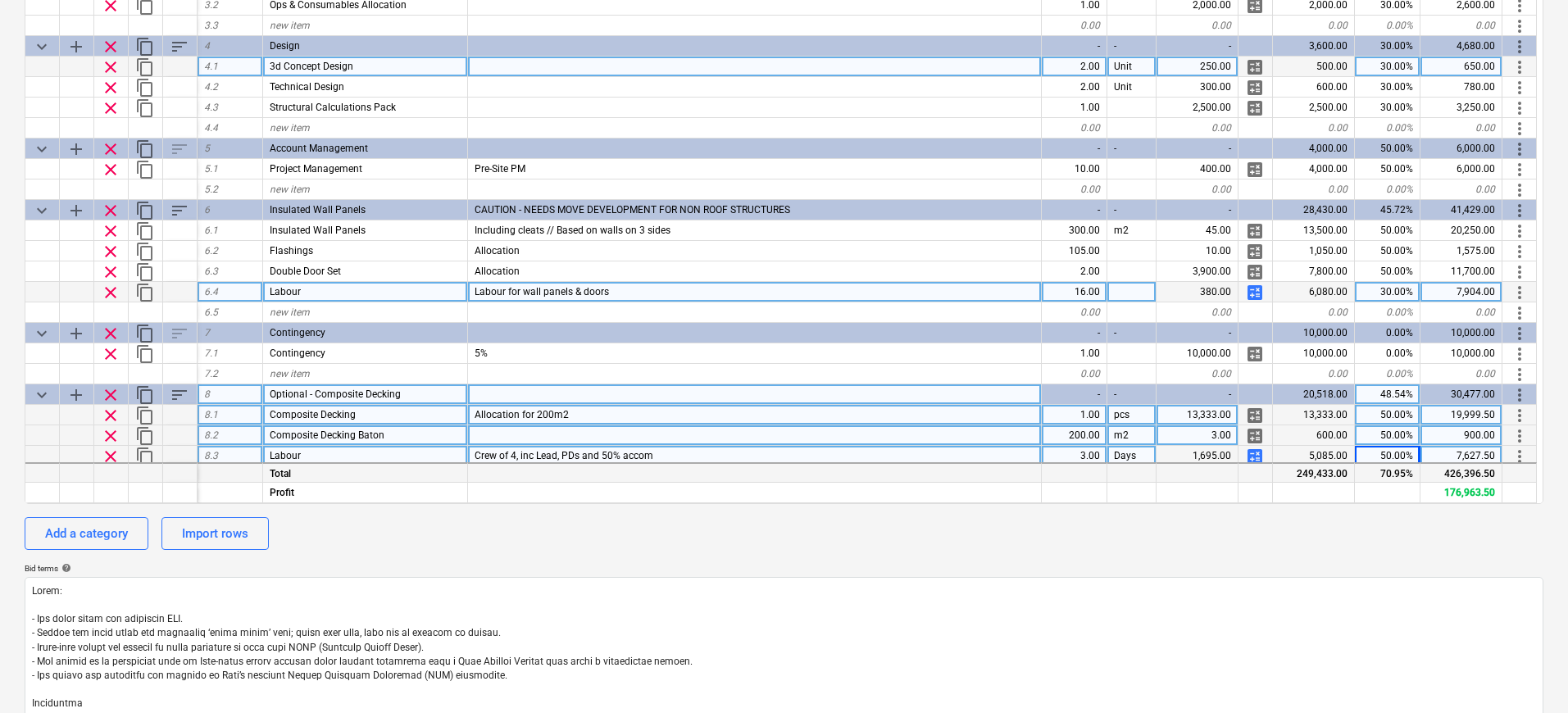
scroll to position [394, 0]
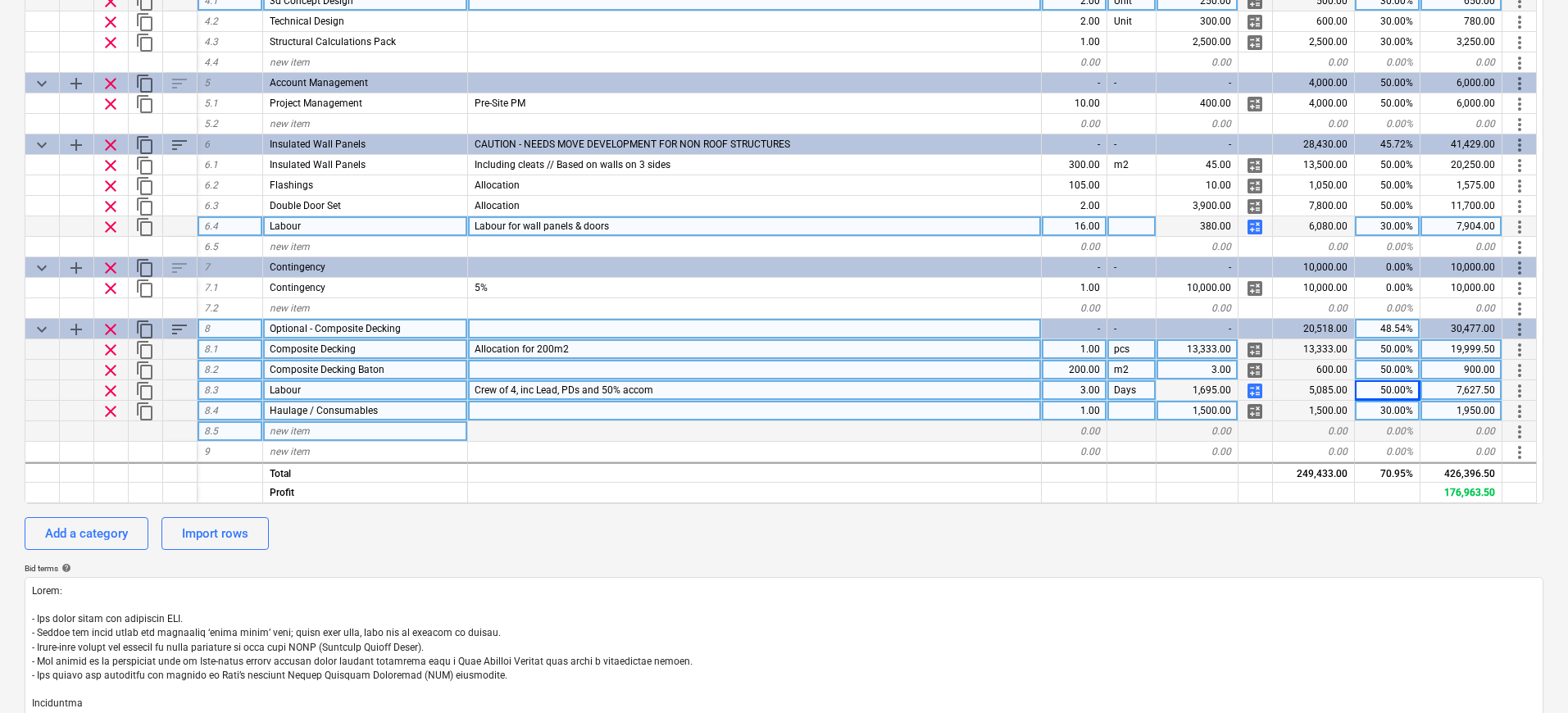
click at [350, 422] on div "new item" at bounding box center [365, 431] width 205 height 20
type input "Contingency"
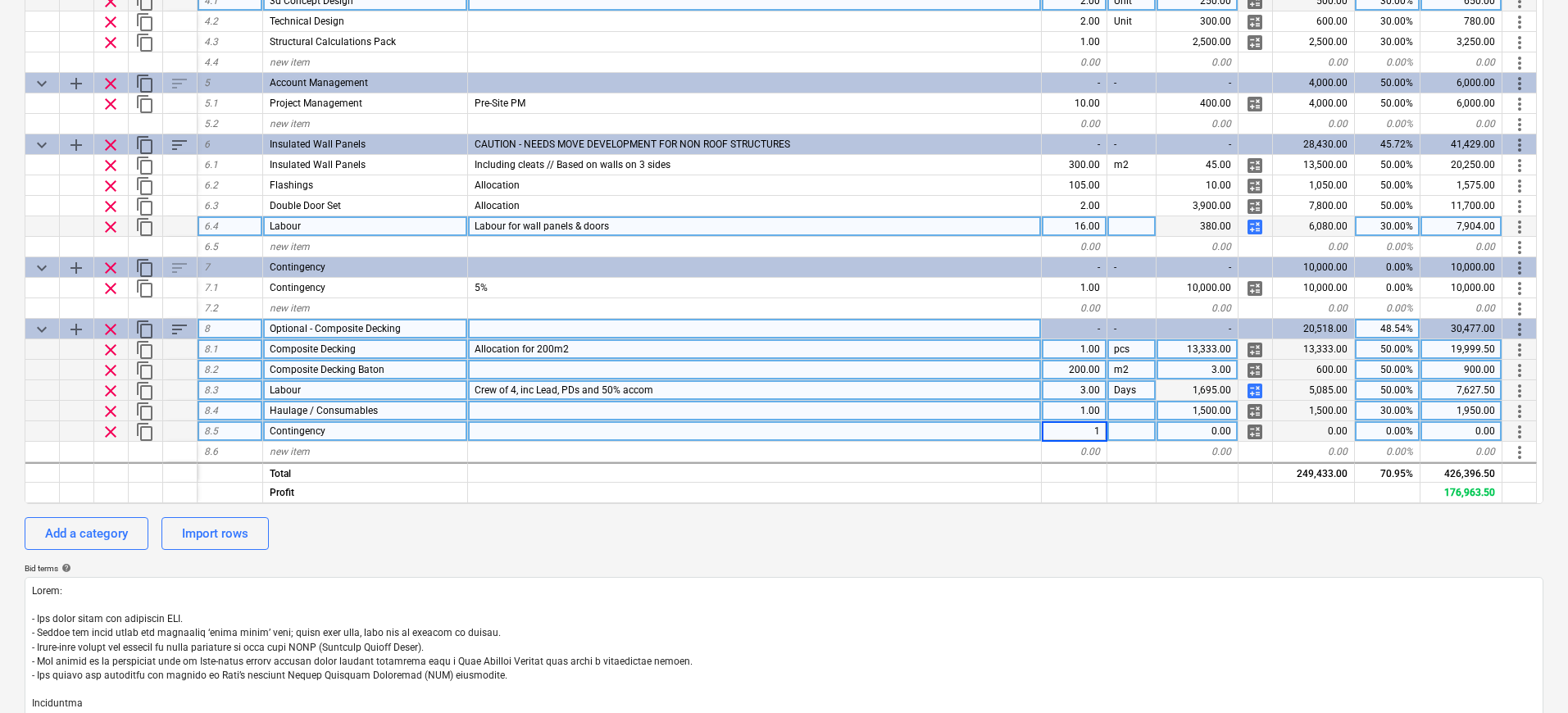
type textarea "x"
type input "2000"
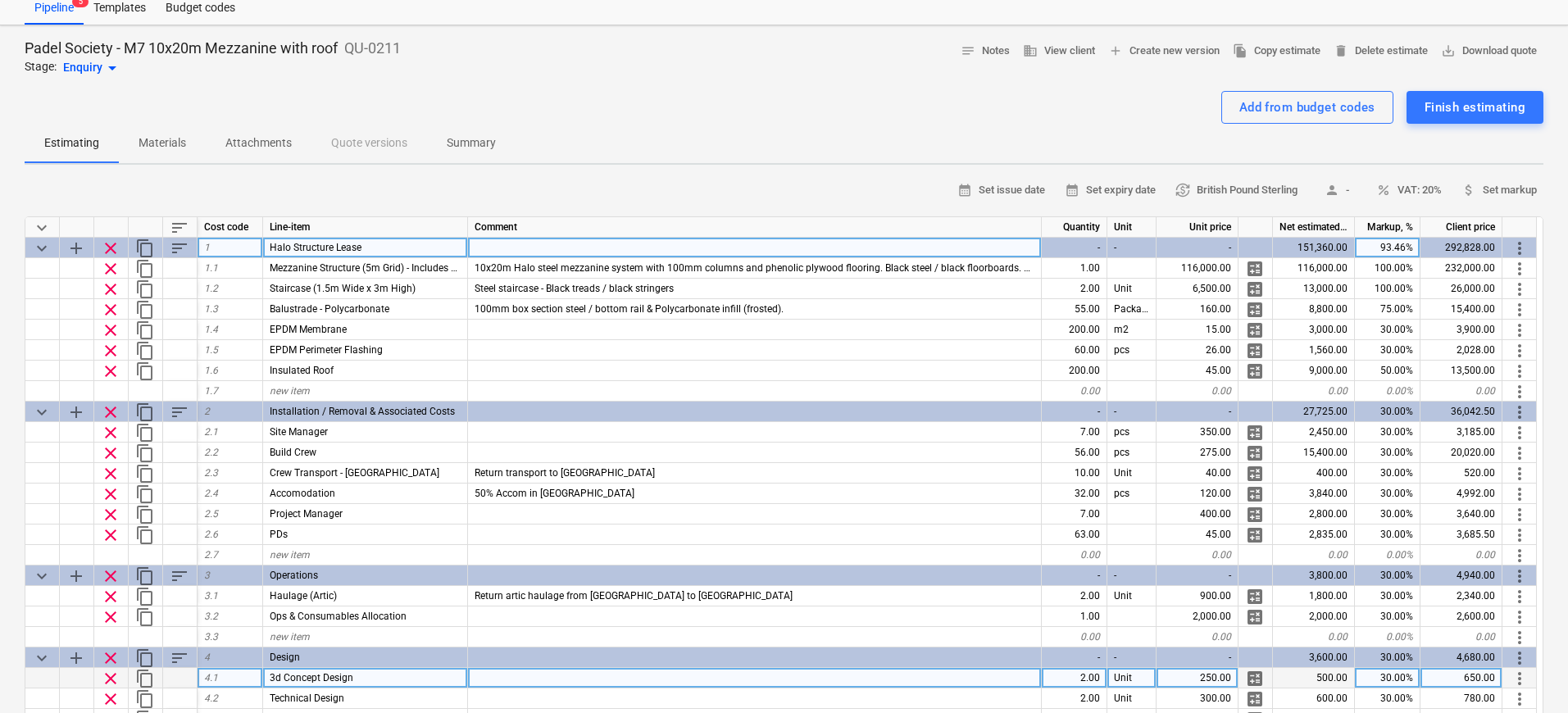
scroll to position [40, 0]
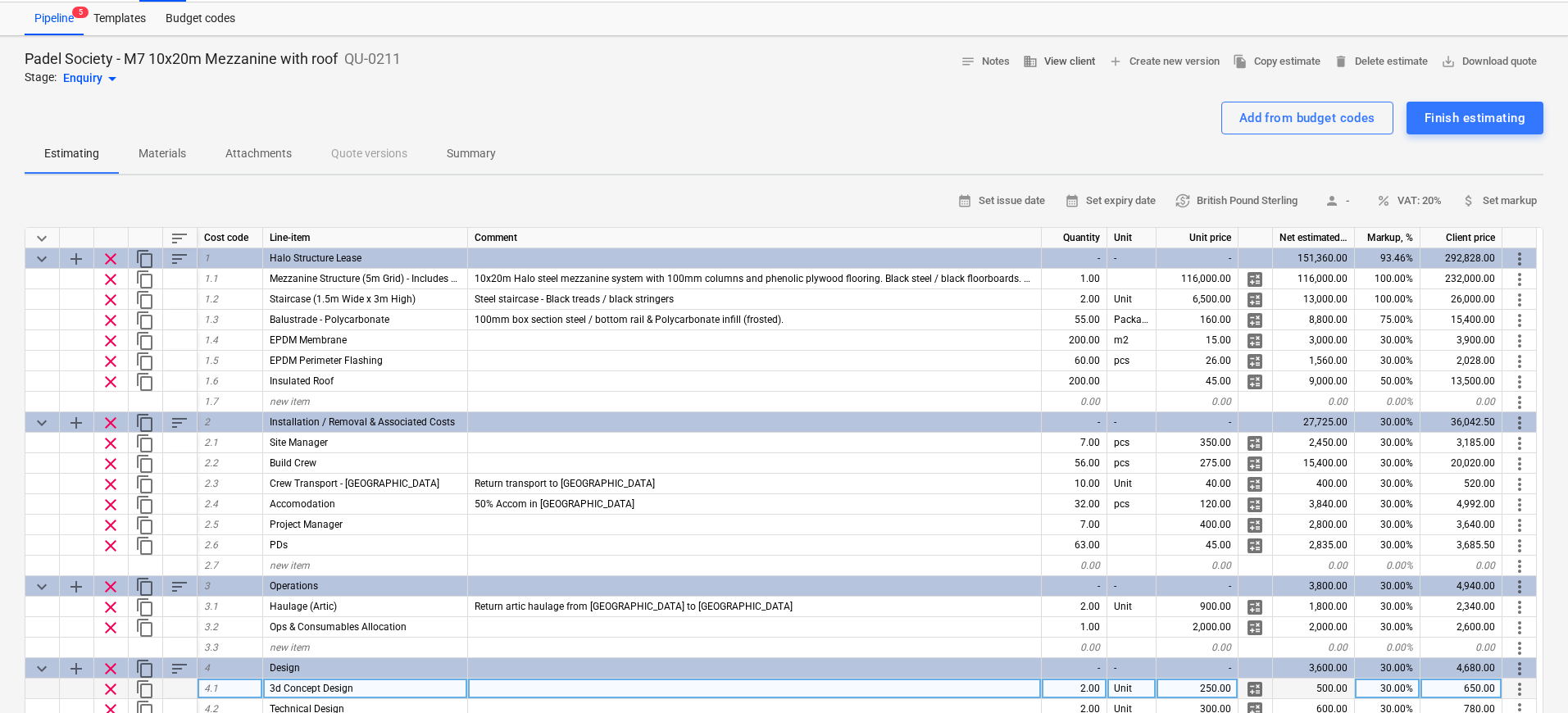
click at [1073, 67] on span "business View client" at bounding box center [1059, 62] width 72 height 18
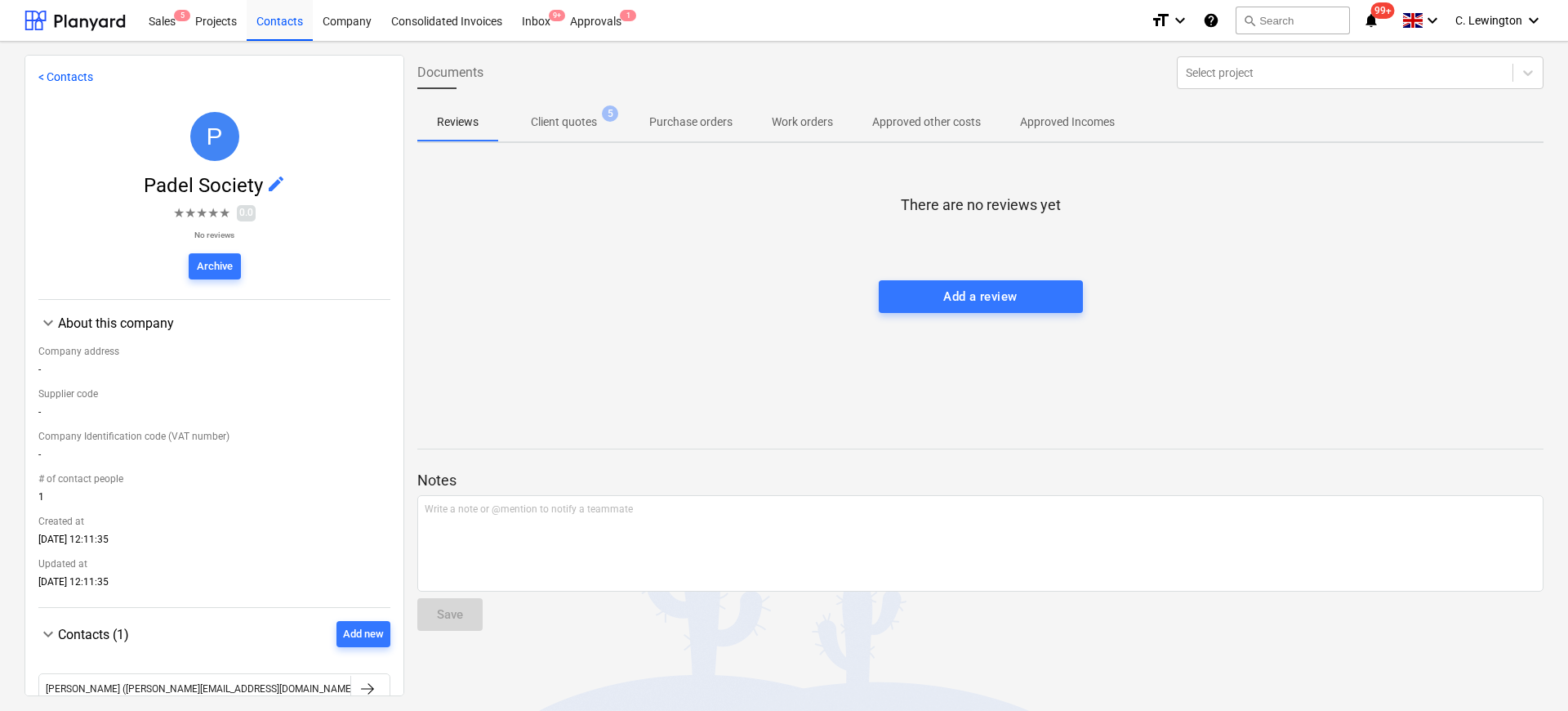
click at [569, 124] on p "Client quotes" at bounding box center [564, 122] width 66 height 17
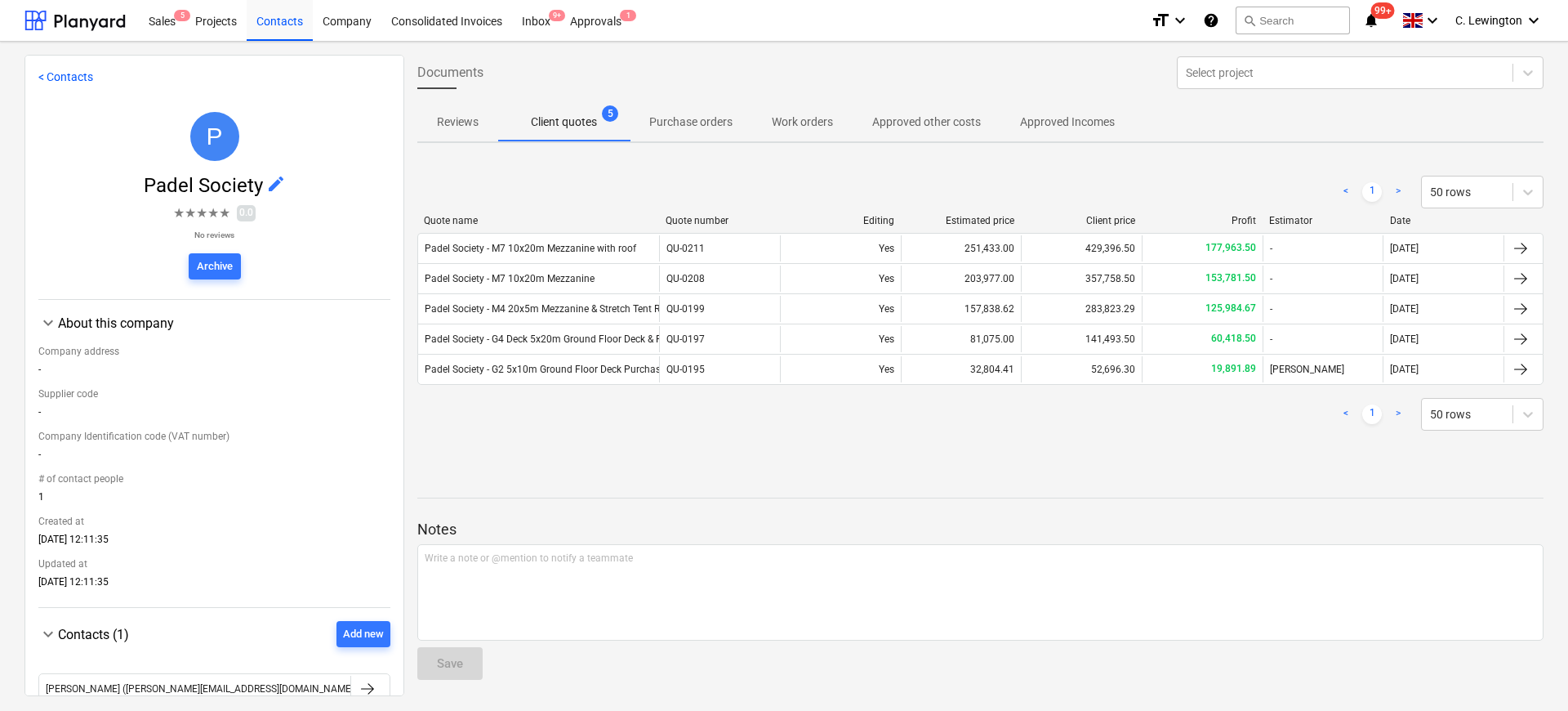
click at [562, 127] on p "Client quotes" at bounding box center [564, 122] width 66 height 17
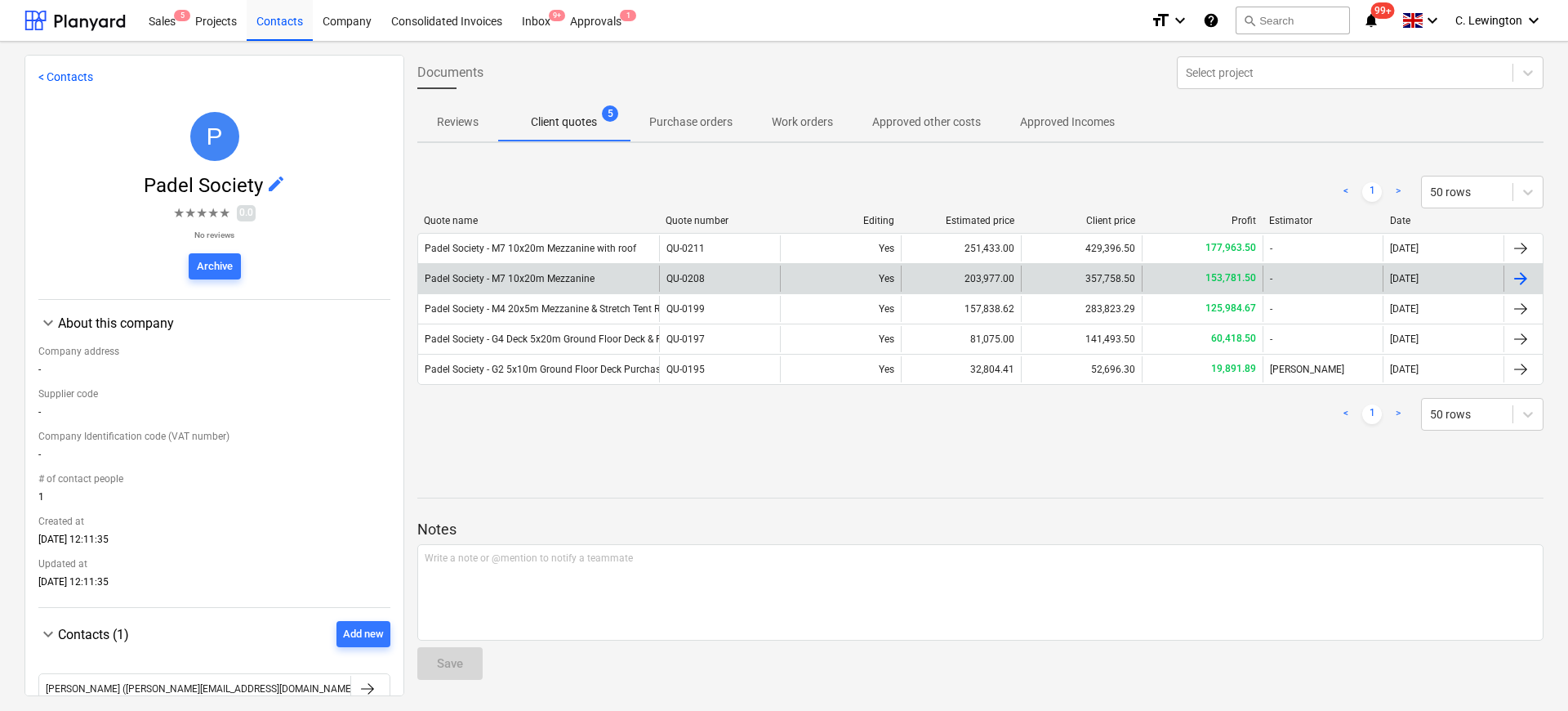
click at [609, 273] on div "Padel Society - M7 10x20m Mezzanine" at bounding box center [538, 278] width 241 height 26
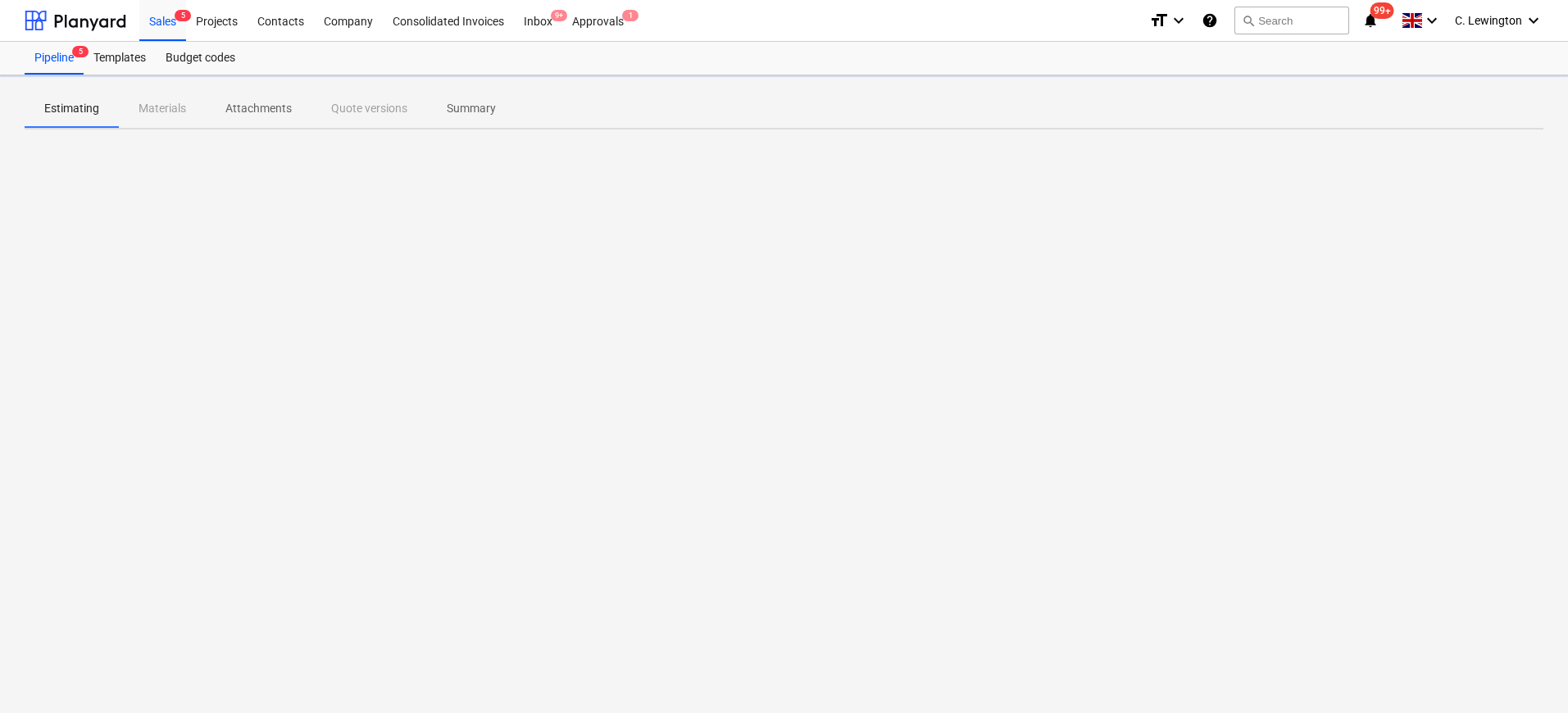
type textarea "x"
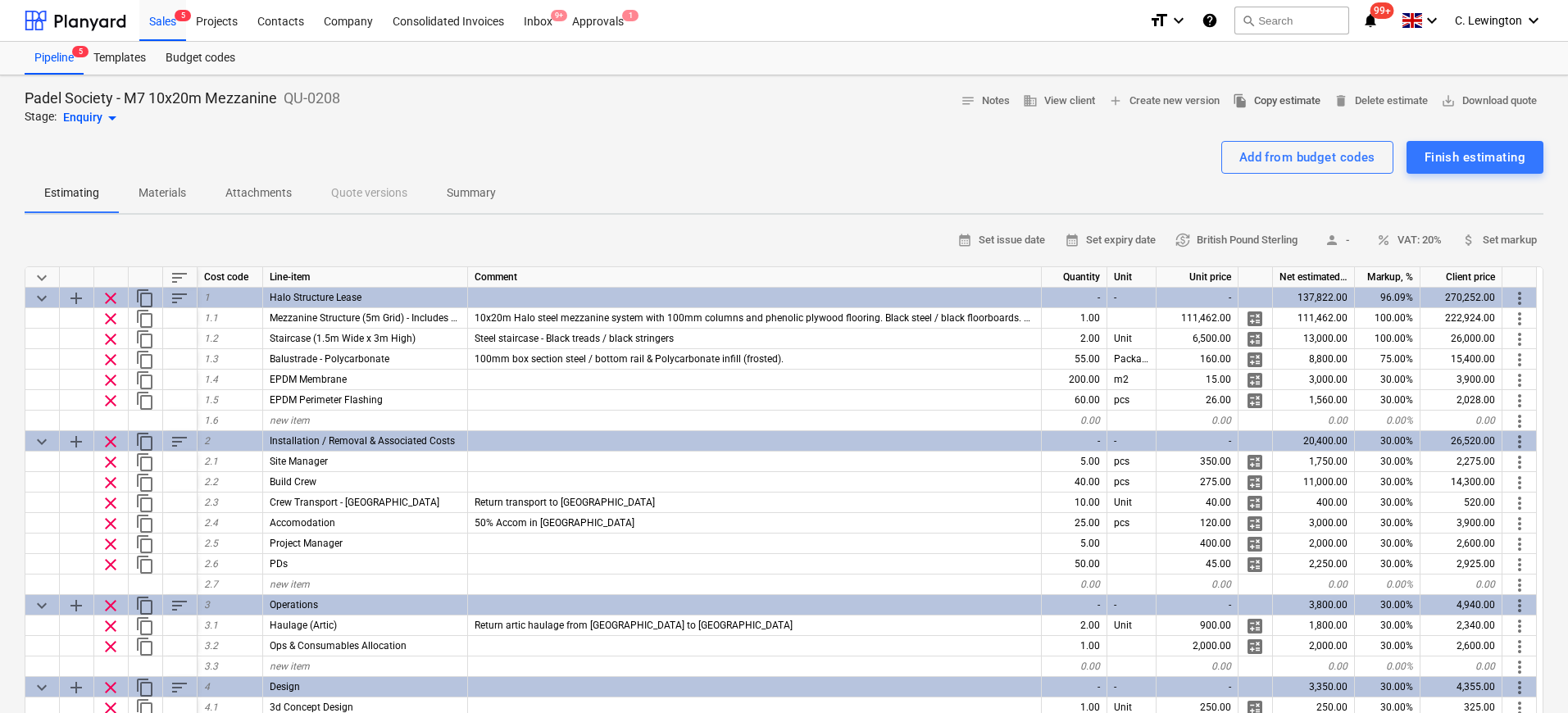
click at [1293, 104] on span "file_copy Copy estimate" at bounding box center [1276, 101] width 88 height 18
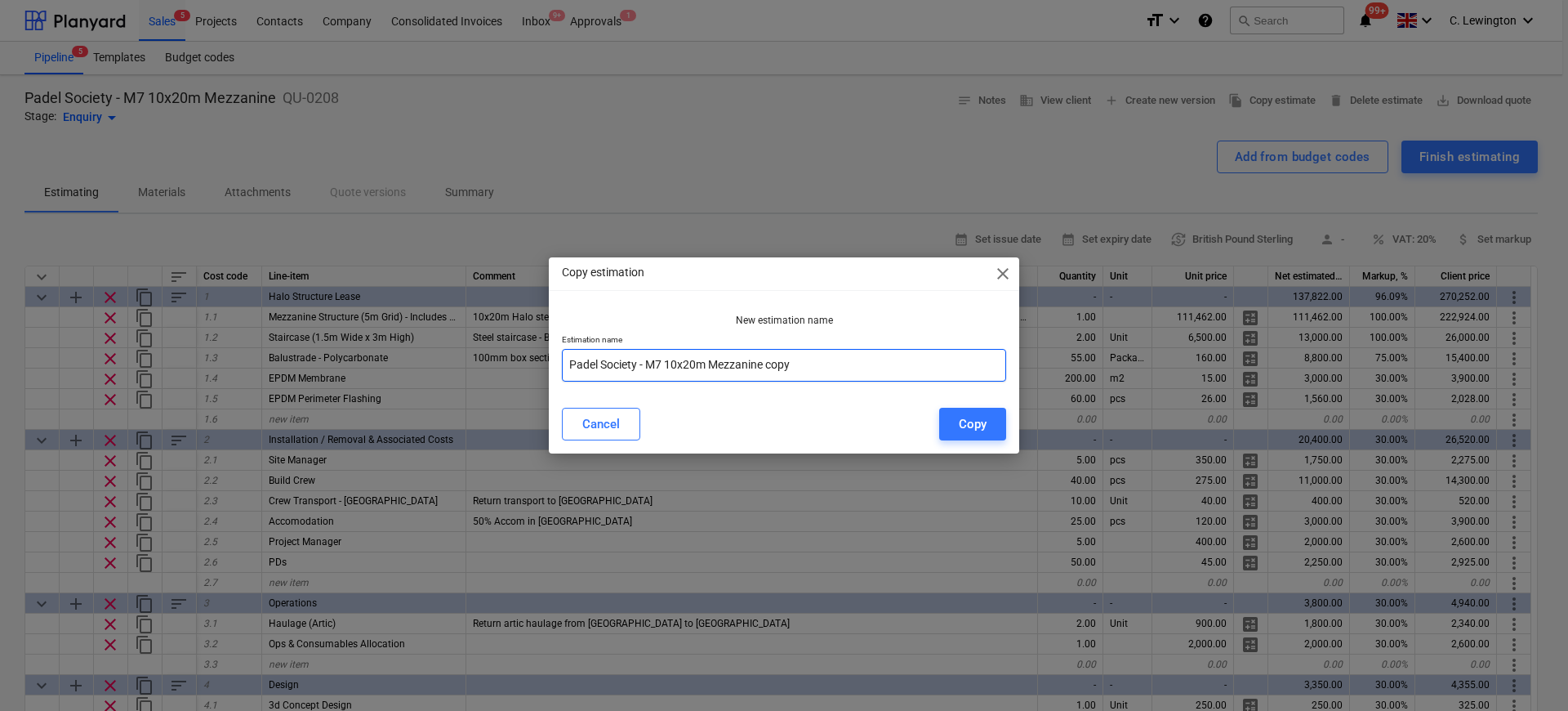
click at [664, 364] on input "Padel Society - M7 10x20m Mezzanine copy" at bounding box center [784, 366] width 445 height 33
click at [673, 367] on input "Padel Society - M4 10x20m Mezzanine copy" at bounding box center [784, 366] width 445 height 33
type input "Padel Society - M4 5x20m Mezzanine"
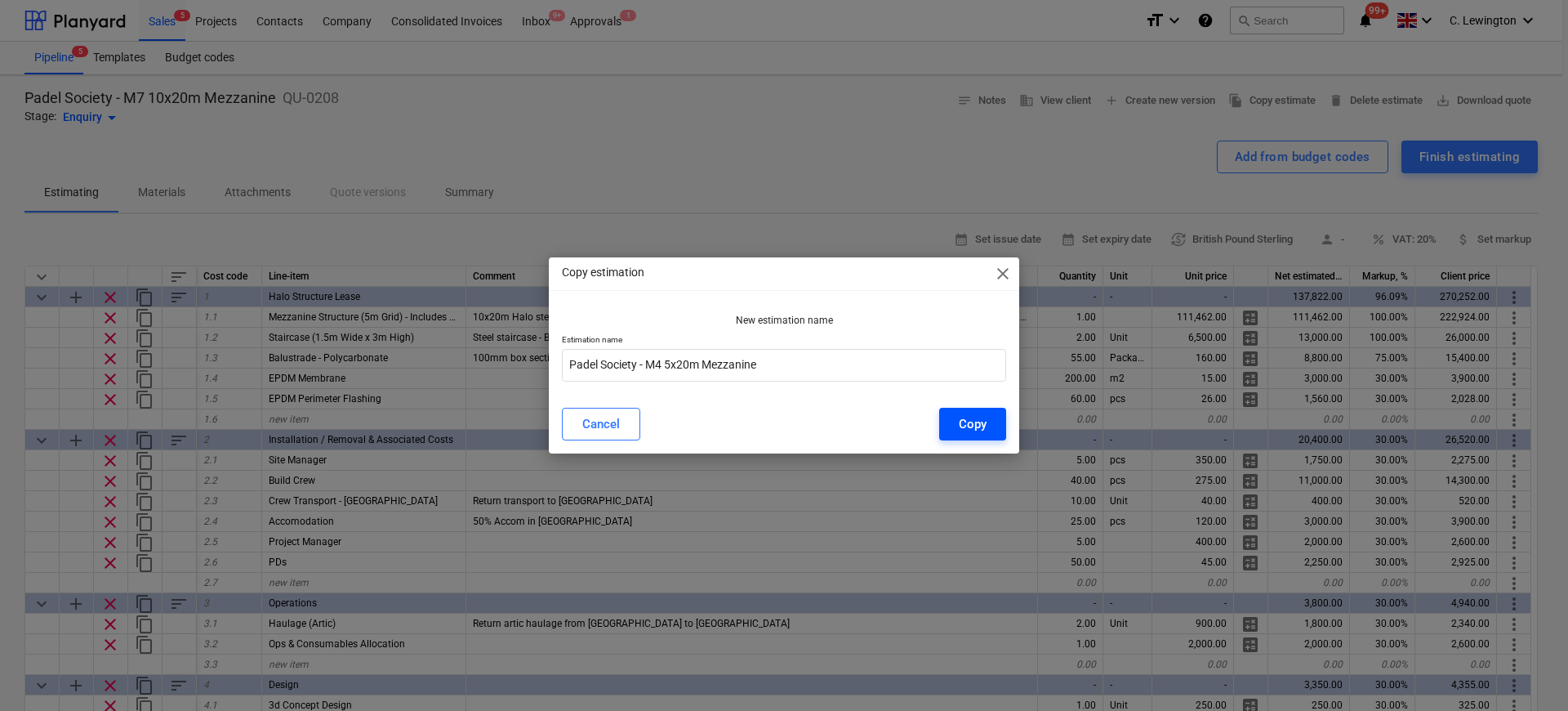
click at [972, 413] on div "Copy" at bounding box center [973, 423] width 28 height 21
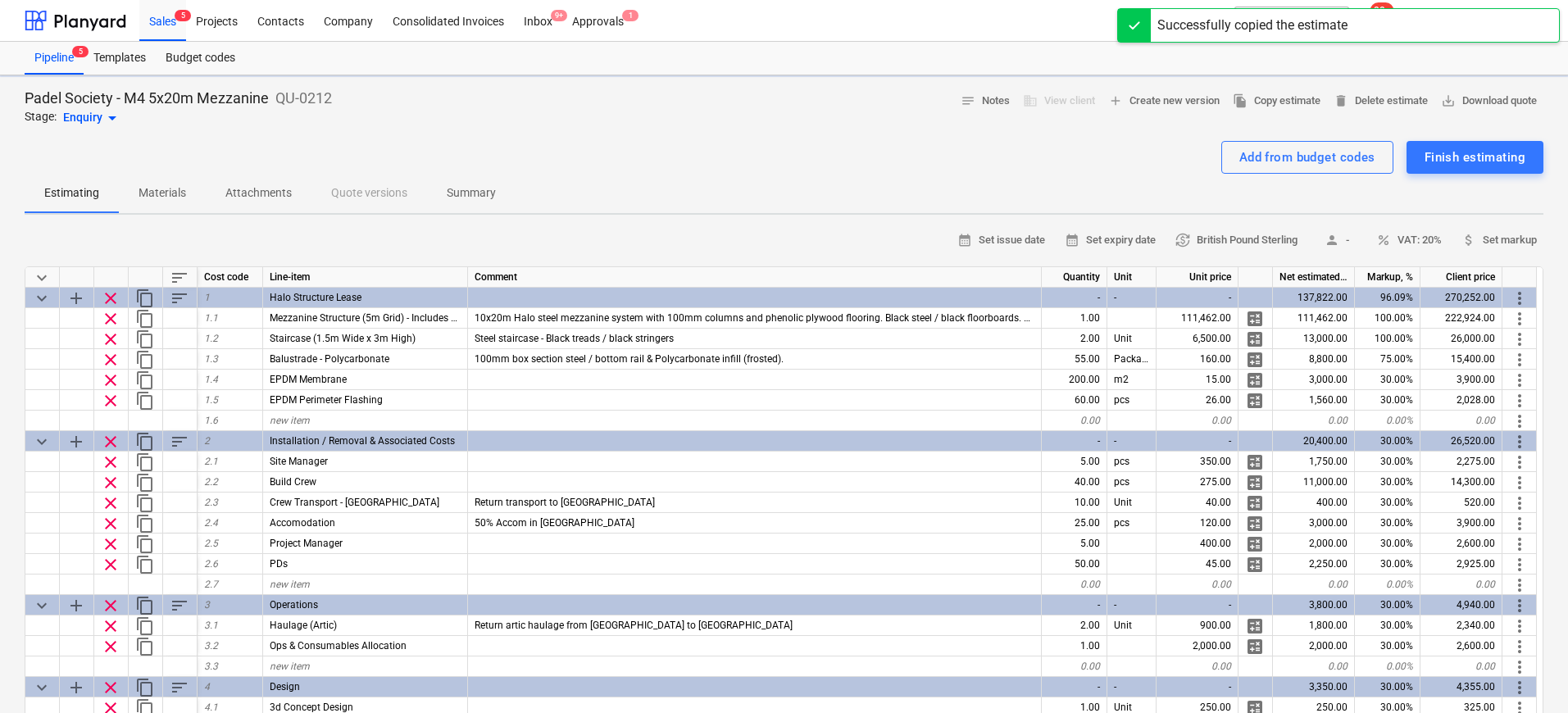
type textarea "x"
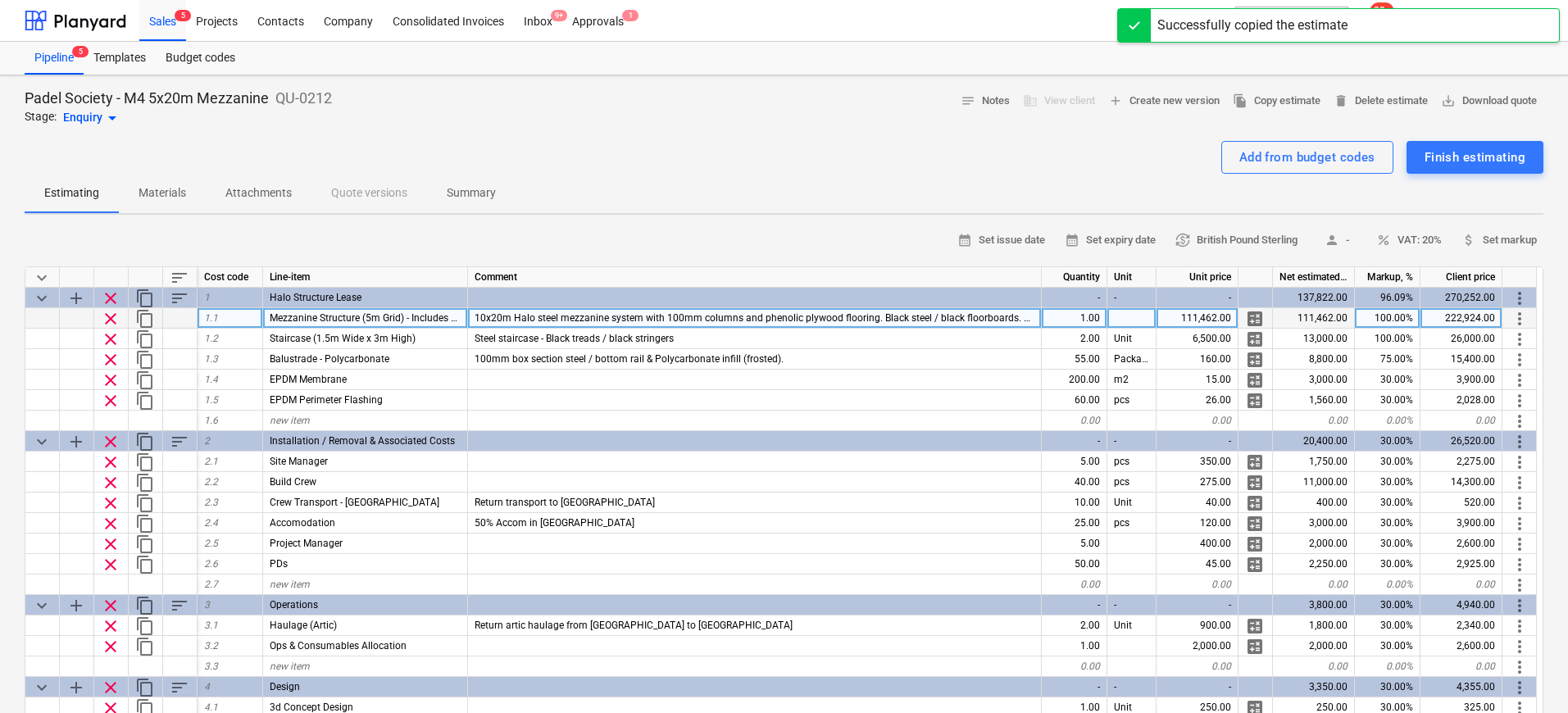
click at [495, 315] on span "10x20m Halo steel mezzanine system with 100mm columns and phenolic plywood floo…" at bounding box center [839, 318] width 728 height 11
click at [483, 318] on input "10x20m Halo steel mezzanine system with 100mm columns and phenolic plywood floo…" at bounding box center [755, 317] width 573 height 19
drag, startPoint x: 513, startPoint y: 315, endPoint x: 454, endPoint y: 313, distance: 59.0
click at [0, 0] on div "clear content_copy 1.1 Mezzanine Structure (5m Grid) - Includes 21mm Phenolic P…" at bounding box center [0, 0] width 0 height 0
click at [485, 317] on input "10x20m Halo steel mezzanine system with 100mm columns and phenolic plywood floo…" at bounding box center [755, 317] width 573 height 19
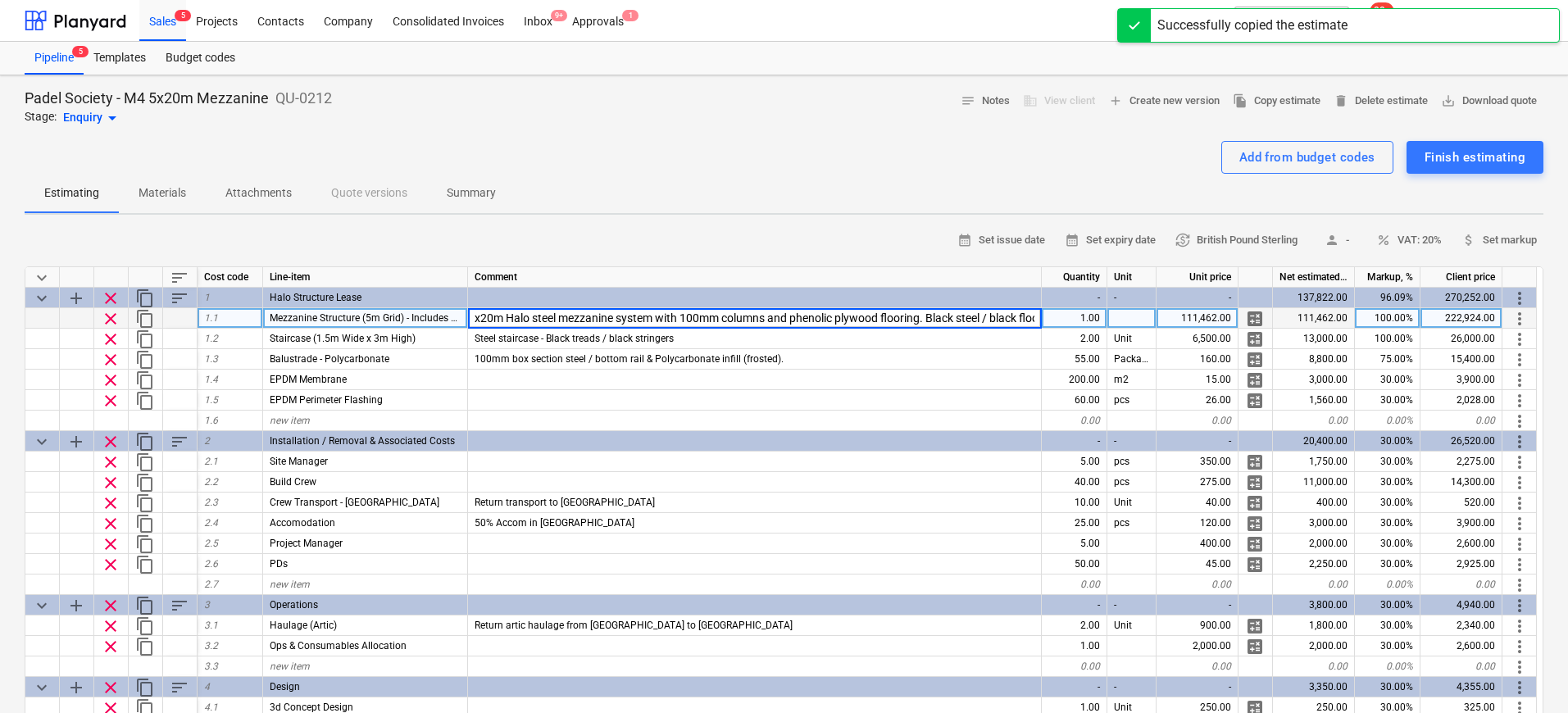
type input "5x20m Halo steel mezzanine system with 100mm columns and phenolic plywood floor…"
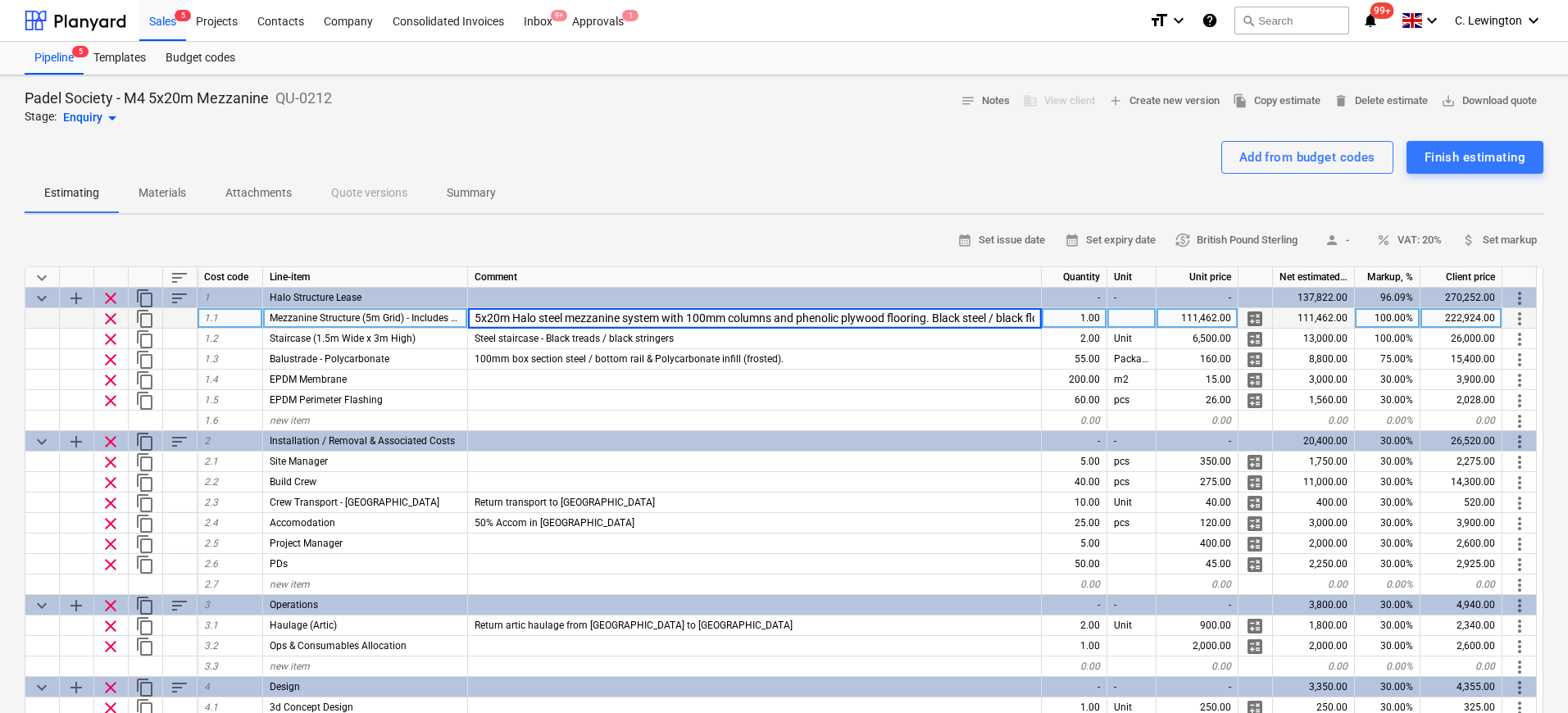
type textarea "x"
click at [860, 309] on div "5x20m Halo steel mezzanine system with 100mm columns and phenolic plywood floor…" at bounding box center [755, 318] width 573 height 20
click at [864, 312] on input "5x20m Halo steel mezzanine system with 100mm columns and phenolic plywood floor…" at bounding box center [755, 317] width 573 height 19
click at [903, 316] on input "5x20m Halo steel mezzanine system with 100mm columns and phenolic plywood floor…" at bounding box center [755, 317] width 573 height 19
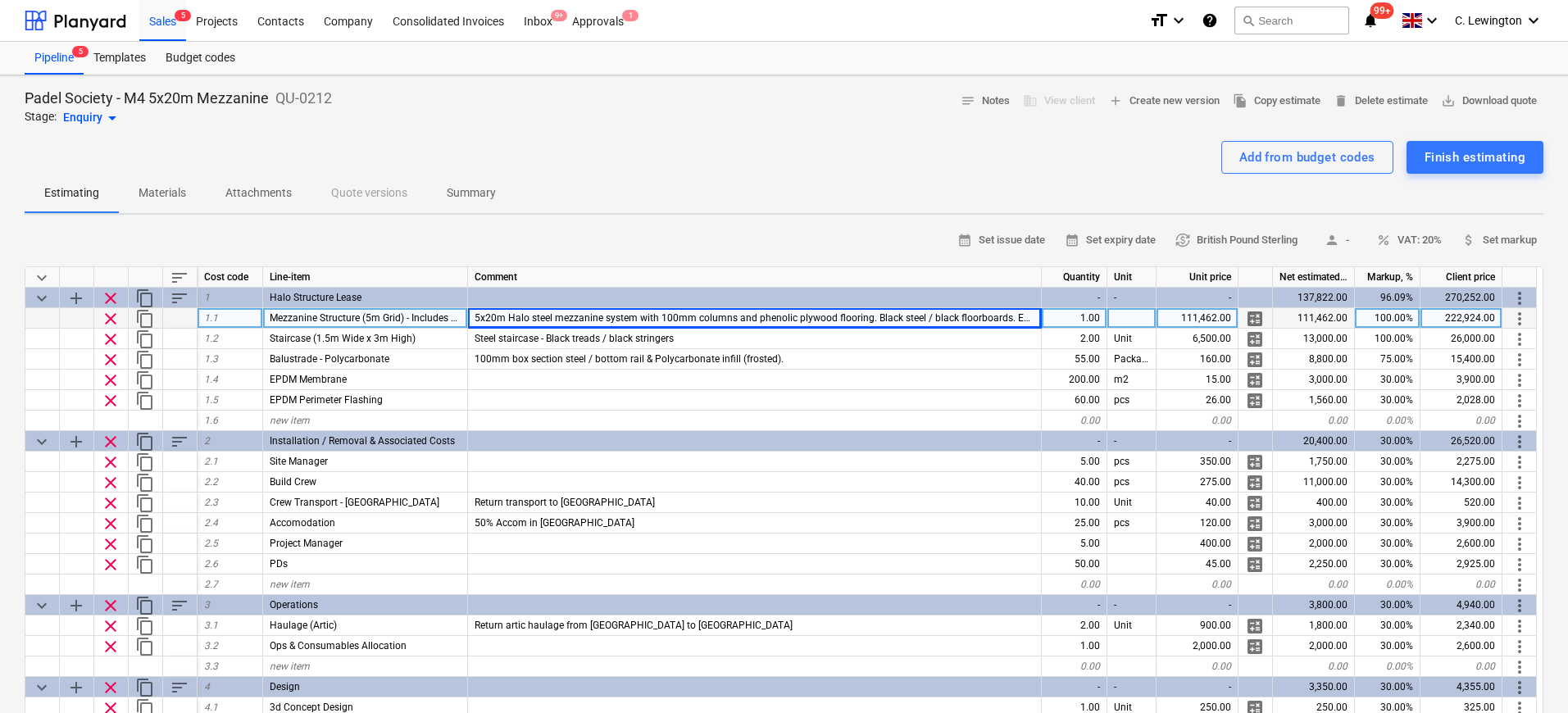
click at [1220, 321] on div "111,462.00" at bounding box center [1197, 318] width 82 height 20
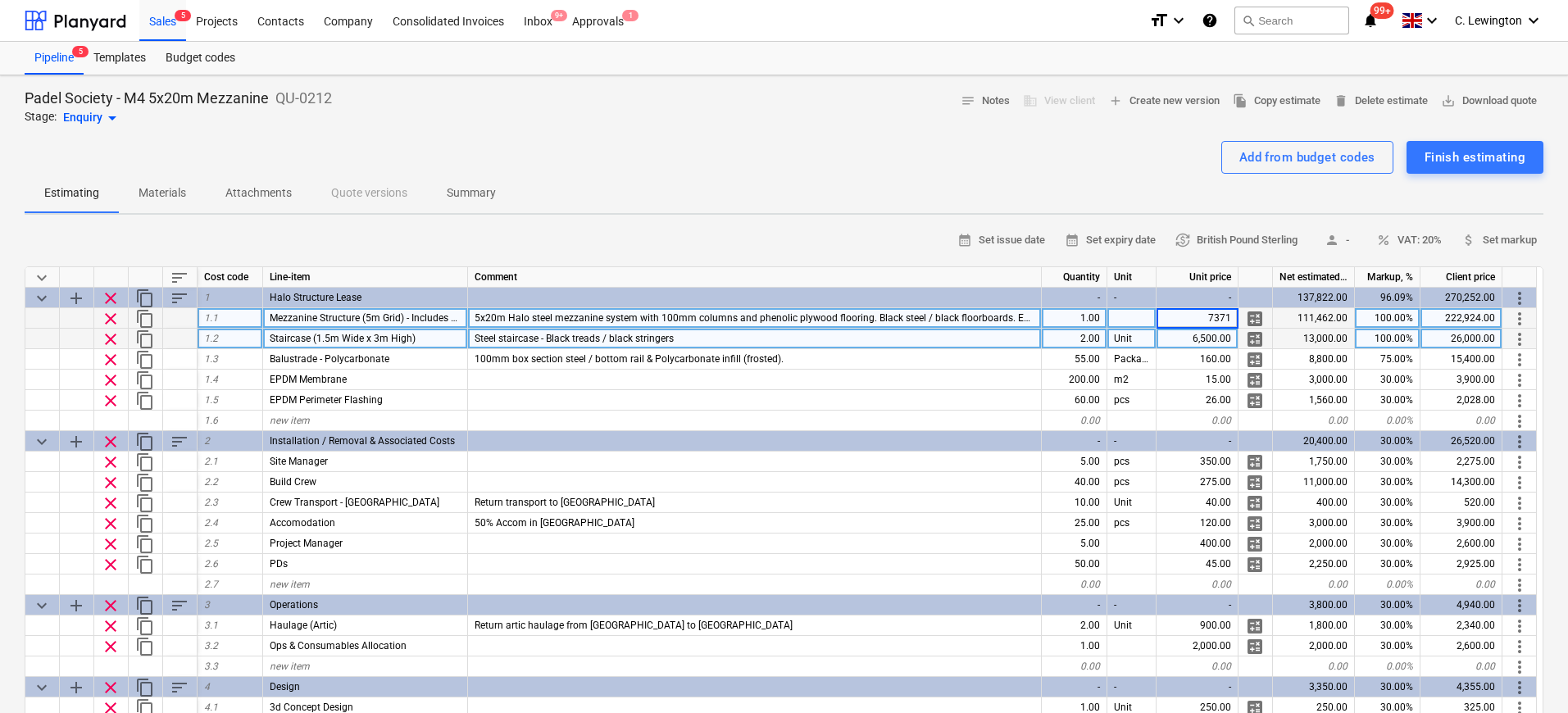
type input "73710"
type textarea "x"
click at [739, 342] on div "Steel staircase - Black treads / black stringers" at bounding box center [755, 339] width 573 height 20
click at [1084, 344] on div "2.00" at bounding box center [1074, 339] width 65 height 20
type input "1"
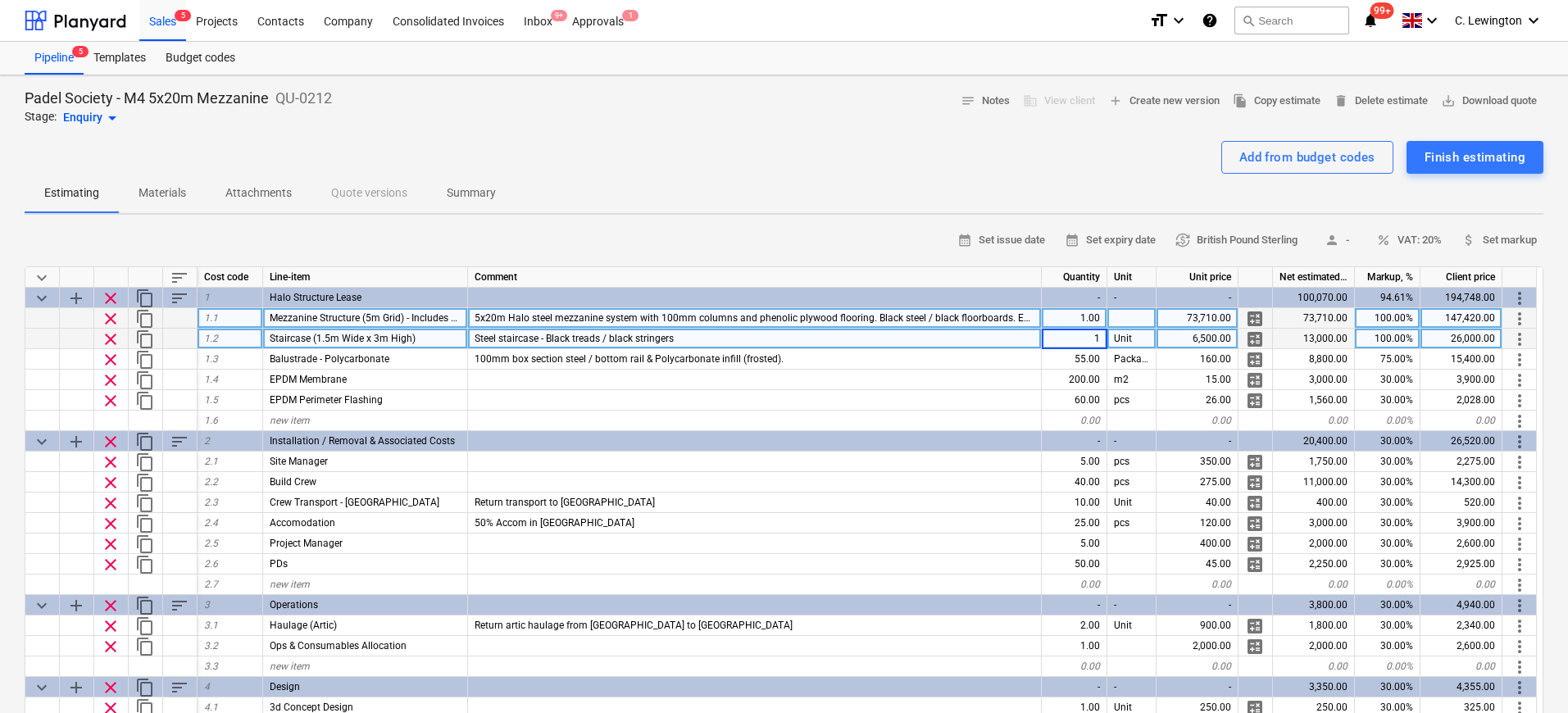
type textarea "x"
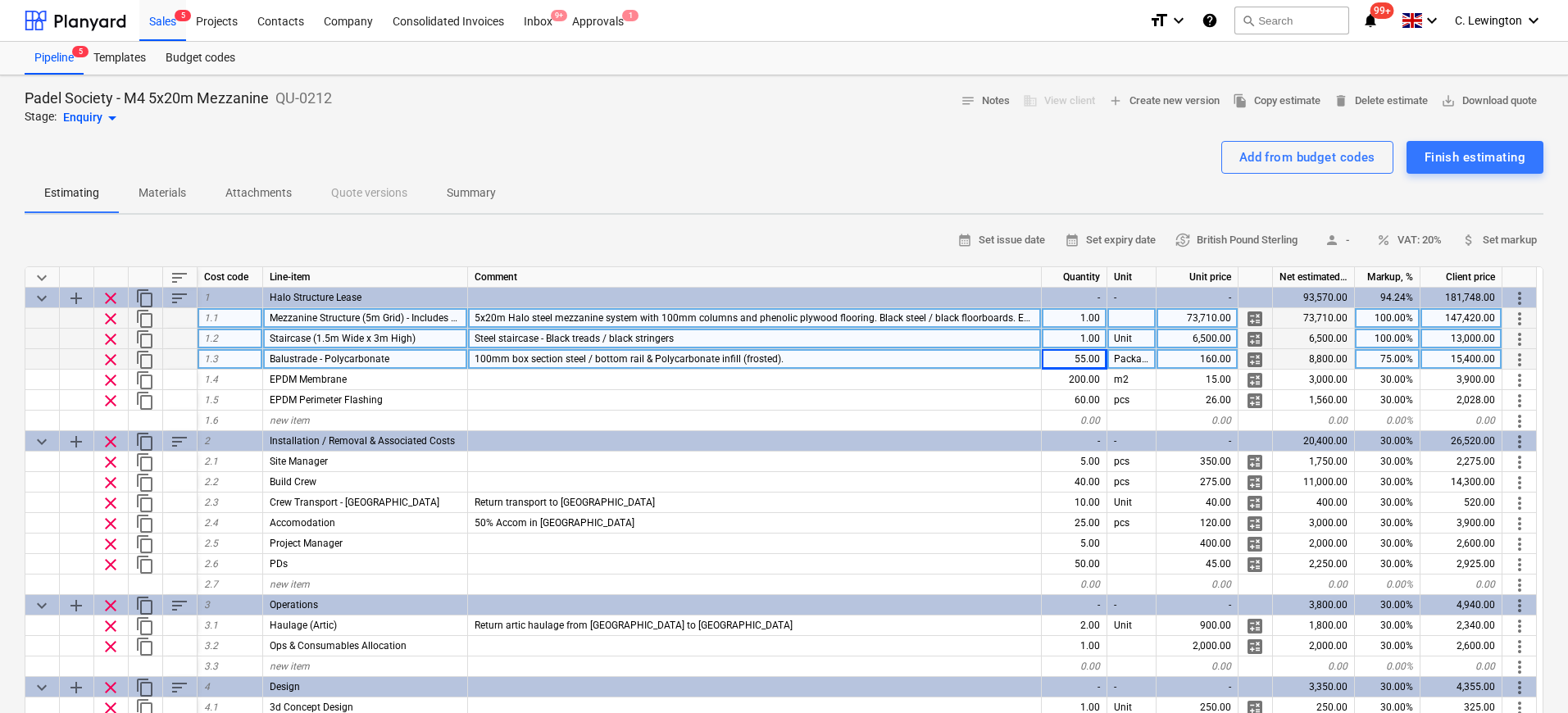
click at [1062, 363] on div "55.00" at bounding box center [1074, 359] width 65 height 20
click at [1062, 363] on input "55" at bounding box center [1074, 358] width 65 height 19
type input "45"
type textarea "x"
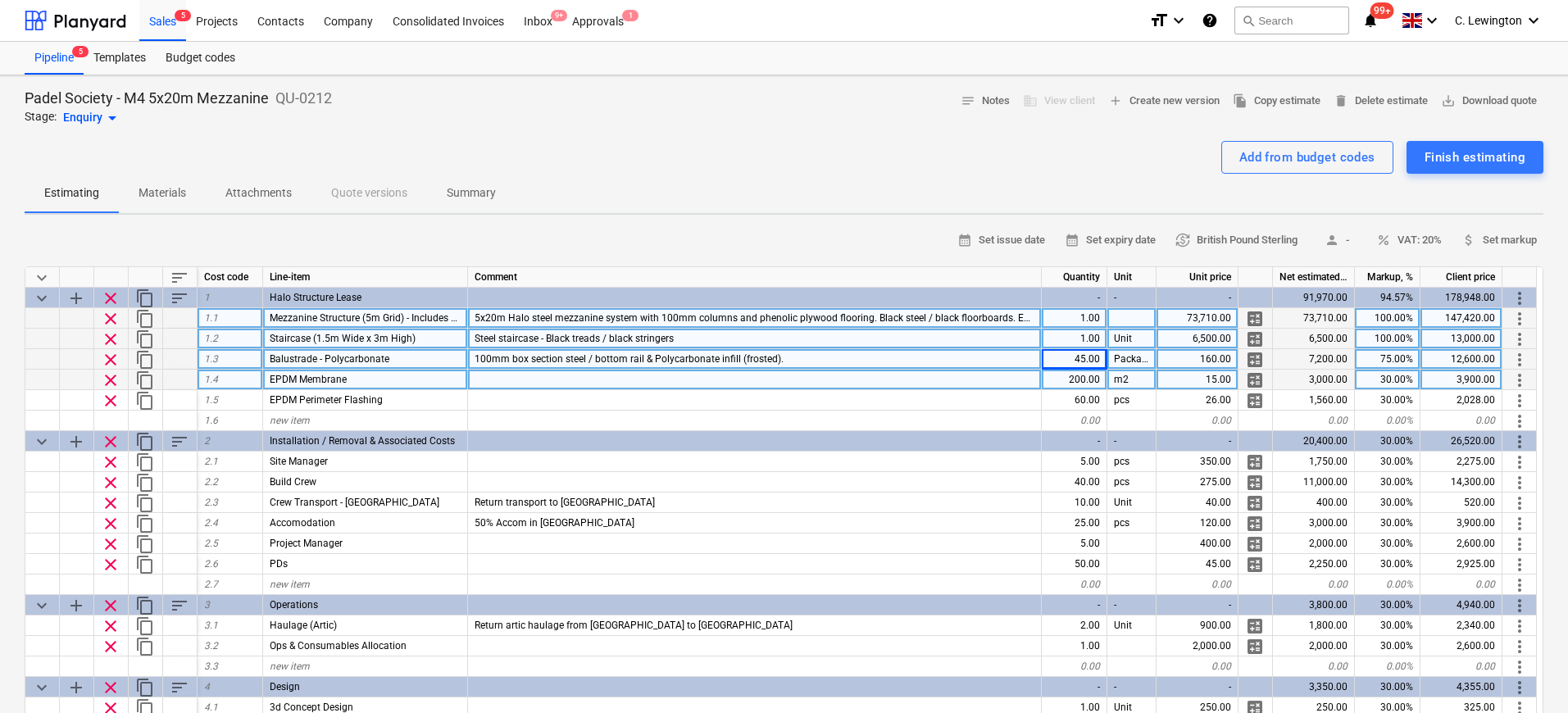
click at [1084, 381] on div "200.00" at bounding box center [1074, 380] width 65 height 20
type input "100"
type textarea "x"
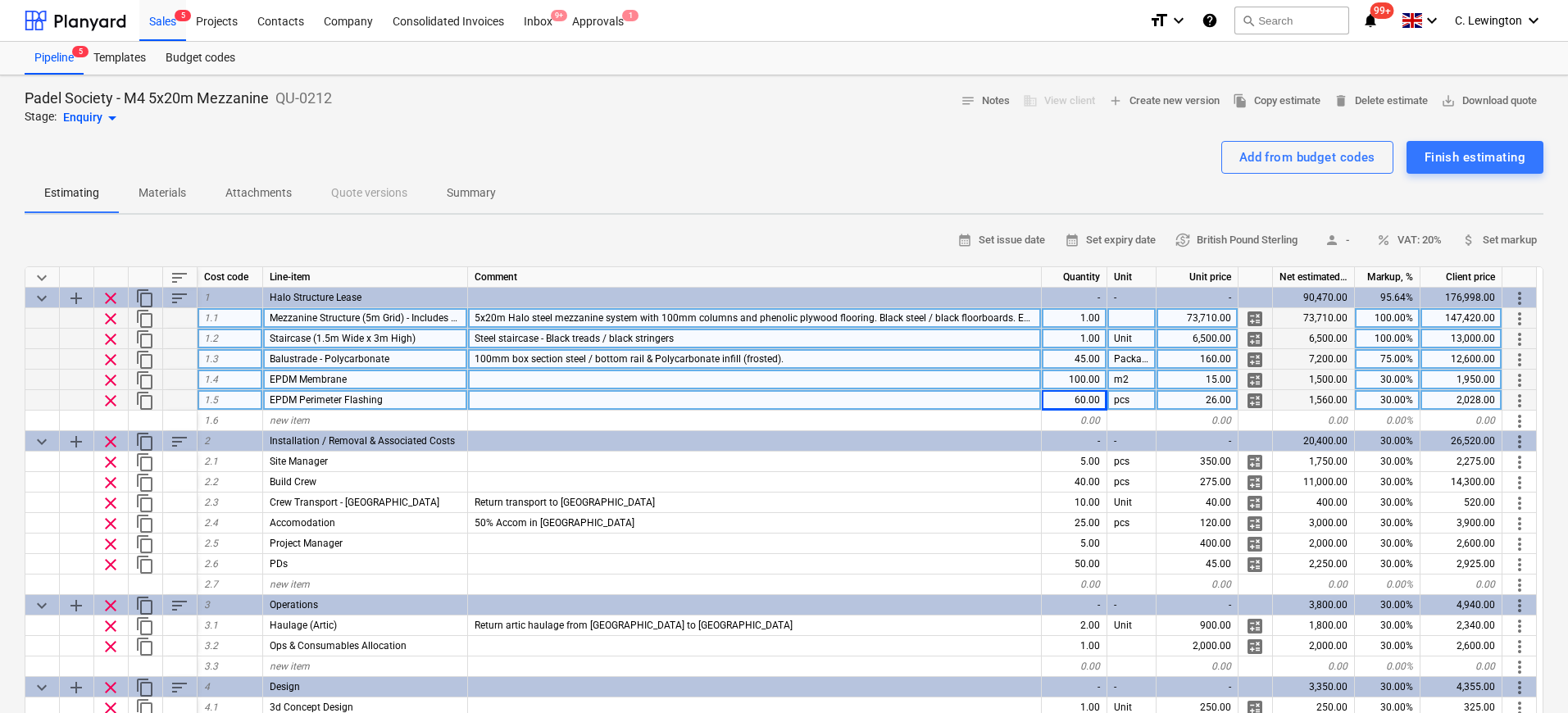
click at [1066, 402] on div "60.00" at bounding box center [1074, 400] width 65 height 20
type input "50"
type textarea "x"
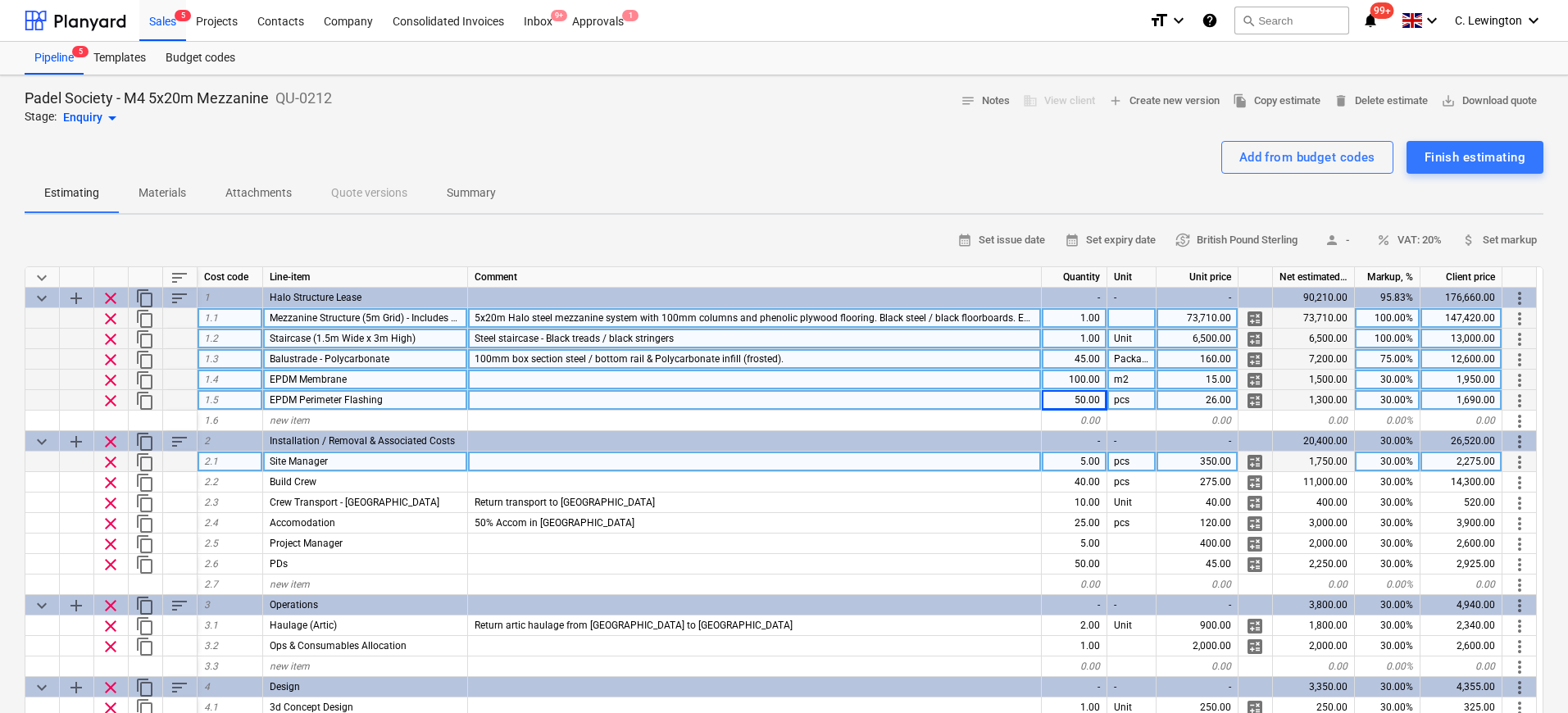
click at [1095, 462] on div "5.00" at bounding box center [1074, 462] width 65 height 20
type input "4"
type textarea "x"
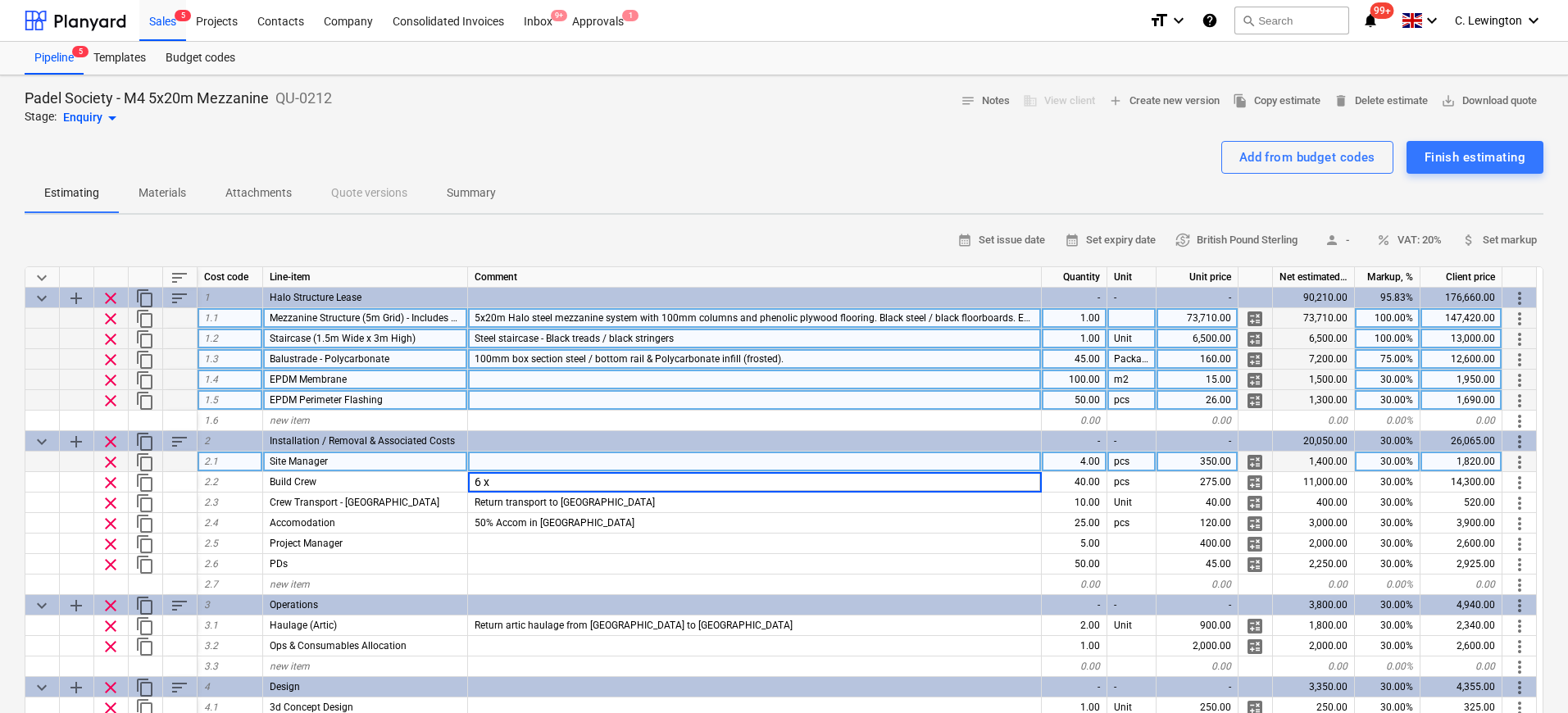
type input "6 x 4"
type textarea "x"
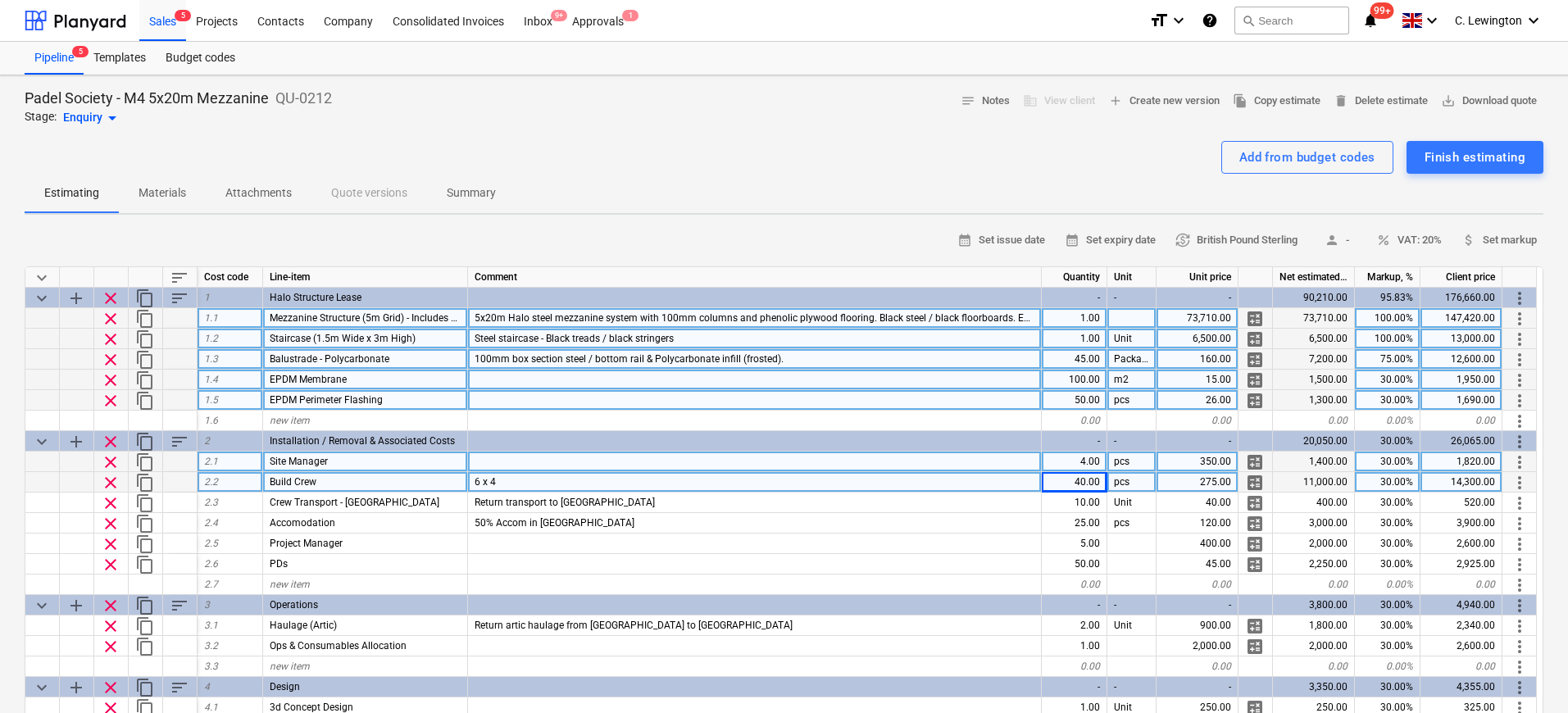
click at [1069, 480] on div "40.00" at bounding box center [1074, 482] width 65 height 20
type input "24"
type textarea "x"
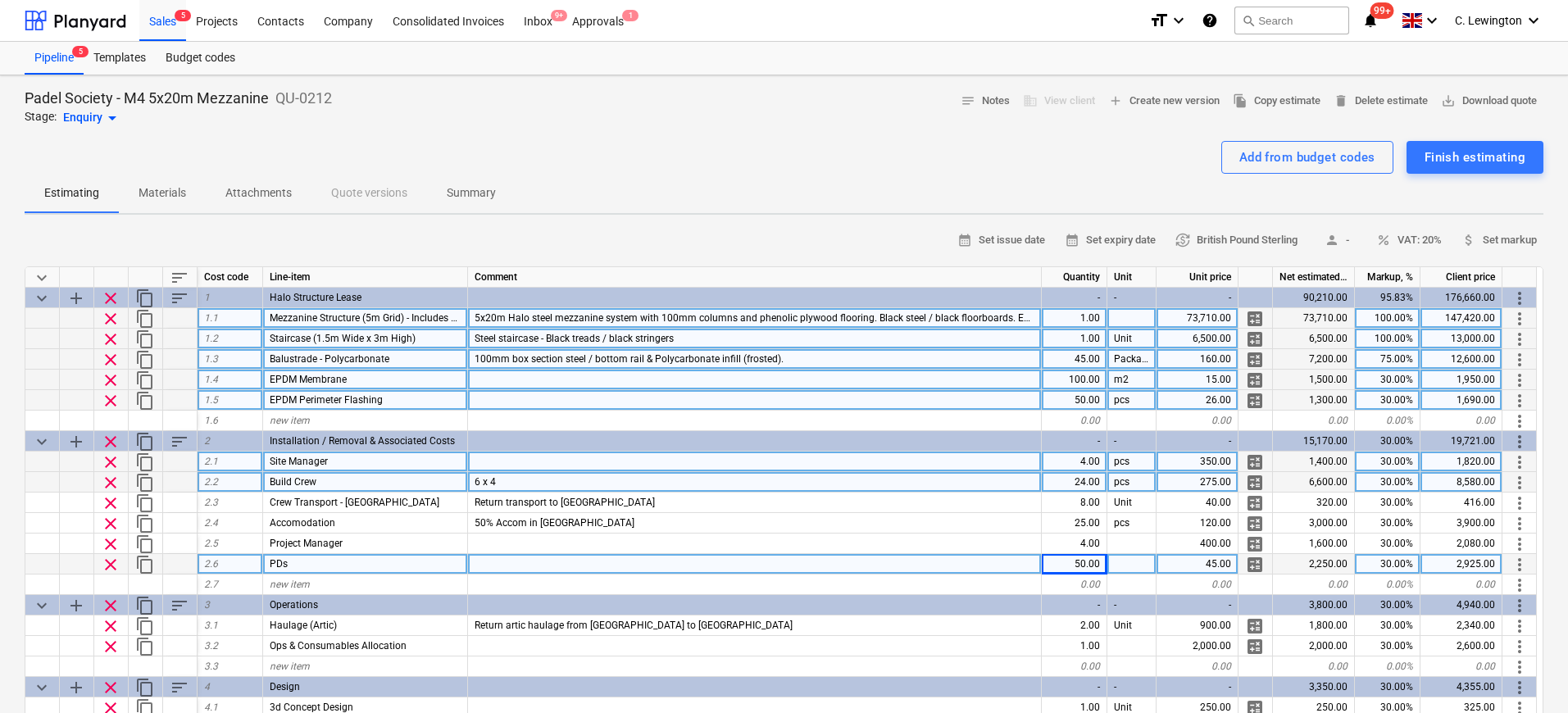
click at [1092, 566] on div "50.00" at bounding box center [1074, 564] width 65 height 20
type input "32"
type textarea "x"
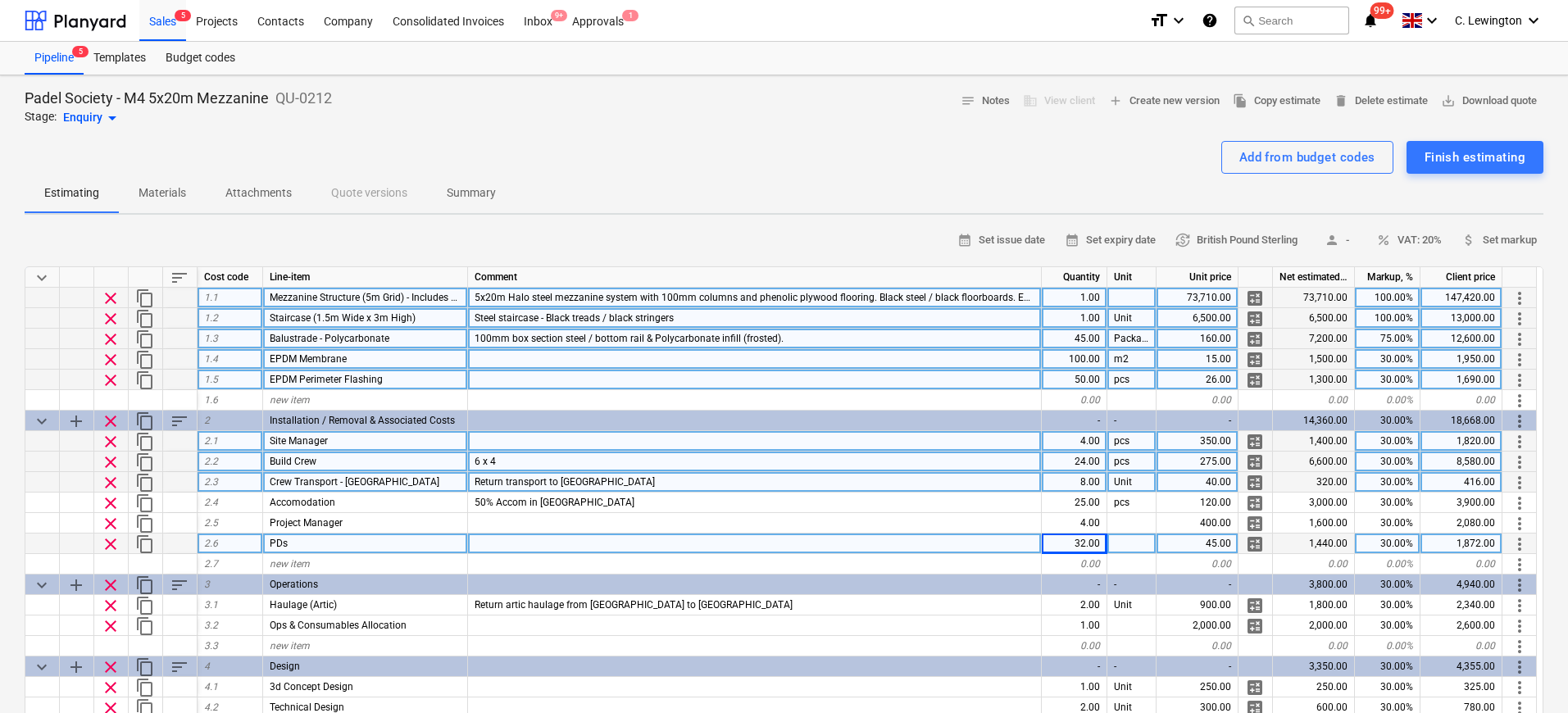
scroll to position [31, 0]
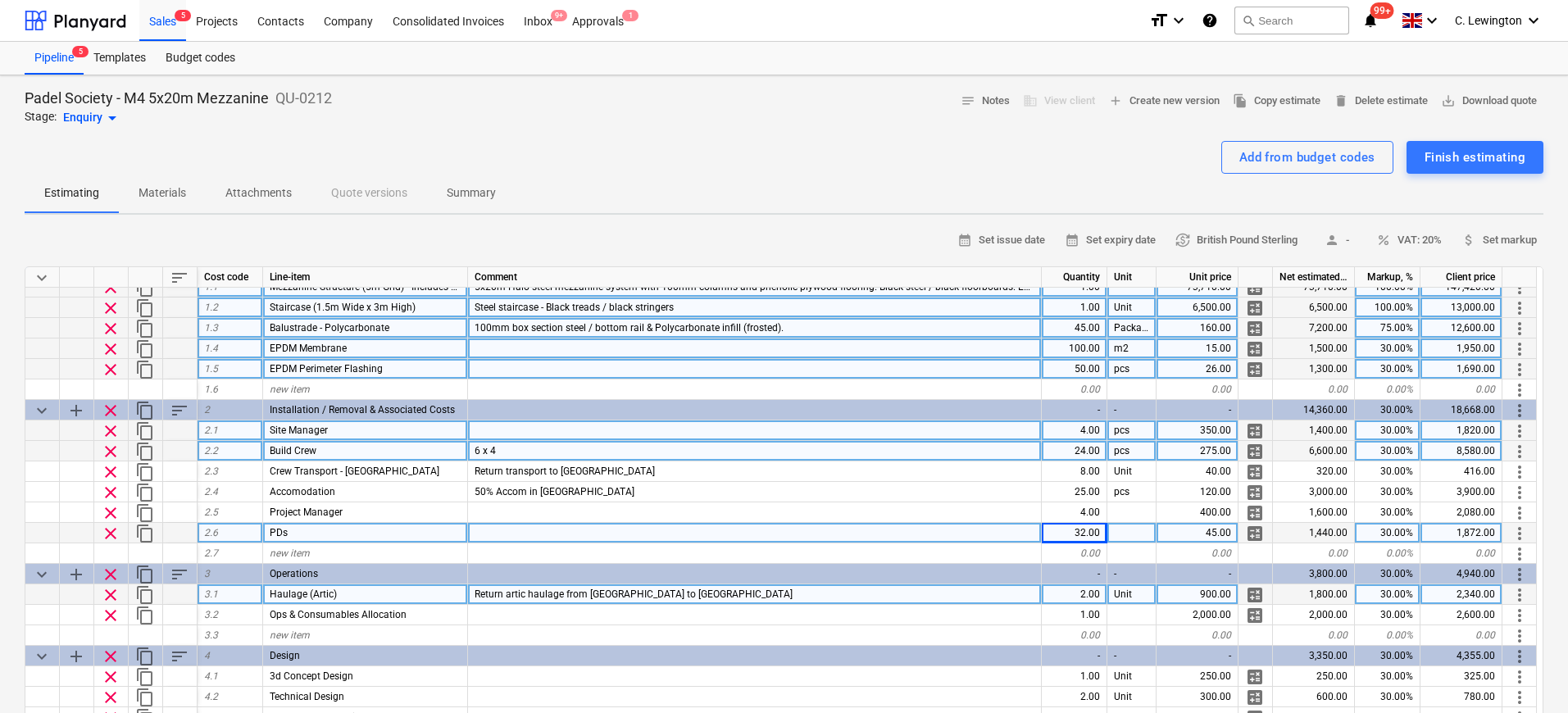
click at [1096, 597] on div "2.00" at bounding box center [1074, 594] width 65 height 20
type input "1"
type textarea "x"
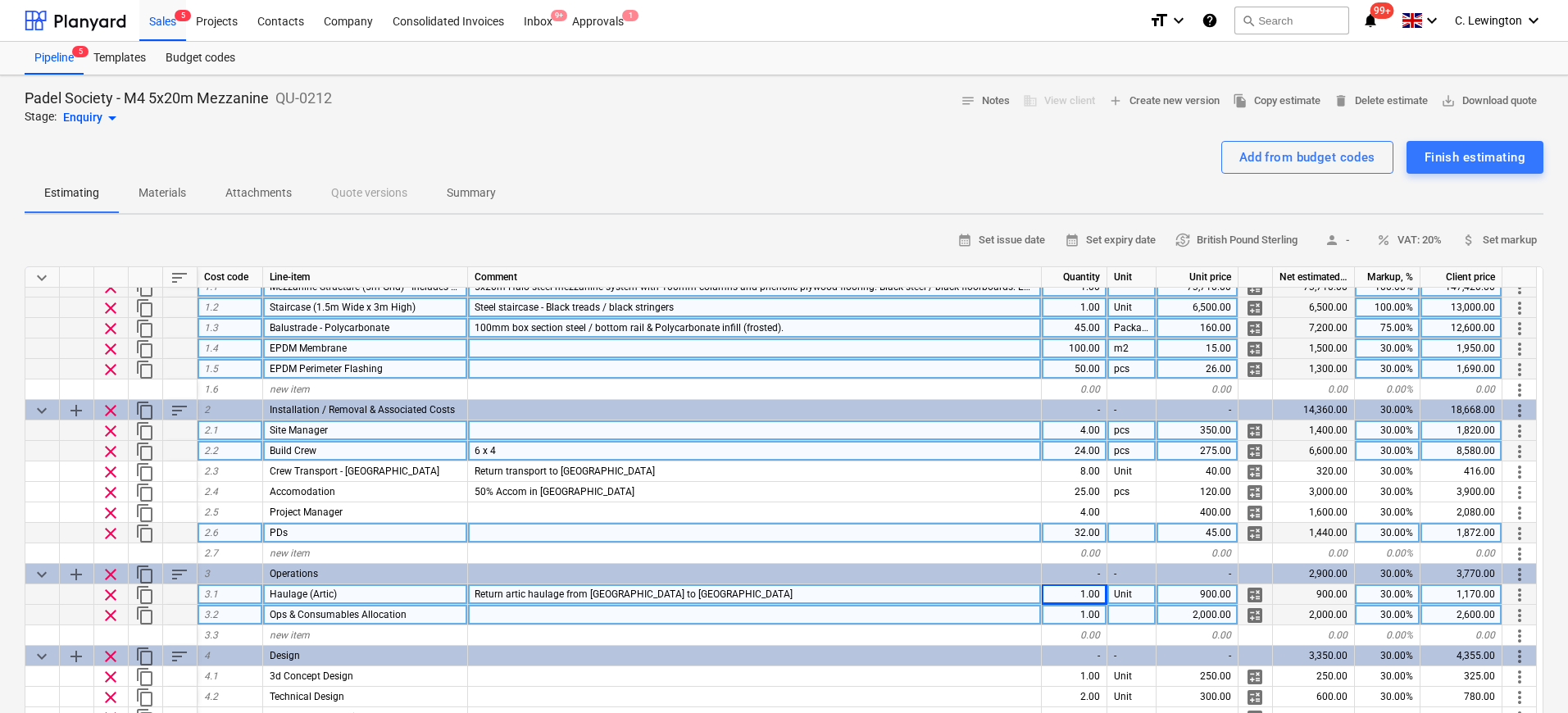
click at [1199, 617] on div "2,000.00" at bounding box center [1197, 614] width 82 height 20
type input "1500"
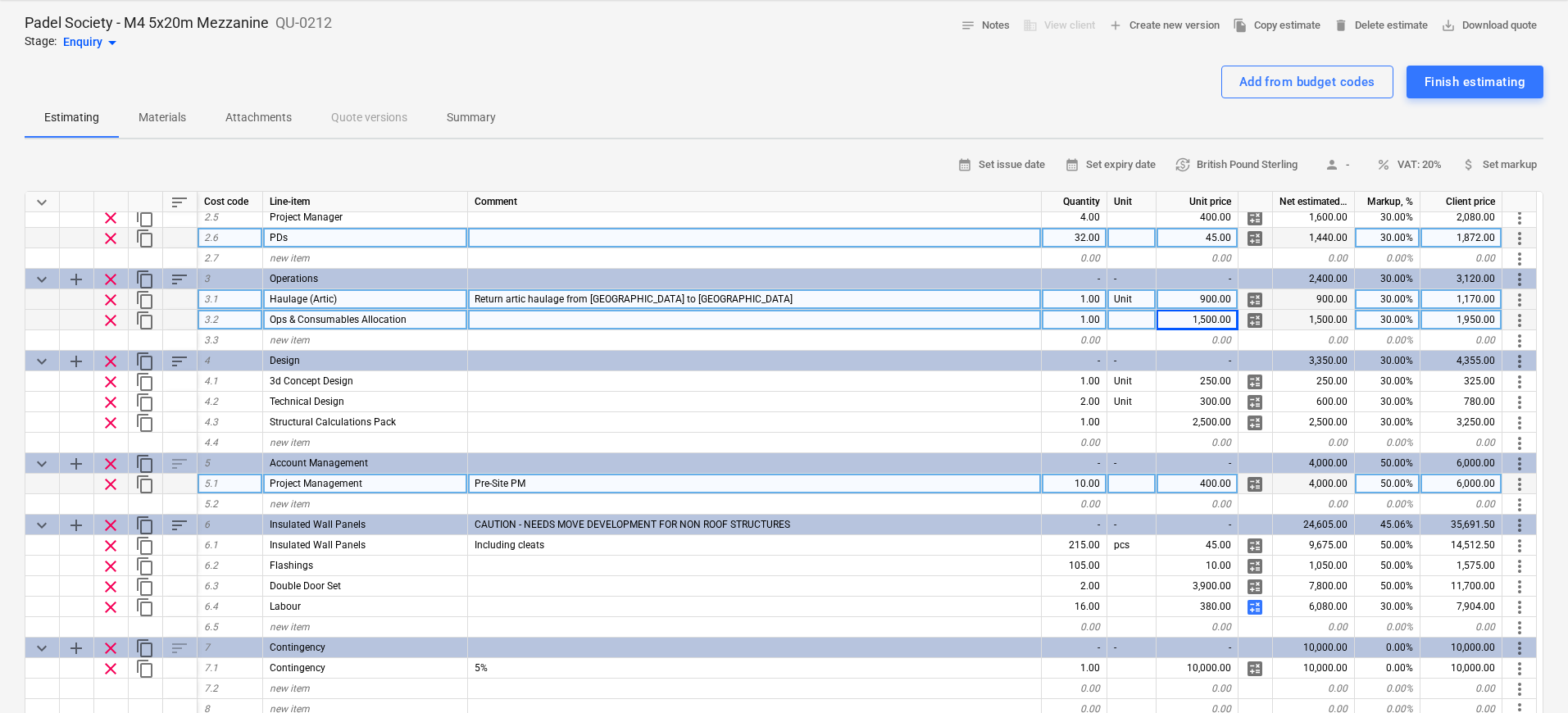
scroll to position [146, 0]
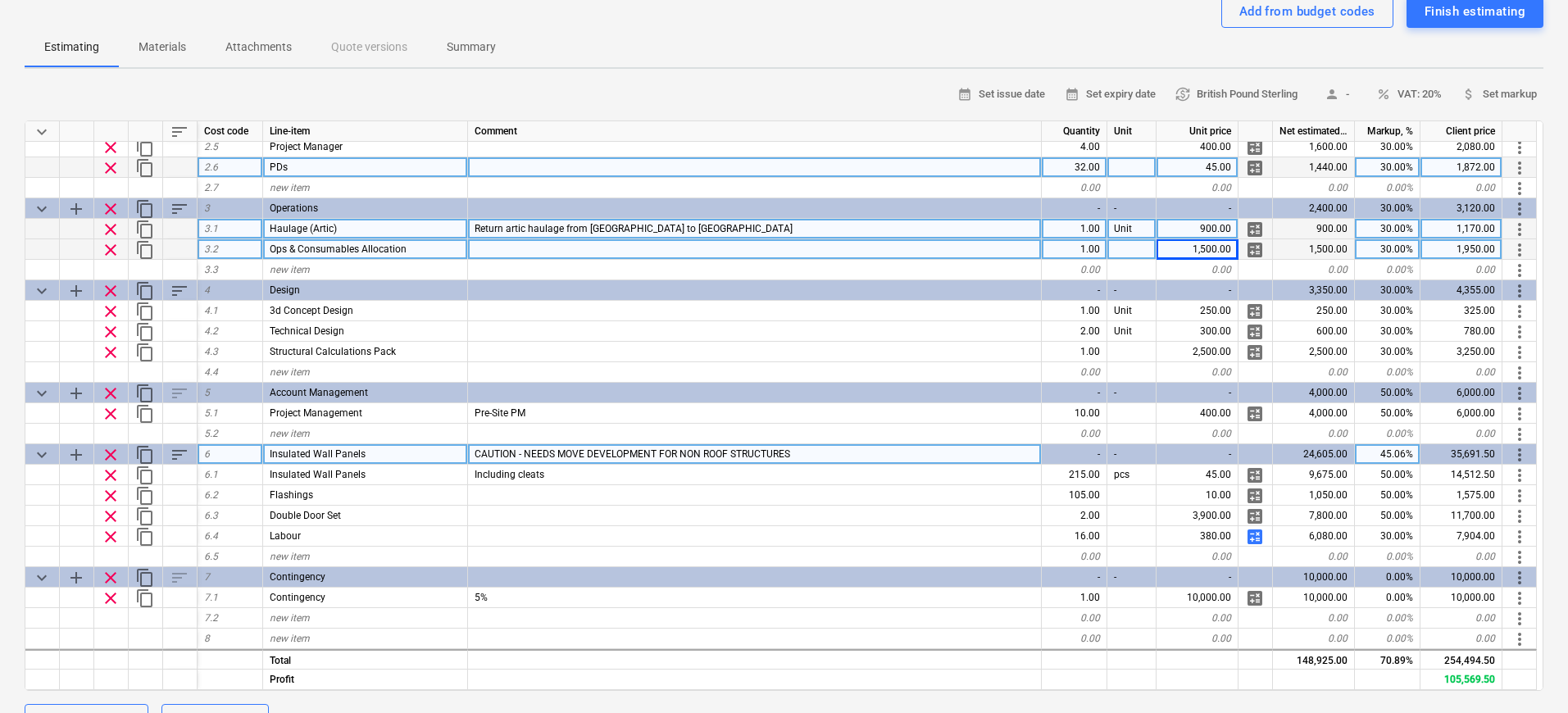
click at [116, 454] on span "clear" at bounding box center [110, 454] width 19 height 19
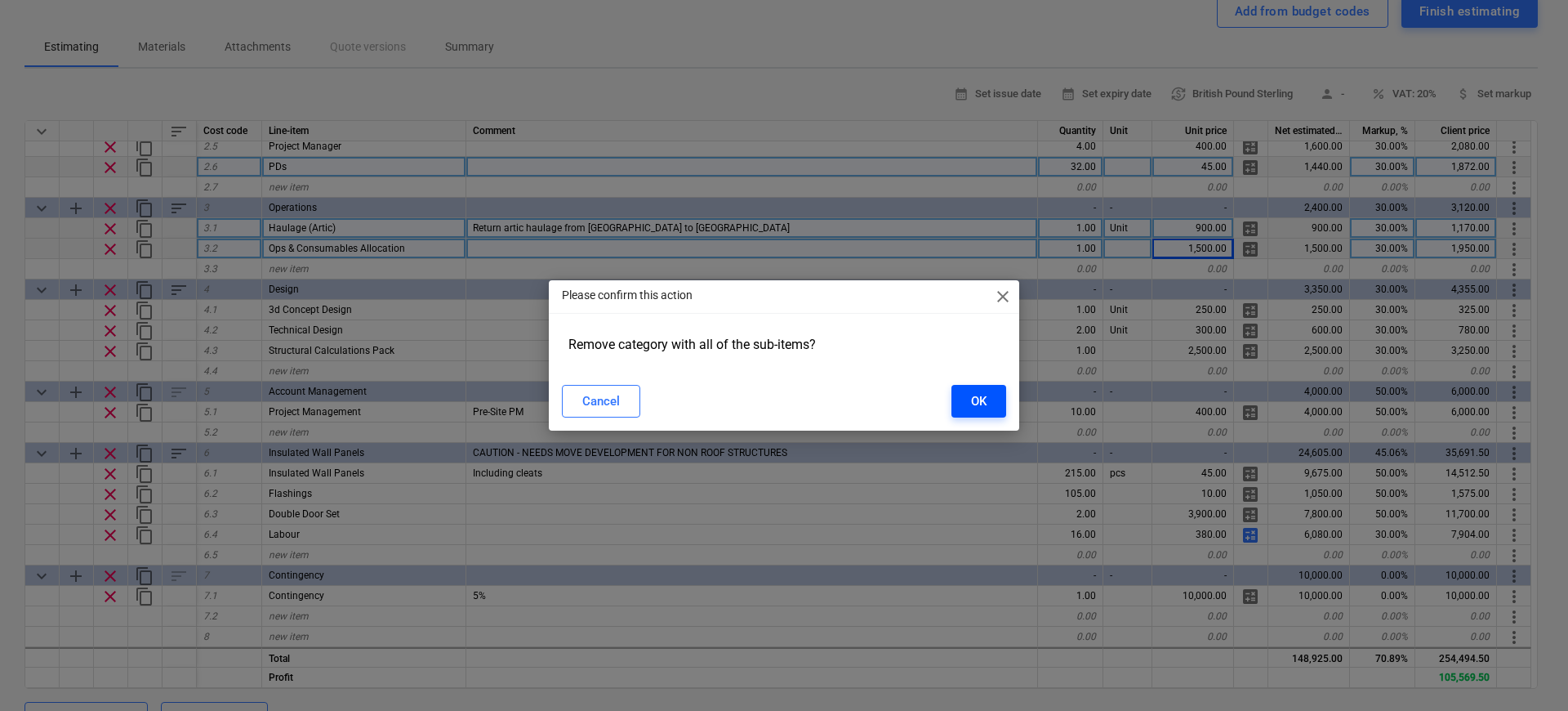
click at [999, 412] on button "OK" at bounding box center [979, 401] width 55 height 33
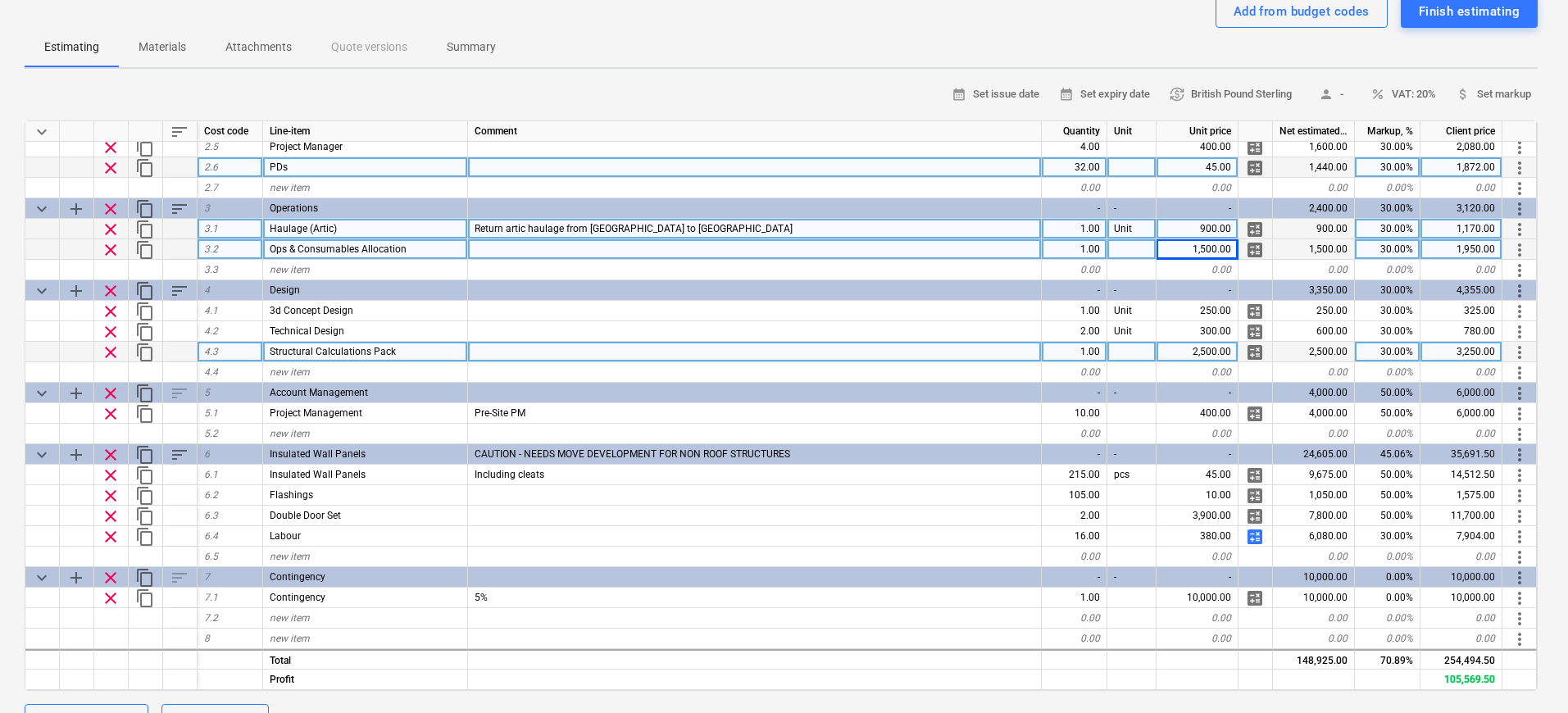
type textarea "x"
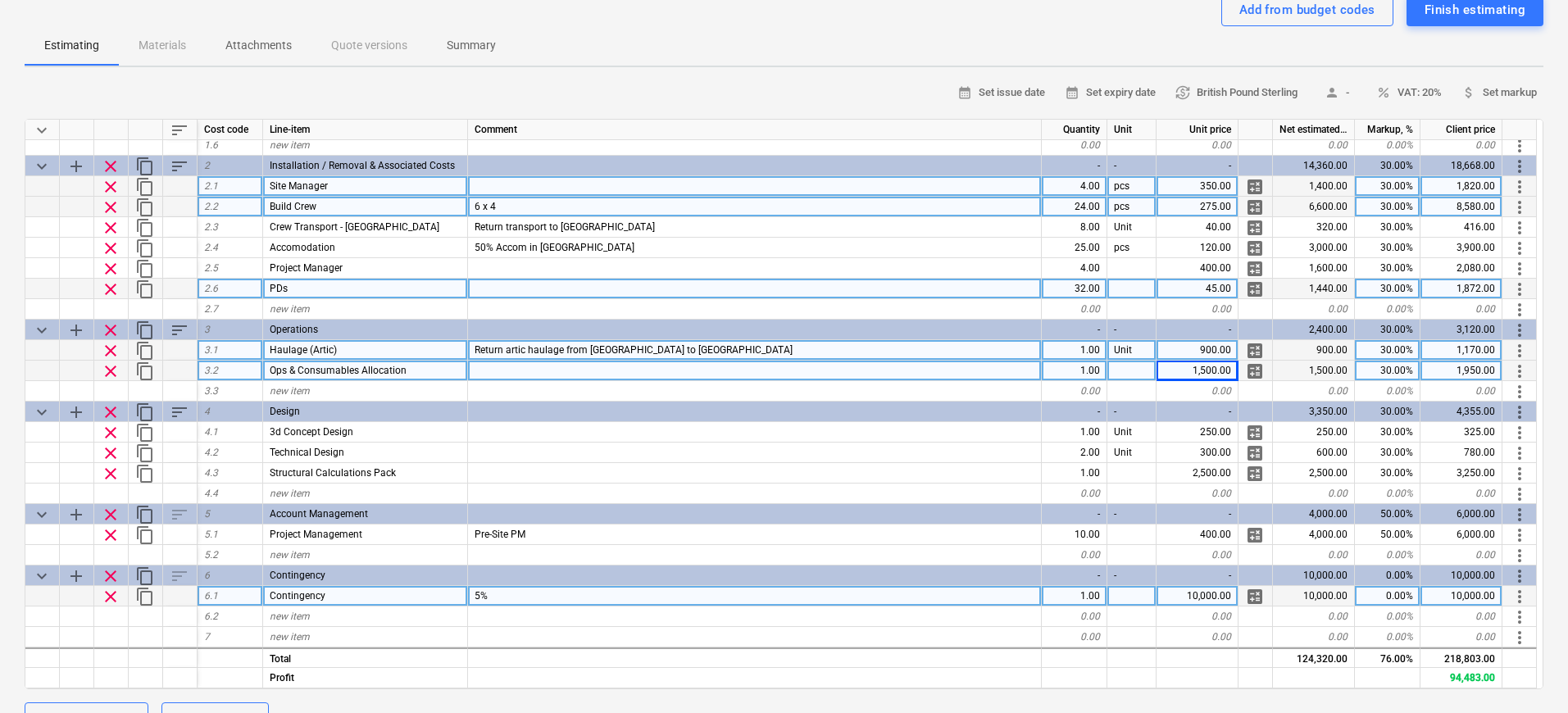
scroll to position [169, 0]
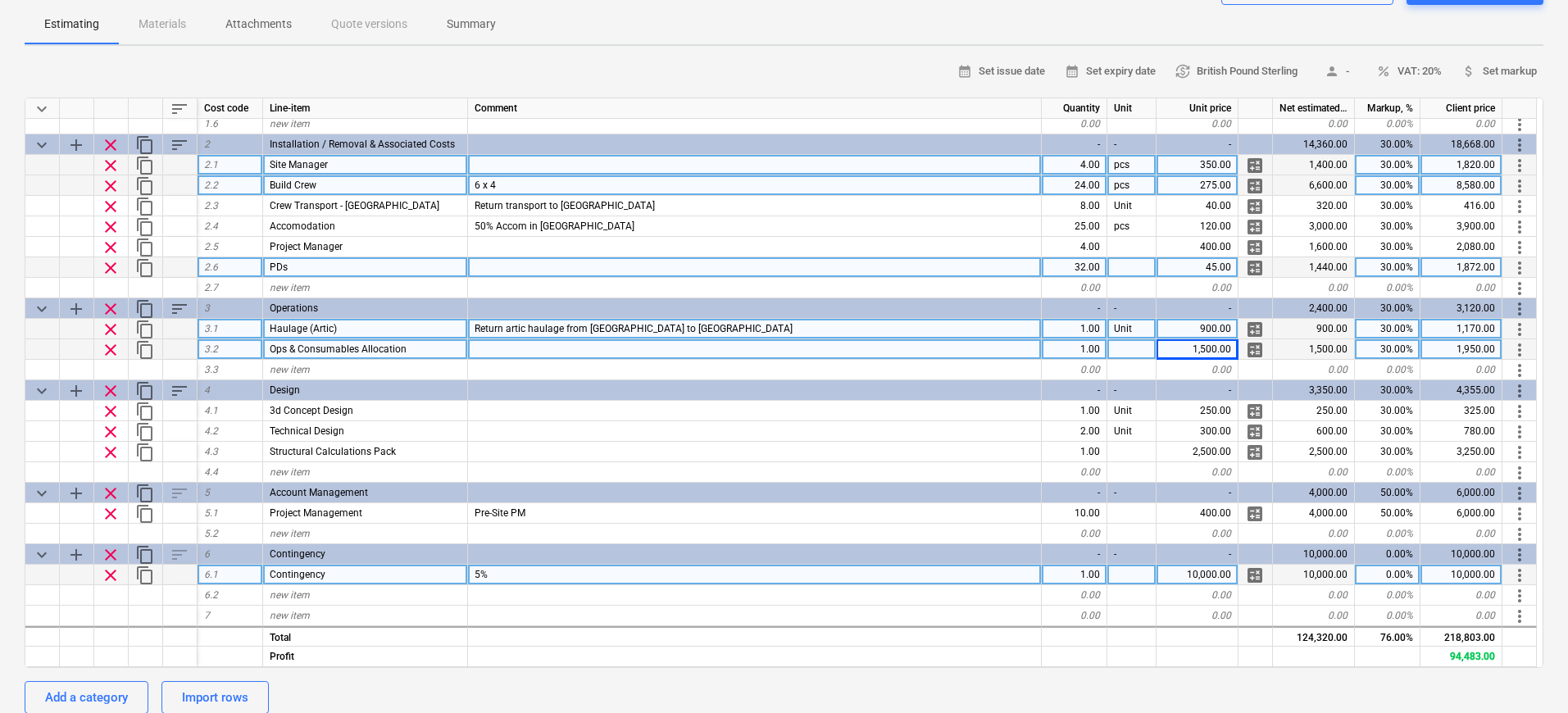
click at [1212, 578] on div "10,000.00" at bounding box center [1197, 575] width 82 height 20
type input "6000"
type textarea "x"
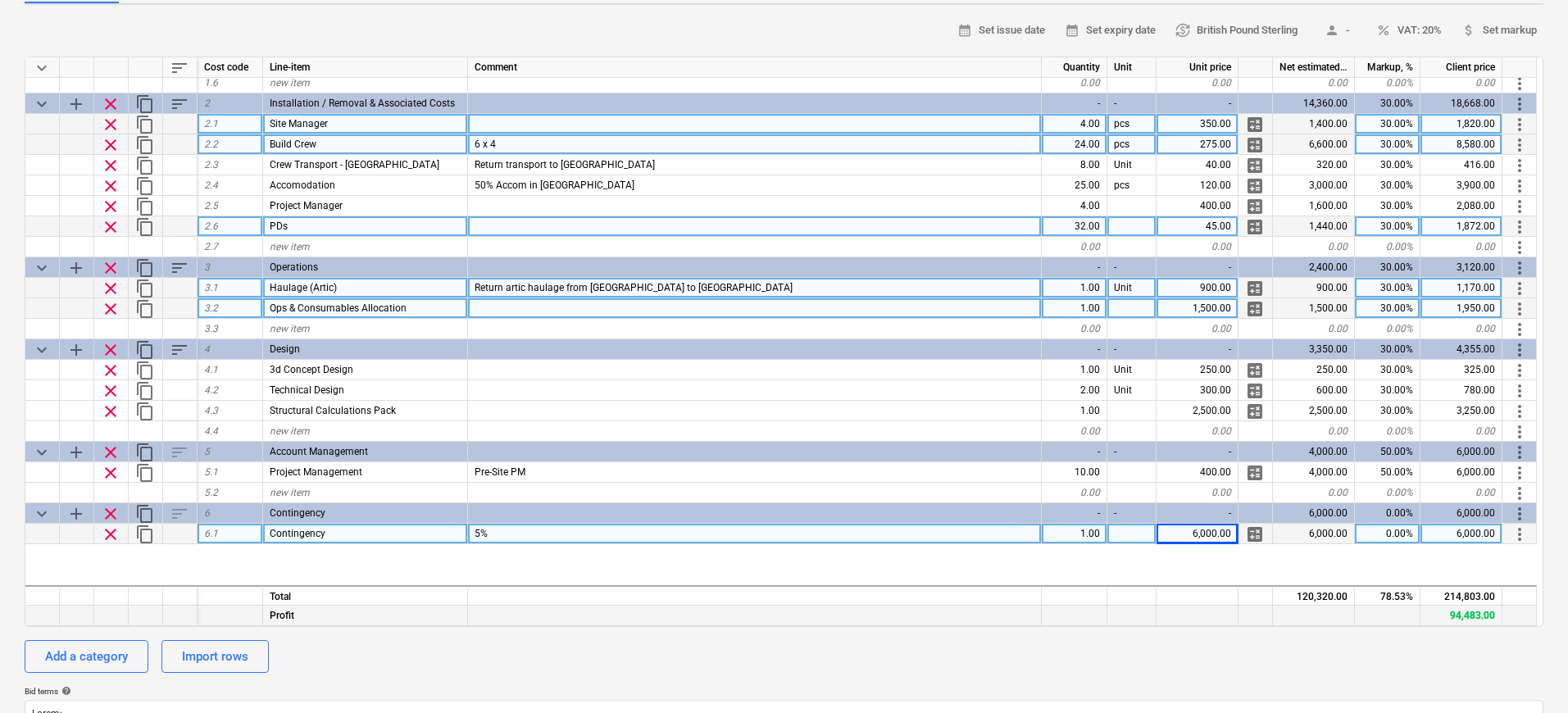
scroll to position [0, 0]
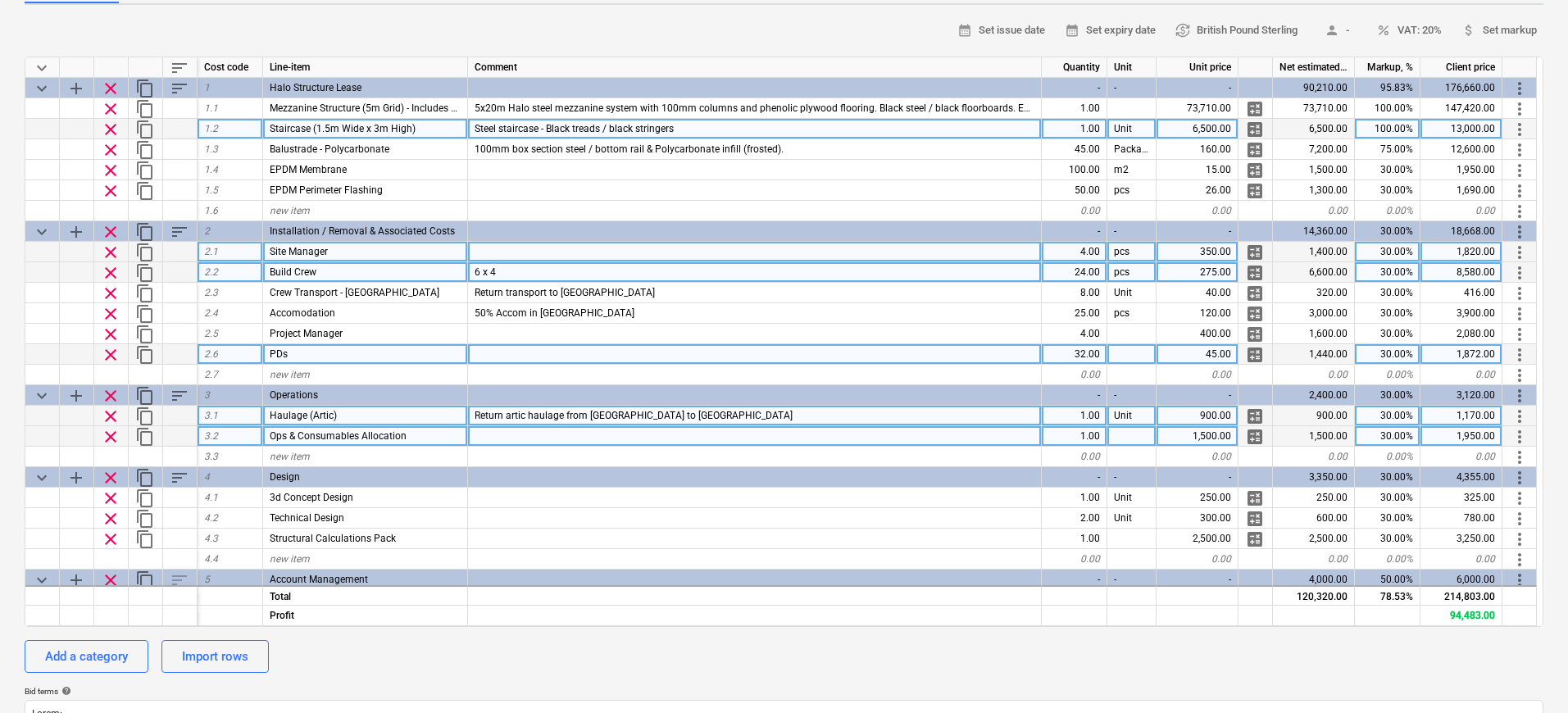
click at [1084, 131] on div "1.00" at bounding box center [1074, 129] width 65 height 20
type input "2"
type textarea "x"
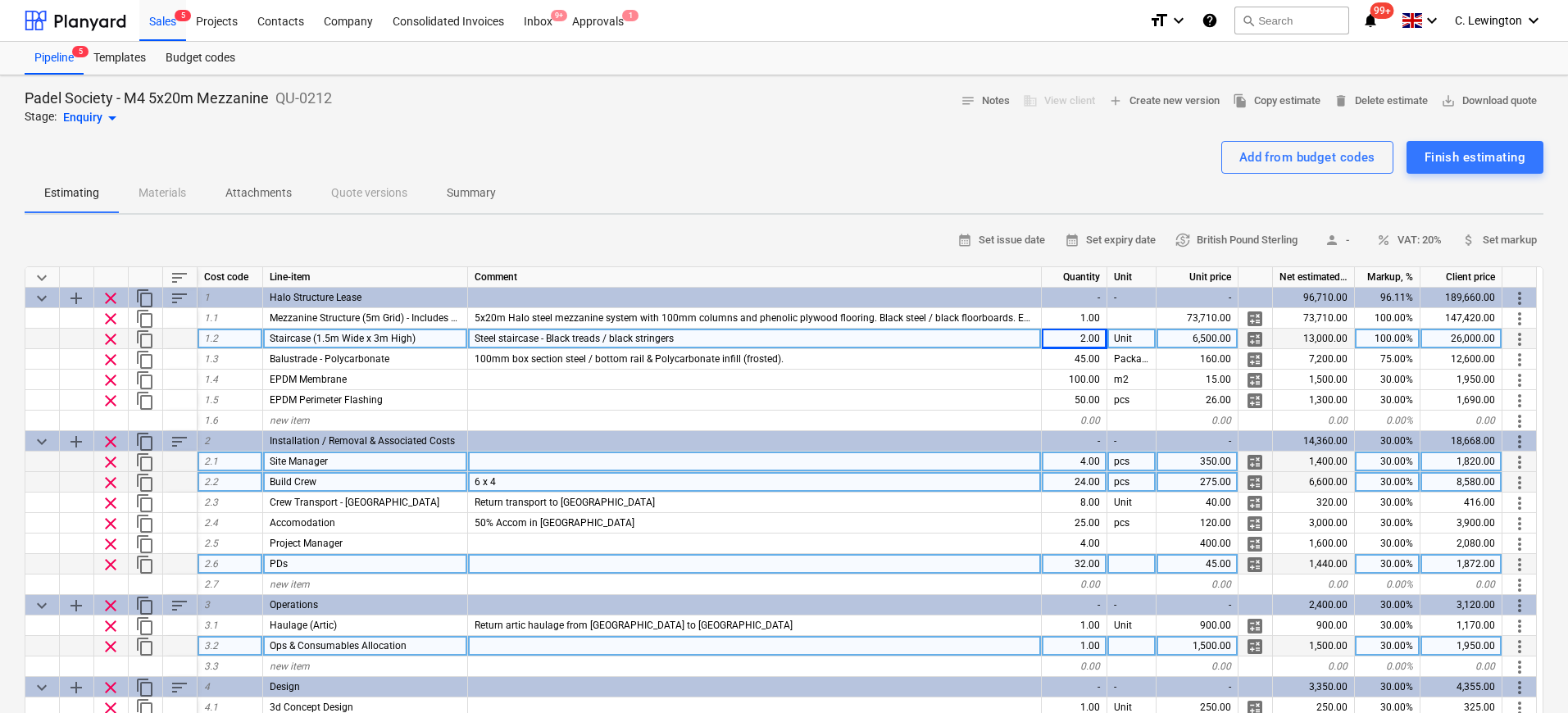
click at [466, 186] on p "Summary" at bounding box center [471, 193] width 49 height 18
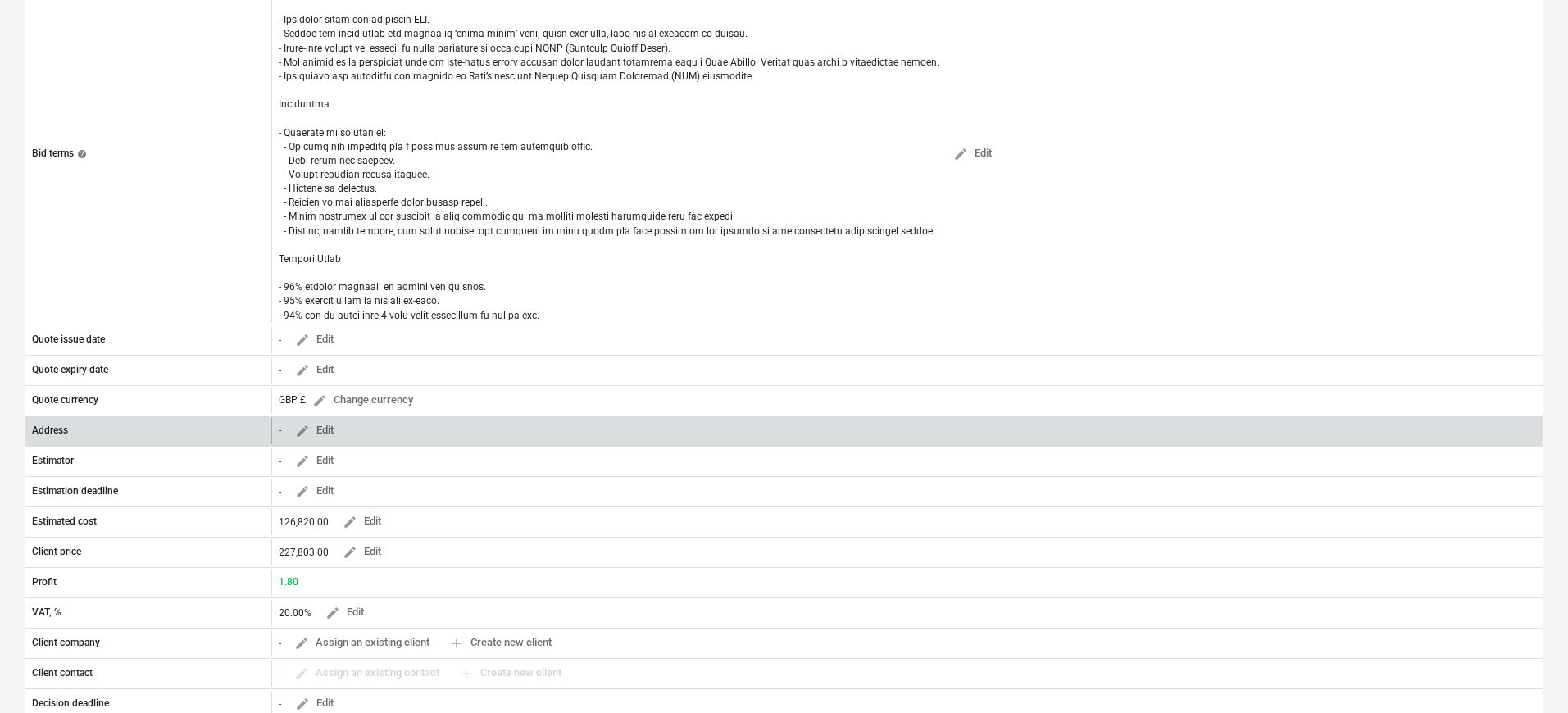
scroll to position [415, 0]
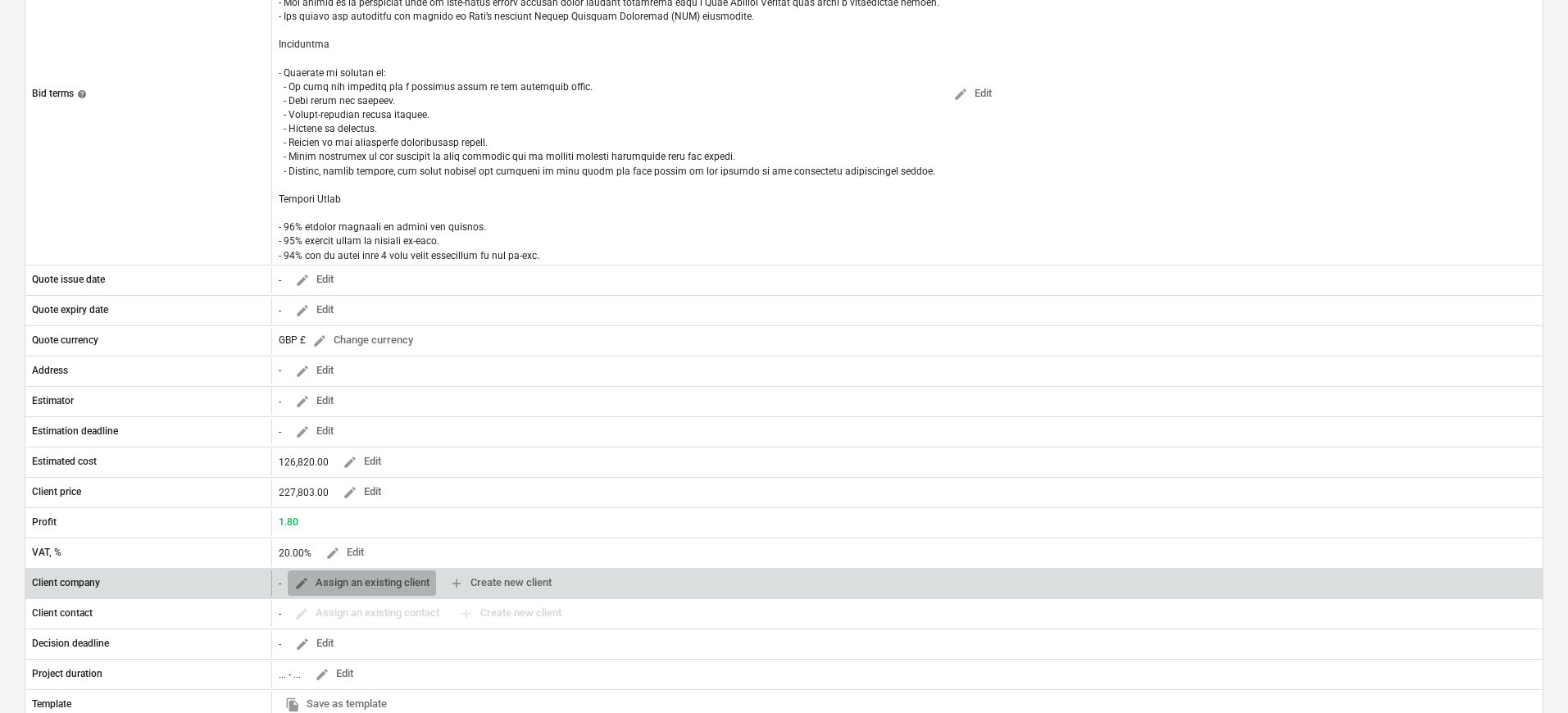
click at [351, 578] on span "edit Assign an existing client" at bounding box center [361, 582] width 136 height 18
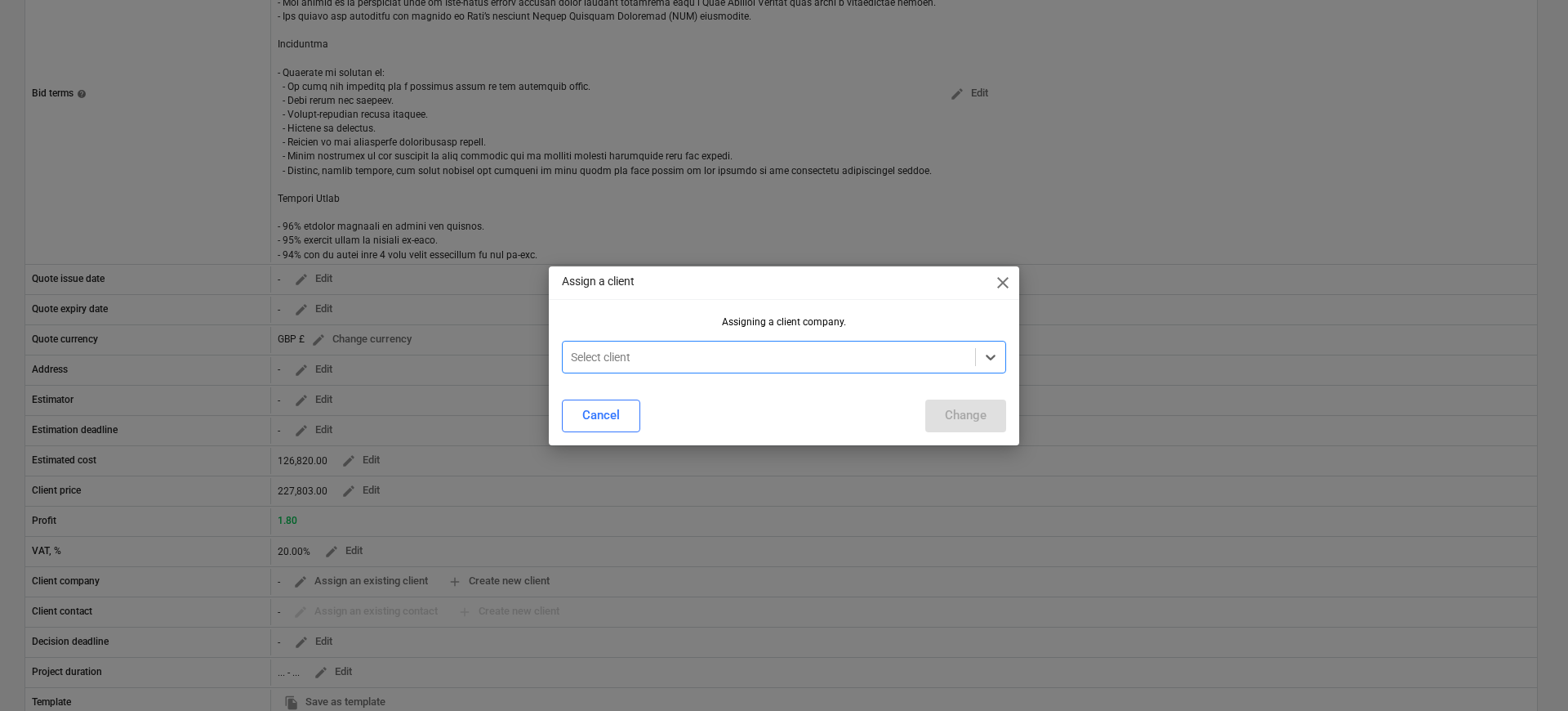
click at [672, 349] on div at bounding box center [769, 357] width 396 height 17
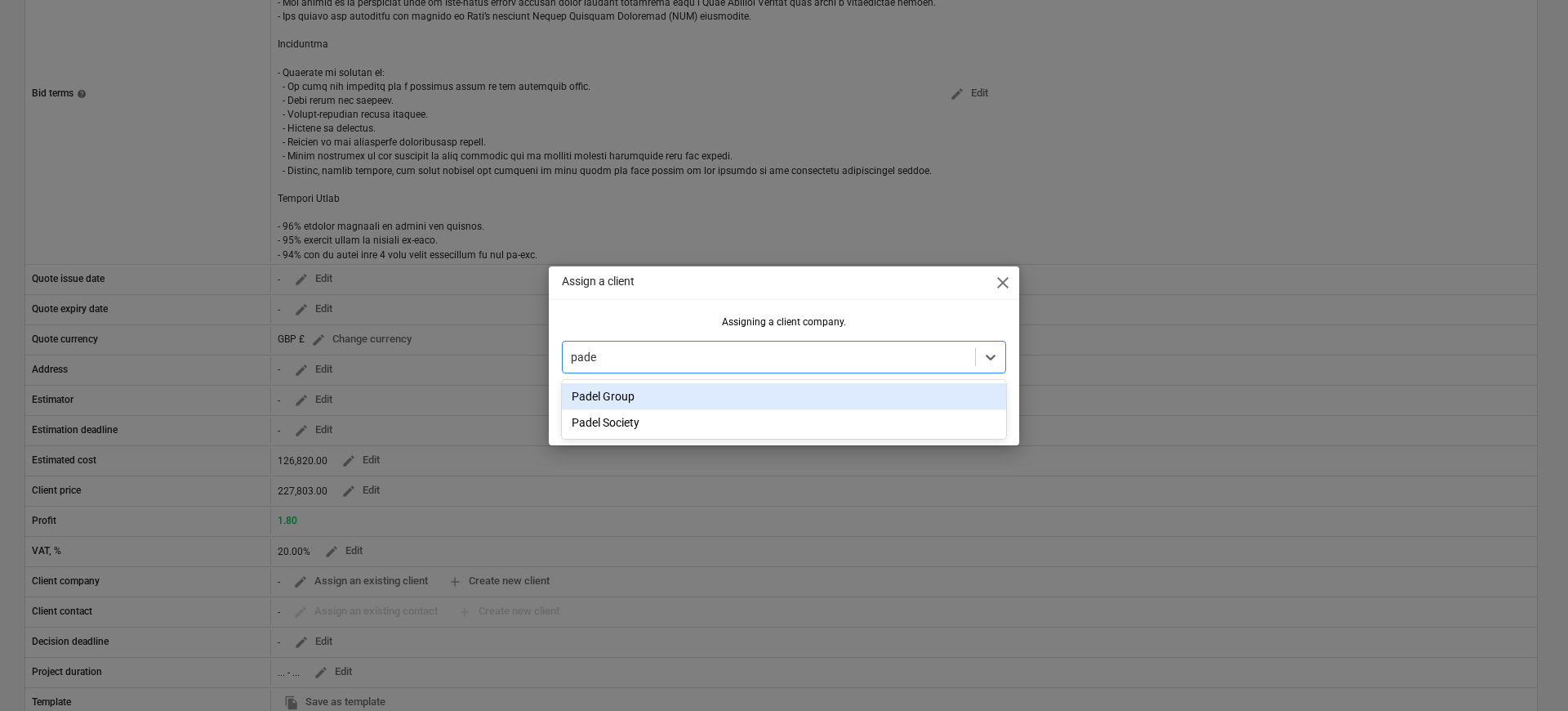
type input "padel"
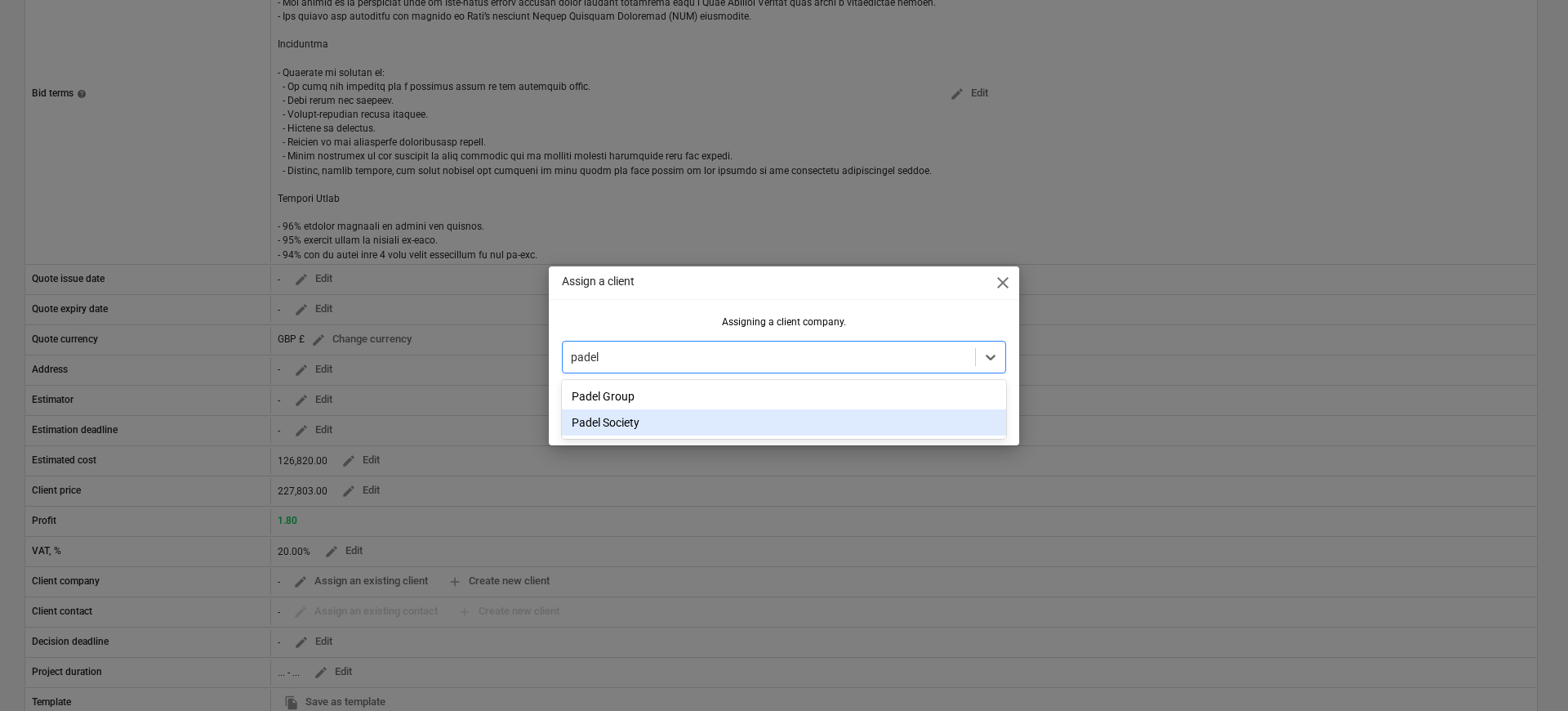
click at [674, 427] on div "Padel Society" at bounding box center [784, 423] width 445 height 26
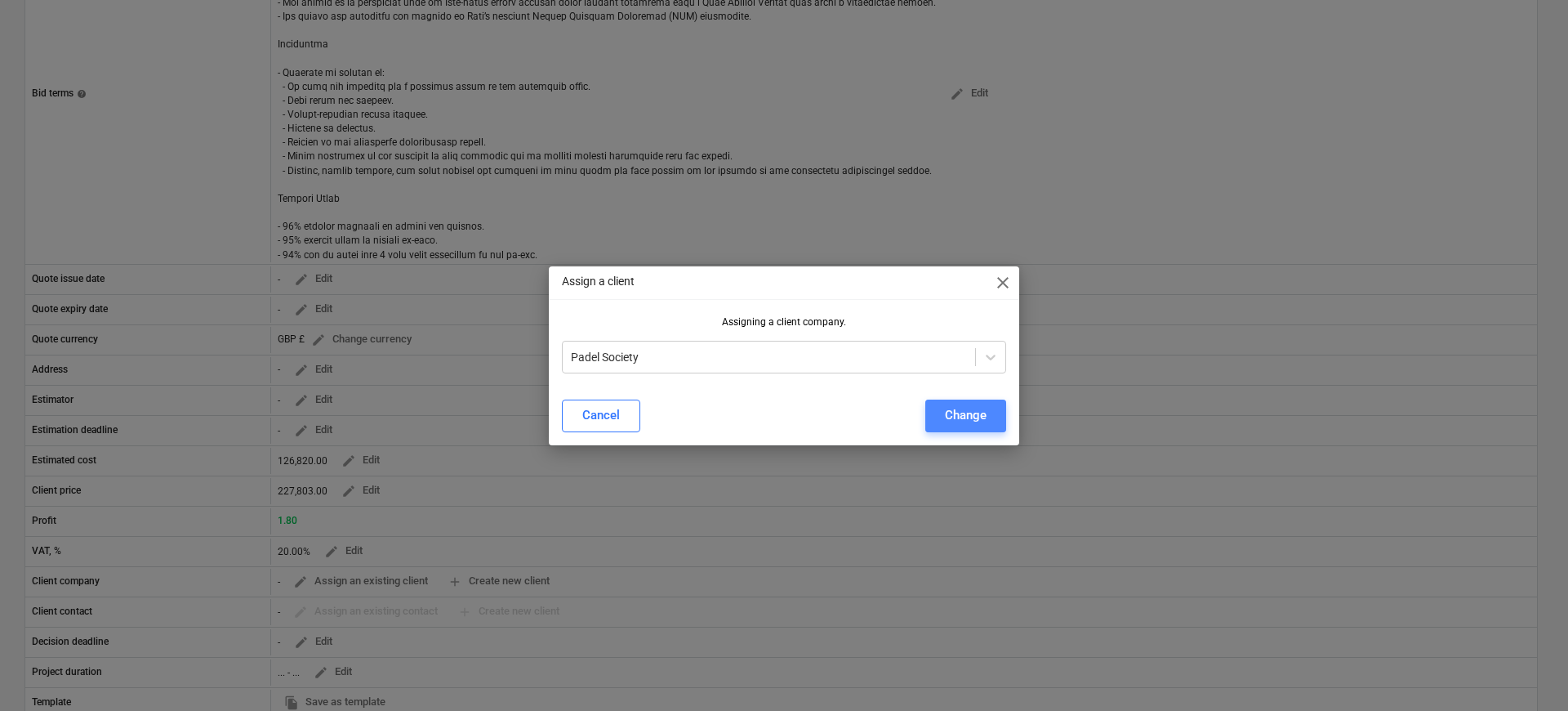
click at [985, 412] on div "Change" at bounding box center [965, 414] width 41 height 21
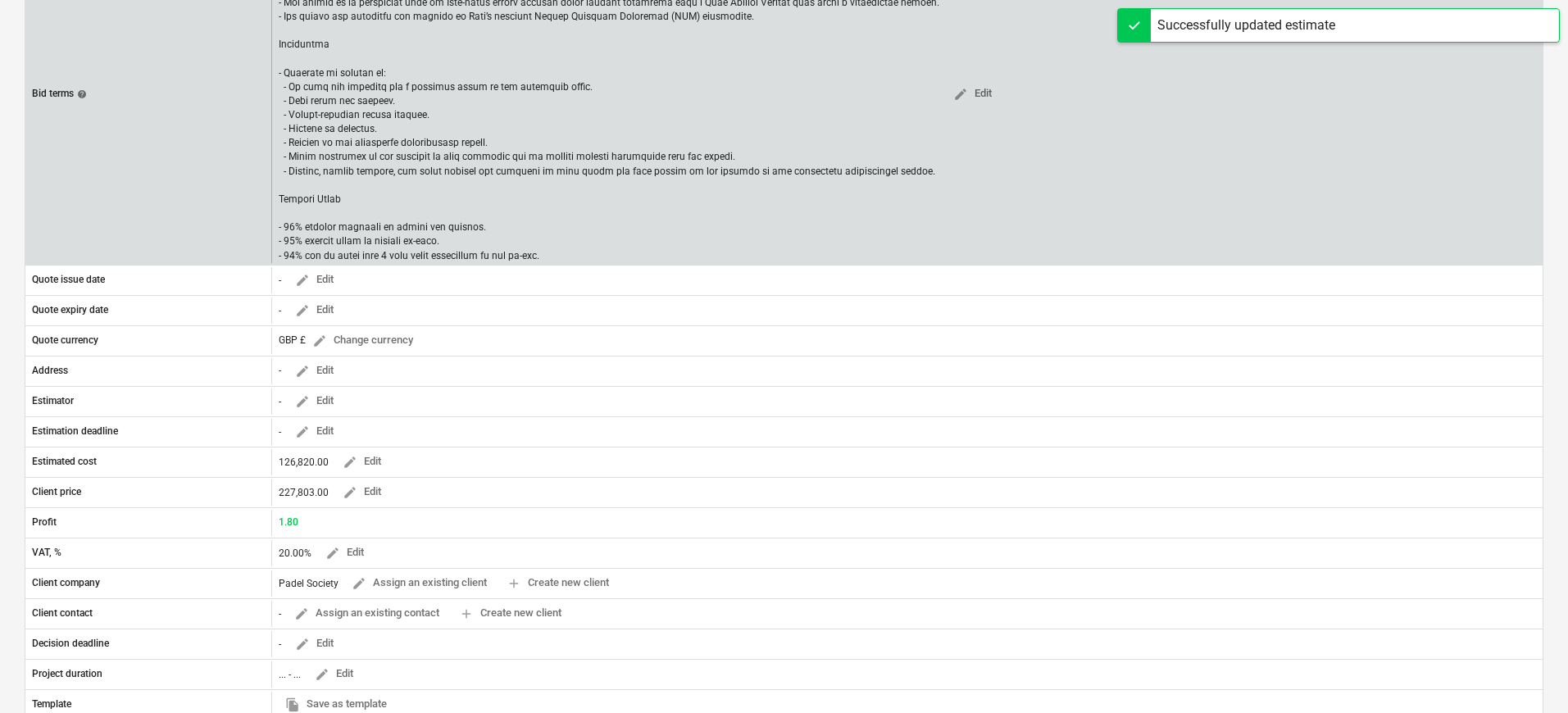
scroll to position [0, 0]
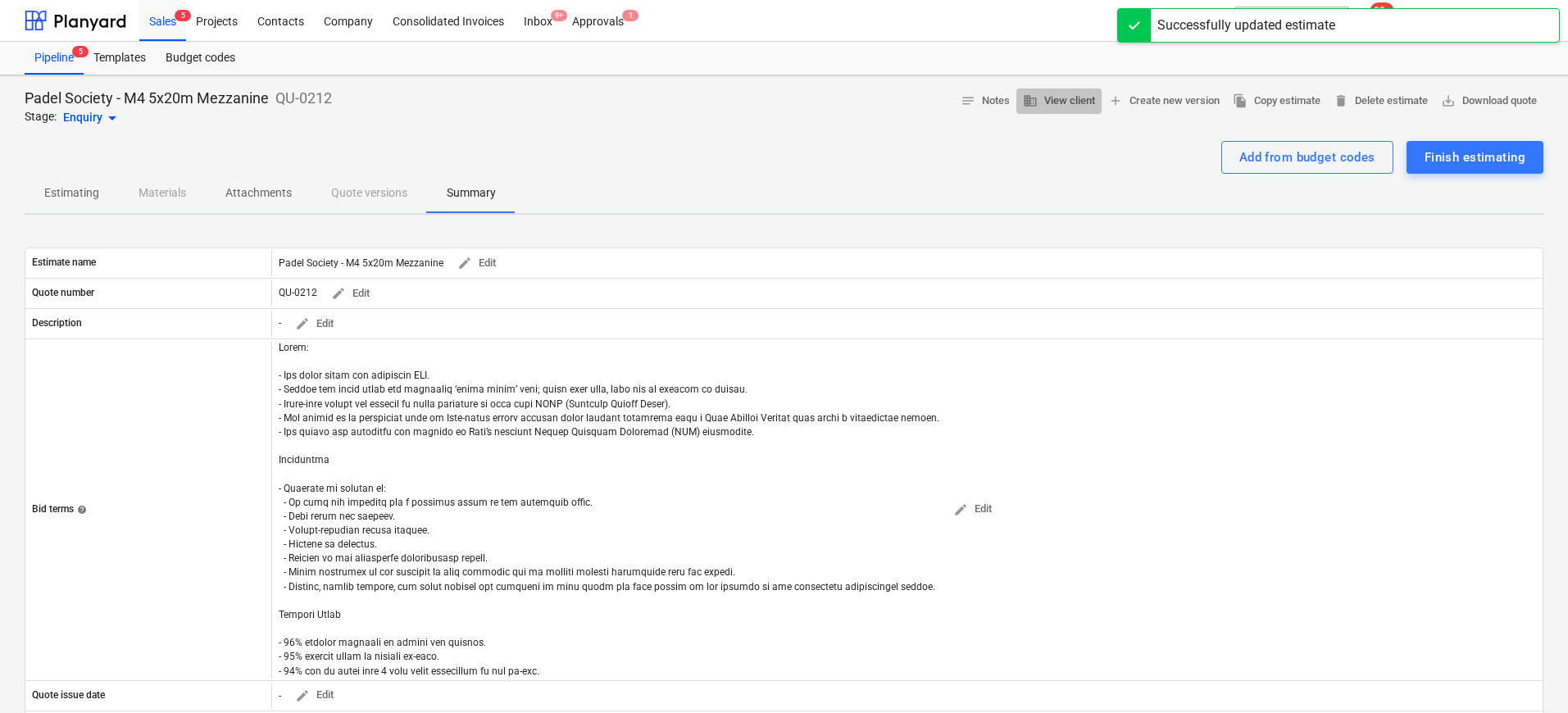
click at [1068, 94] on span "business View client" at bounding box center [1059, 101] width 72 height 18
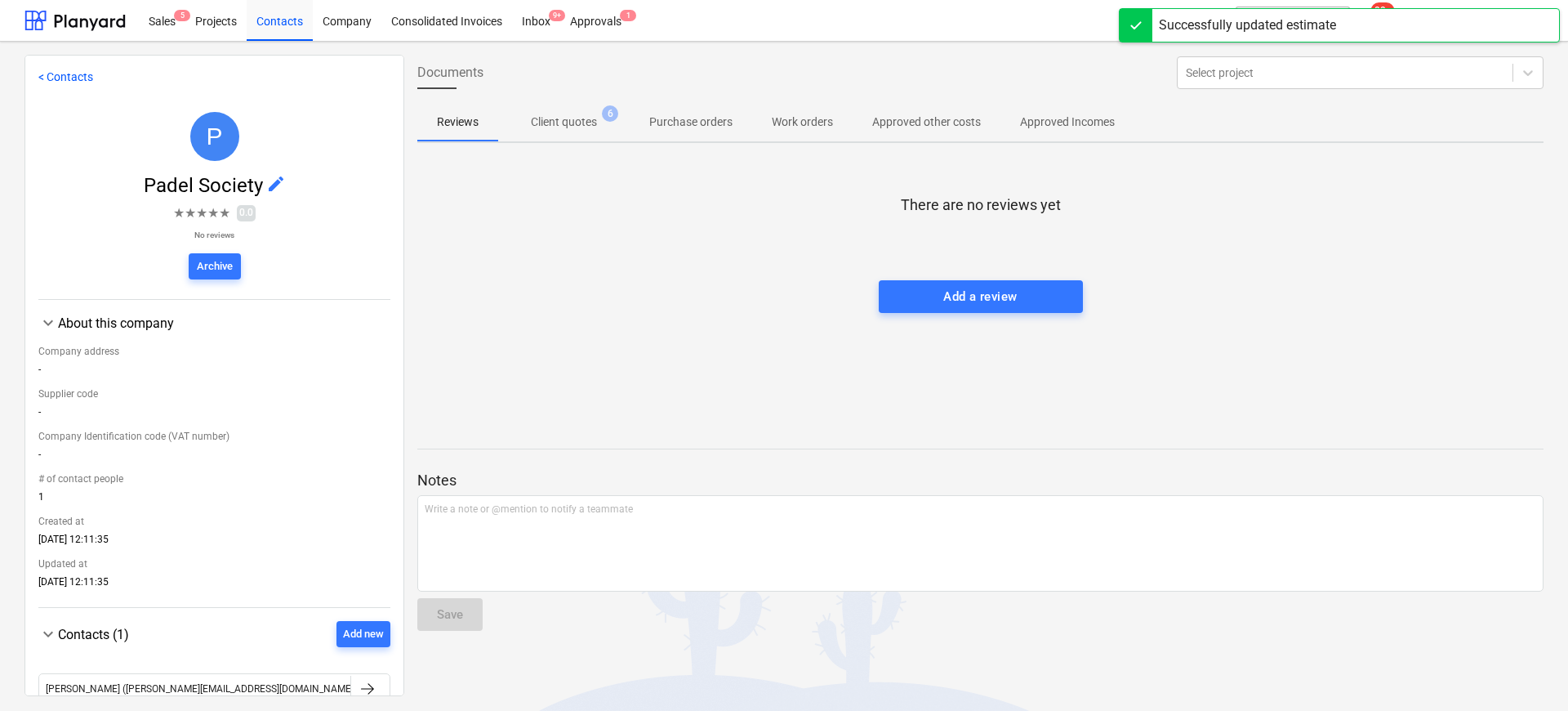
click at [562, 105] on button "Client quotes 6" at bounding box center [563, 121] width 131 height 40
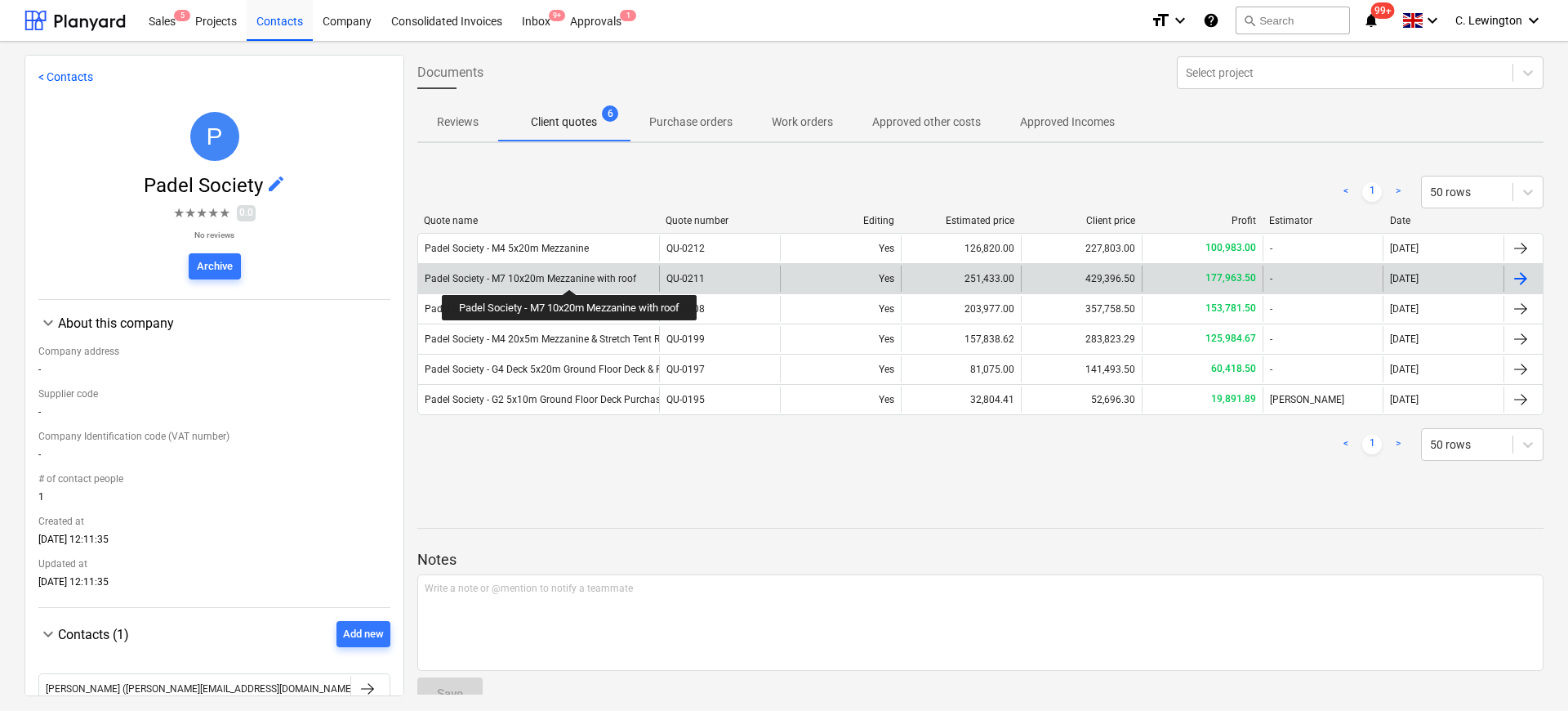
click at [572, 275] on div "Padel Society - M7 10x20m Mezzanine with roof" at bounding box center [530, 278] width 211 height 11
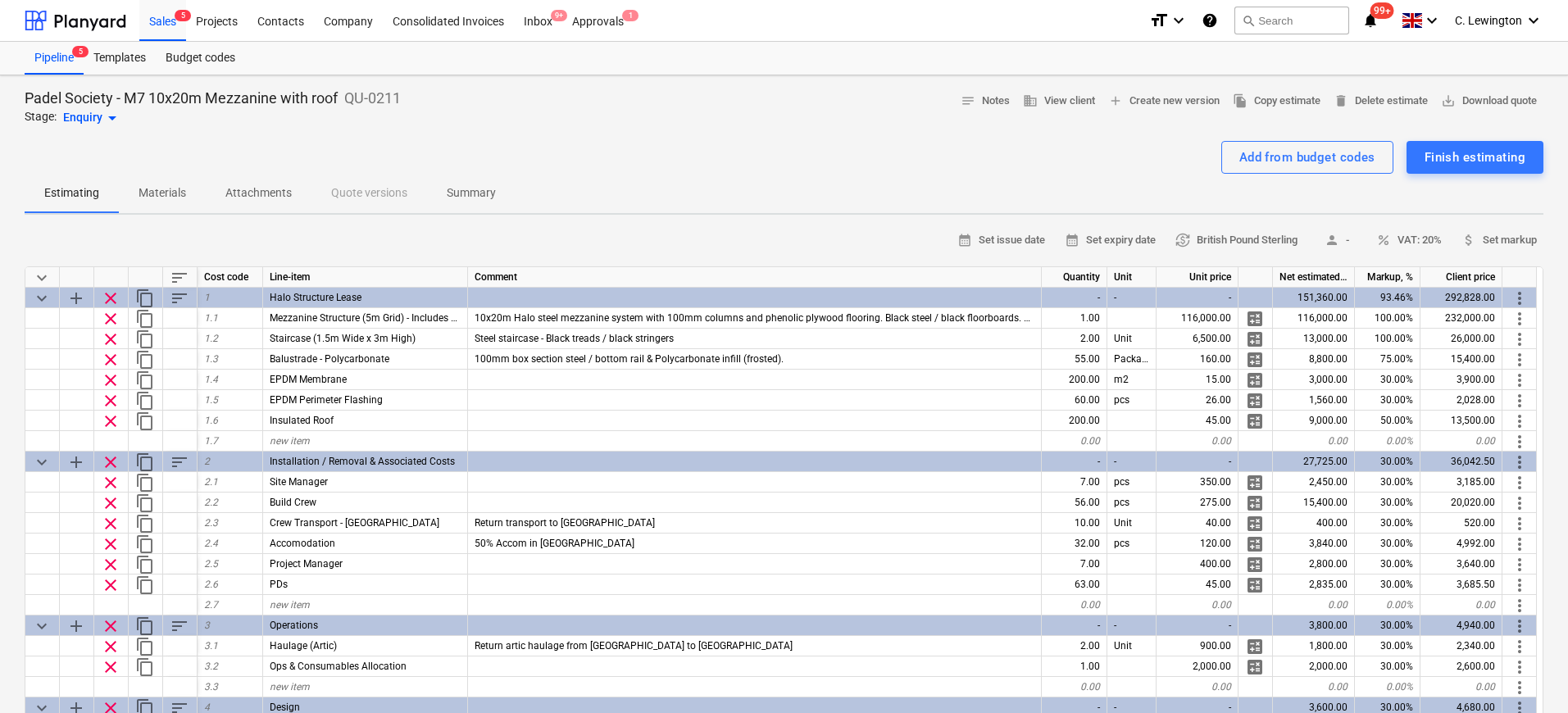
click at [168, 111] on div "Padel Society - M7 10x20m Mezzanine with roof QU-0211 Stage: Enquiry arrow_drop…" at bounding box center [213, 108] width 376 height 40
drag, startPoint x: 124, startPoint y: 97, endPoint x: 201, endPoint y: 94, distance: 77.1
click at [201, 94] on p "Padel Society - M7 10x20m Mezzanine with roof" at bounding box center [182, 98] width 313 height 19
copy p "M7 10x20m"
drag, startPoint x: 207, startPoint y: 95, endPoint x: 338, endPoint y: 95, distance: 131.0
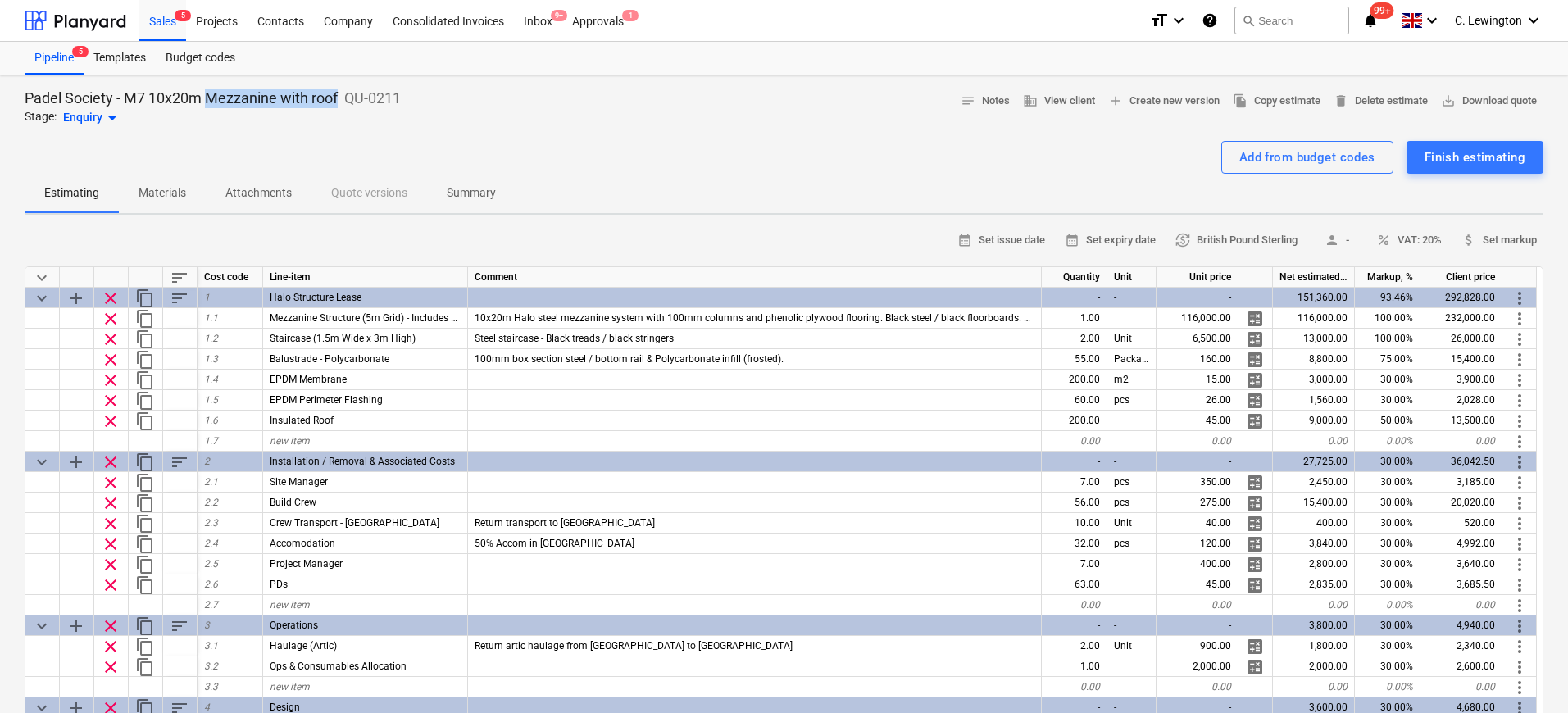
click at [337, 95] on p "Padel Society - M7 10x20m Mezzanine with roof" at bounding box center [182, 98] width 313 height 19
copy p "Mezzanine with roof"
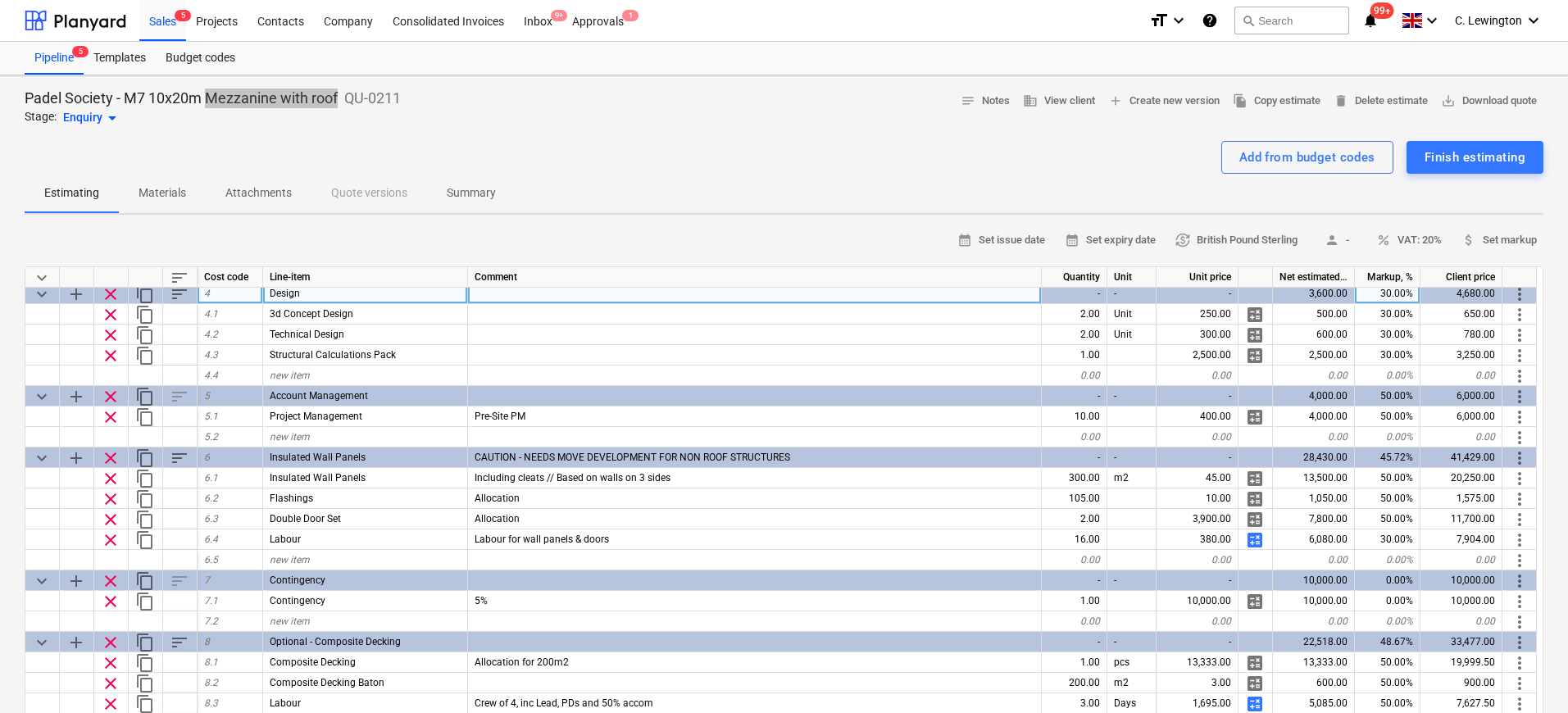
scroll to position [415, 0]
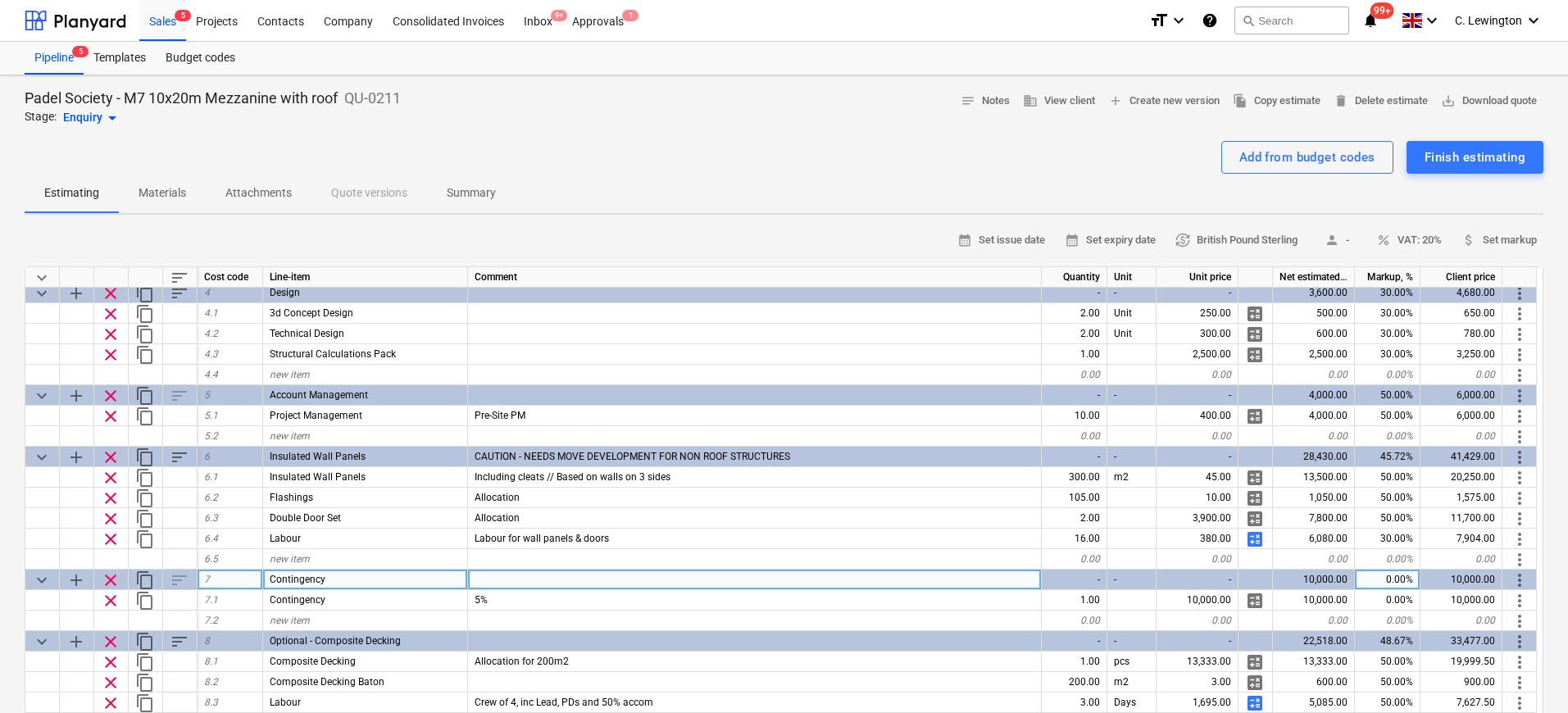
click at [175, 581] on div "sort" at bounding box center [180, 579] width 34 height 20
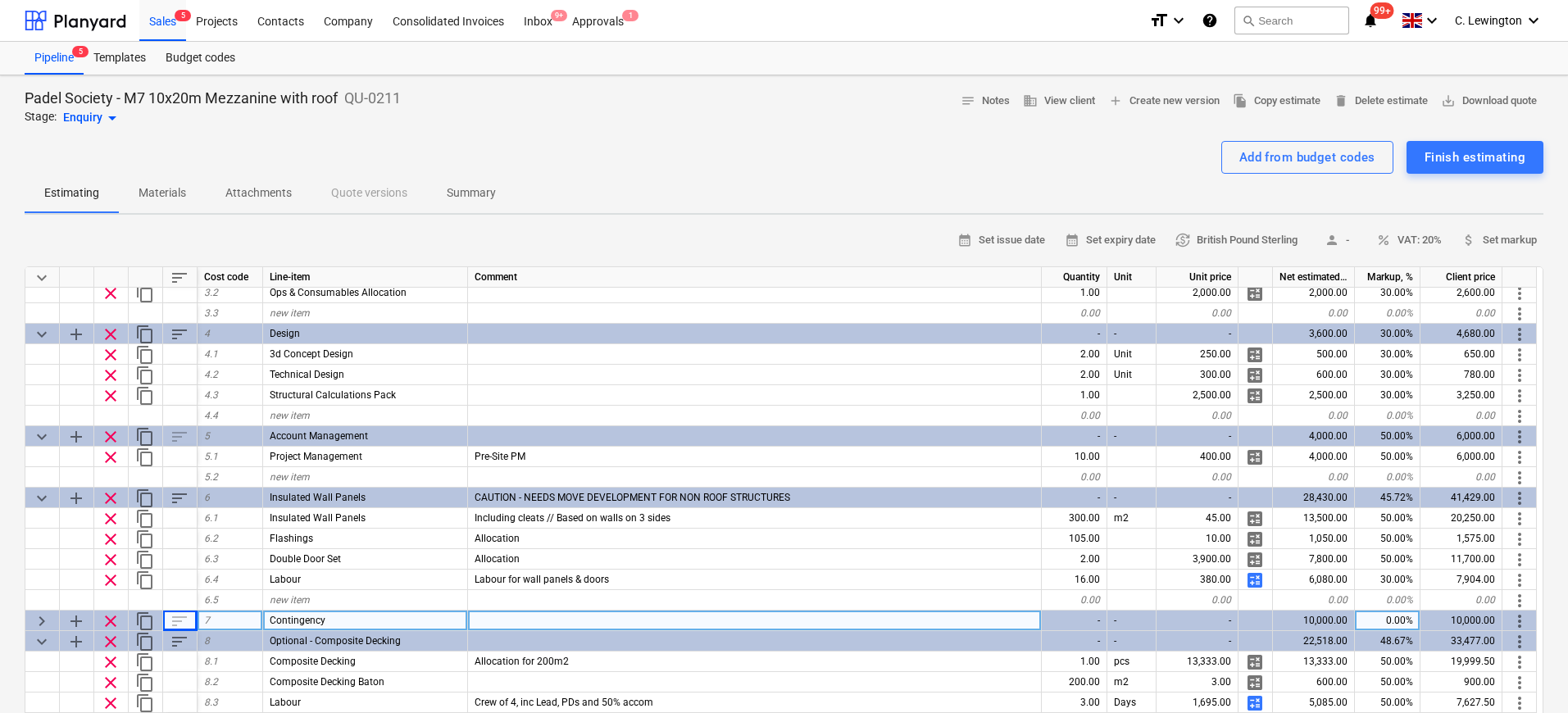
click at [176, 620] on div "sort" at bounding box center [180, 620] width 34 height 20
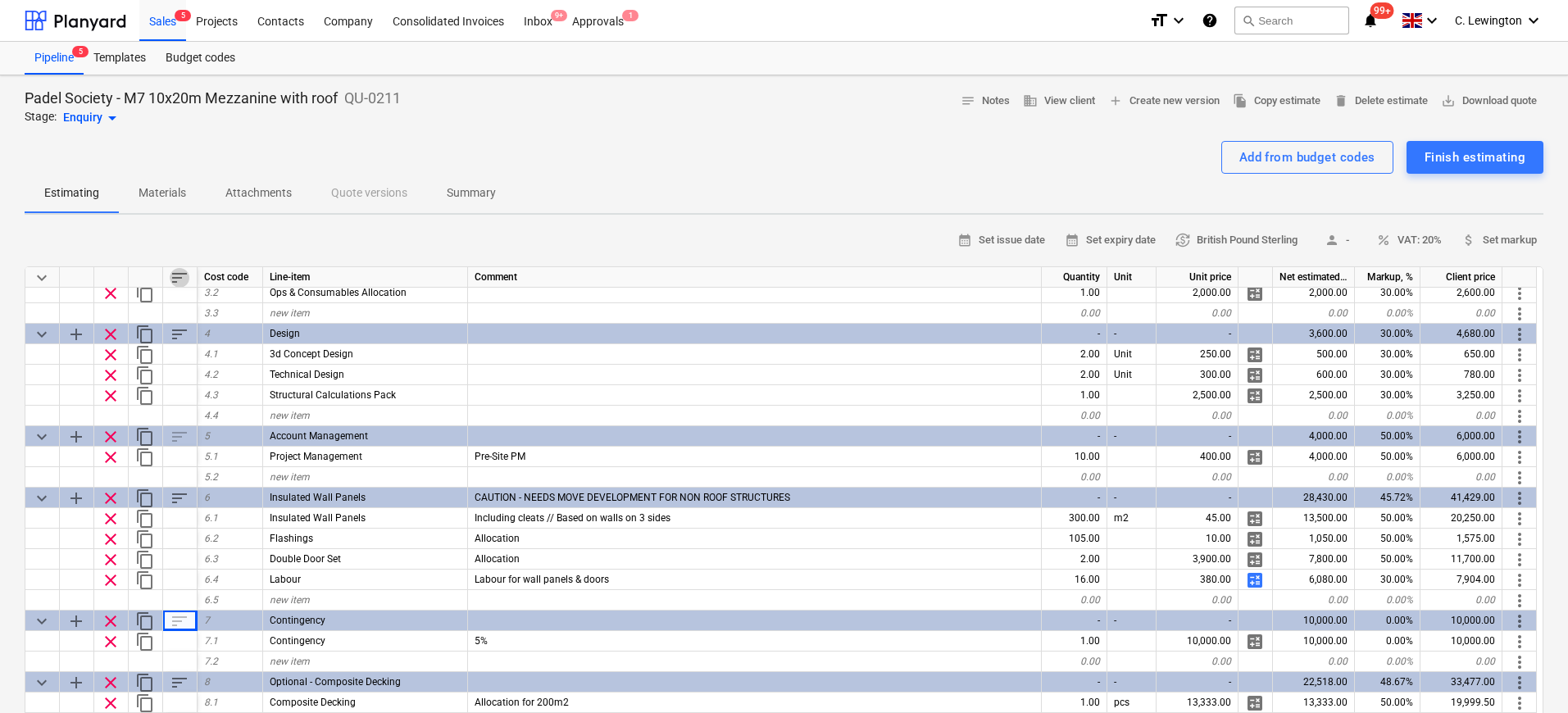
click at [181, 271] on span "sort" at bounding box center [179, 277] width 19 height 19
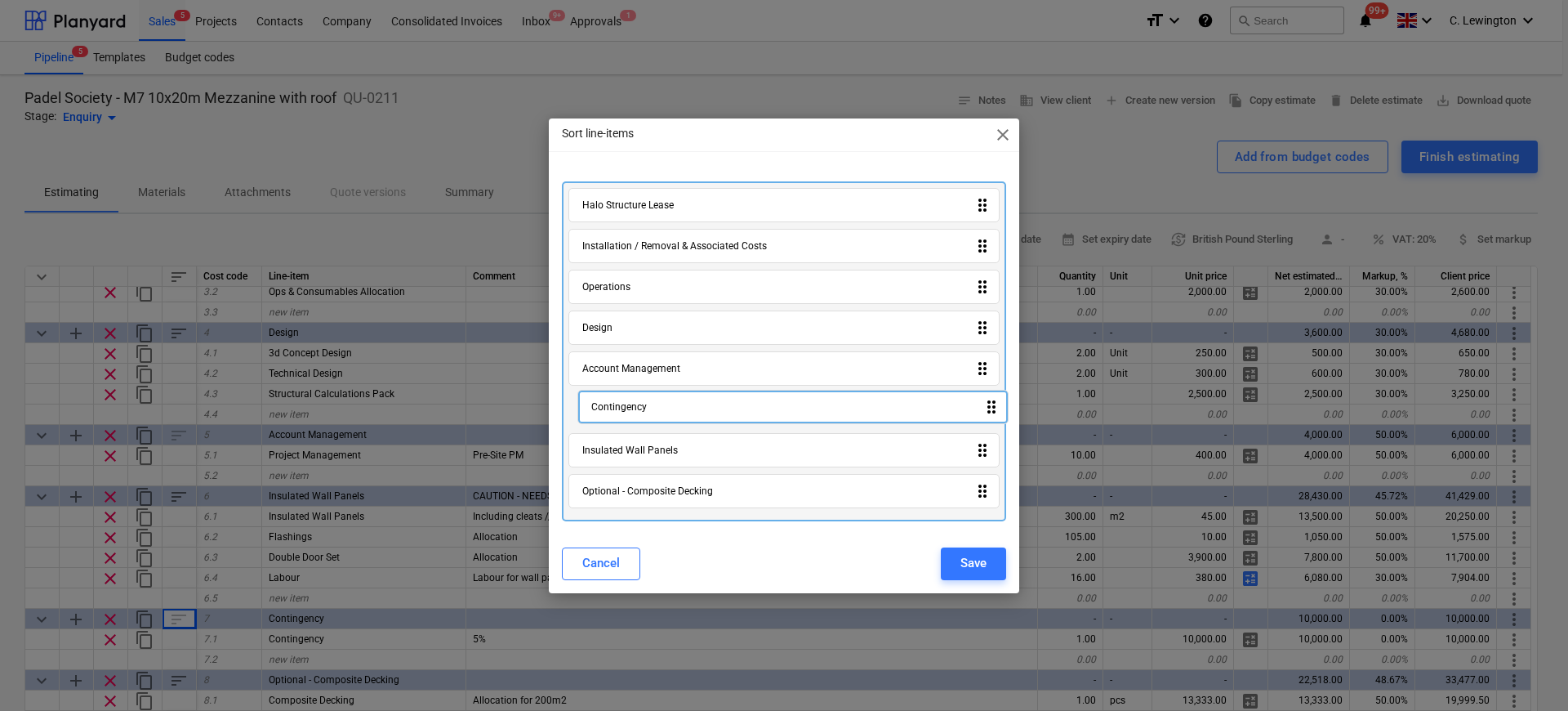
drag, startPoint x: 837, startPoint y: 462, endPoint x: 845, endPoint y: 410, distance: 52.6
click at [845, 410] on div "Halo Structure Lease drag_indicator Installation / Removal & Associated Costs d…" at bounding box center [784, 351] width 445 height 340
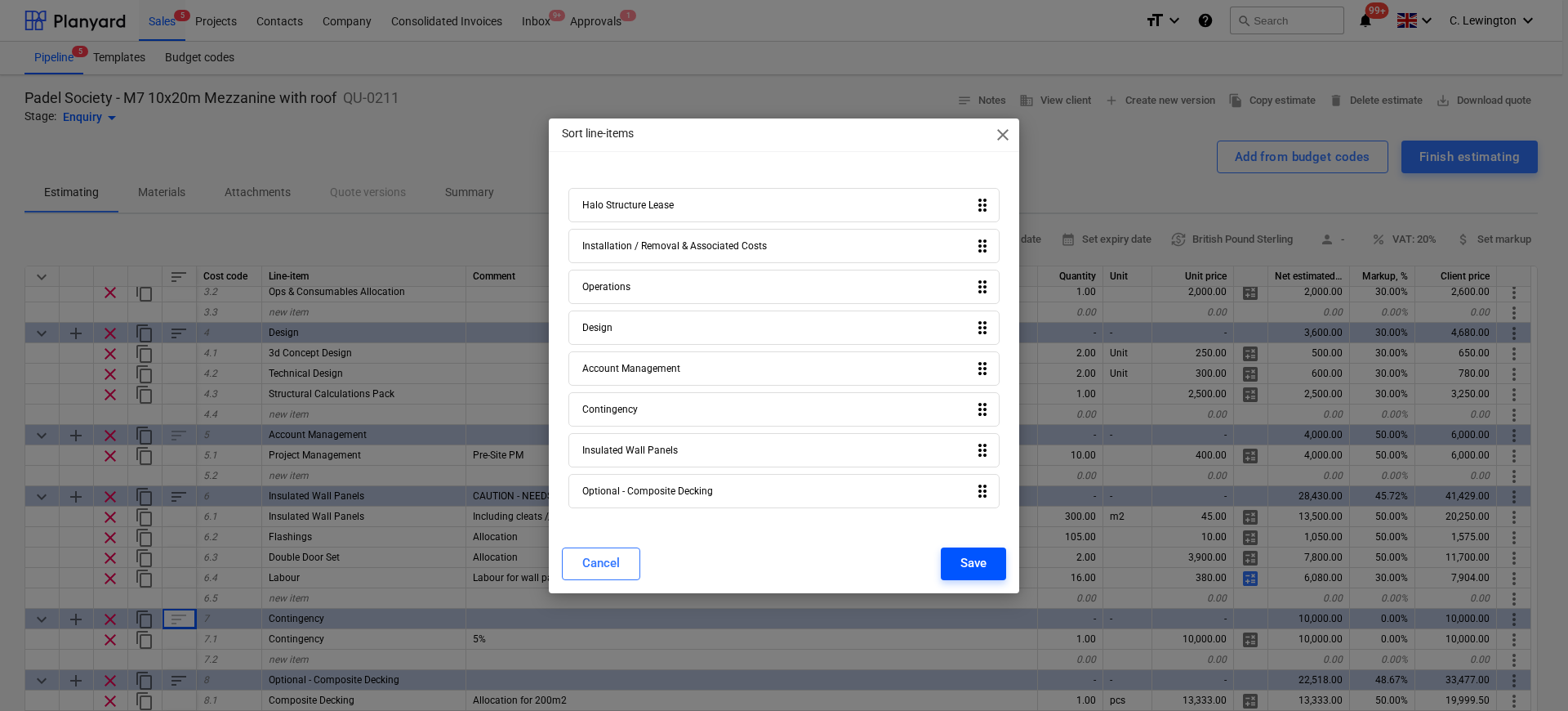
click at [995, 561] on button "Save" at bounding box center [973, 564] width 65 height 33
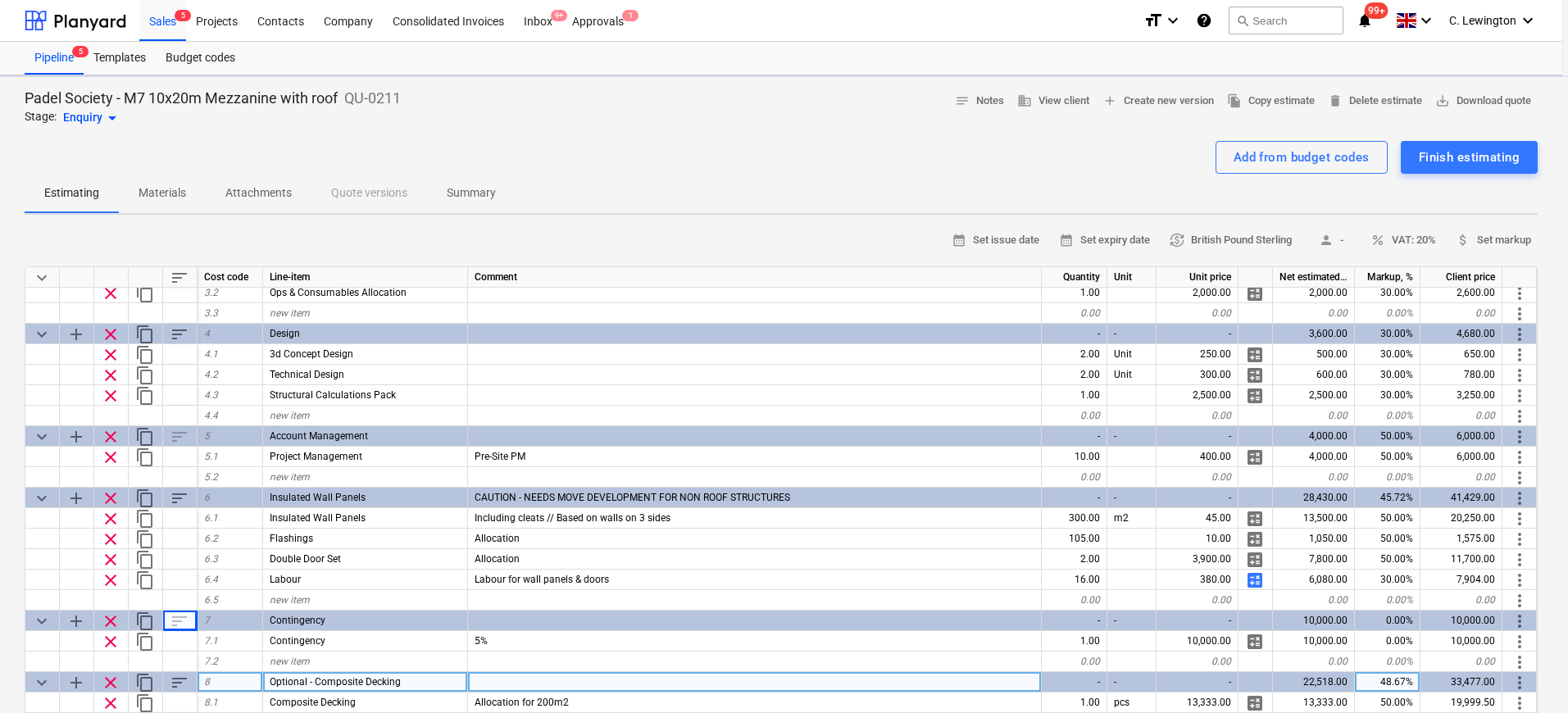
type textarea "x"
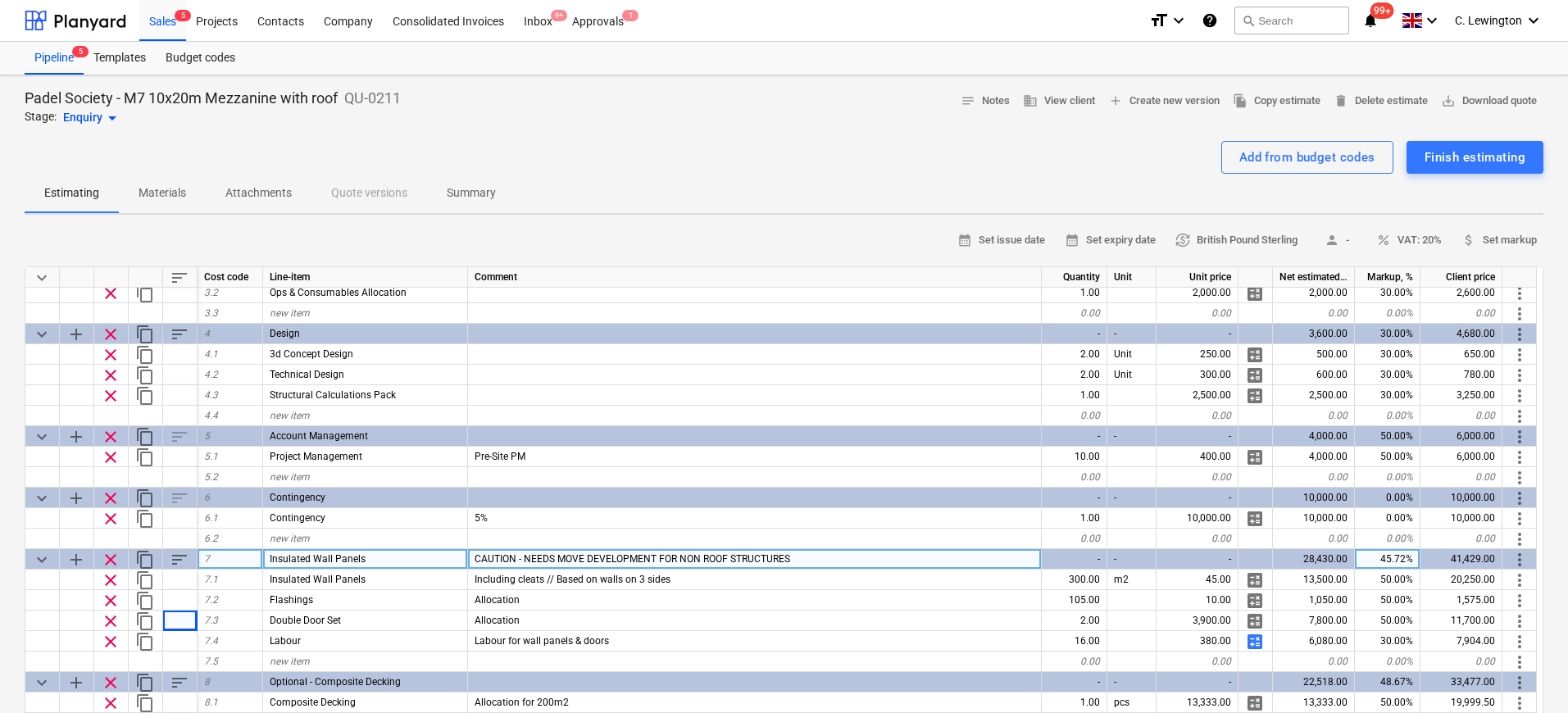
click at [270, 558] on span "Insulated Wall Panels" at bounding box center [318, 558] width 96 height 11
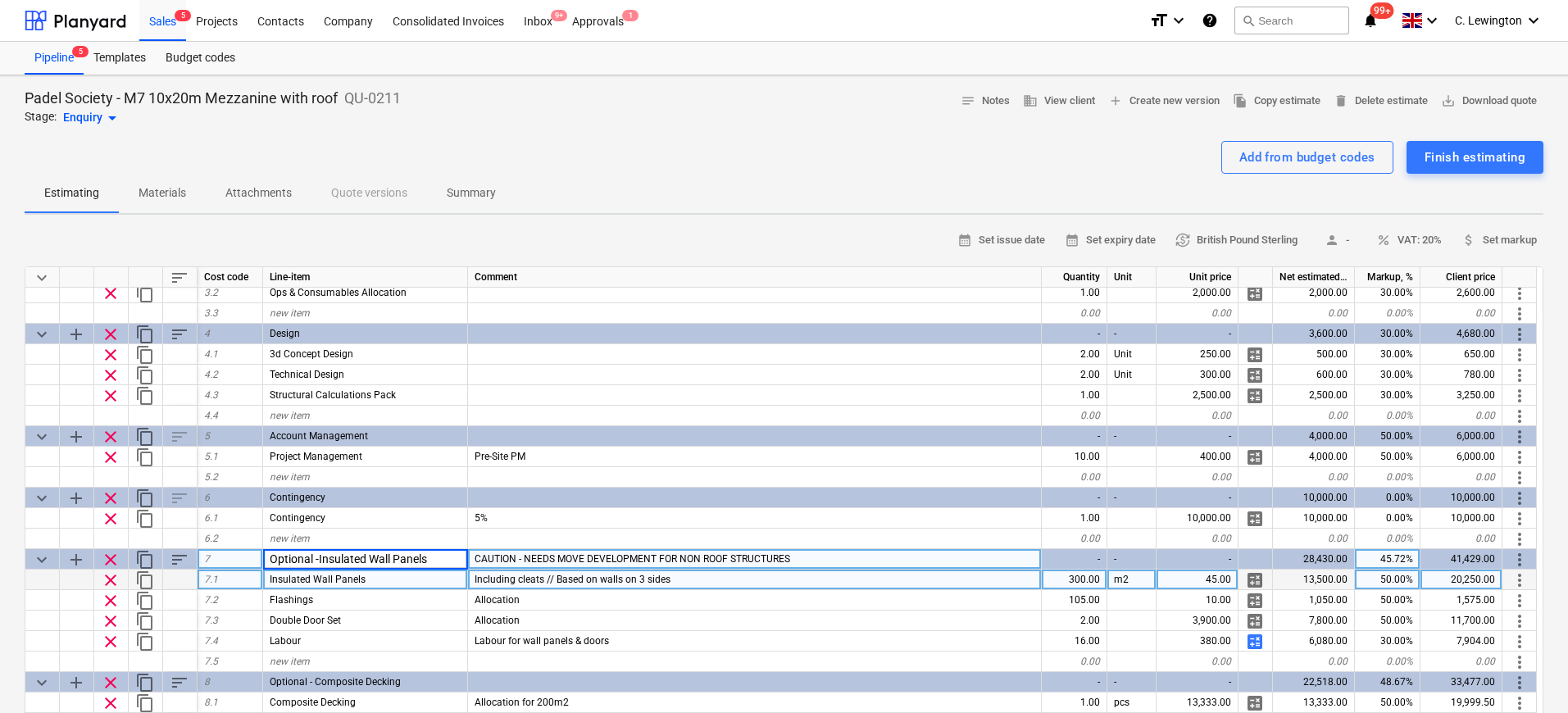
type input "Optional - Insulated Wall Panels"
type textarea "x"
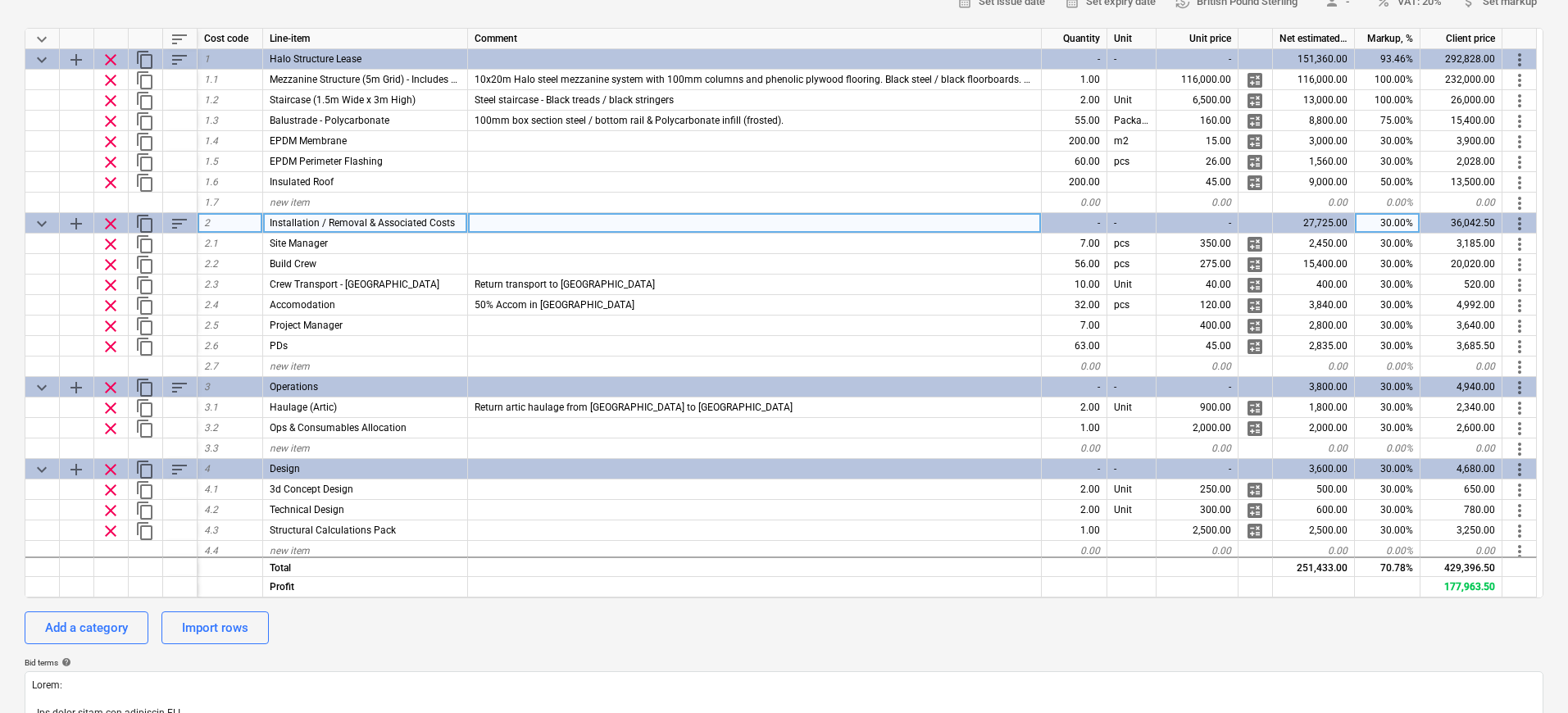
scroll to position [76, 0]
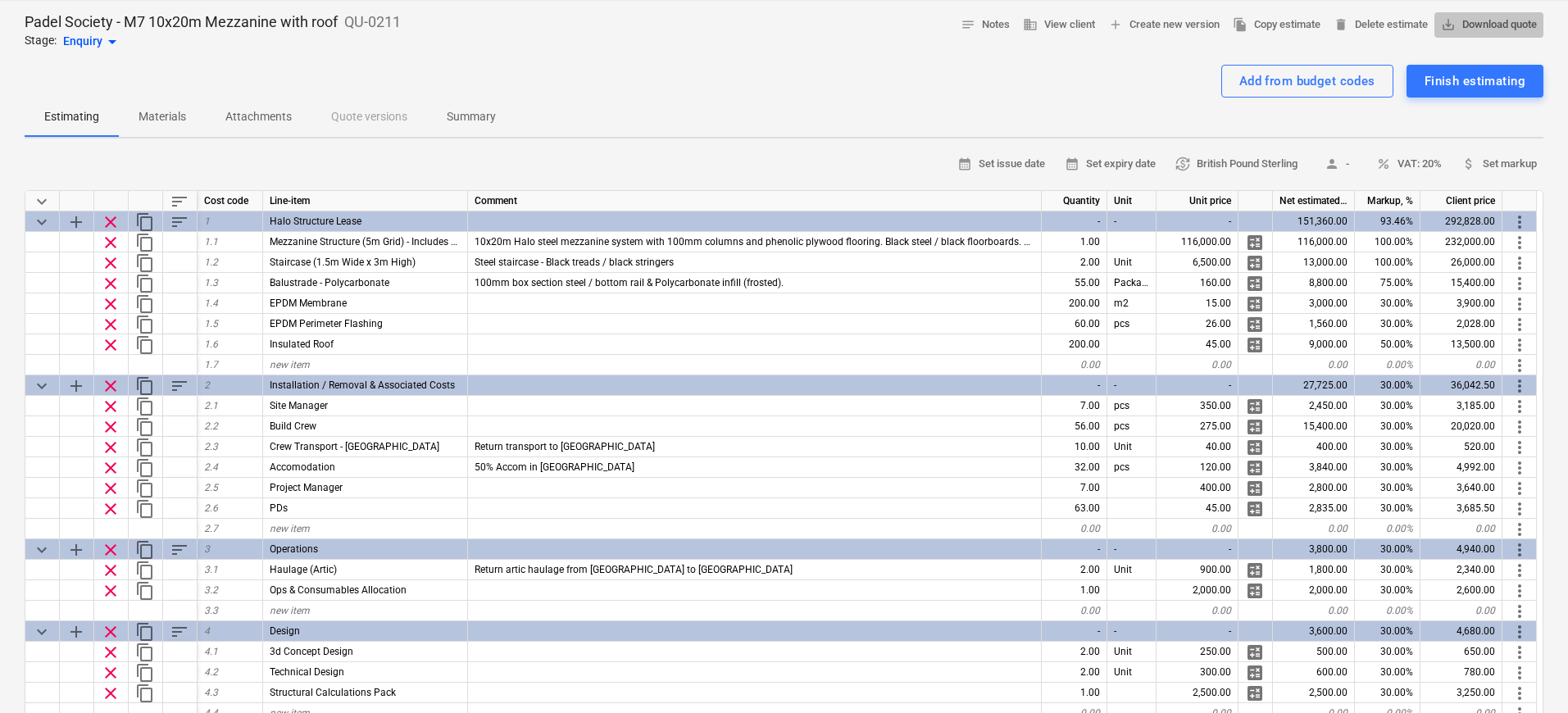
click at [1502, 25] on span "save_alt Download quote" at bounding box center [1489, 25] width 96 height 18
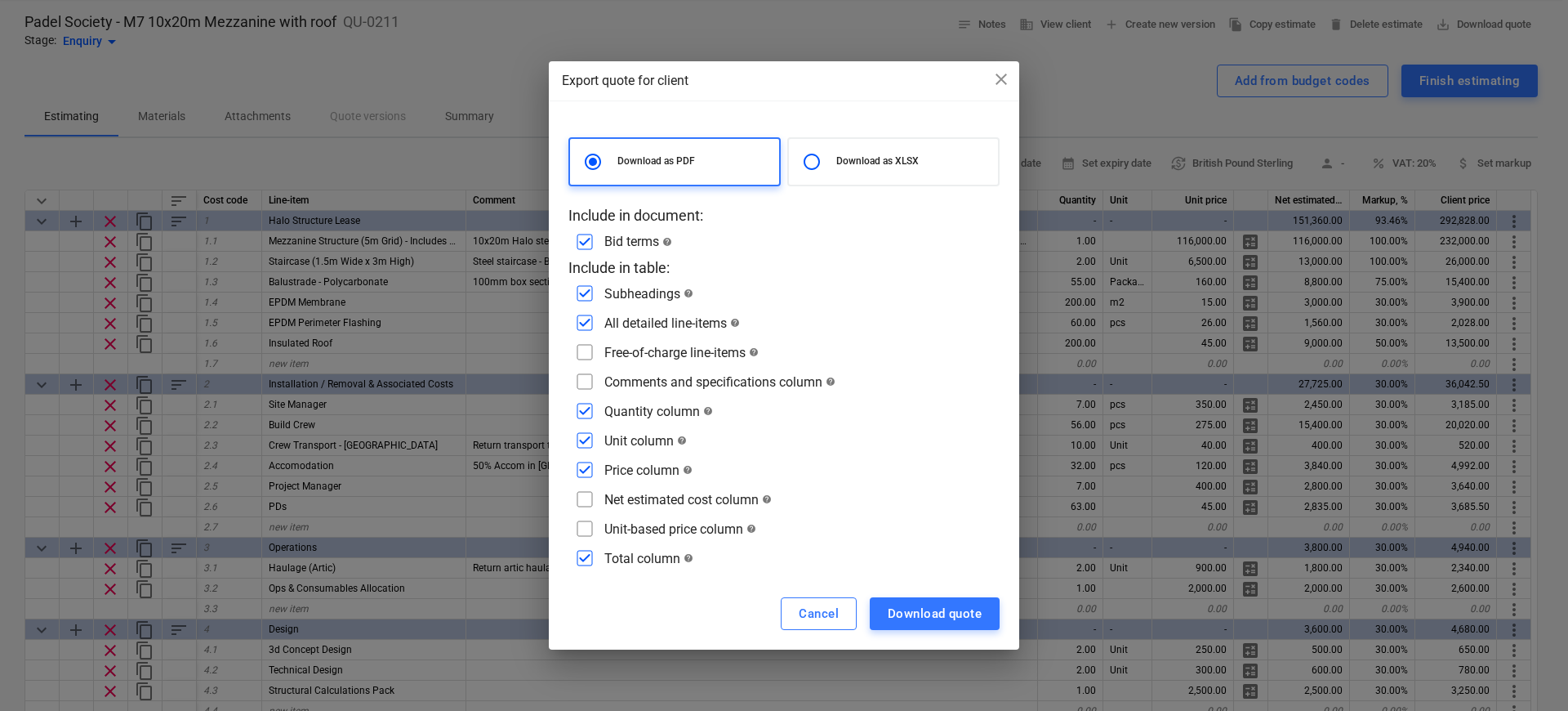
click at [912, 152] on div "Download as XLSX" at bounding box center [893, 161] width 212 height 49
radio input "false"
radio input "true"
checkbox input "false"
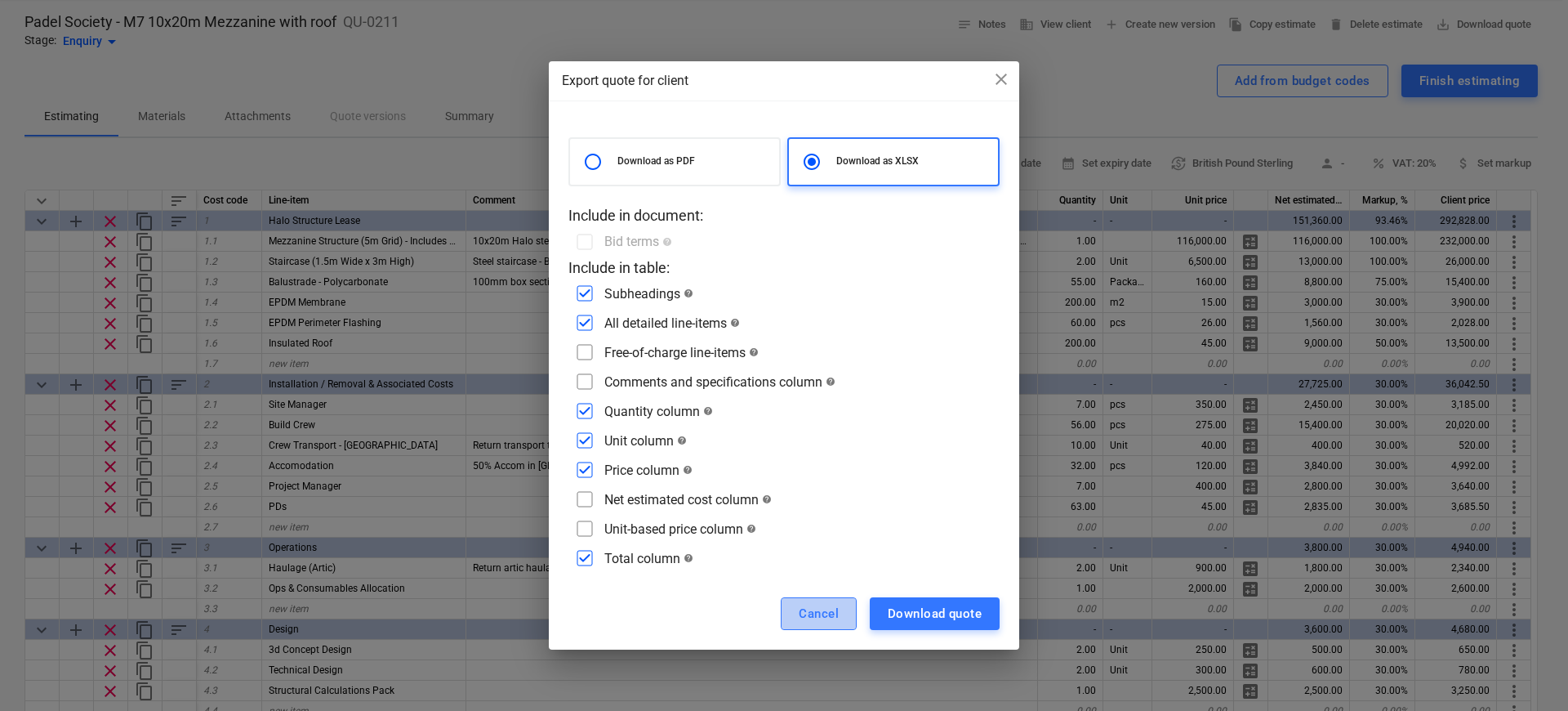
click at [829, 608] on div "Cancel" at bounding box center [819, 613] width 40 height 21
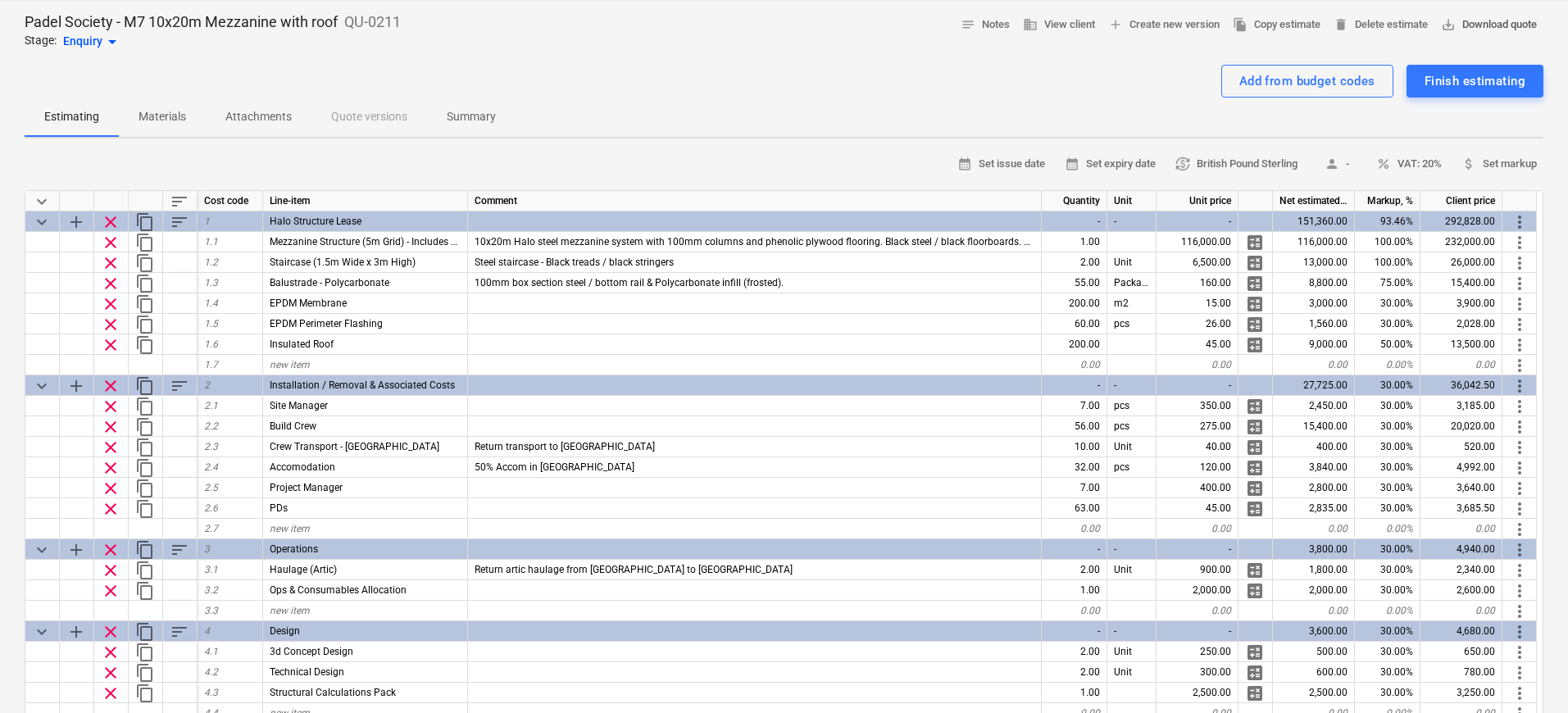
click at [1484, 14] on button "save_alt Download quote" at bounding box center [1489, 25] width 109 height 26
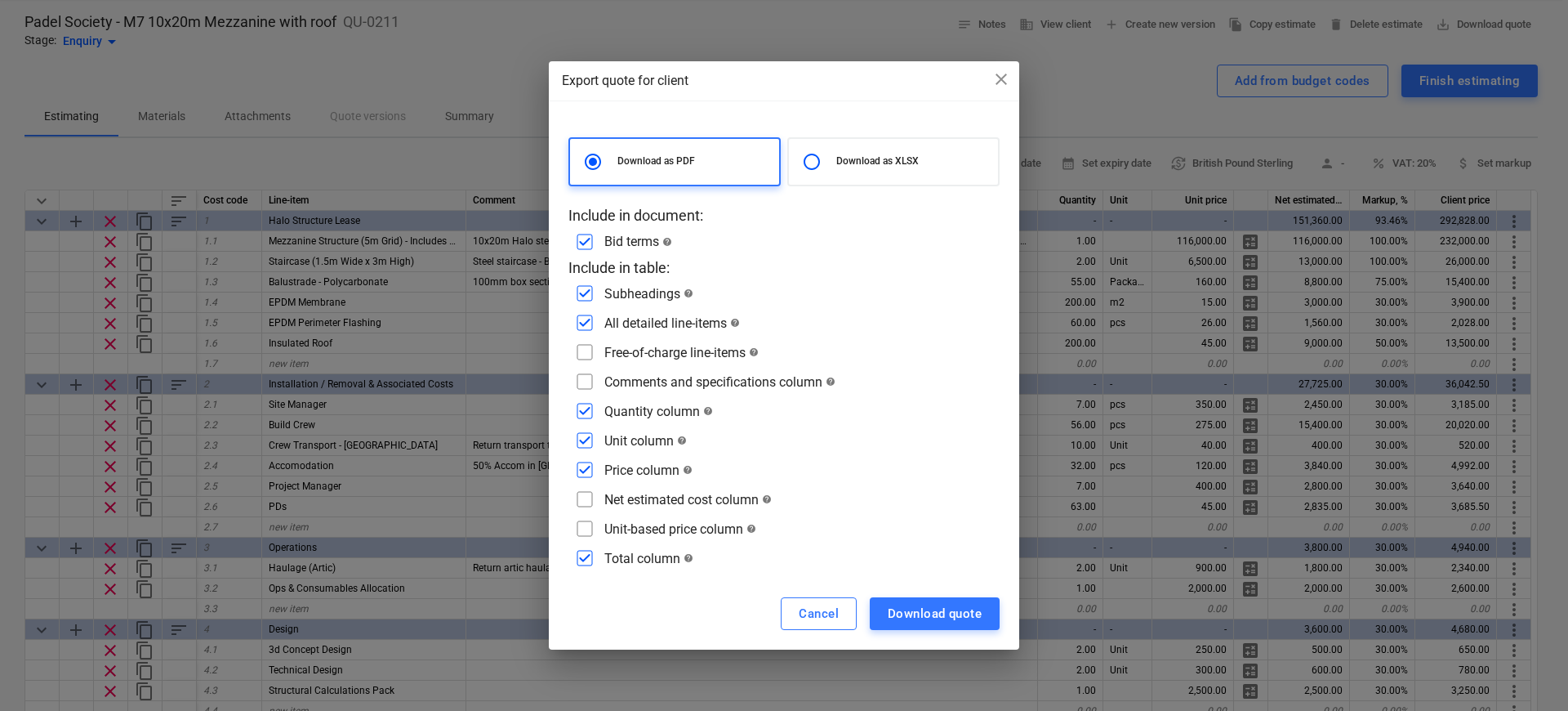
click at [859, 165] on p "Download as XLSX" at bounding box center [914, 161] width 155 height 14
radio input "false"
radio input "true"
checkbox input "false"
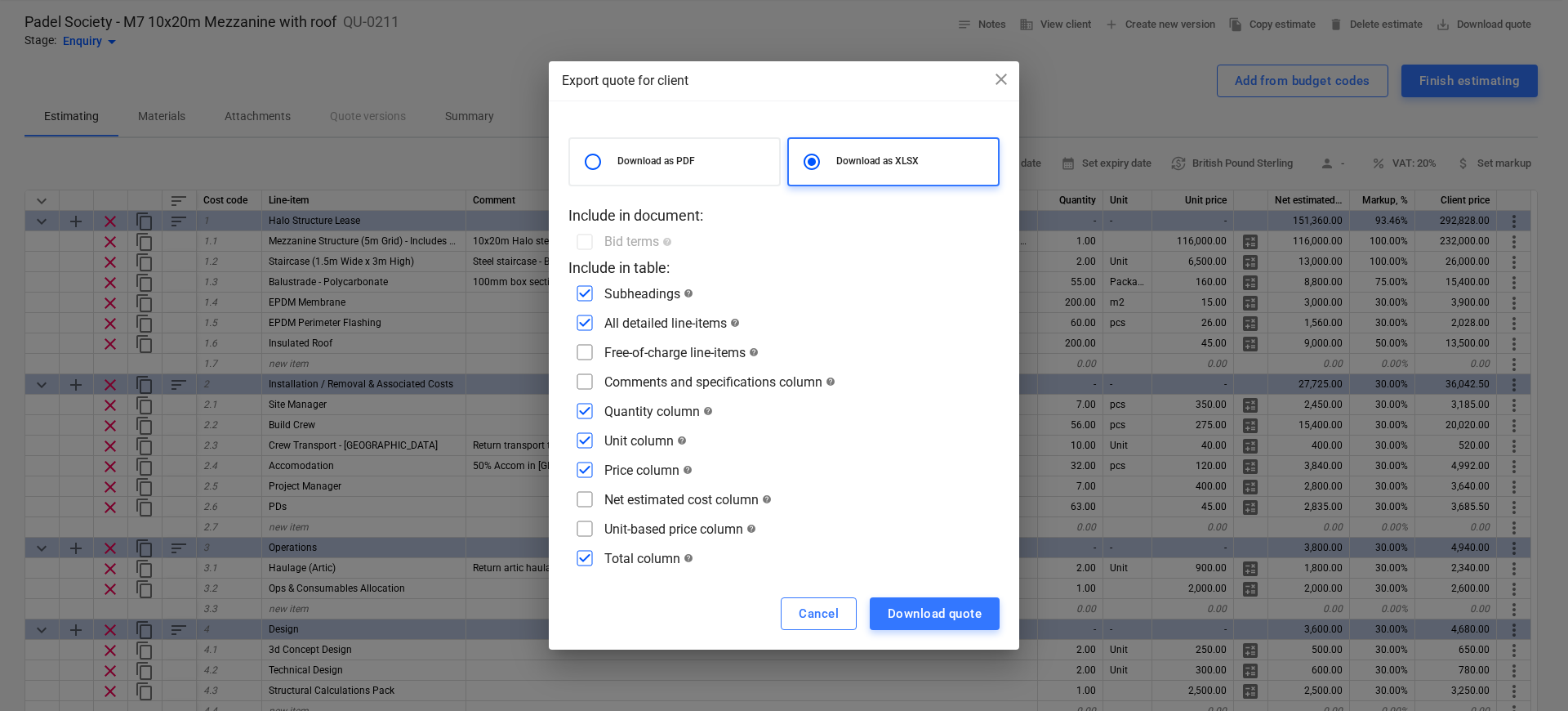
click at [577, 503] on input "checkbox" at bounding box center [584, 499] width 26 height 26
checkbox input "true"
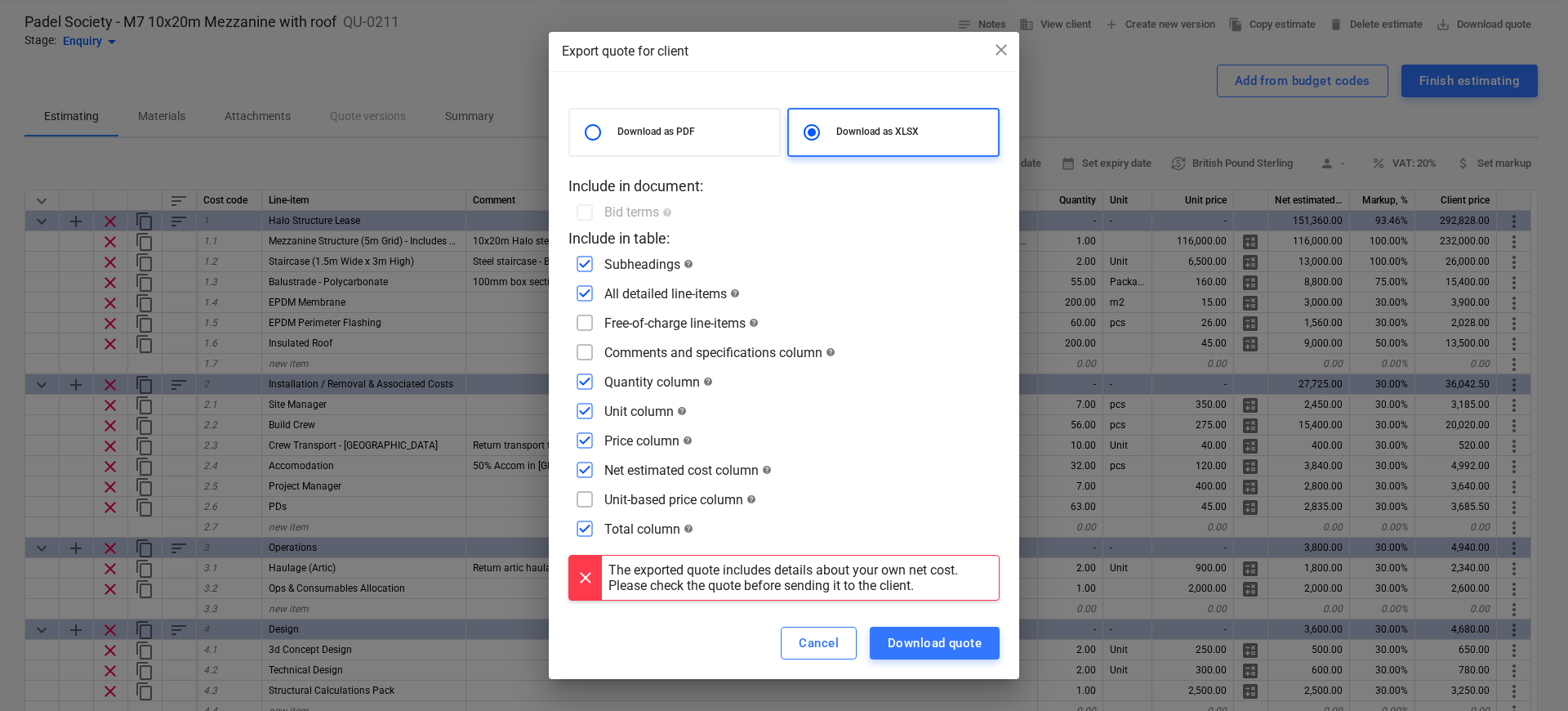
click at [594, 319] on input "checkbox" at bounding box center [584, 322] width 26 height 26
checkbox input "true"
click at [597, 365] on input "checkbox" at bounding box center [584, 352] width 26 height 26
checkbox input "true"
click at [963, 637] on div "Download quote" at bounding box center [935, 642] width 94 height 21
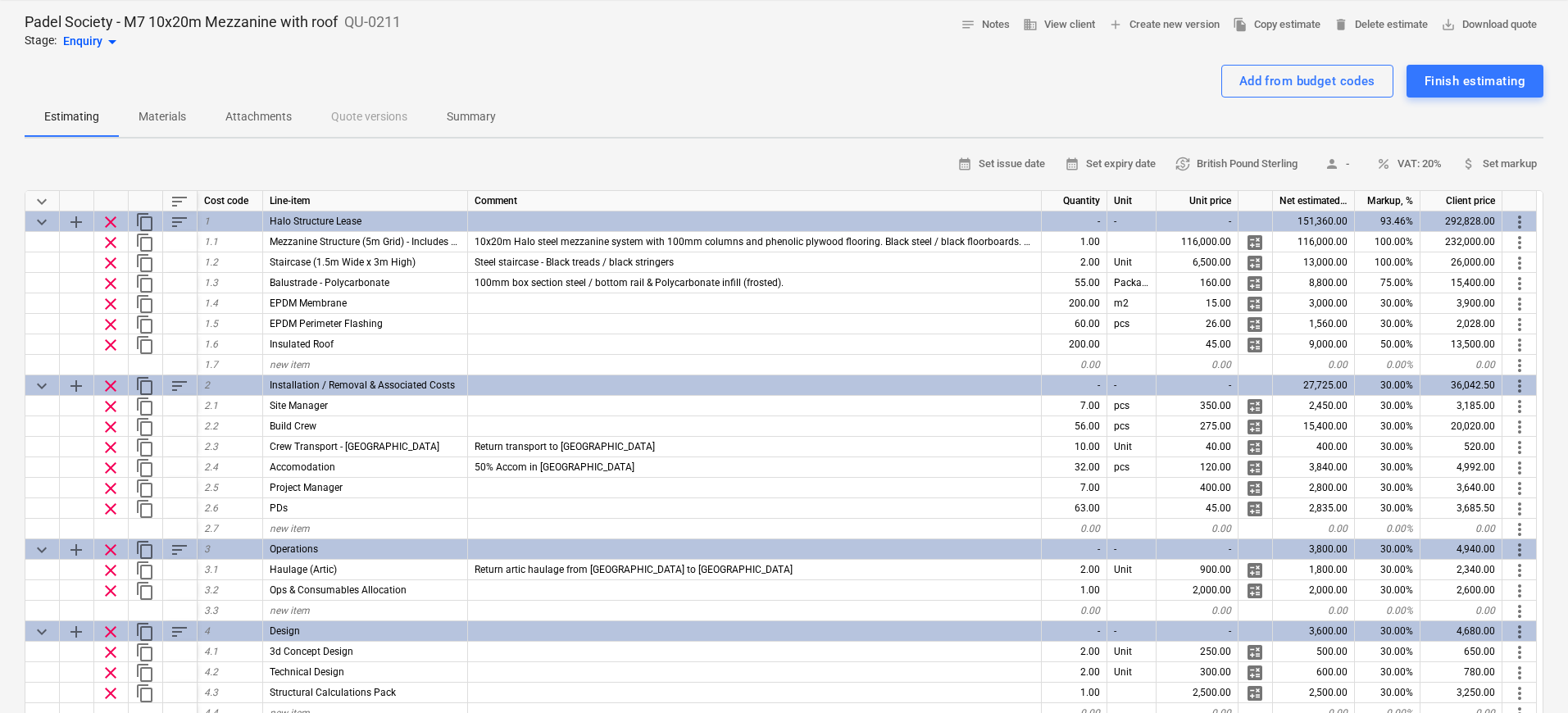
scroll to position [0, 0]
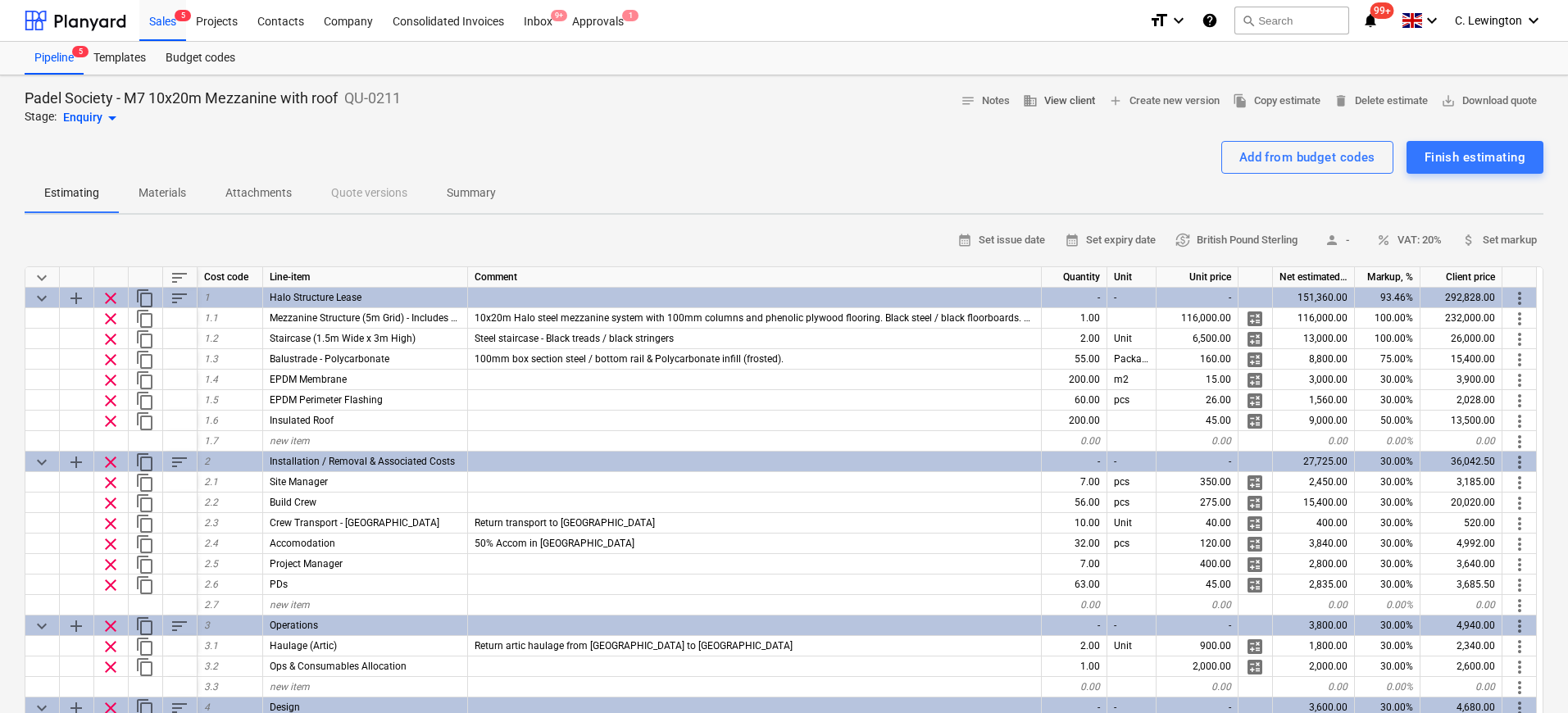
click at [1063, 99] on span "business View client" at bounding box center [1059, 101] width 72 height 18
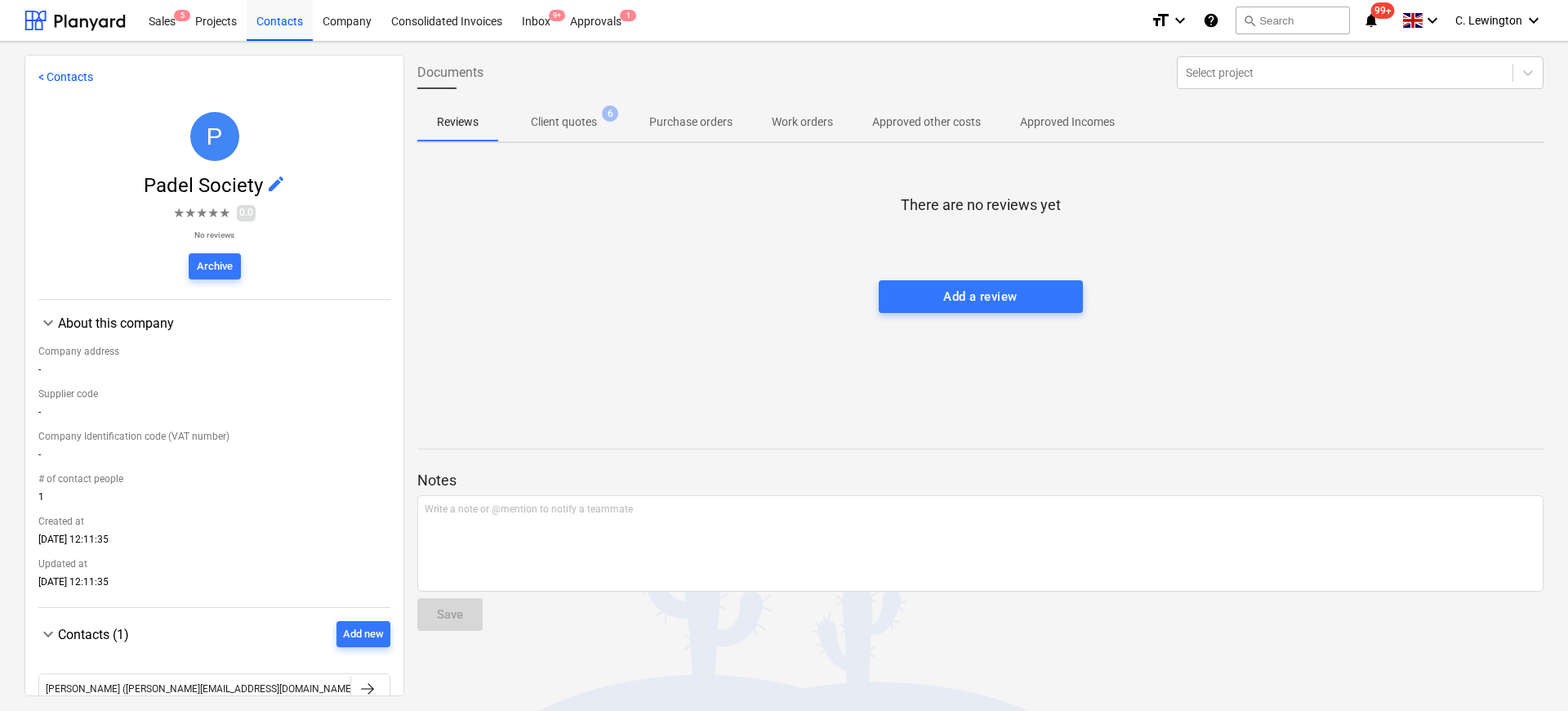
click at [539, 129] on p "Client quotes" at bounding box center [564, 122] width 66 height 17
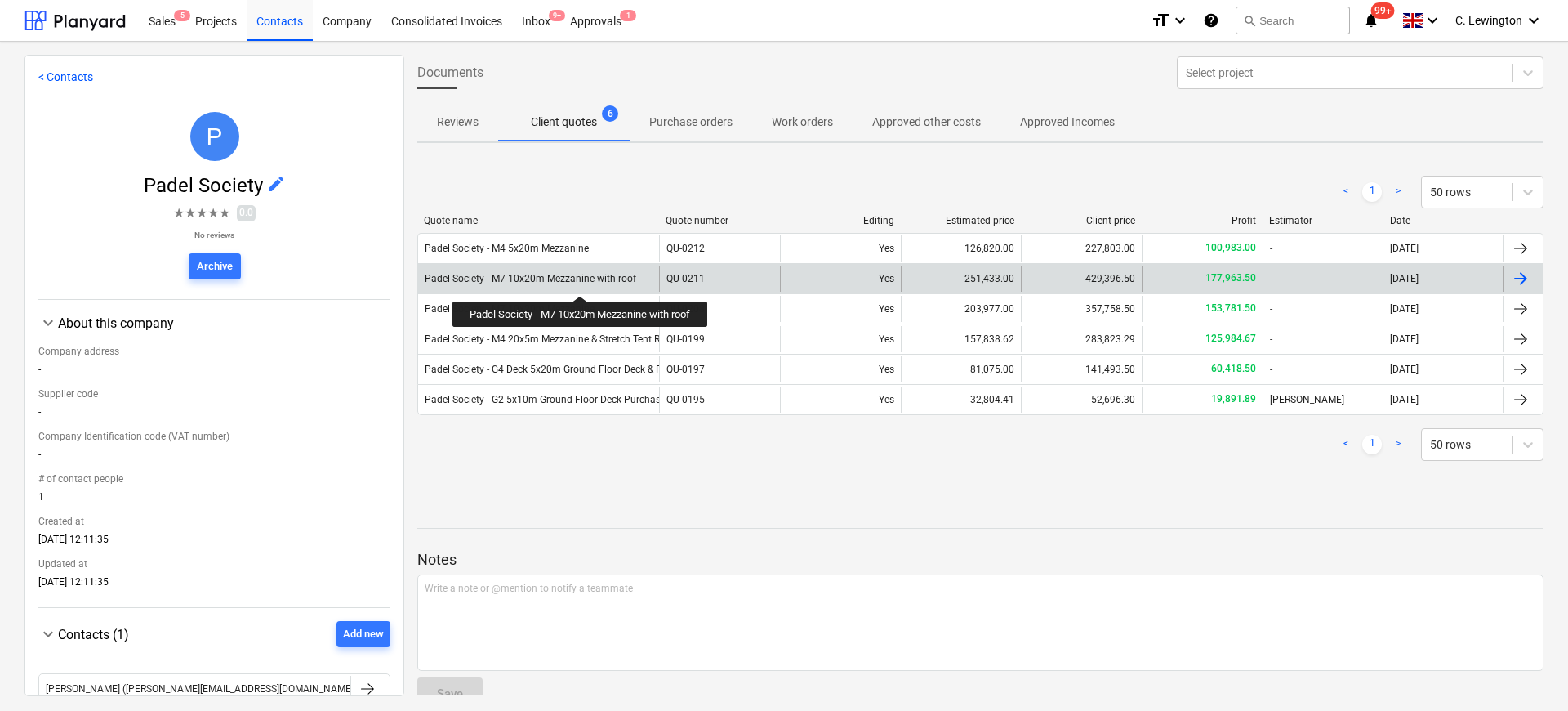
click at [583, 281] on div "Padel Society - M7 10x20m Mezzanine with roof" at bounding box center [530, 278] width 211 height 11
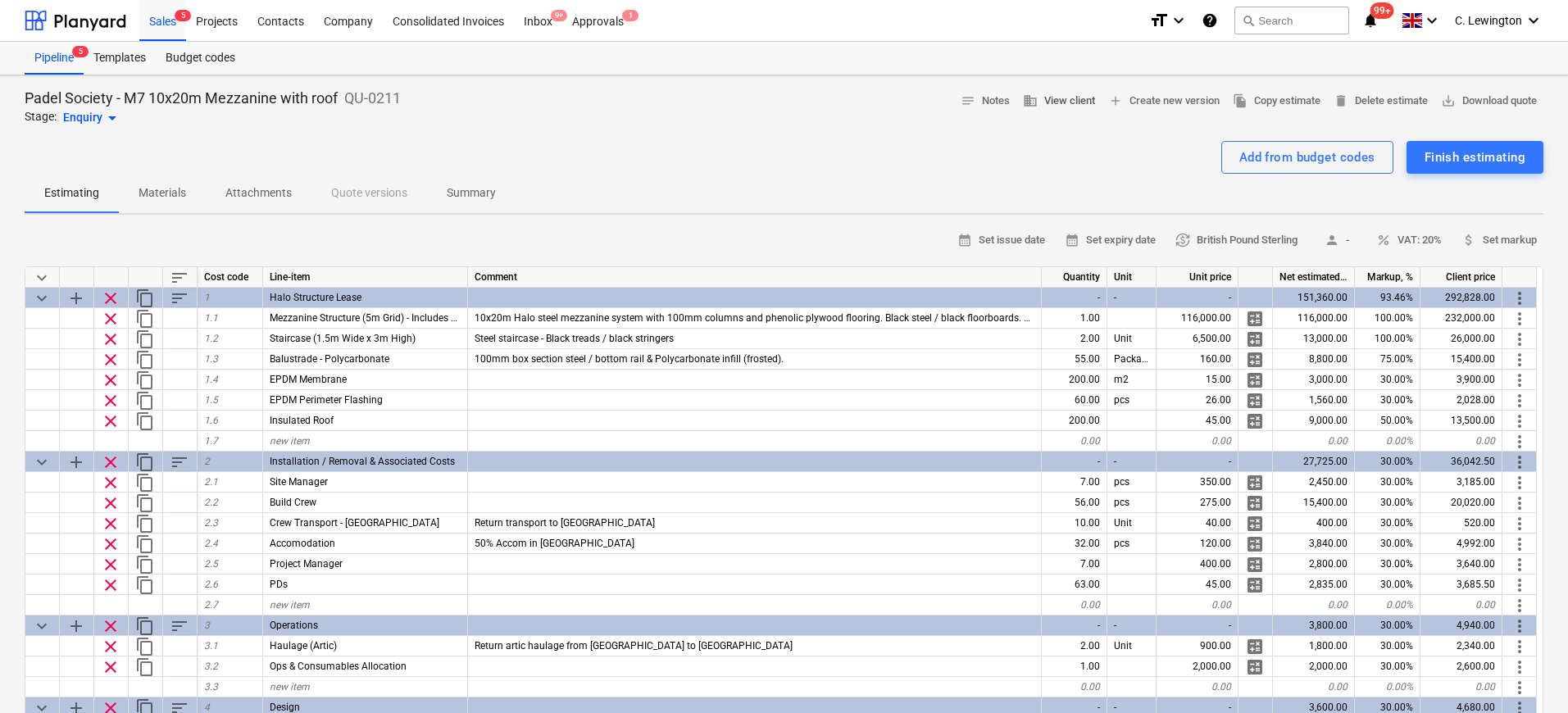
click at [1040, 107] on span "business View client" at bounding box center [1059, 101] width 72 height 18
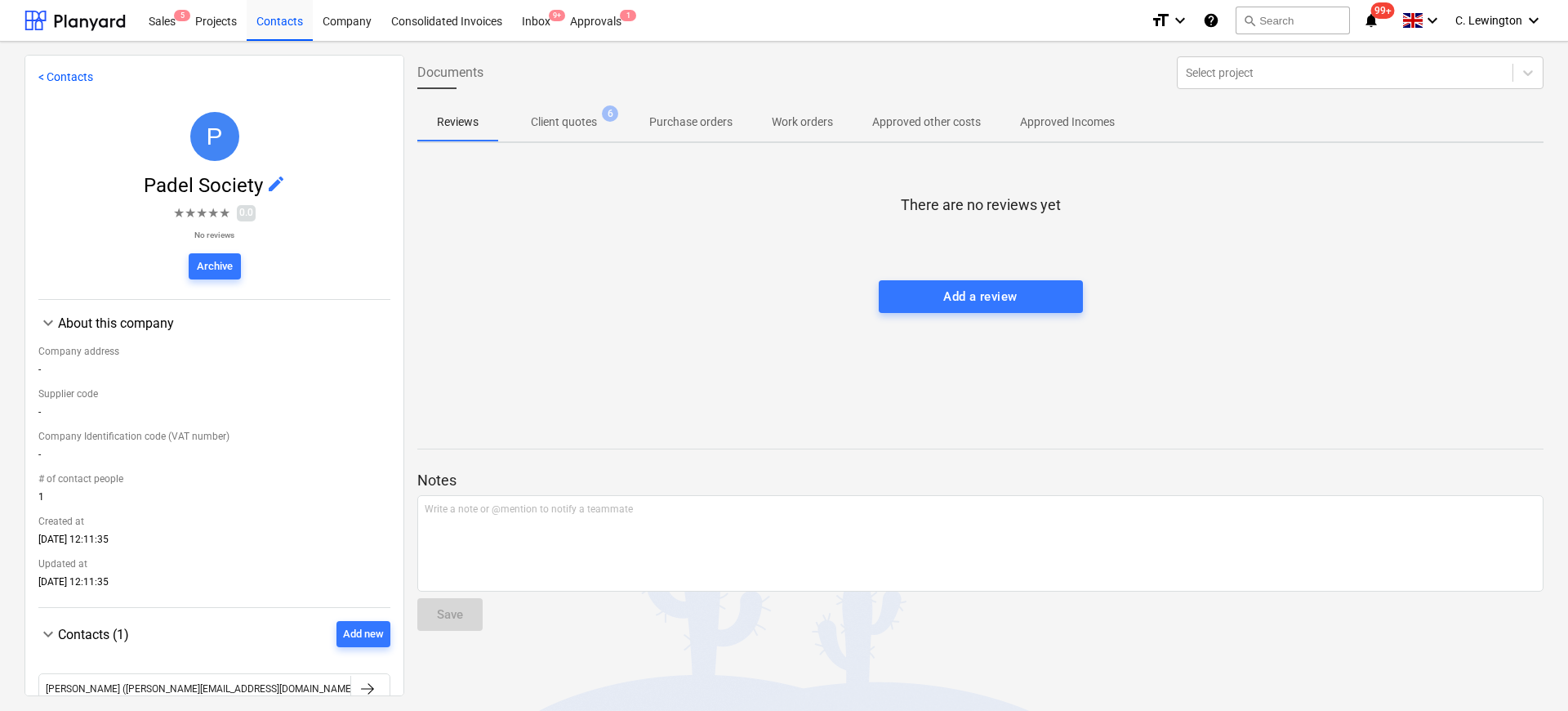
click at [584, 117] on p "Client quotes" at bounding box center [564, 122] width 66 height 17
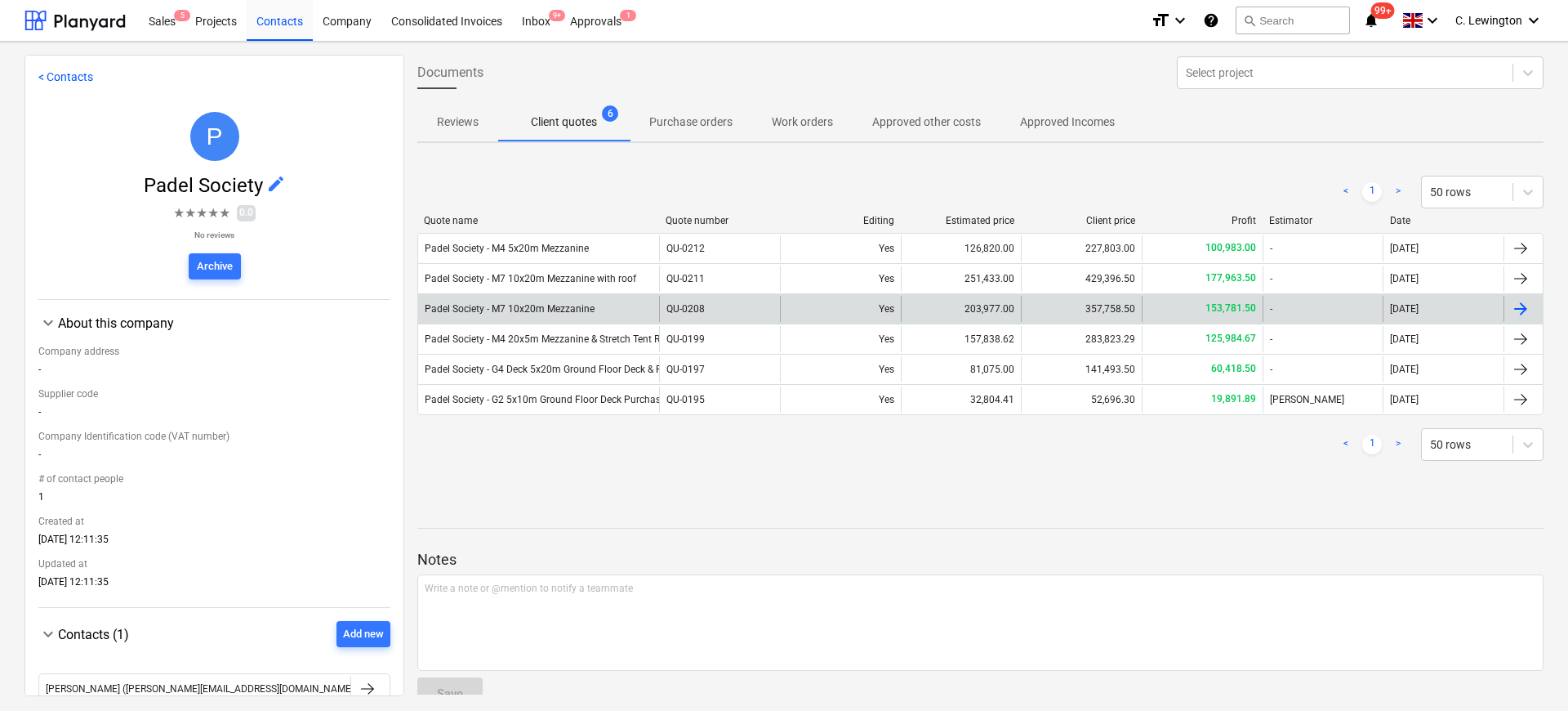
click at [515, 313] on div "Padel Society - M7 10x20m Mezzanine" at bounding box center [509, 309] width 170 height 11
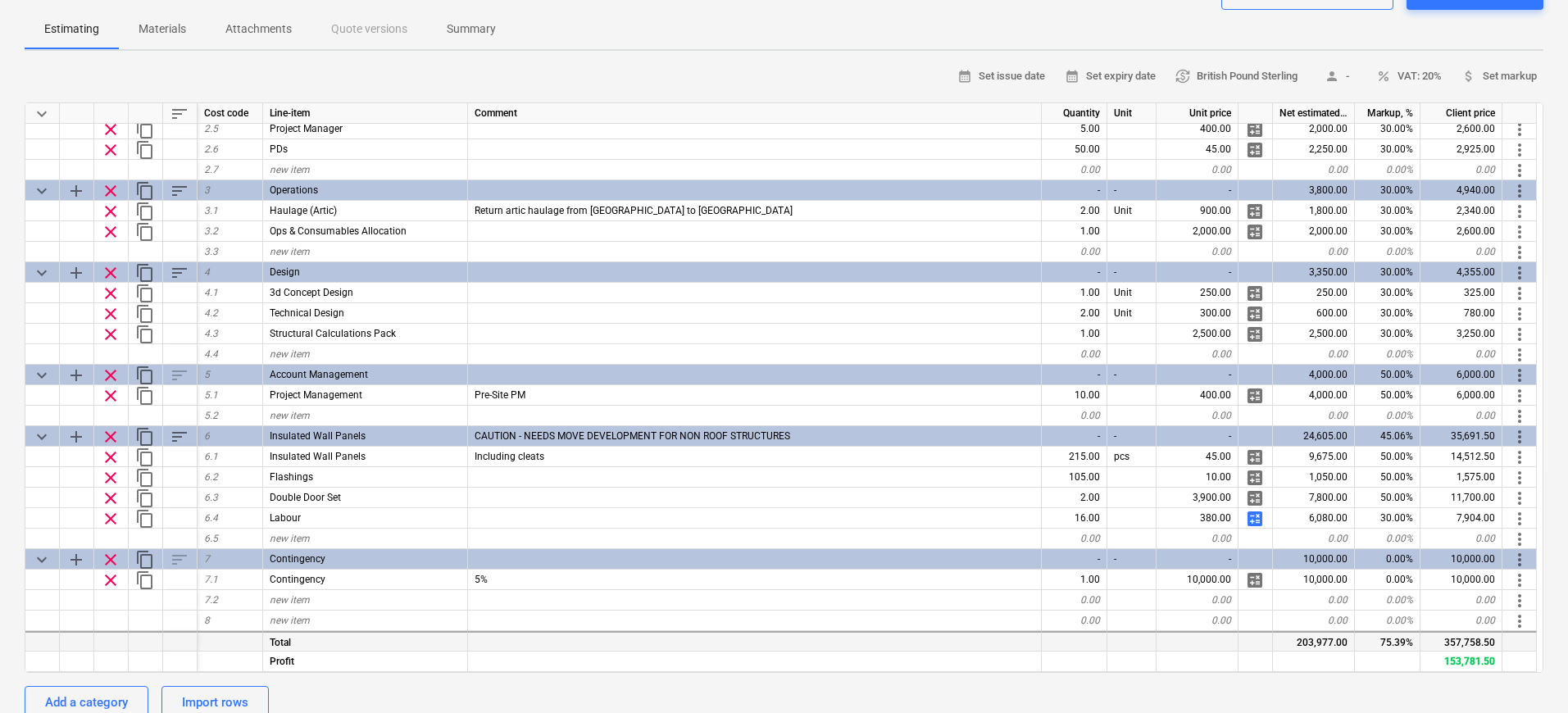
scroll to position [228, 0]
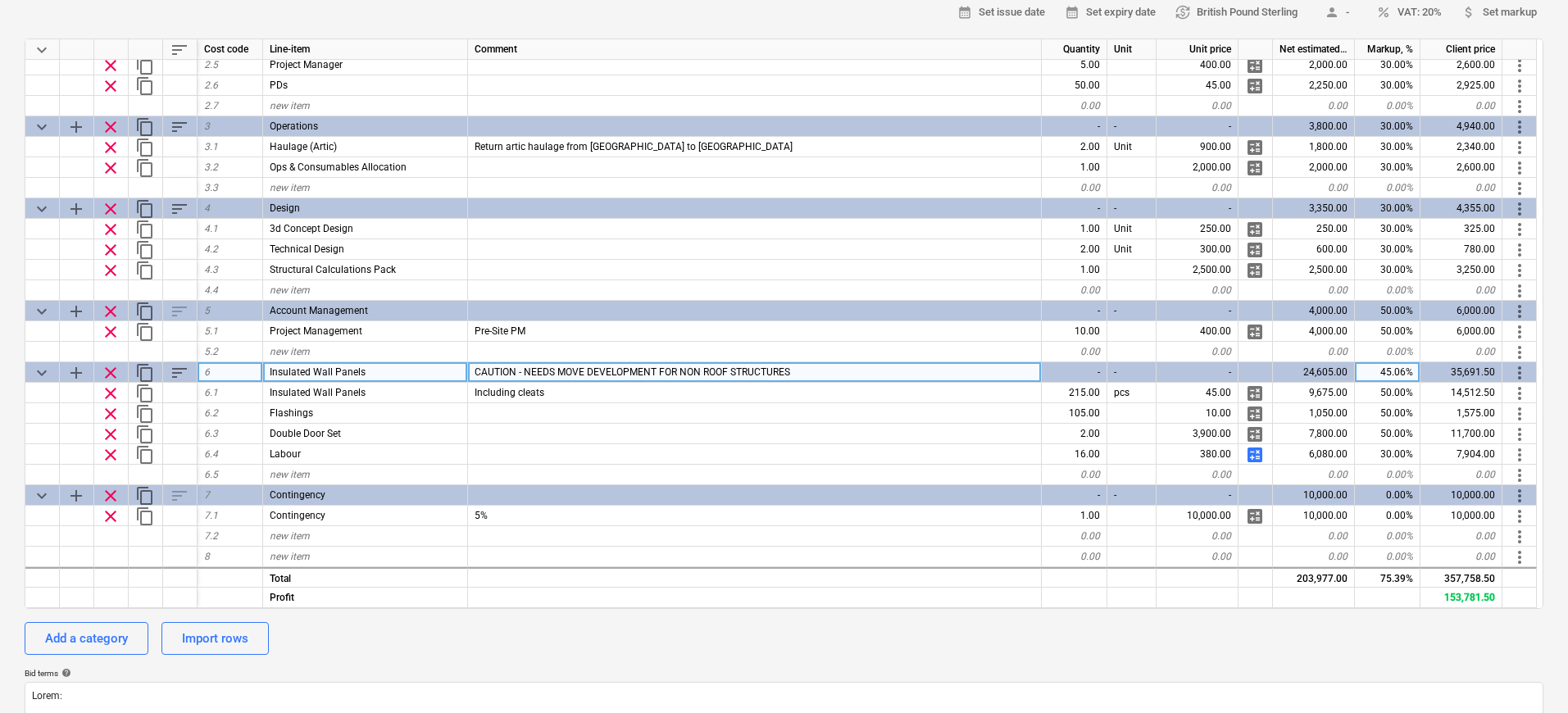
click at [111, 374] on span "clear" at bounding box center [110, 372] width 19 height 19
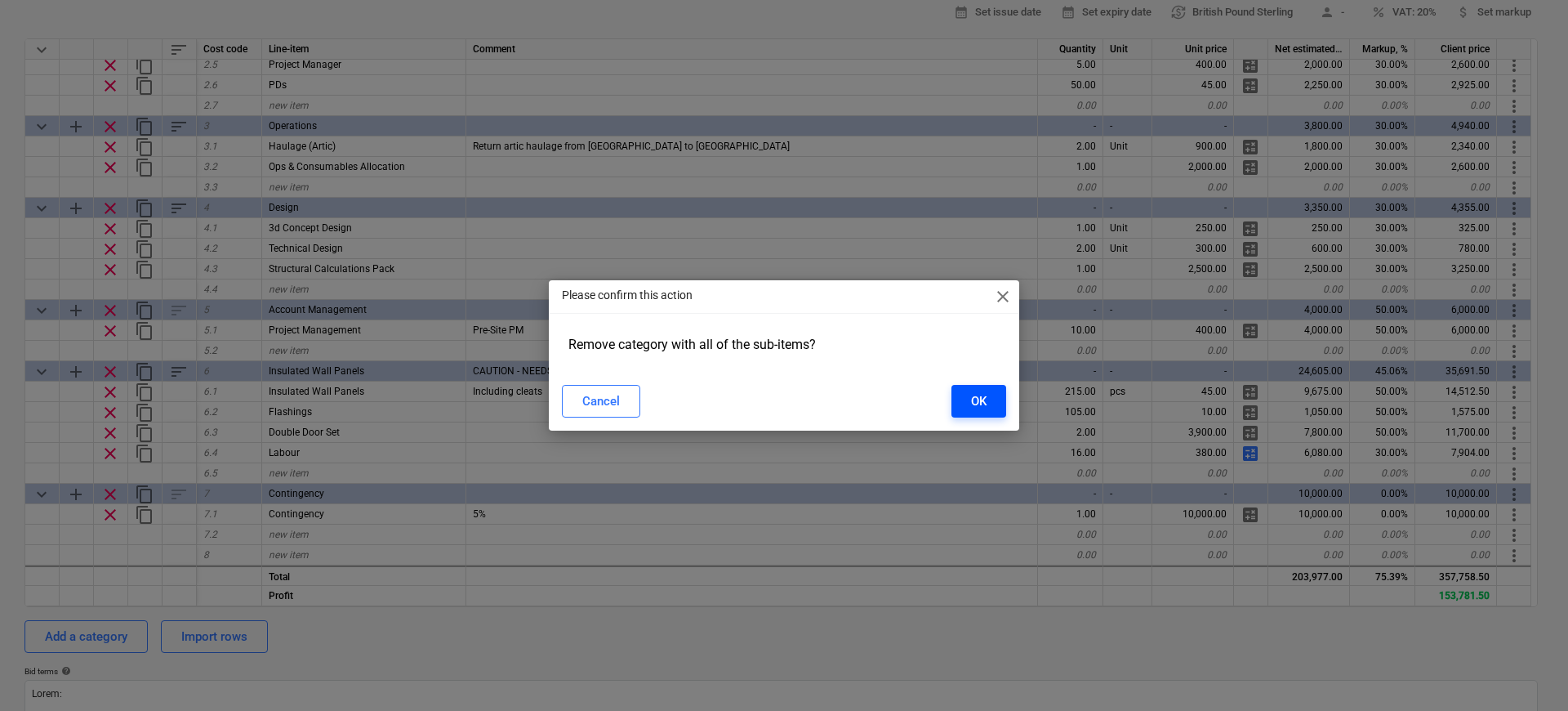
click at [975, 397] on div "OK" at bounding box center [978, 401] width 16 height 21
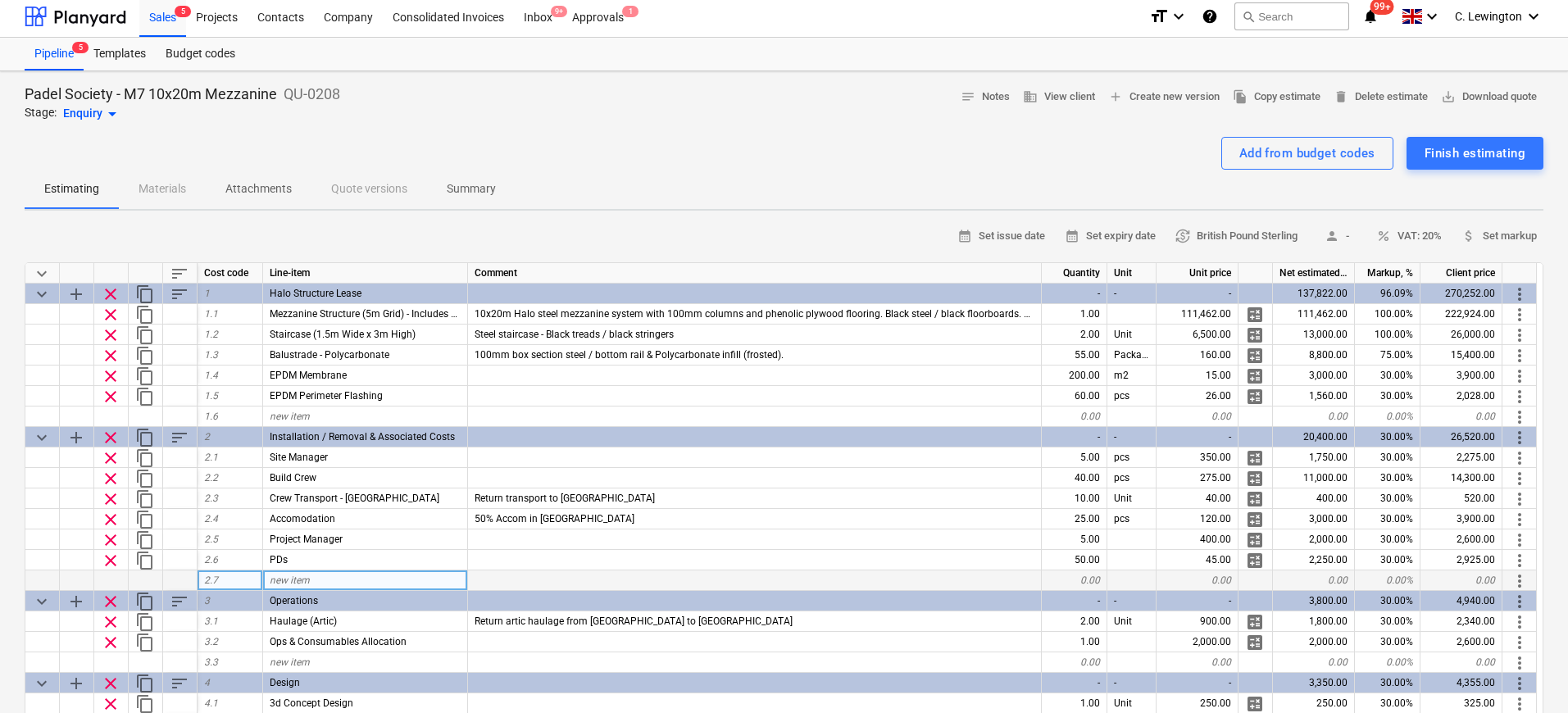
scroll to position [0, 0]
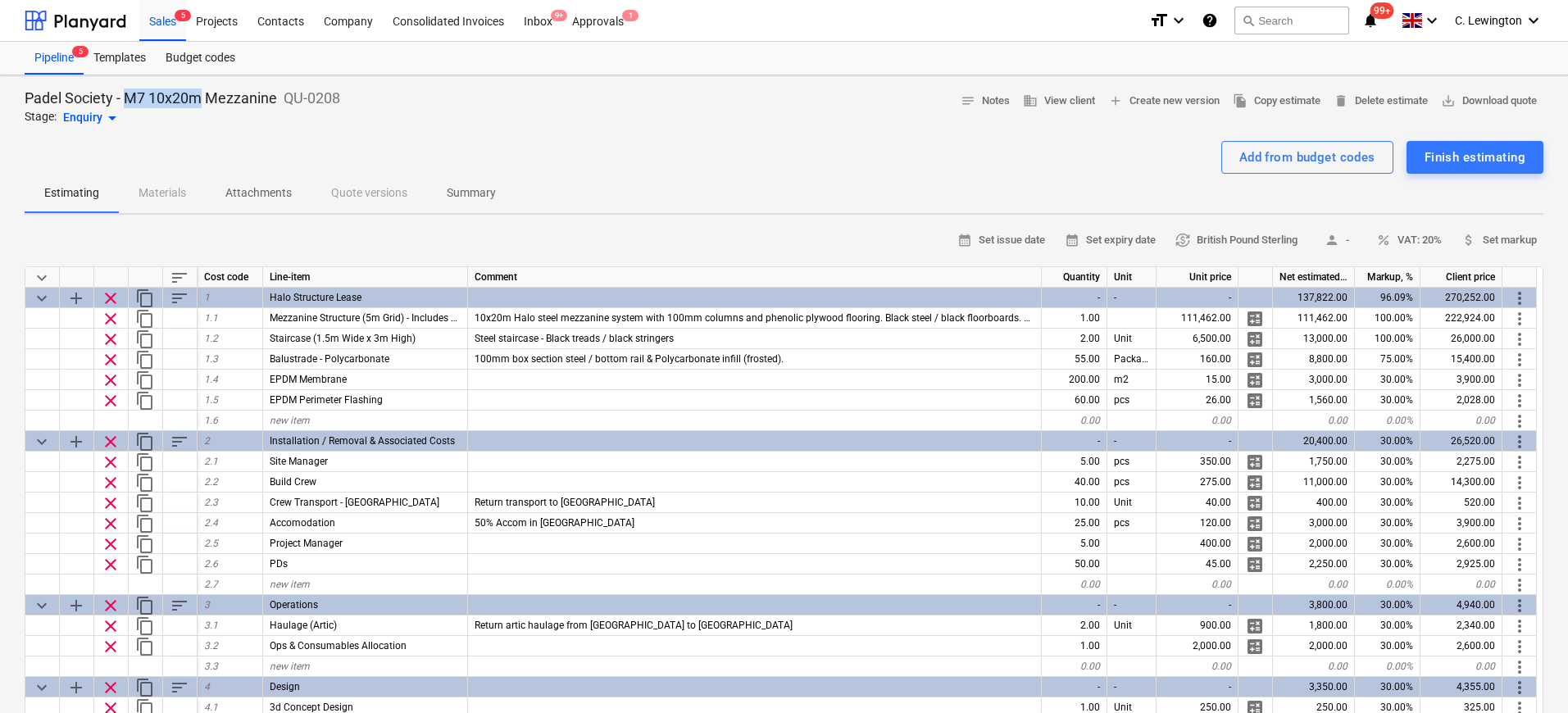
drag, startPoint x: 126, startPoint y: 94, endPoint x: 202, endPoint y: 105, distance: 76.8
click at [202, 105] on p "Padel Society - M7 10x20m Mezzanine" at bounding box center [151, 98] width 253 height 19
copy p "M7 10x20m"
click at [825, 174] on div "Estimating Materials Attachments Quote versions Summary" at bounding box center [784, 193] width 1519 height 40
click at [1040, 105] on span "business View client" at bounding box center [1059, 101] width 72 height 18
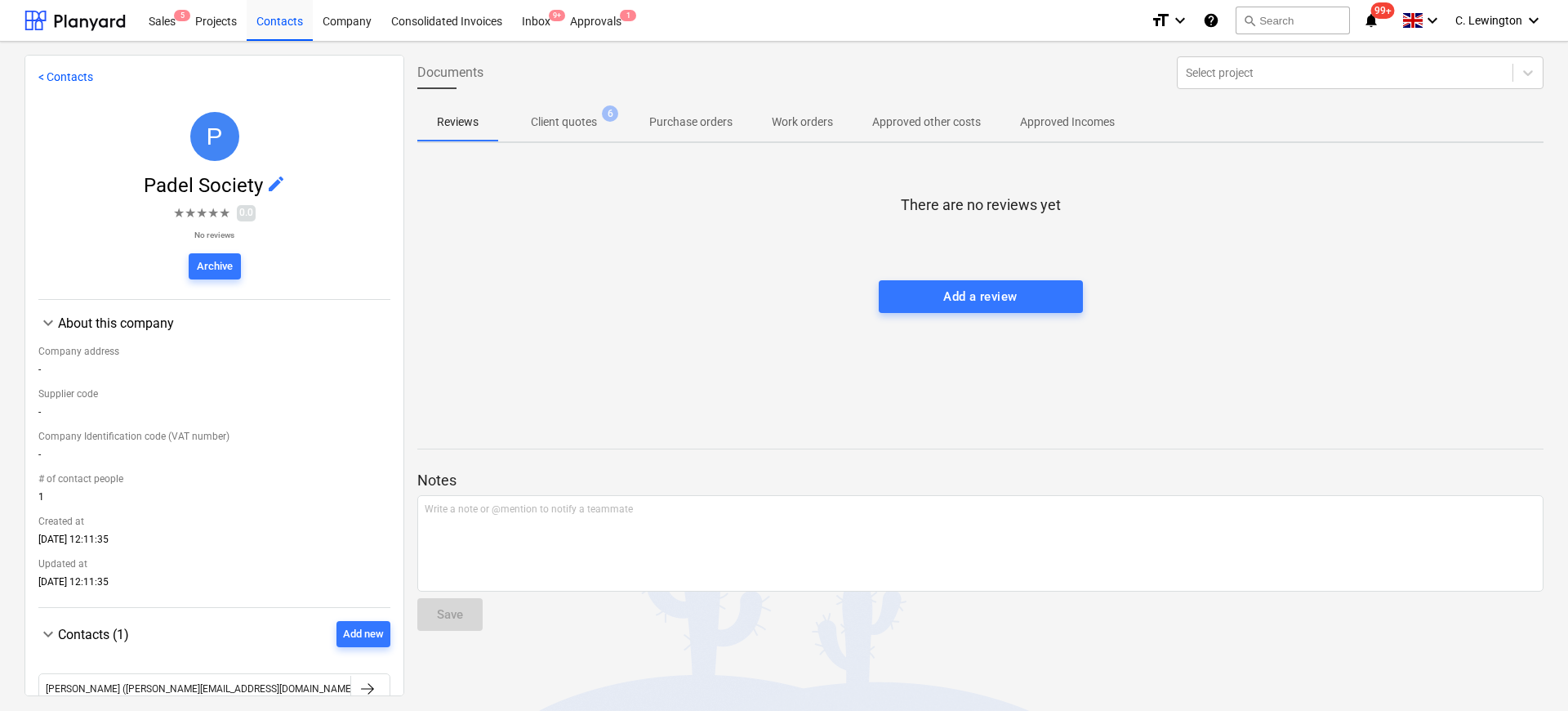
click at [527, 122] on span "Client quotes 6" at bounding box center [564, 122] width 92 height 17
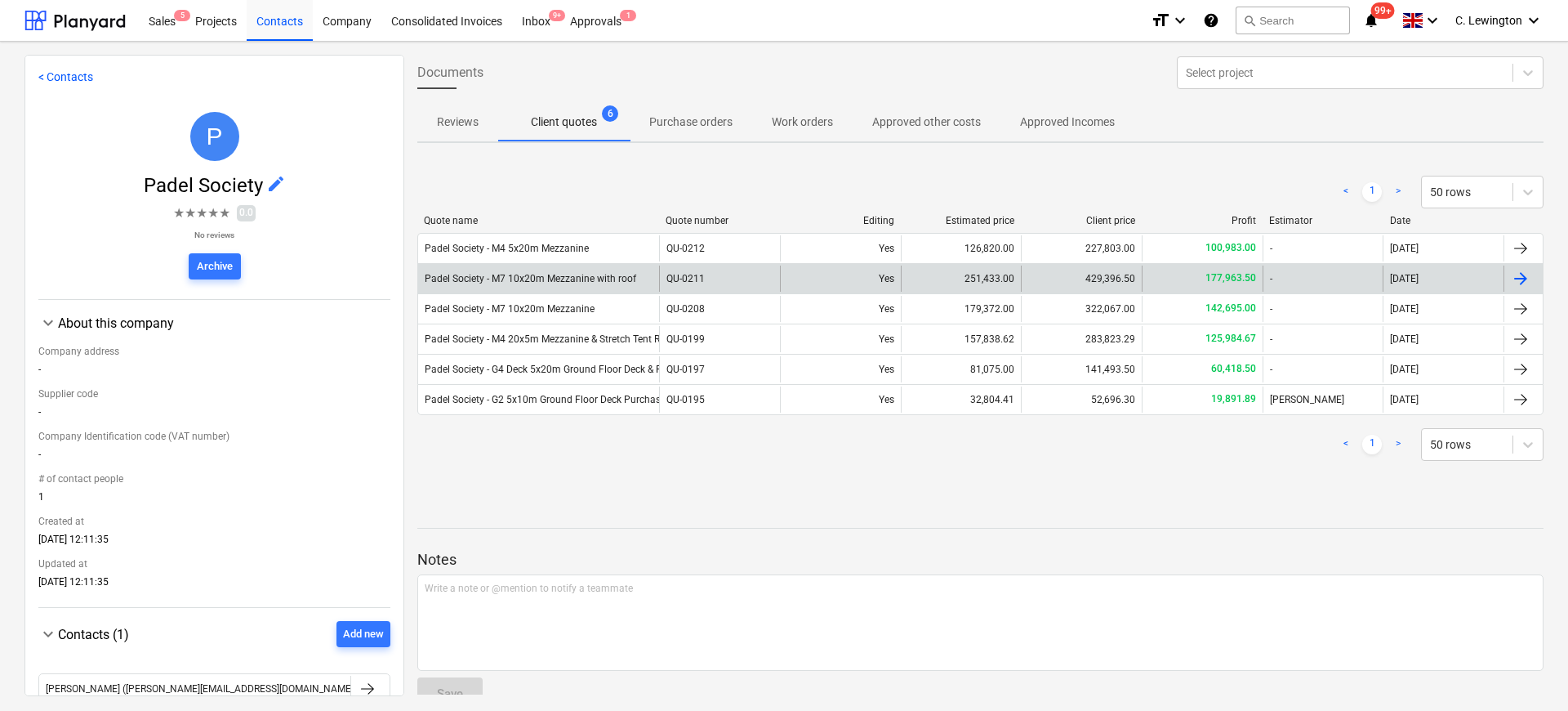
click at [569, 269] on div "Padel Society - M7 10x20m Mezzanine with roof" at bounding box center [538, 278] width 241 height 26
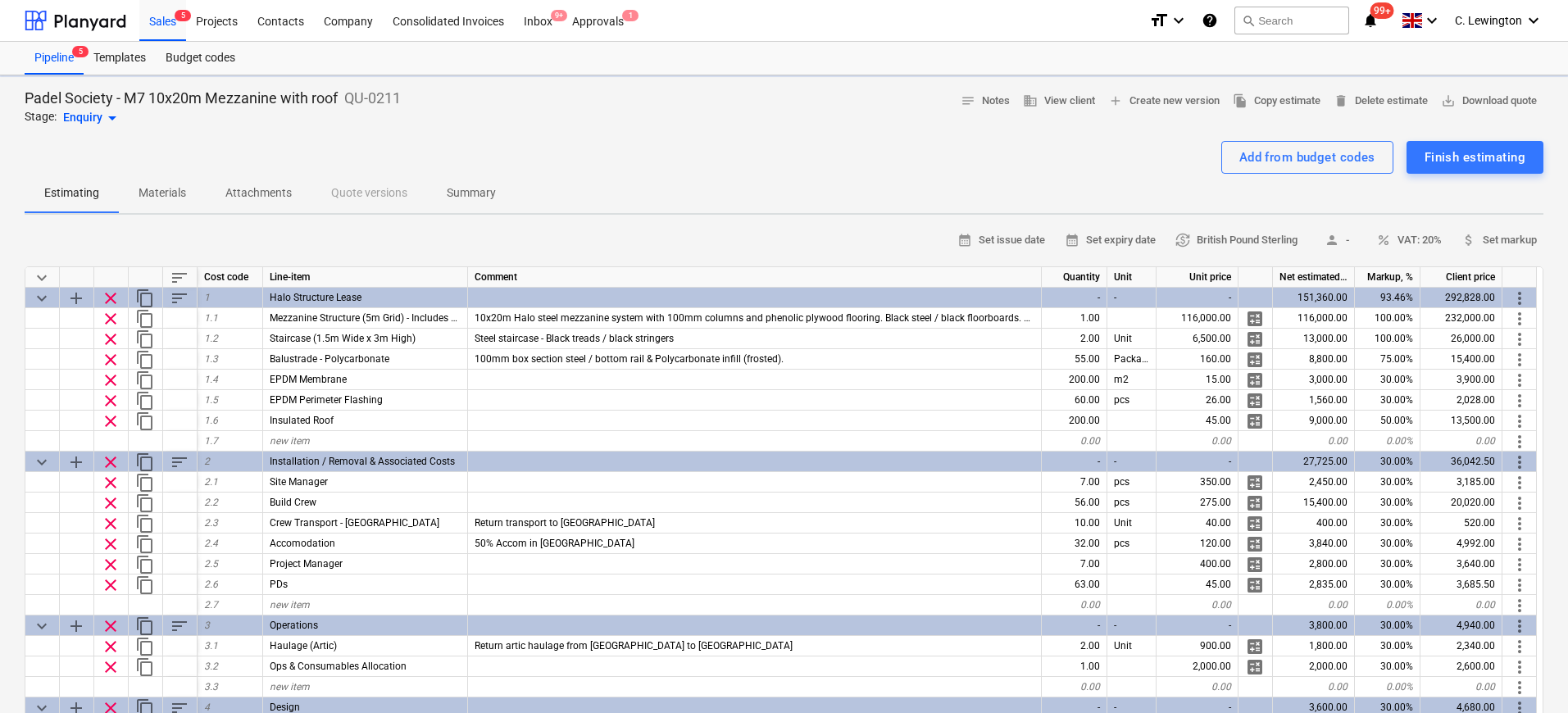
type textarea "x"
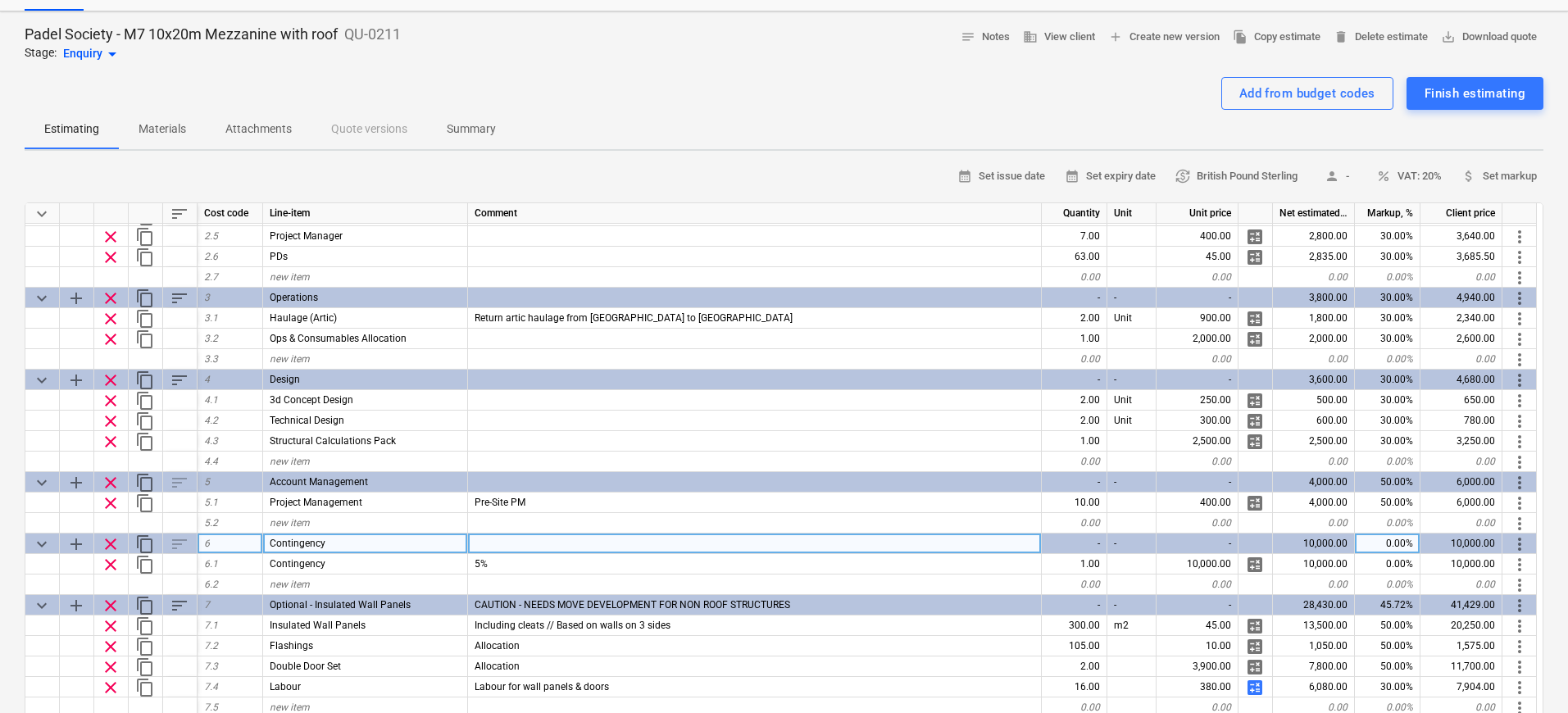
scroll to position [101, 0]
